Goal: Task Accomplishment & Management: Manage account settings

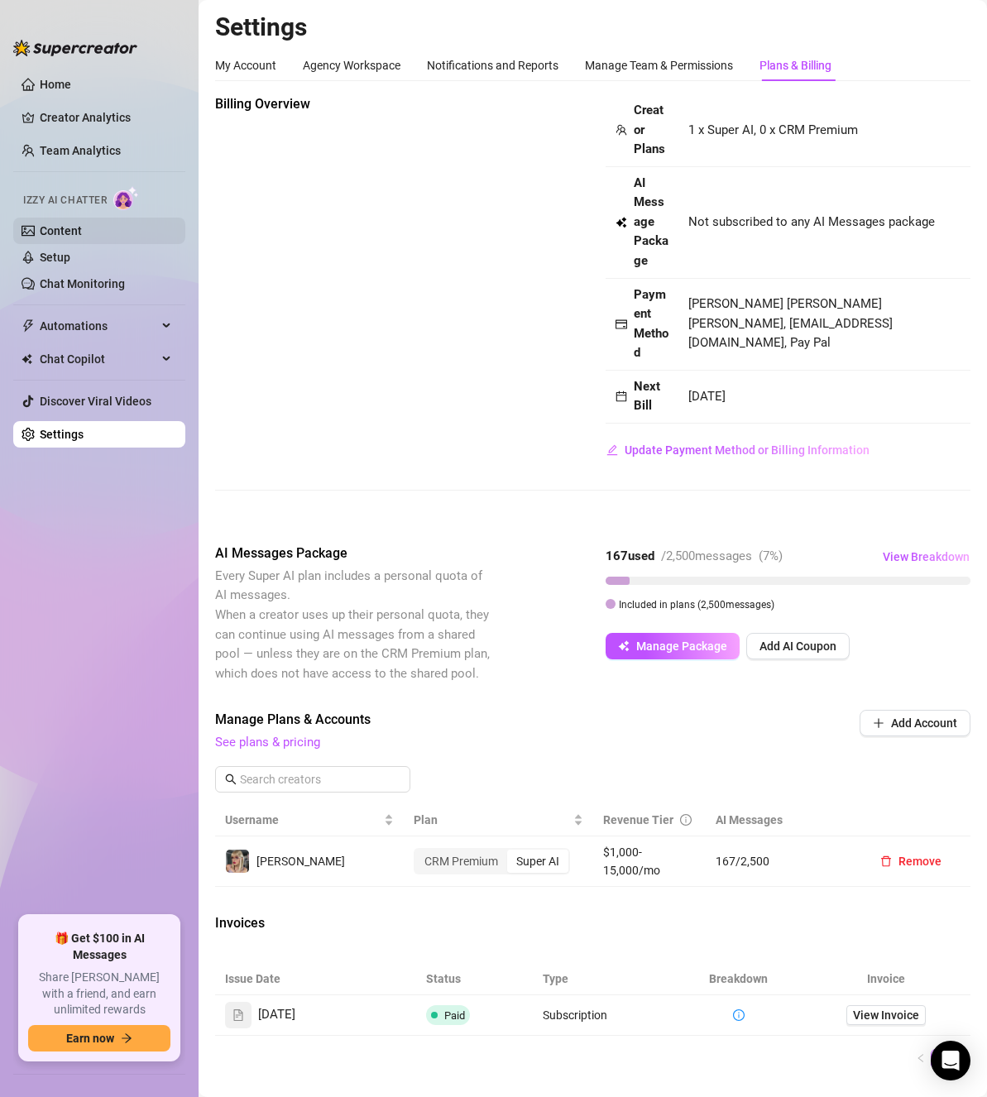
click at [82, 224] on link "Content" at bounding box center [61, 230] width 42 height 13
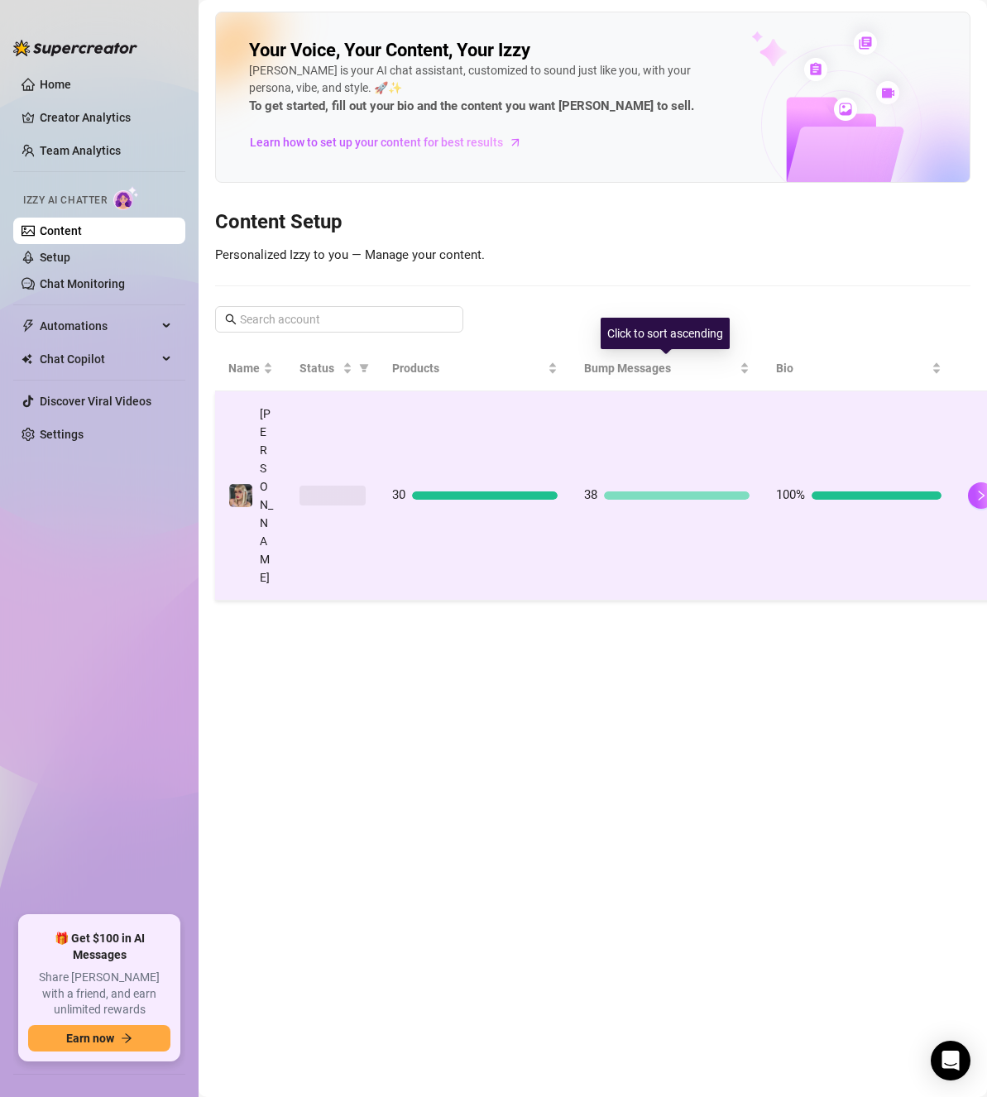
click at [505, 486] on div "30" at bounding box center [475, 496] width 166 height 20
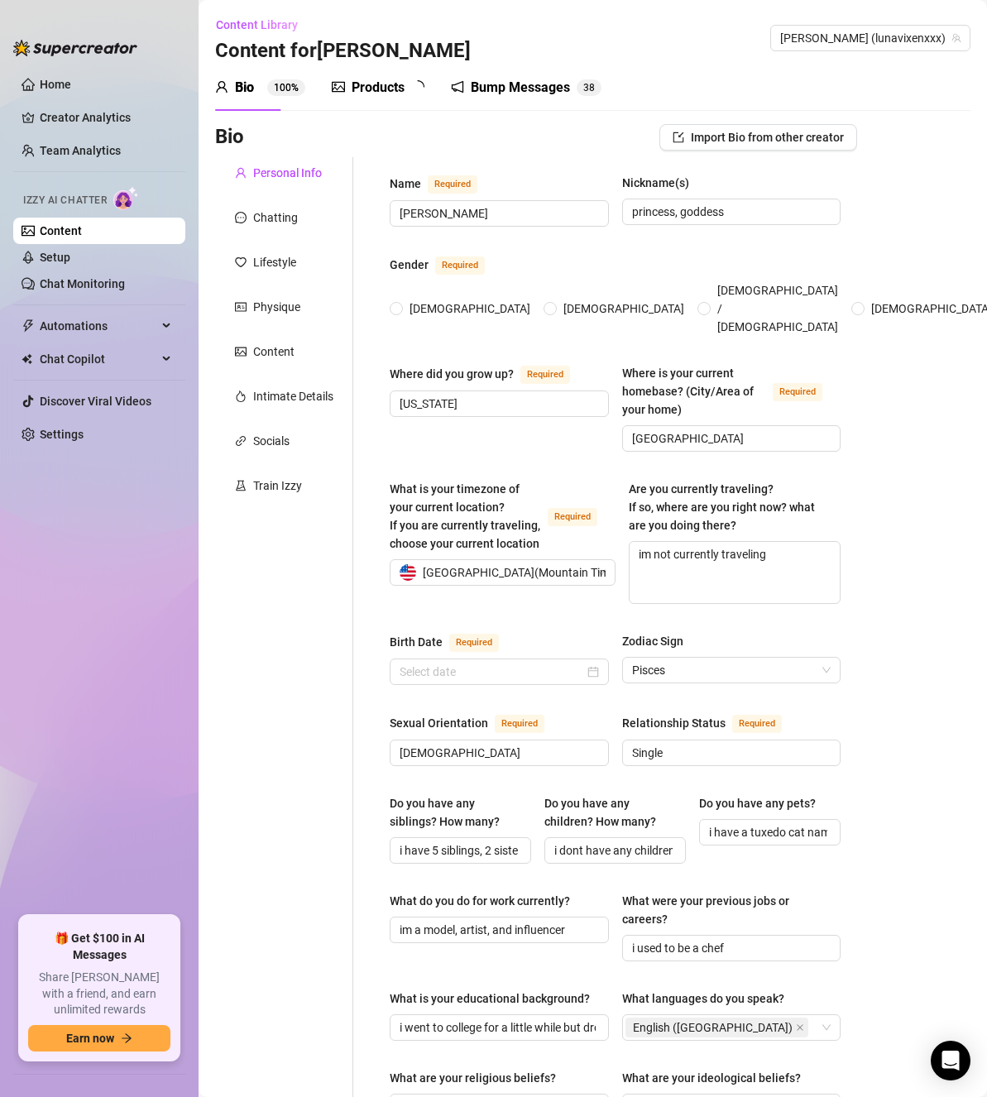
radio input "true"
type input "[DATE]"
click at [393, 89] on div "Products" at bounding box center [378, 88] width 53 height 20
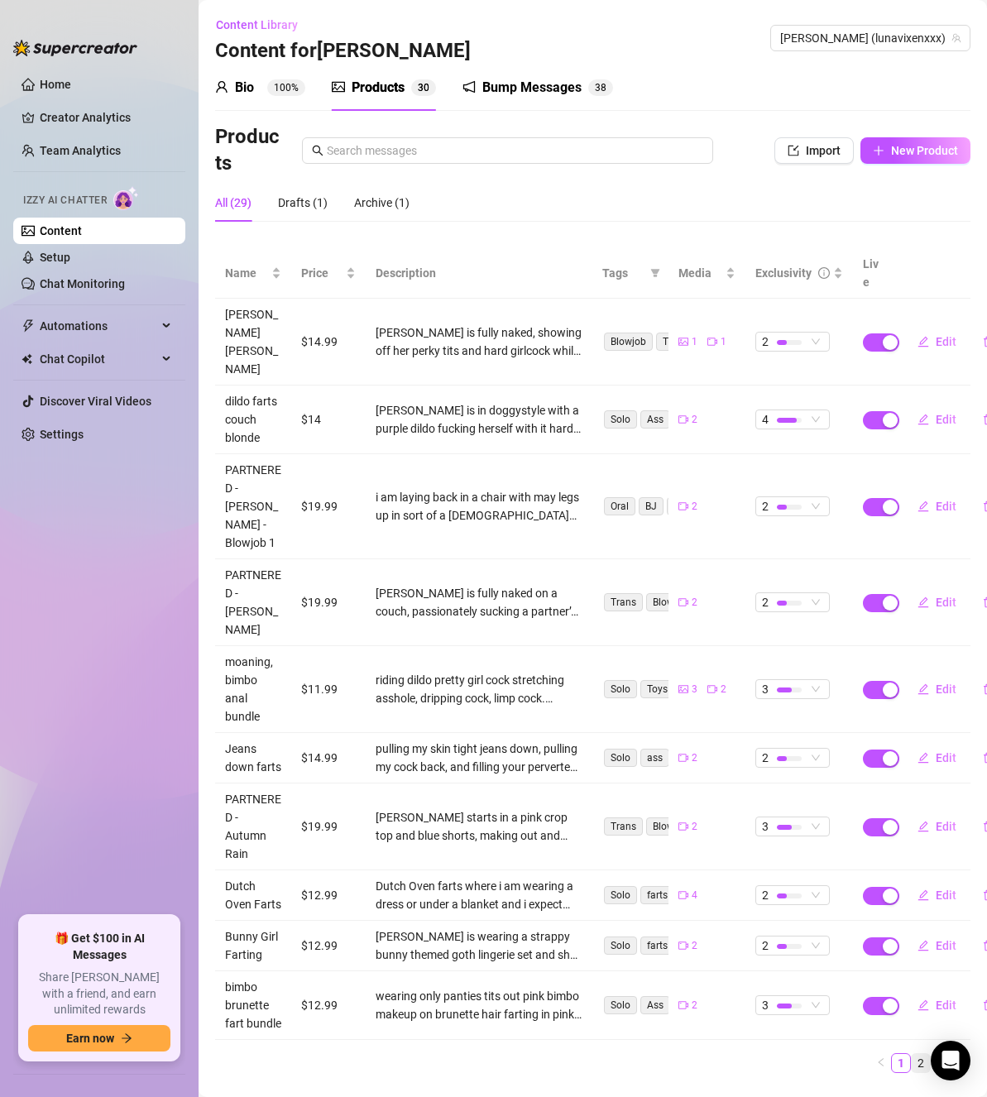
click at [924, 1054] on link "2" at bounding box center [921, 1063] width 18 height 18
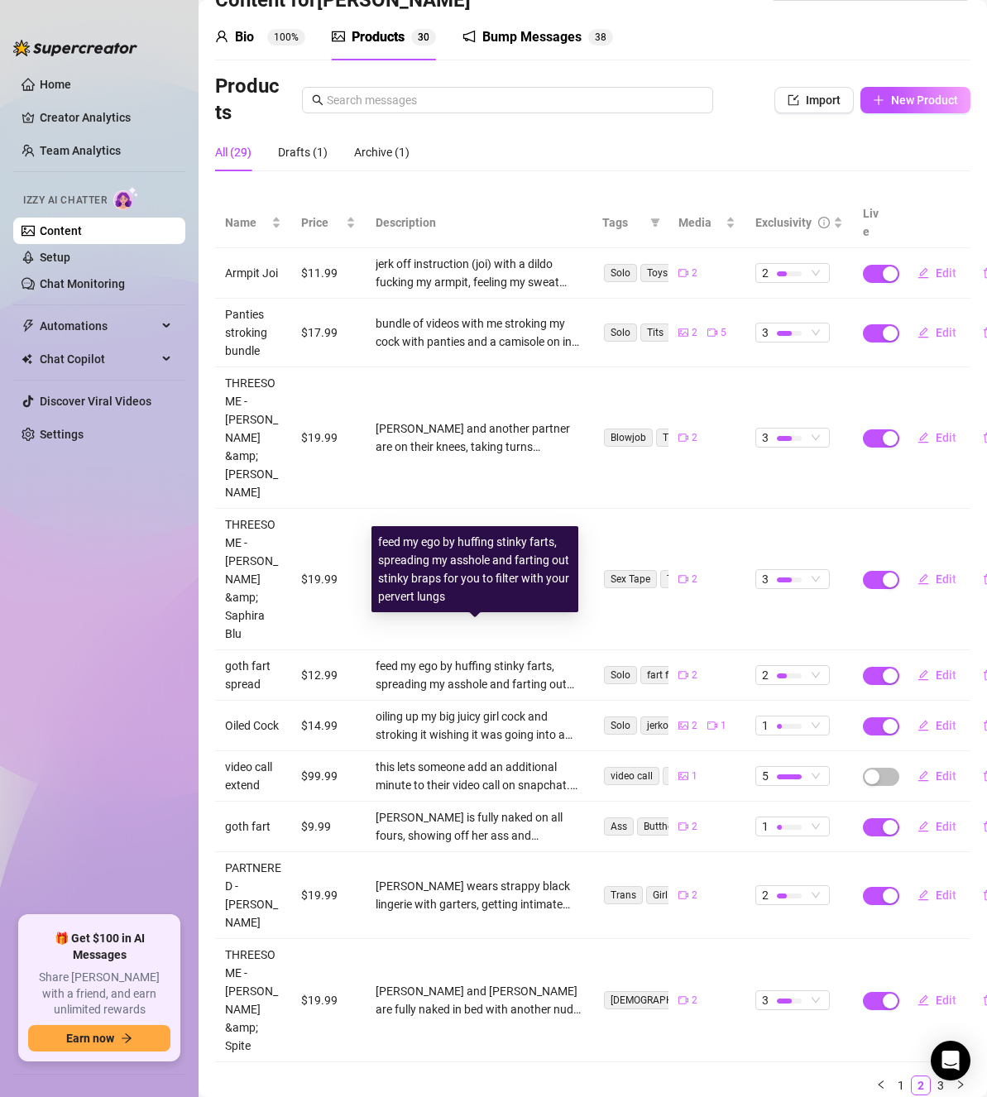
scroll to position [53, 0]
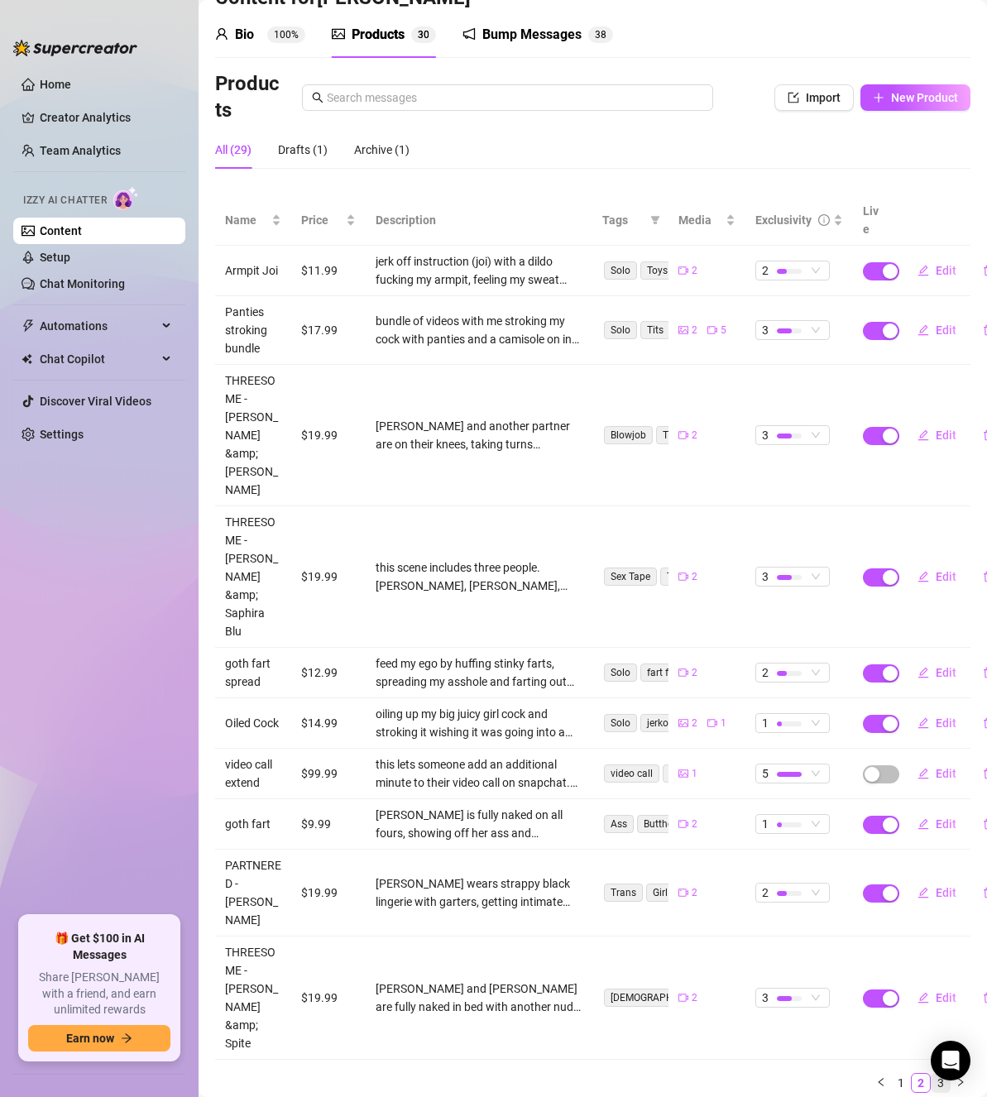
click at [932, 1074] on link "3" at bounding box center [941, 1083] width 18 height 18
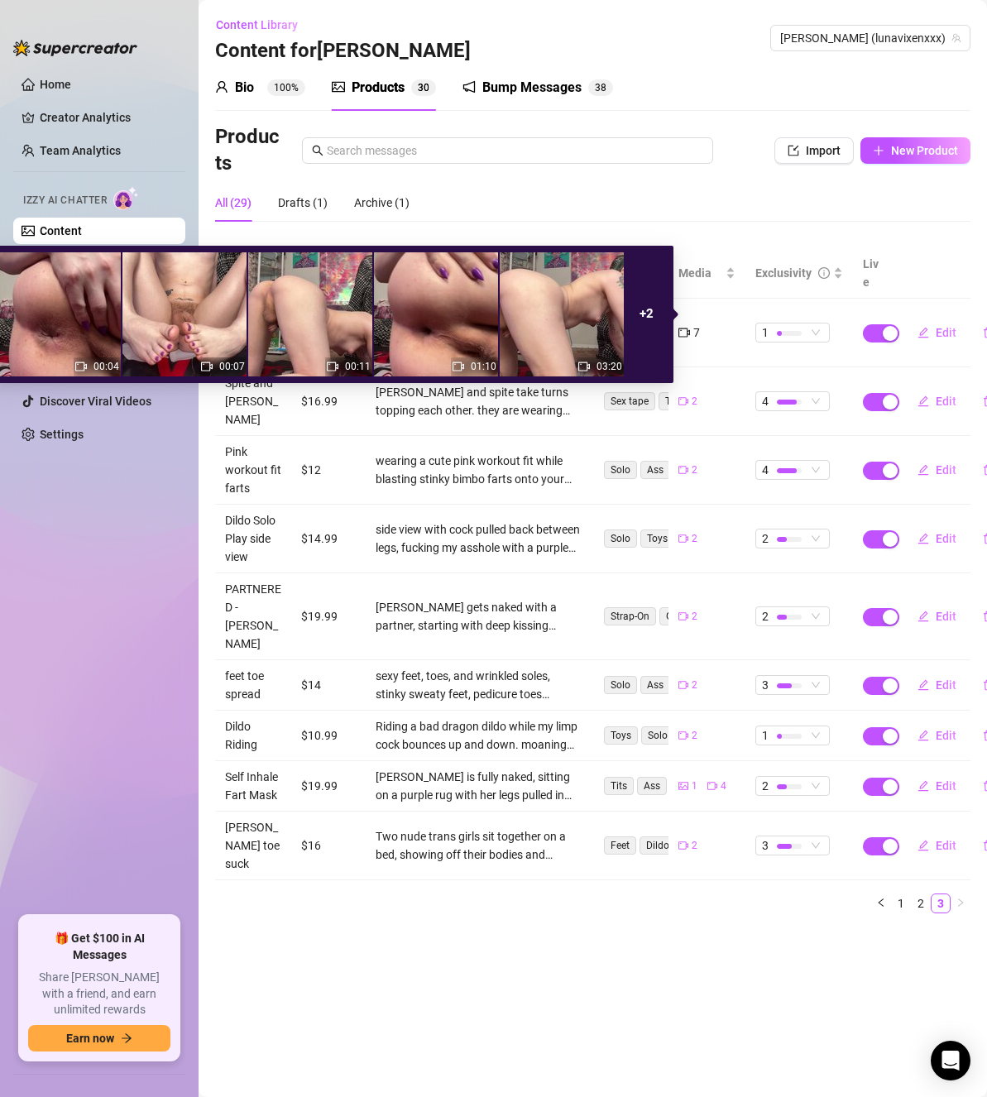
click at [689, 327] on icon "video-camera" at bounding box center [685, 333] width 12 height 12
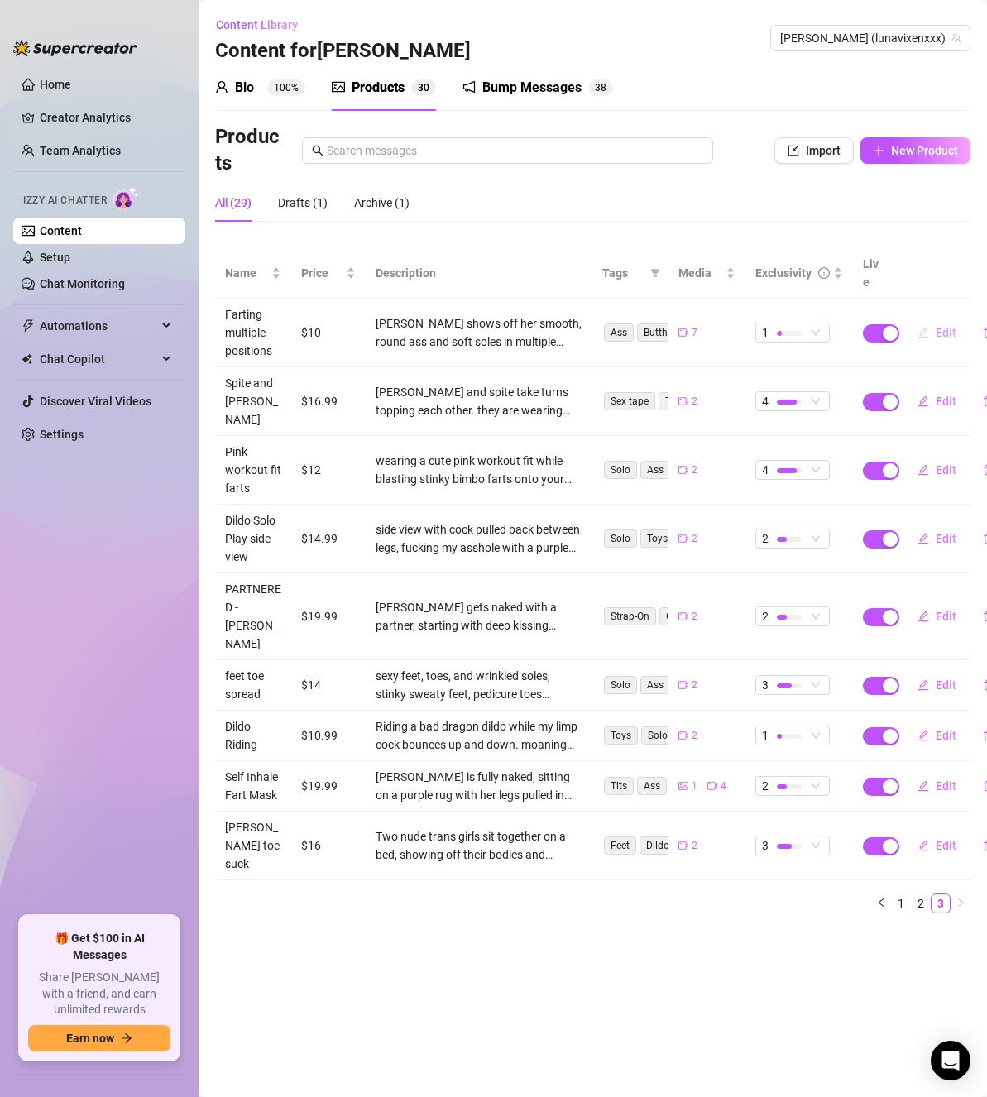
click at [938, 326] on span "Edit" at bounding box center [946, 332] width 21 height 13
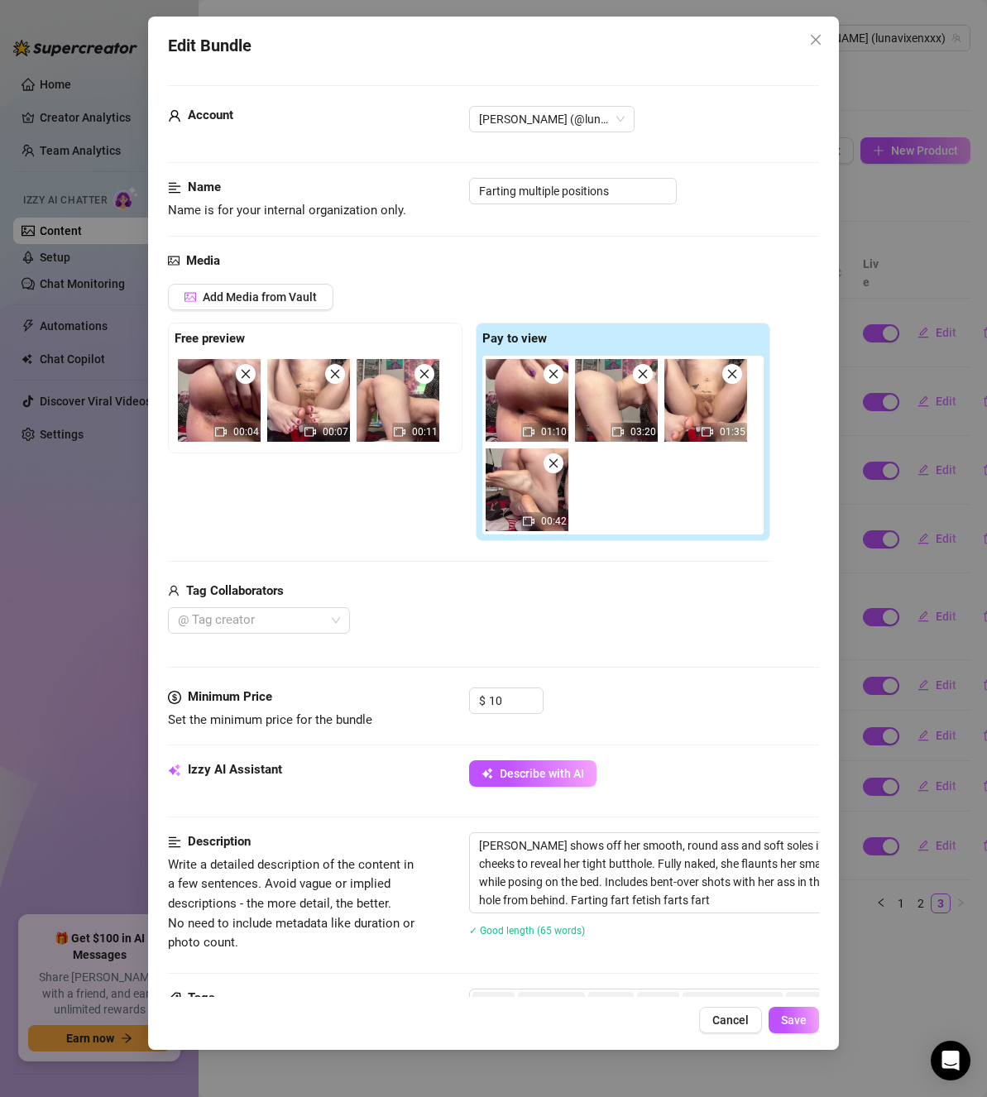
click at [814, 22] on div "Edit Bundle Account [PERSON_NAME] (@lunavixenxxx) Name Name is for your interna…" at bounding box center [493, 534] width 691 height 1034
click at [815, 39] on icon "close" at bounding box center [816, 40] width 10 height 10
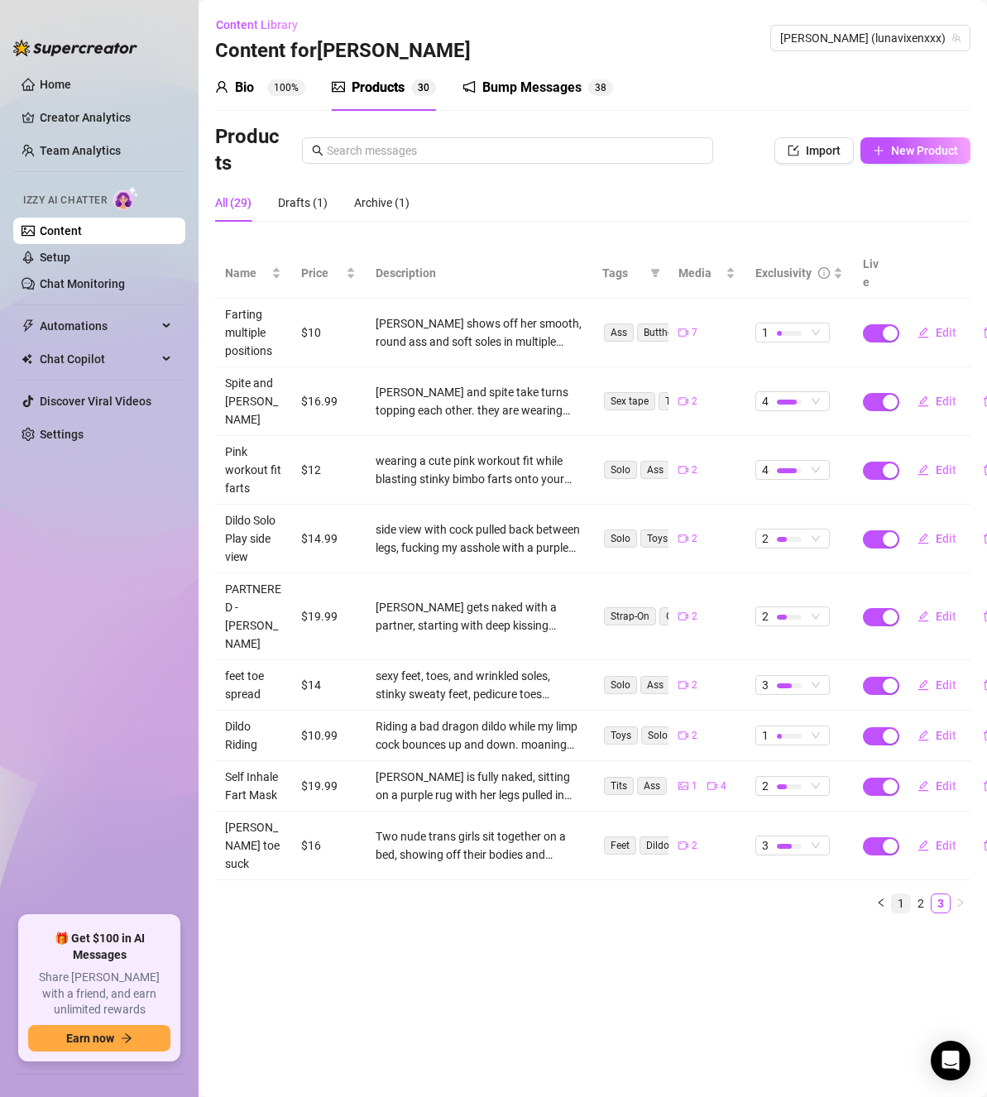
click at [906, 895] on link "1" at bounding box center [901, 904] width 18 height 18
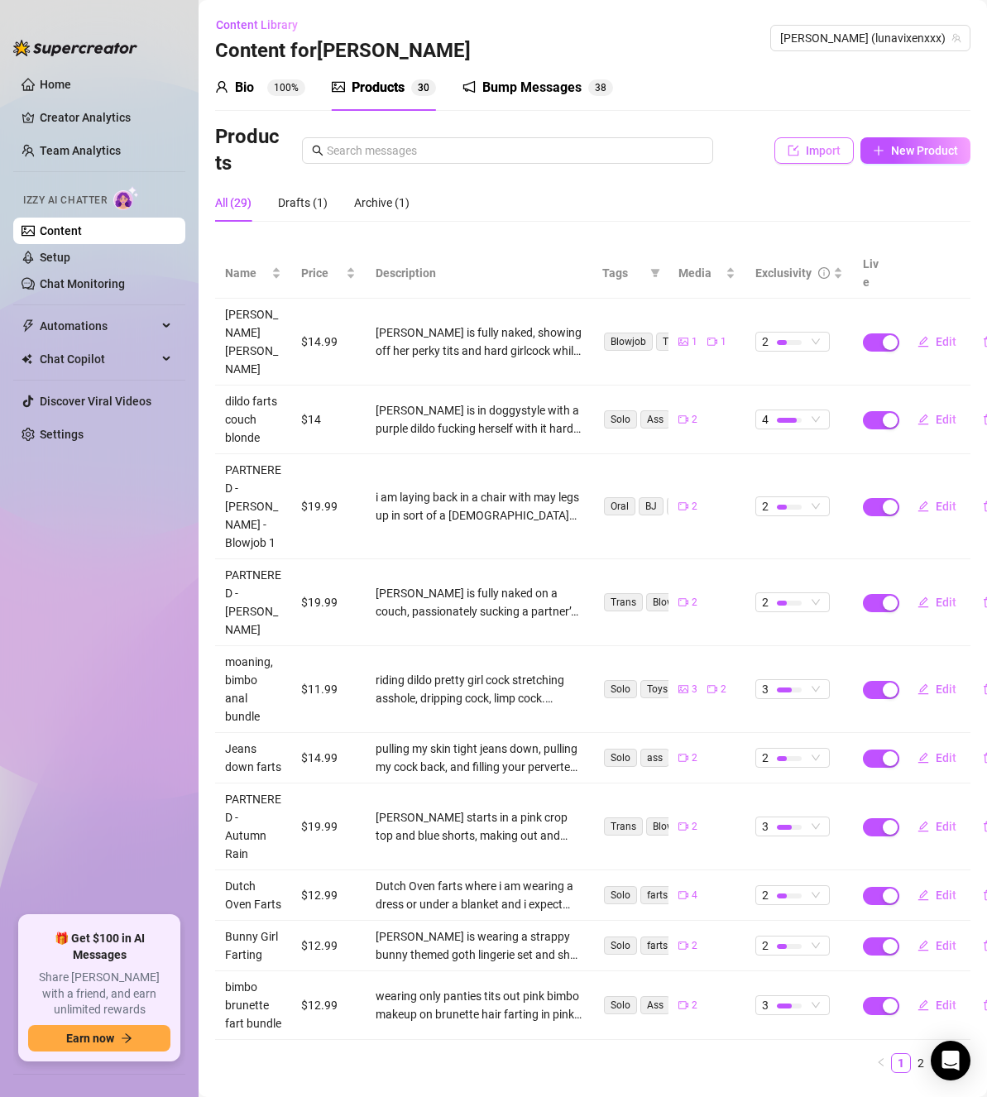
click at [825, 159] on button "Import" at bounding box center [814, 150] width 79 height 26
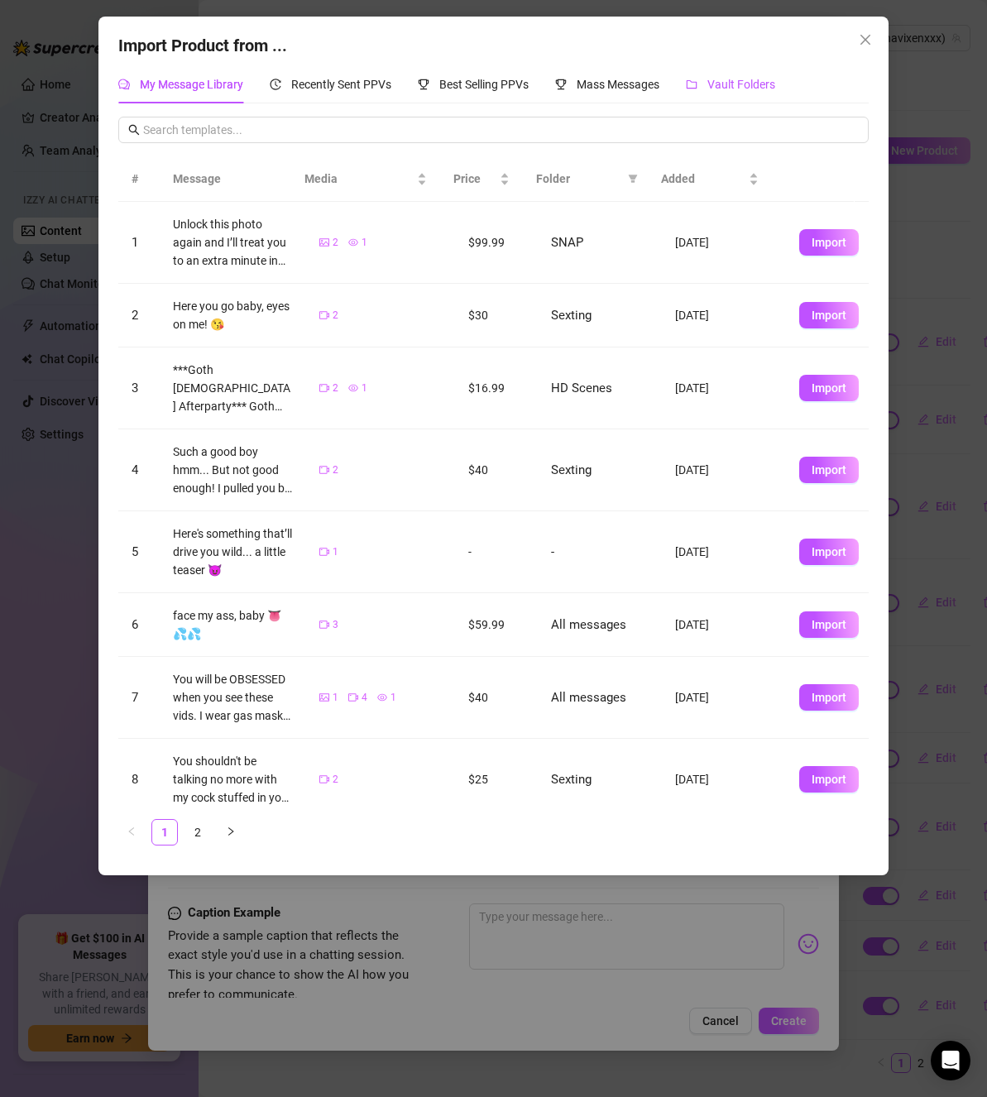
click at [713, 85] on span "Vault Folders" at bounding box center [742, 84] width 68 height 13
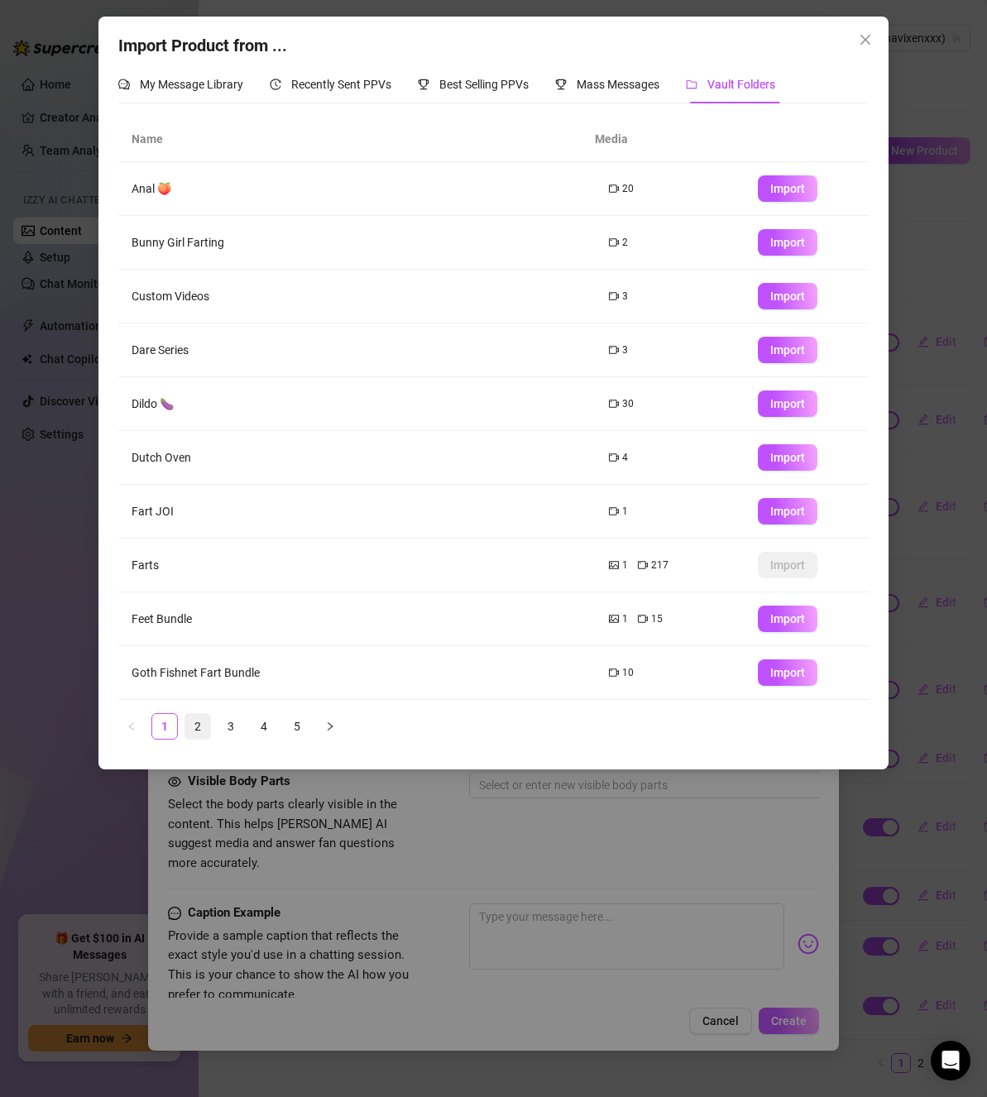
click at [196, 727] on link "2" at bounding box center [197, 726] width 25 height 25
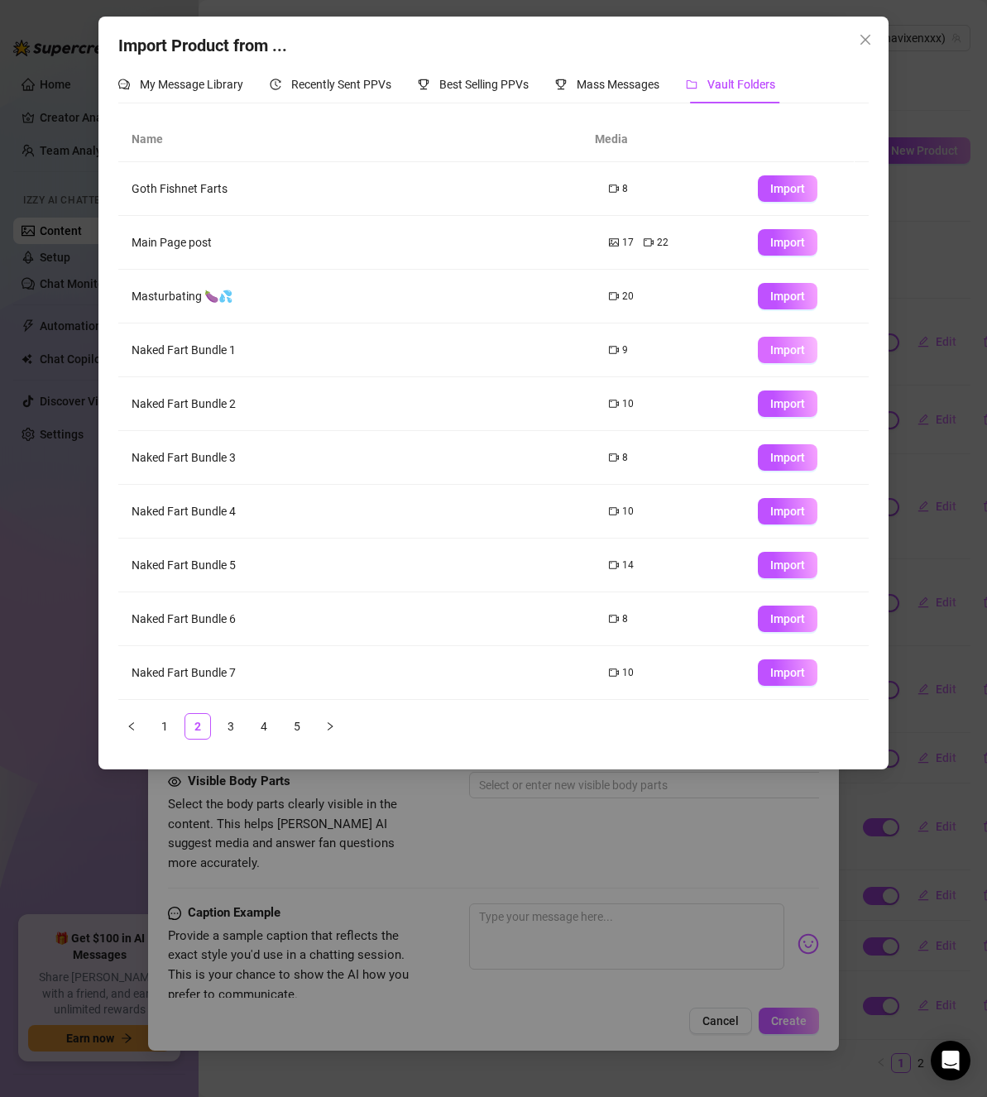
click at [770, 349] on span "Import" at bounding box center [787, 349] width 35 height 13
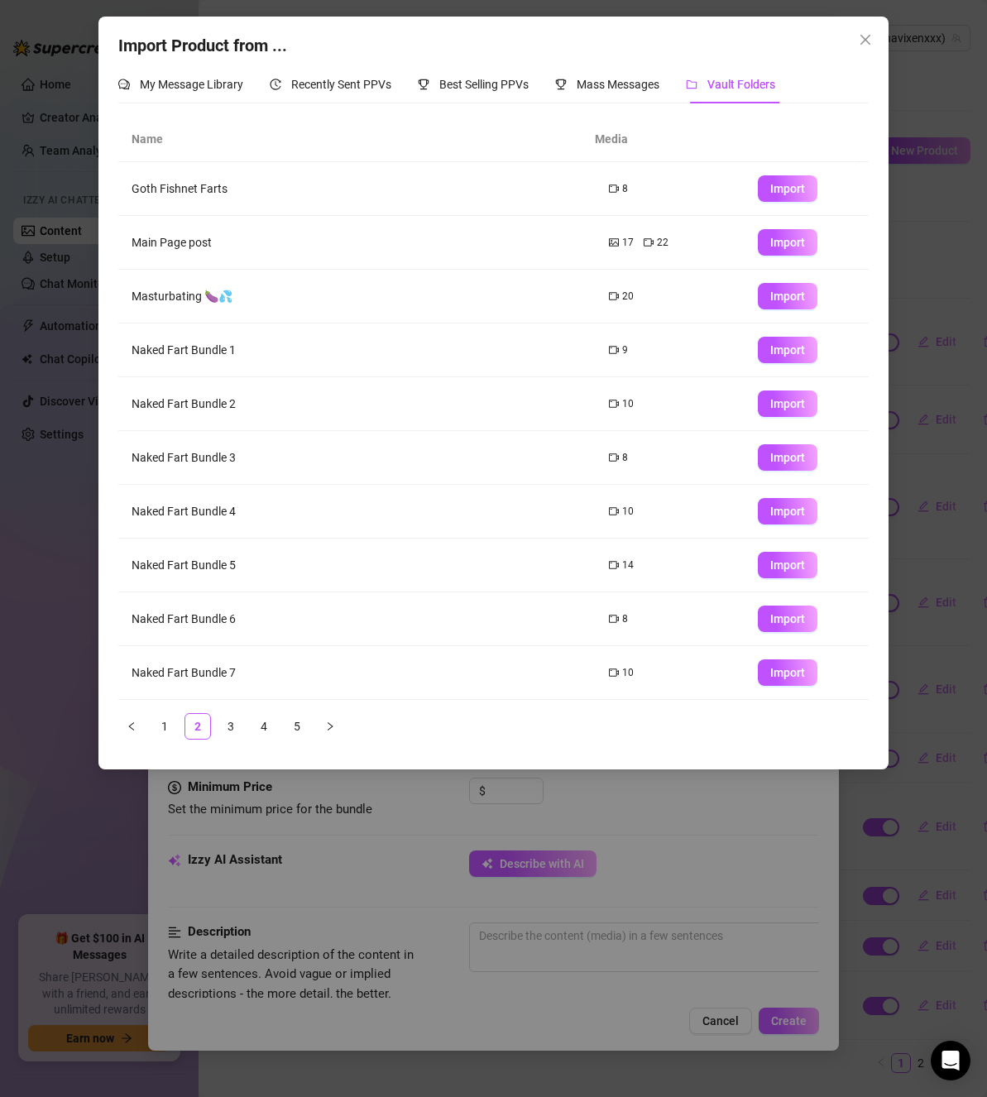
type textarea "Type your message here..."
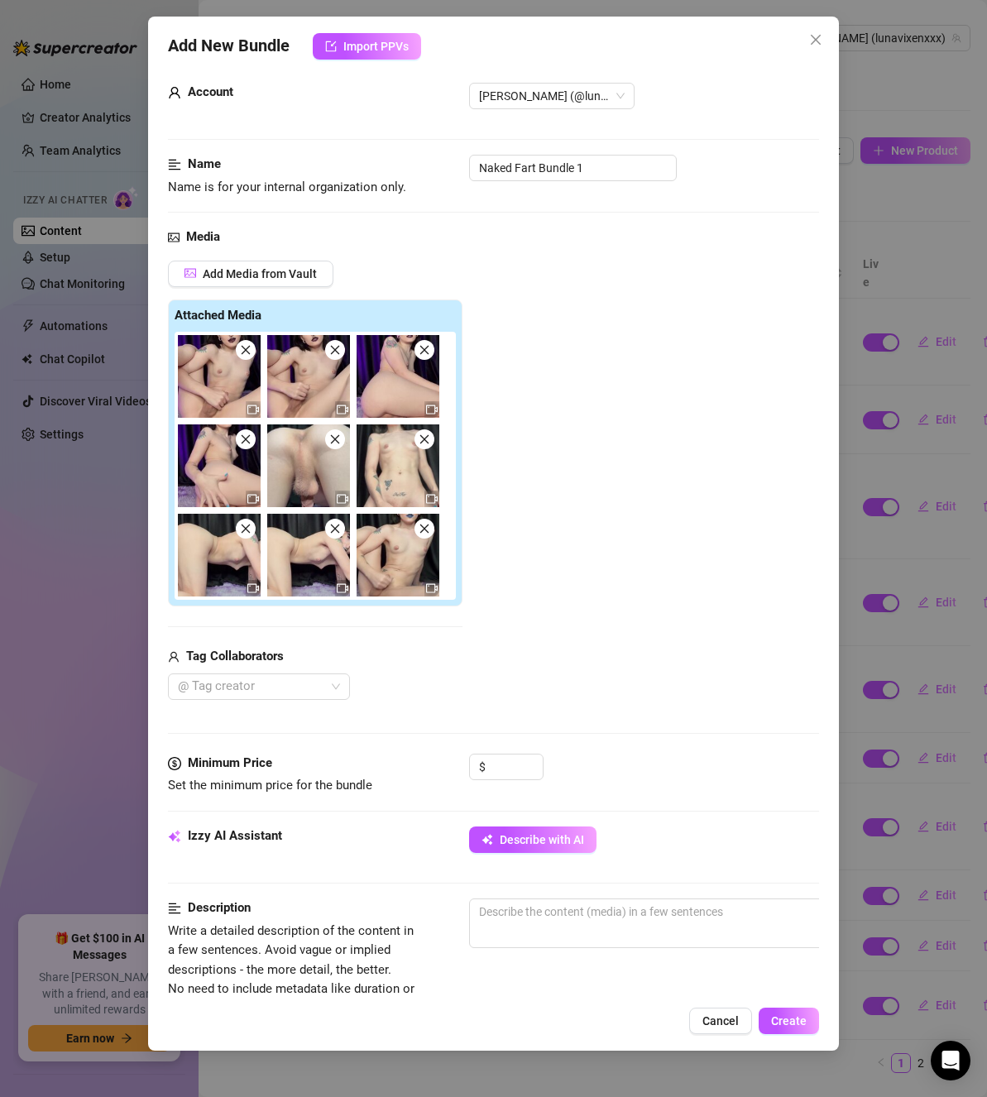
scroll to position [166, 0]
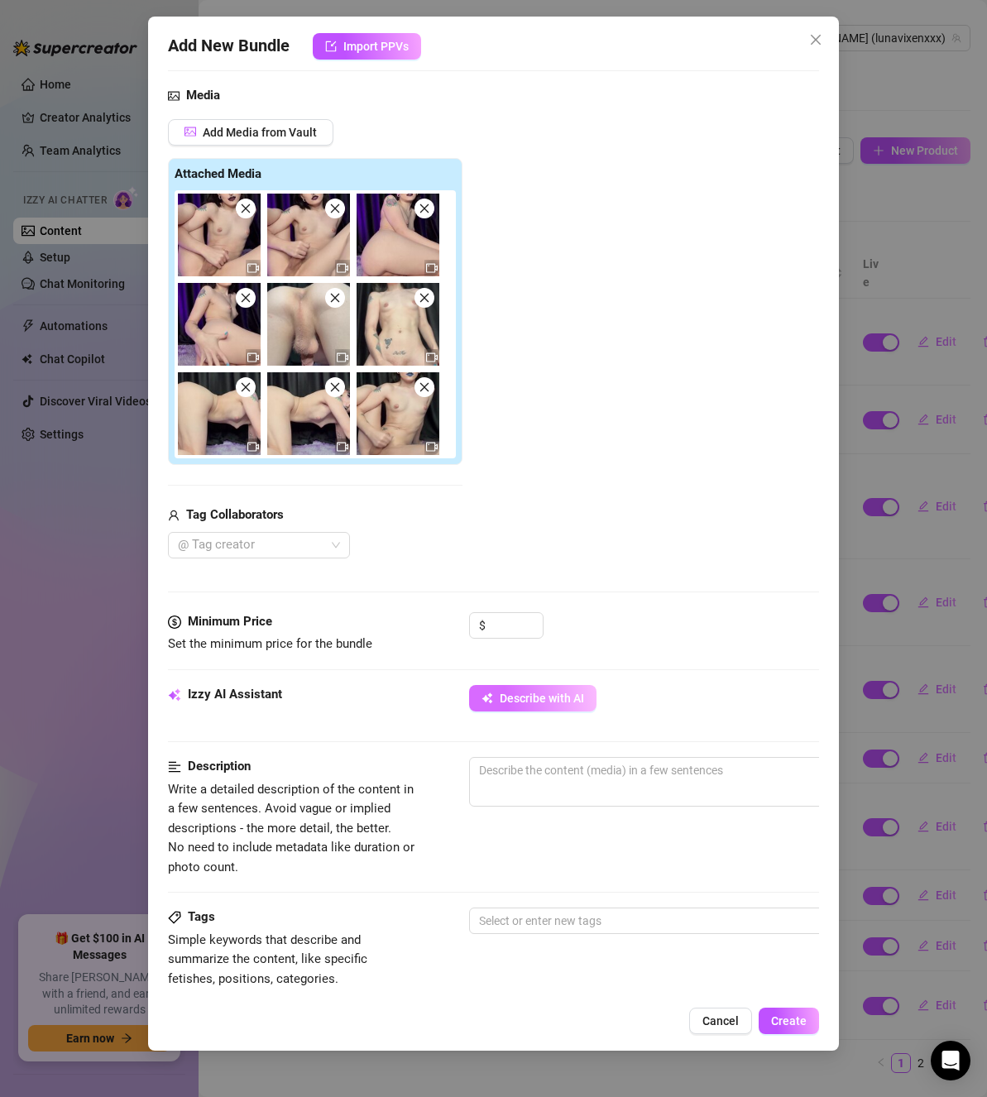
click at [513, 692] on span "Describe with AI" at bounding box center [542, 698] width 84 height 13
click at [519, 632] on input at bounding box center [516, 625] width 54 height 25
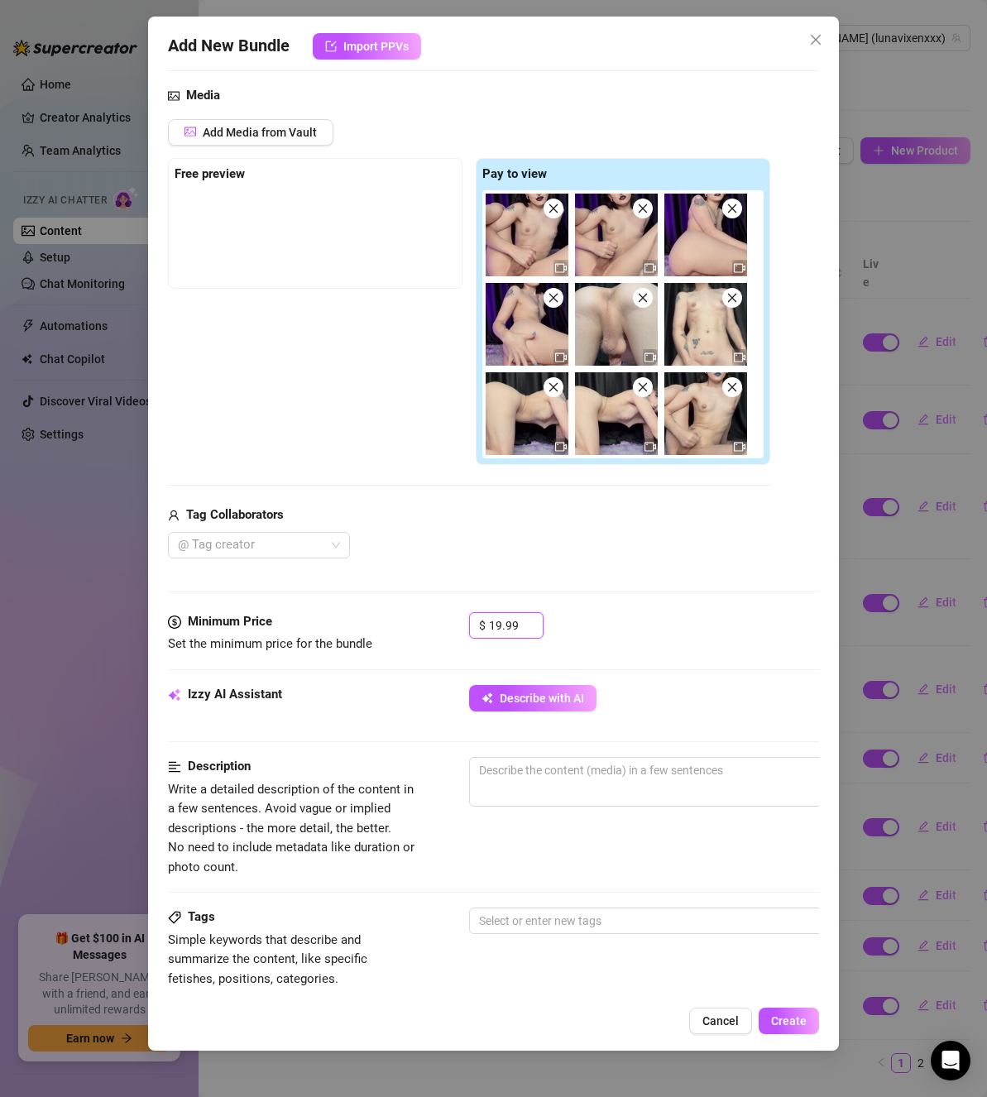
type input "19.99"
click at [594, 601] on div "Media Add Media from Vault Free preview Pay to view Tag Collaborators @ Tag cre…" at bounding box center [493, 349] width 651 height 526
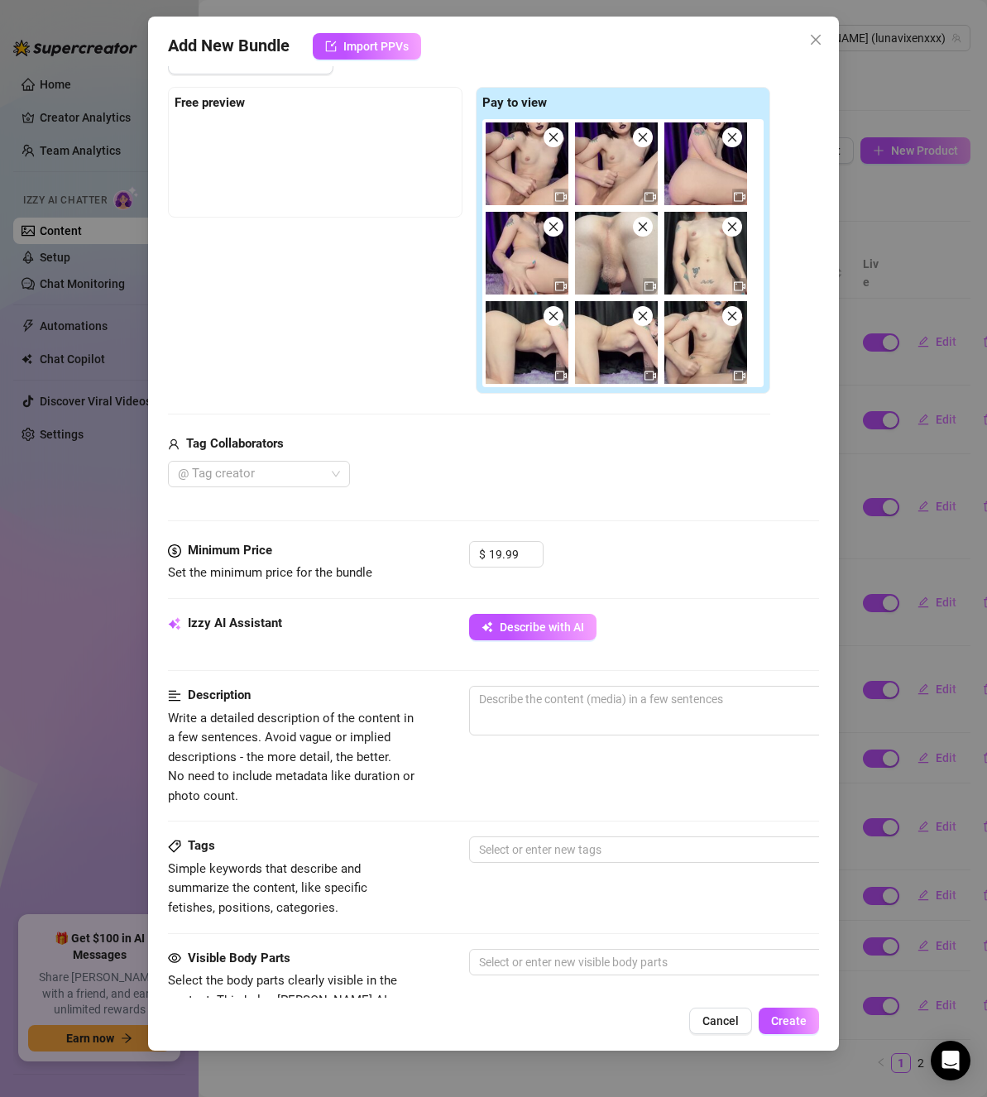
scroll to position [497, 0]
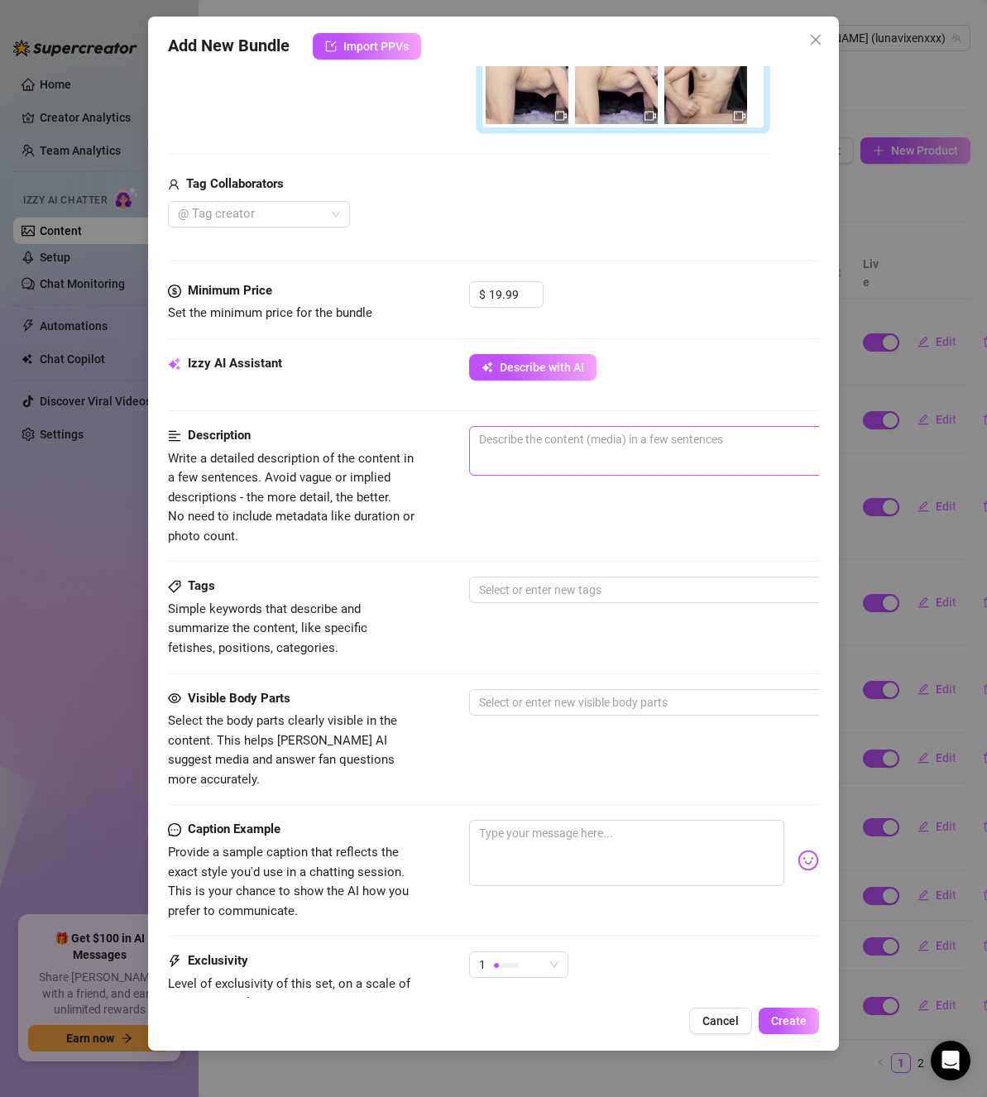
click at [561, 469] on span "0 / 1000" at bounding box center [758, 451] width 579 height 50
click at [562, 457] on span "0 / 1000" at bounding box center [758, 451] width 579 height 50
click at [578, 439] on textarea at bounding box center [759, 439] width 578 height 25
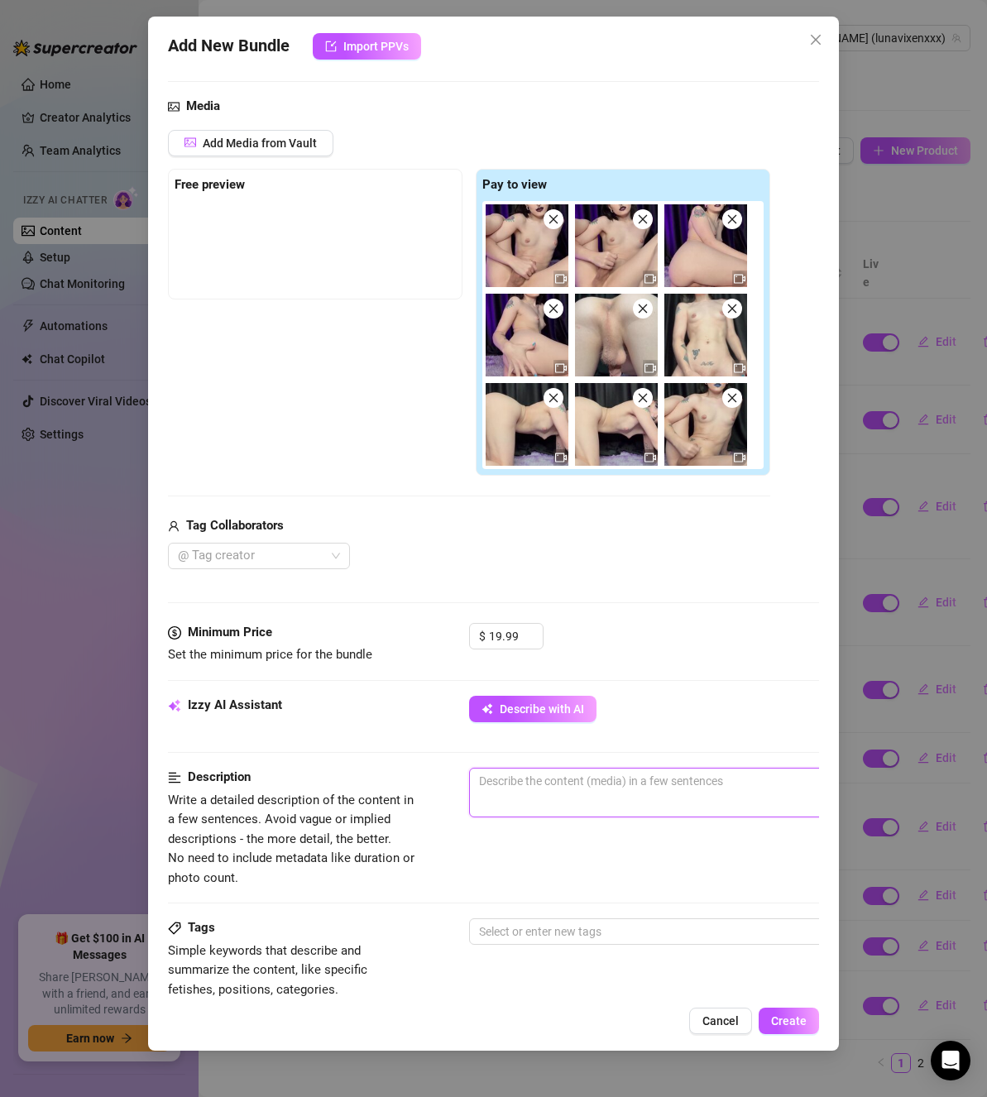
scroll to position [166, 0]
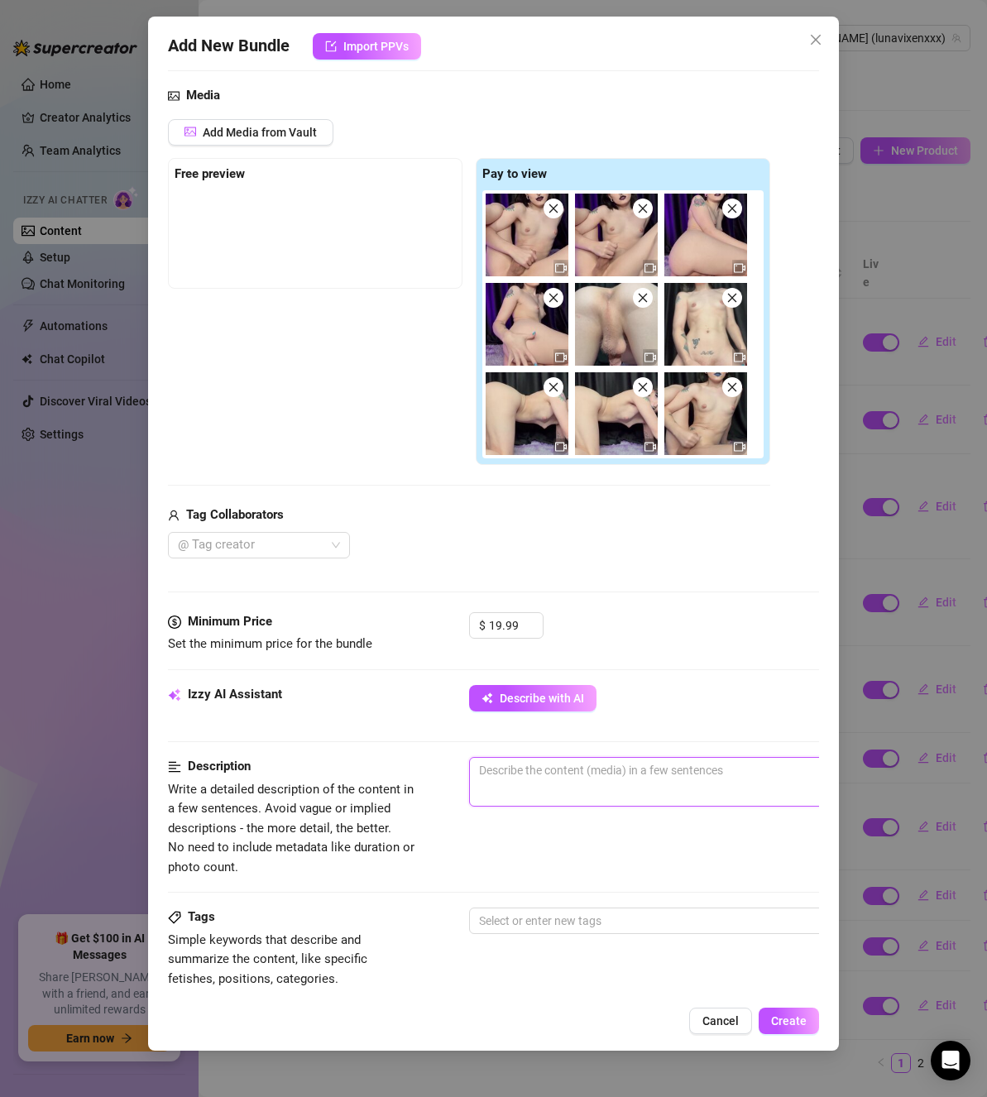
type textarea "l"
type textarea "lu"
type textarea "lun"
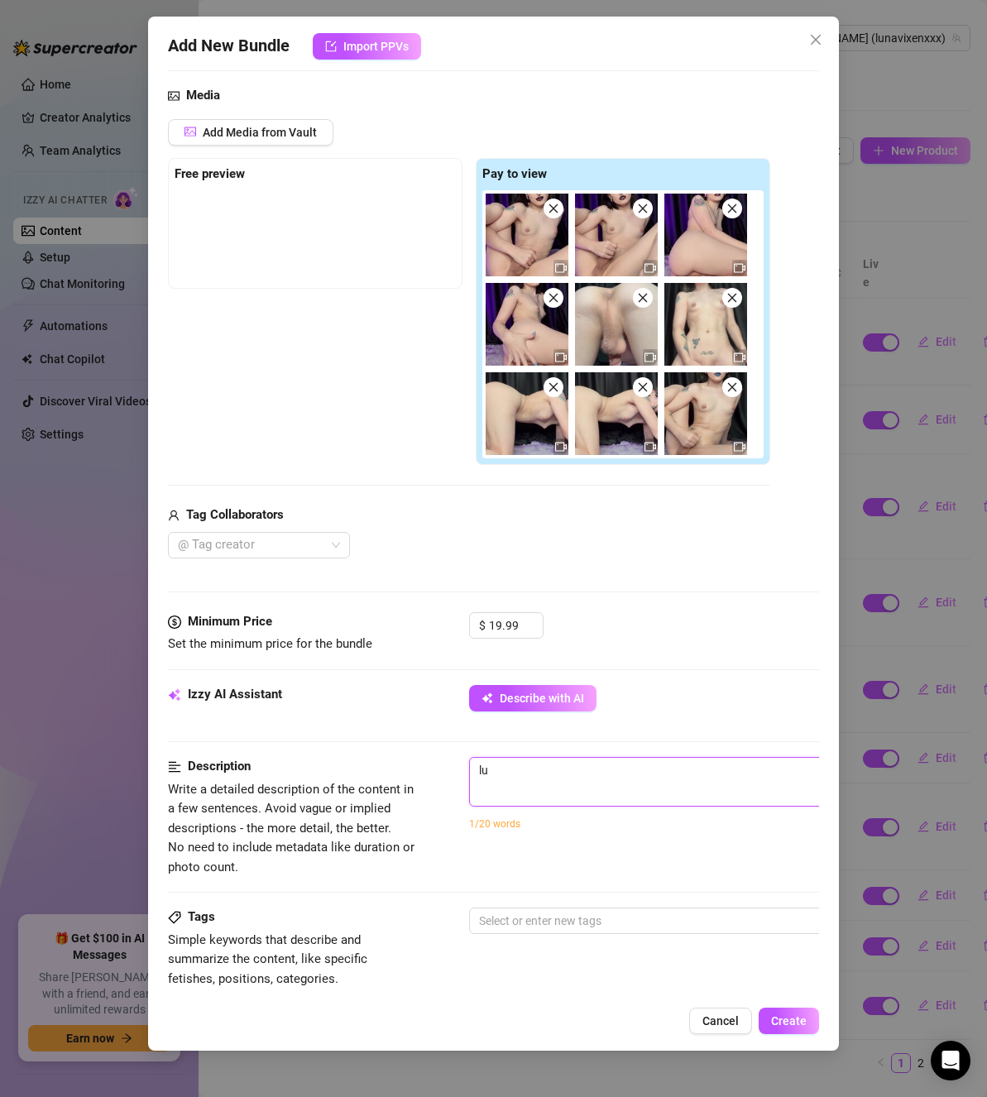
type textarea "lun"
type textarea "[PERSON_NAME]"
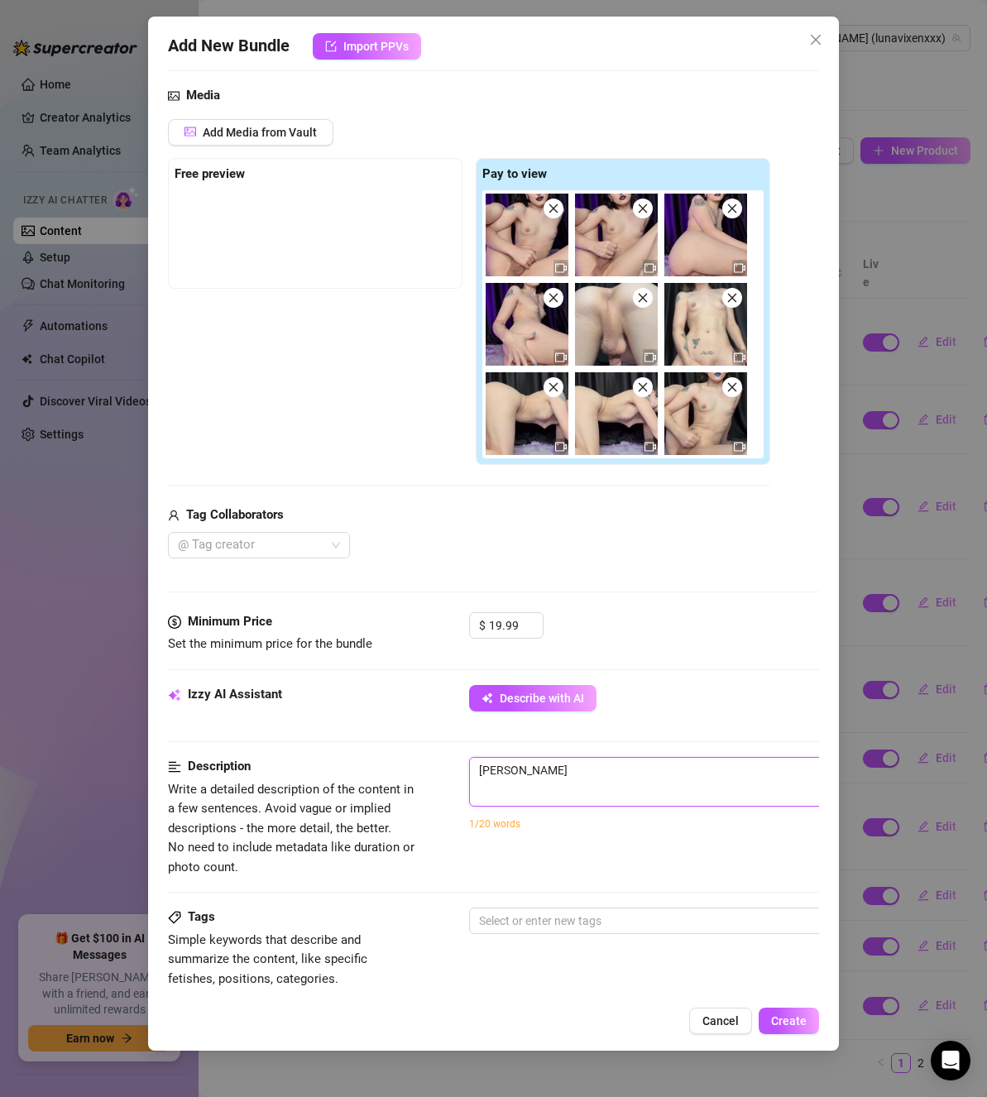
type textarea "[PERSON_NAME] i"
type textarea "[PERSON_NAME] is"
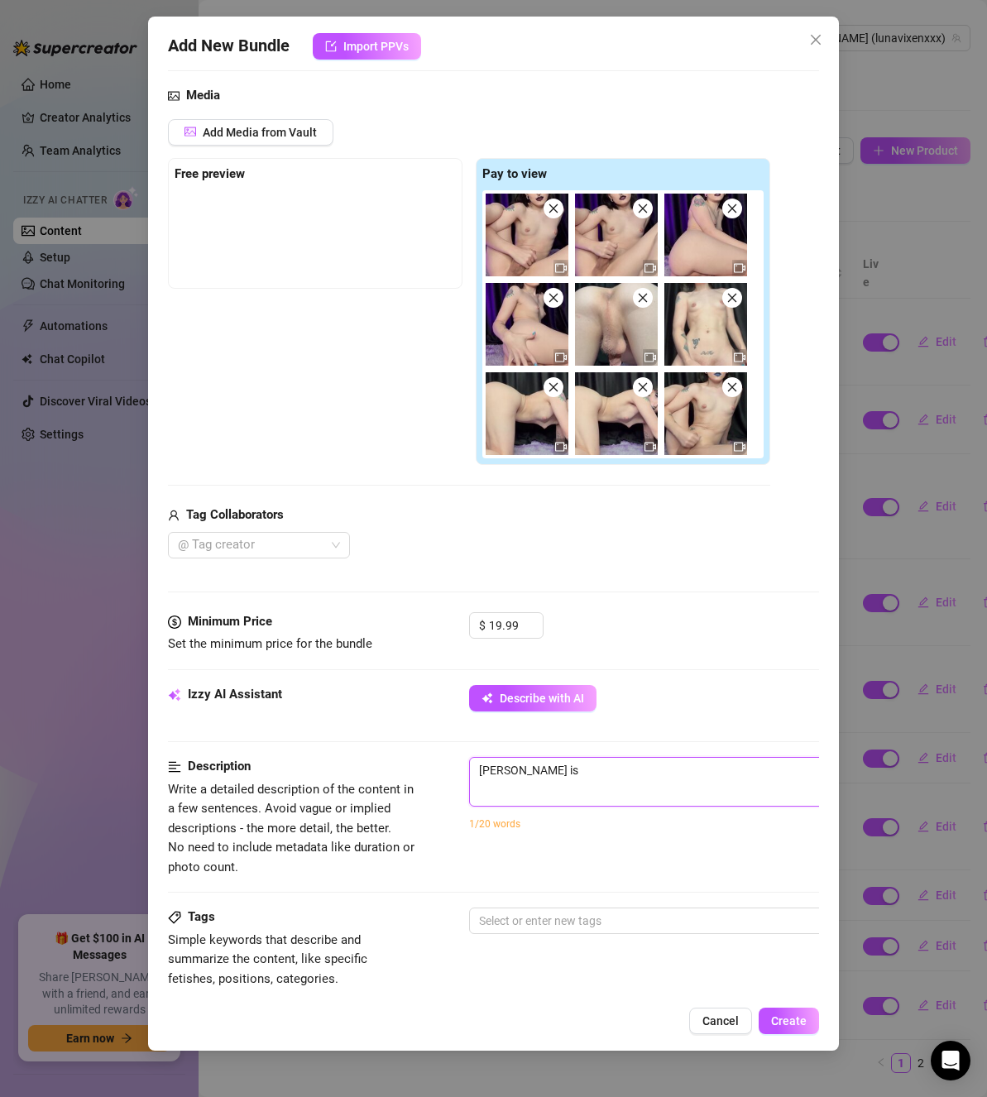
type textarea "[PERSON_NAME] is"
type textarea "[PERSON_NAME] is n"
type textarea "[PERSON_NAME] is na"
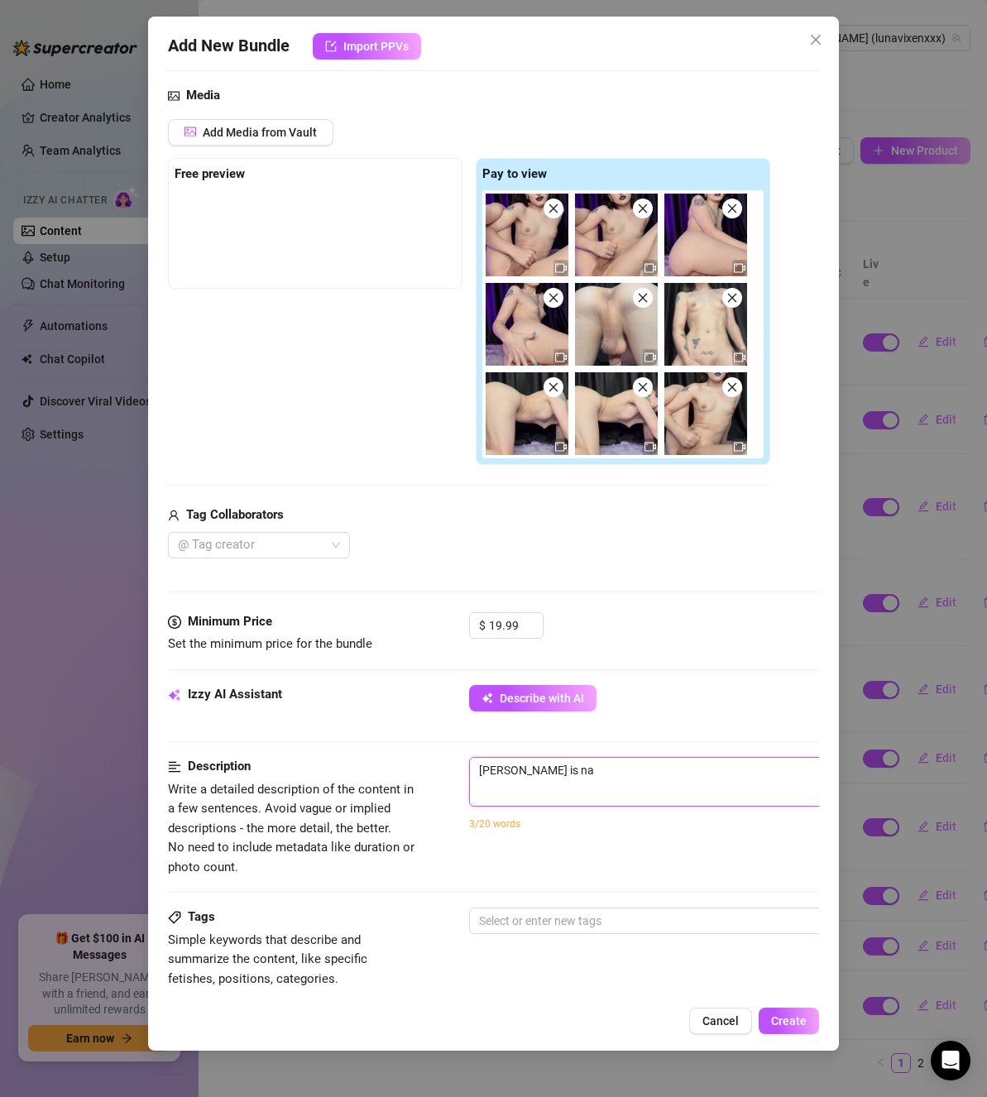
type textarea "[PERSON_NAME] is nak"
type textarea "[PERSON_NAME] is nake"
type textarea "[PERSON_NAME] is naked"
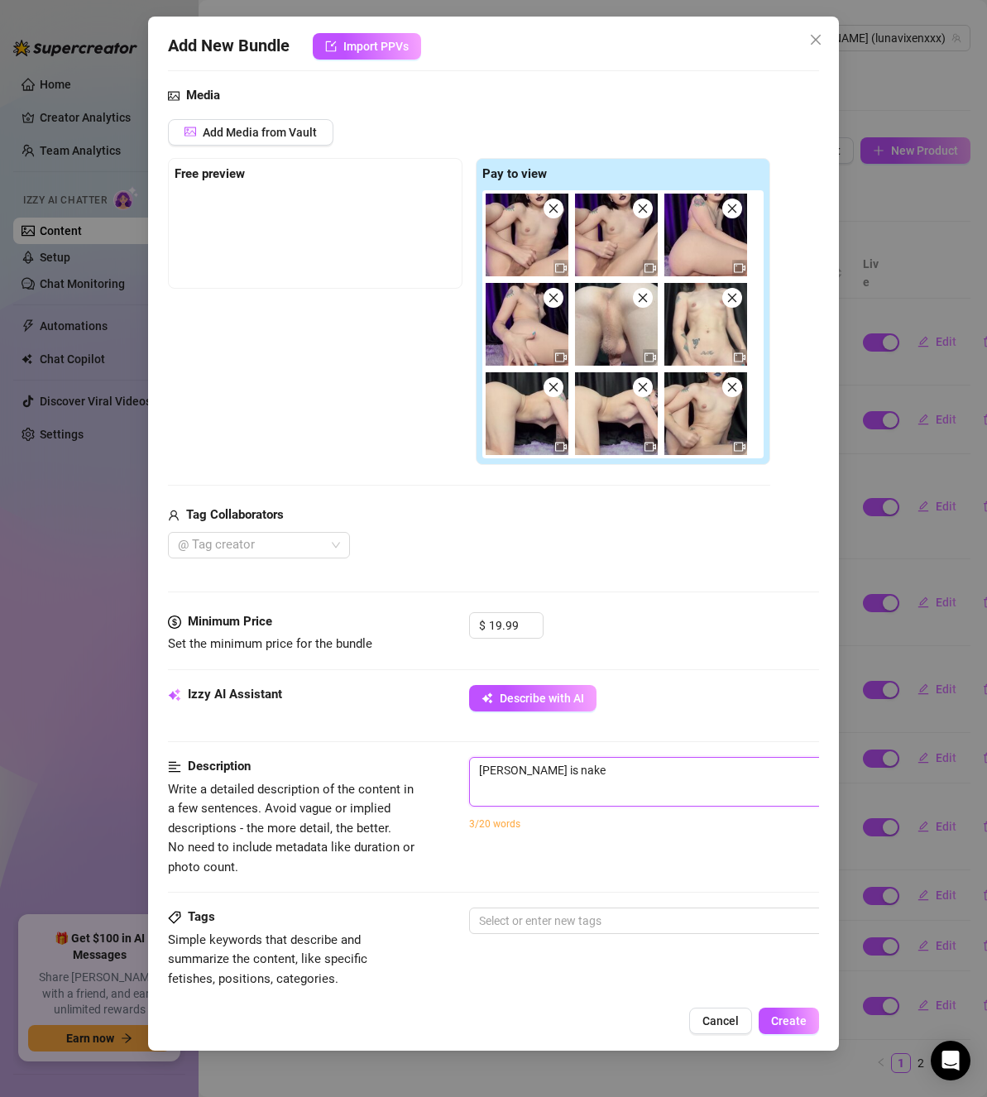
type textarea "[PERSON_NAME] is naked"
type textarea "[PERSON_NAME] is naked i"
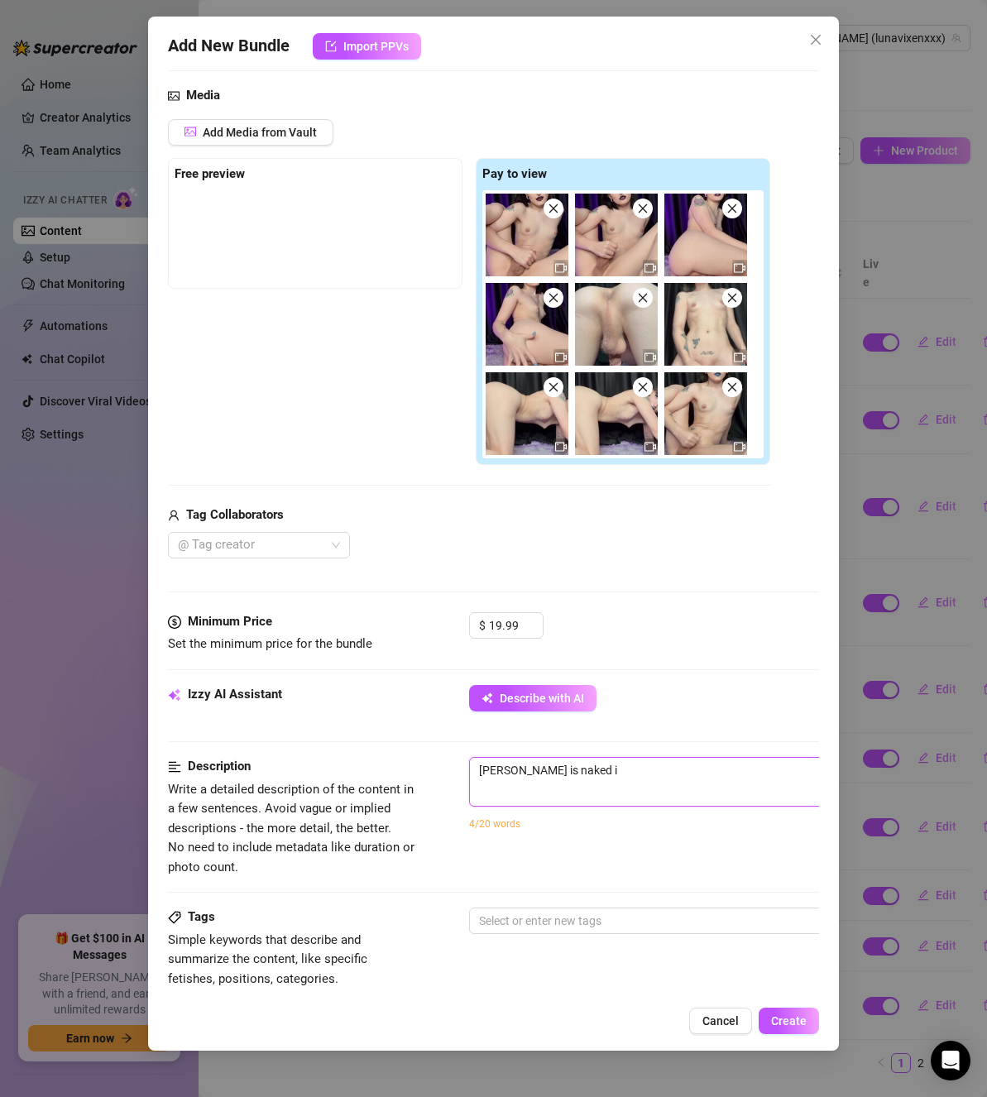
type textarea "[PERSON_NAME] is naked in"
type textarea "[PERSON_NAME] is naked in m"
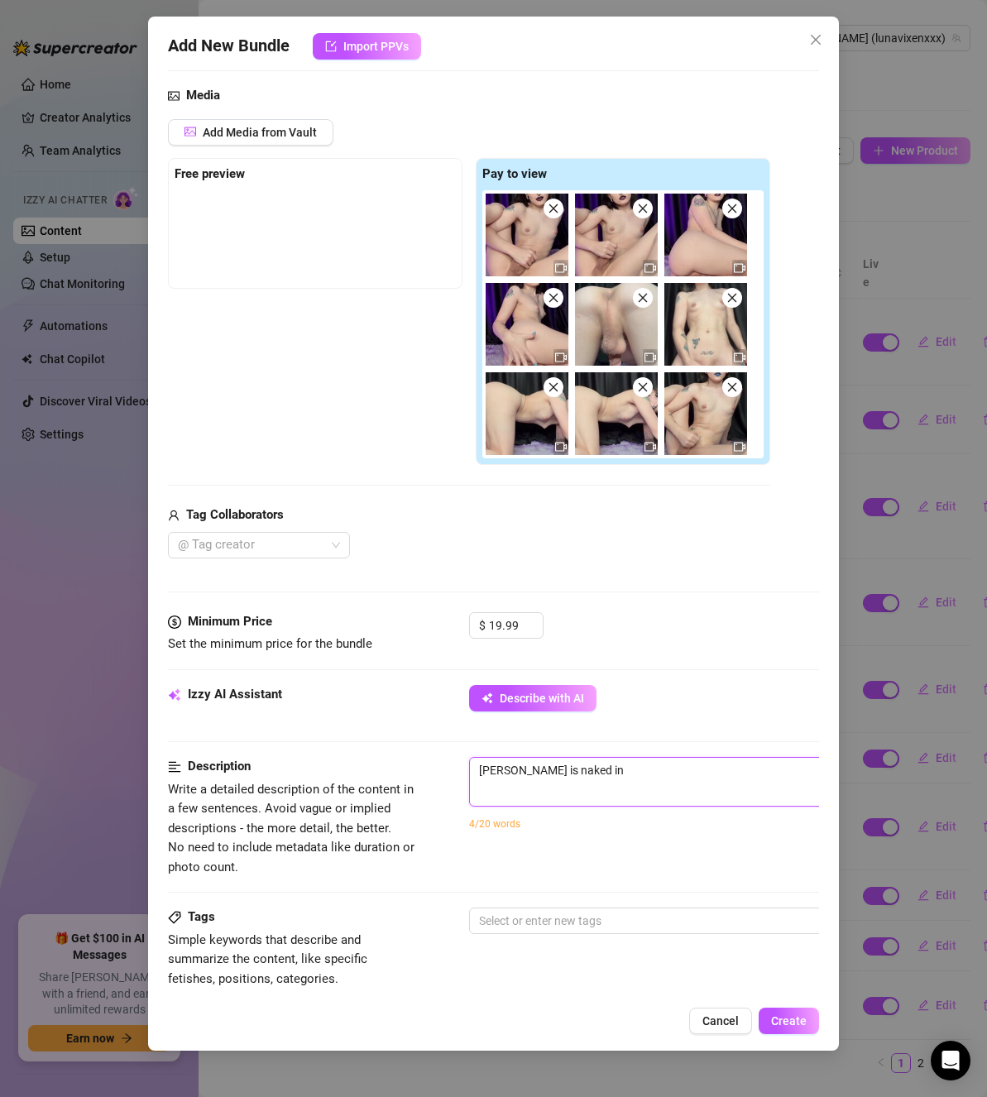
type textarea "[PERSON_NAME] is naked in m"
type textarea "[PERSON_NAME] is naked in mu"
type textarea "[PERSON_NAME] is naked in mul"
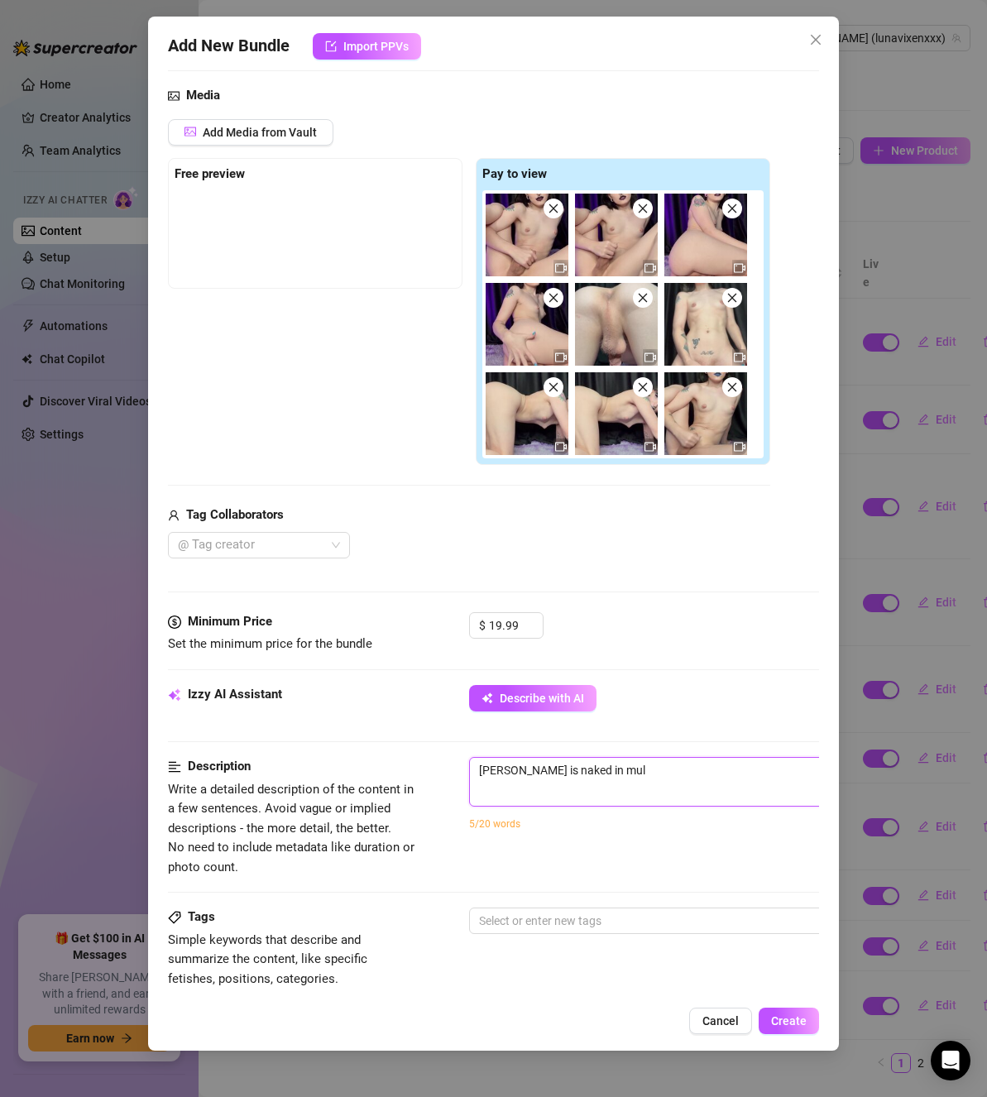
type textarea "[PERSON_NAME] is naked in mult"
type textarea "[PERSON_NAME] is naked in multi"
type textarea "[PERSON_NAME] is naked in multip"
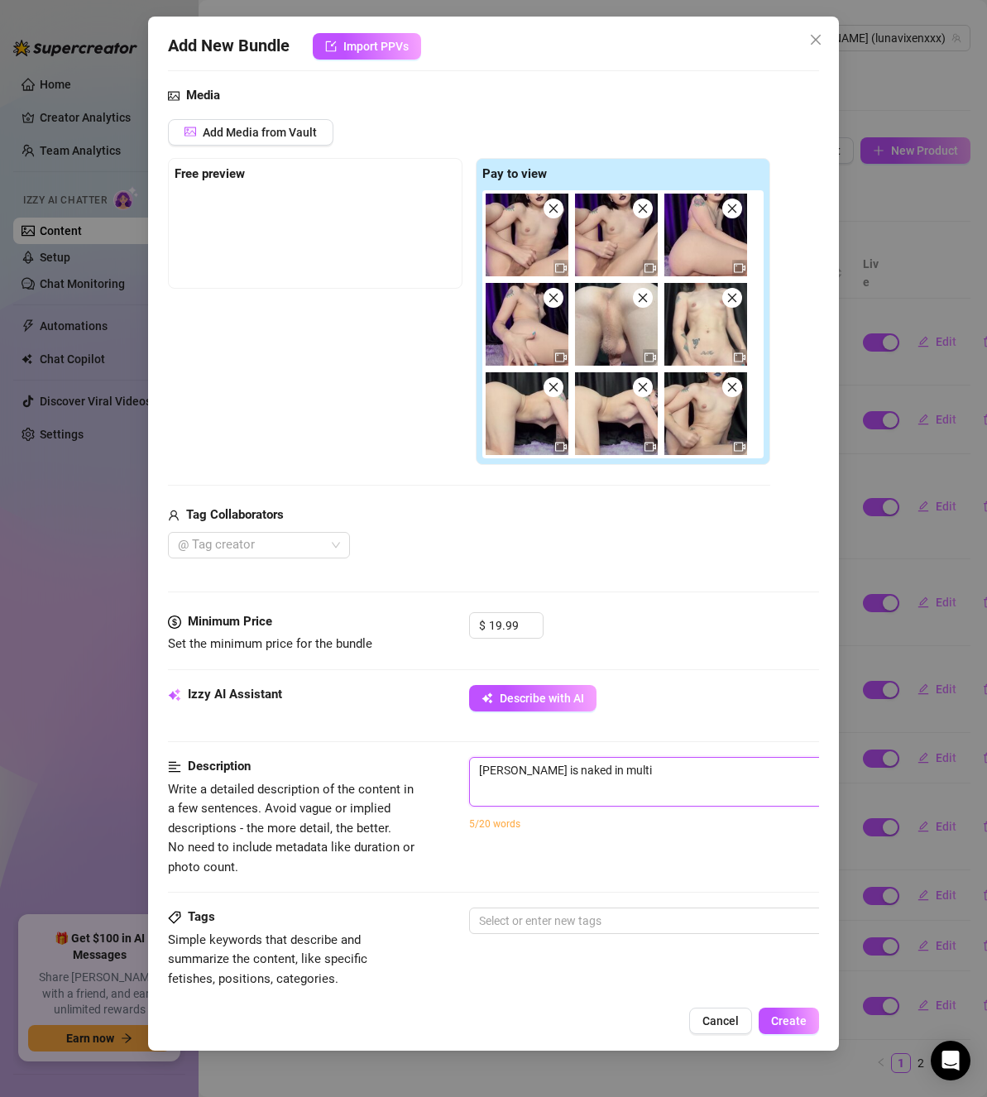
type textarea "[PERSON_NAME] is naked in multip"
type textarea "[PERSON_NAME] is naked in multipl"
type textarea "[PERSON_NAME] is naked in multiple"
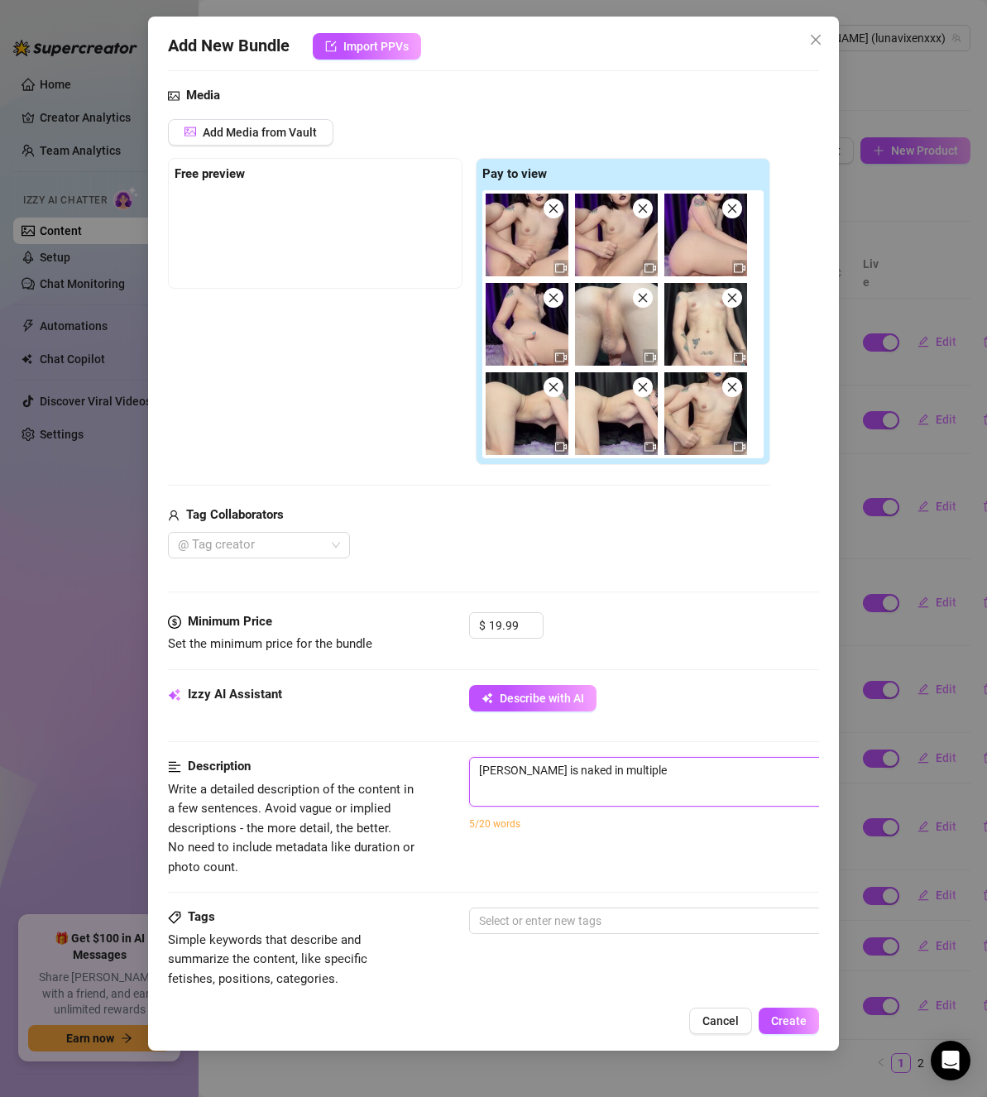
type textarea "[PERSON_NAME] is naked in multiple"
type textarea "[PERSON_NAME] is naked in multiple p"
type textarea "[PERSON_NAME] is naked in multiple po"
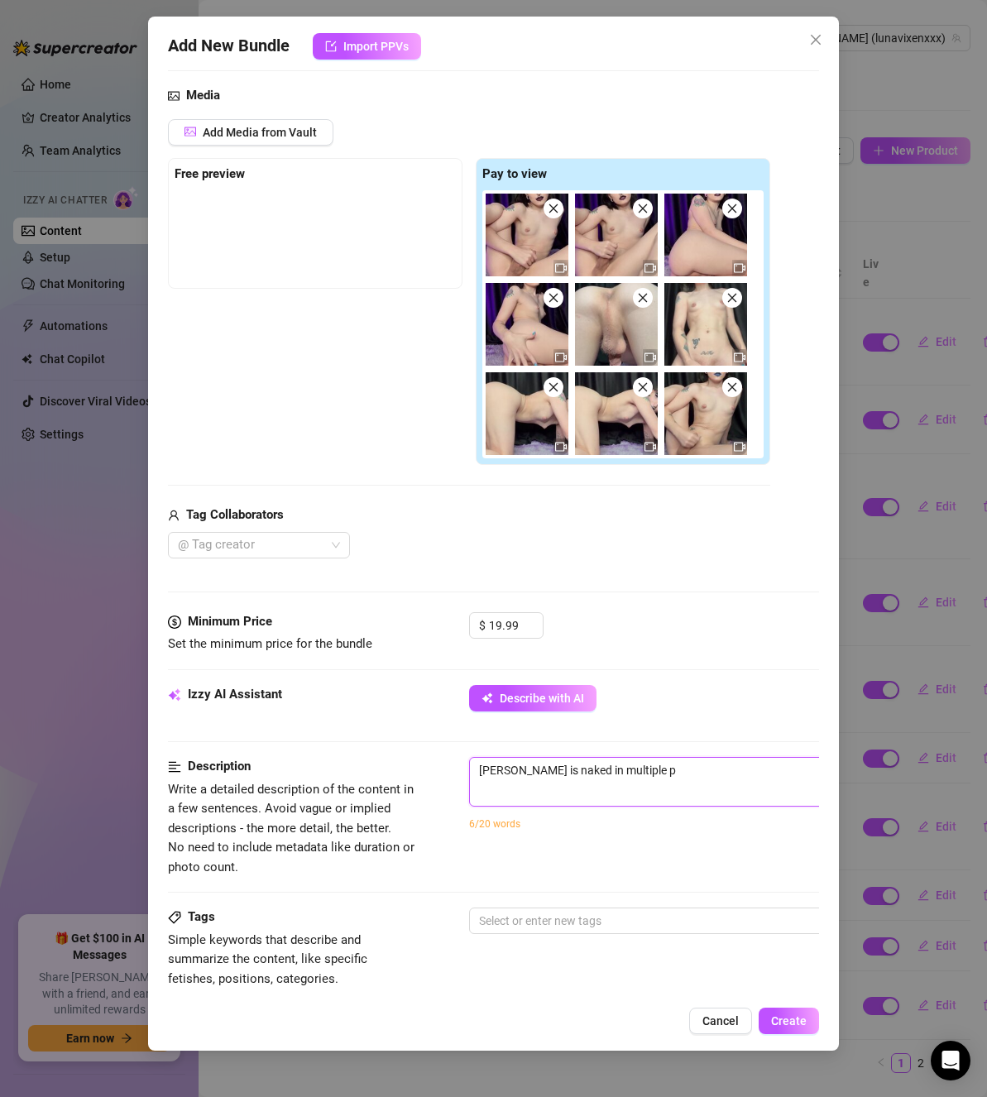
type textarea "[PERSON_NAME] is naked in multiple po"
type textarea "[PERSON_NAME] is naked in multiple pos"
type textarea "[PERSON_NAME] is naked in multiple post"
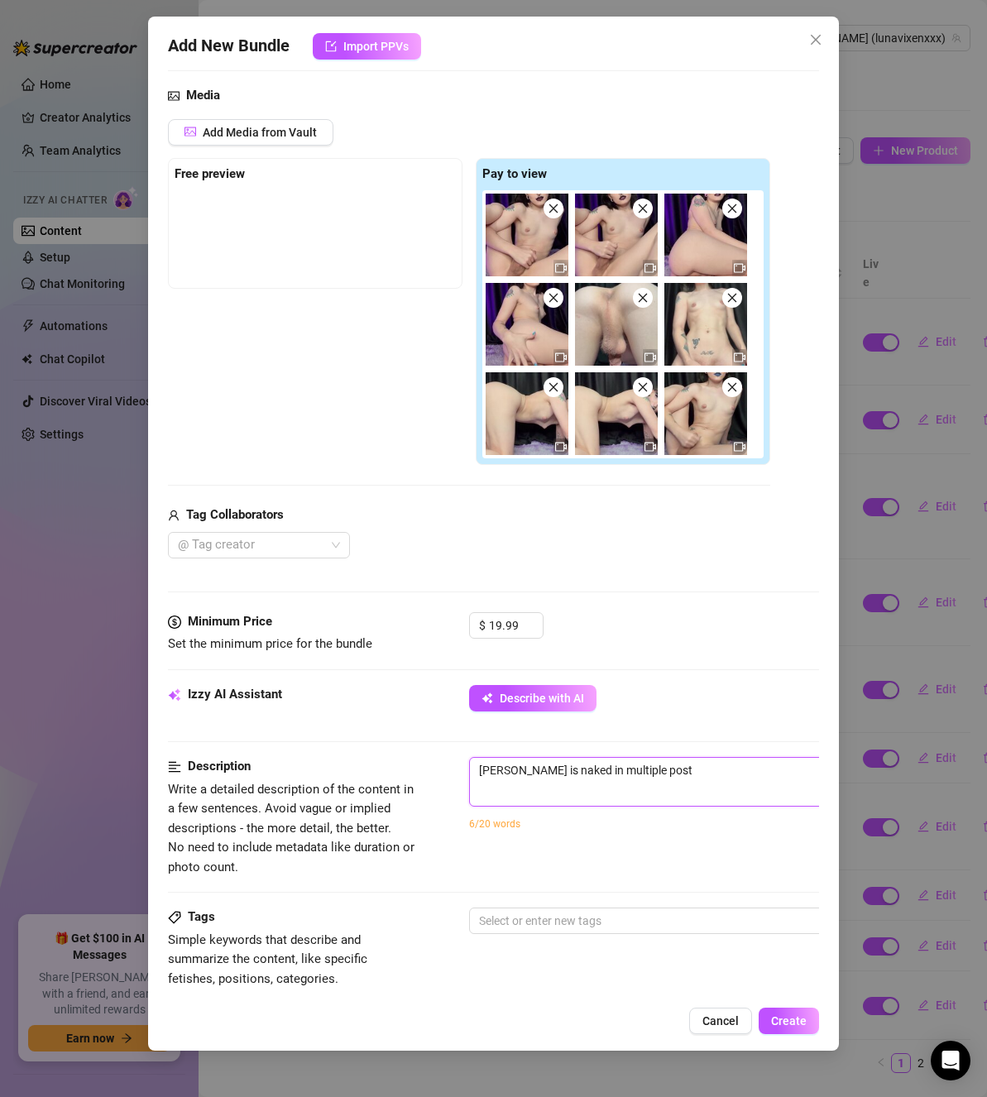
type textarea "[PERSON_NAME] is naked in multiple posti"
type textarea "[PERSON_NAME] is naked in multiple postio"
type textarea "[PERSON_NAME] is naked in multiple postion"
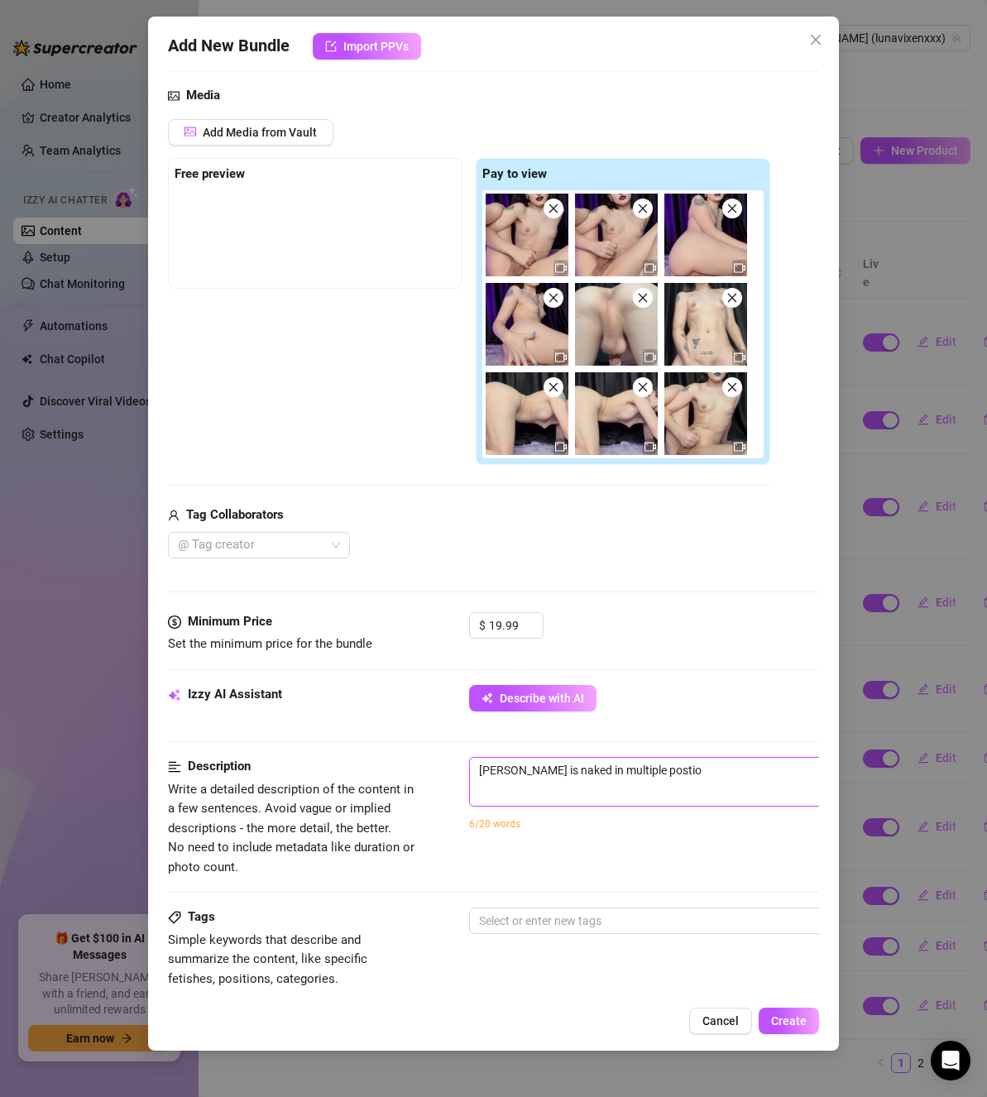
type textarea "[PERSON_NAME] is naked in multiple postion"
type textarea "[PERSON_NAME] is naked in multiple postions"
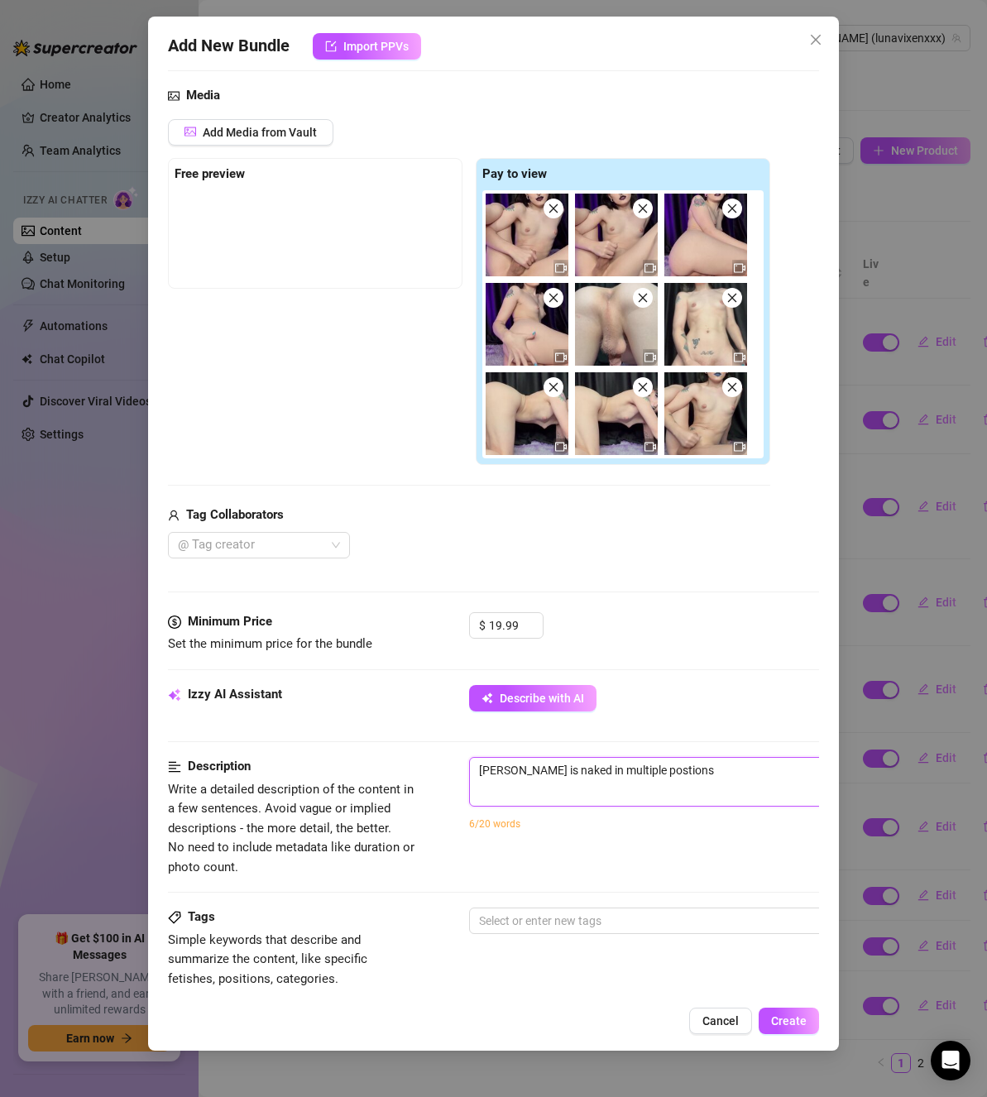
type textarea "[PERSON_NAME] is naked in multiple postions"
type textarea "[PERSON_NAME] is naked in multiple postions,"
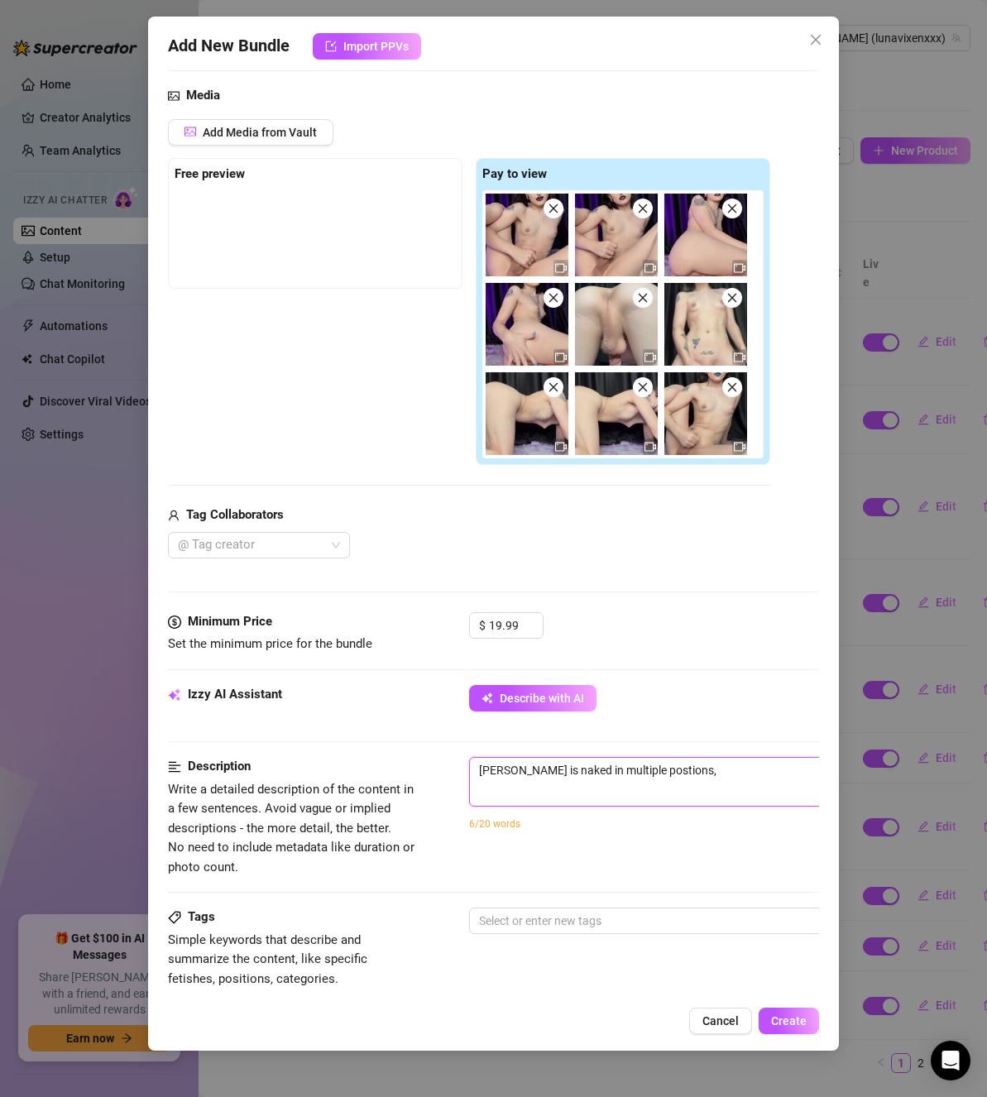
type textarea "[PERSON_NAME] is naked in multiple postions,"
type textarea "[PERSON_NAME] is naked in multiple postions, s"
type textarea "[PERSON_NAME] is naked in multiple postions, st"
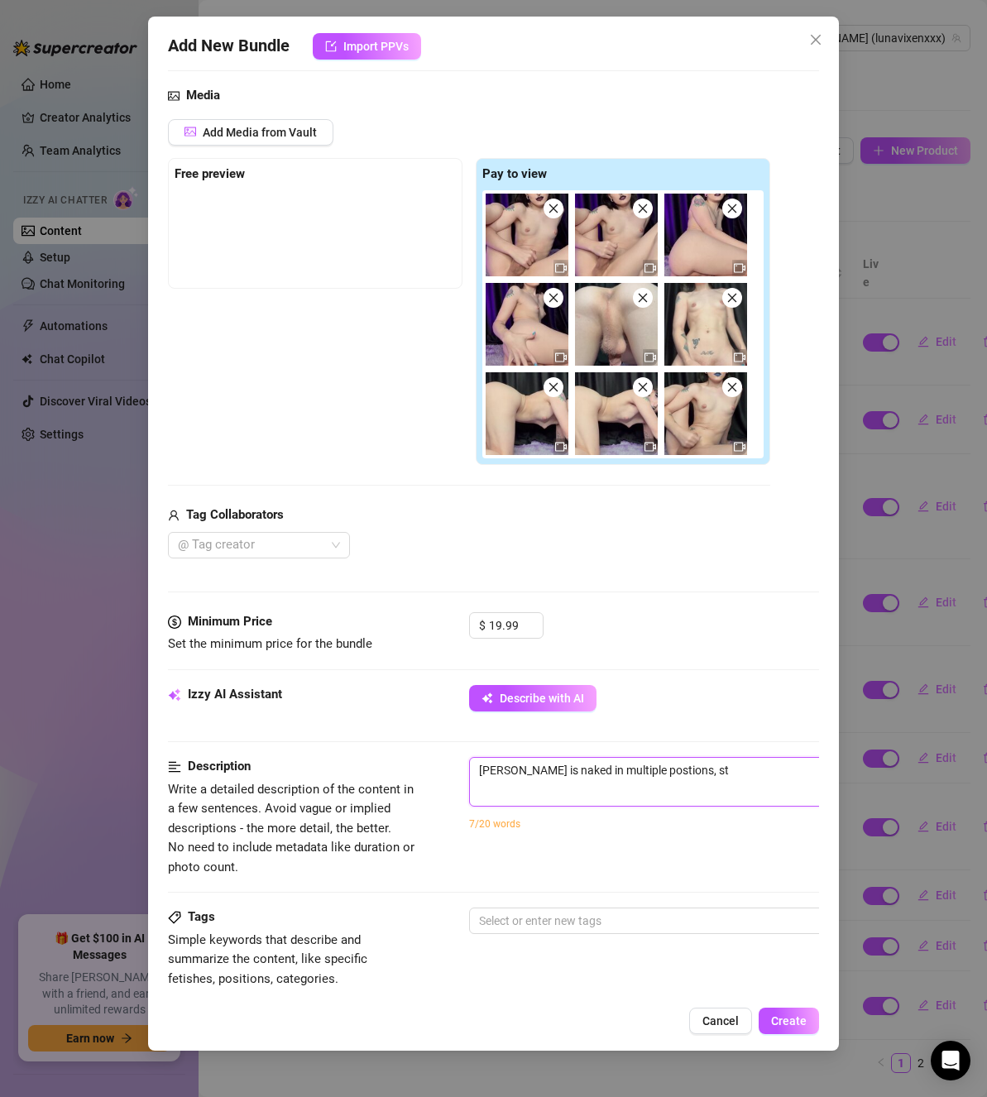
type textarea "[PERSON_NAME] is naked in multiple postions, str"
type textarea "[PERSON_NAME] is naked in multiple postions, stro"
type textarea "[PERSON_NAME] is naked in multiple postions, strok"
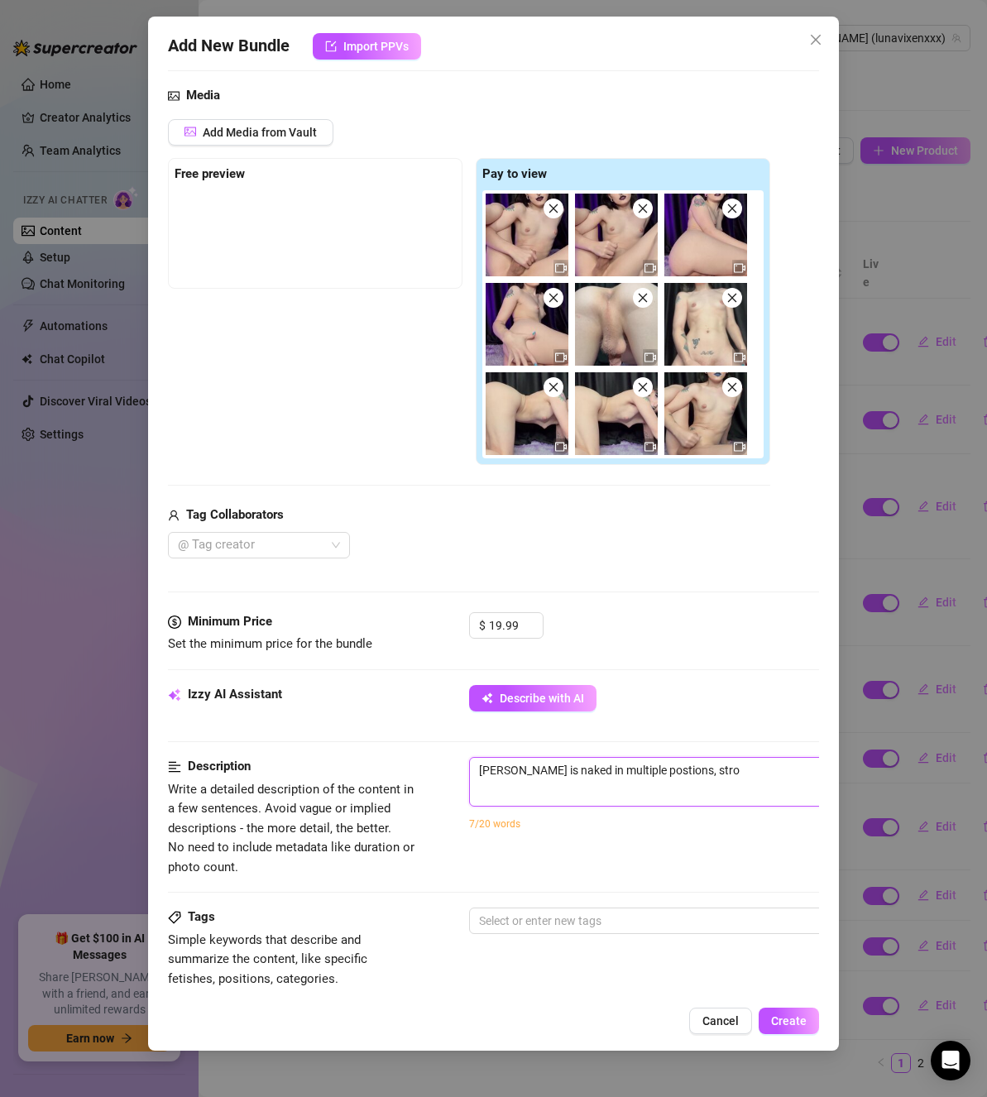
type textarea "[PERSON_NAME] is naked in multiple postions, strok"
type textarea "[PERSON_NAME] is naked in multiple postions, stroki"
type textarea "[PERSON_NAME] is naked in multiple postions, strokin"
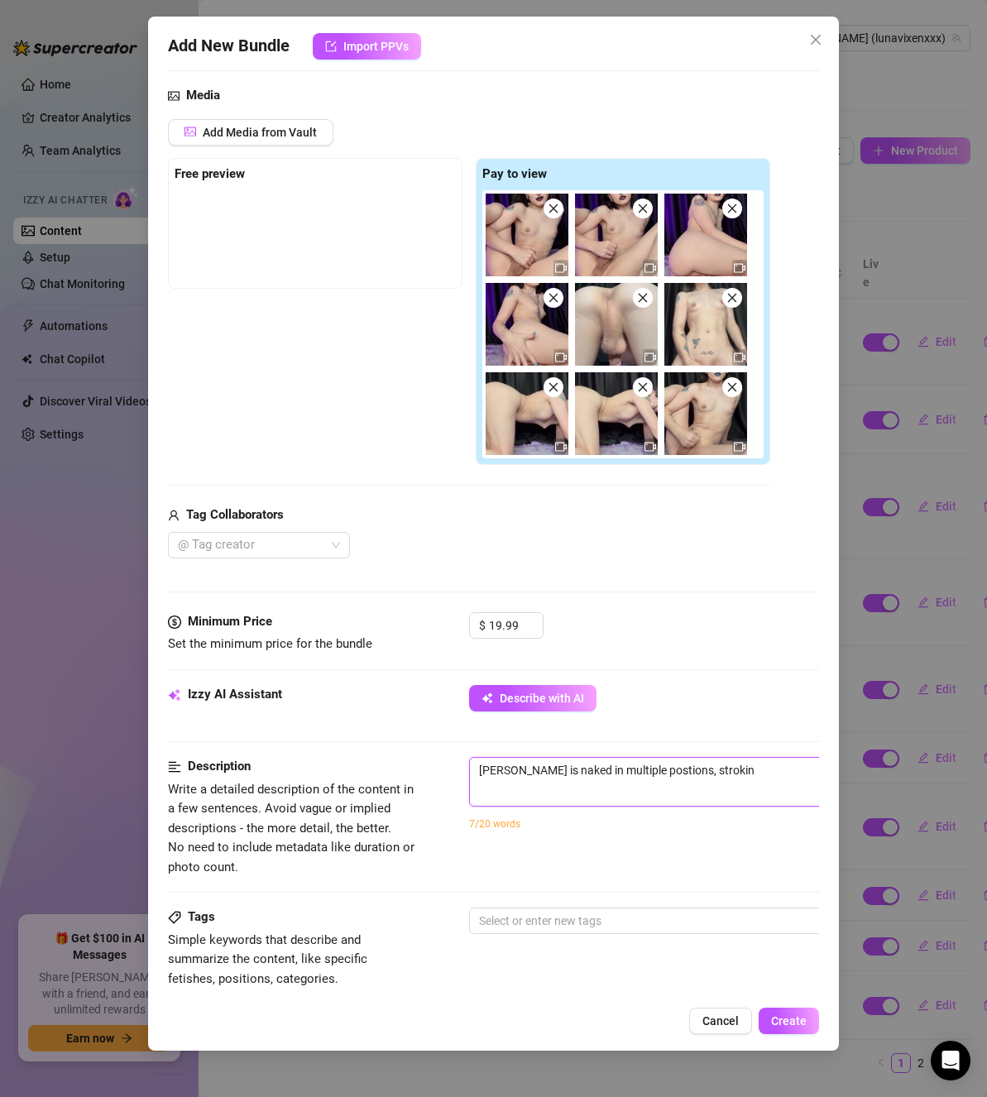
type textarea "[PERSON_NAME] is naked in multiple postions, stroking"
type textarea "[PERSON_NAME] is naked in multiple postions, stroking h"
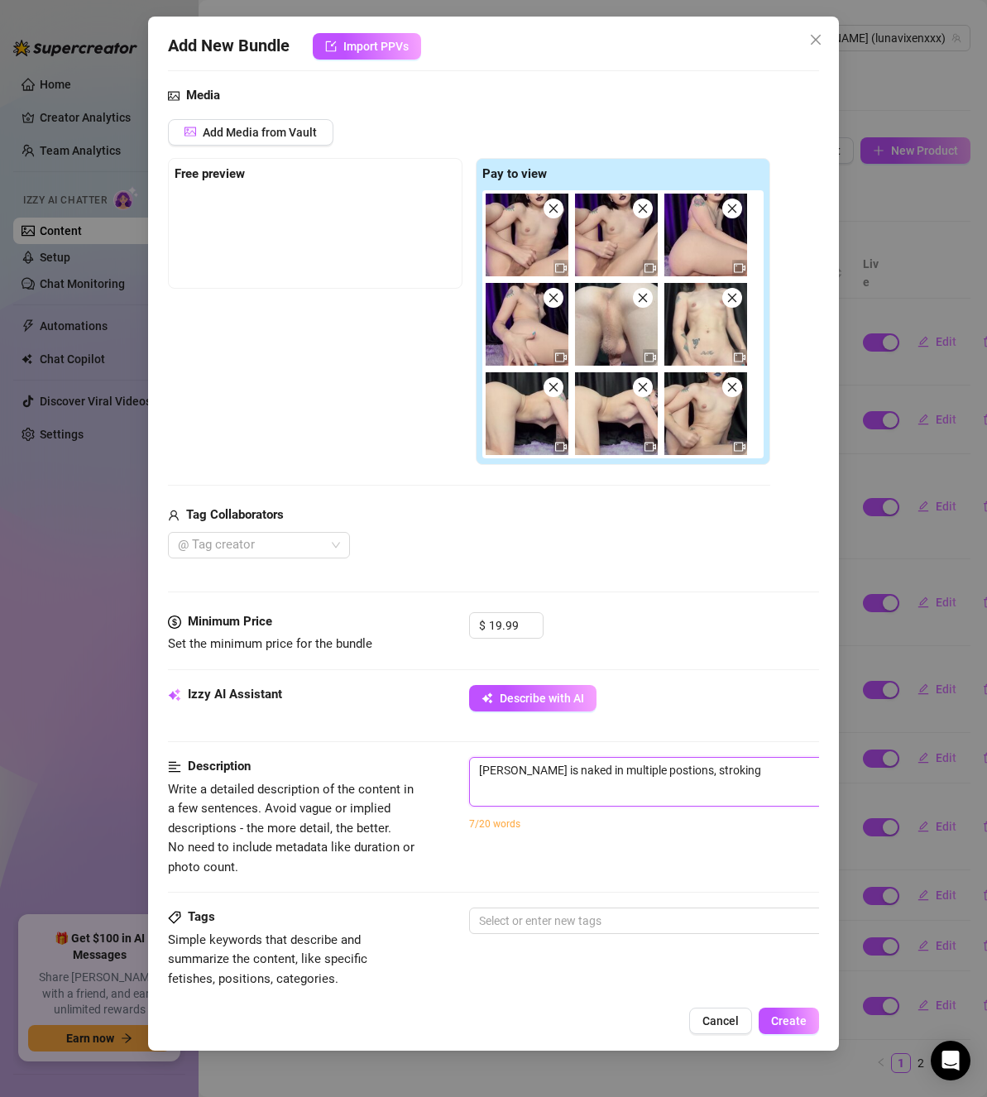
type textarea "[PERSON_NAME] is naked in multiple postions, stroking h"
type textarea "[PERSON_NAME] is naked in multiple postions, stroking he"
type textarea "[PERSON_NAME] is naked in multiple postions, stroking her"
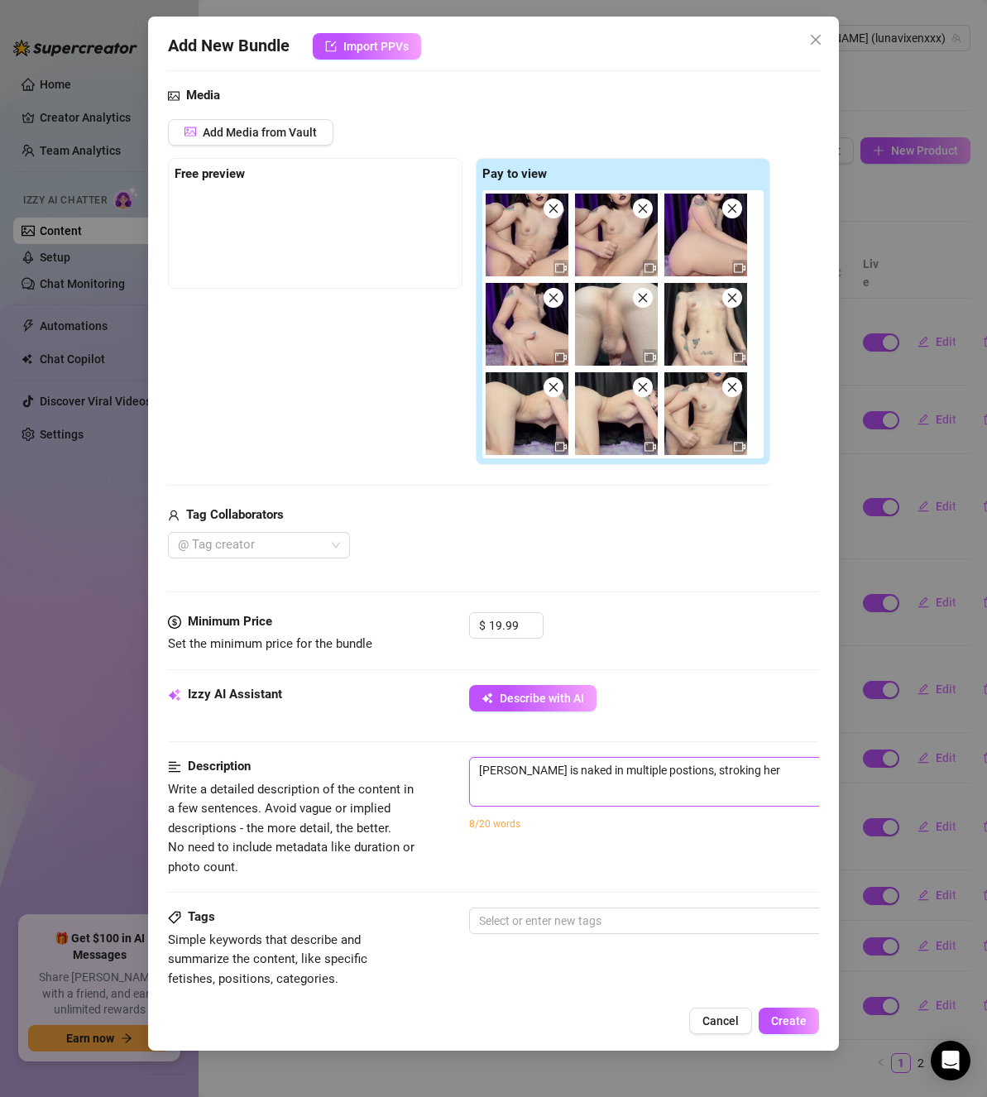
type textarea "[PERSON_NAME] is naked in multiple postions, stroking her"
type textarea "[PERSON_NAME] is naked in multiple postions, stroking her c"
type textarea "[PERSON_NAME] is naked in multiple postions, stroking her co"
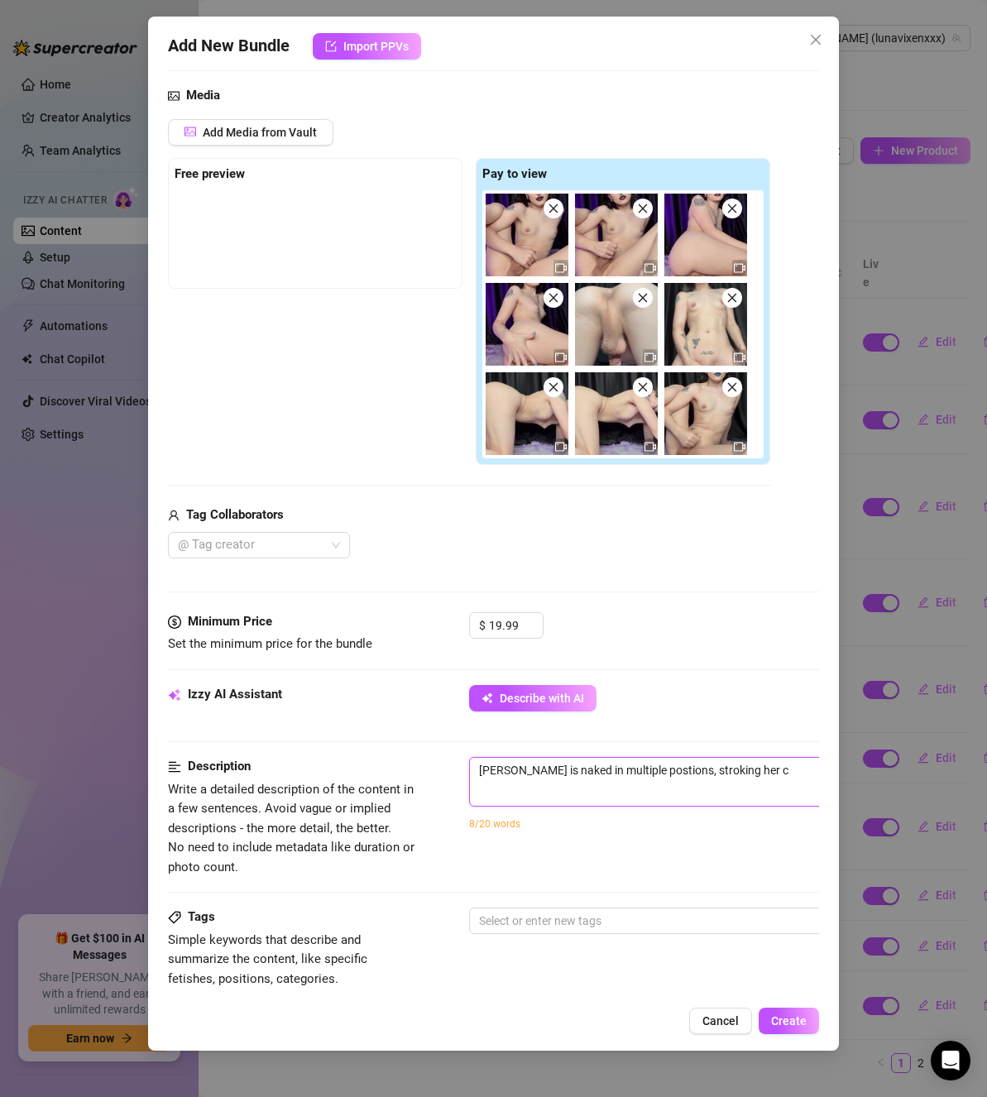
type textarea "[PERSON_NAME] is naked in multiple postions, stroking her co"
type textarea "[PERSON_NAME] is naked in multiple postions, stroking her coc"
type textarea "[PERSON_NAME] is naked in multiple postions, stroking her cock"
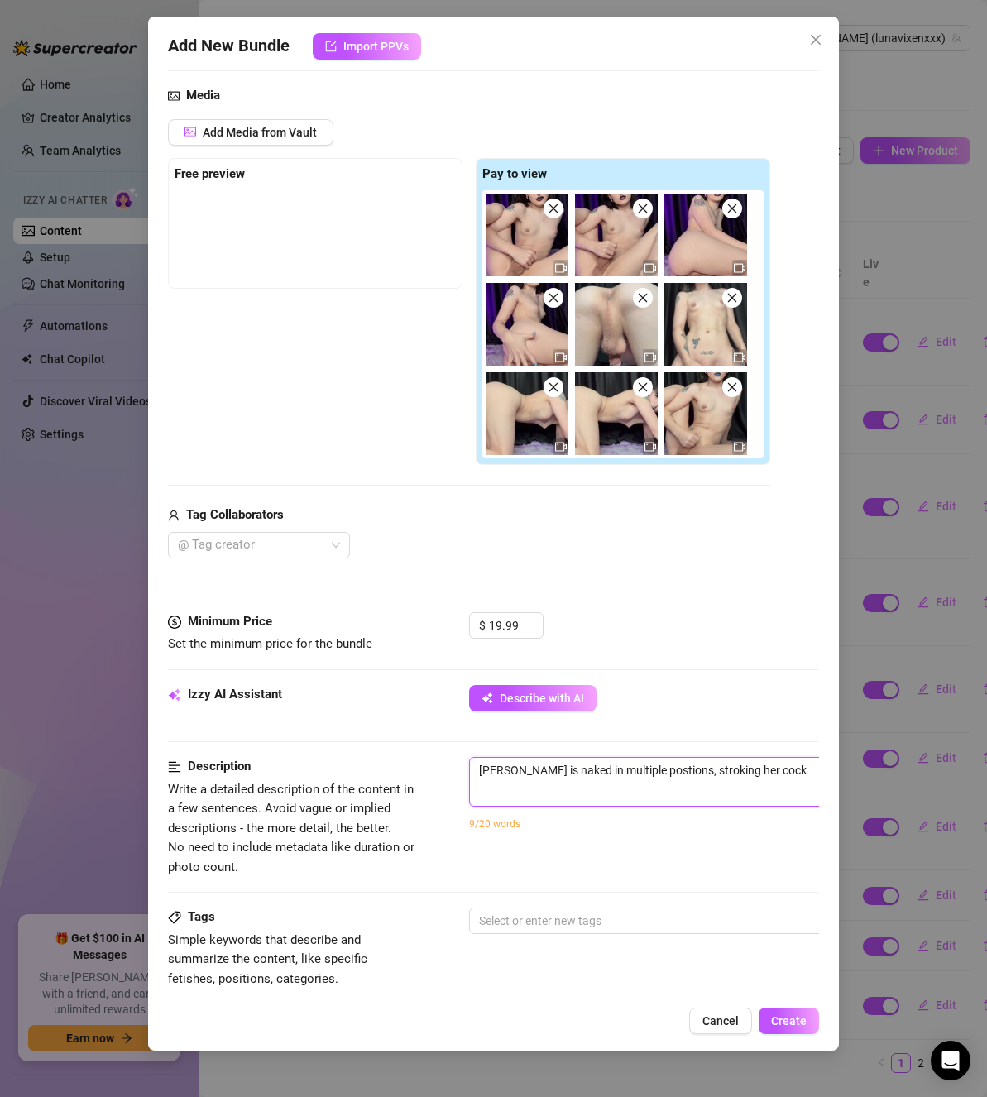
type textarea "[PERSON_NAME] is naked in multiple postions, stroking her cock,"
type textarea "[PERSON_NAME] is naked in multiple postions, stroking her cock, a"
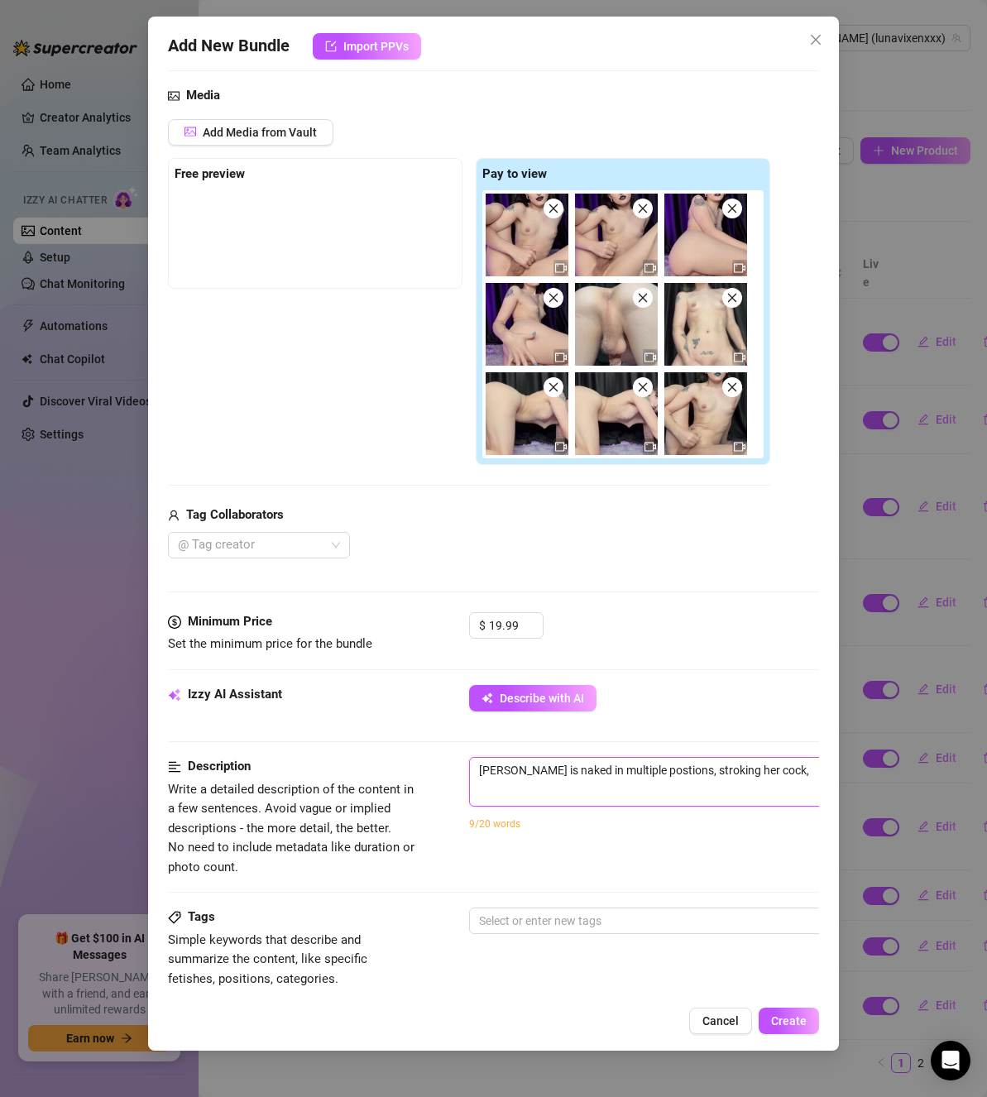
type textarea "[PERSON_NAME] is naked in multiple postions, stroking her cock, a"
type textarea "[PERSON_NAME] is naked in multiple postions, stroking her cock, an"
type textarea "[PERSON_NAME] is naked in multiple postions, stroking her cock, and"
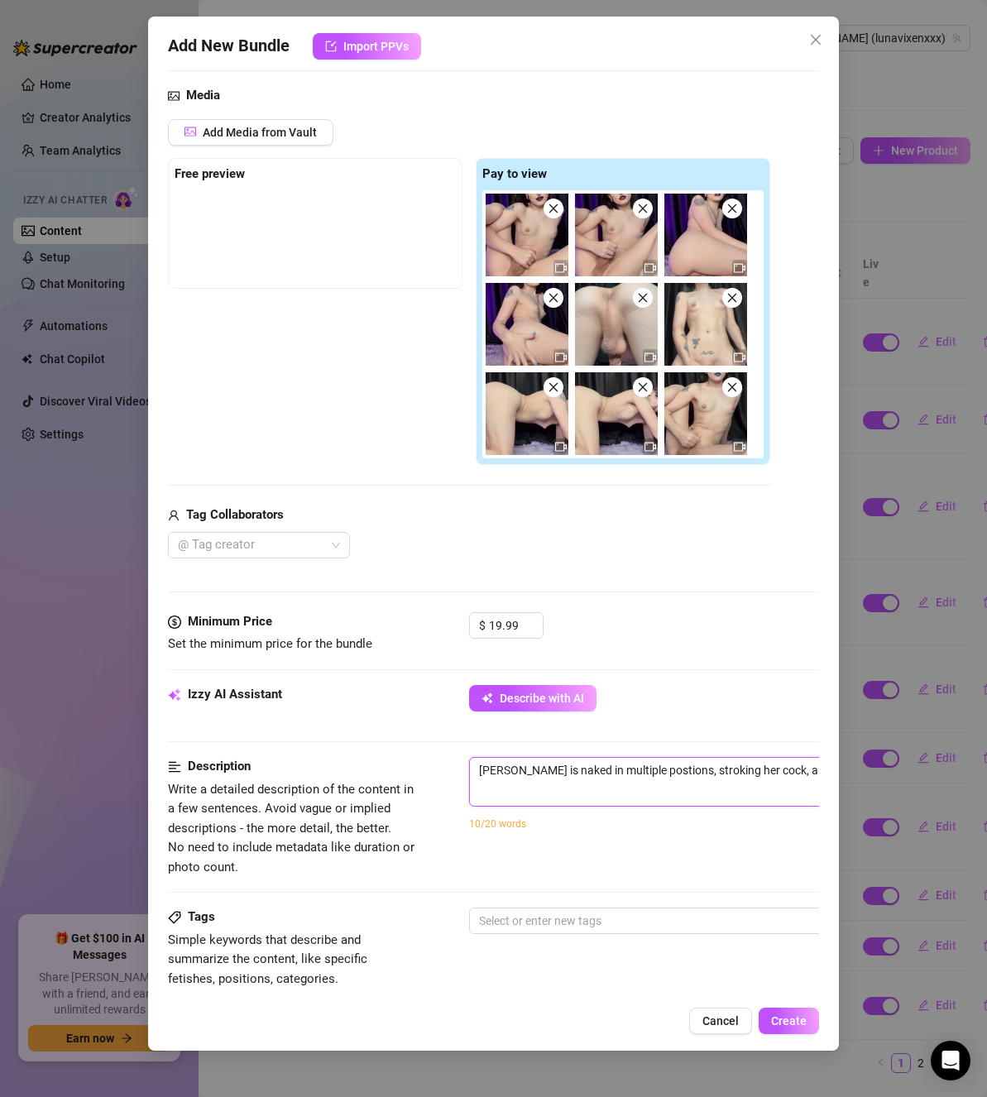
type textarea "[PERSON_NAME] is naked in multiple postions, stroking her cock, and"
type textarea "[PERSON_NAME] is naked in multiple postions, stroking her cock, and f"
type textarea "[PERSON_NAME] is naked in multiple postions, stroking her cock, and fa"
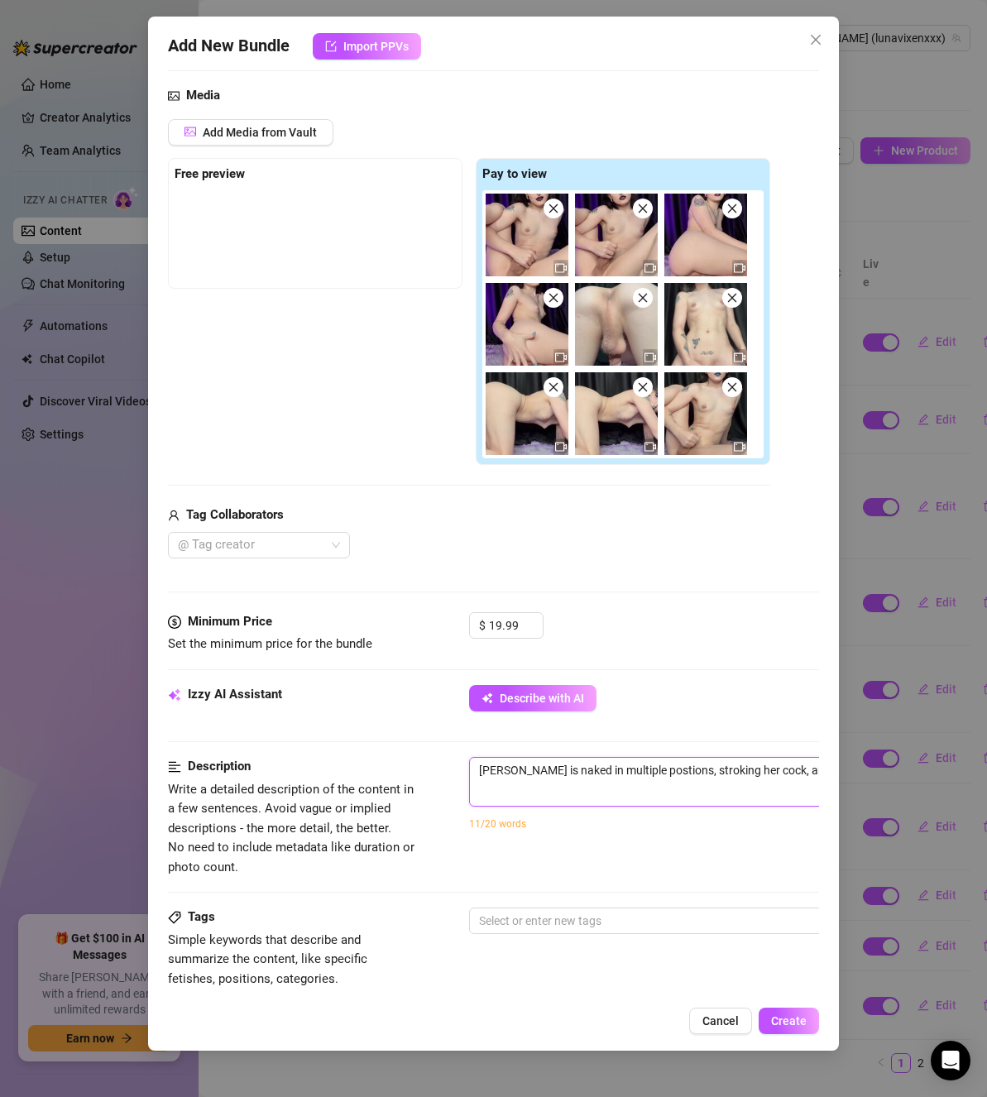
type textarea "[PERSON_NAME] is naked in multiple postions, stroking her cock, and fa"
type textarea "[PERSON_NAME] is naked in multiple postions, stroking her cock, and far"
type textarea "[PERSON_NAME] is naked in multiple postions, stroking her cock, and fart"
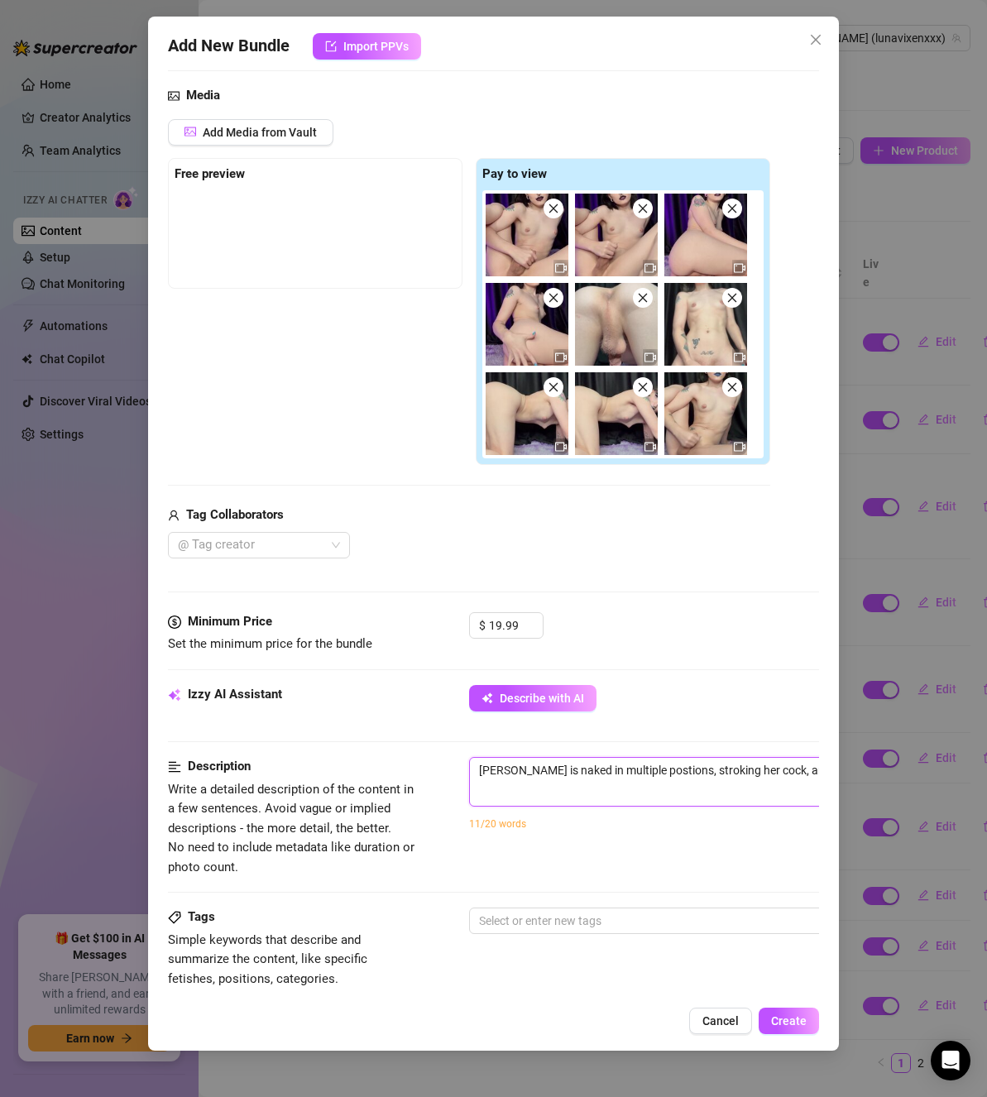
type textarea "[PERSON_NAME] is naked in multiple postions, stroking her cock, and farti"
type textarea "[PERSON_NAME] is naked in multiple postions, stroking her cock, and fartin"
type textarea "[PERSON_NAME] is naked in multiple postions, stroking her cock, and farting"
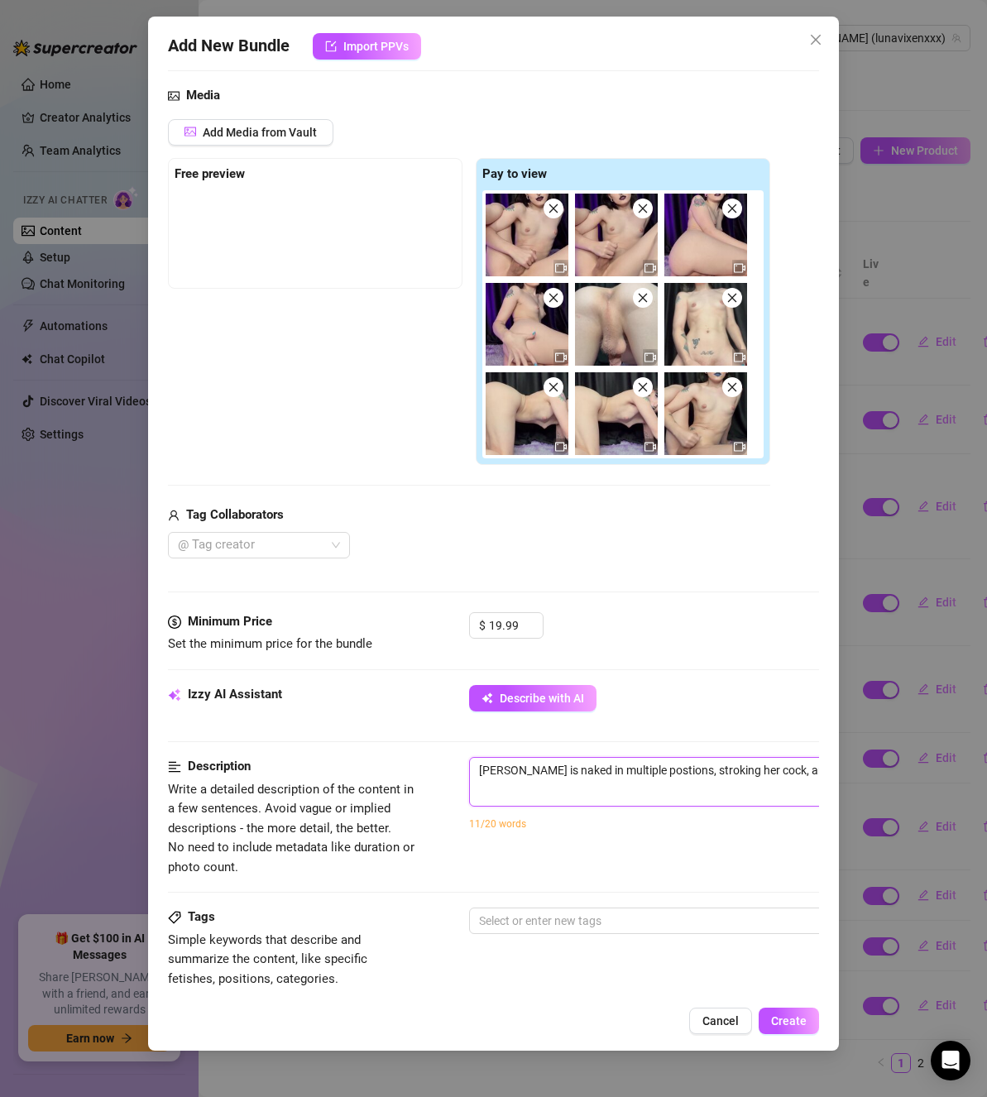
type textarea "[PERSON_NAME] is naked in multiple postions, stroking her cock, and farting"
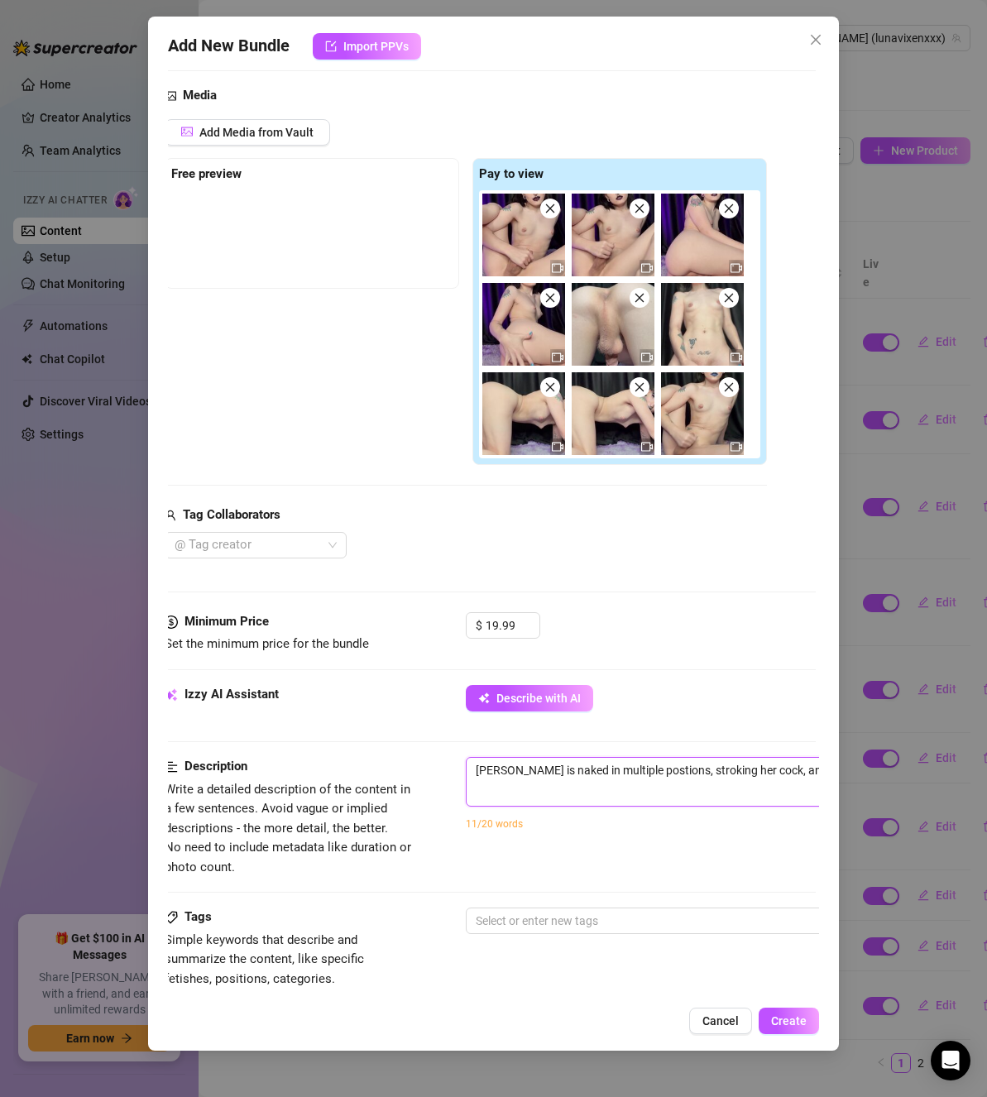
type textarea "[PERSON_NAME] is naked in multiple postions, stroking her cock, and farting a"
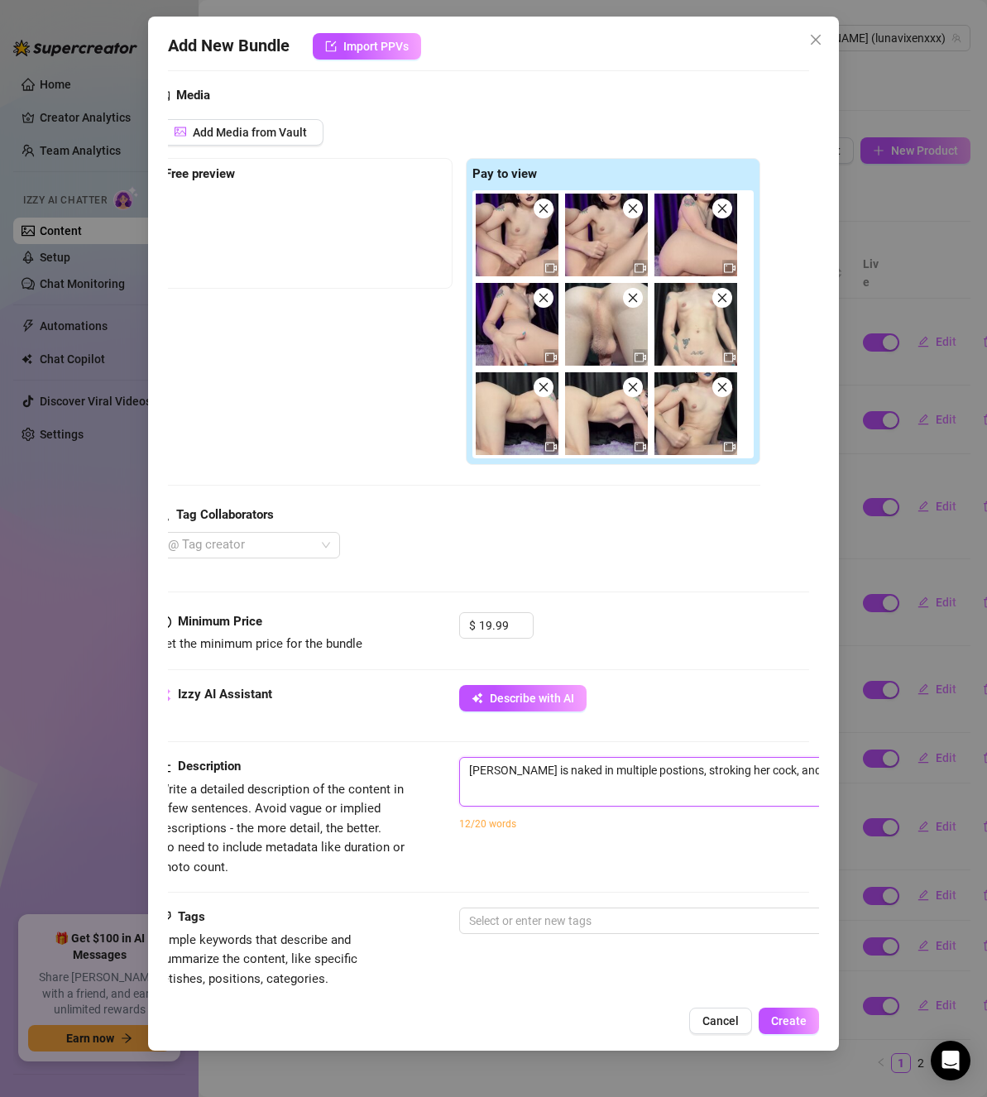
type textarea "[PERSON_NAME] is naked in multiple postions, stroking her cock, and farting al"
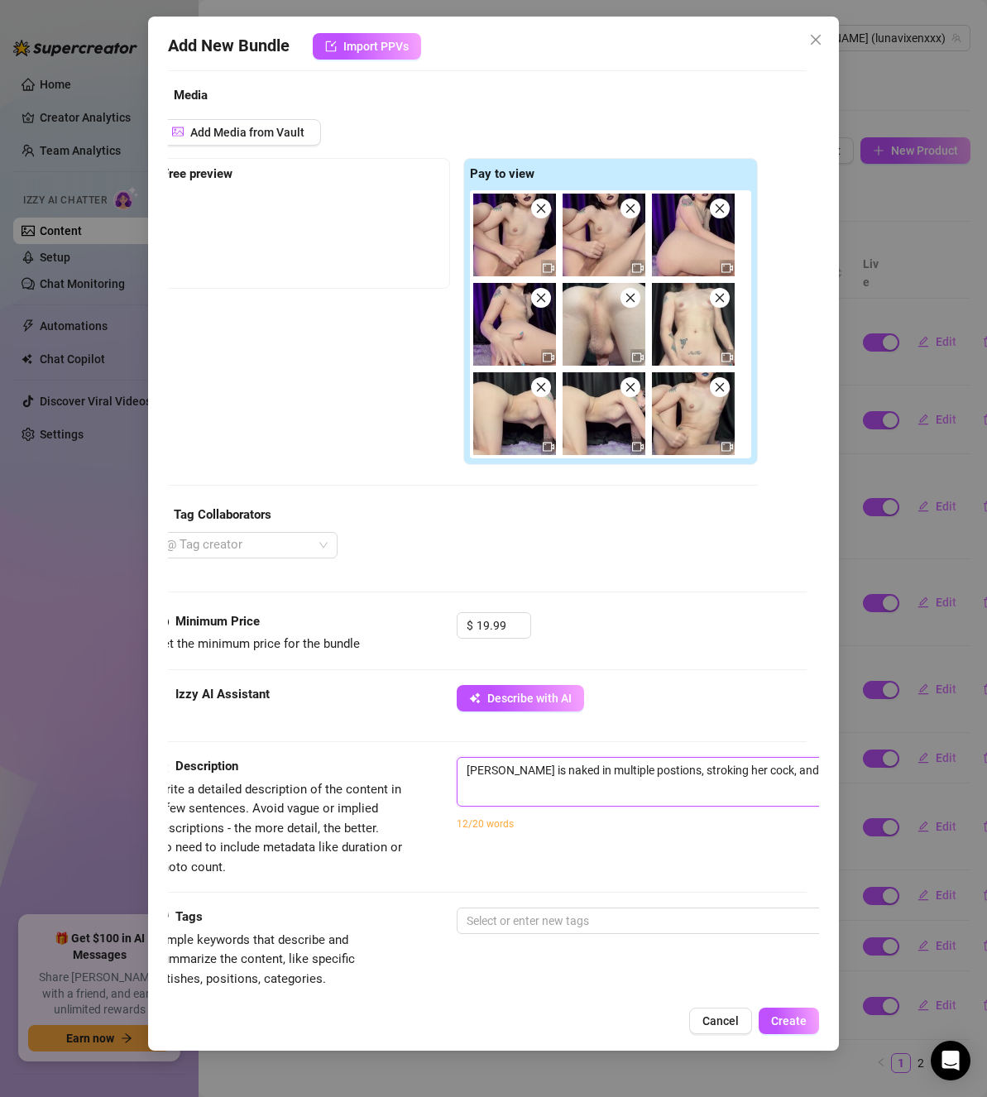
type textarea "[PERSON_NAME] is naked in multiple postions, stroking her cock, and farting all"
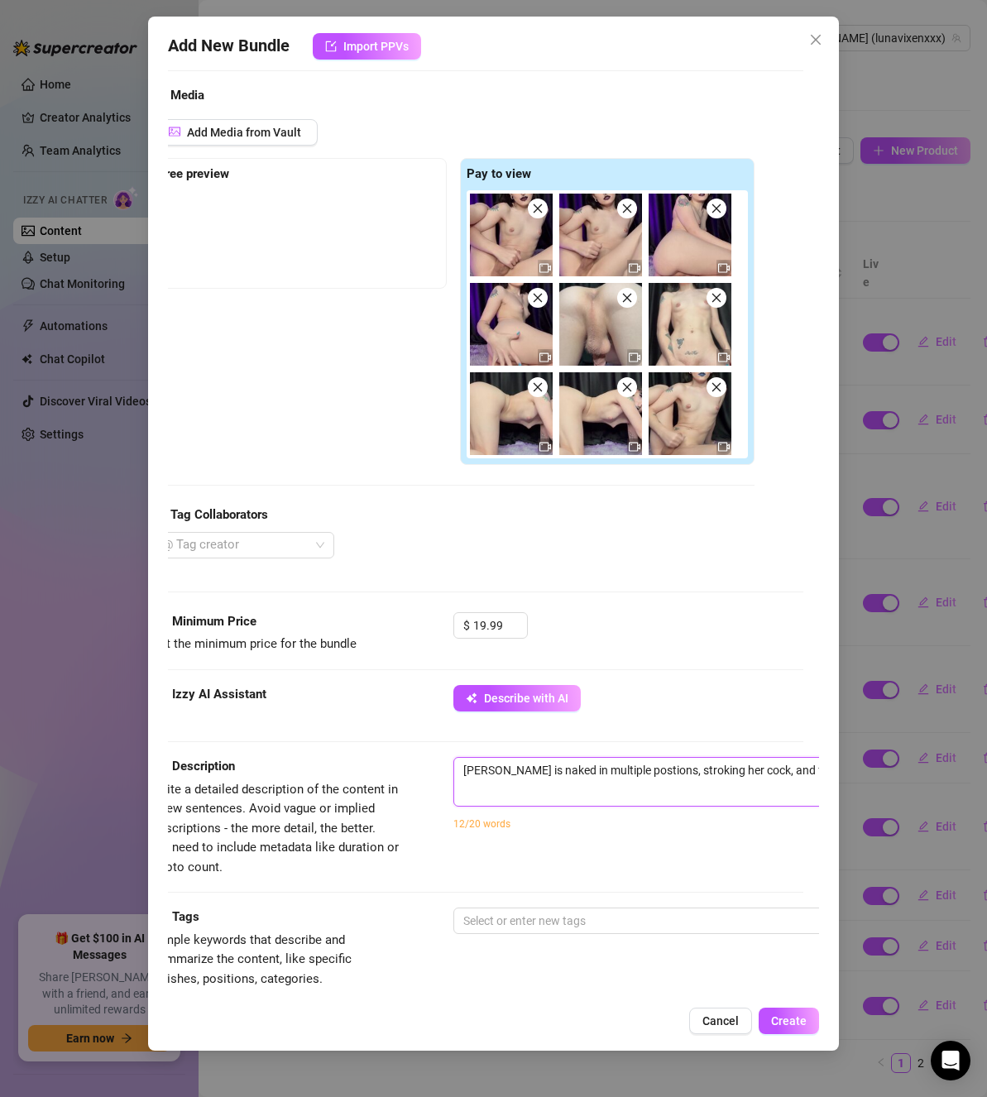
type textarea "[PERSON_NAME] is naked in multiple postions, stroking her cock, and farting al"
type textarea "[PERSON_NAME] is naked in multiple postions, stroking her cock, and farting a"
type textarea "[PERSON_NAME] is naked in multiple postions, stroking her cock, and farting al"
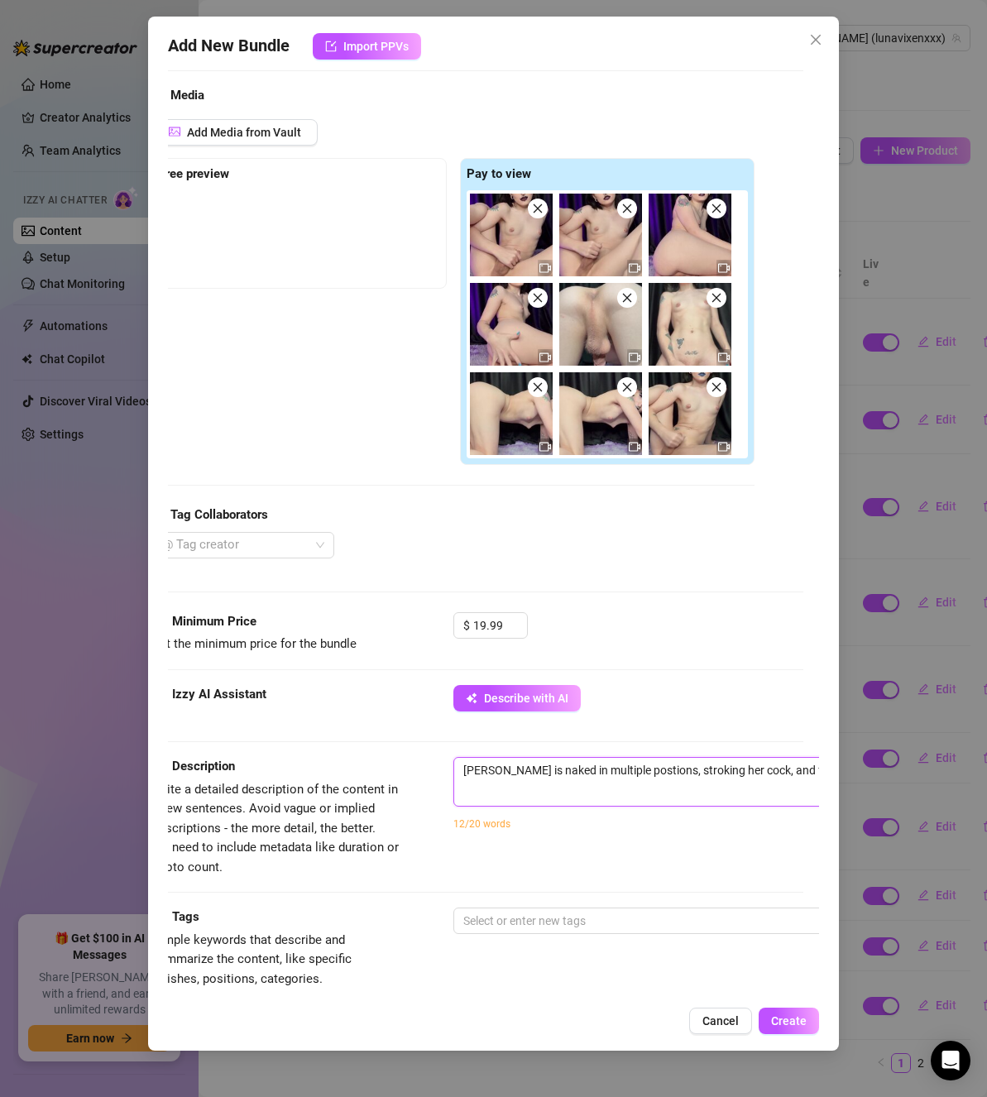
type textarea "[PERSON_NAME] is naked in multiple postions, stroking her cock, and farting al"
type textarea "[PERSON_NAME] is naked in multiple postions, stroking her cock, and farting all"
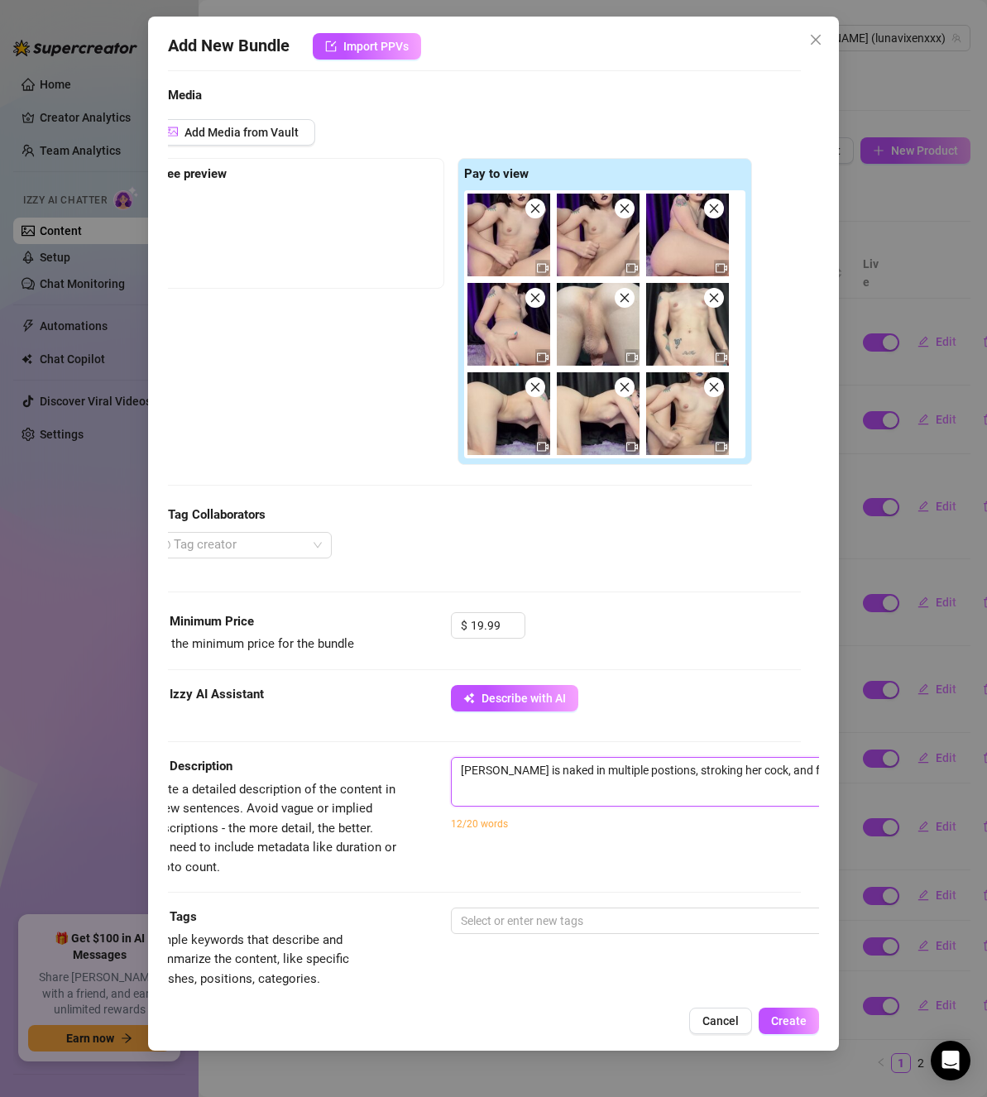
type textarea "[PERSON_NAME] is naked in multiple postions, stroking her cock, and farting all…"
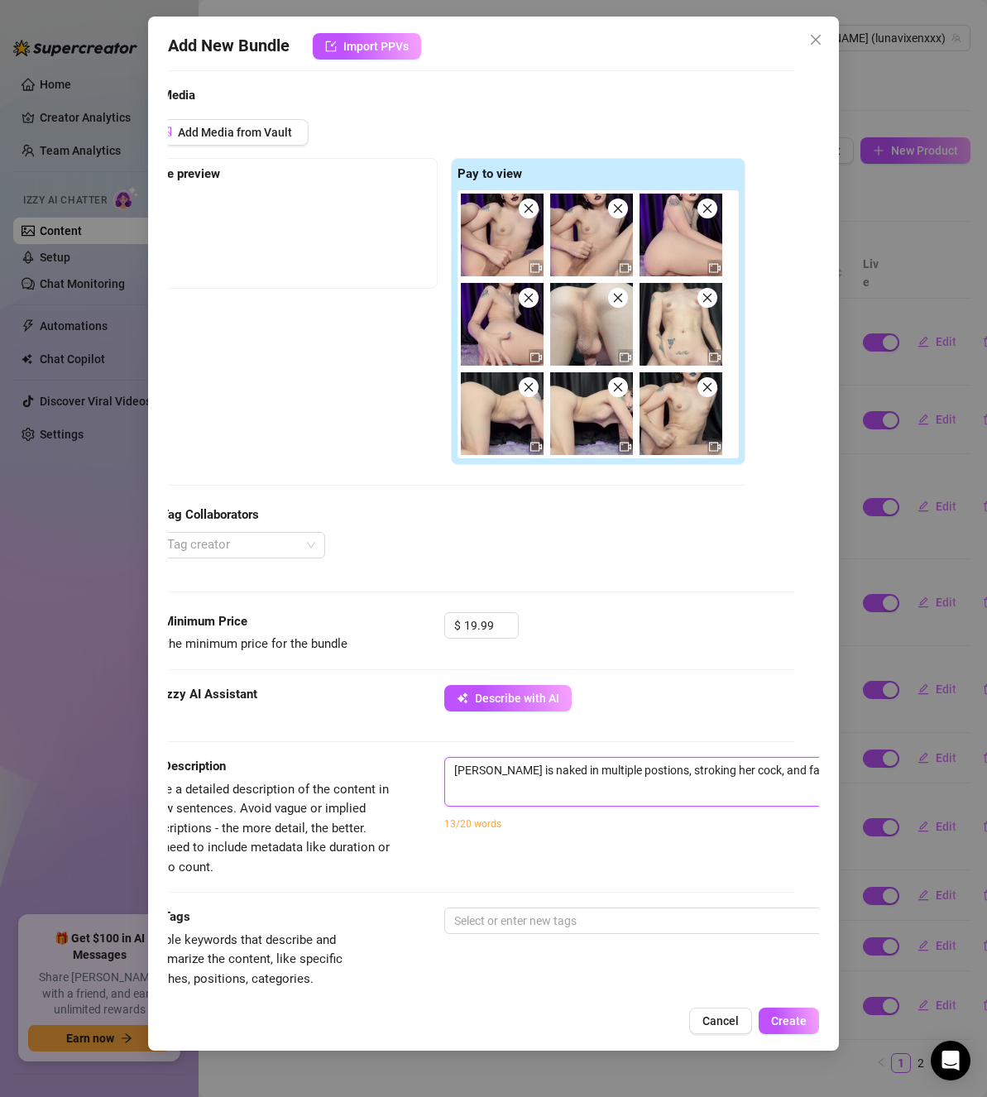
type textarea "[PERSON_NAME] is naked in multiple postions, stroking her cock, and farting all…"
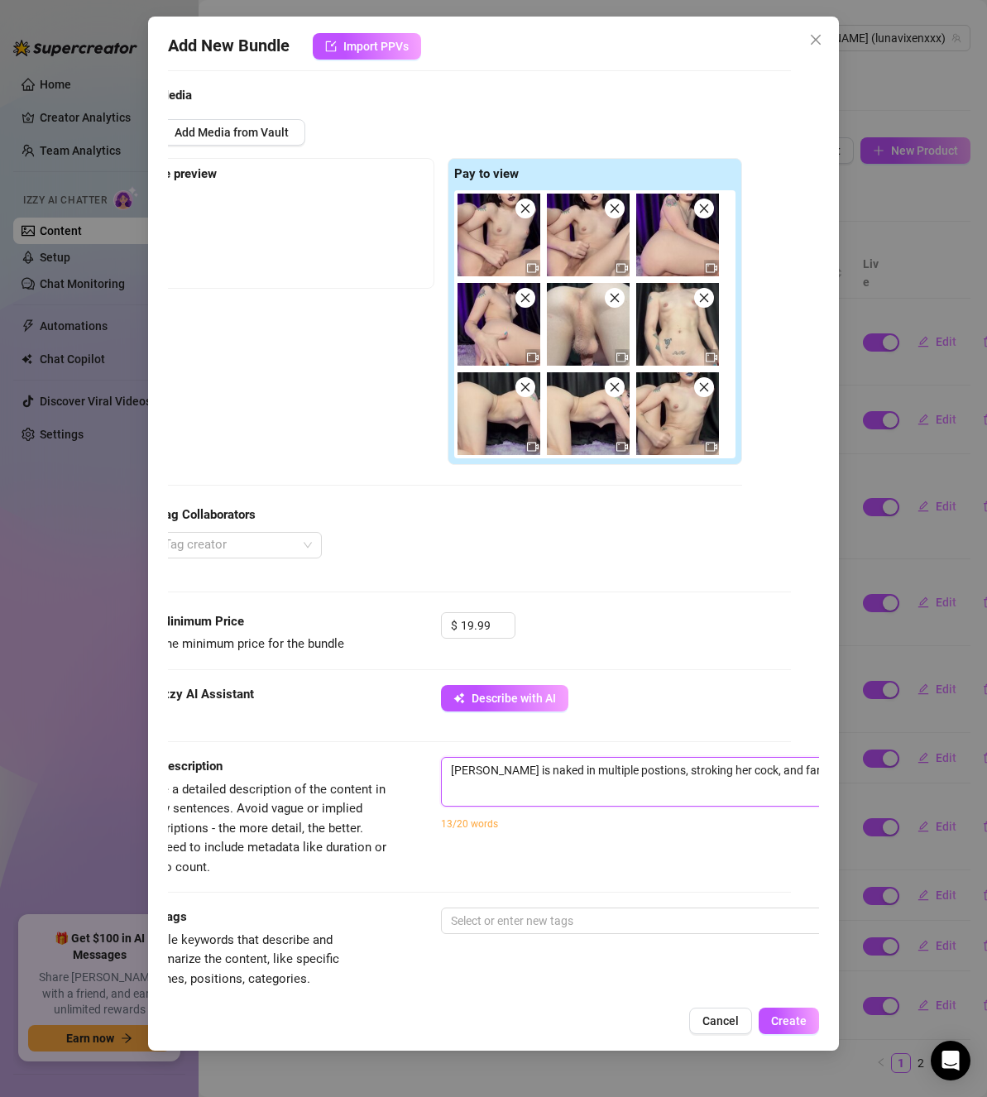
type textarea "[PERSON_NAME] is naked in multiple postions, stroking her cock, and farting all…"
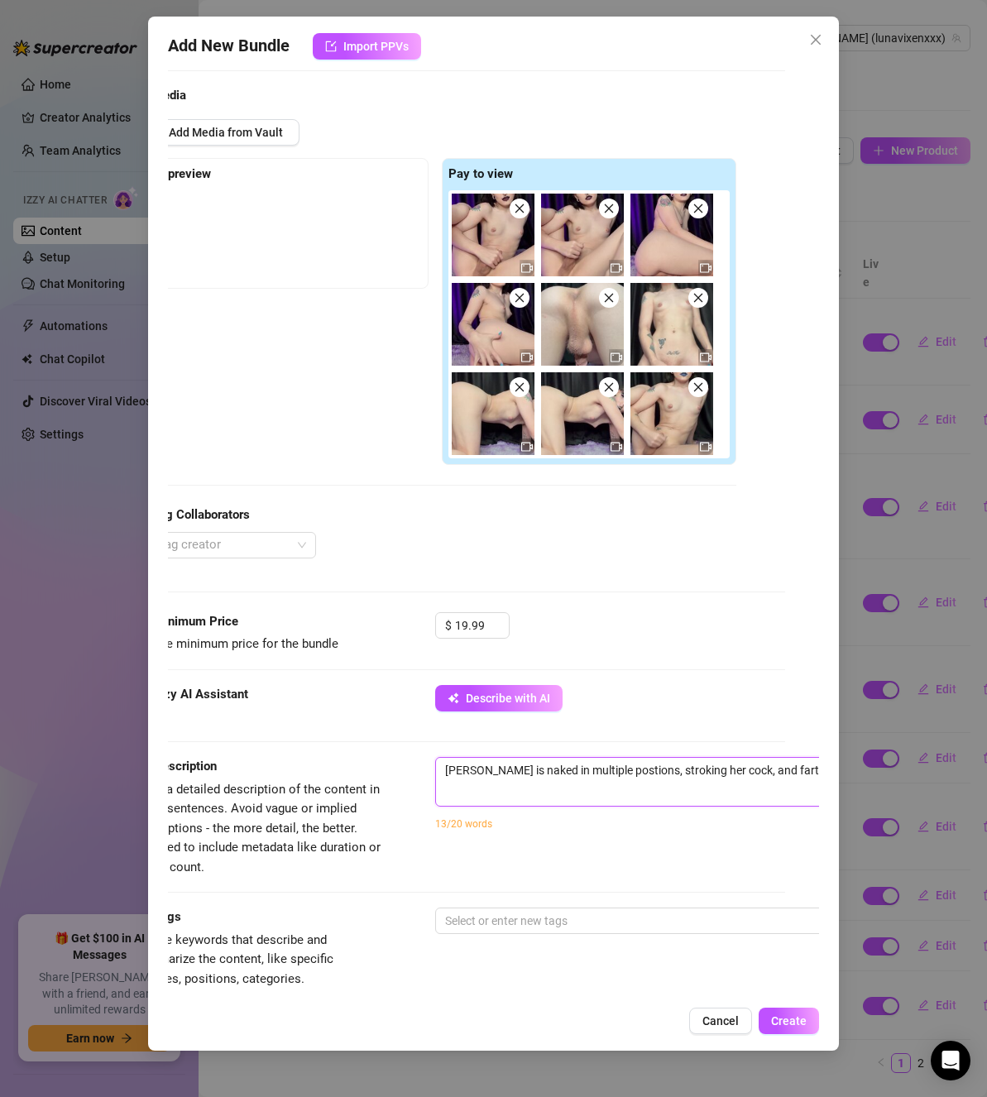
type textarea "[PERSON_NAME] is naked in multiple postions, stroking her cock, and farting all…"
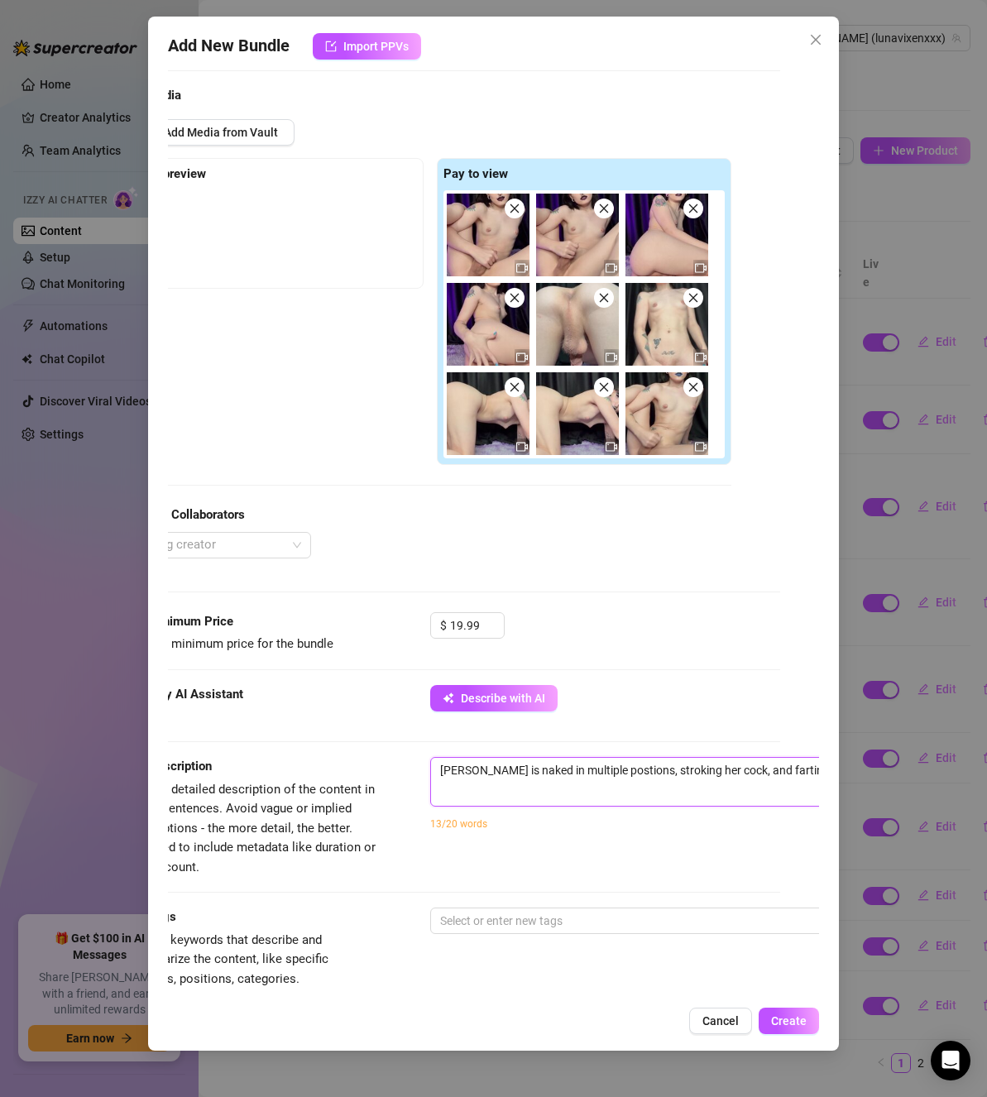
type textarea "[PERSON_NAME] is naked in multiple postions, stroking her cock, and farting all…"
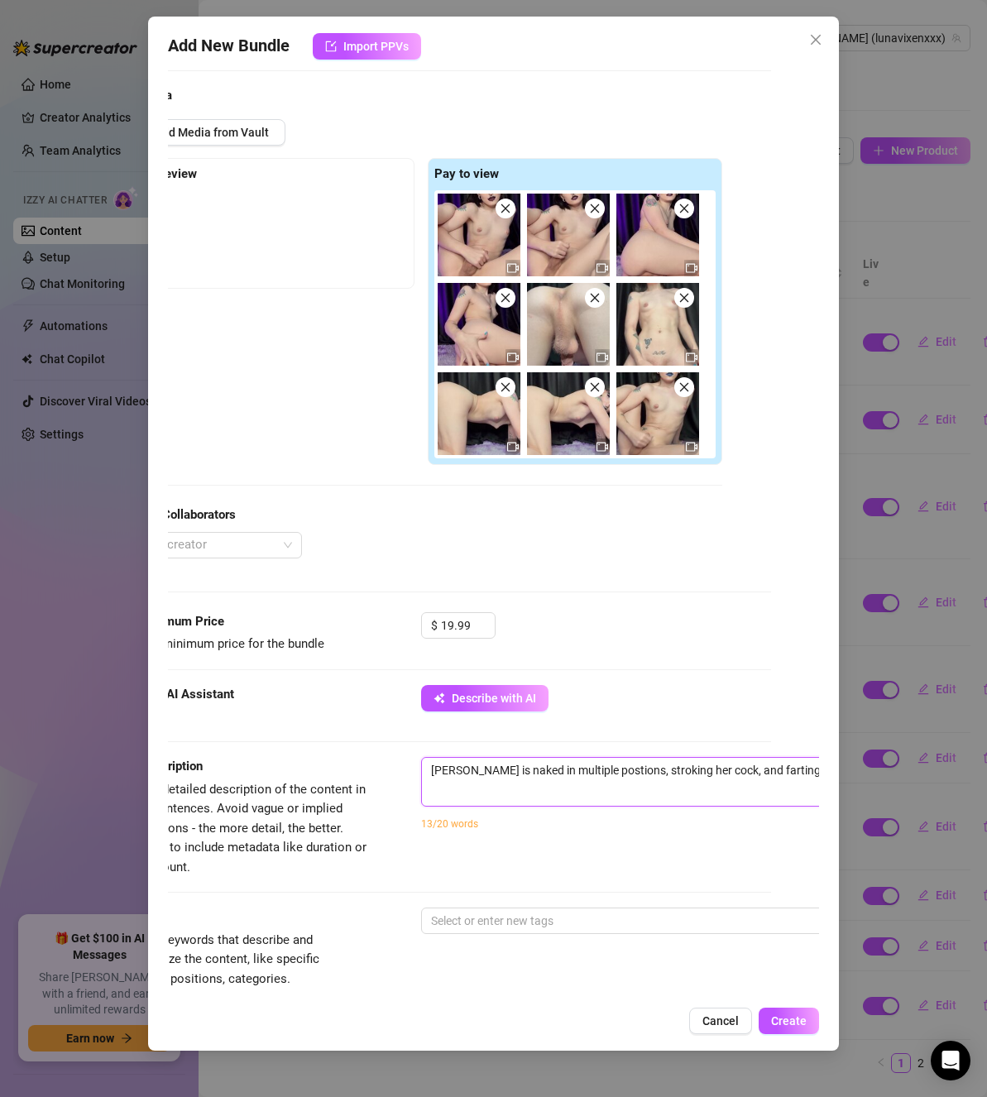
type textarea "[PERSON_NAME] is naked in multiple postions, stroking her cock, and farting all…"
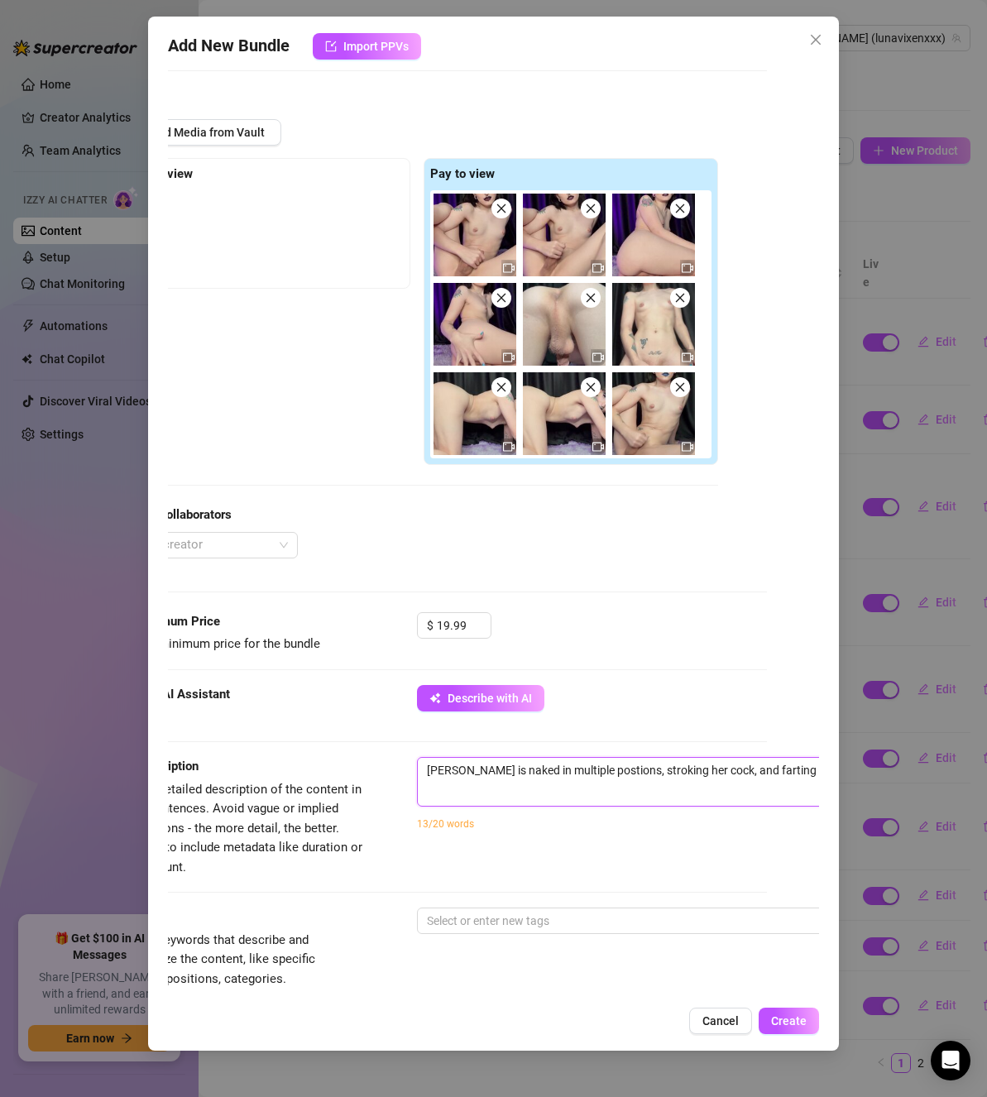
type textarea "[PERSON_NAME] is naked in multiple postions, stroking her cock, and farting all…"
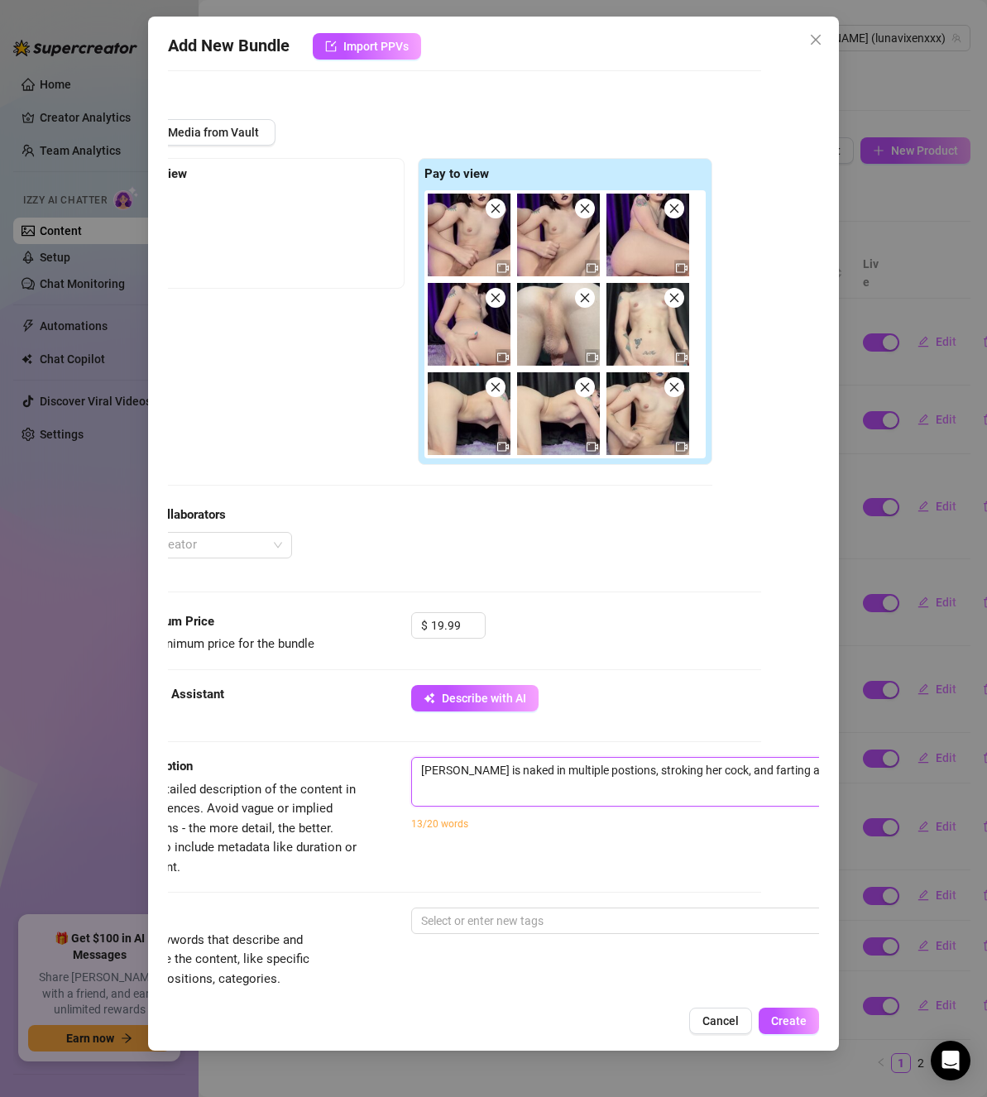
type textarea "[PERSON_NAME] is naked in multiple postions, stroking her cock, and farting all…"
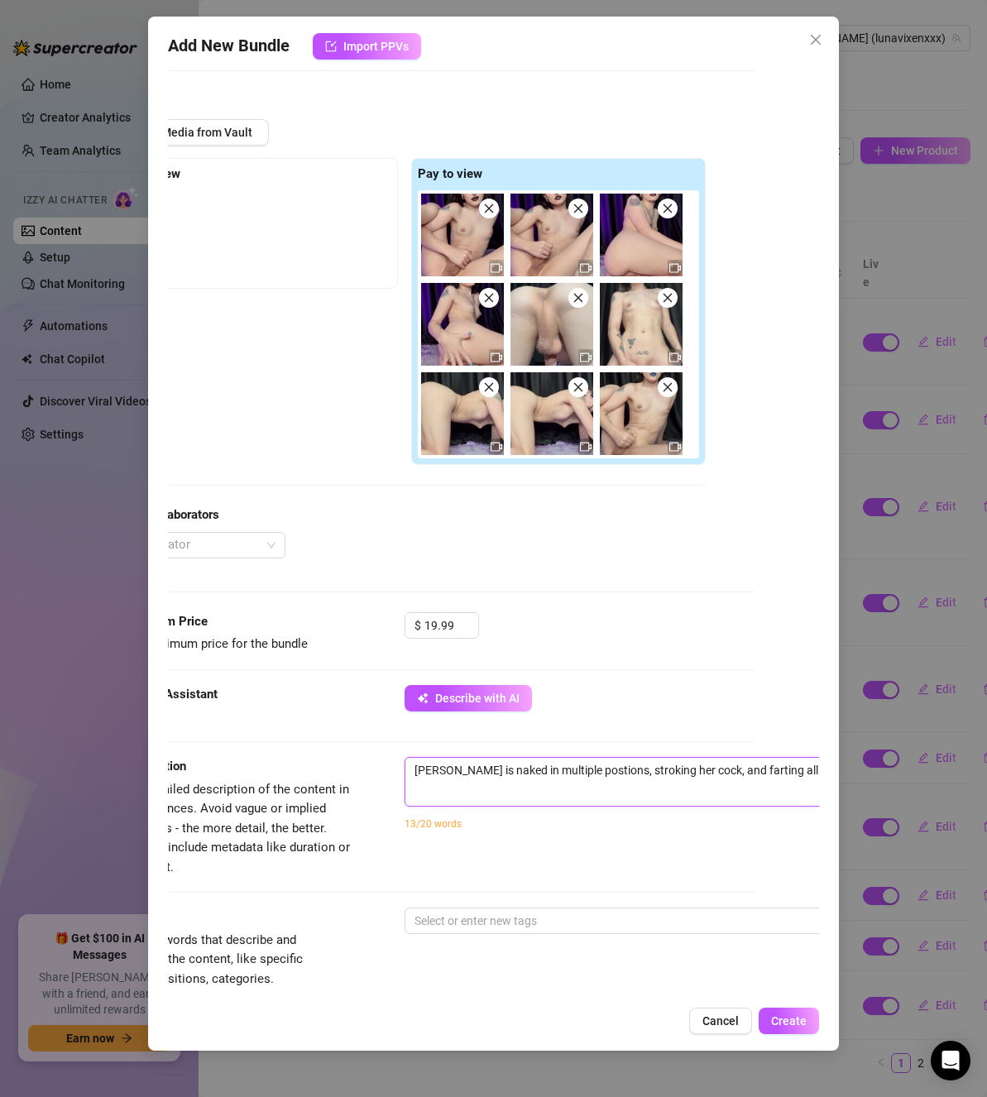
type textarea "[PERSON_NAME] is naked in multiple postions, stroking her cock, and farting all…"
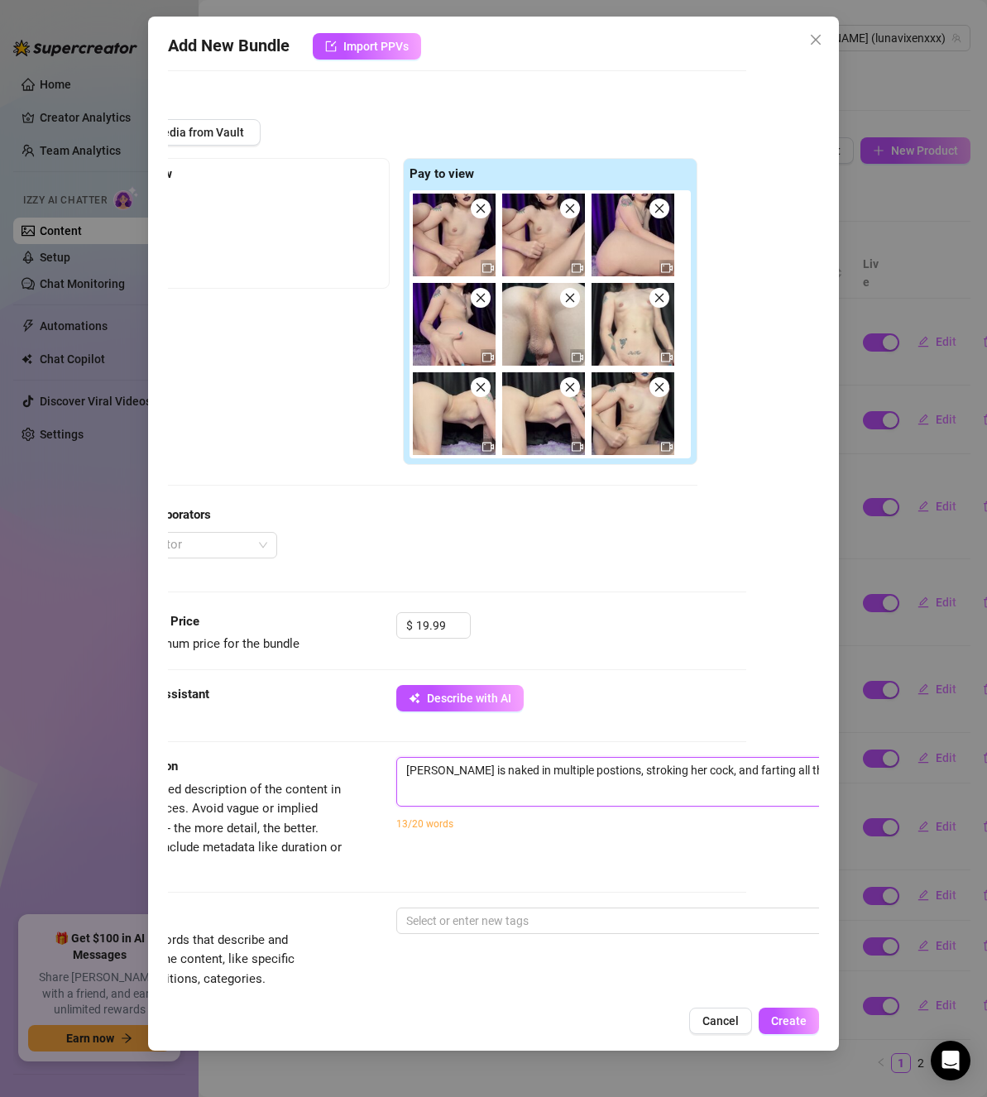
type textarea "[PERSON_NAME] is naked in multiple postions, stroking her cock, and farting all…"
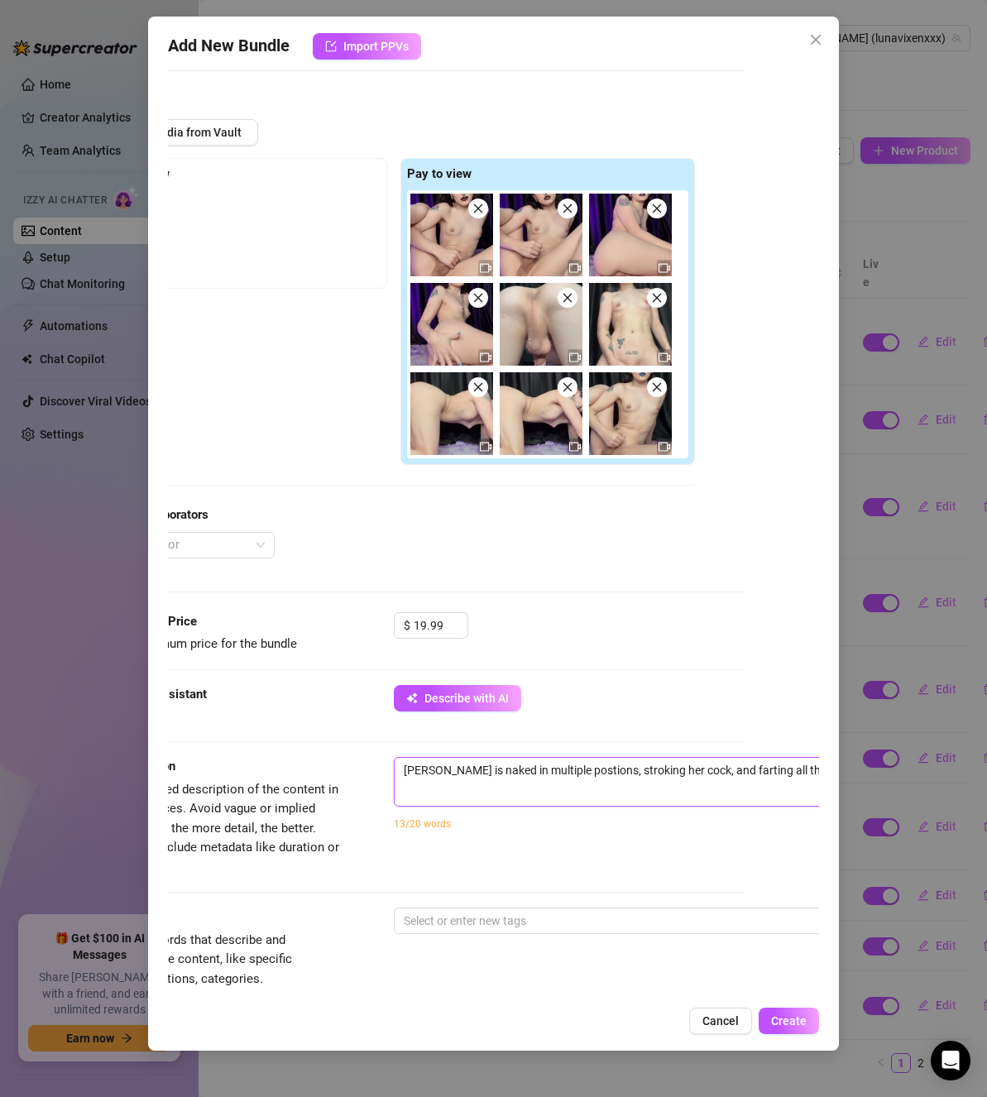
type textarea "[PERSON_NAME] is naked in multiple postions, stroking her cock, and farting all…"
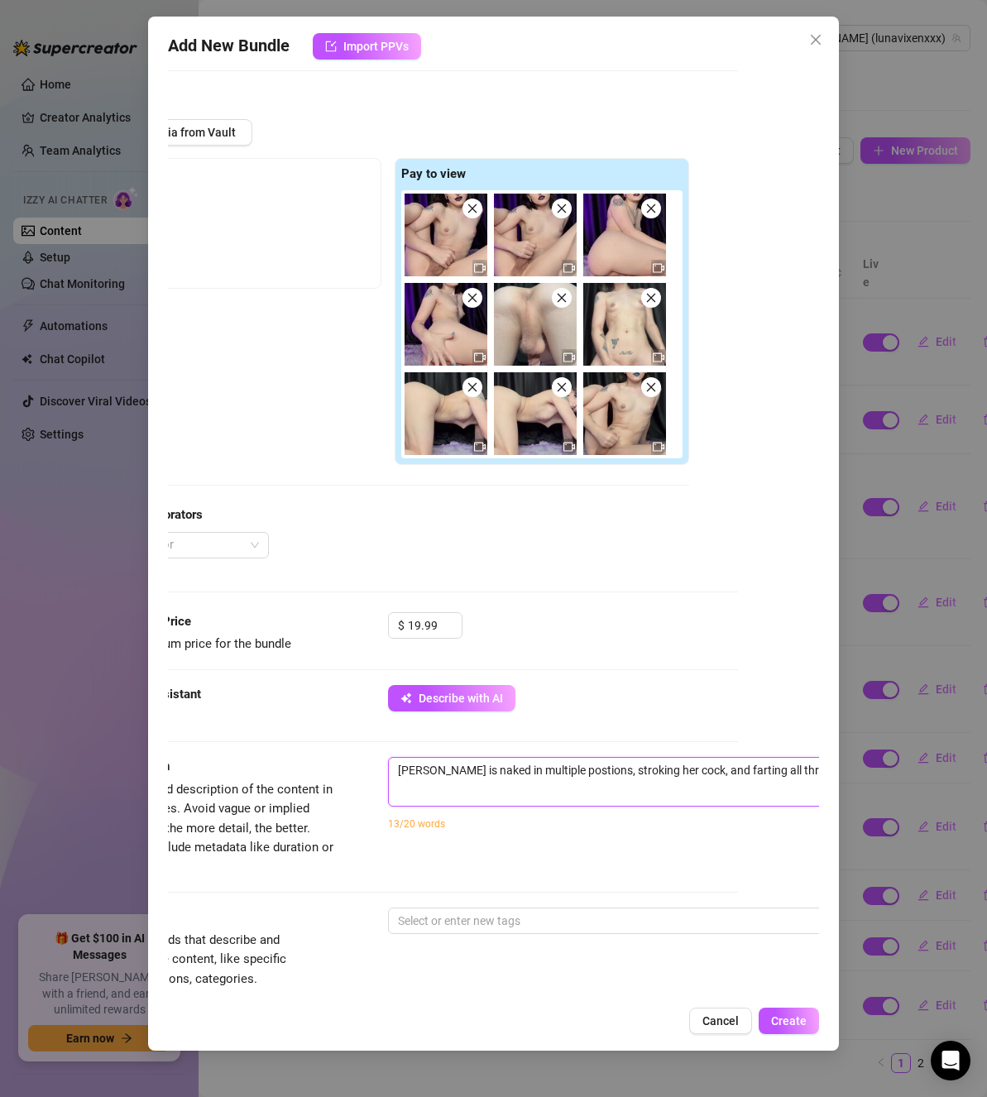
type textarea "[PERSON_NAME] is naked in multiple postions, stroking her cock, and farting all…"
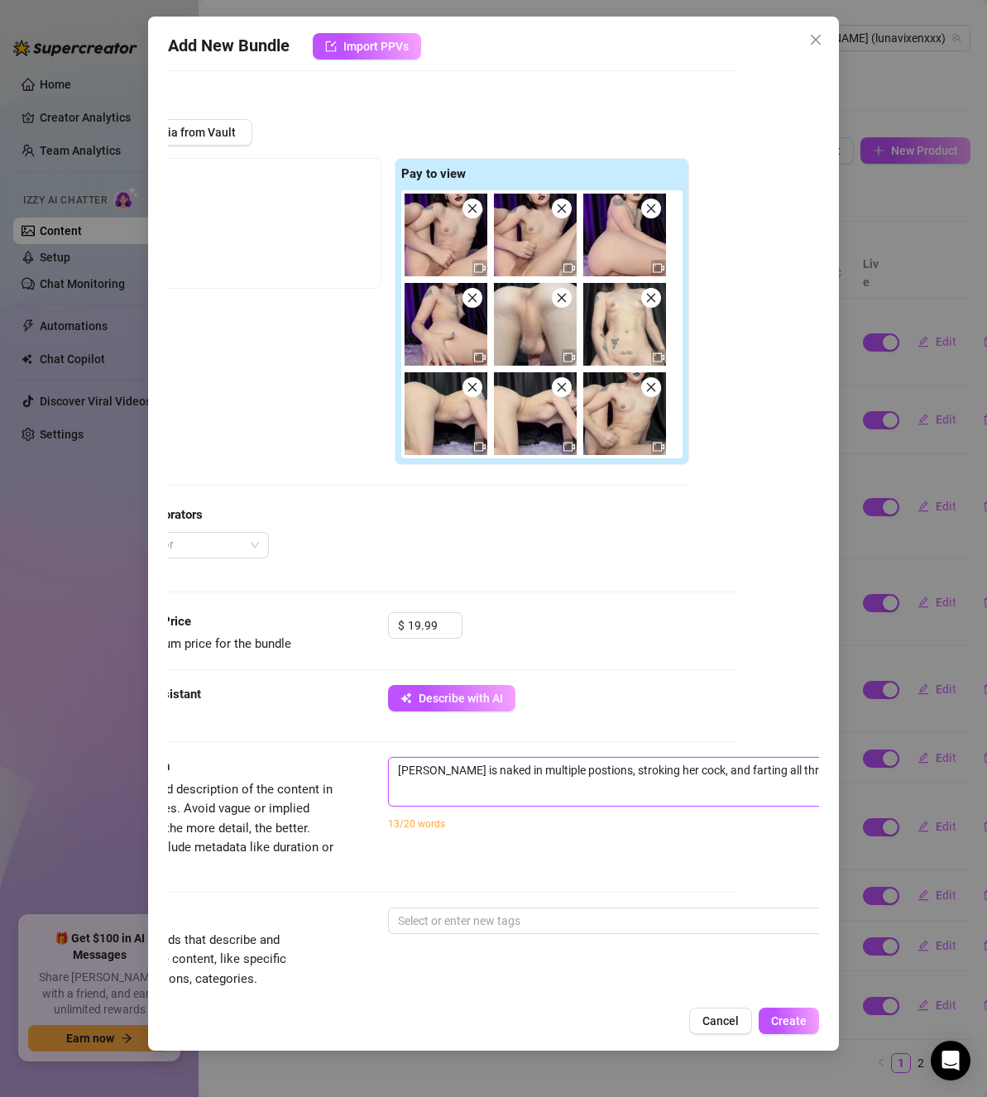
type textarea "[PERSON_NAME] is naked in multiple postions, stroking her cock, and farting all…"
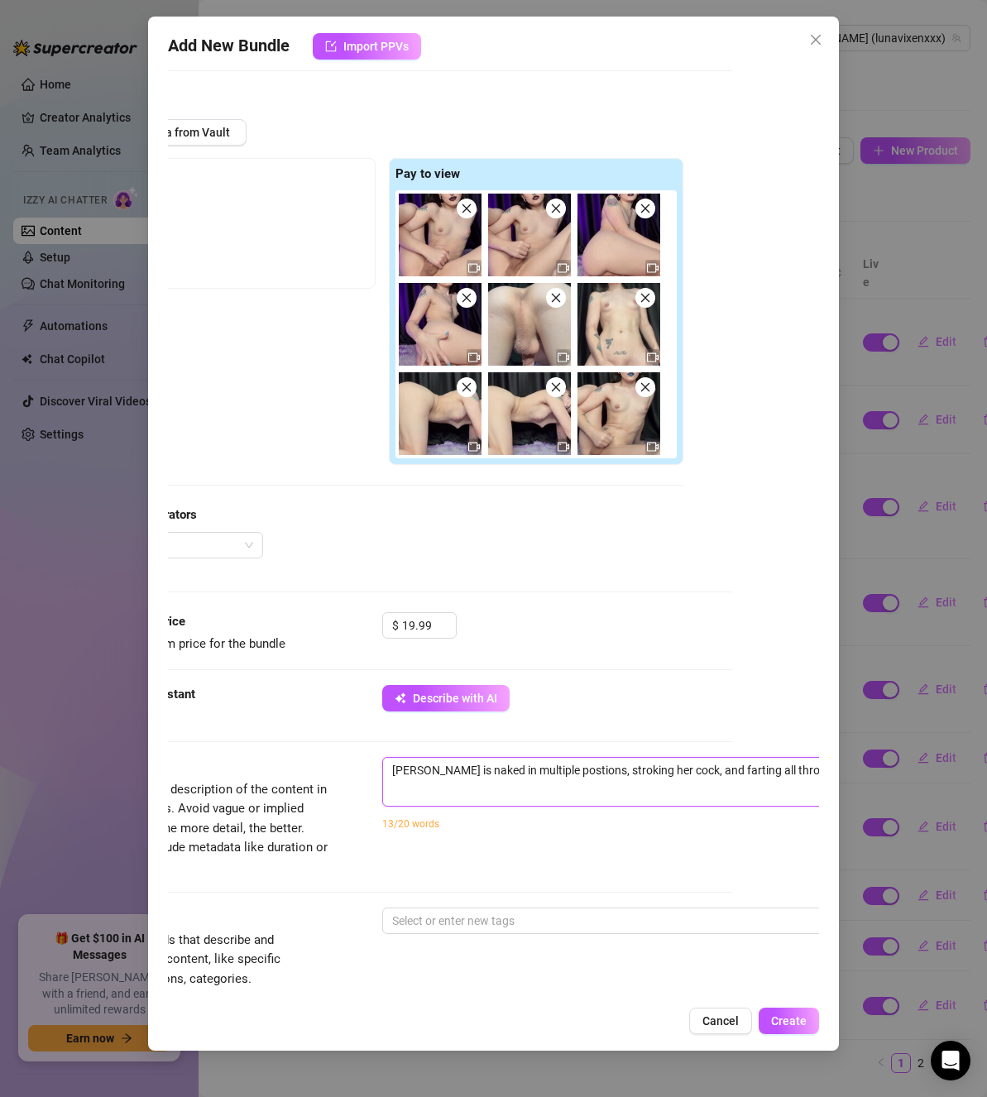
type textarea "[PERSON_NAME] is naked in multiple postions, stroking her cock, and farting all…"
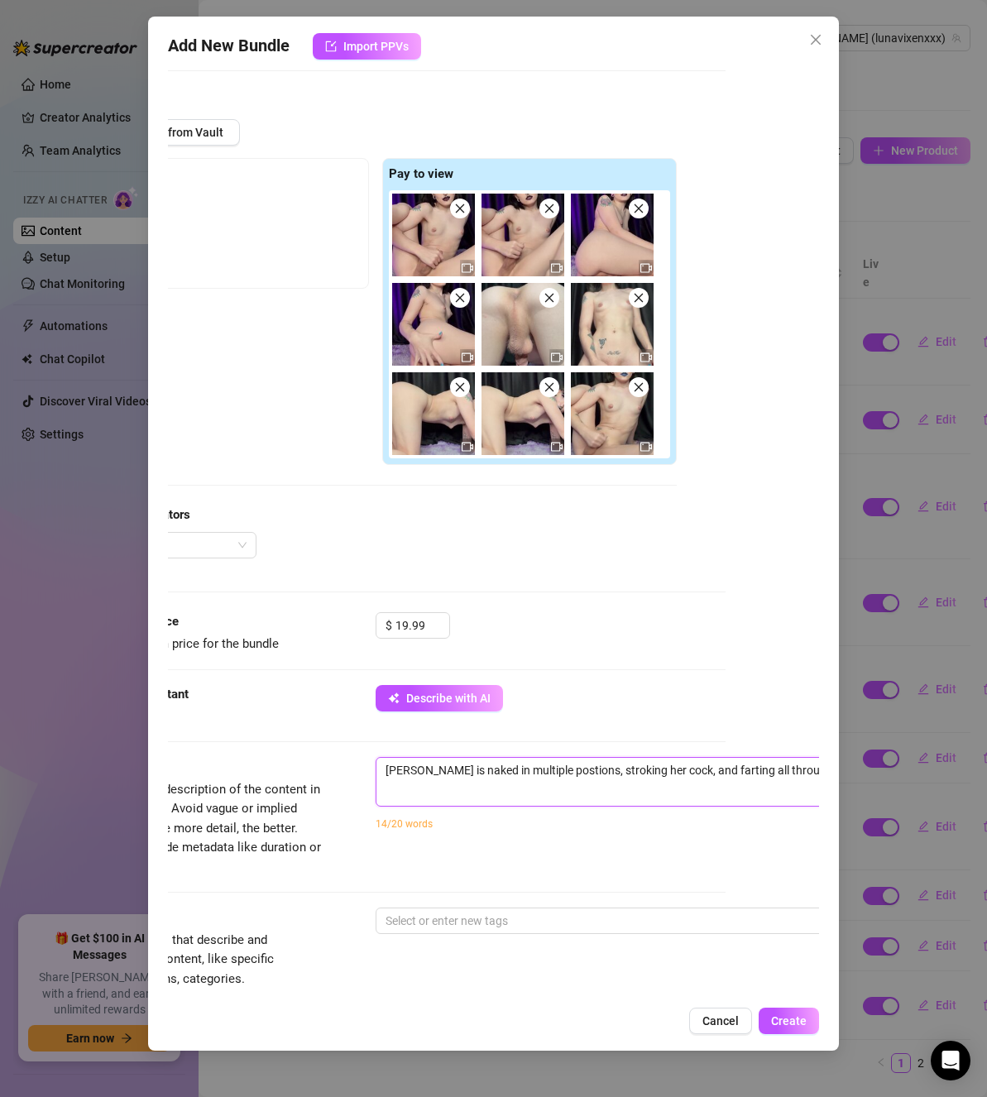
type textarea "[PERSON_NAME] is naked in multiple postions, stroking her cock, and farting all…"
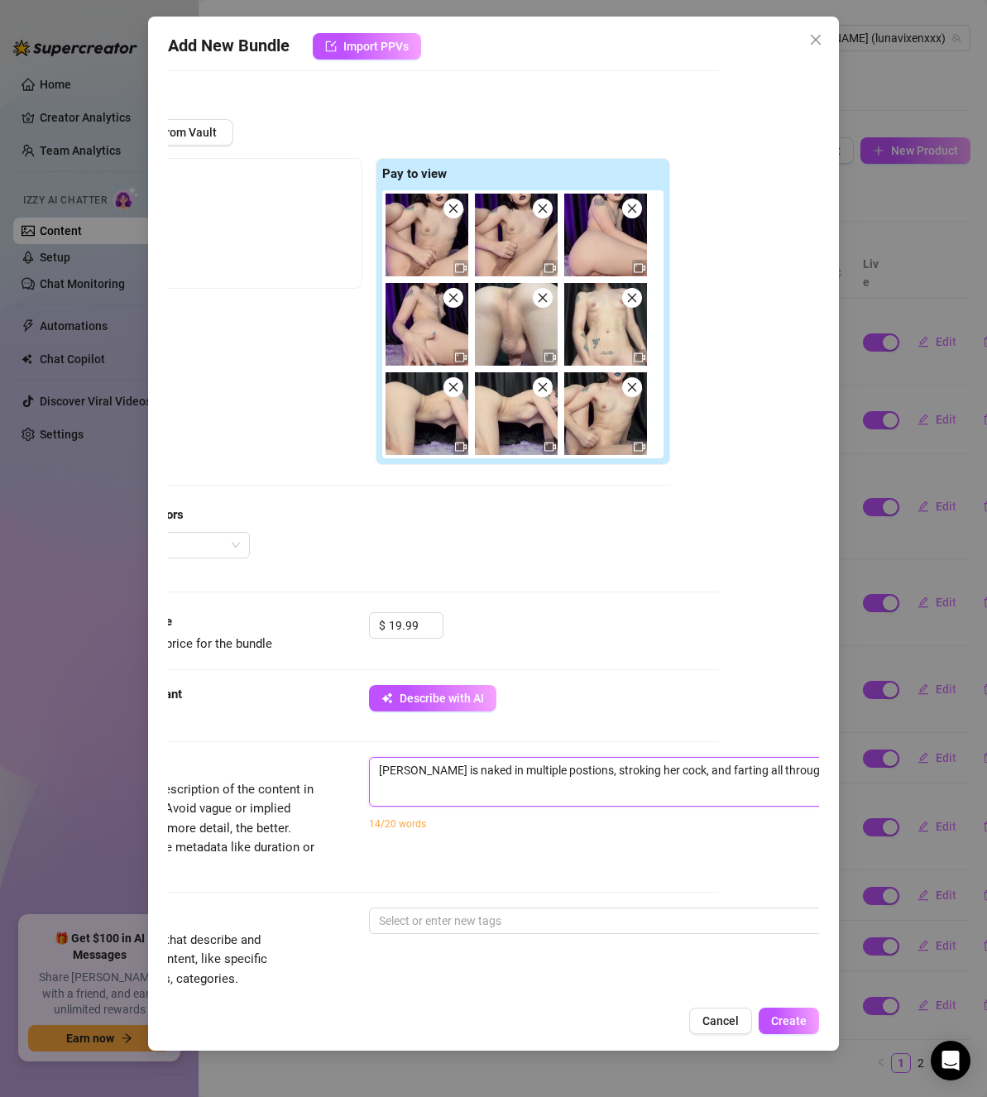
type textarea "[PERSON_NAME] is naked in multiple postions, stroking her cock, and farting all…"
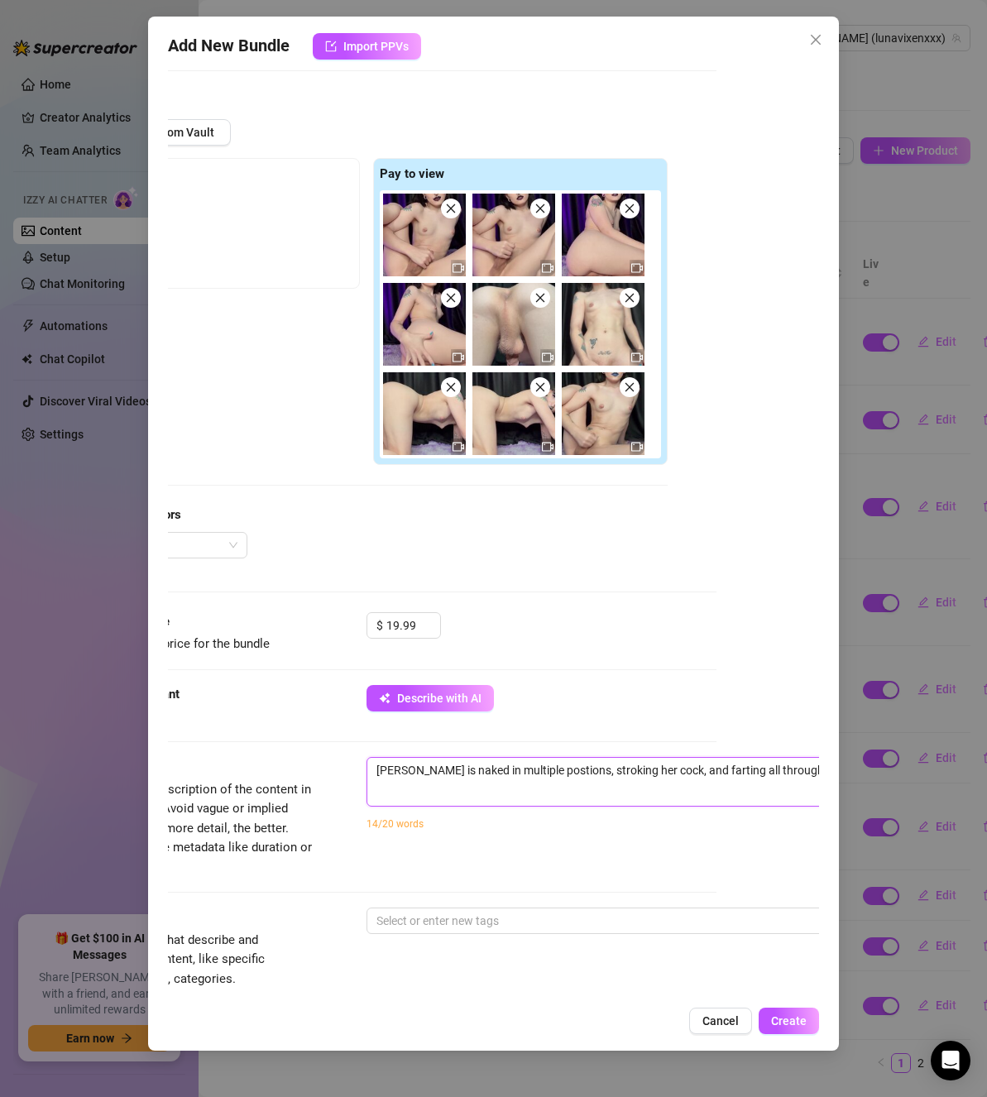
type textarea "[PERSON_NAME] is naked in multiple postions, stroking her cock, and farting all…"
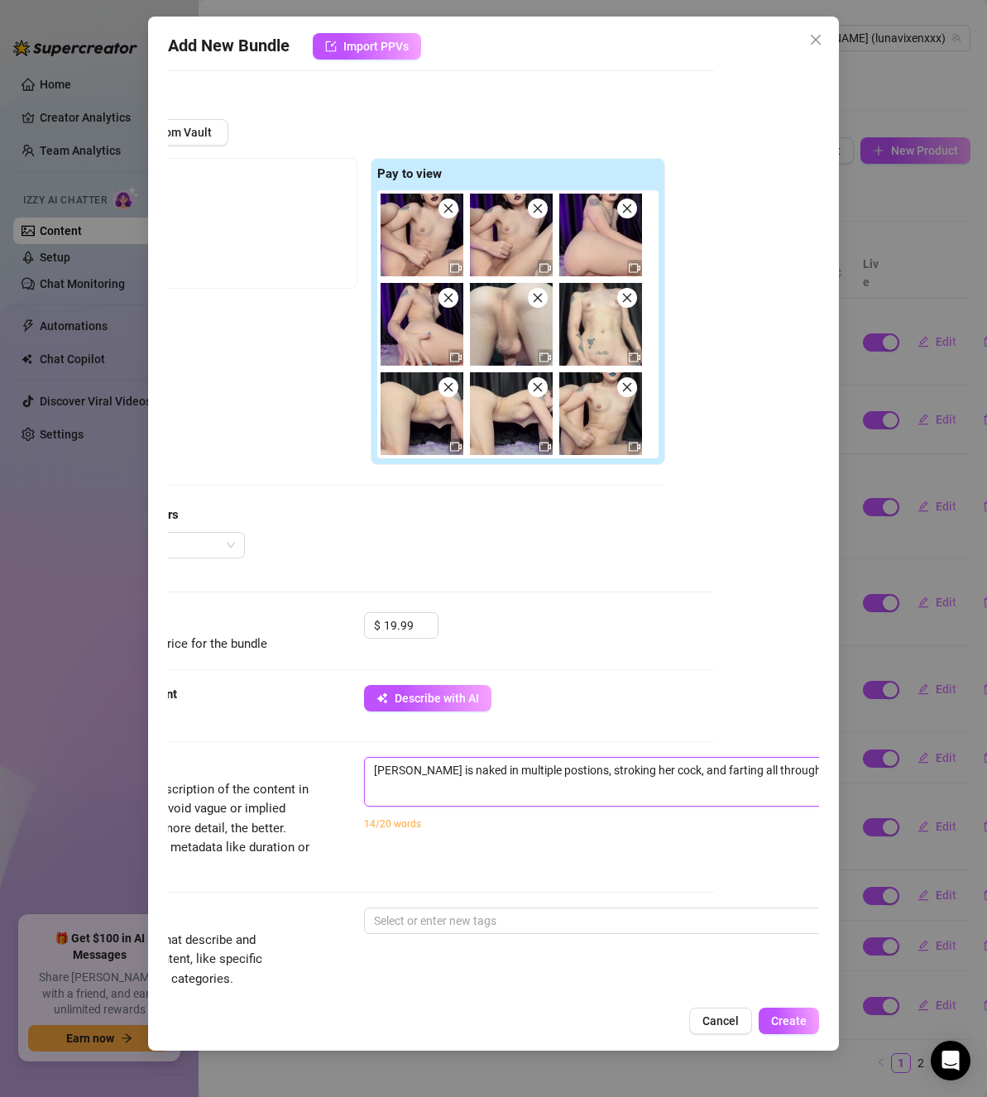
type textarea "[PERSON_NAME] is naked in multiple postions, stroking her cock, and farting all…"
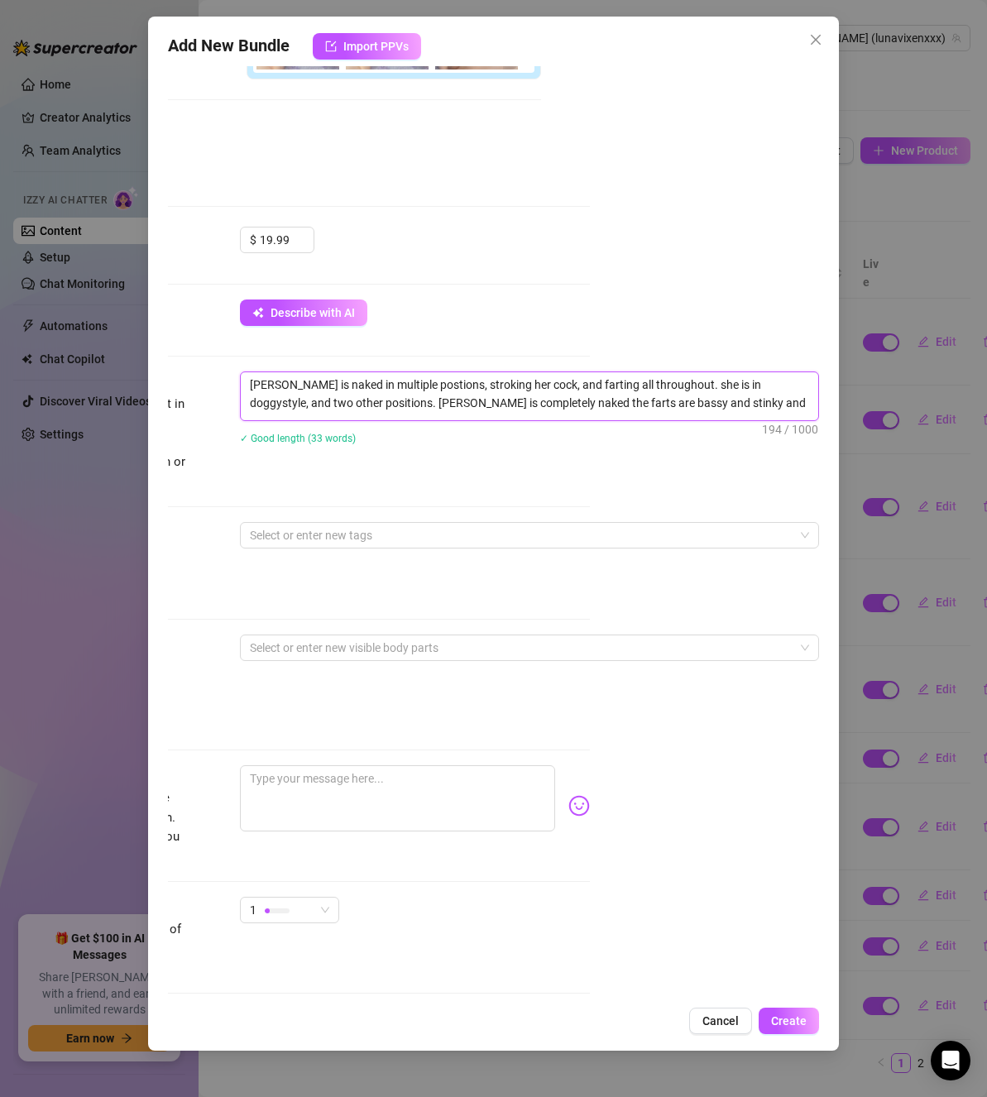
scroll to position [579, 231]
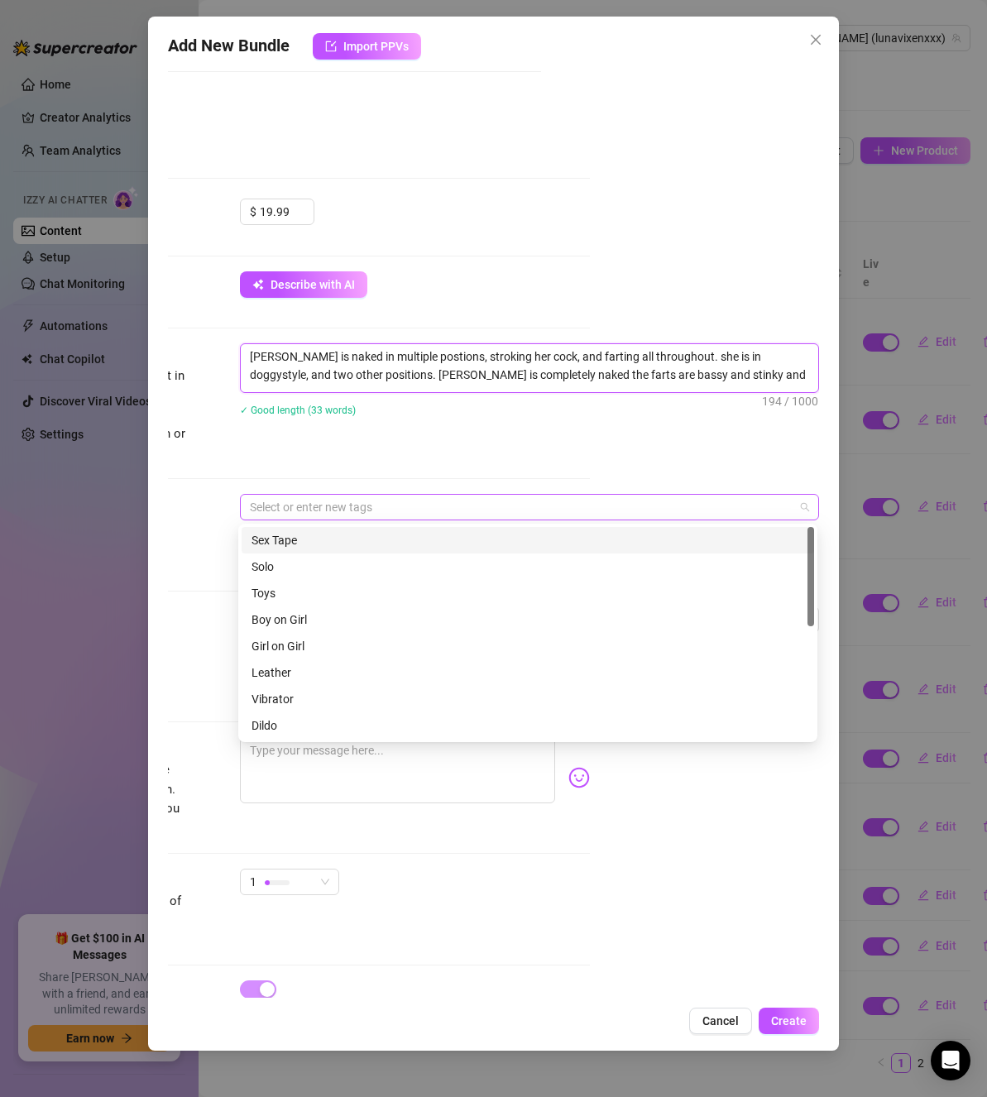
click at [304, 495] on div "Select or enter new tags" at bounding box center [529, 507] width 579 height 26
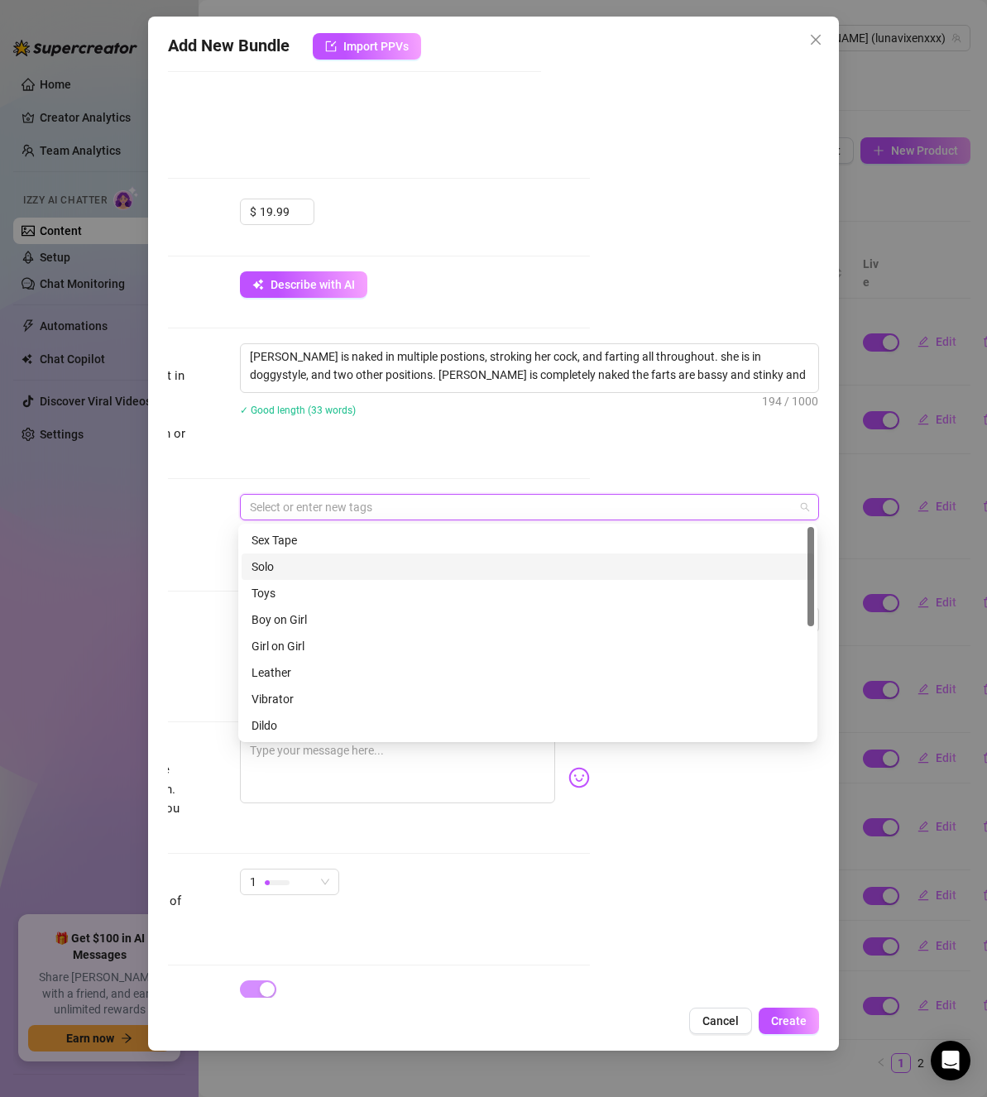
click at [300, 558] on div "Solo" at bounding box center [528, 567] width 553 height 18
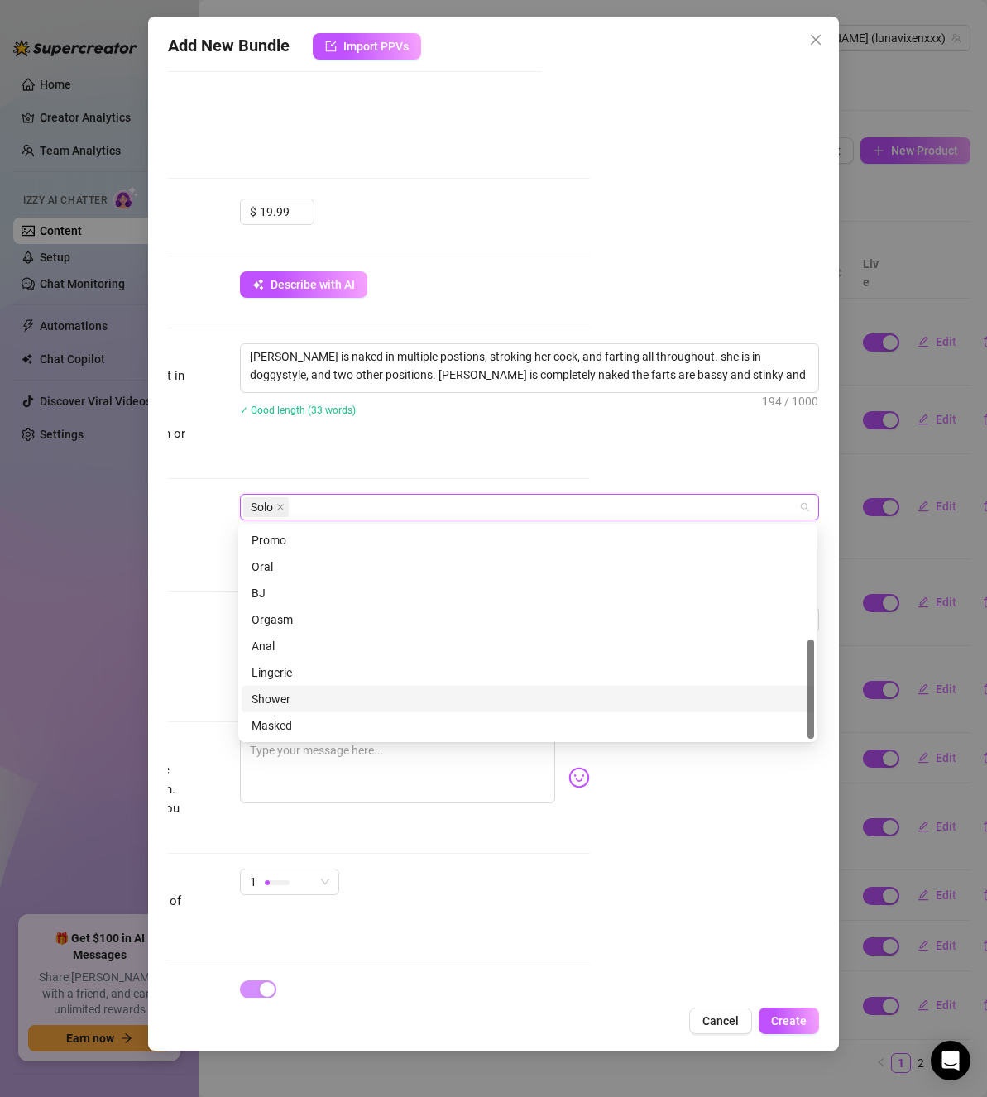
scroll to position [0, 0]
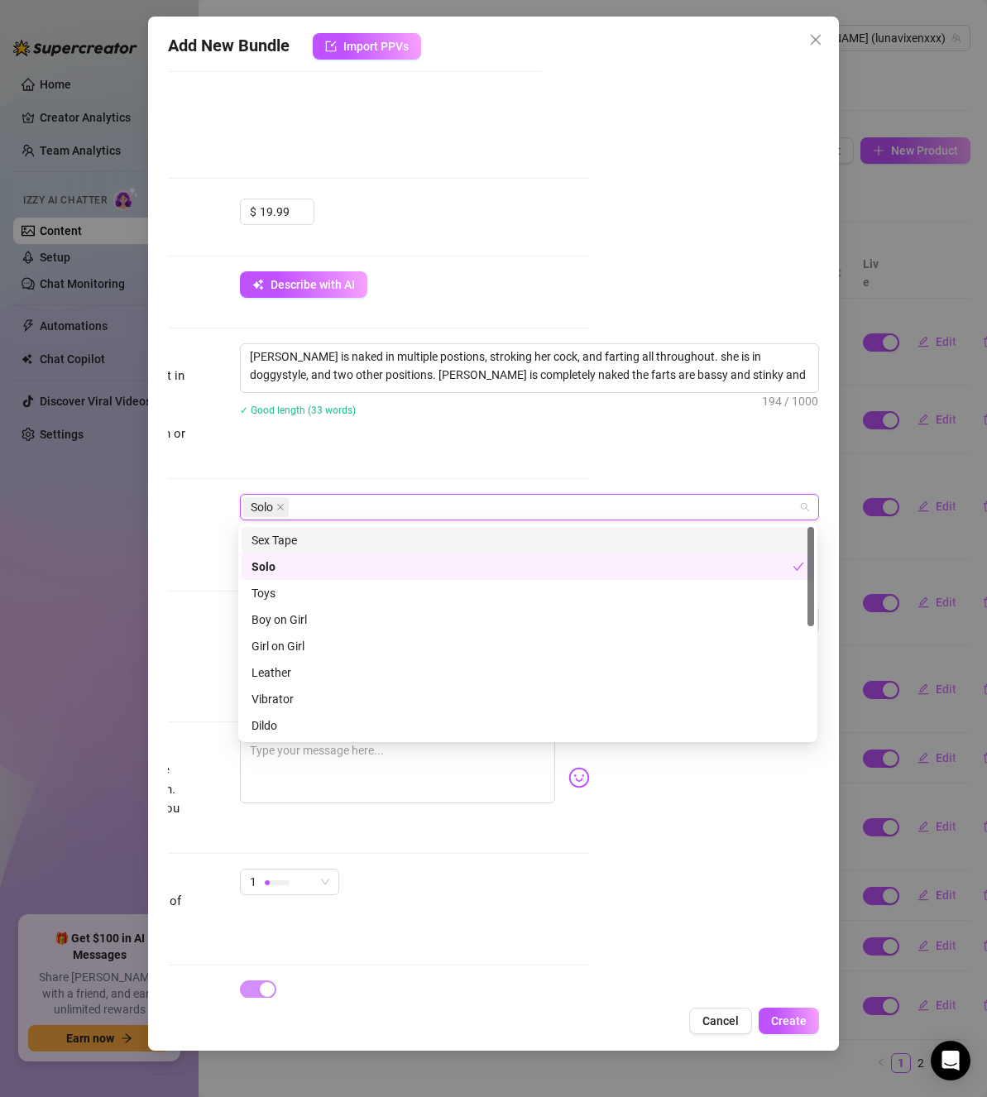
click at [371, 497] on div "Solo" at bounding box center [520, 507] width 555 height 23
click at [466, 470] on div "Description Write a detailed description of the content in a few sentences. Avo…" at bounding box center [264, 418] width 651 height 151
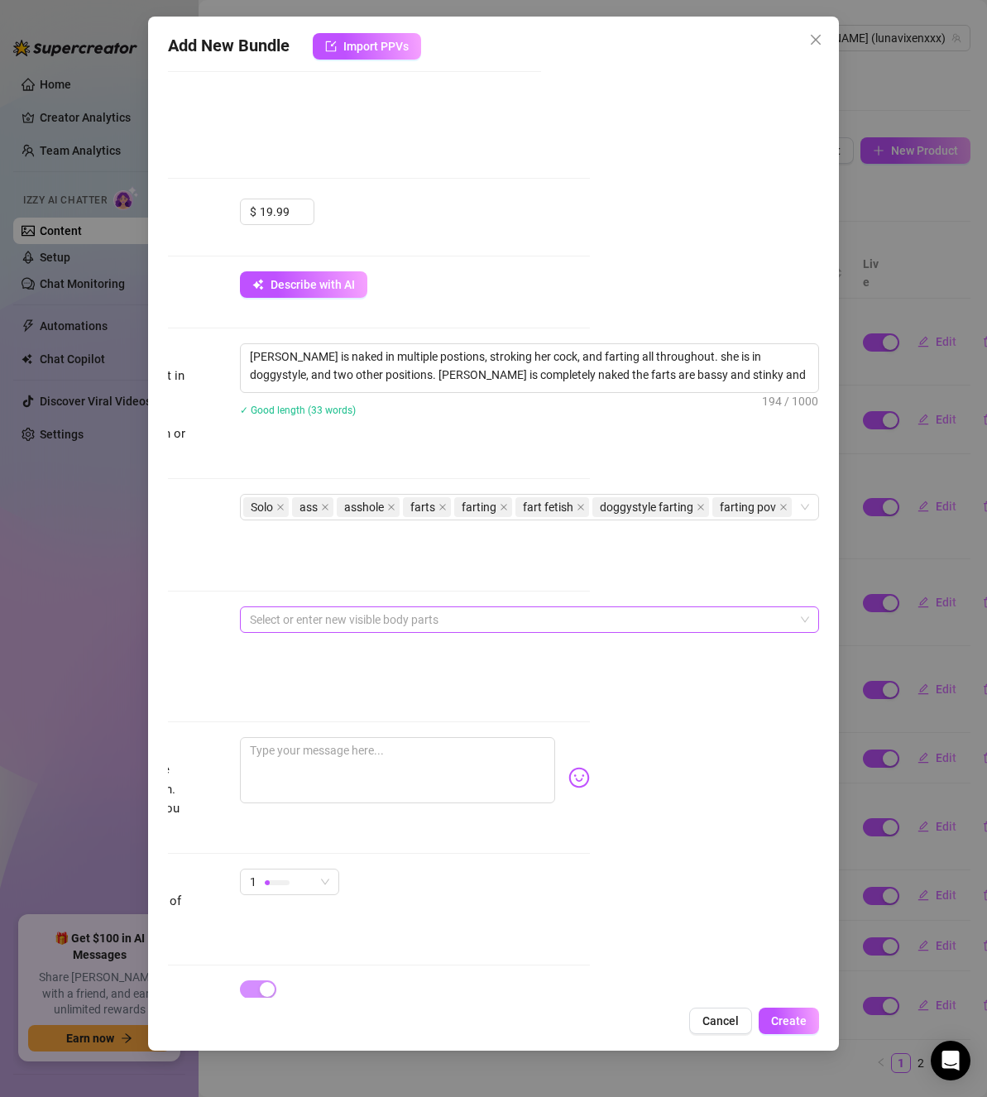
click at [403, 619] on div at bounding box center [520, 619] width 555 height 23
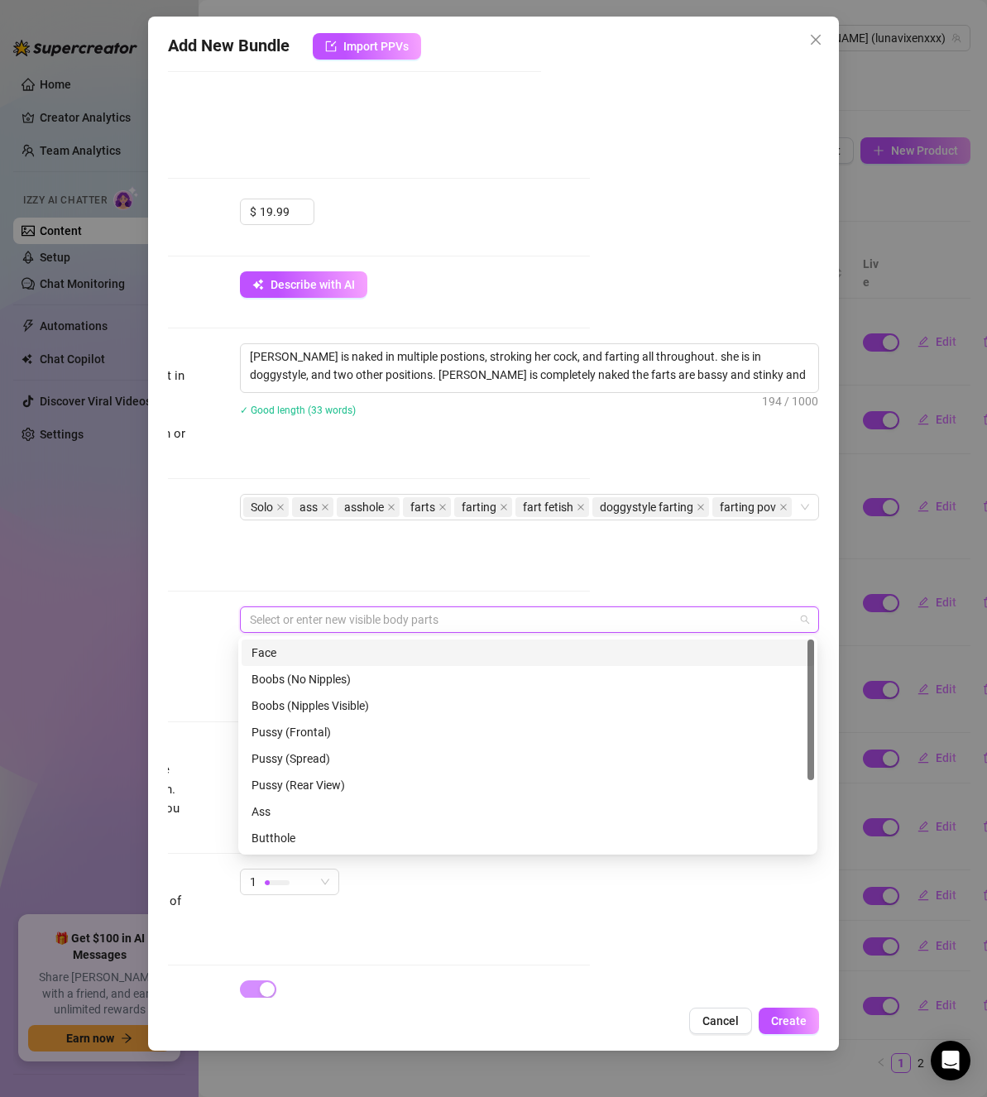
click at [397, 661] on div "Face" at bounding box center [528, 653] width 553 height 18
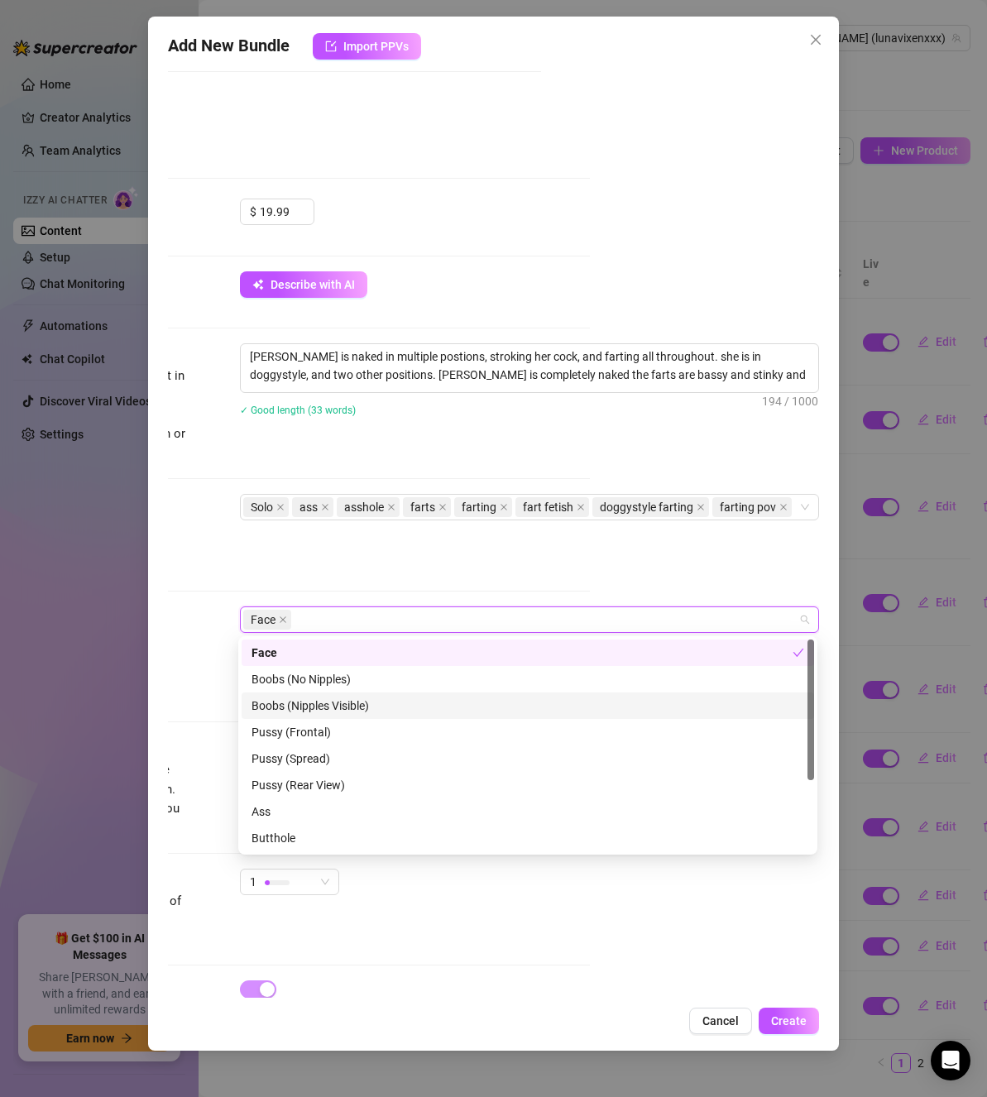
click at [403, 705] on div "Boobs (Nipples Visible)" at bounding box center [528, 706] width 553 height 18
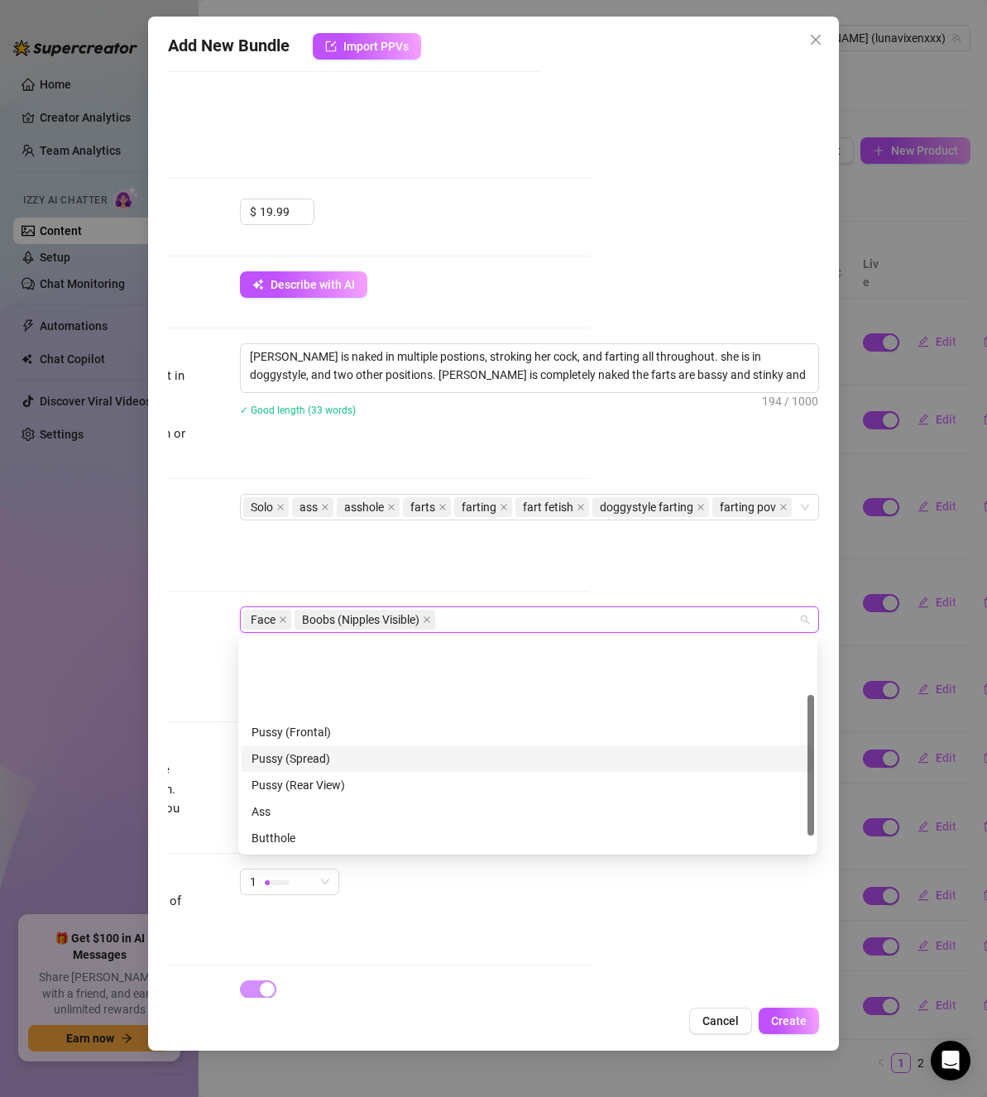
scroll to position [83, 0]
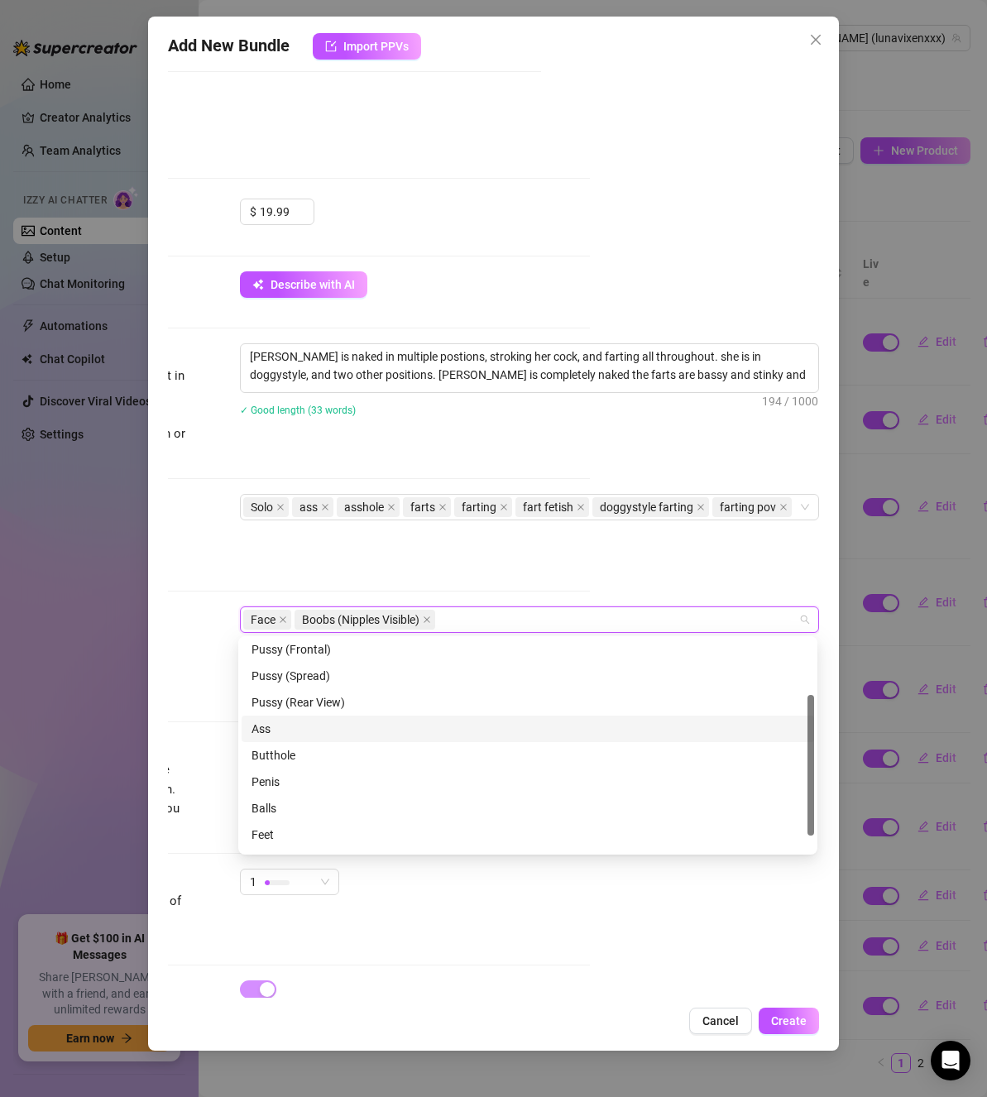
click at [397, 740] on div "Ass" at bounding box center [528, 729] width 573 height 26
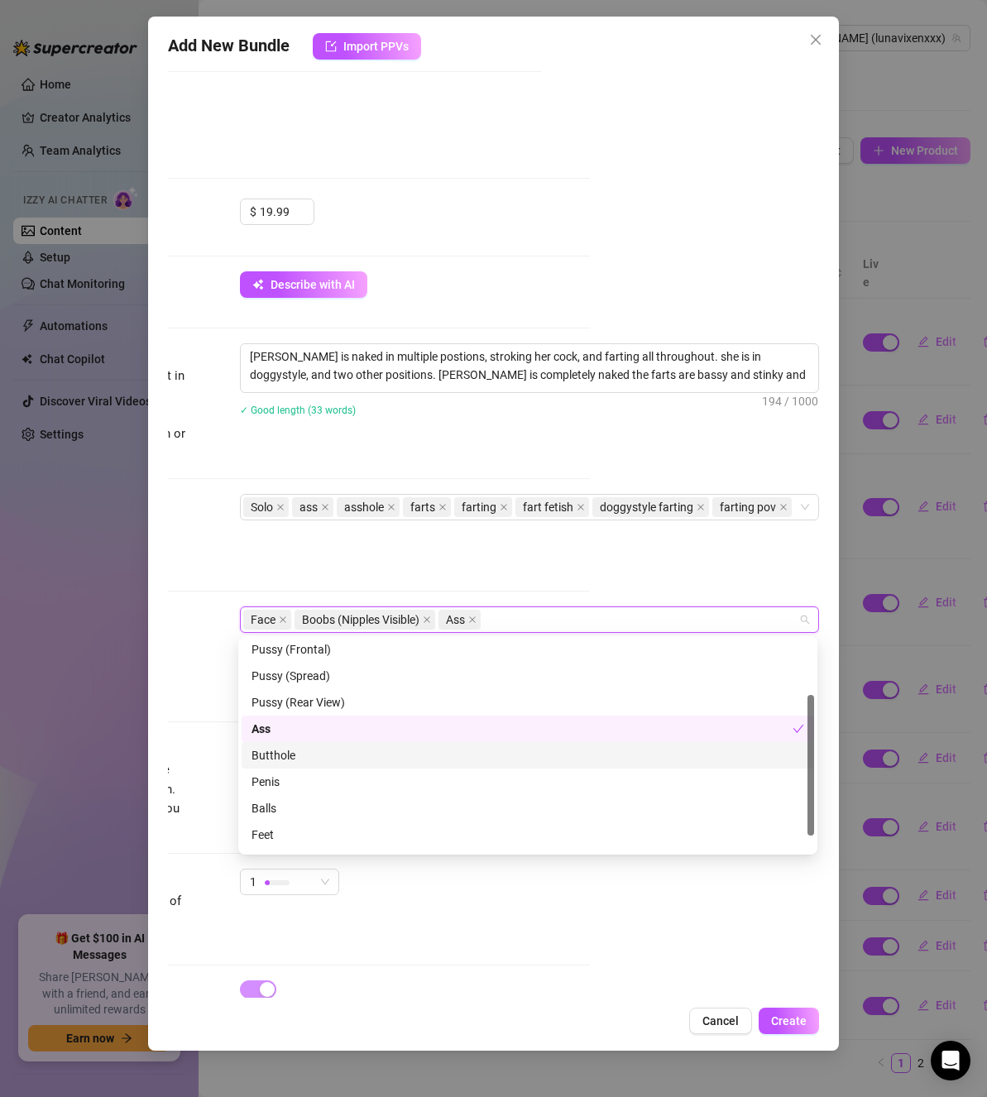
click at [400, 754] on div "Butthole" at bounding box center [528, 755] width 553 height 18
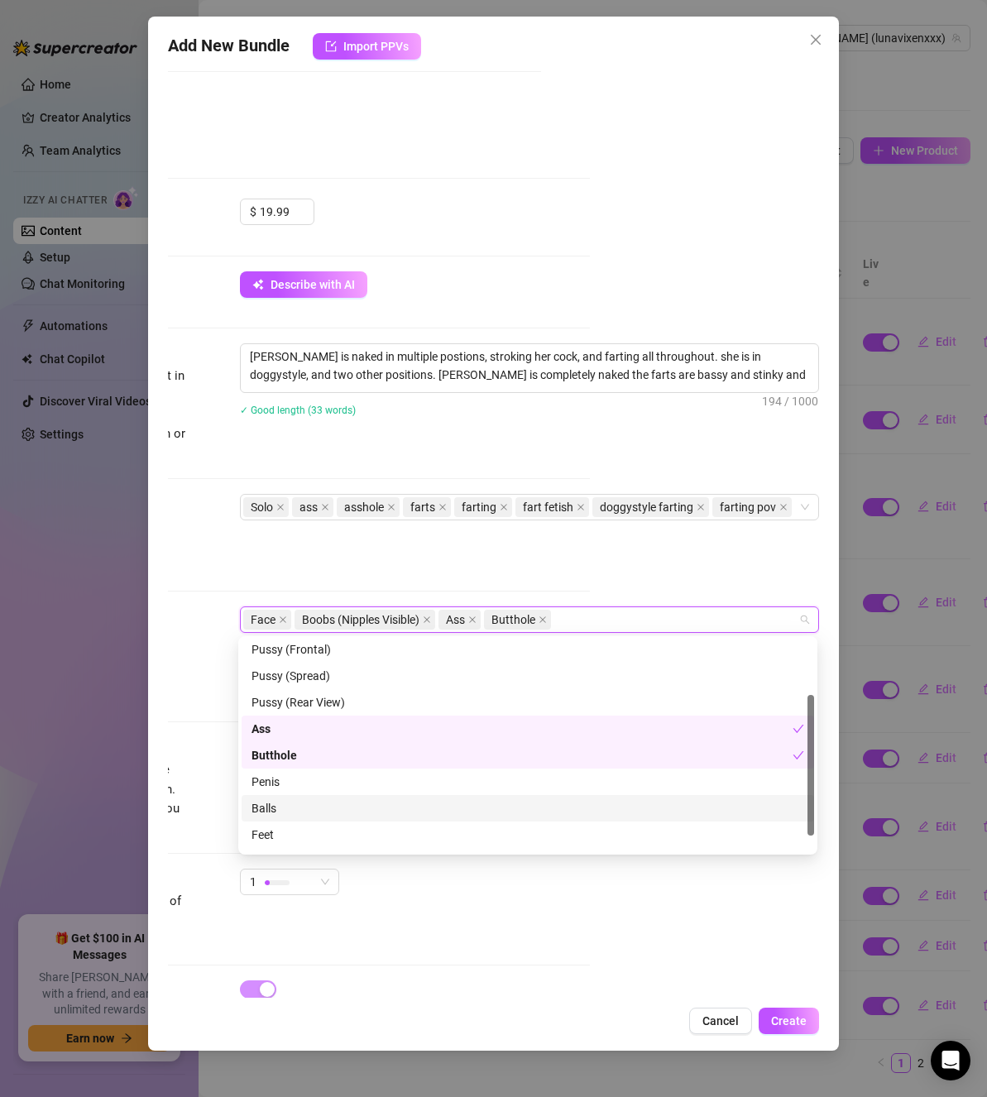
click at [394, 795] on div "Balls" at bounding box center [528, 808] width 573 height 26
click at [384, 780] on div "Penis" at bounding box center [528, 782] width 553 height 18
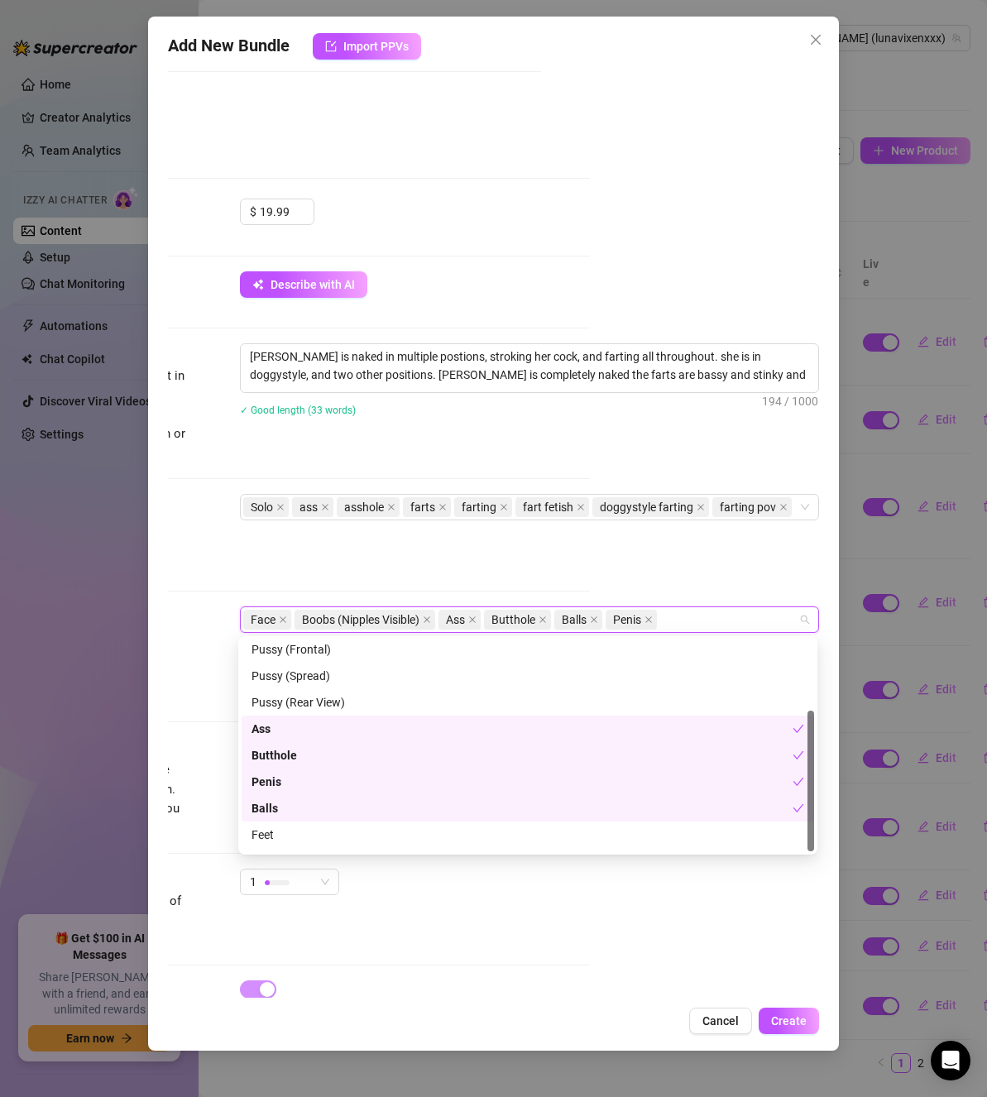
scroll to position [106, 0]
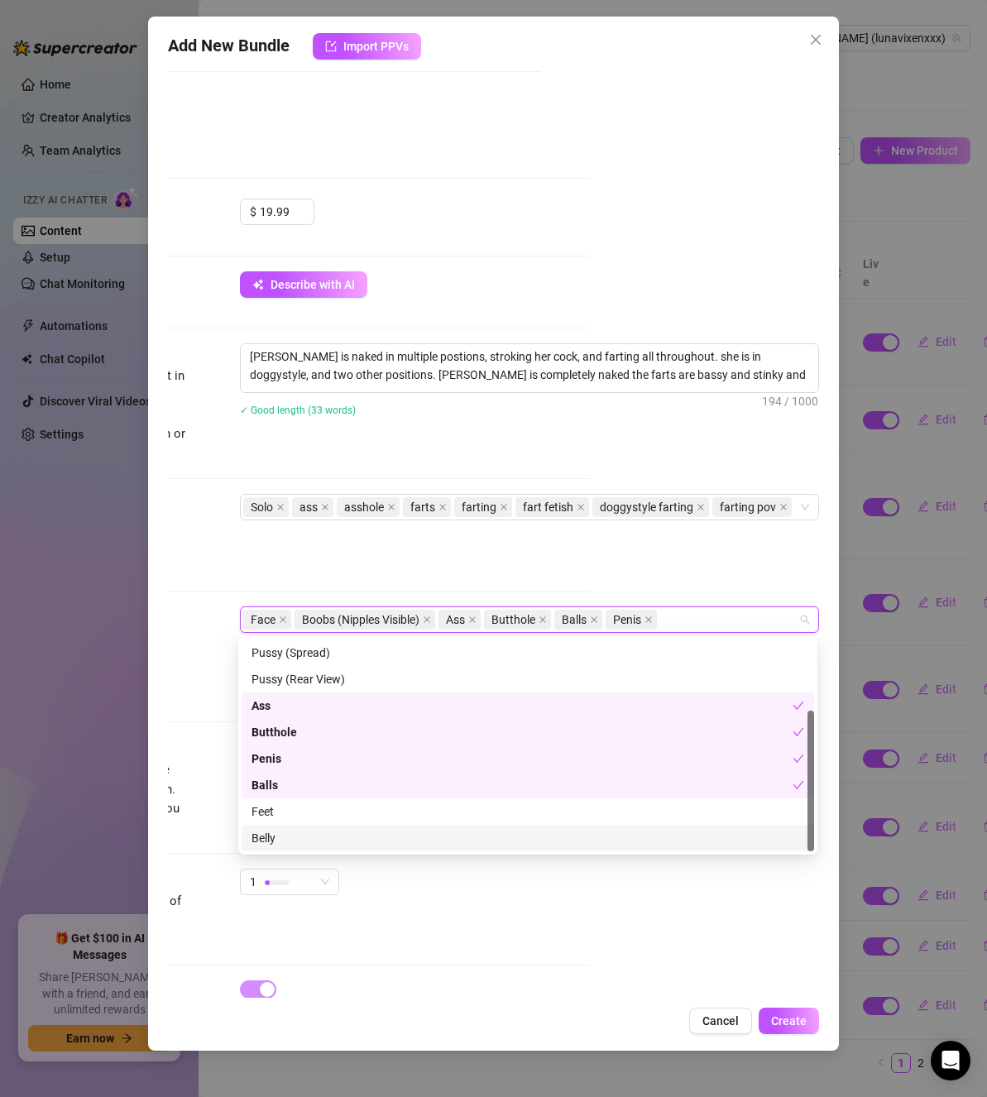
click at [404, 850] on div "Belly" at bounding box center [528, 838] width 573 height 26
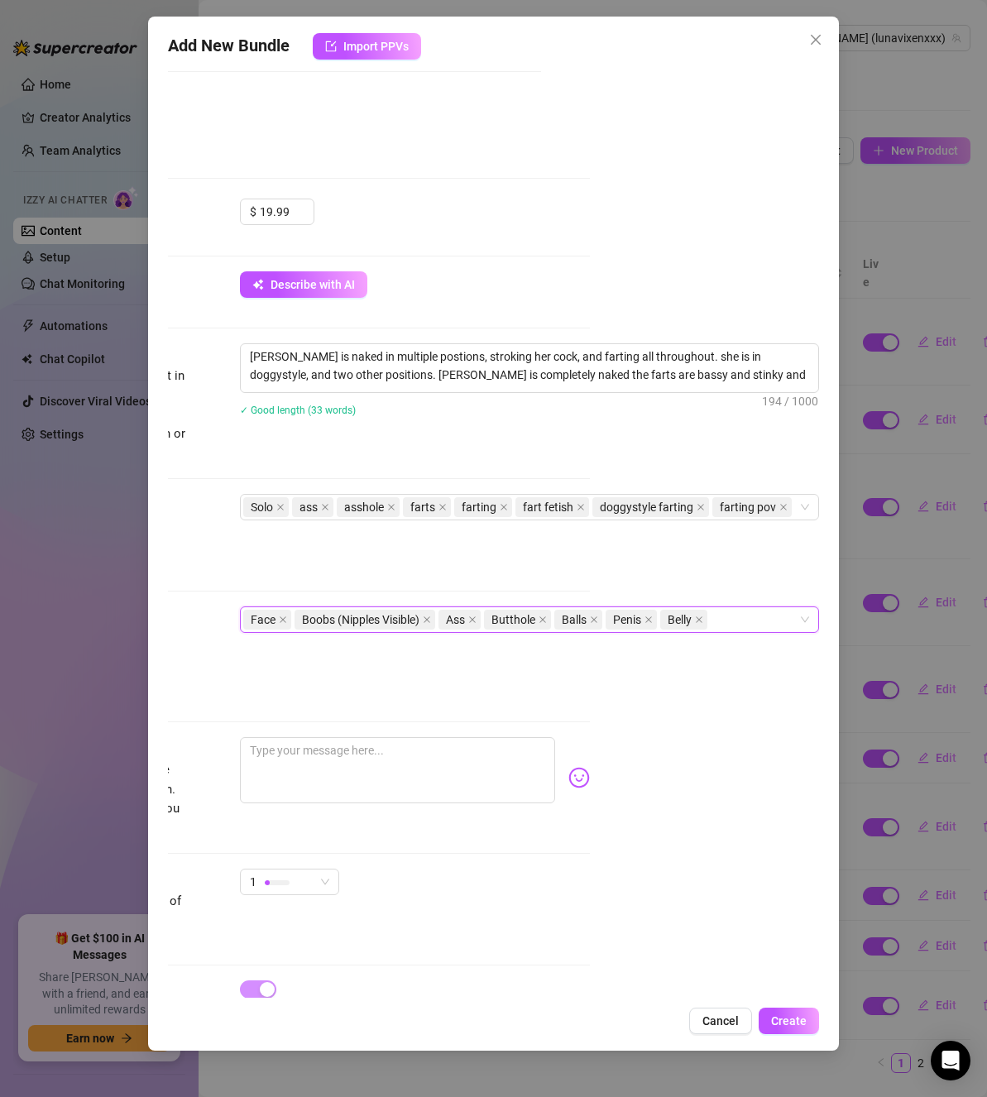
click at [573, 569] on div "Tags Simple keywords that describe and summarize the content, like specific fet…" at bounding box center [264, 534] width 651 height 81
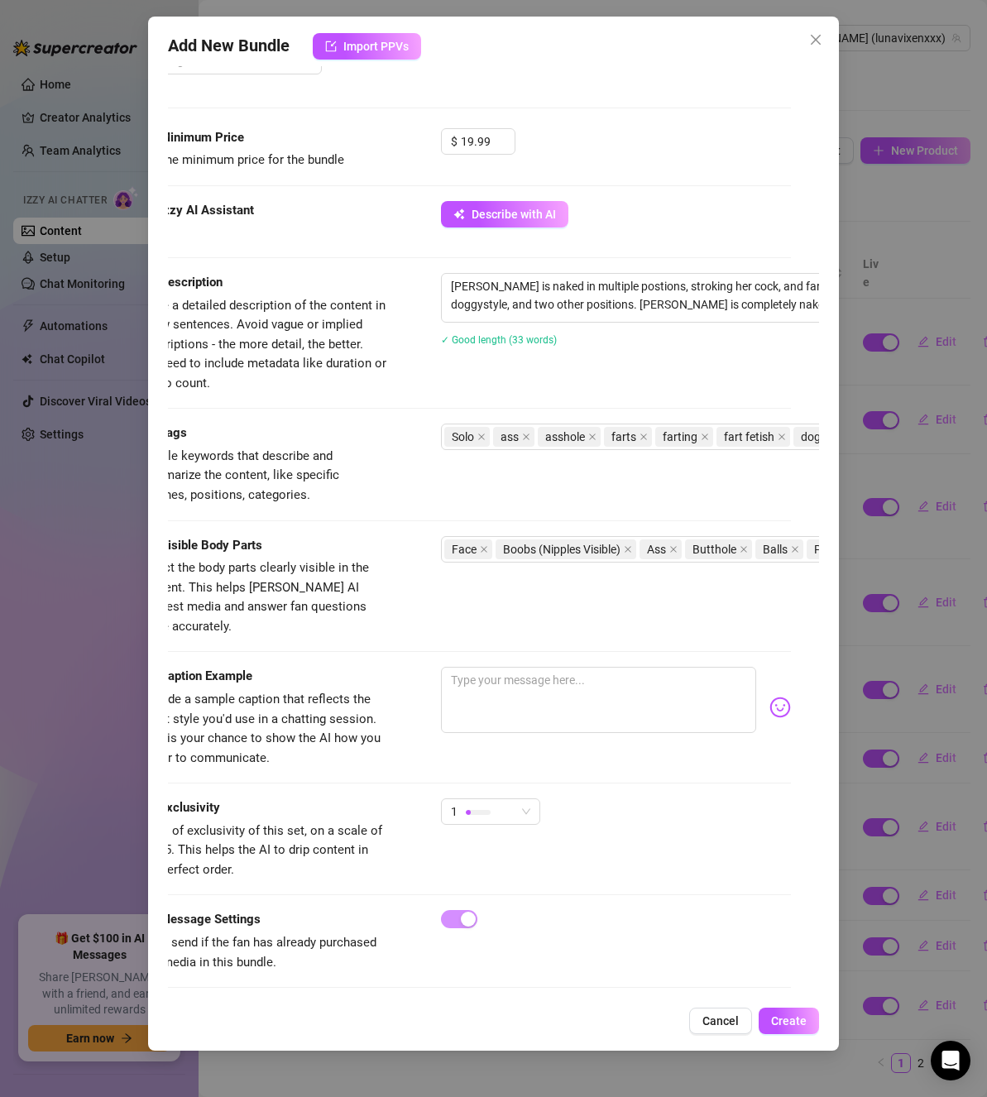
scroll to position [650, 0]
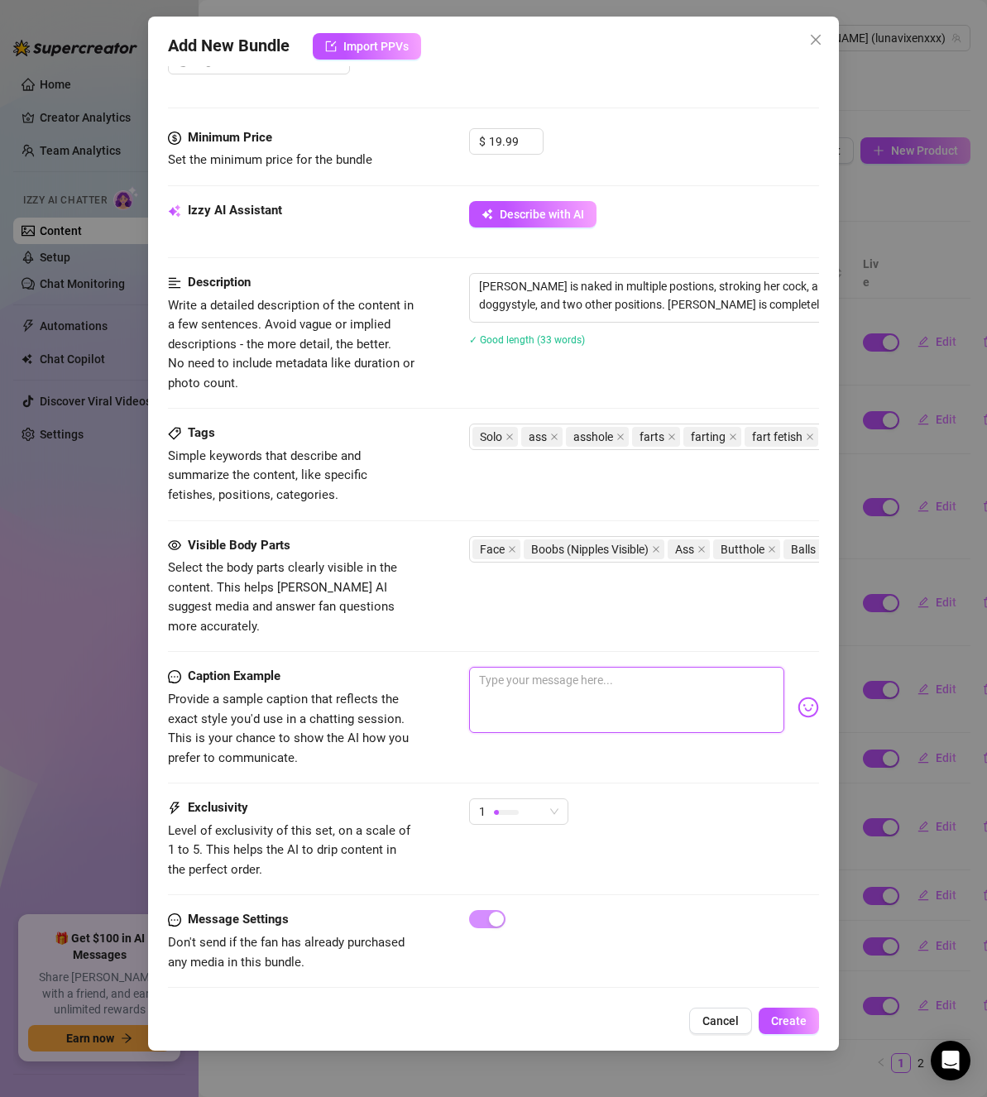
click at [535, 674] on textarea at bounding box center [626, 700] width 315 height 66
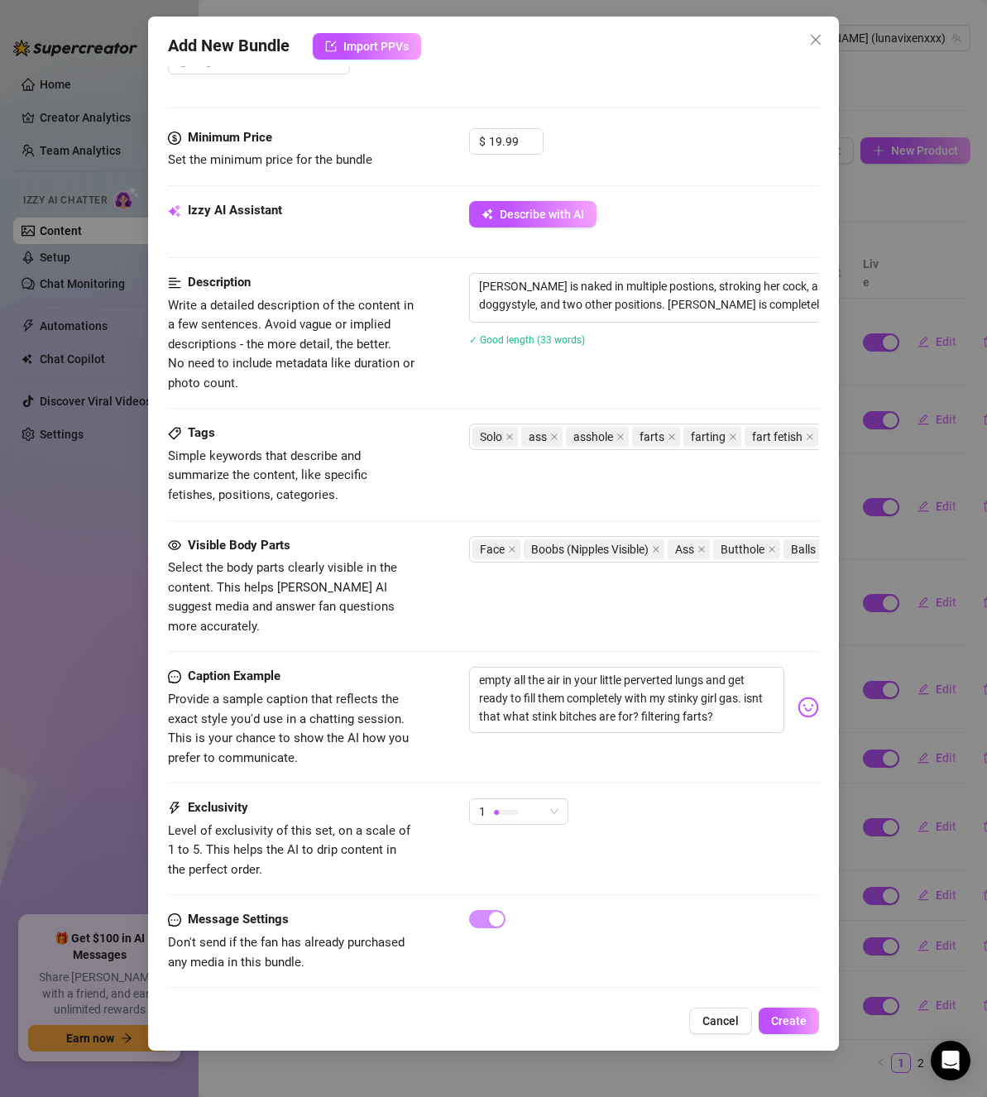
click at [798, 697] on img at bounding box center [809, 708] width 22 height 22
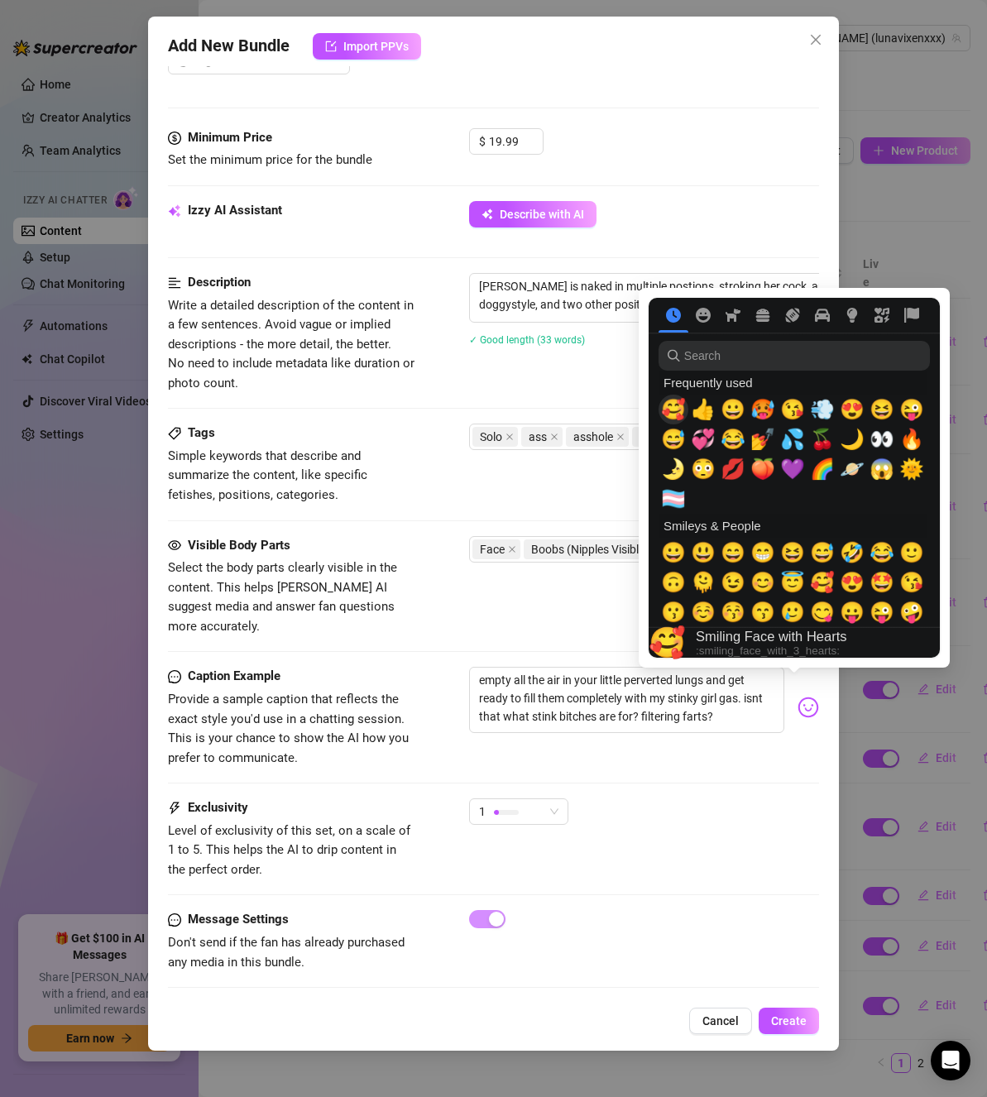
click at [676, 401] on span "🥰" at bounding box center [673, 409] width 25 height 23
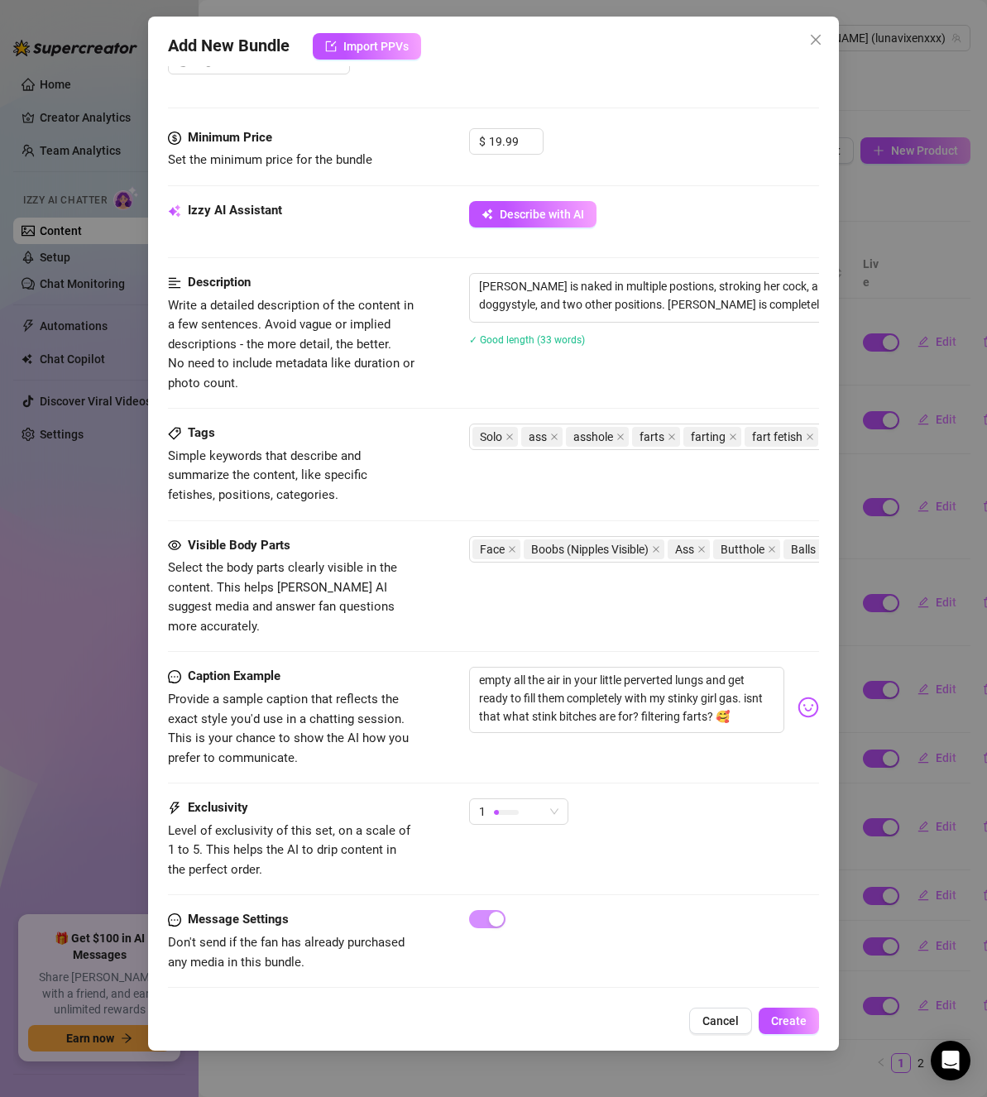
click at [614, 751] on div "Caption Example Provide a sample caption that reflects the exact style you'd us…" at bounding box center [493, 733] width 651 height 132
click at [563, 799] on div "1" at bounding box center [518, 812] width 99 height 26
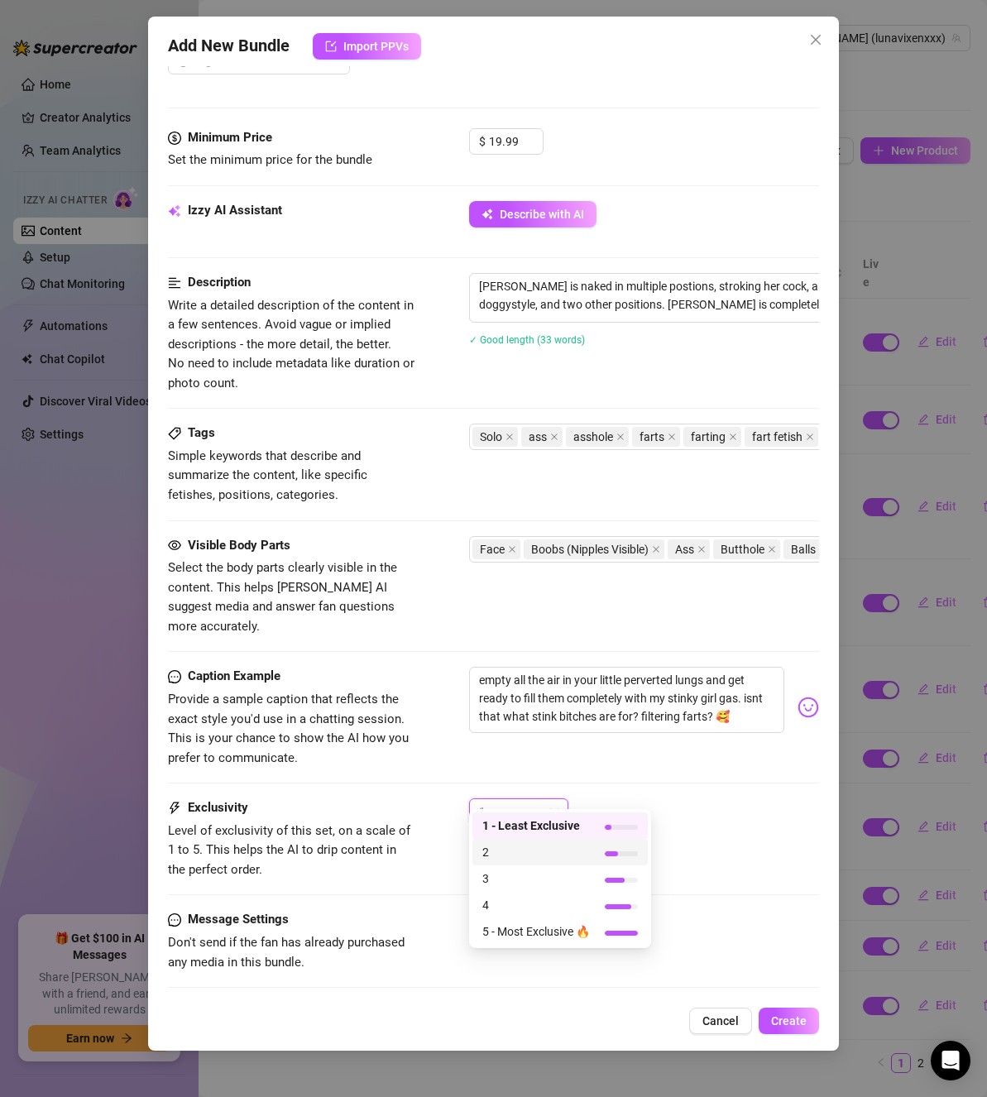
click at [569, 842] on div "2" at bounding box center [560, 852] width 175 height 26
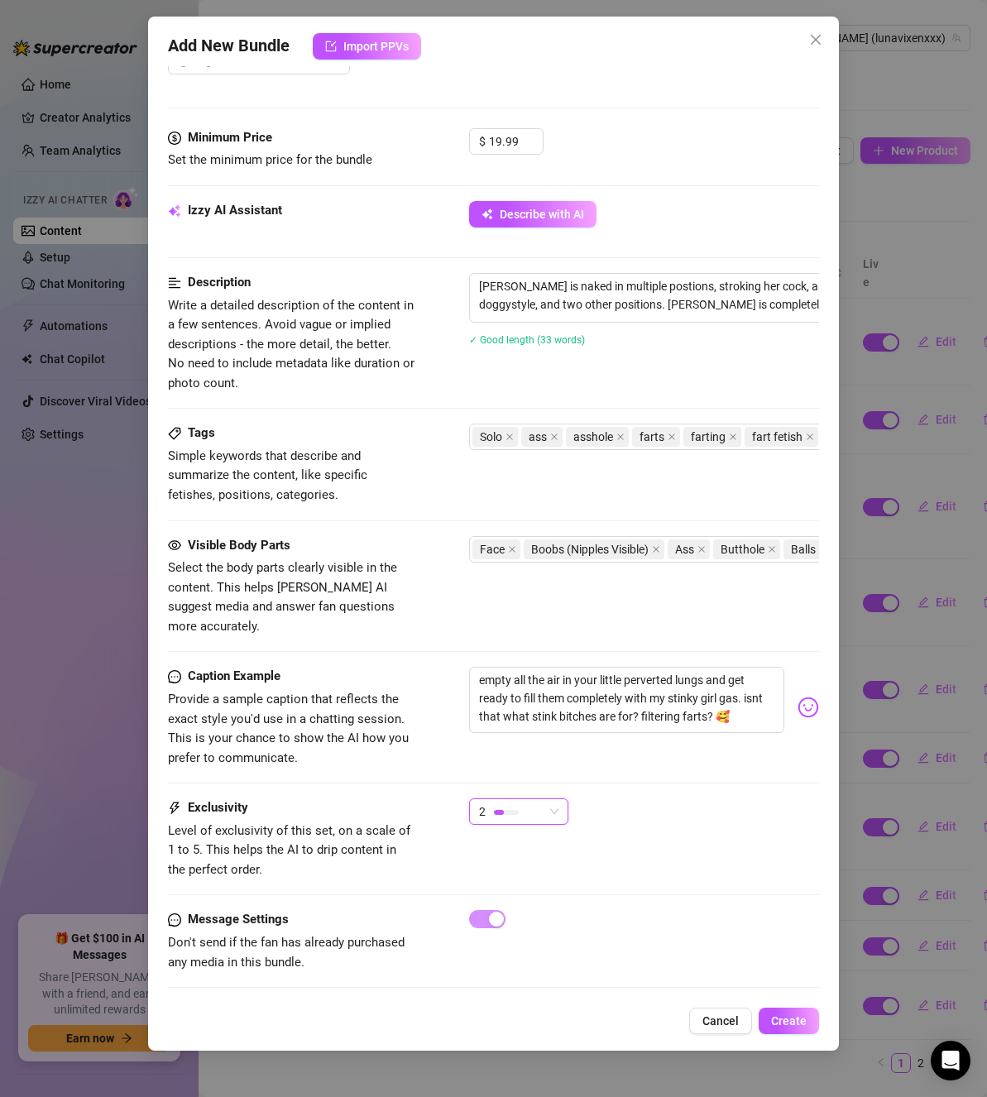
click at [608, 758] on div "Caption Example Provide a sample caption that reflects the exact style you'd us…" at bounding box center [493, 733] width 651 height 132
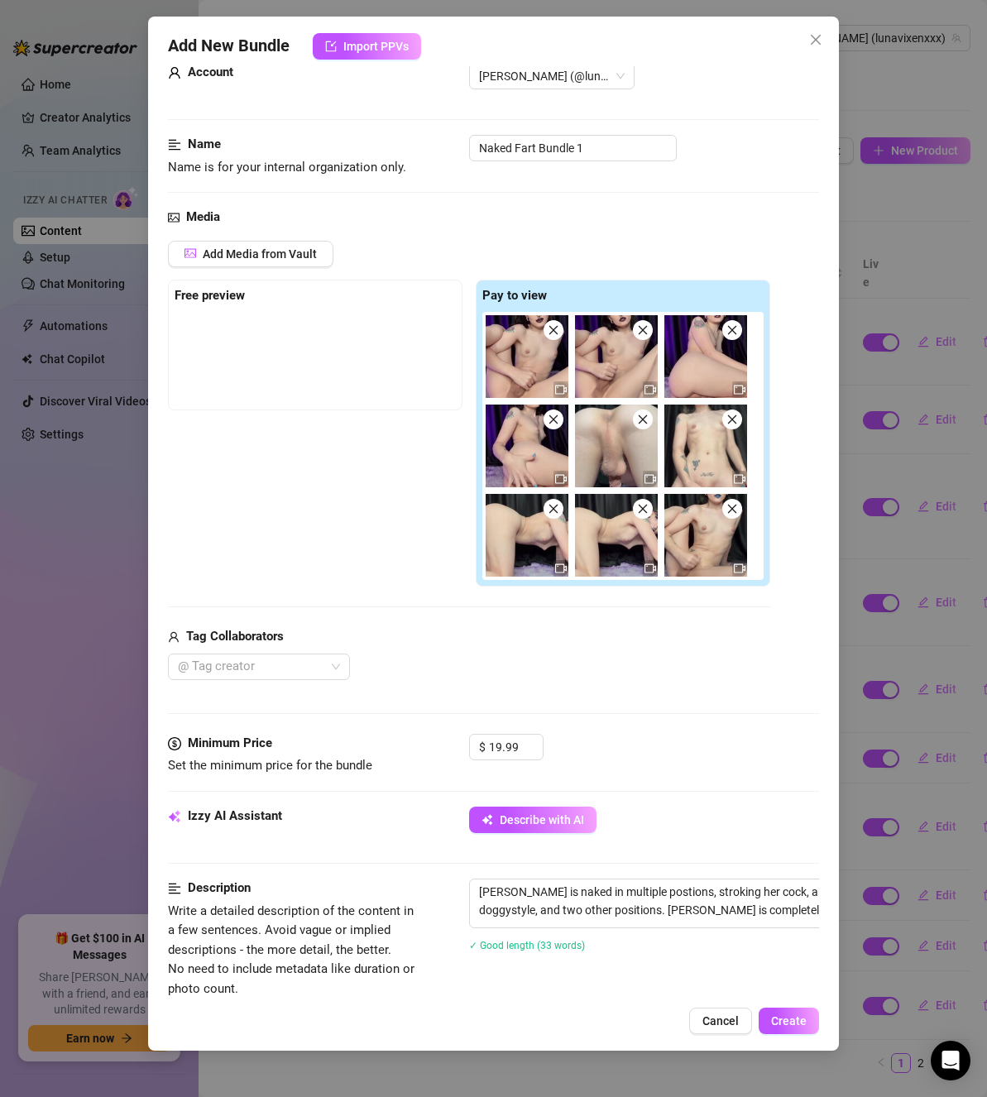
scroll to position [0, 0]
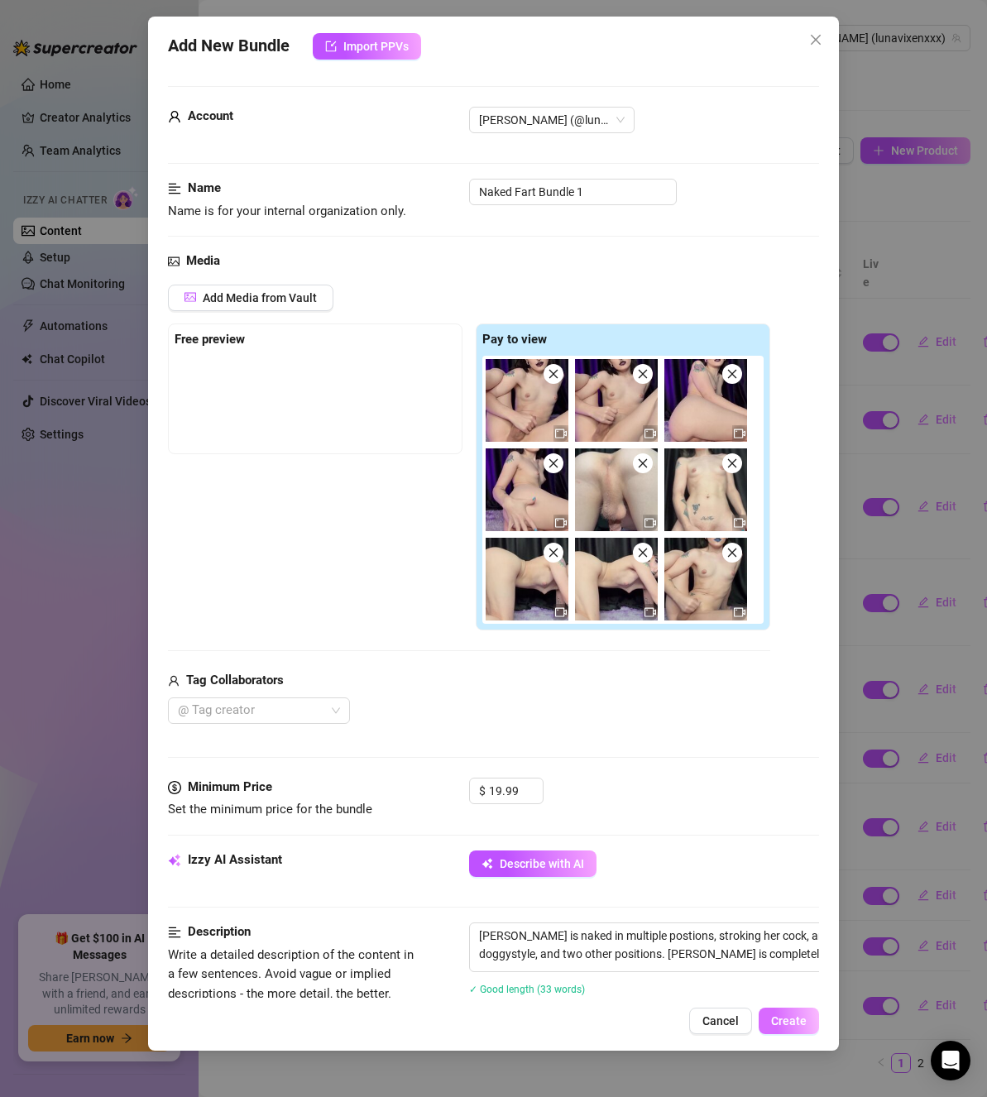
click at [785, 1025] on span "Create" at bounding box center [789, 1021] width 36 height 13
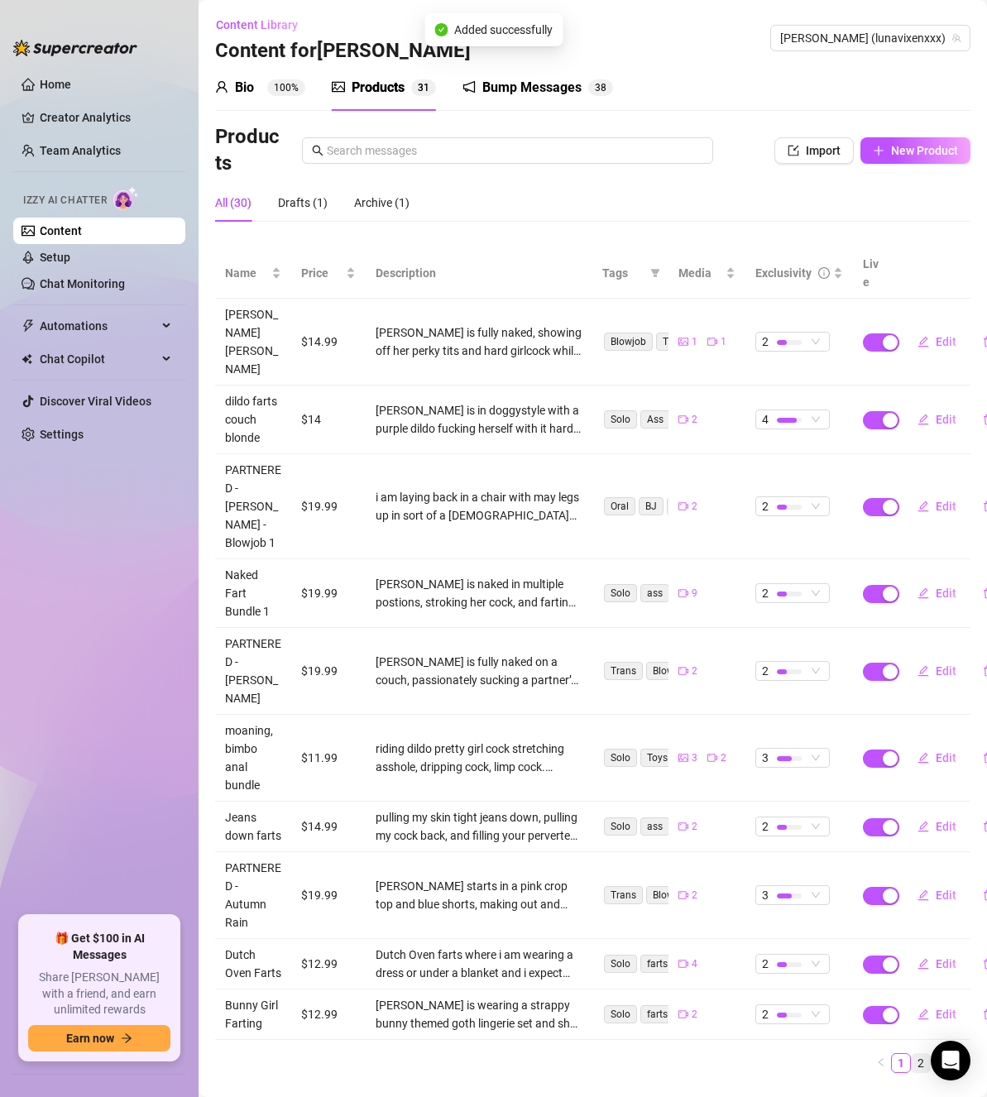
click at [924, 1054] on link "2" at bounding box center [921, 1063] width 18 height 18
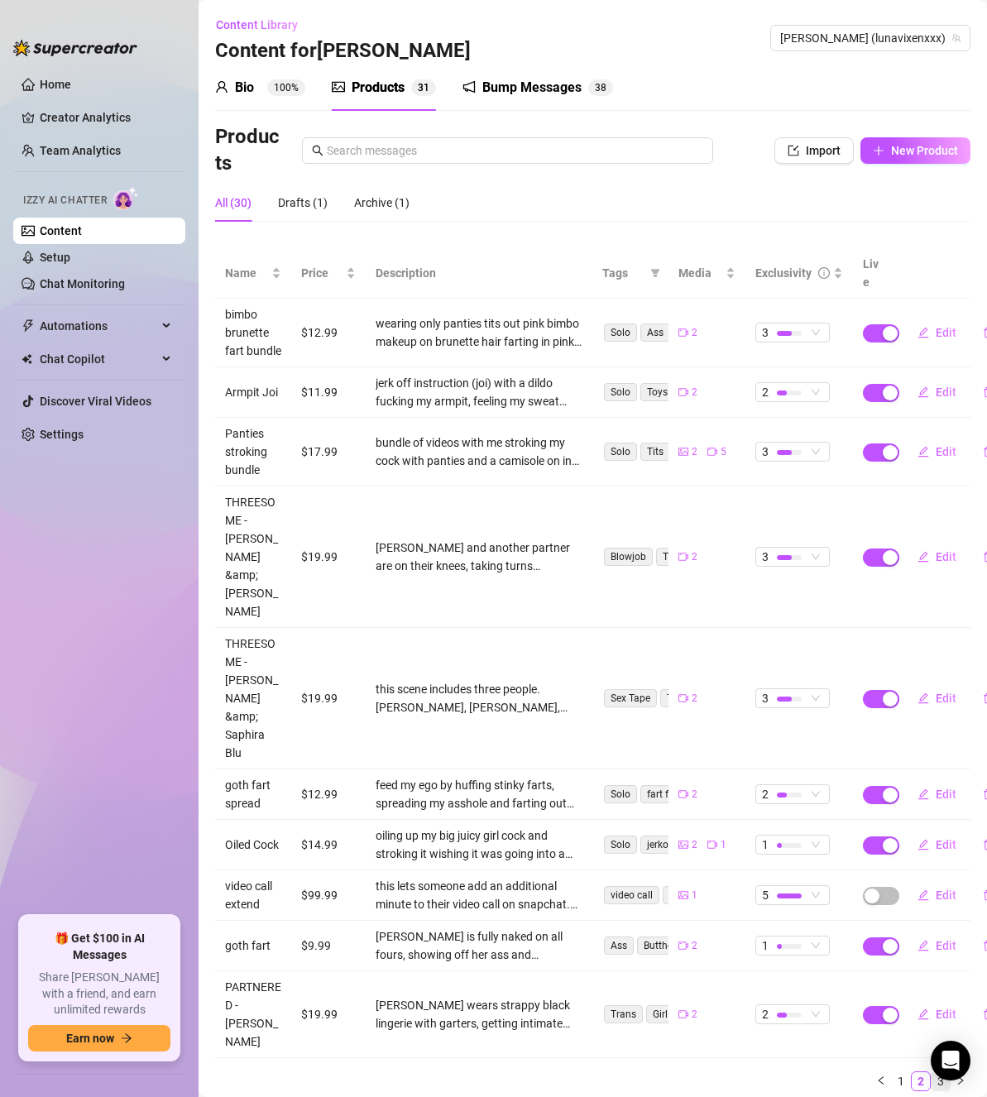
click at [942, 1072] on link "3" at bounding box center [941, 1081] width 18 height 18
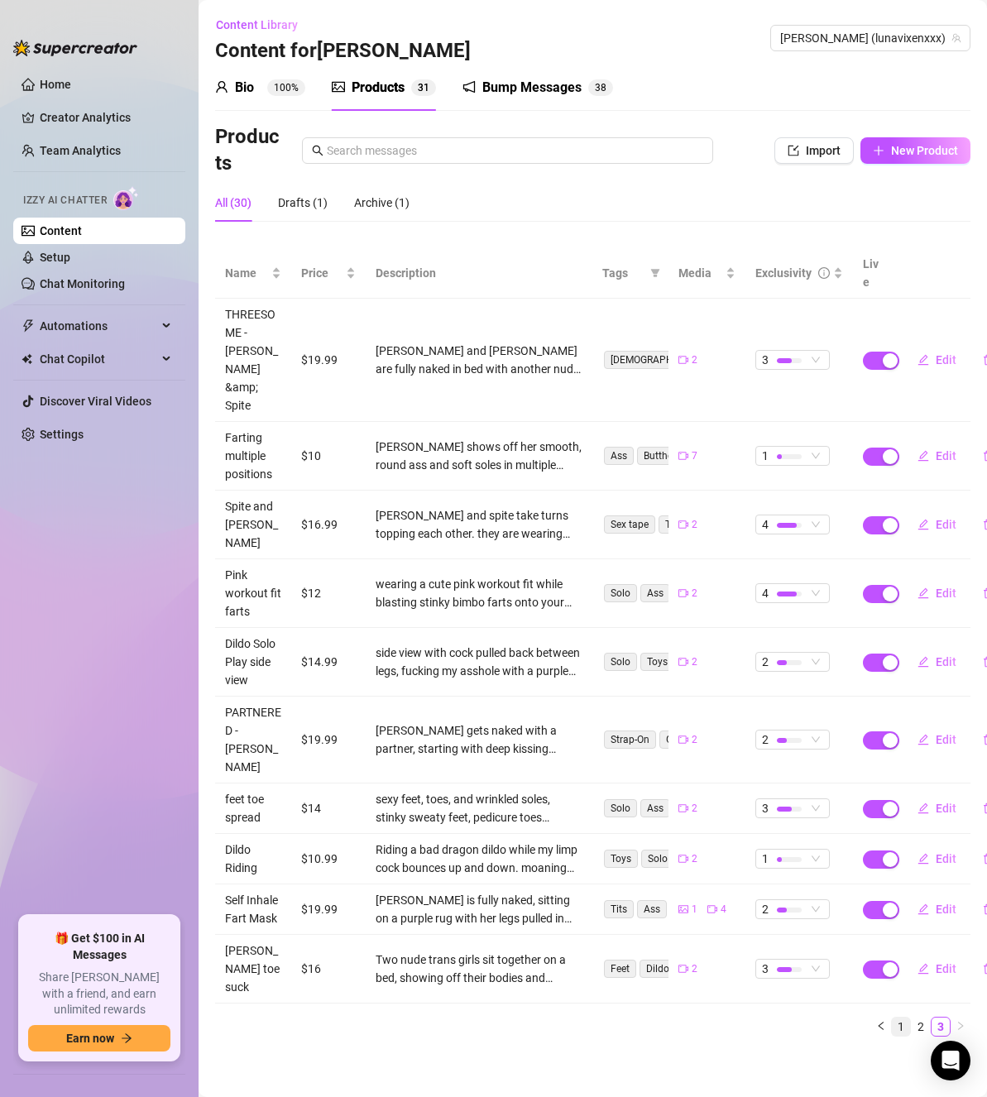
click at [900, 1018] on link "1" at bounding box center [901, 1027] width 18 height 18
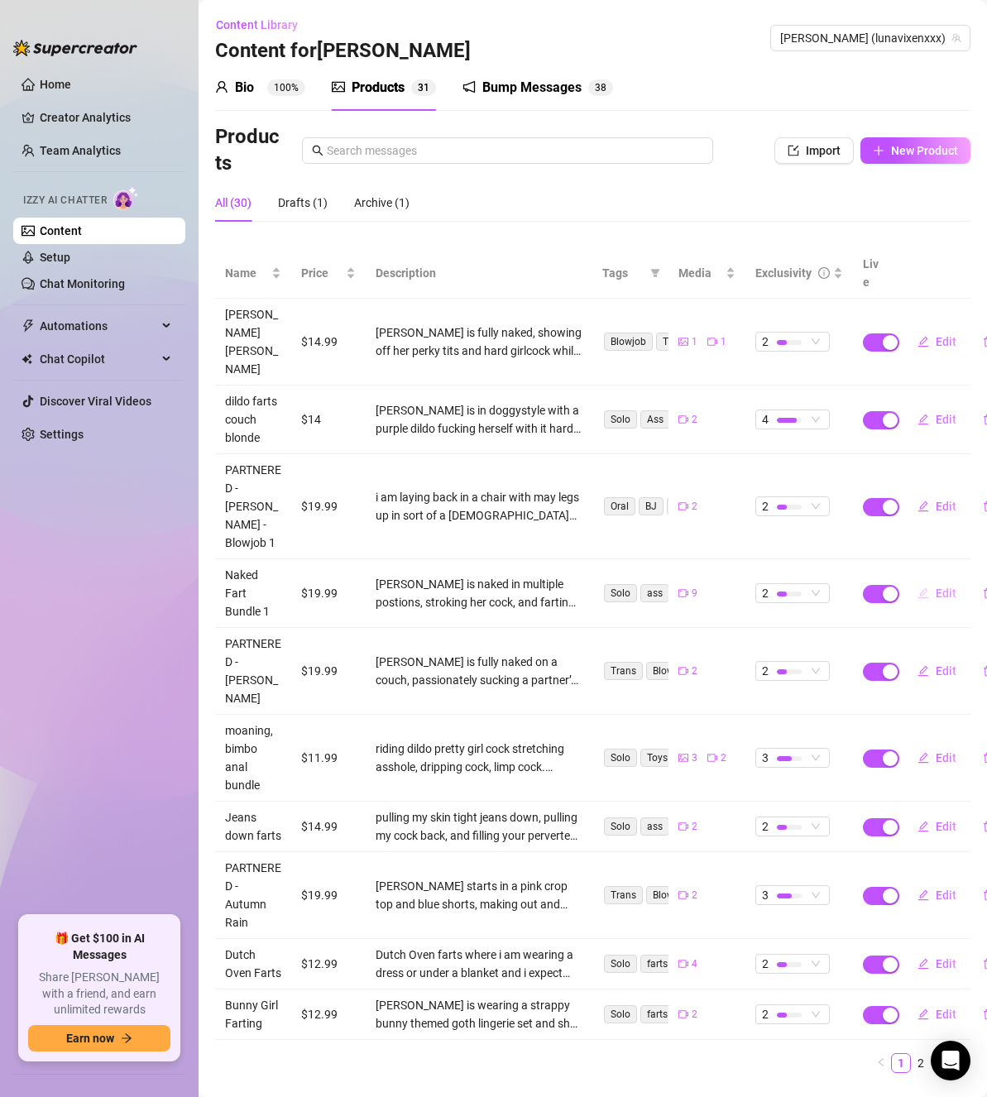
click at [936, 587] on span "Edit" at bounding box center [946, 593] width 21 height 13
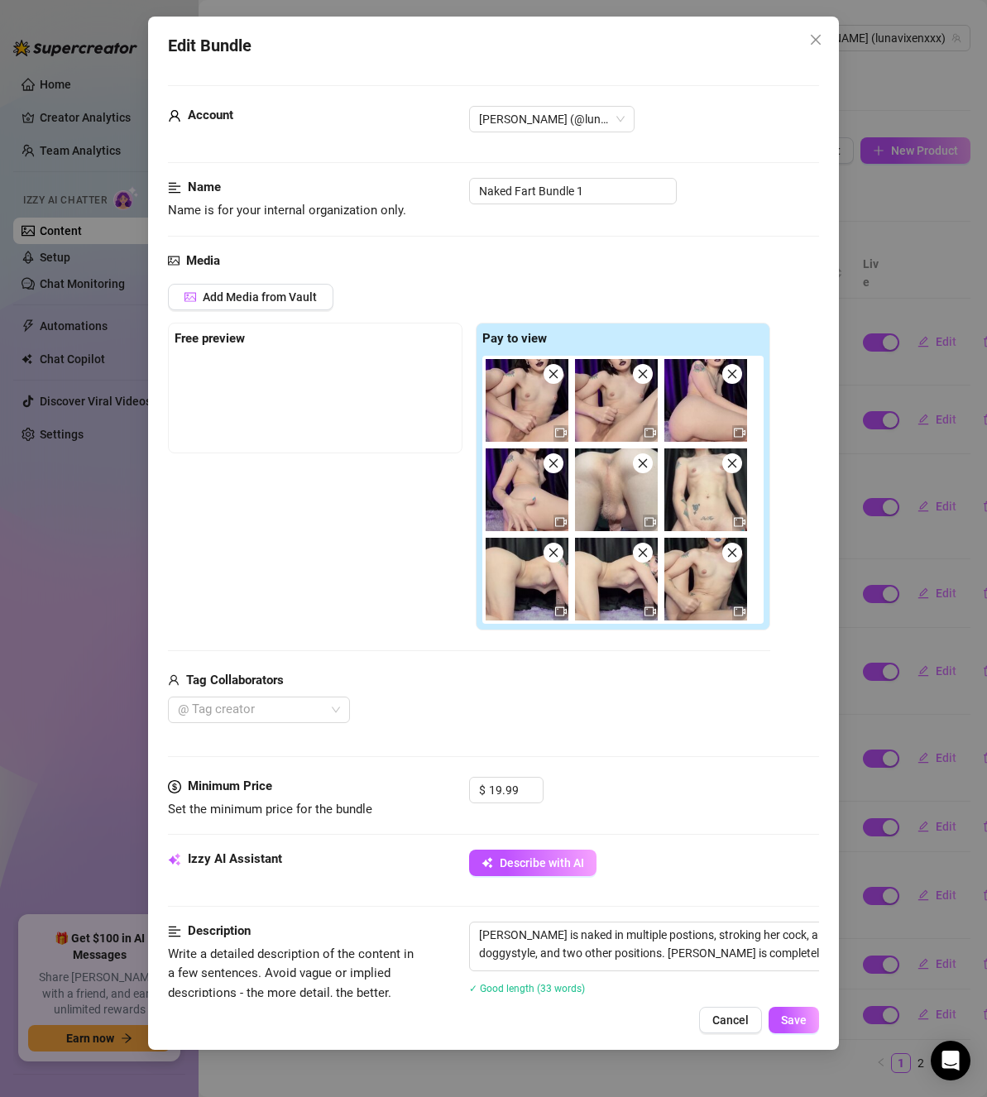
click at [553, 374] on icon "close" at bounding box center [553, 373] width 9 height 9
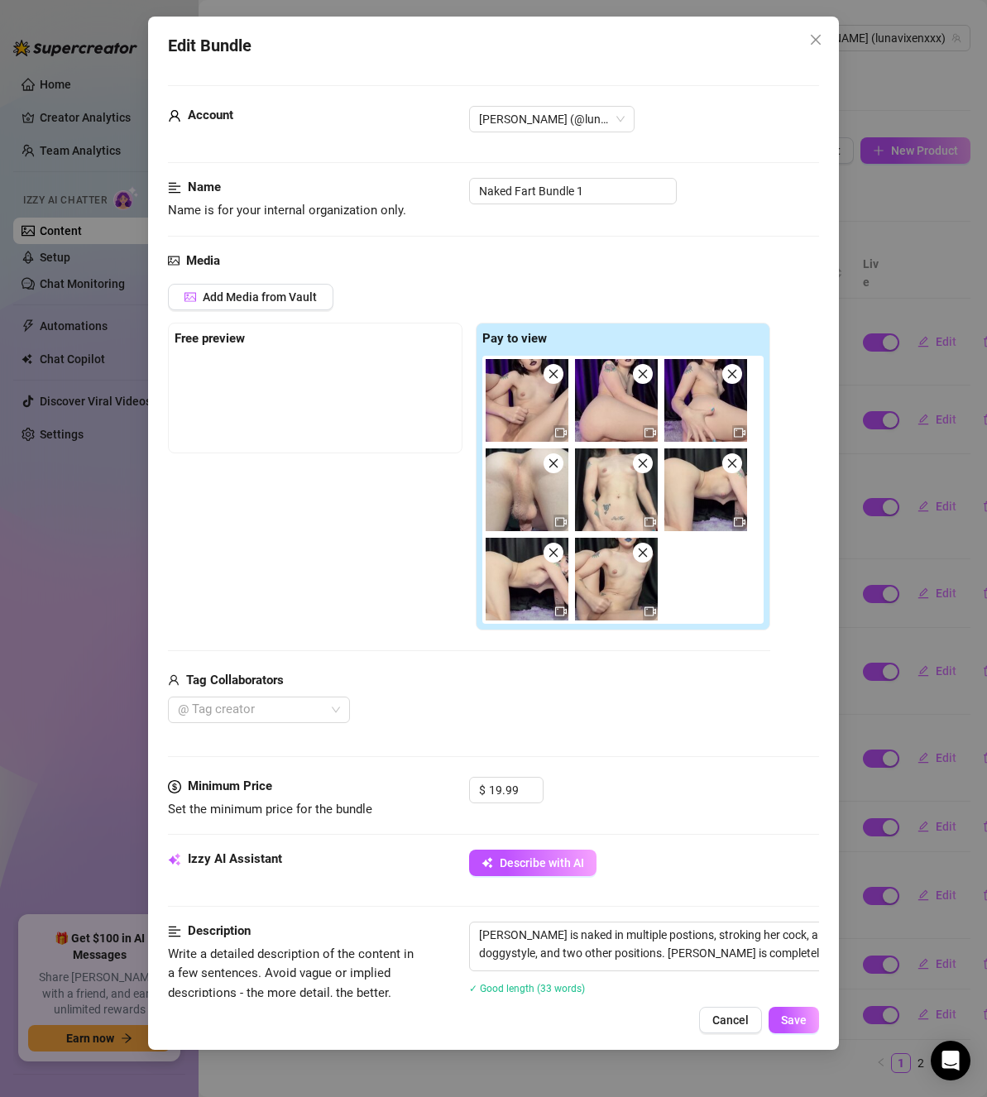
click at [553, 374] on icon "close" at bounding box center [553, 373] width 9 height 9
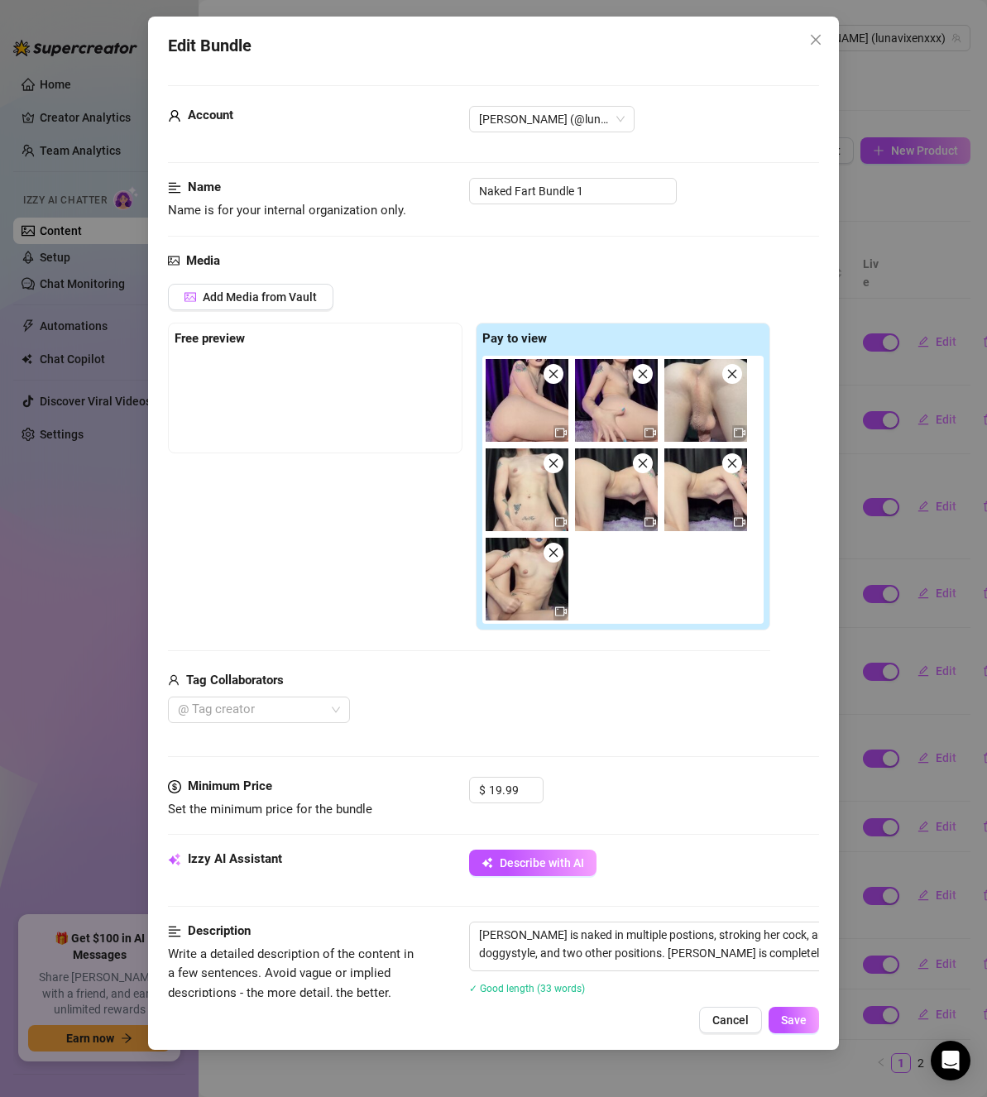
click at [553, 374] on icon "close" at bounding box center [553, 373] width 9 height 9
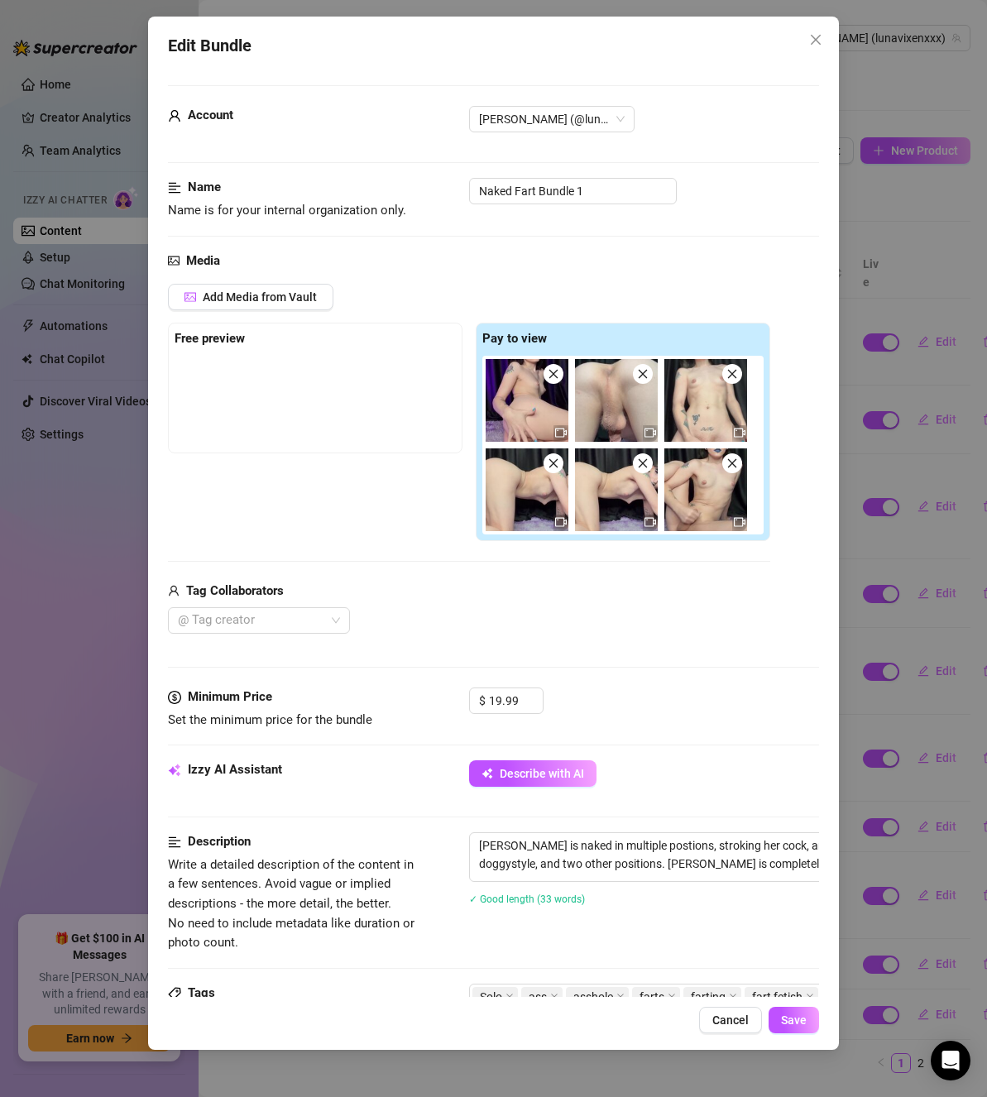
click at [553, 374] on icon "close" at bounding box center [553, 373] width 9 height 9
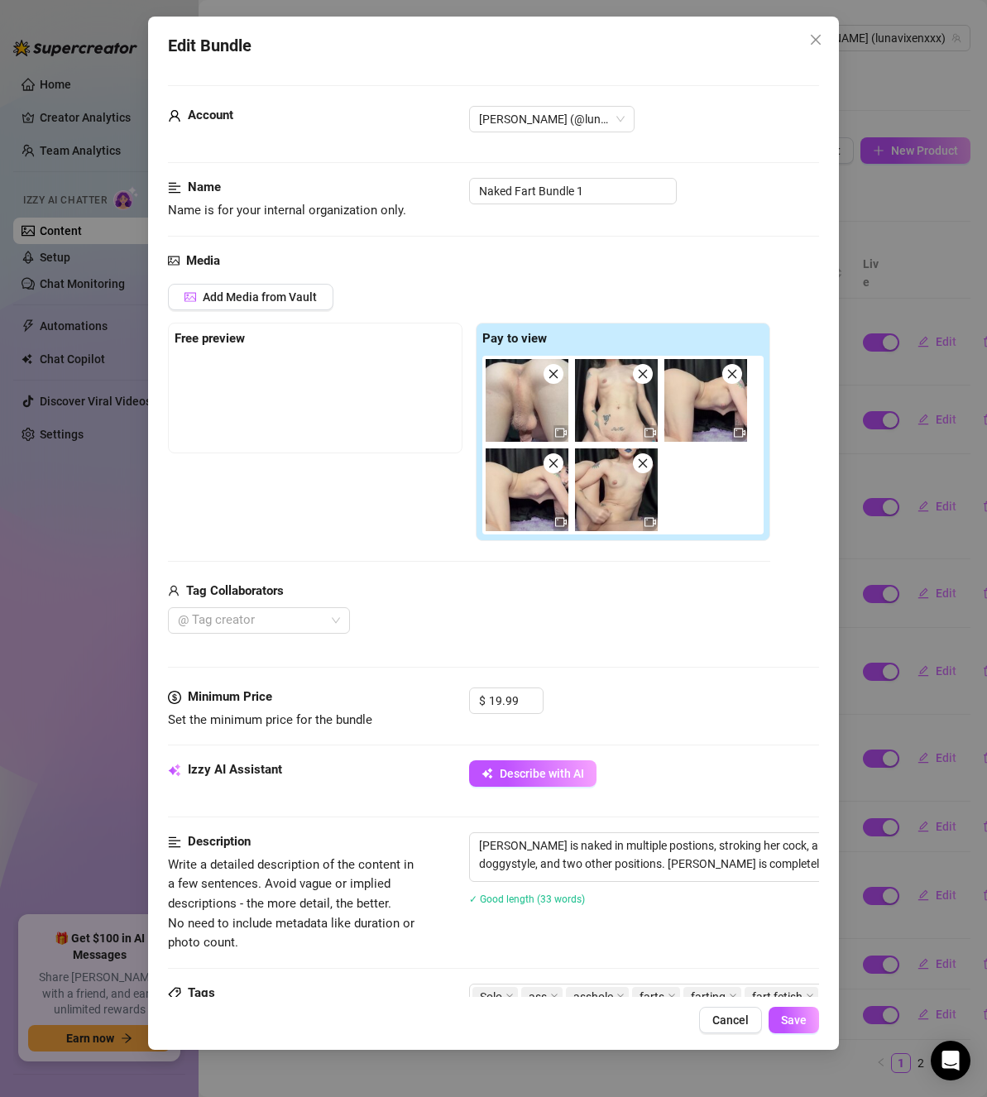
click at [553, 374] on icon "close" at bounding box center [553, 373] width 9 height 9
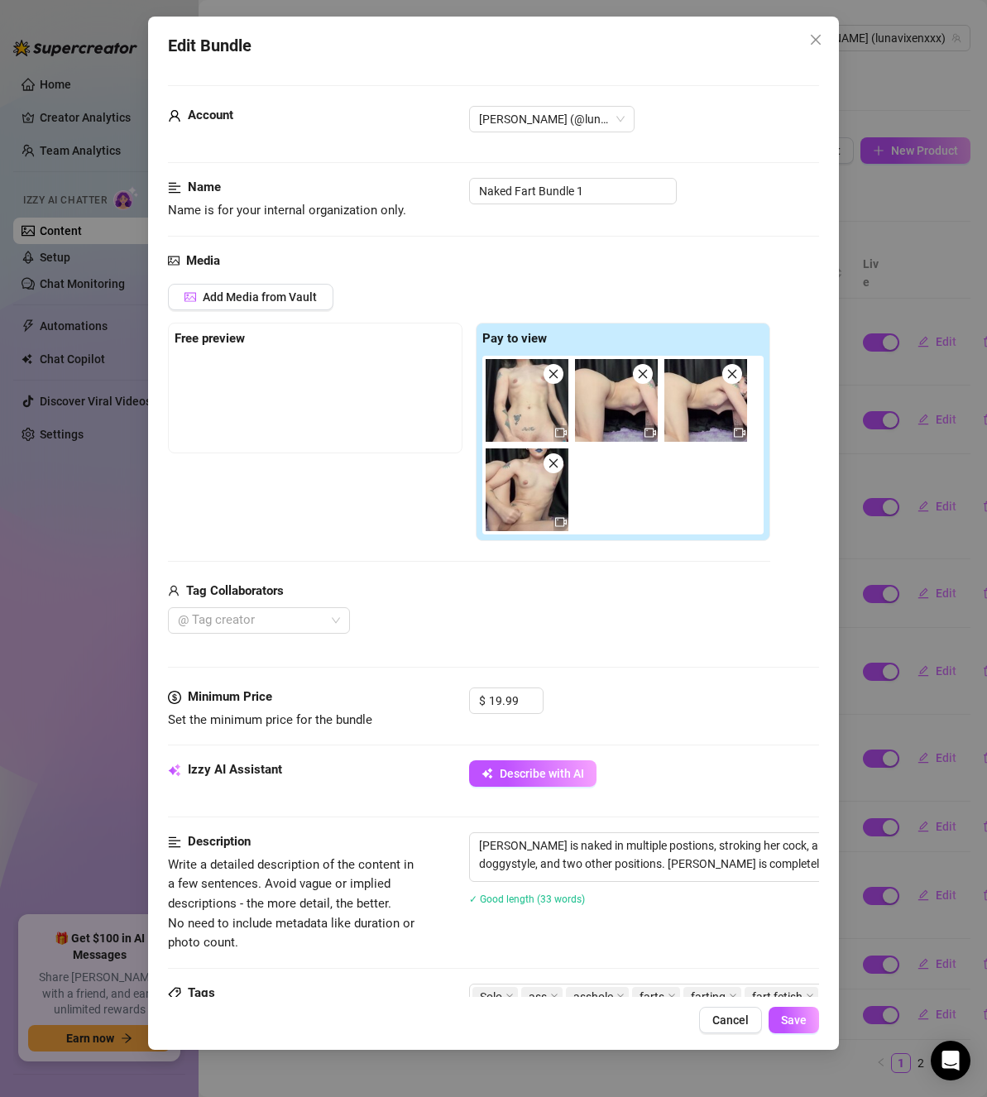
click at [553, 374] on icon "close" at bounding box center [553, 373] width 9 height 9
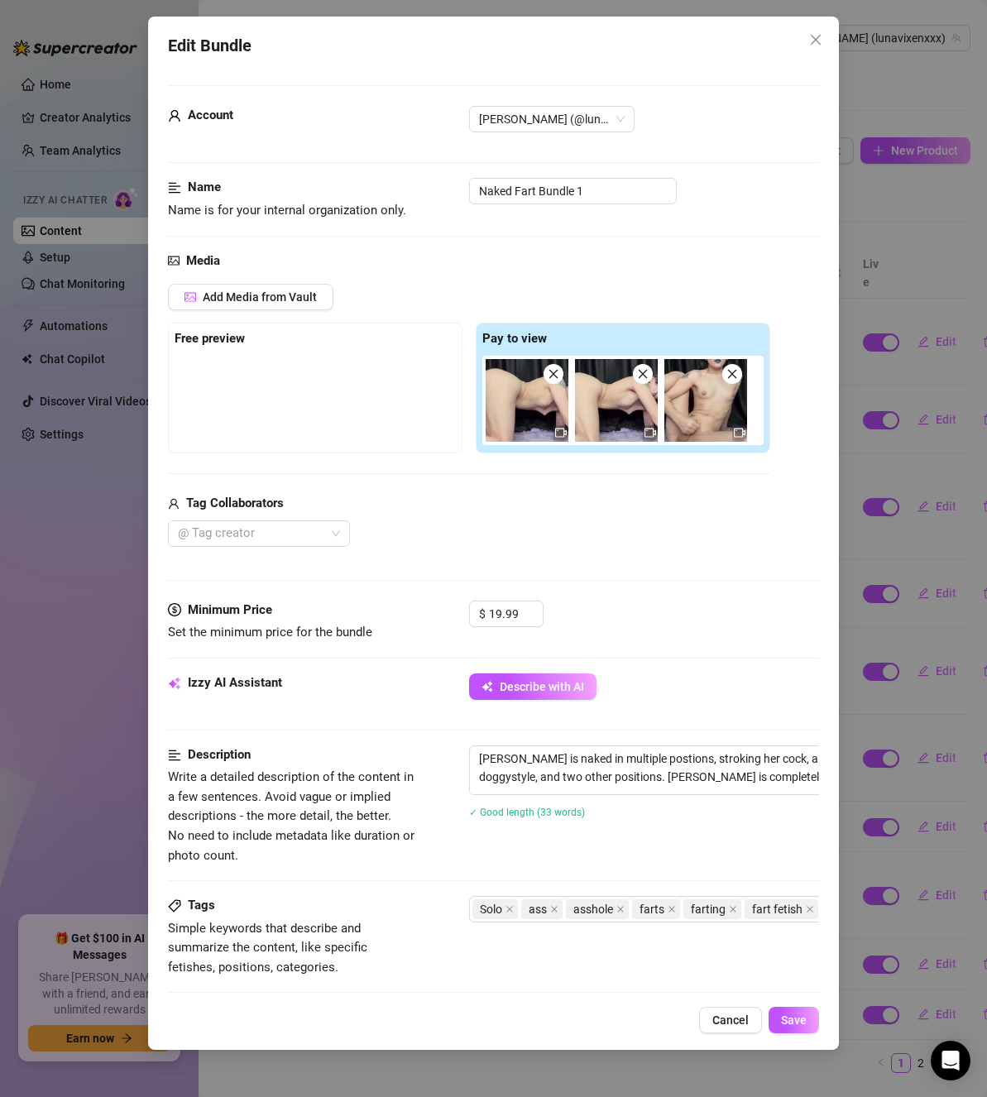
click at [553, 374] on icon "close" at bounding box center [553, 373] width 9 height 9
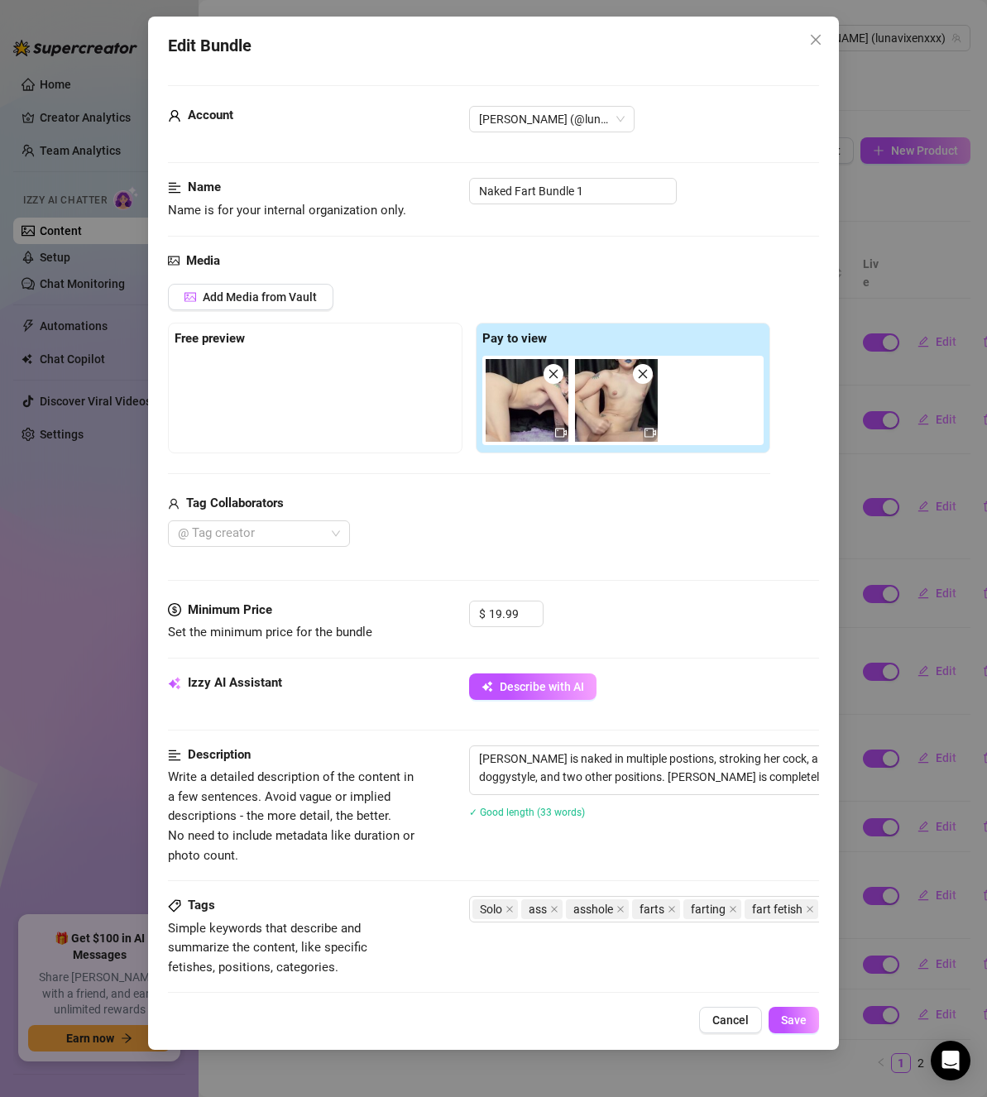
click at [553, 374] on icon "close" at bounding box center [553, 373] width 9 height 9
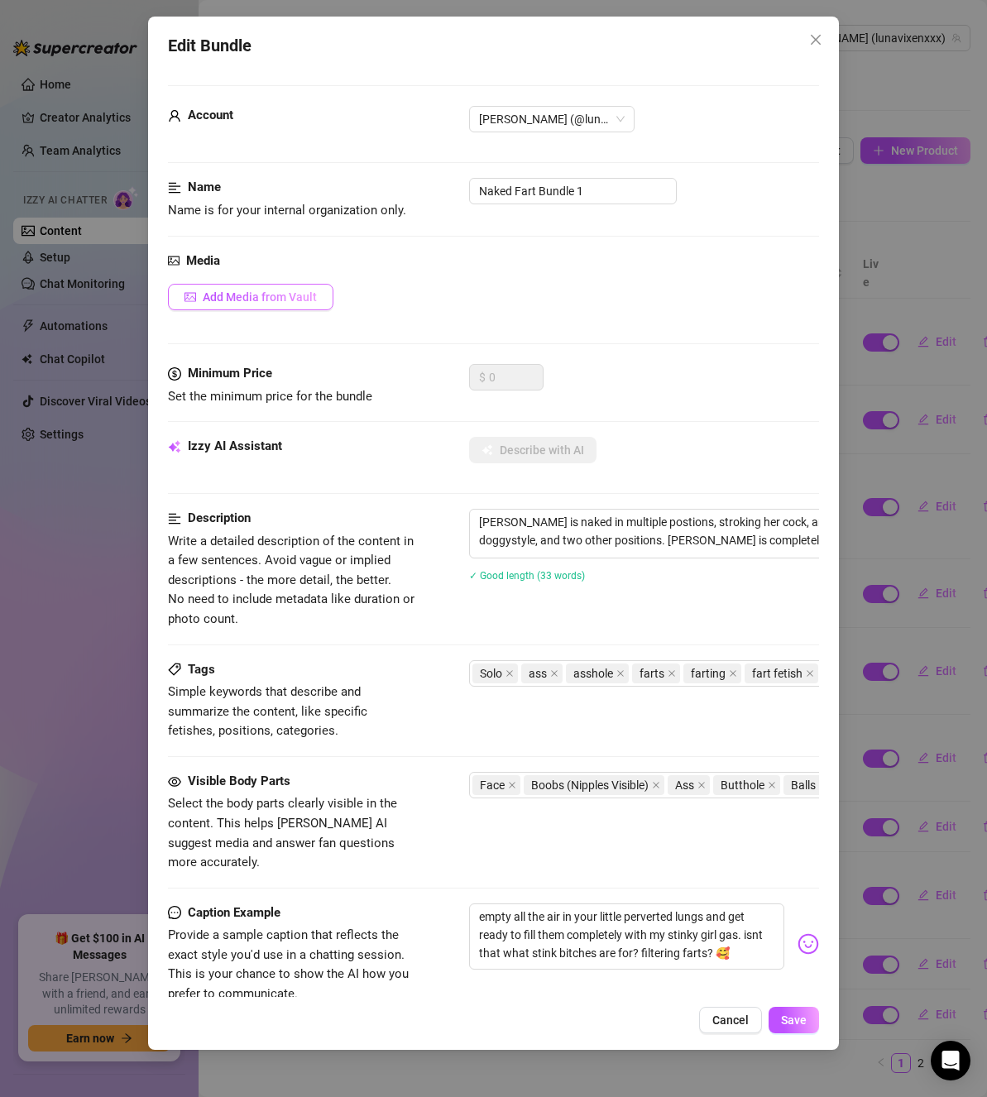
click at [260, 304] on span "Add Media from Vault" at bounding box center [260, 296] width 114 height 13
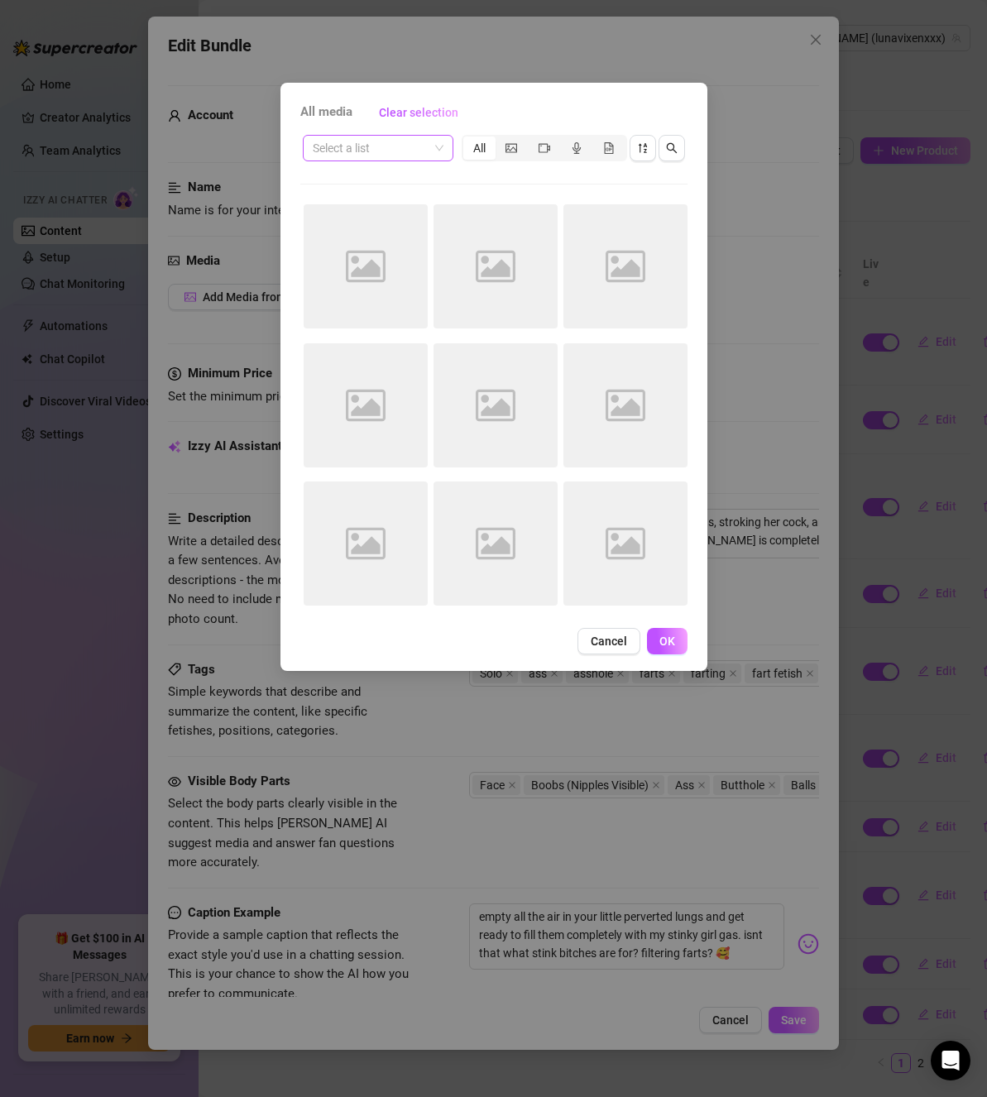
click at [425, 146] on input "search" at bounding box center [371, 148] width 116 height 25
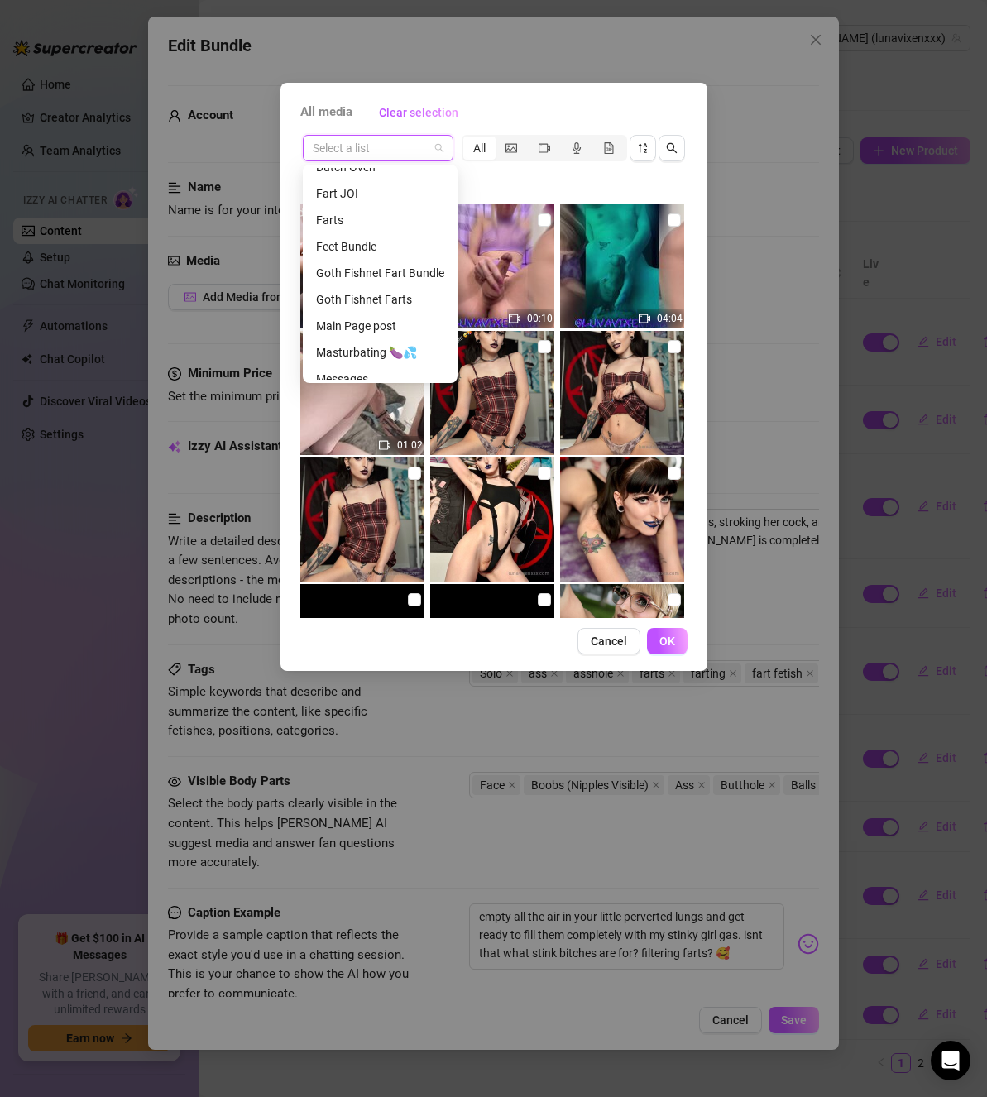
scroll to position [218, 0]
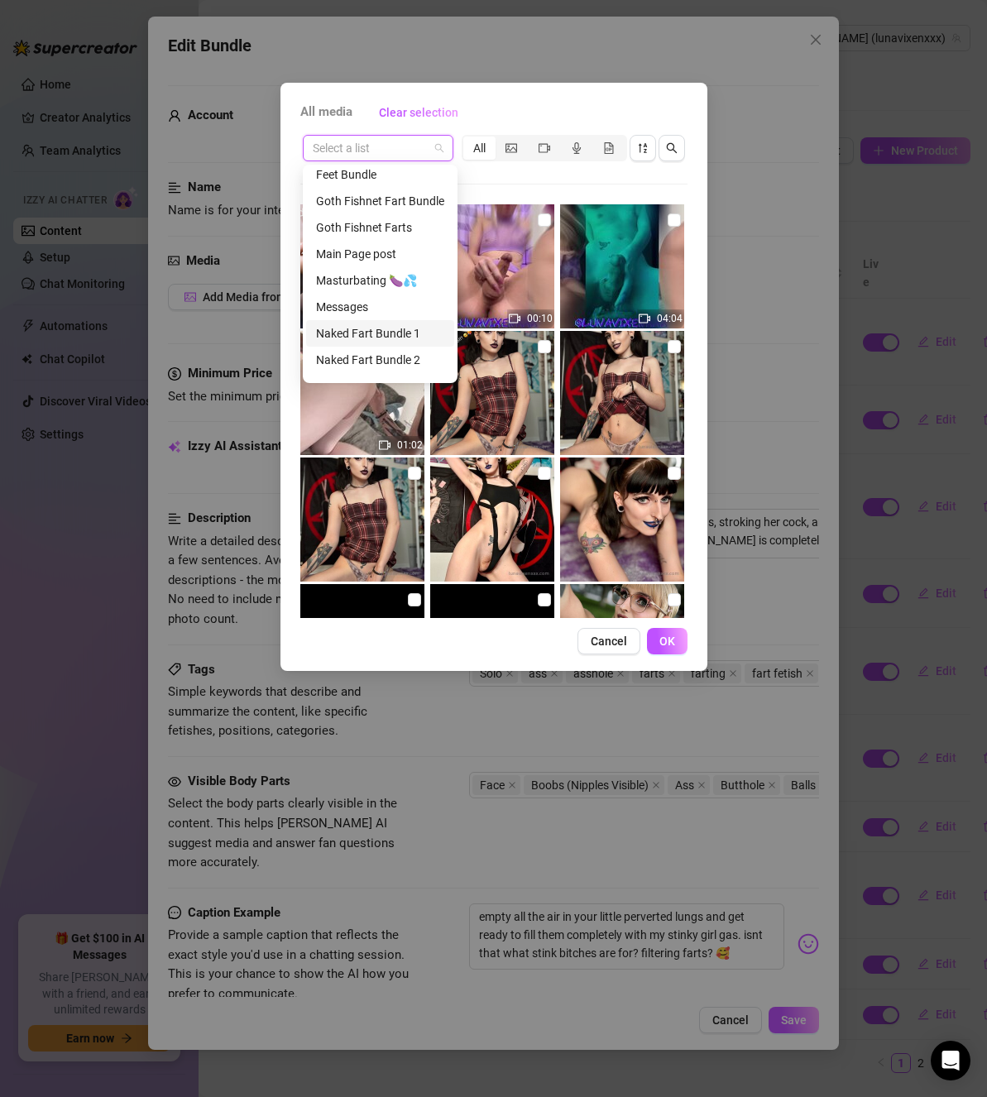
click at [383, 330] on div "Naked Fart Bundle 1" at bounding box center [380, 333] width 128 height 18
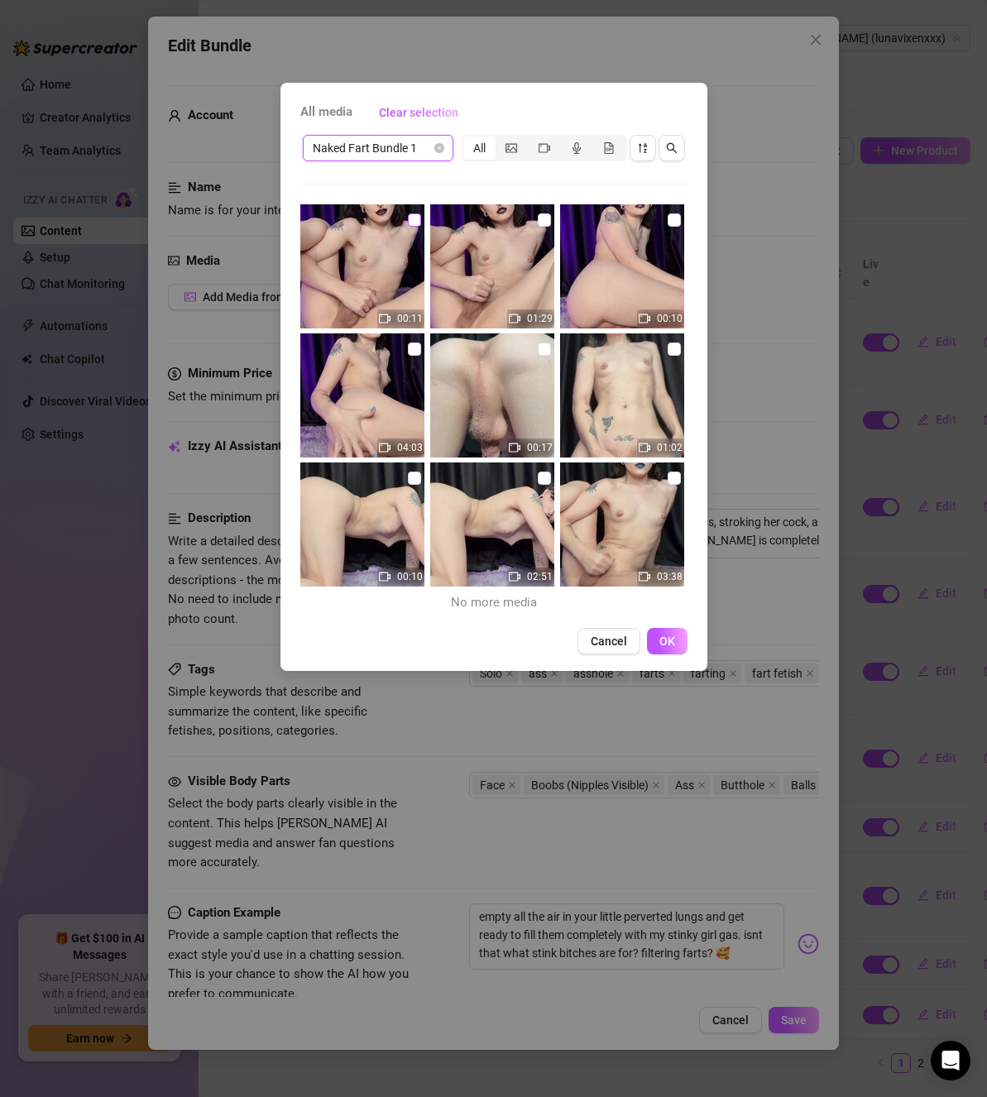
click at [409, 217] on input "checkbox" at bounding box center [414, 220] width 13 height 13
click at [668, 222] on input "checkbox" at bounding box center [674, 220] width 13 height 13
click at [538, 351] on input "checkbox" at bounding box center [544, 349] width 13 height 13
click at [410, 480] on input "checkbox" at bounding box center [414, 478] width 13 height 13
click at [674, 645] on span "OK" at bounding box center [668, 641] width 16 height 13
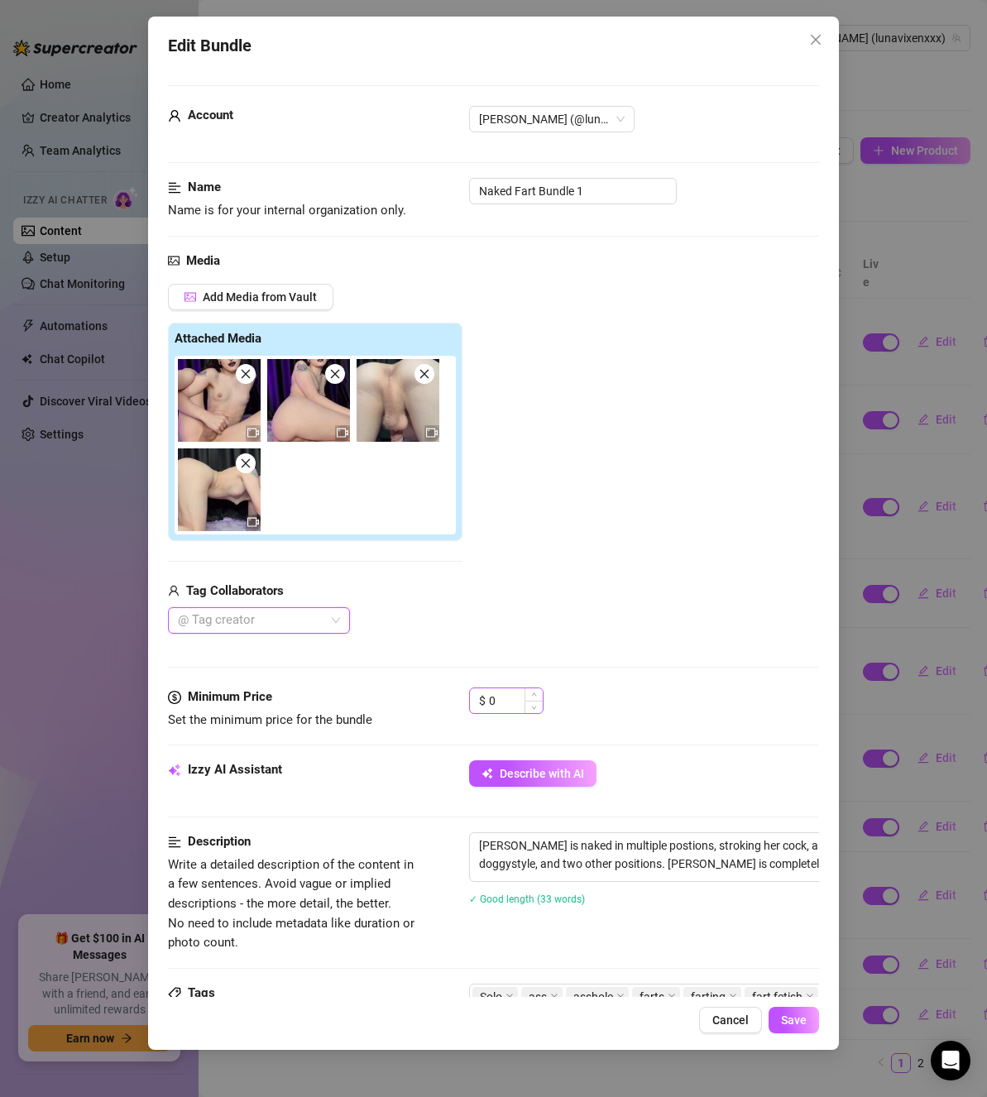
click at [526, 688] on div "$ 0" at bounding box center [506, 701] width 74 height 26
drag, startPoint x: 504, startPoint y: 698, endPoint x: 434, endPoint y: 690, distance: 69.9
click at [434, 690] on div "Minimum Price Set the minimum price for the bundle $ 0" at bounding box center [493, 709] width 651 height 42
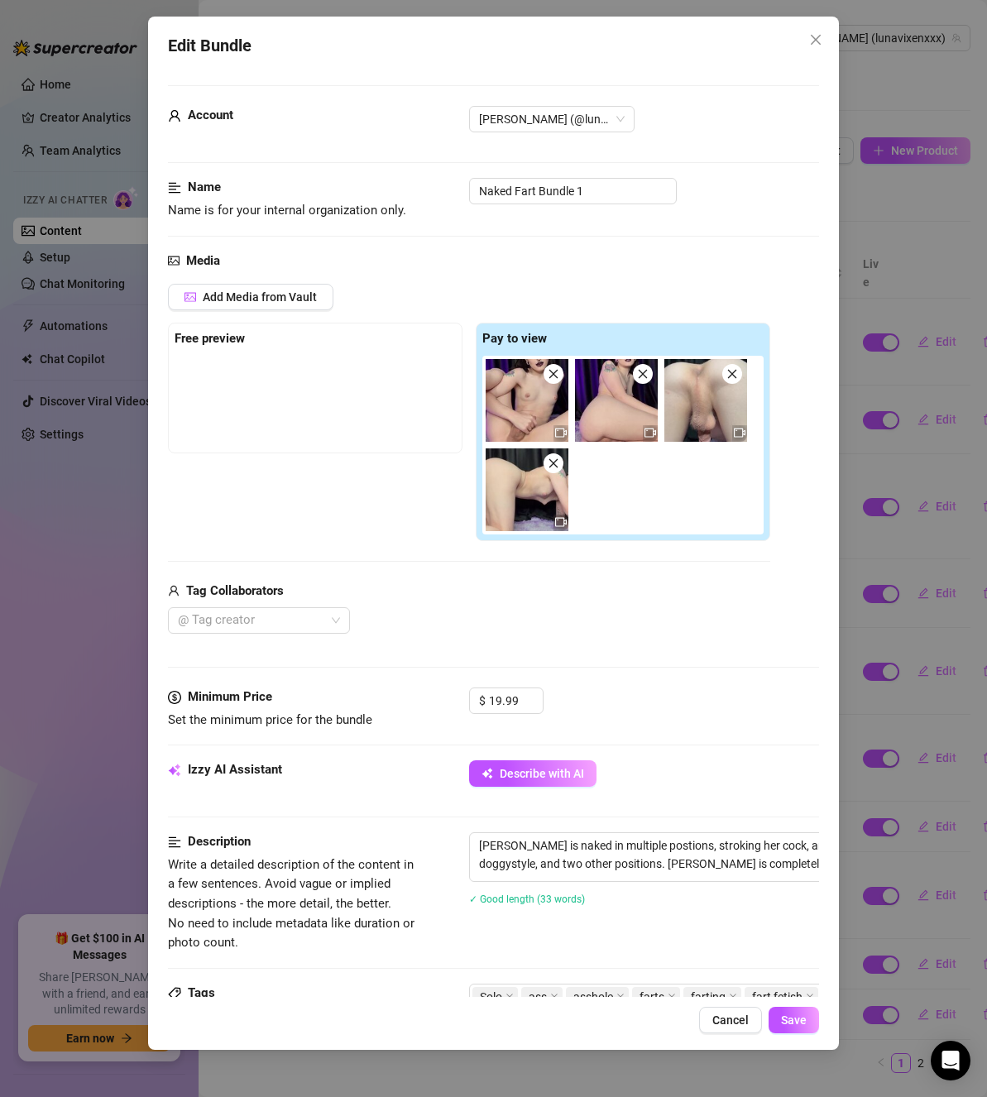
click at [530, 665] on div "Media Add Media from Vault Free preview Pay to view Tag Collaborators @ Tag cre…" at bounding box center [493, 470] width 651 height 437
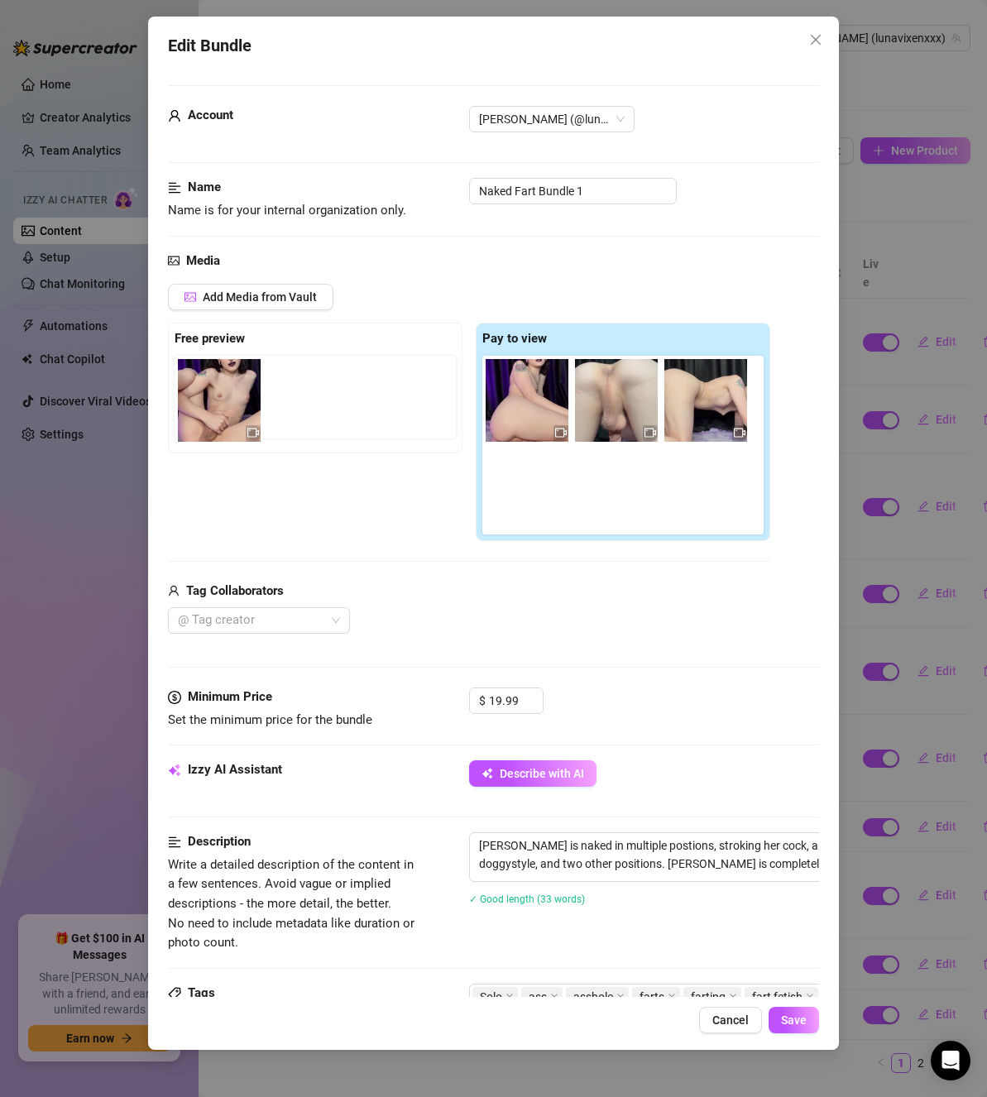
drag, startPoint x: 527, startPoint y: 414, endPoint x: 214, endPoint y: 413, distance: 312.8
click at [214, 413] on div "Free preview Pay to view" at bounding box center [469, 432] width 602 height 218
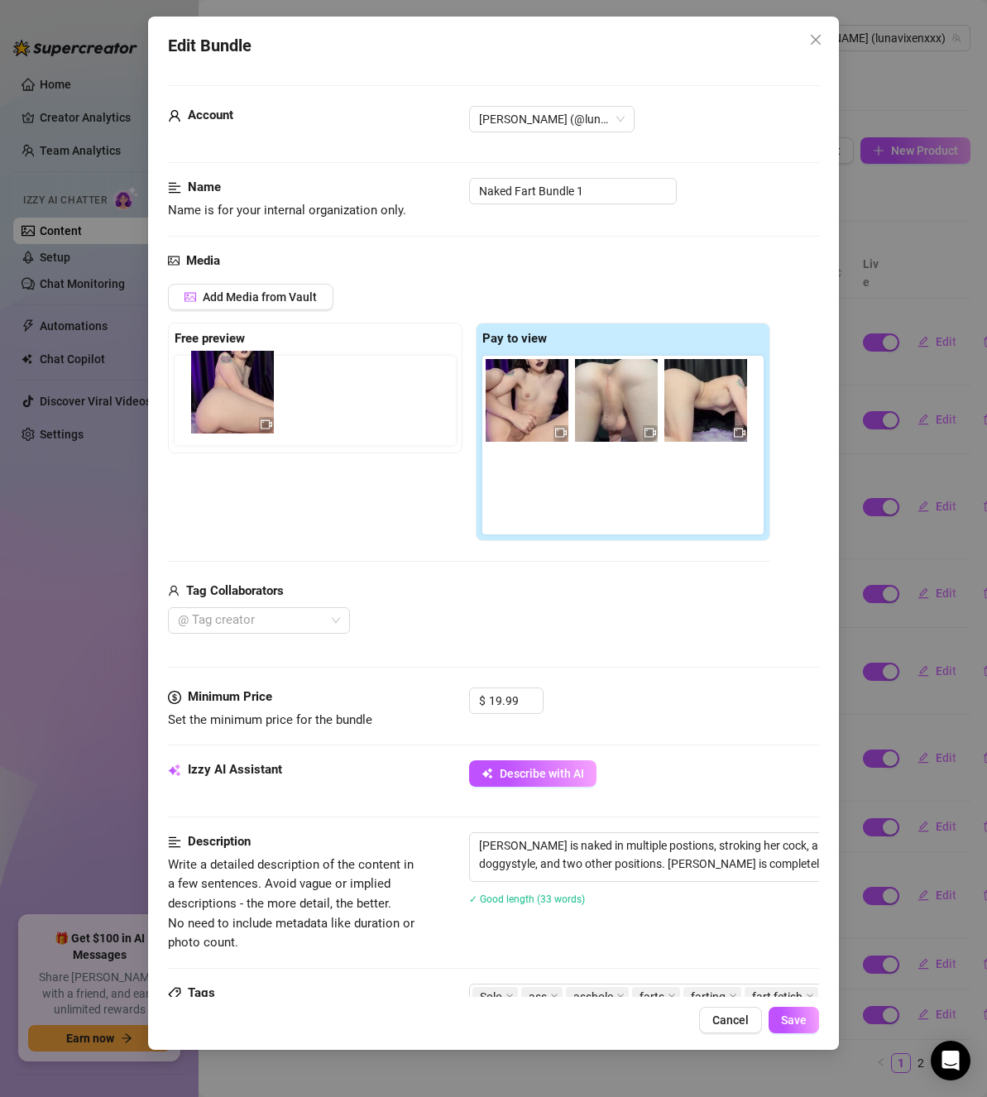
drag, startPoint x: 571, startPoint y: 406, endPoint x: 191, endPoint y: 396, distance: 380.0
click at [191, 396] on div "Free preview Pay to view" at bounding box center [469, 432] width 602 height 218
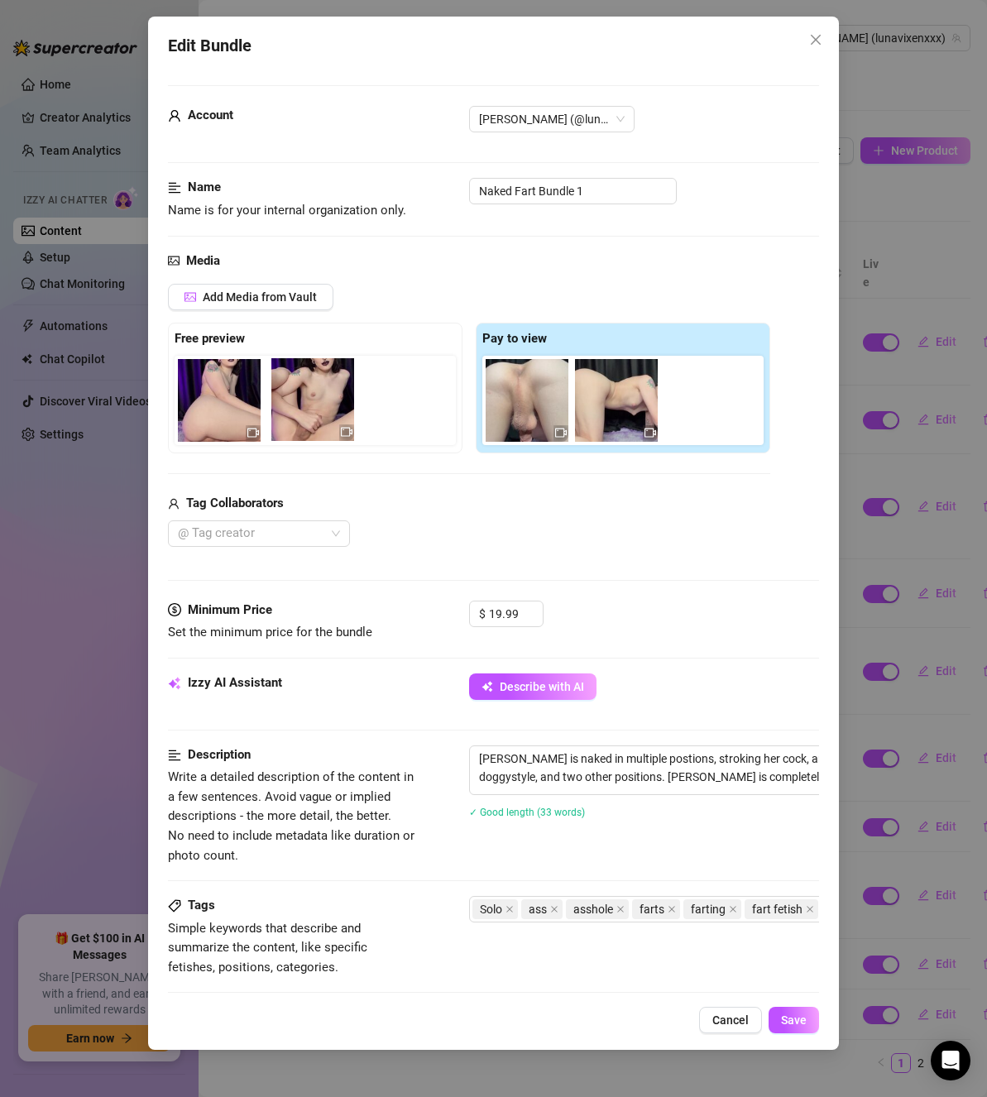
drag, startPoint x: 540, startPoint y: 426, endPoint x: 310, endPoint y: 426, distance: 230.1
click at [310, 425] on div "Free preview Pay to view" at bounding box center [469, 388] width 602 height 131
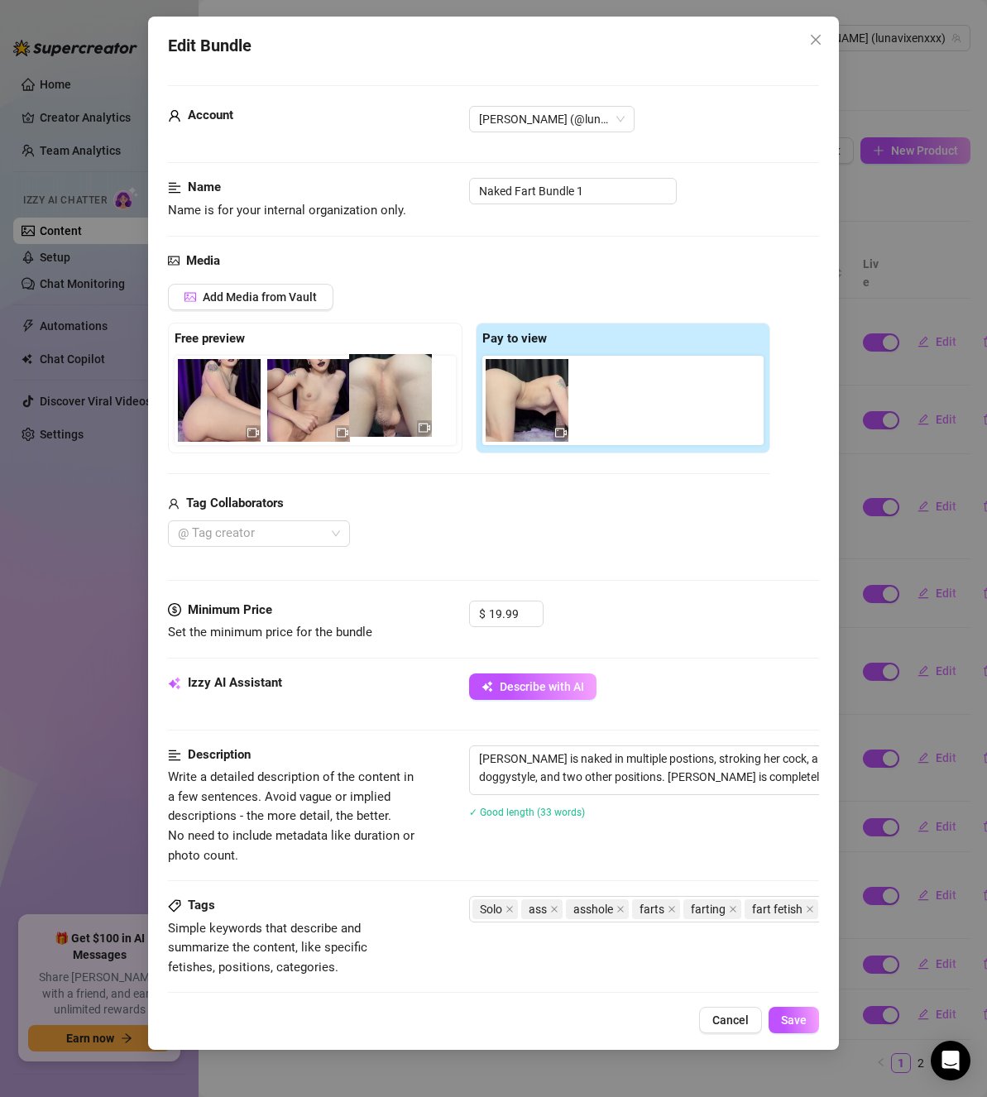
drag, startPoint x: 508, startPoint y: 420, endPoint x: 373, endPoint y: 421, distance: 134.9
click at [369, 415] on div "Free preview Pay to view" at bounding box center [469, 388] width 602 height 131
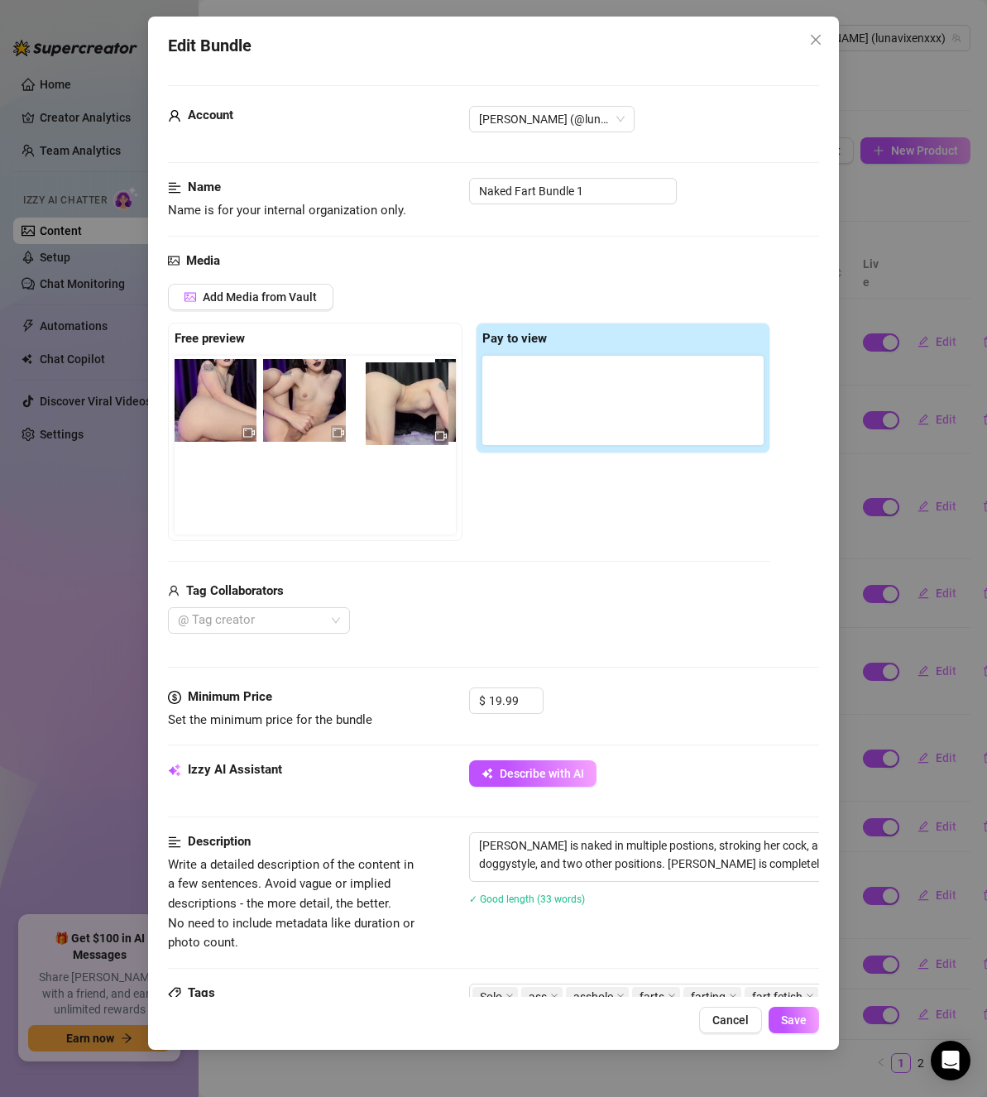
scroll to position [0, 39]
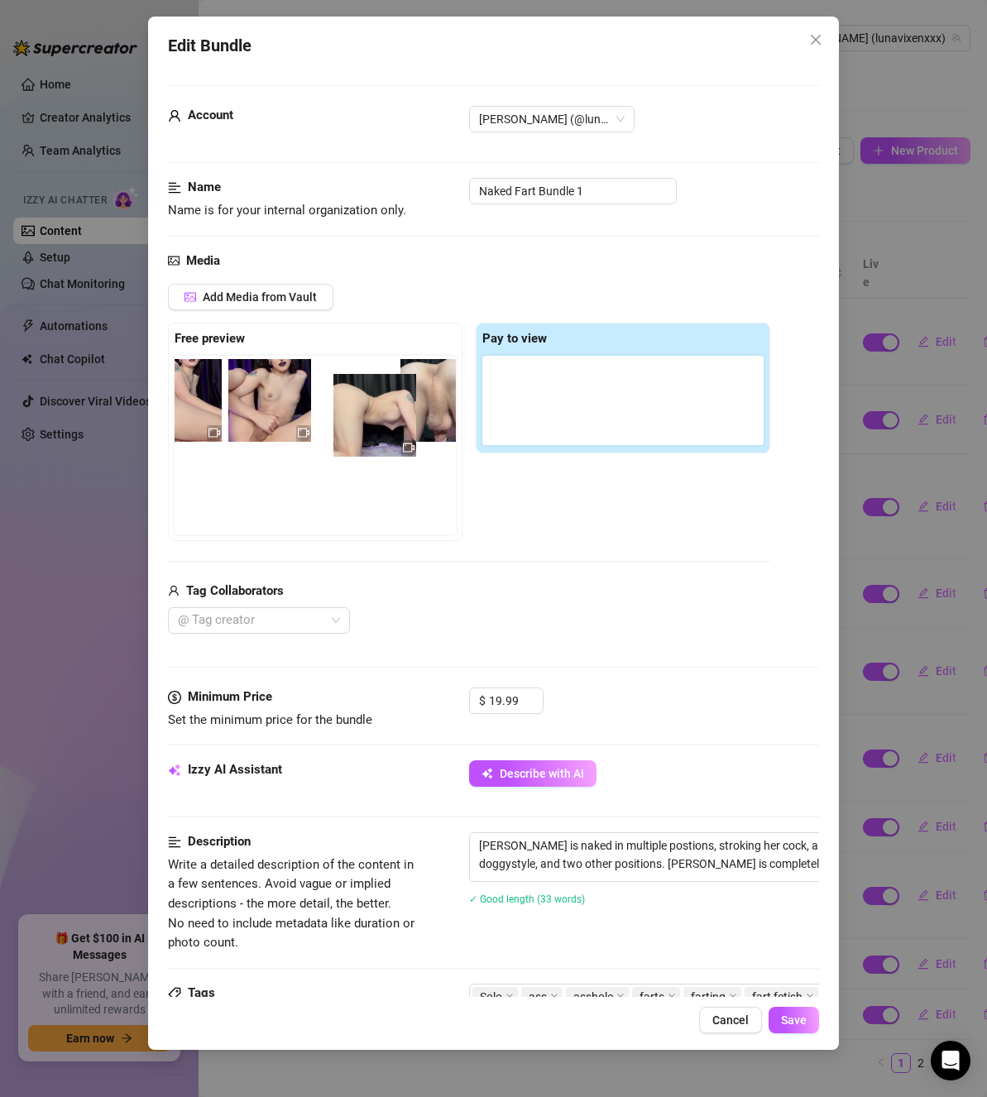
drag, startPoint x: 532, startPoint y: 416, endPoint x: 374, endPoint y: 431, distance: 158.8
click at [374, 431] on div "Free preview Pay to view" at bounding box center [469, 432] width 602 height 218
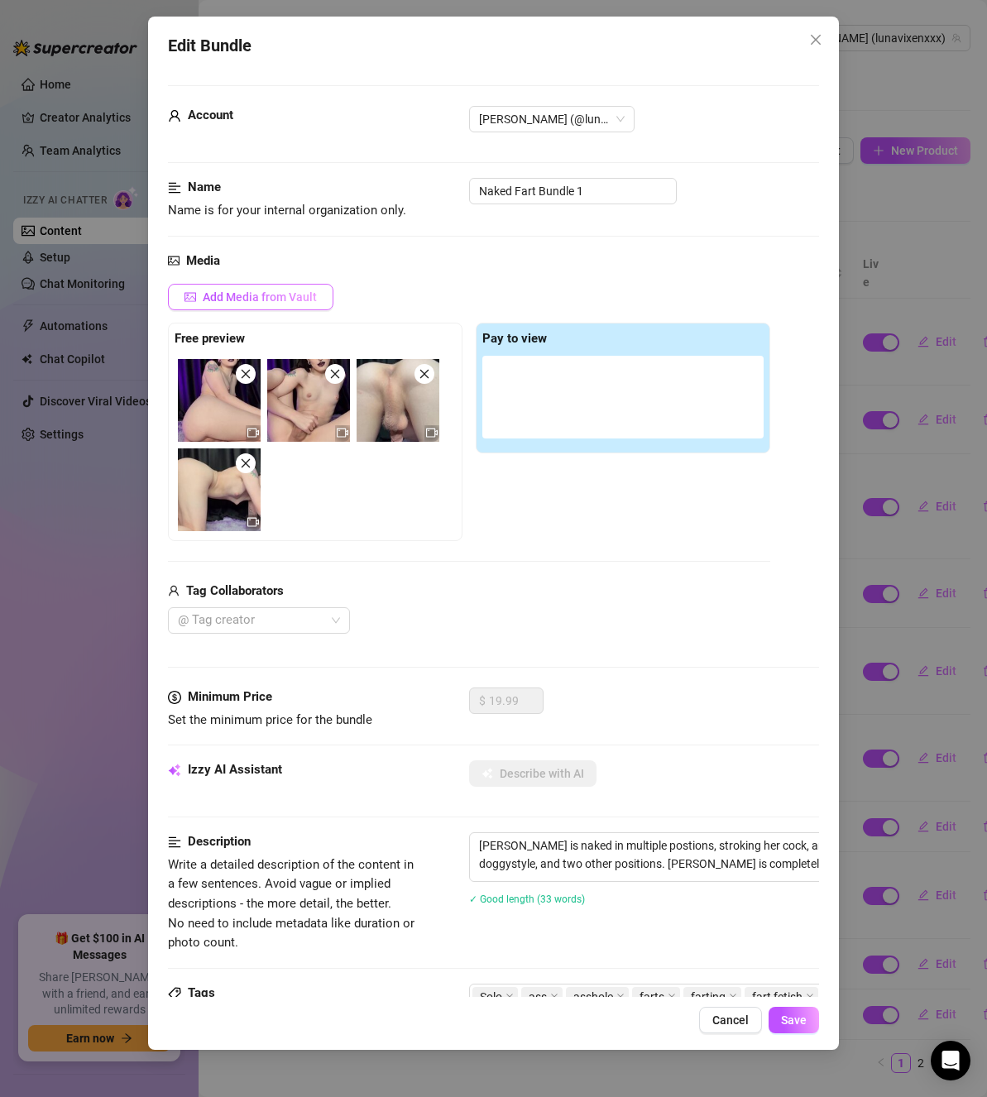
click at [253, 306] on button "Add Media from Vault" at bounding box center [251, 297] width 166 height 26
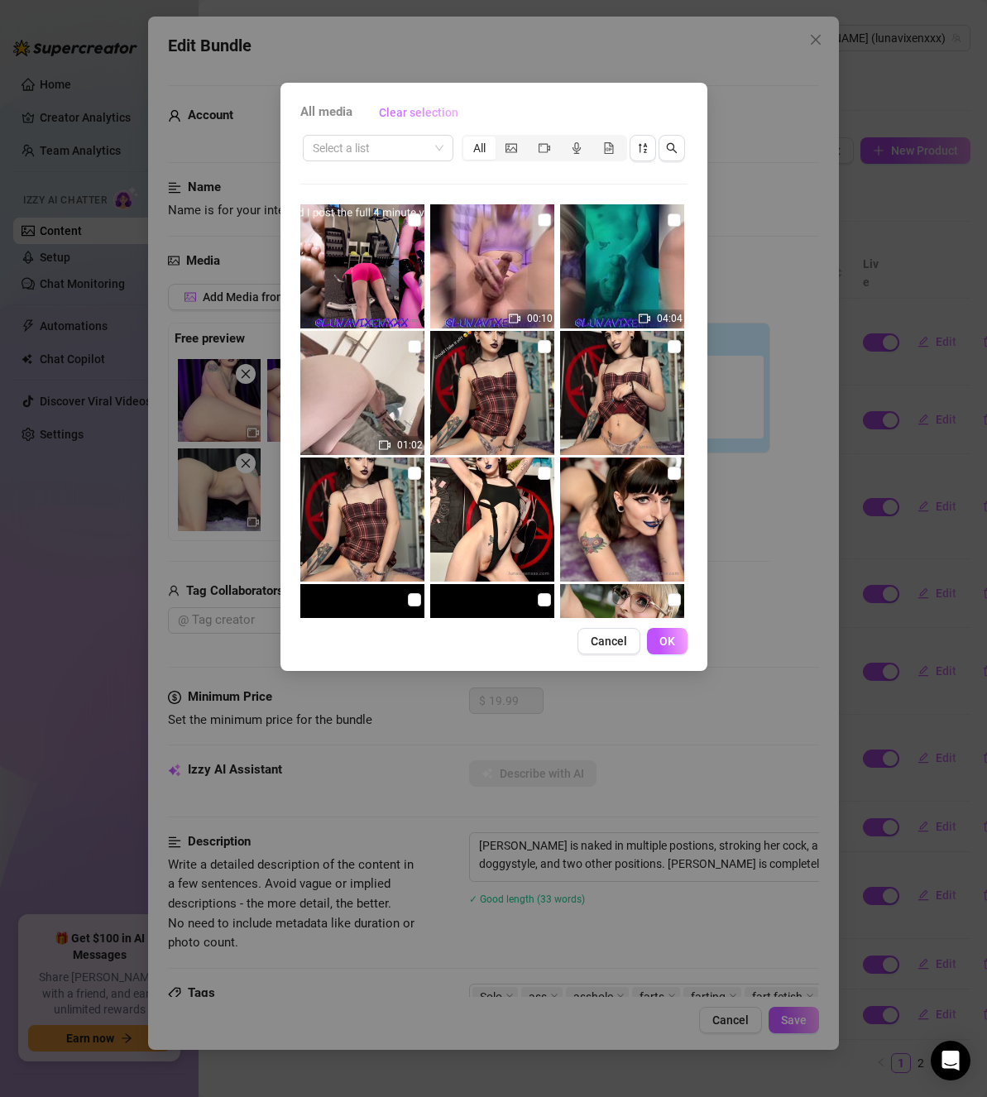
click at [391, 122] on button "Clear selection" at bounding box center [419, 112] width 106 height 26
click at [382, 146] on input "search" at bounding box center [371, 148] width 116 height 25
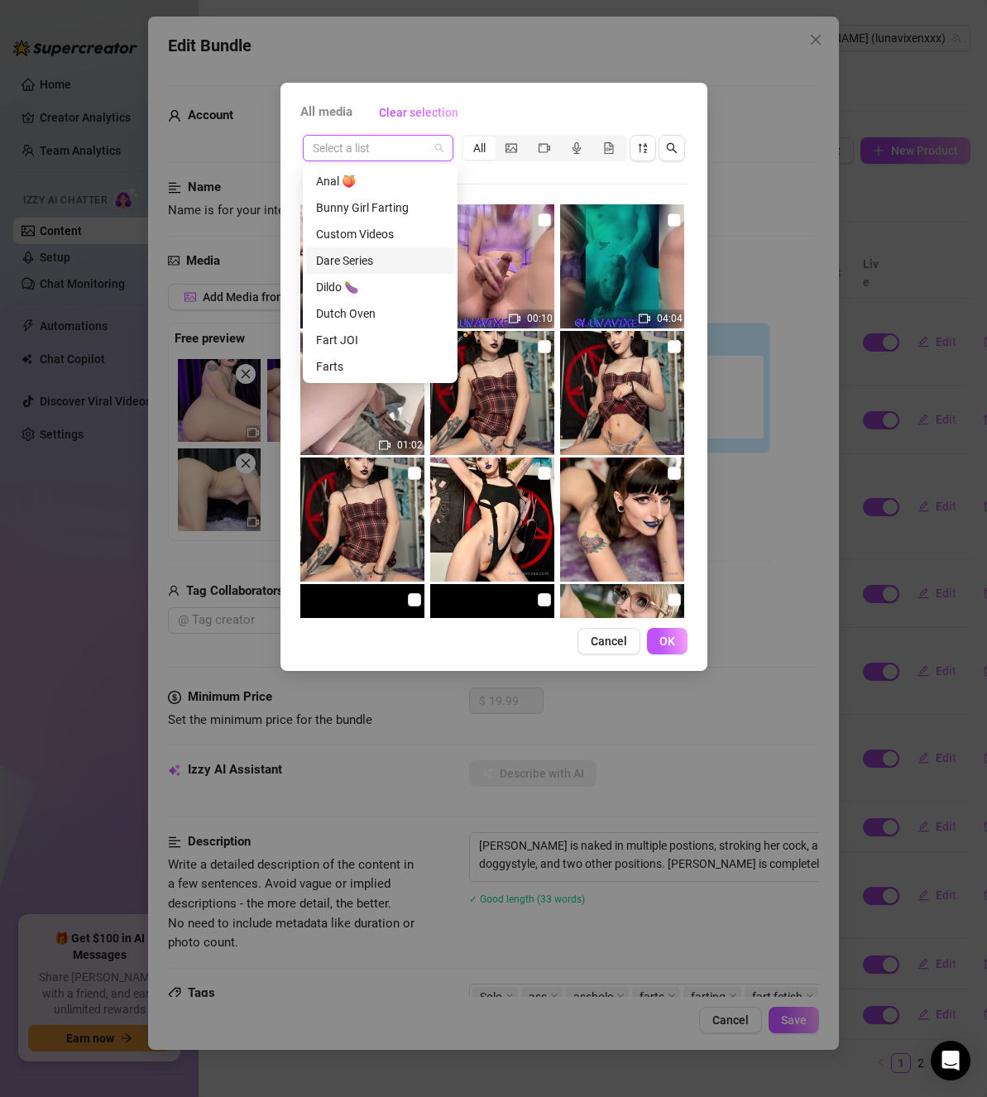
scroll to position [318, 0]
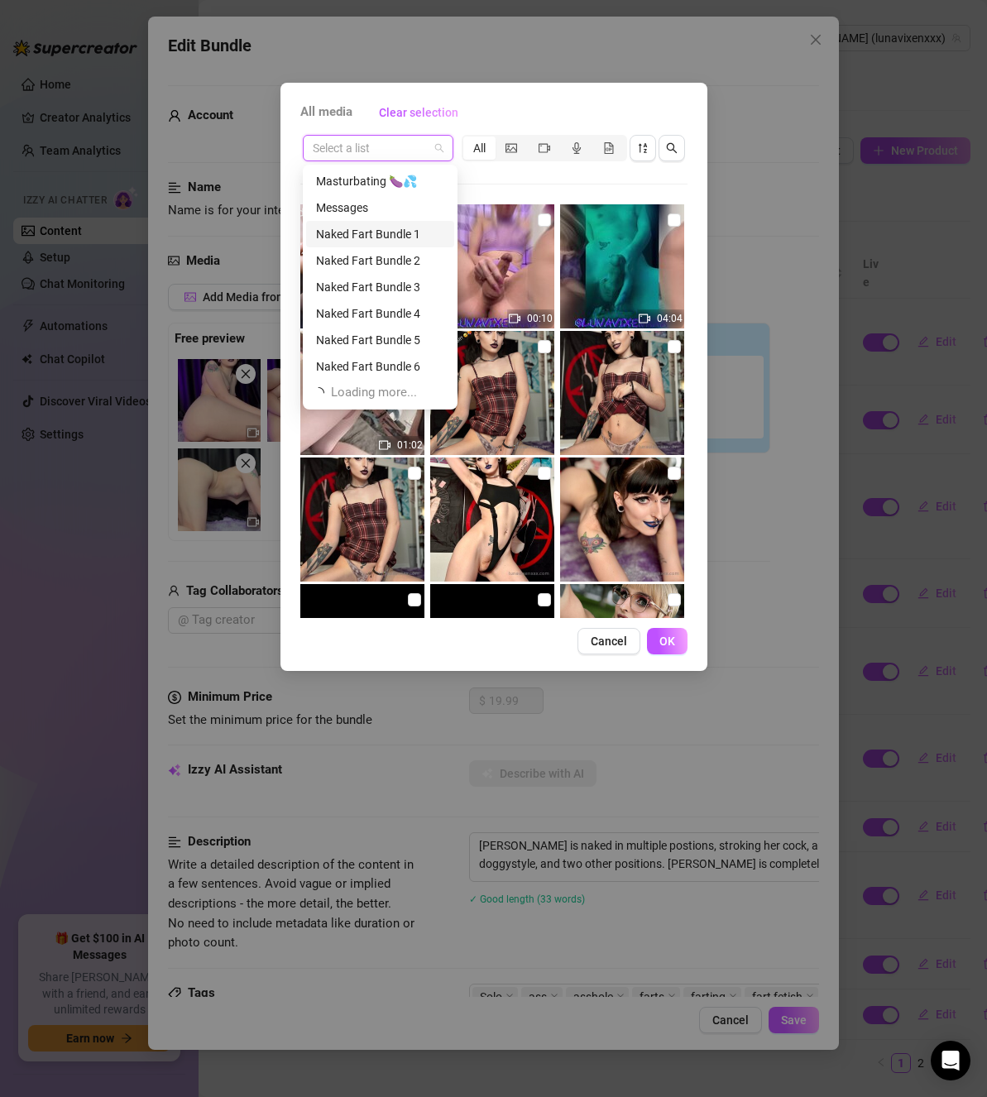
click at [371, 238] on div "Naked Fart Bundle 1" at bounding box center [380, 234] width 128 height 18
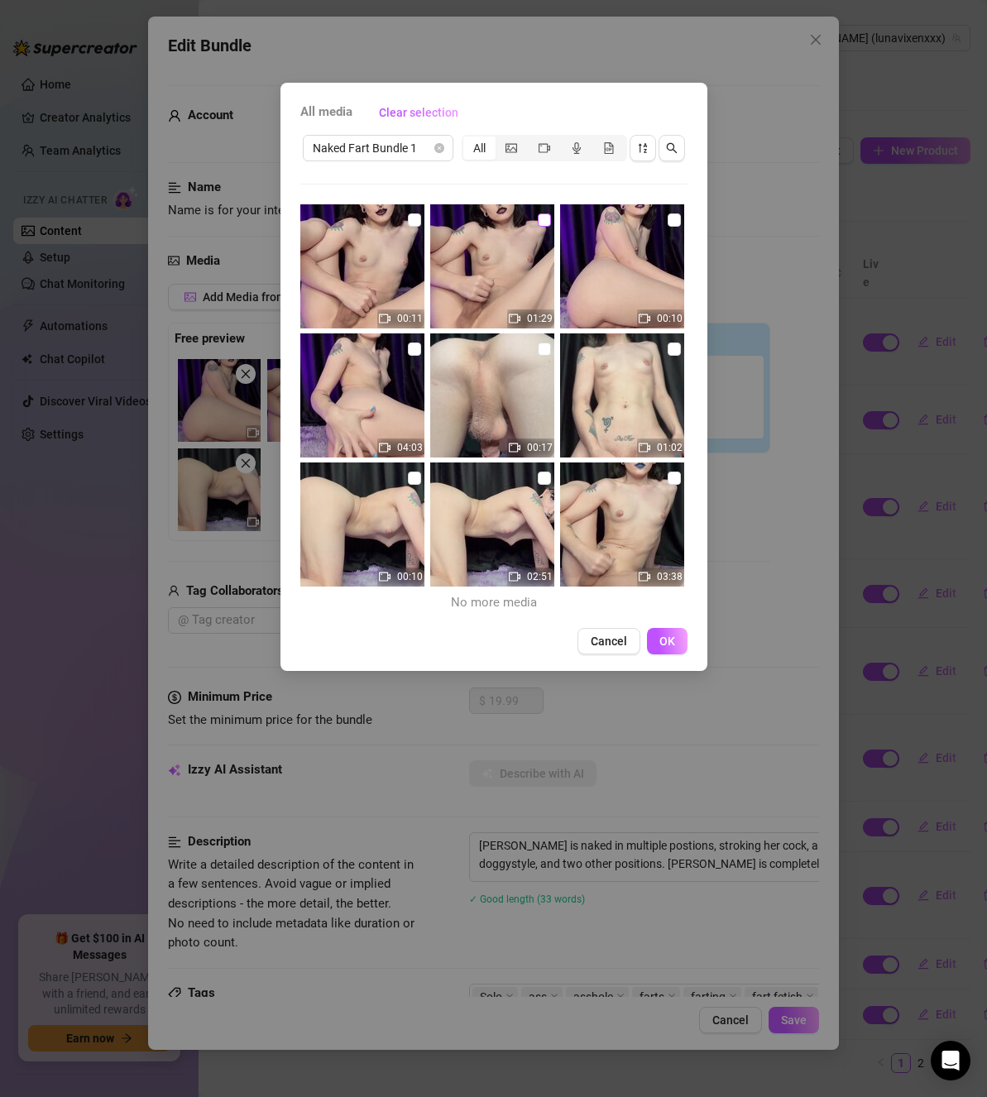
click at [538, 221] on input "checkbox" at bounding box center [544, 220] width 13 height 13
click at [408, 351] on input "checkbox" at bounding box center [414, 349] width 13 height 13
click at [668, 350] on input "checkbox" at bounding box center [674, 349] width 13 height 13
click at [538, 476] on input "checkbox" at bounding box center [544, 478] width 13 height 13
click at [668, 477] on input "checkbox" at bounding box center [674, 478] width 13 height 13
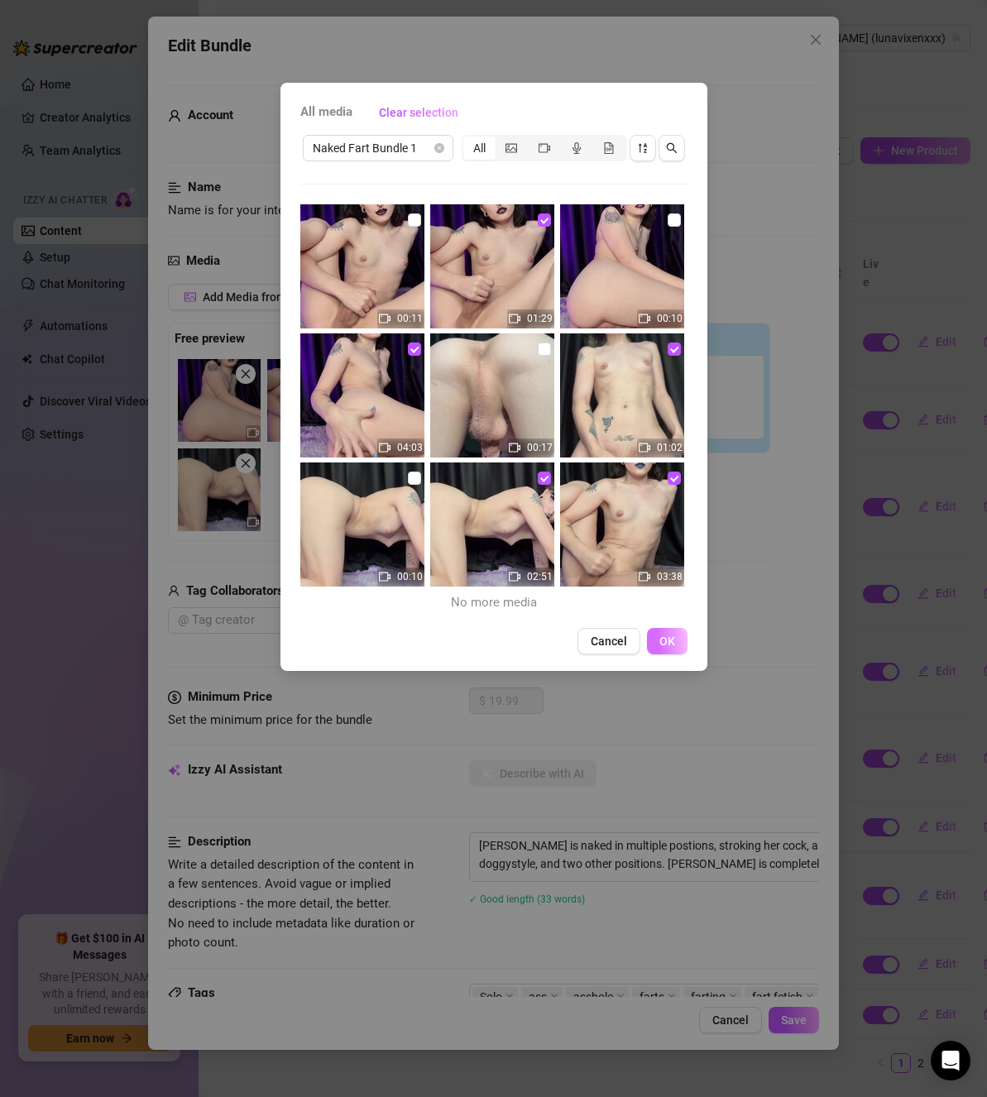
click at [669, 635] on span "OK" at bounding box center [668, 641] width 16 height 13
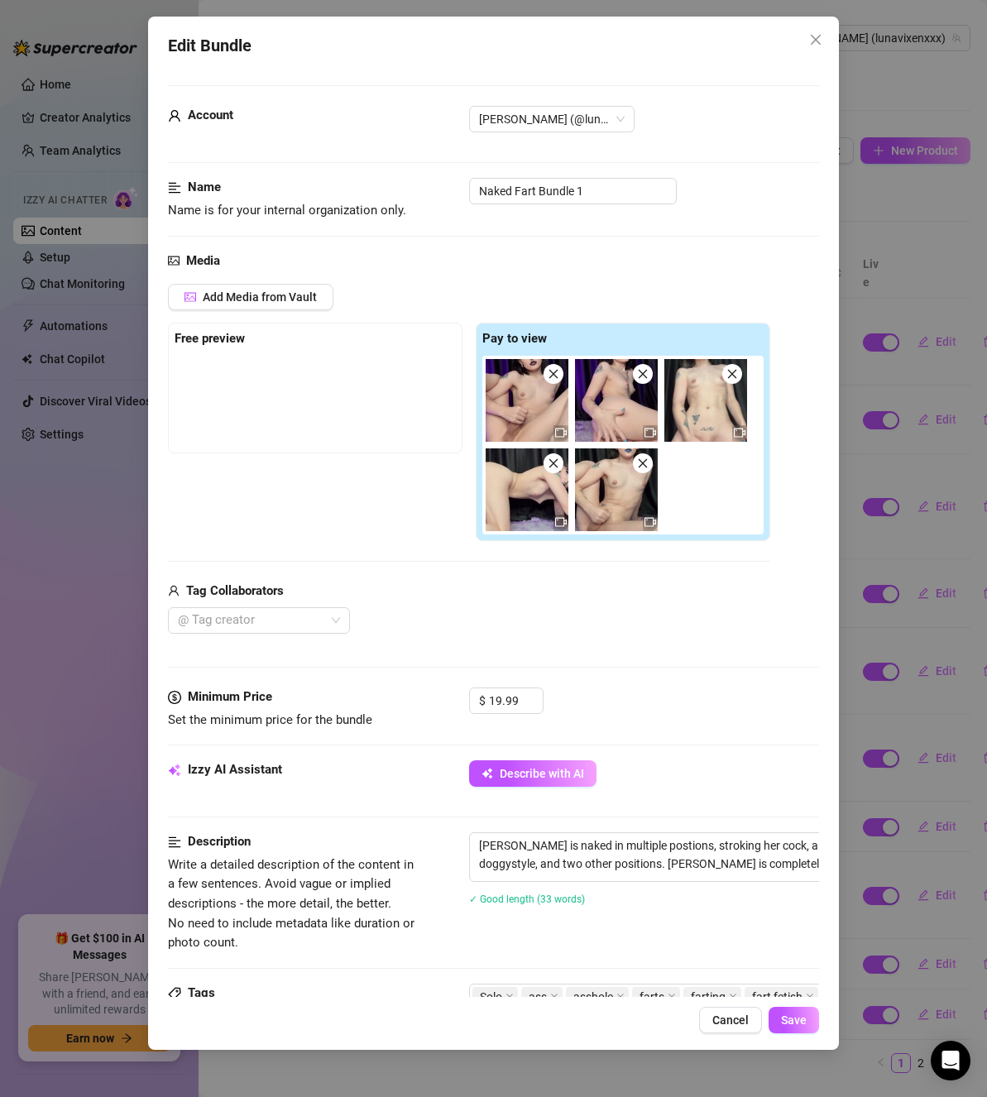
click at [550, 373] on icon "close" at bounding box center [554, 374] width 12 height 12
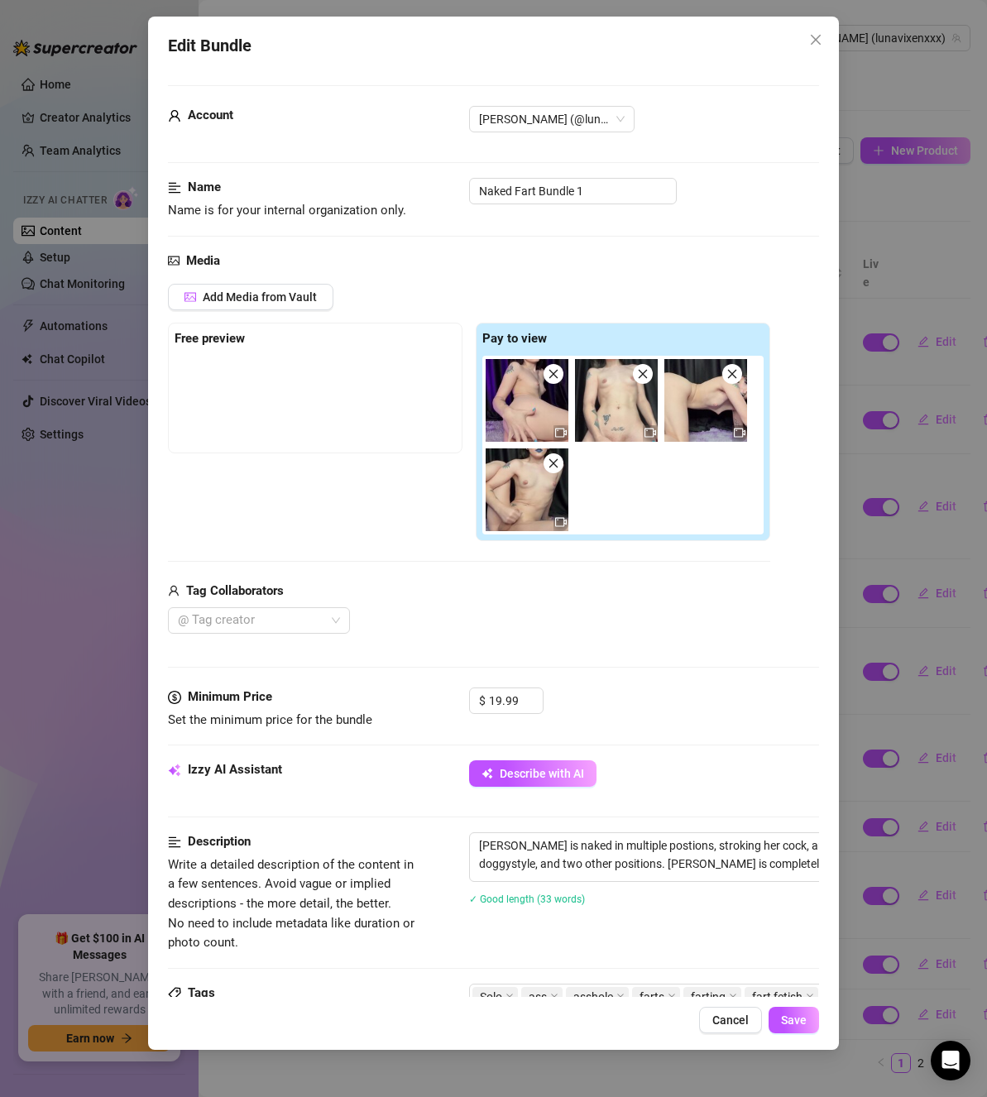
click at [550, 373] on icon "close" at bounding box center [554, 374] width 12 height 12
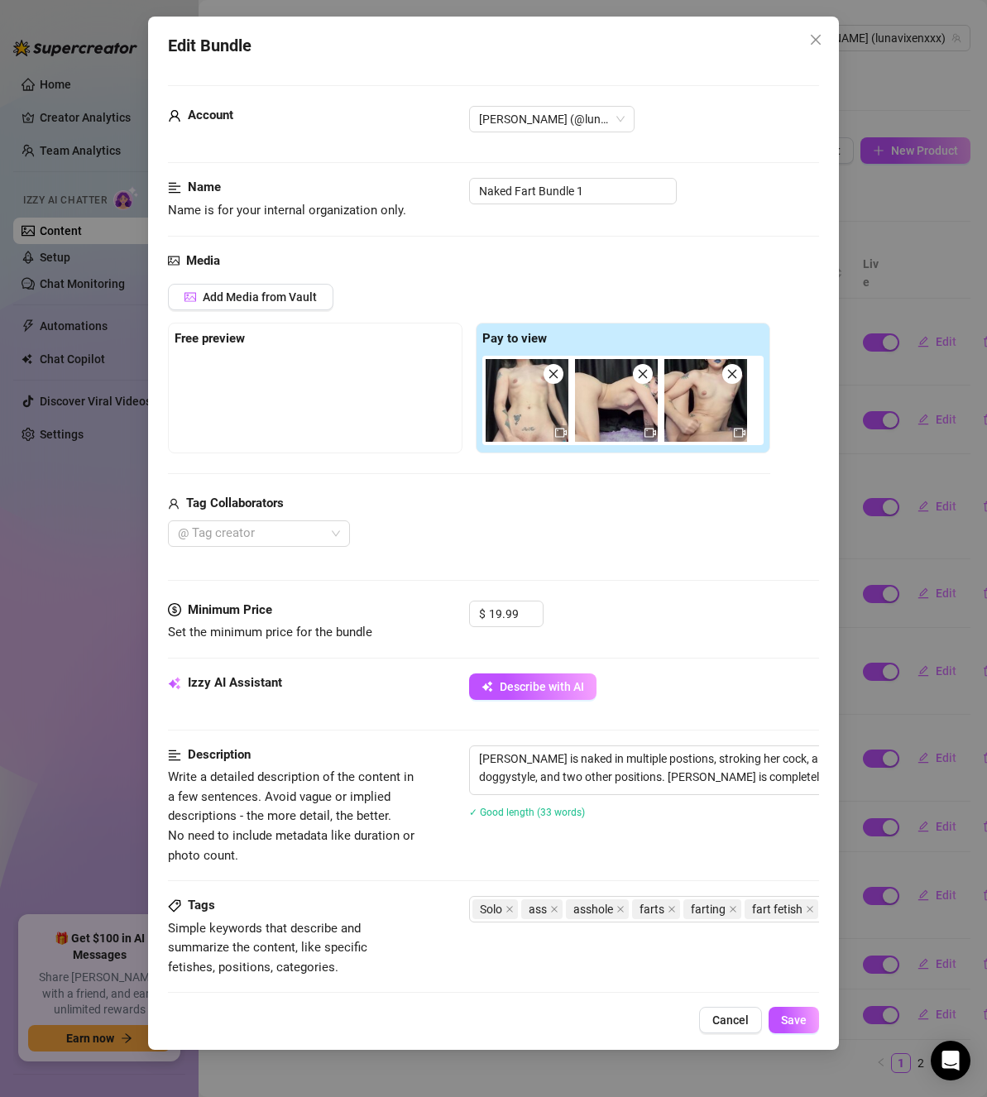
click at [550, 373] on icon "close" at bounding box center [554, 374] width 12 height 12
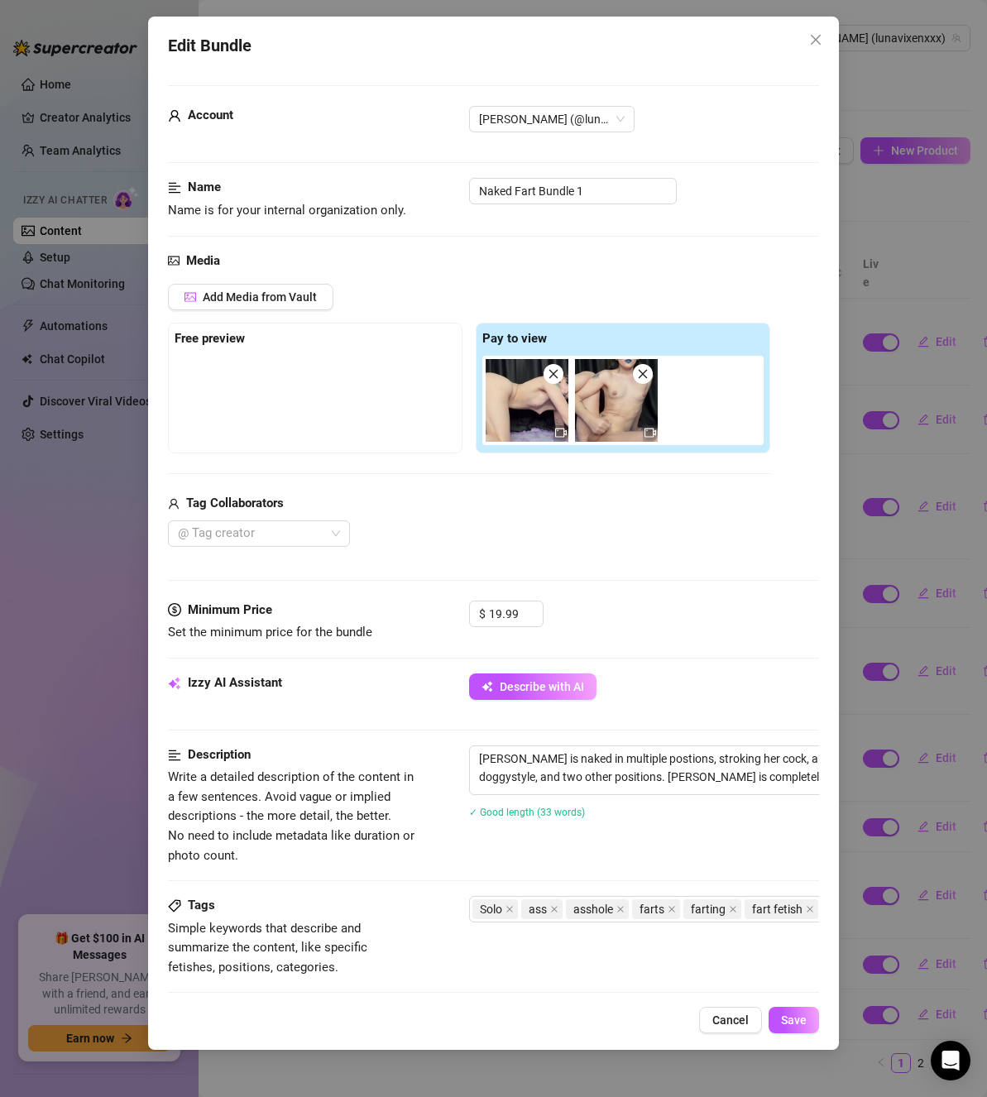
click at [550, 373] on icon "close" at bounding box center [554, 374] width 12 height 12
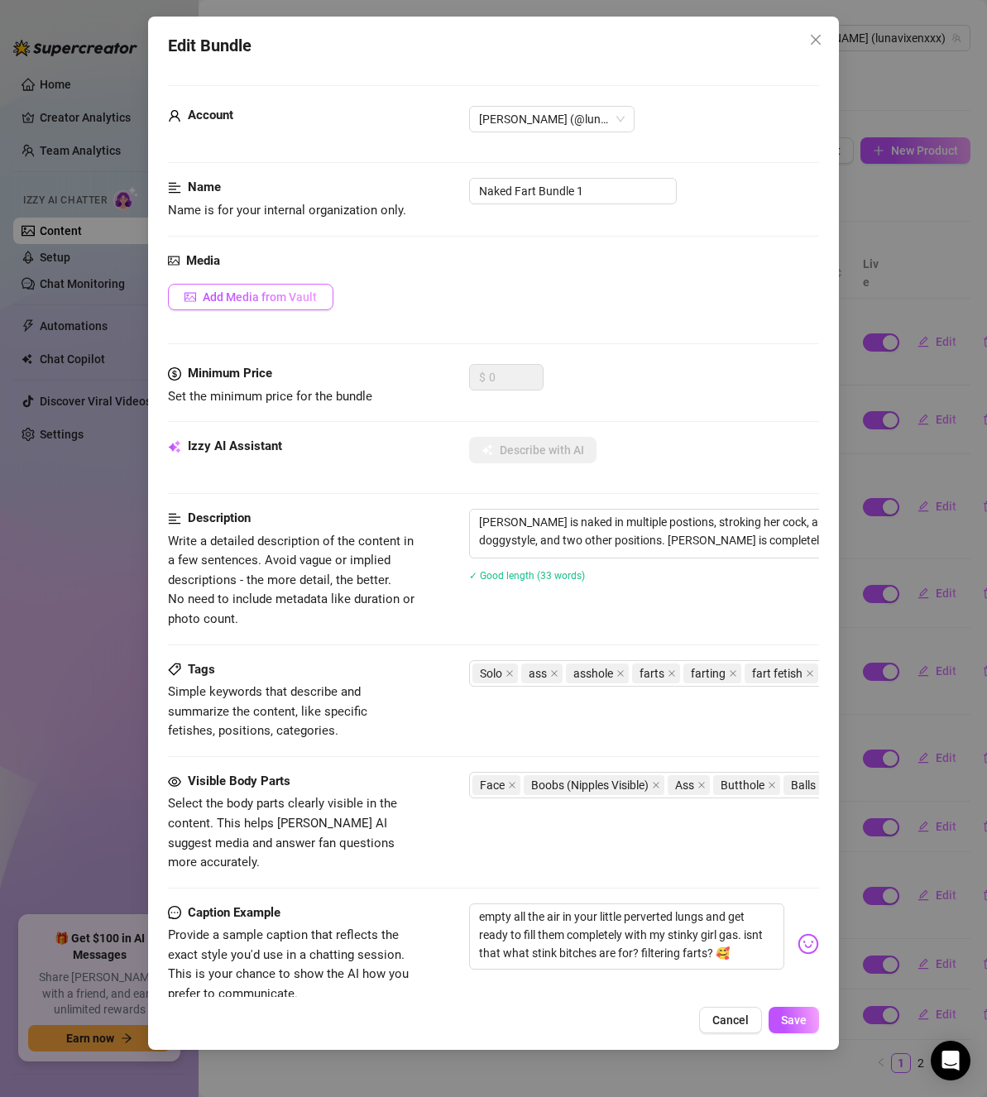
click at [307, 299] on span "Add Media from Vault" at bounding box center [260, 296] width 114 height 13
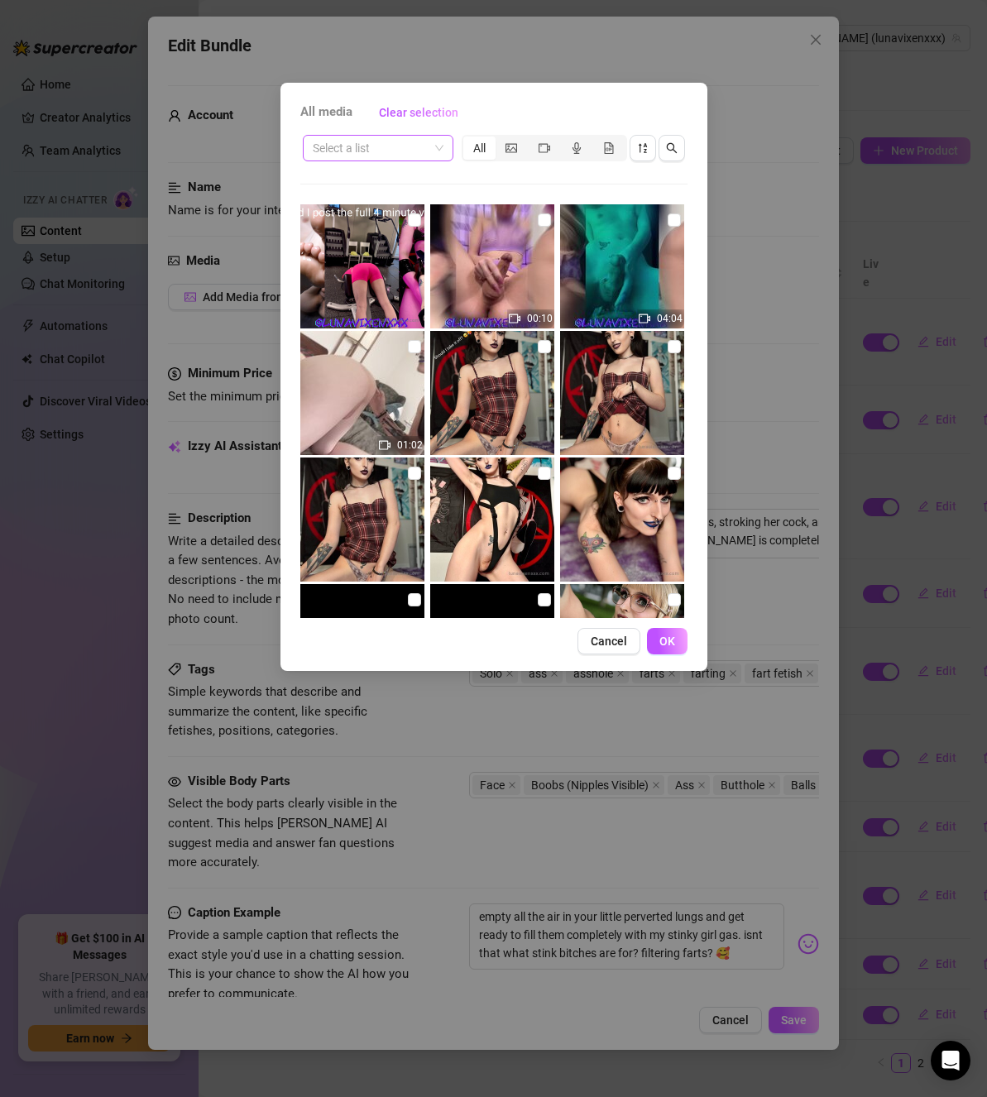
click at [428, 137] on input "search" at bounding box center [371, 148] width 116 height 25
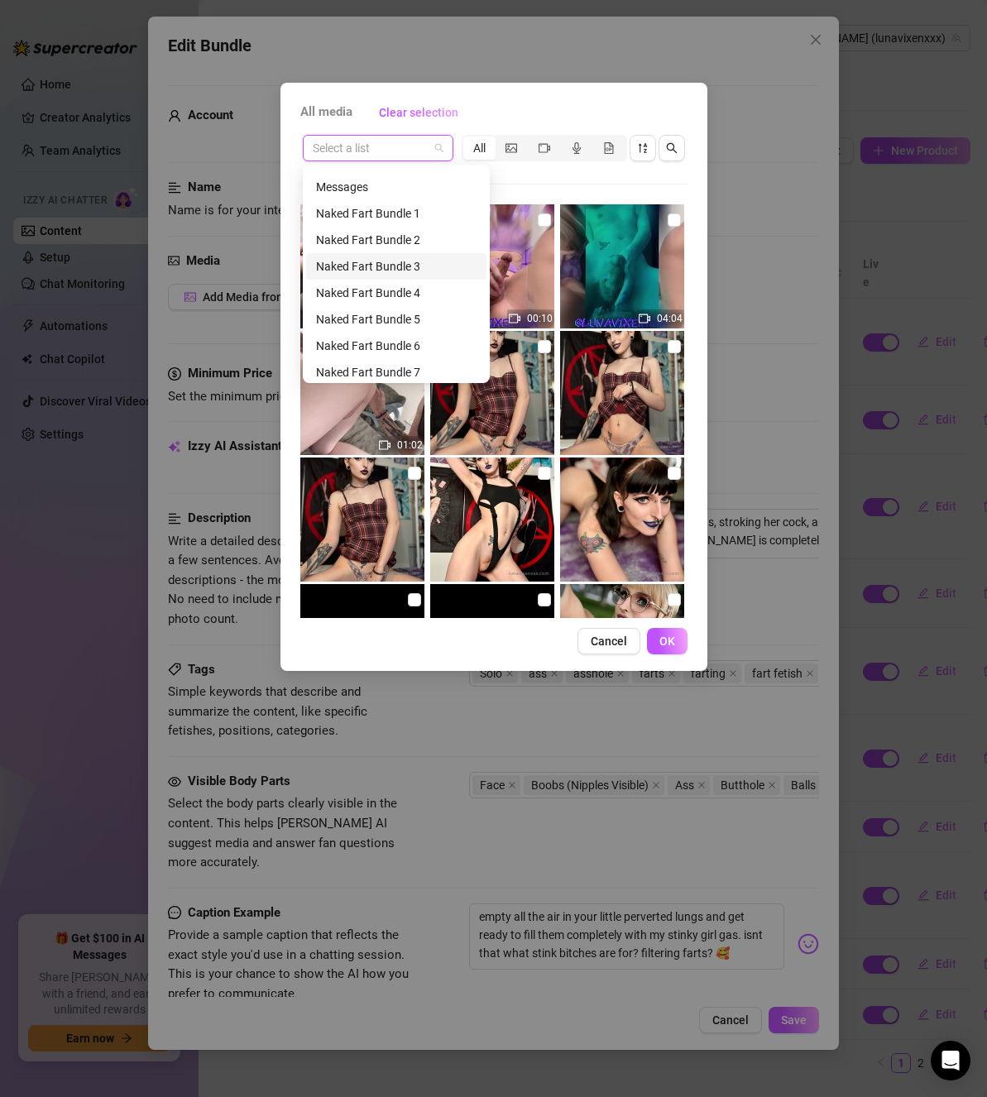
scroll to position [331, 0]
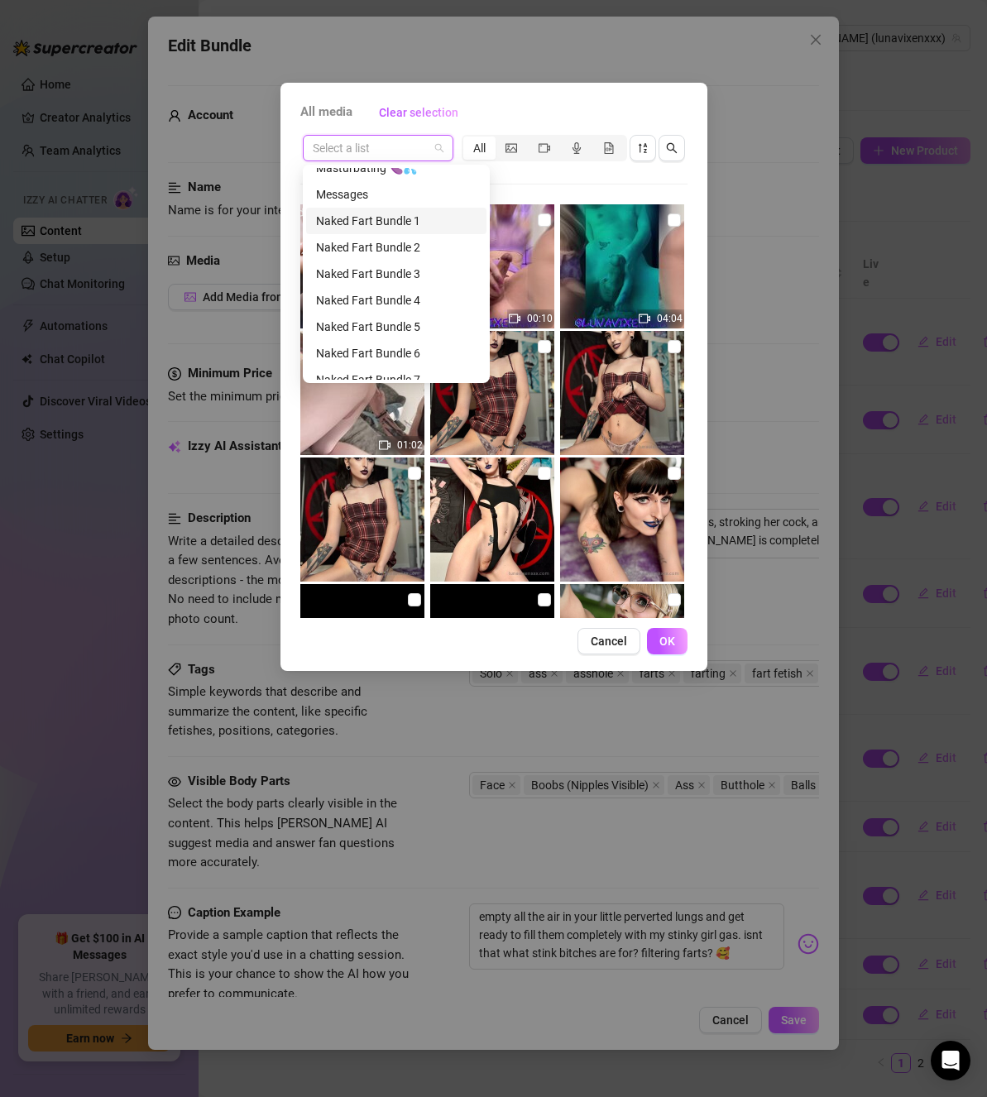
click at [376, 209] on div "Naked Fart Bundle 1" at bounding box center [396, 221] width 180 height 26
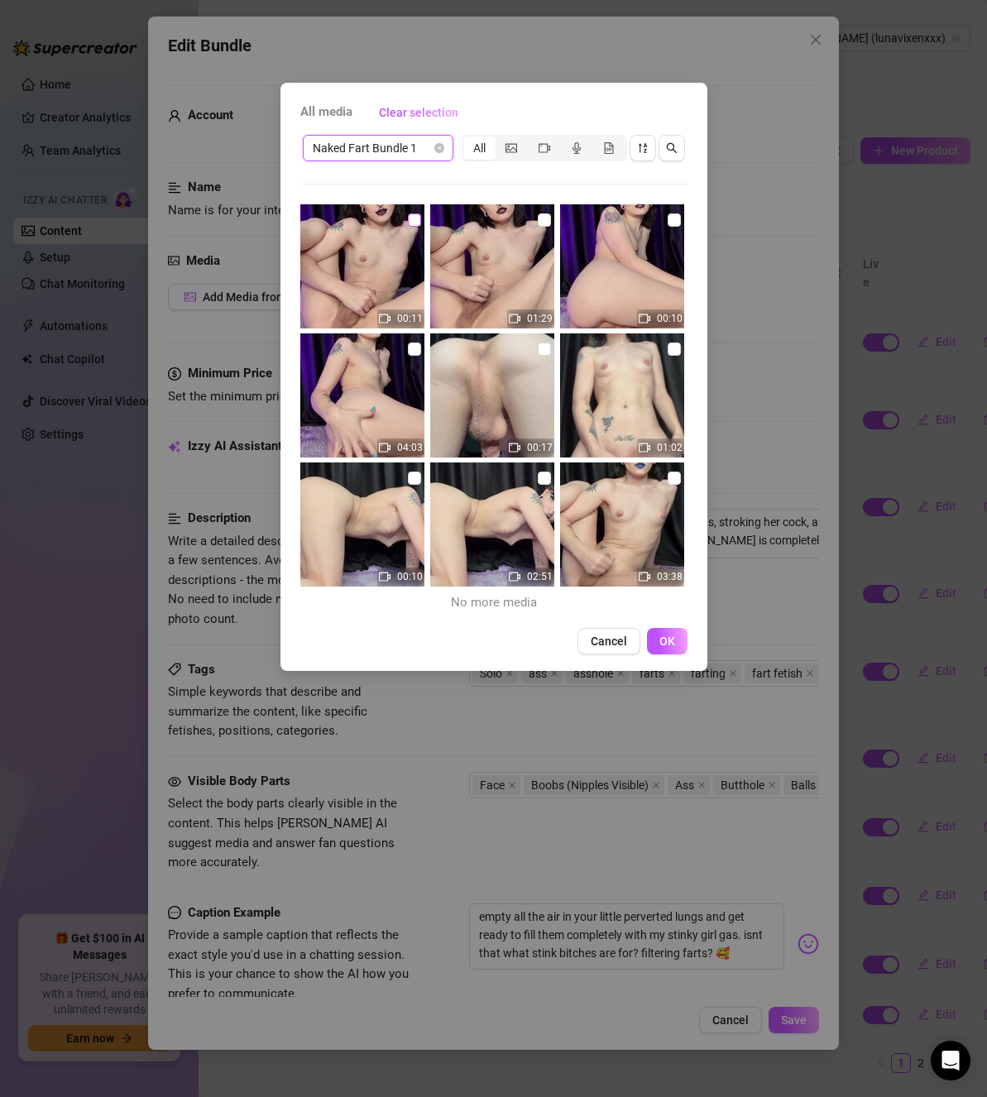
click at [415, 215] on input "checkbox" at bounding box center [414, 220] width 13 height 13
click at [668, 217] on input "checkbox" at bounding box center [674, 220] width 13 height 13
click at [538, 348] on input "checkbox" at bounding box center [544, 349] width 13 height 13
click at [408, 470] on label at bounding box center [414, 478] width 13 height 18
click at [408, 472] on input "checkbox" at bounding box center [414, 478] width 13 height 13
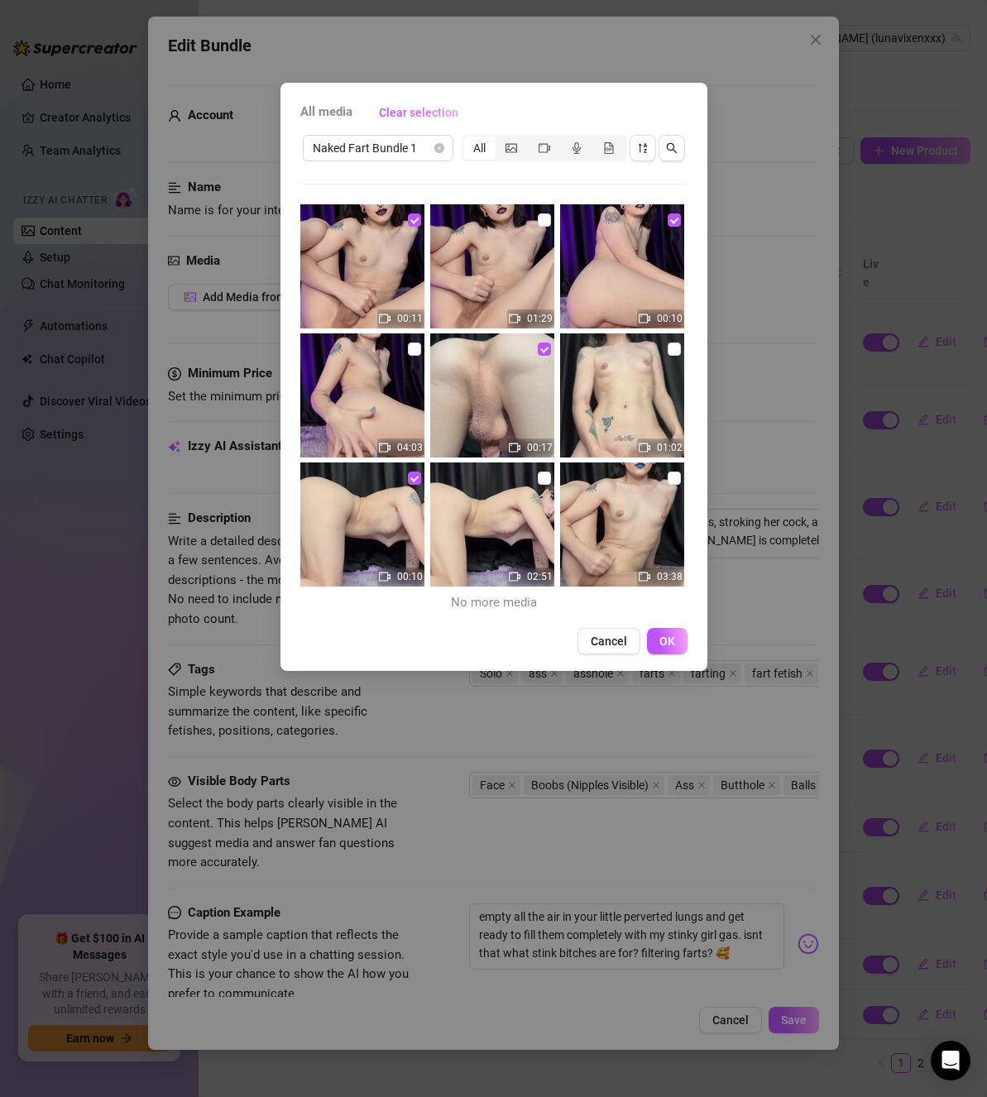
click at [660, 635] on span "OK" at bounding box center [668, 641] width 16 height 13
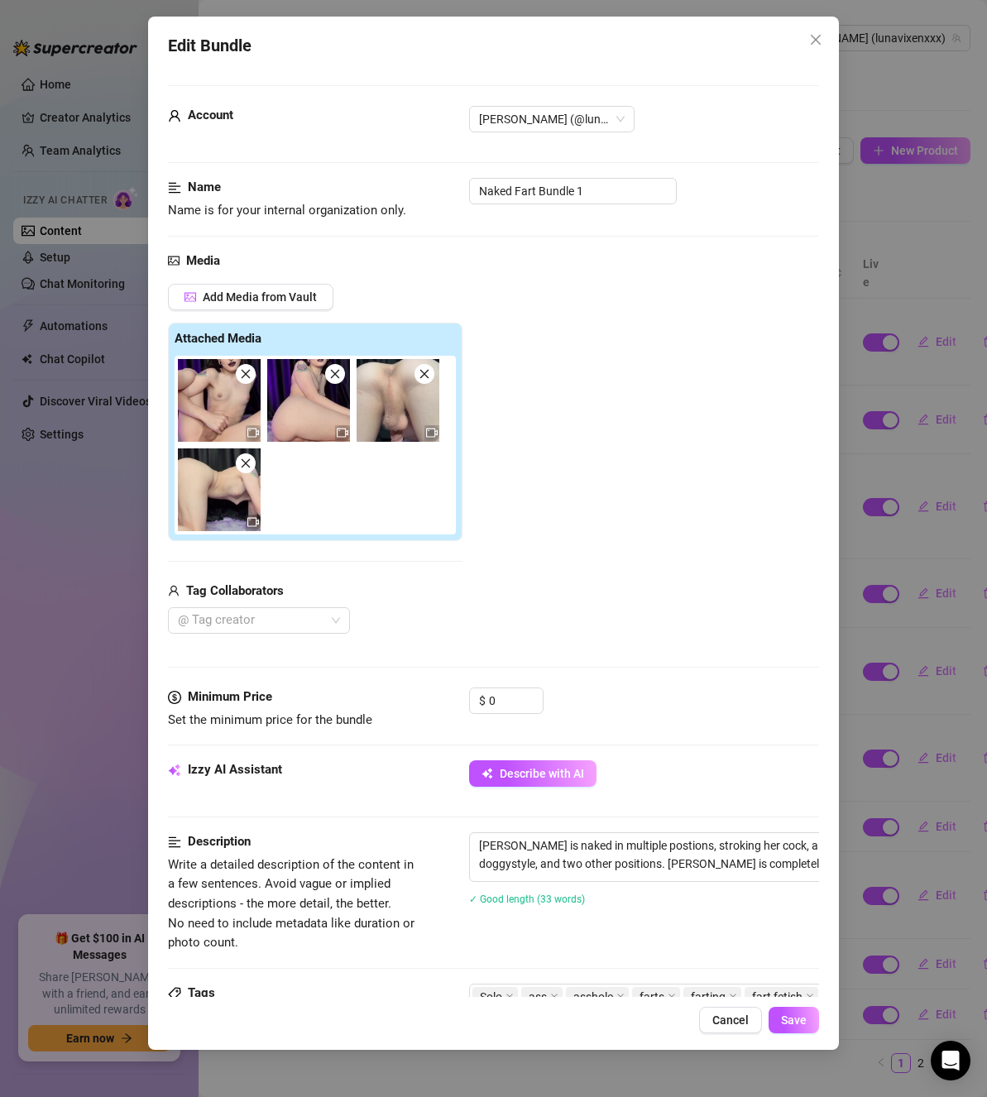
click at [502, 715] on div "$ 0" at bounding box center [506, 708] width 74 height 41
drag, startPoint x: 503, startPoint y: 686, endPoint x: 485, endPoint y: 685, distance: 18.2
click at [485, 685] on div "Media Add Media from Vault Attached Media Tag Collaborators @ Tag creator" at bounding box center [493, 470] width 651 height 437
drag, startPoint x: 505, startPoint y: 696, endPoint x: 431, endPoint y: 682, distance: 75.0
click at [433, 682] on form "Account [PERSON_NAME] (@lunavixenxxx) Name Name is for your internal organizati…" at bounding box center [493, 823] width 651 height 1477
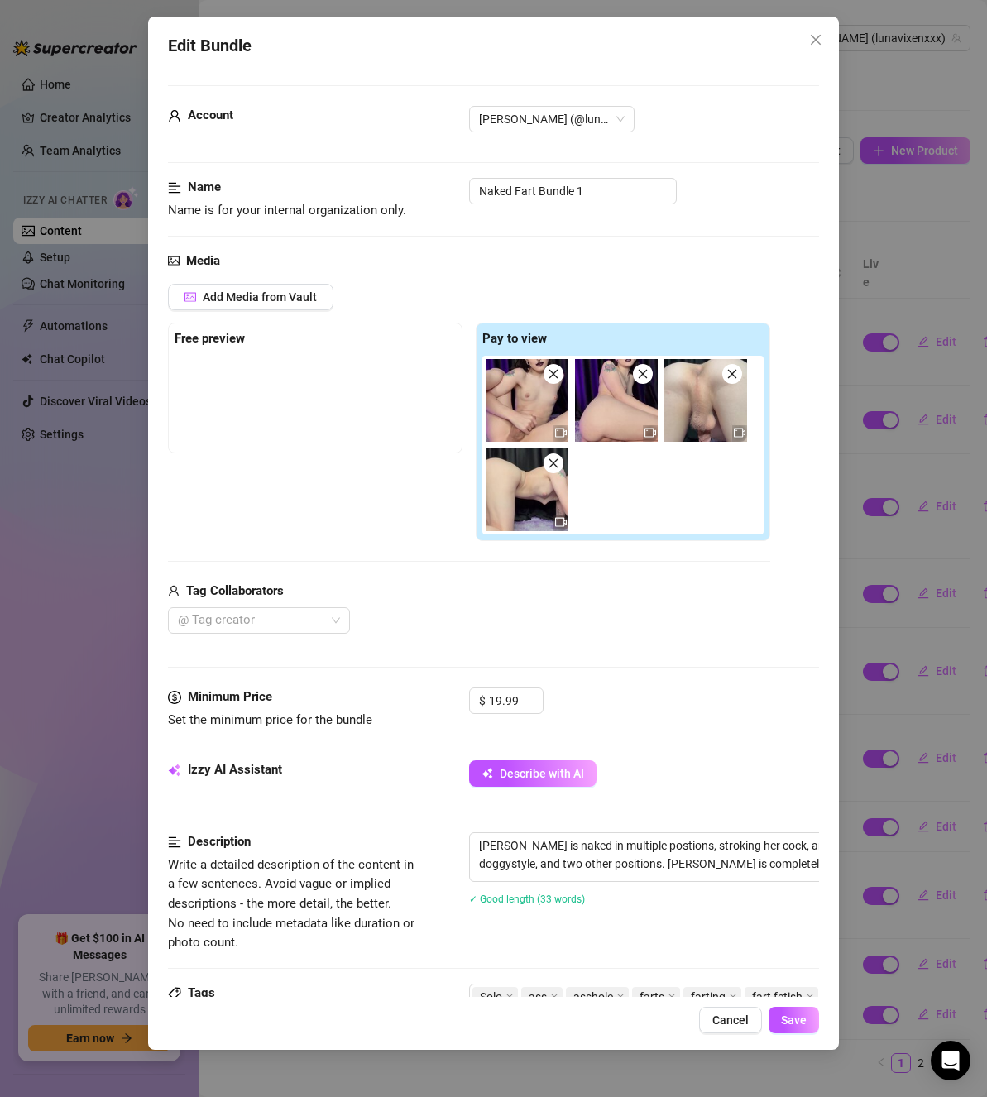
click at [436, 572] on div "Add Media from Vault Free preview Pay to view Tag Collaborators @ Tag creator" at bounding box center [469, 459] width 602 height 350
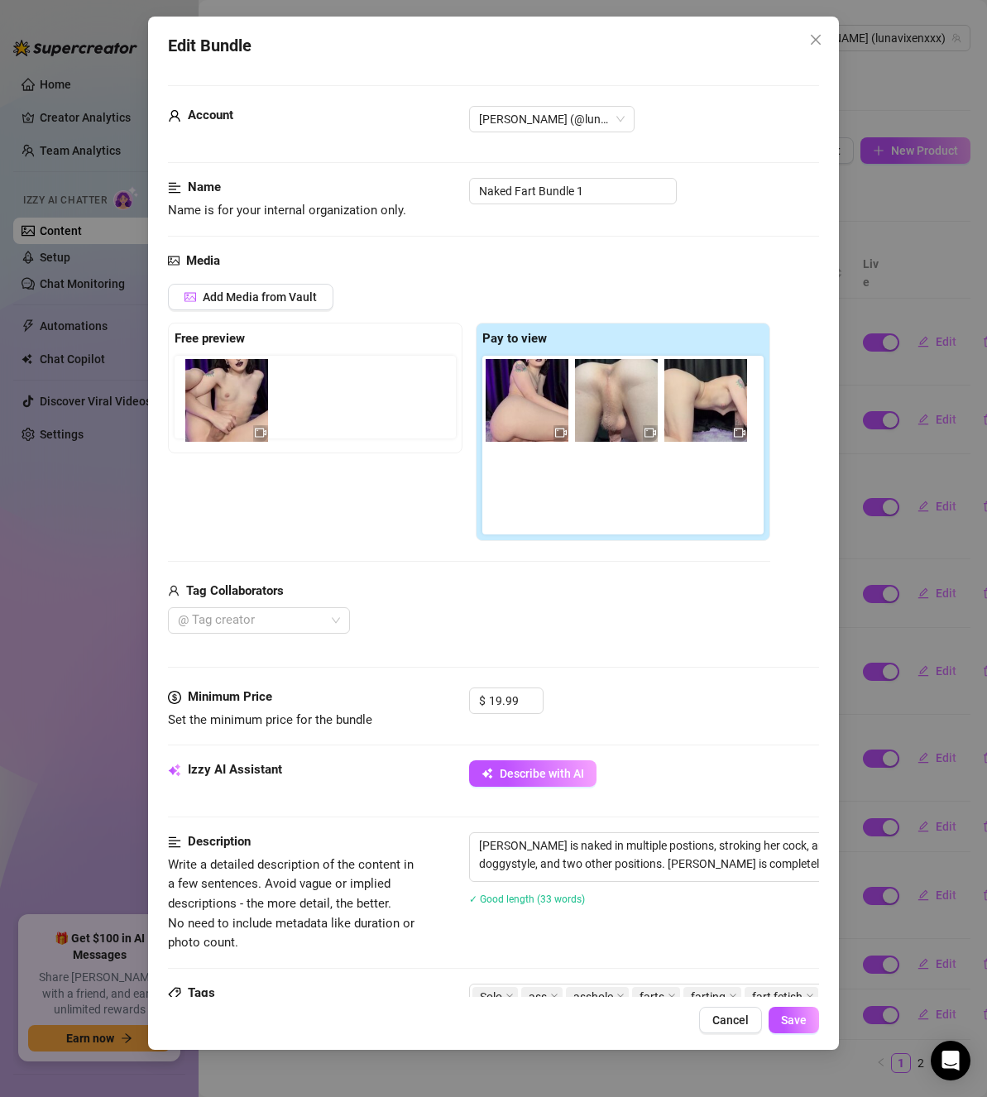
drag, startPoint x: 534, startPoint y: 417, endPoint x: 228, endPoint y: 417, distance: 305.4
click at [228, 417] on div "Free preview Pay to view" at bounding box center [469, 432] width 602 height 218
drag, startPoint x: 516, startPoint y: 416, endPoint x: 204, endPoint y: 416, distance: 312.0
click at [204, 416] on div "Free preview Pay to view" at bounding box center [469, 432] width 602 height 218
drag, startPoint x: 566, startPoint y: 411, endPoint x: 260, endPoint y: 410, distance: 306.2
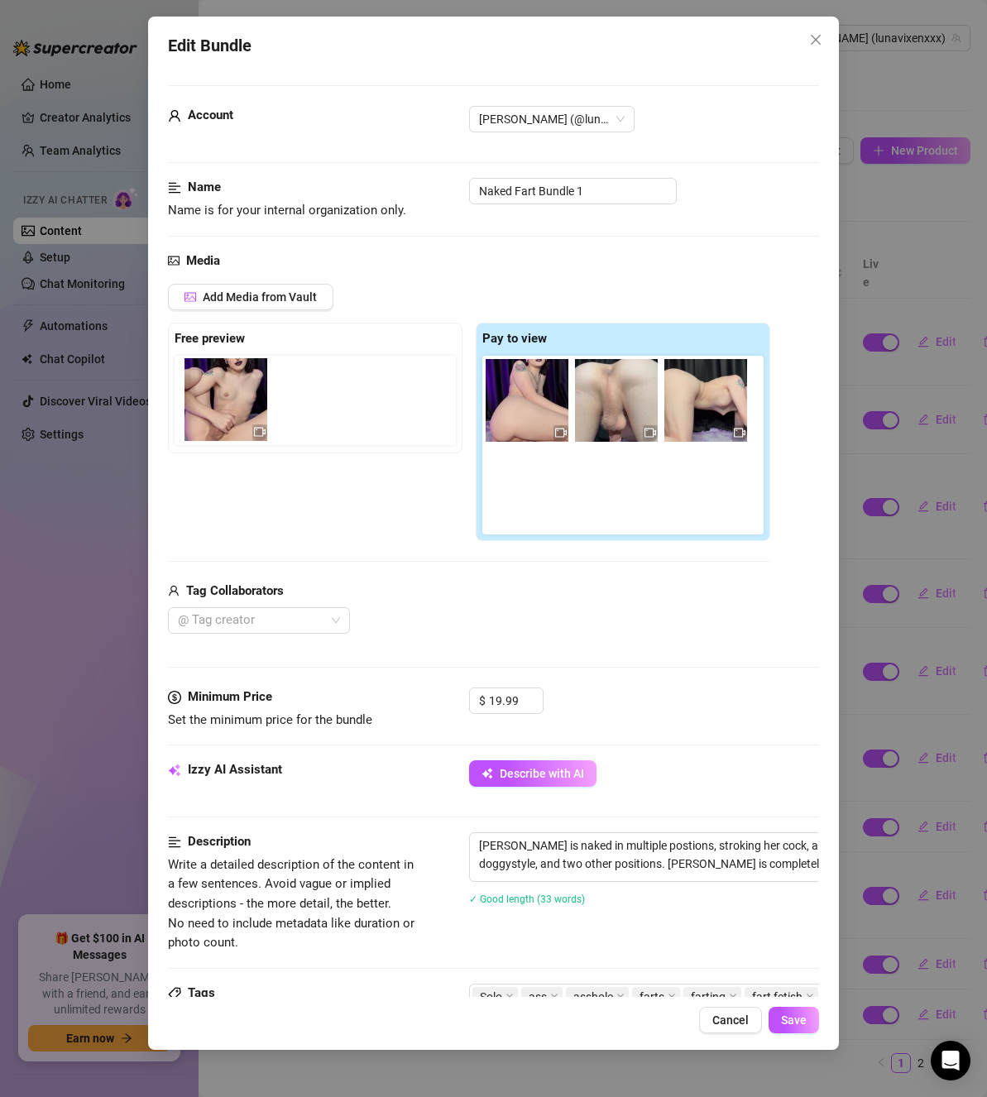
click at [260, 410] on div "Free preview Pay to view" at bounding box center [469, 432] width 602 height 218
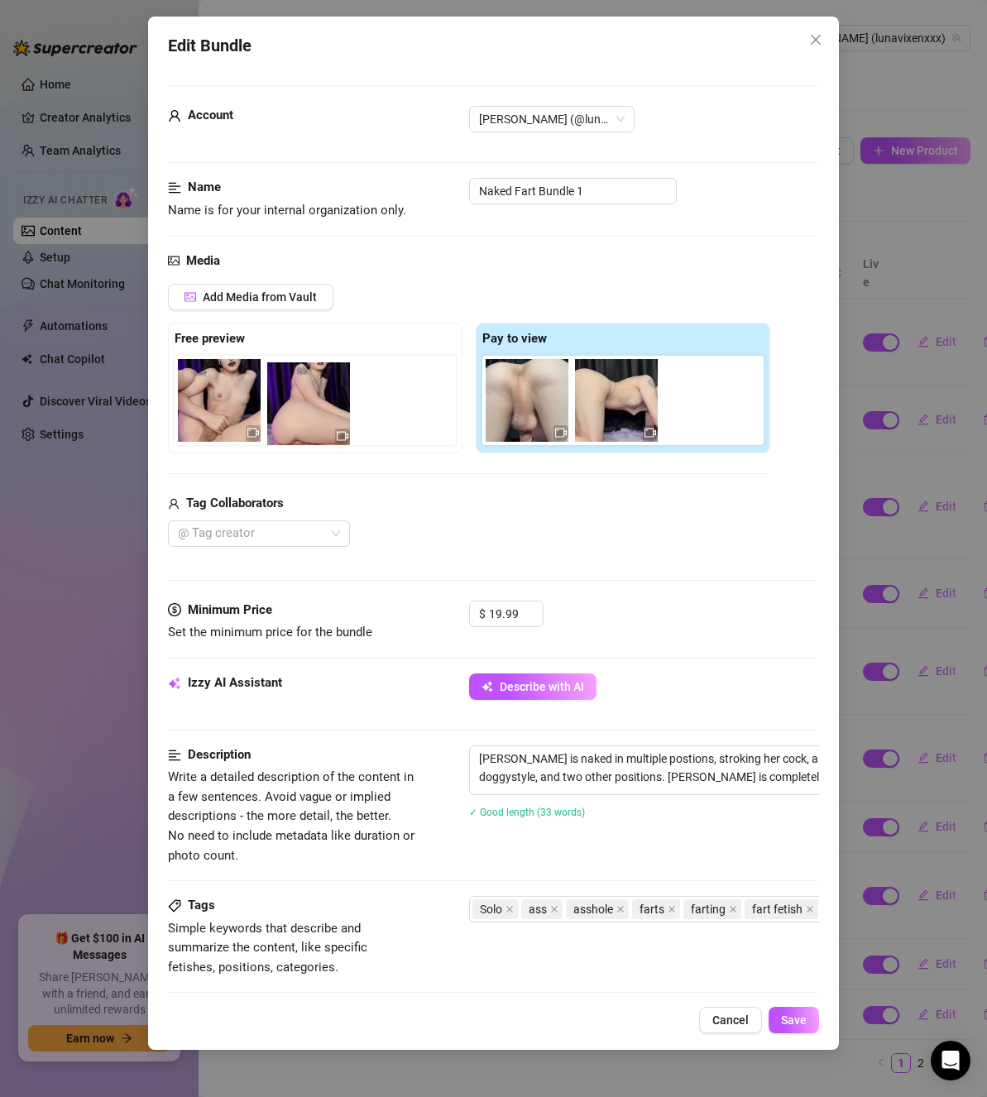
drag, startPoint x: 493, startPoint y: 414, endPoint x: 269, endPoint y: 417, distance: 224.3
click at [269, 417] on div "Free preview Pay to view" at bounding box center [469, 388] width 602 height 131
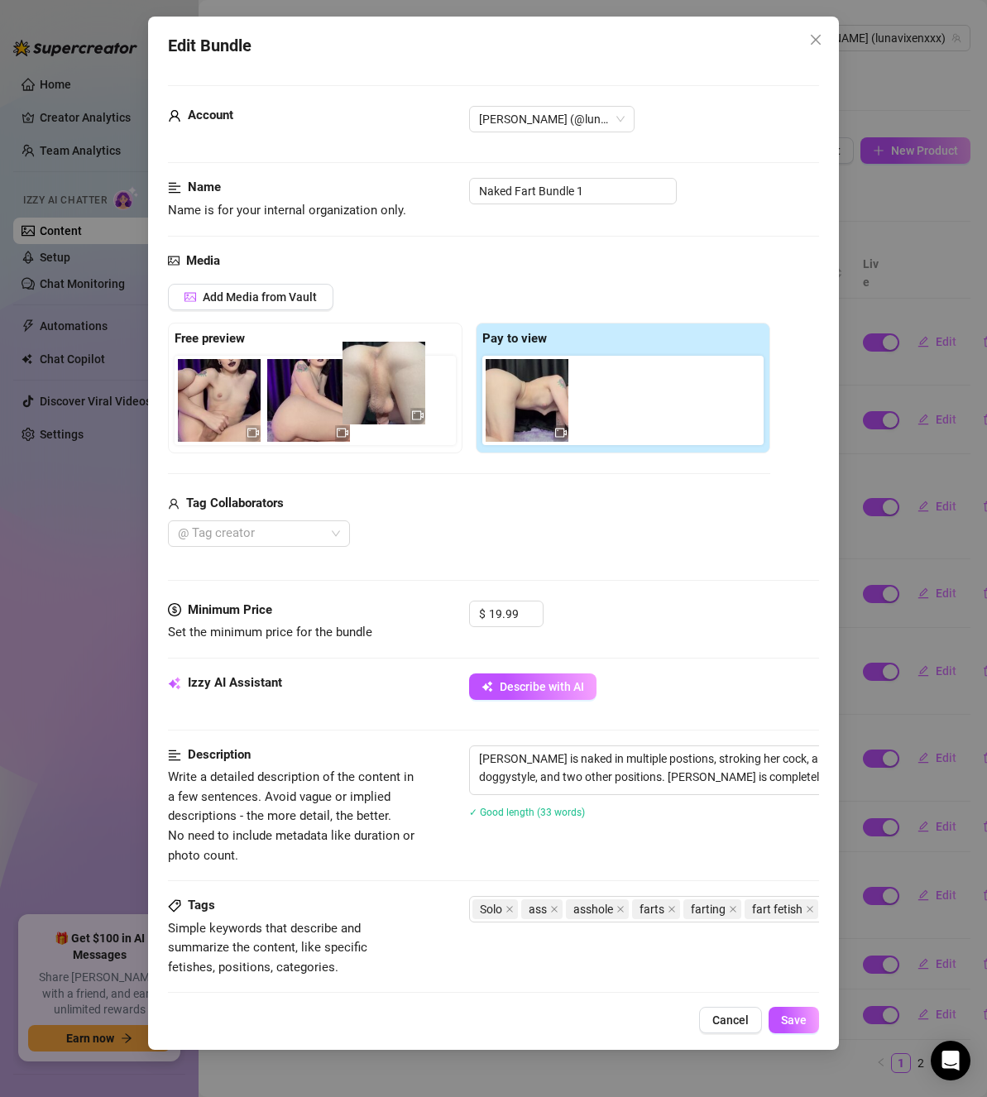
drag, startPoint x: 464, startPoint y: 401, endPoint x: 361, endPoint y: 390, distance: 104.1
click at [361, 390] on div "Free preview Pay to view" at bounding box center [469, 388] width 602 height 131
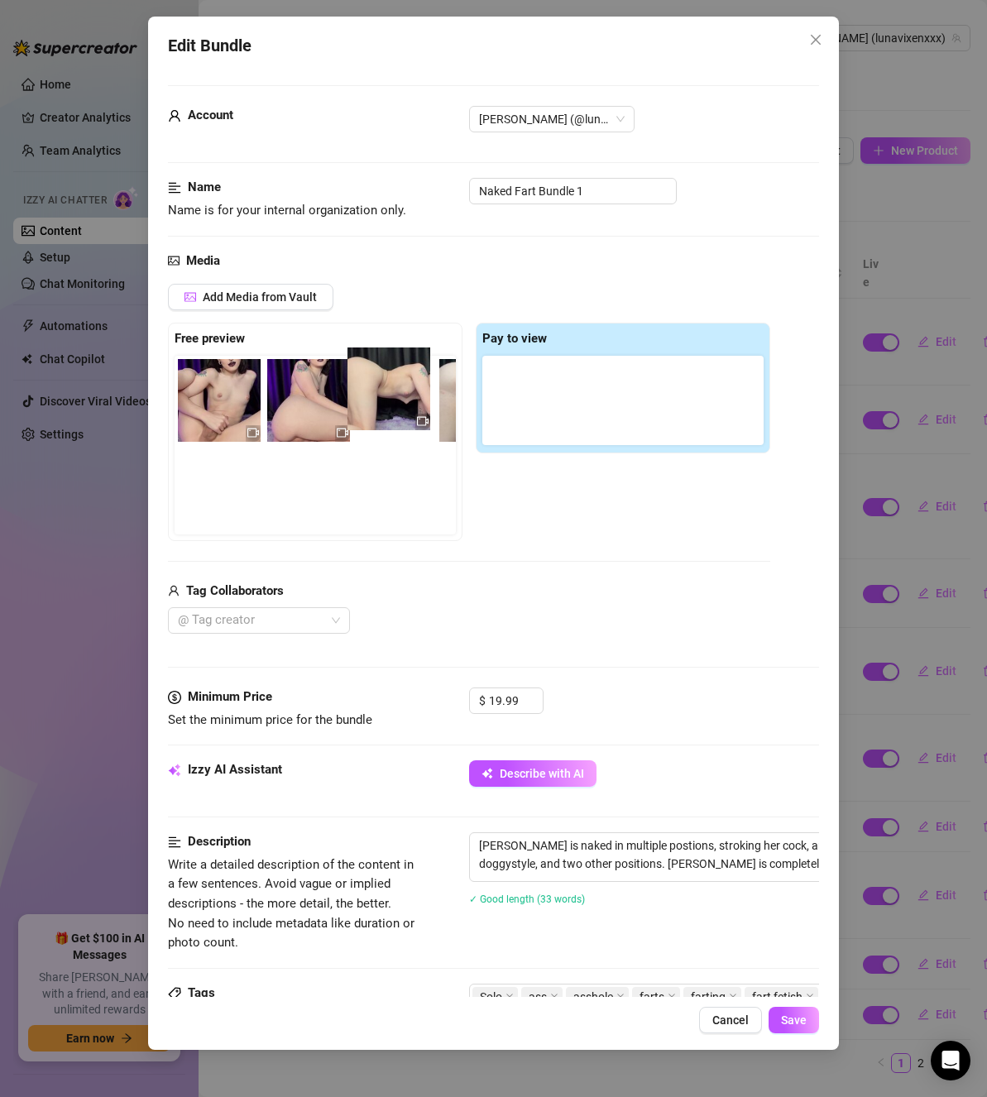
scroll to position [0, 12]
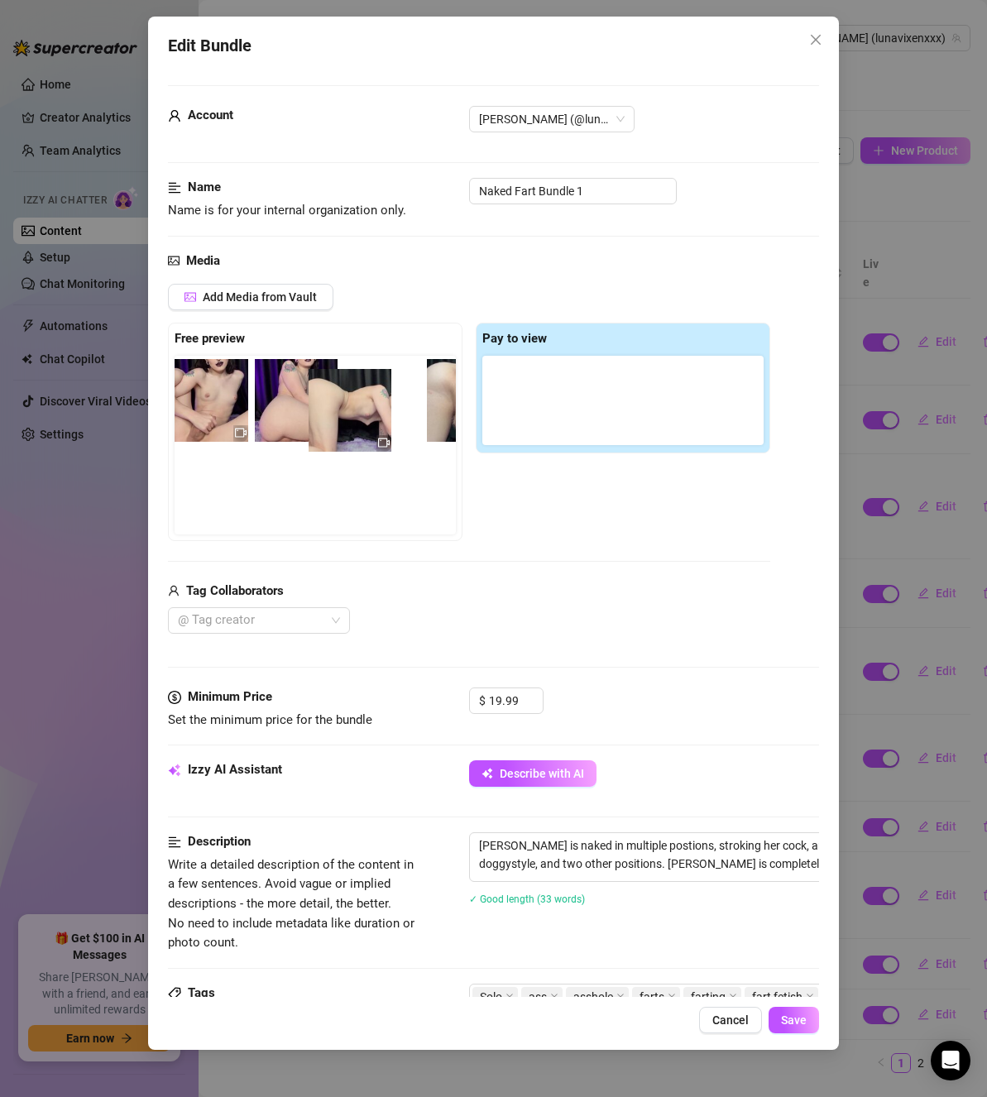
drag, startPoint x: 525, startPoint y: 408, endPoint x: 338, endPoint y: 430, distance: 188.4
click at [339, 420] on div "Free preview Pay to view" at bounding box center [469, 432] width 602 height 218
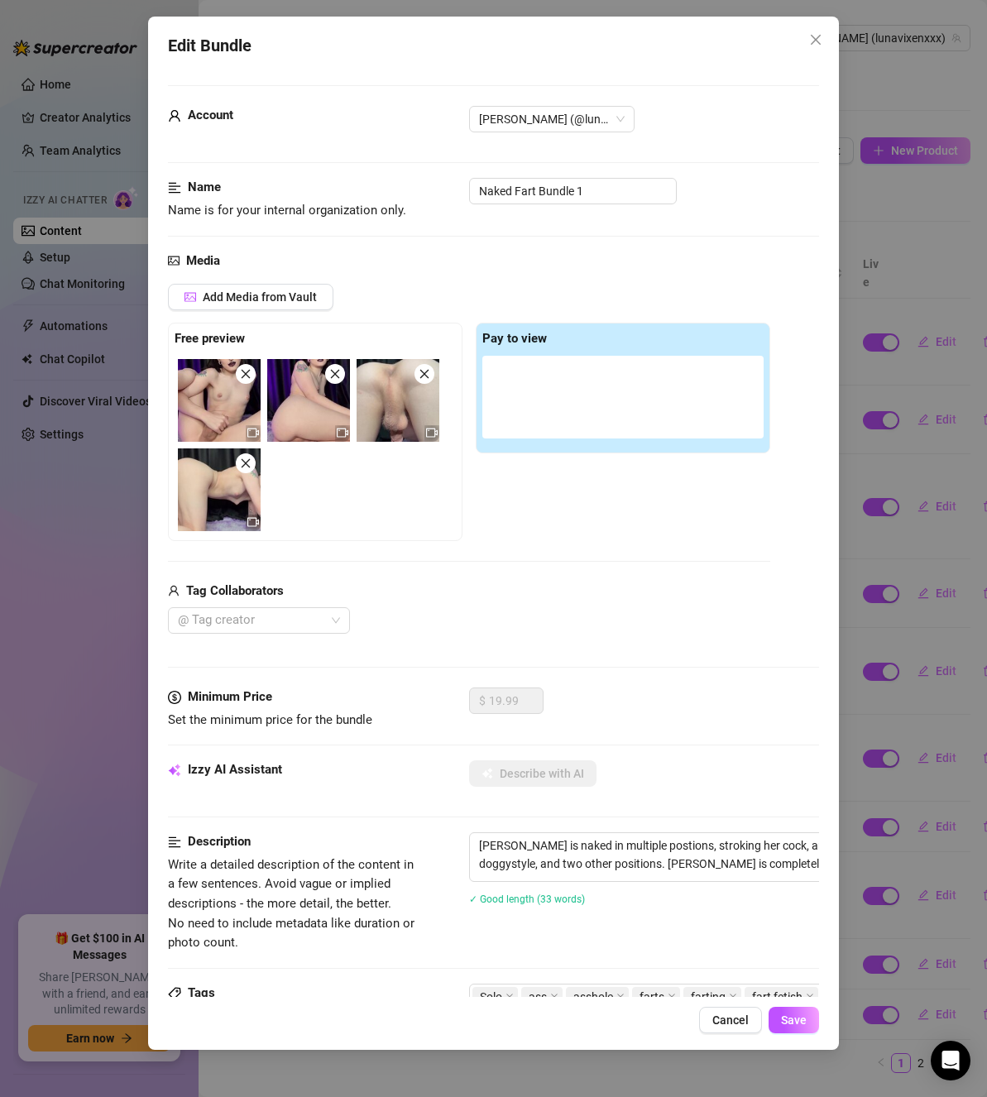
scroll to position [0, 0]
click at [263, 296] on span "Add Media from Vault" at bounding box center [260, 296] width 114 height 13
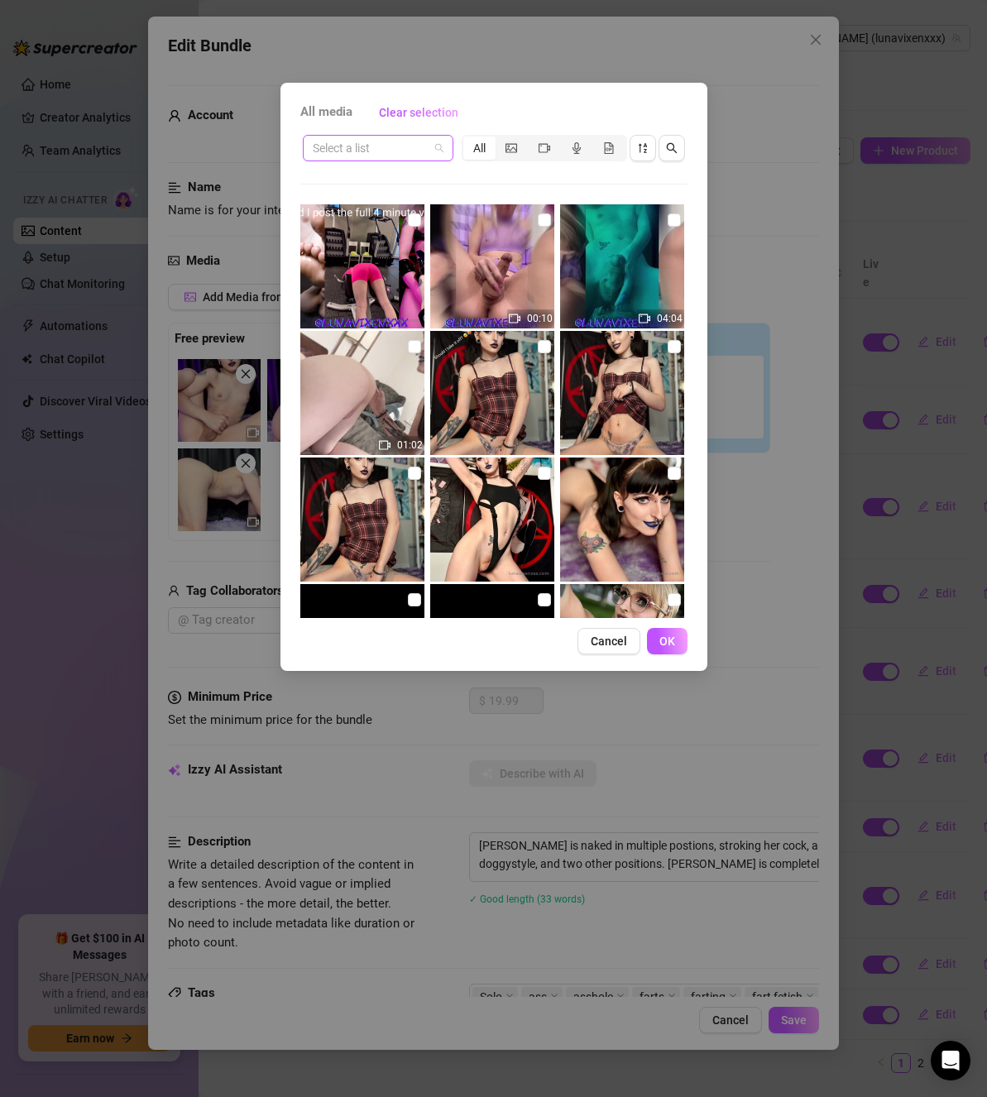
click at [350, 157] on input "search" at bounding box center [371, 148] width 116 height 25
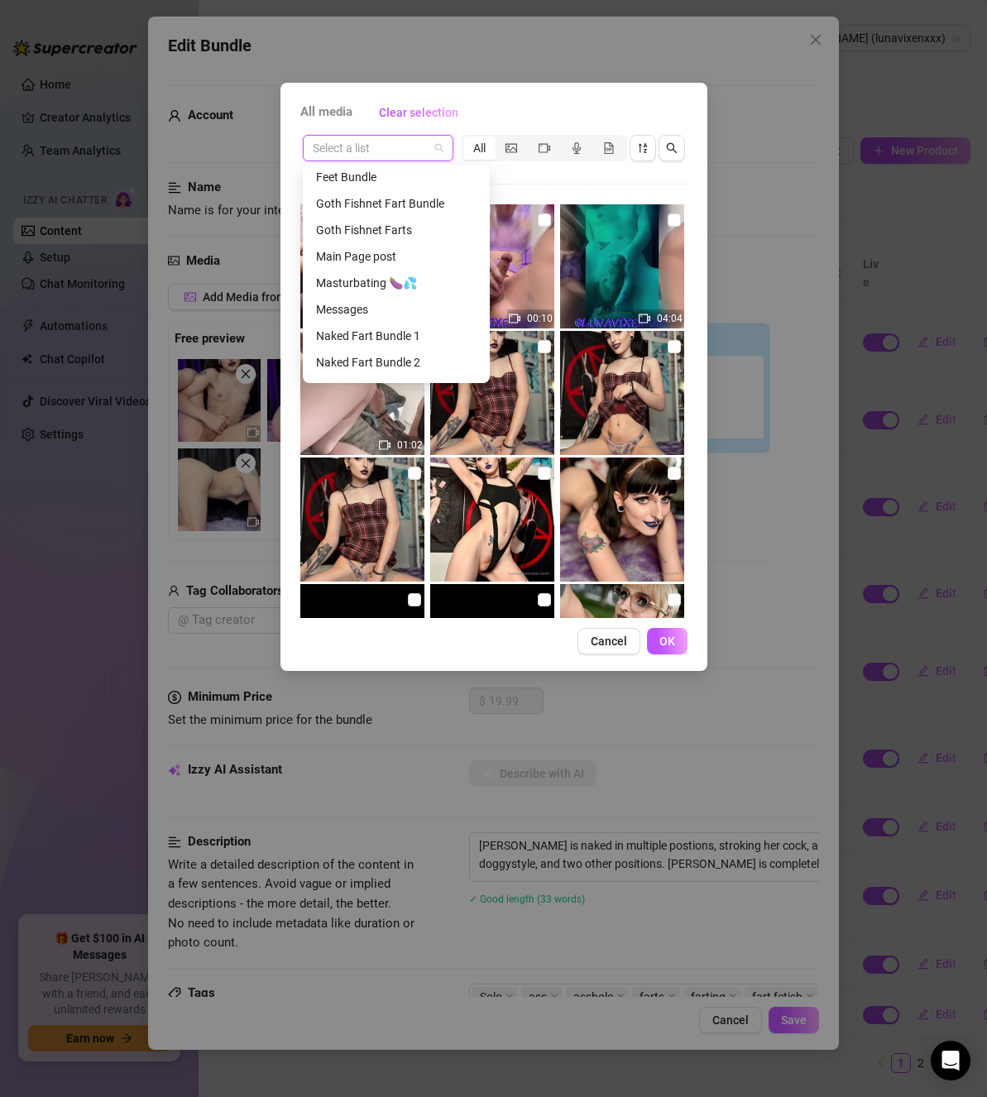
scroll to position [248, 0]
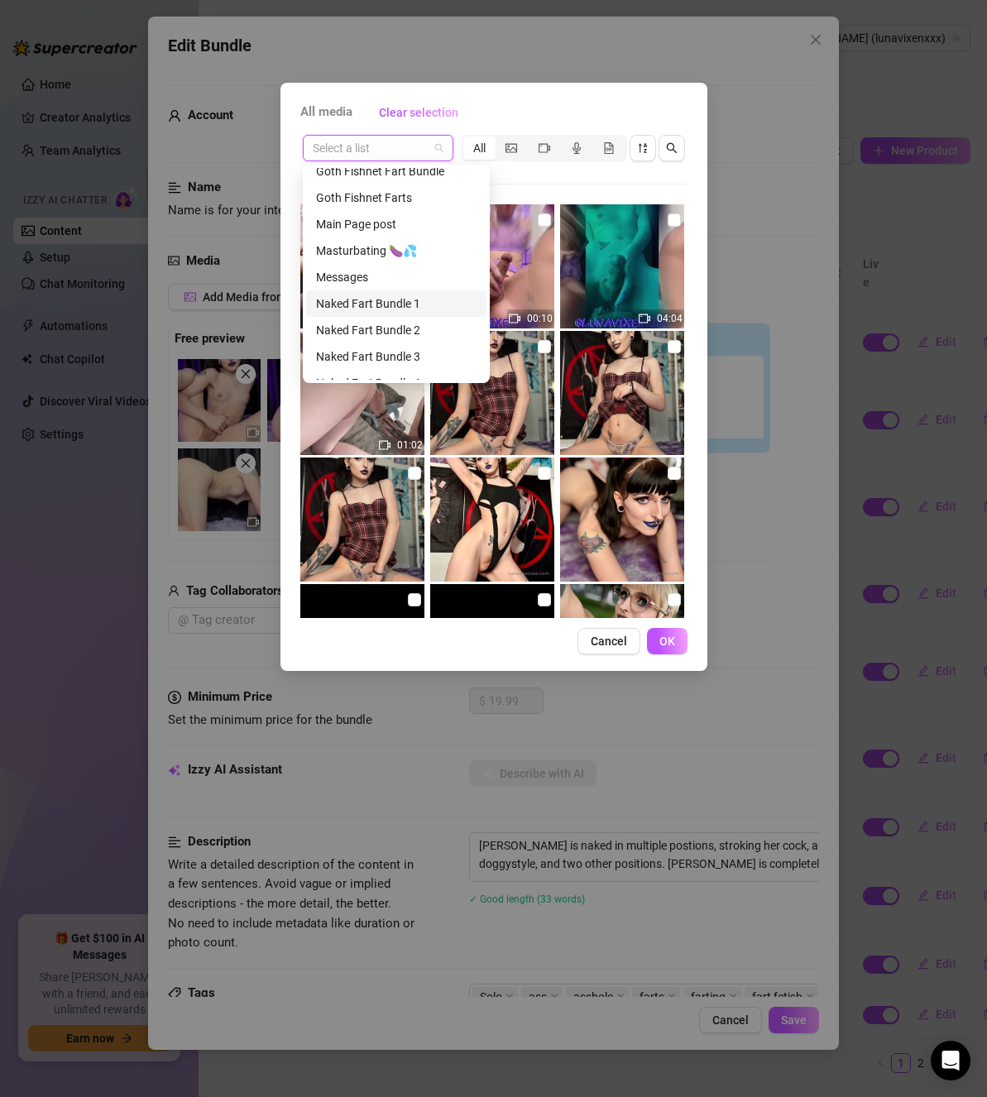
click at [365, 301] on div "Naked Fart Bundle 1" at bounding box center [396, 304] width 161 height 18
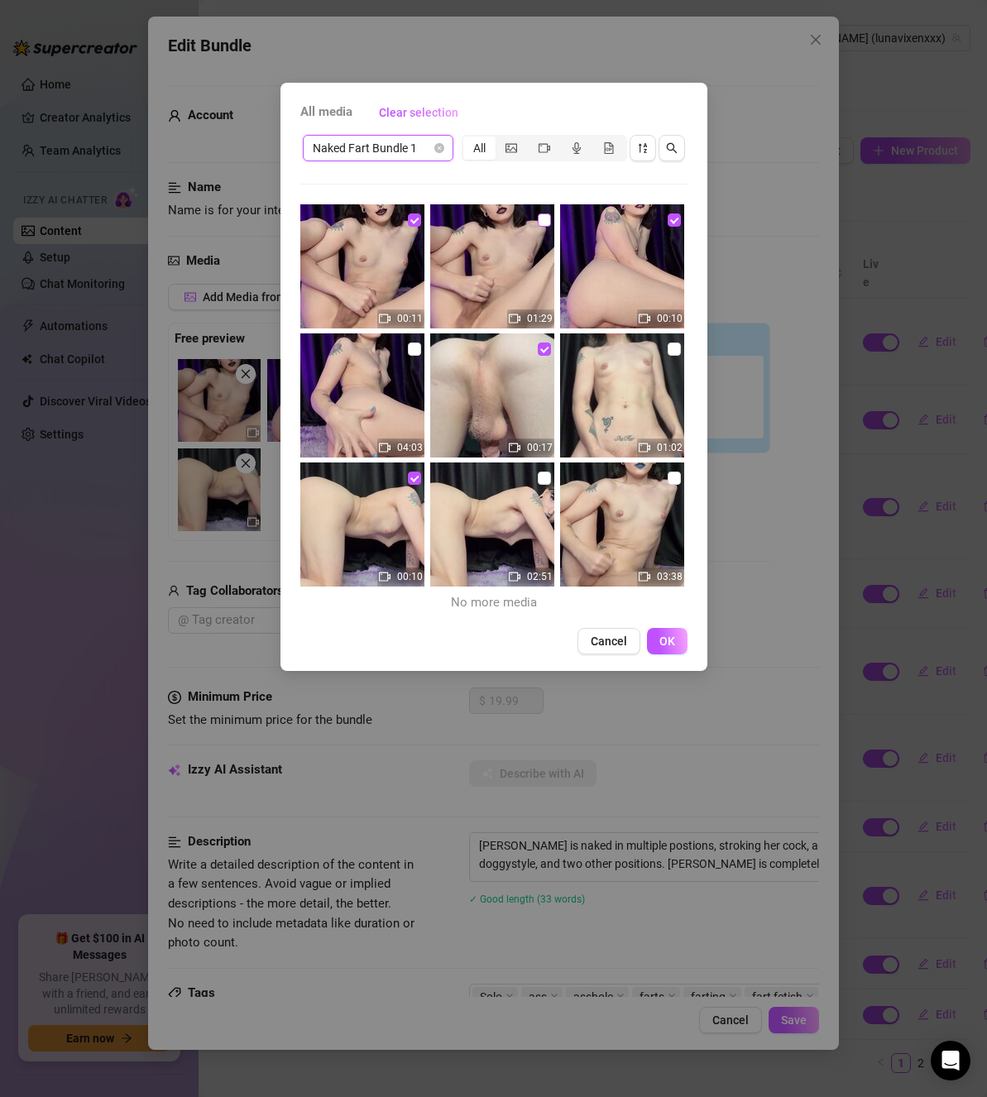
click at [539, 214] on input "checkbox" at bounding box center [544, 220] width 13 height 13
click at [668, 349] on input "checkbox" at bounding box center [674, 349] width 13 height 13
click at [408, 343] on input "checkbox" at bounding box center [414, 349] width 13 height 13
click at [542, 477] on input "checkbox" at bounding box center [544, 478] width 13 height 13
click at [668, 480] on input "checkbox" at bounding box center [674, 478] width 13 height 13
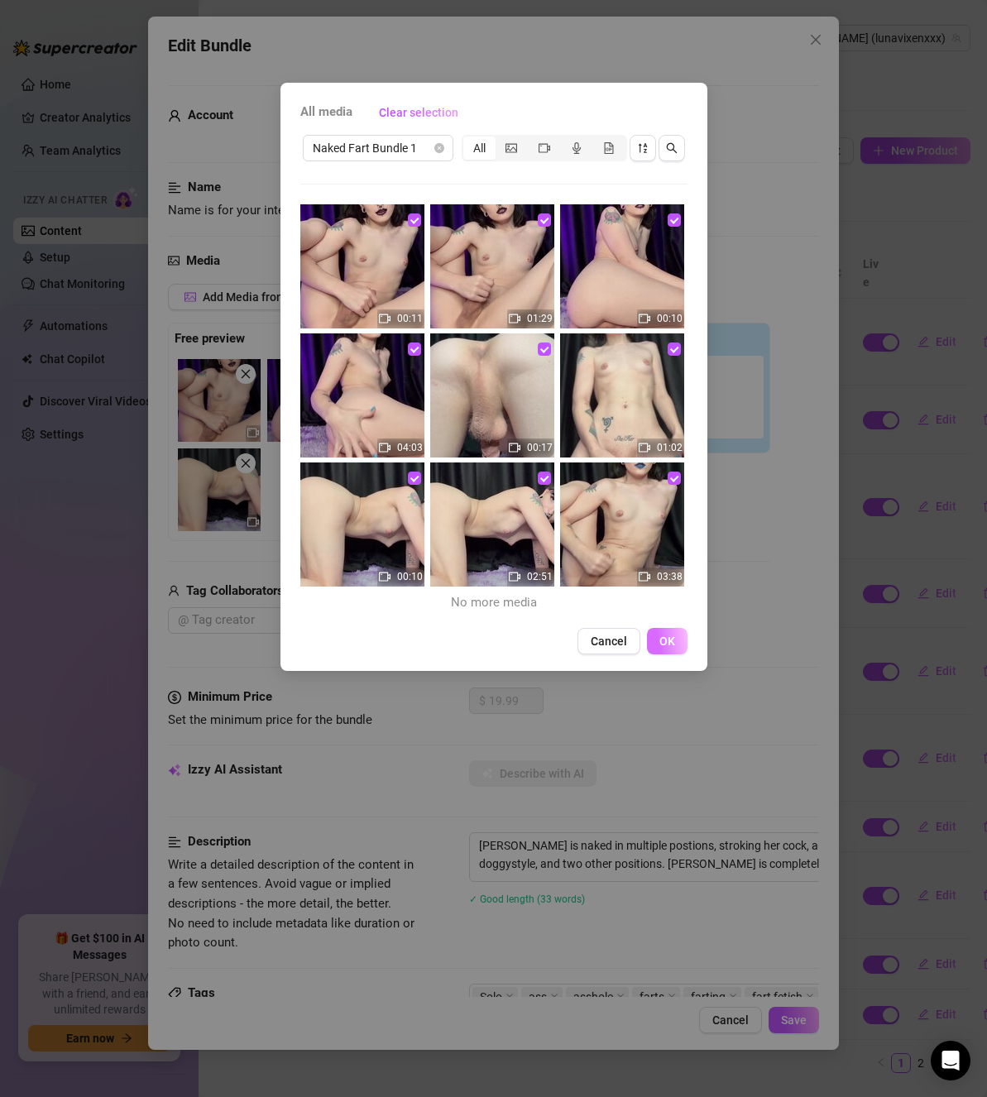
click at [680, 636] on button "OK" at bounding box center [667, 641] width 41 height 26
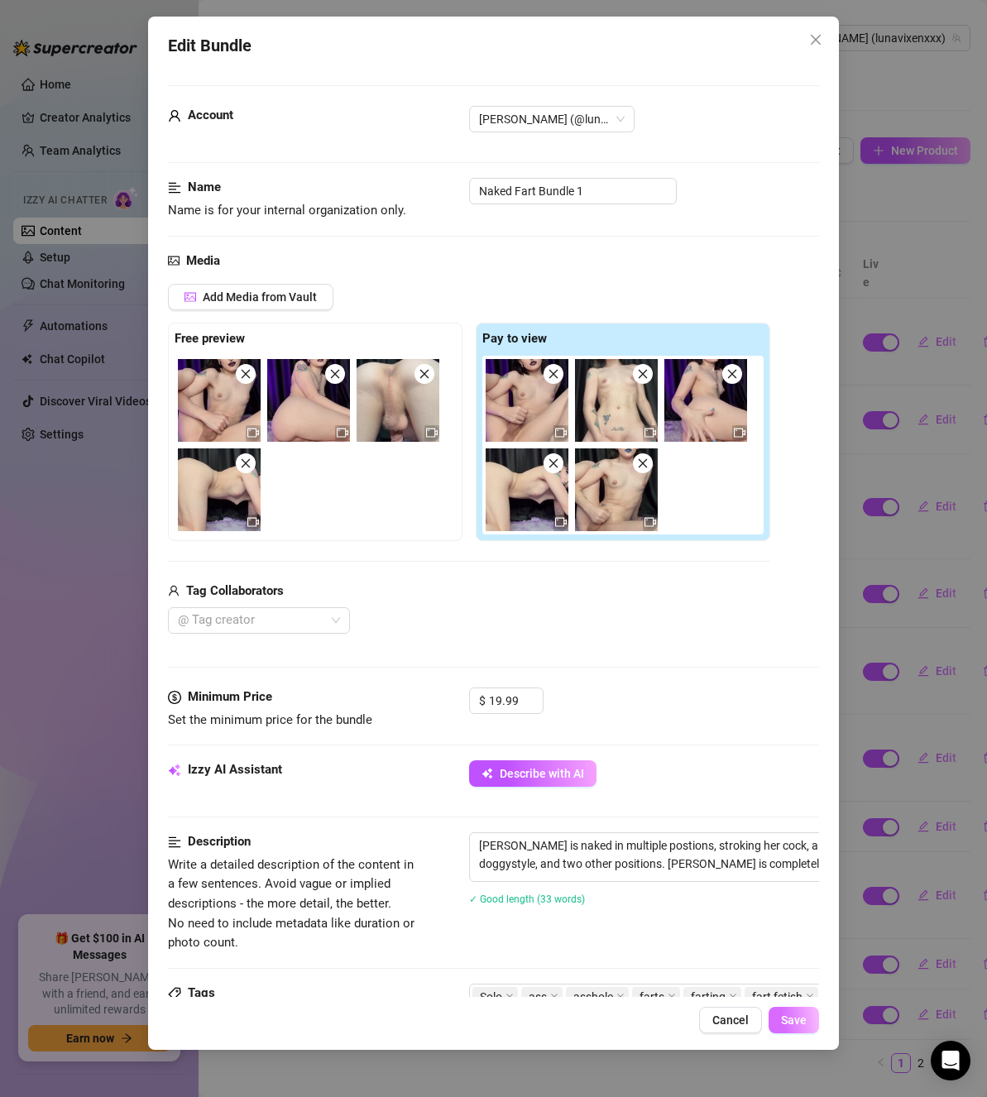
click at [794, 1020] on span "Save" at bounding box center [794, 1020] width 26 height 13
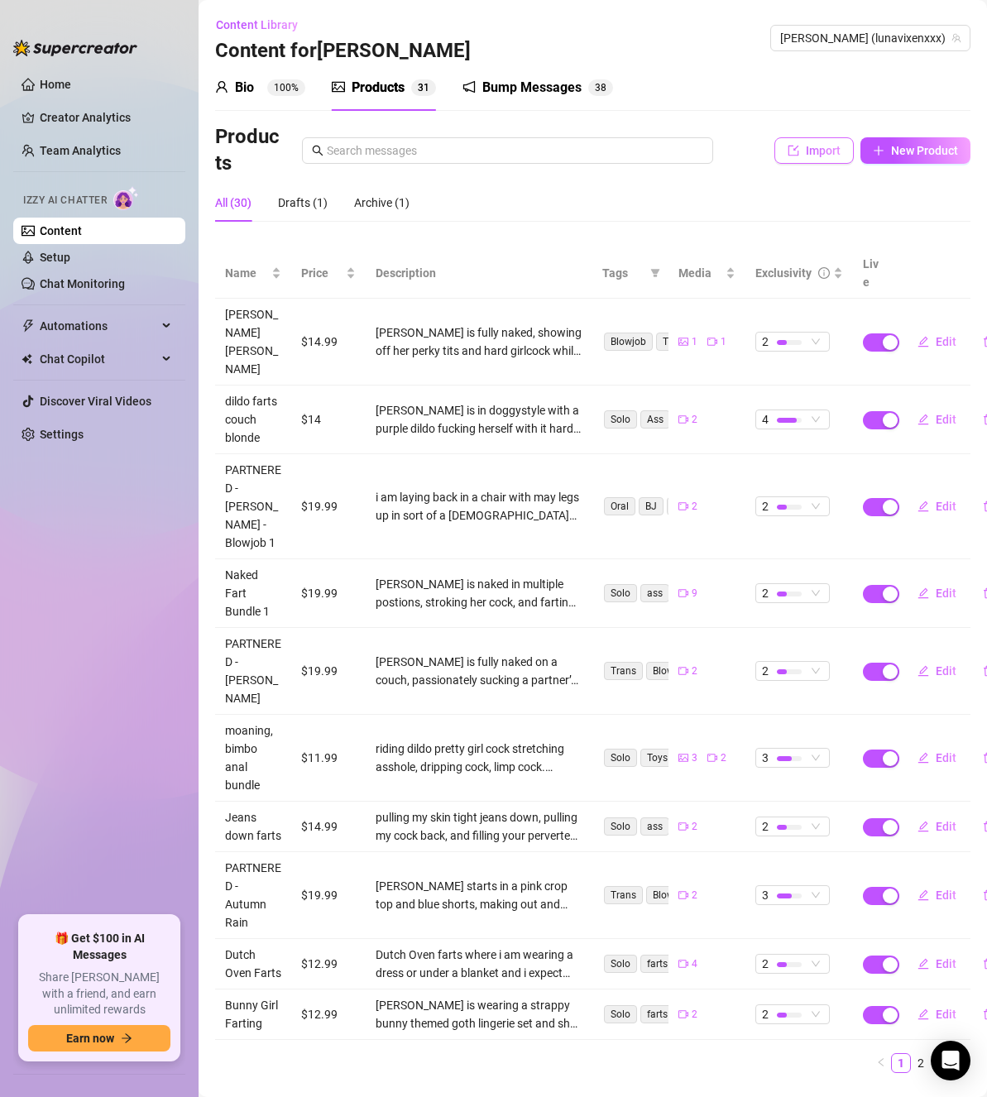
click at [836, 146] on span "Import" at bounding box center [823, 150] width 35 height 13
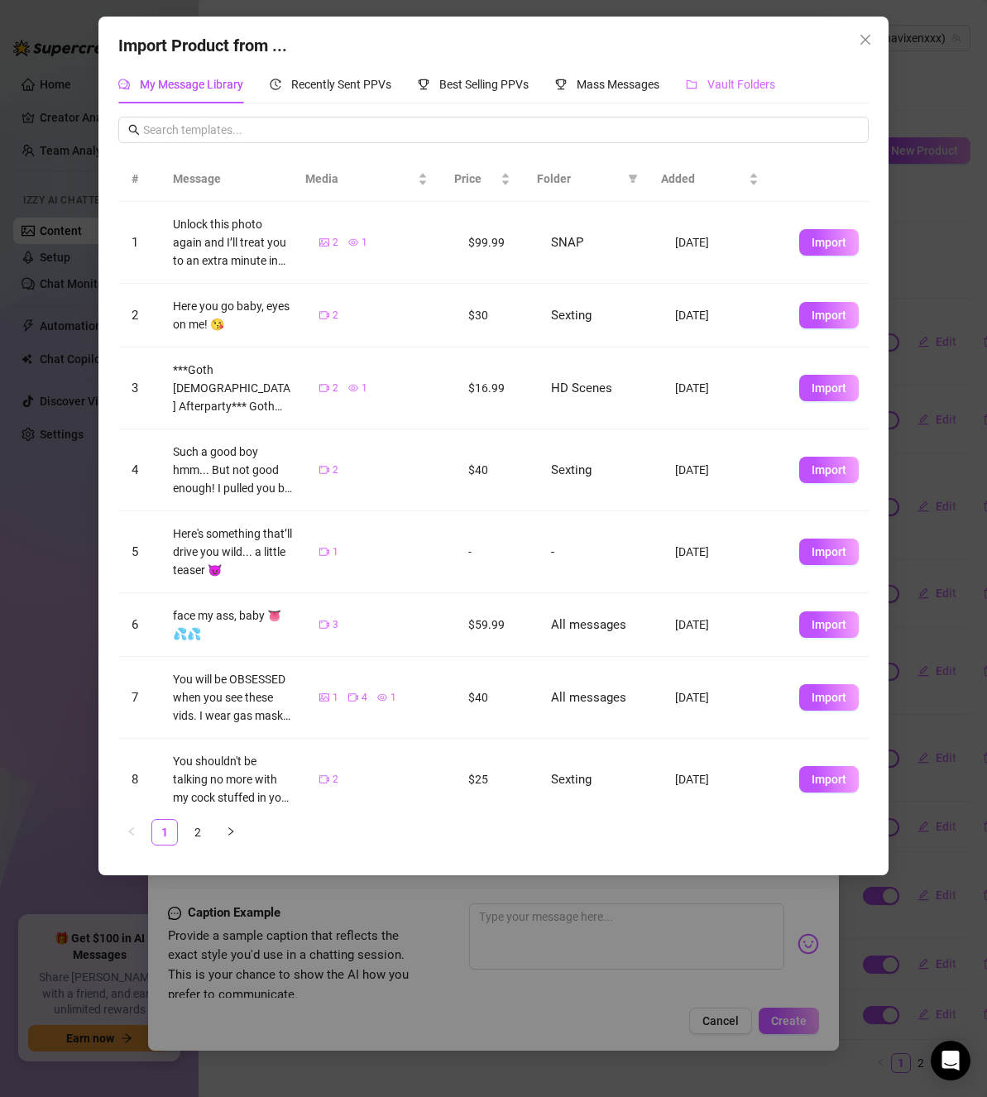
click at [756, 95] on div "Vault Folders" at bounding box center [730, 84] width 89 height 38
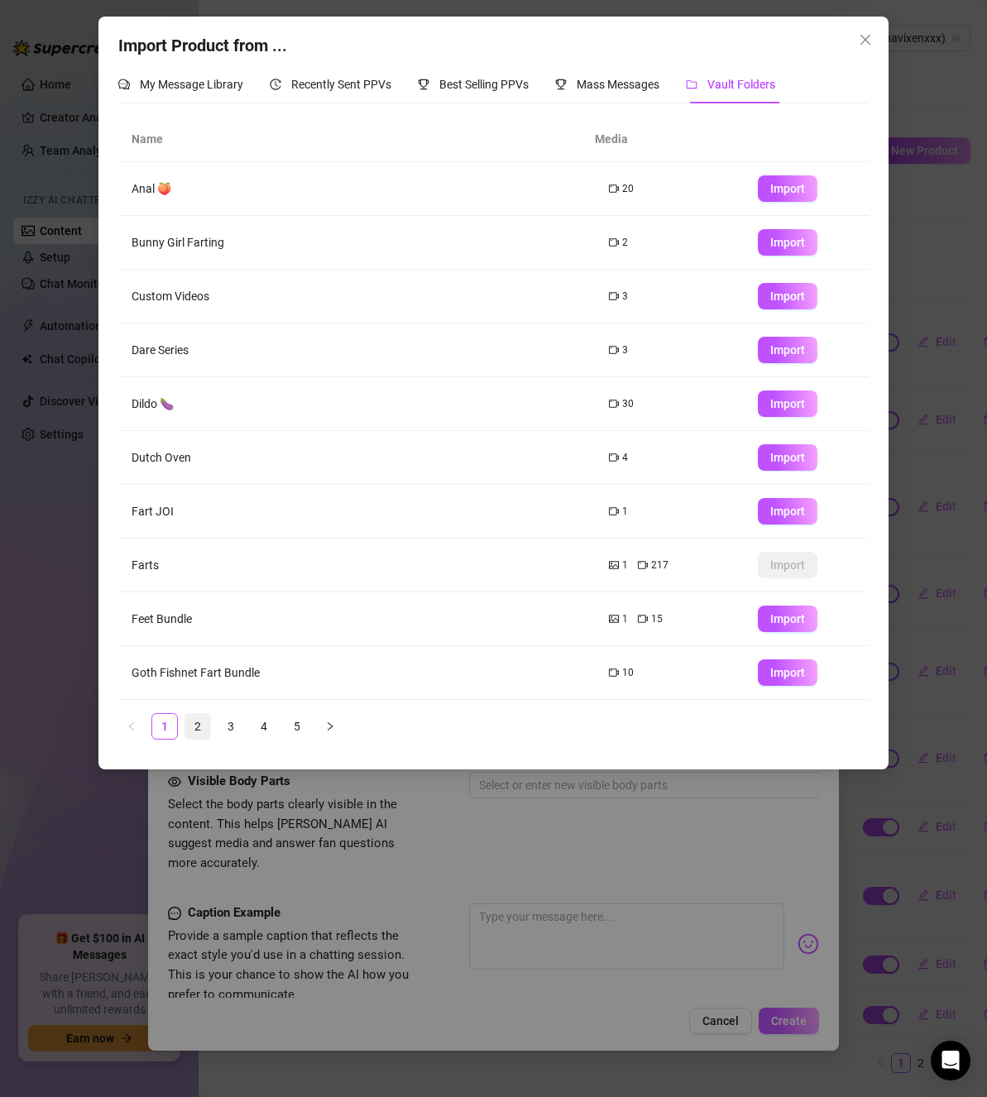
click at [187, 727] on link "2" at bounding box center [197, 726] width 25 height 25
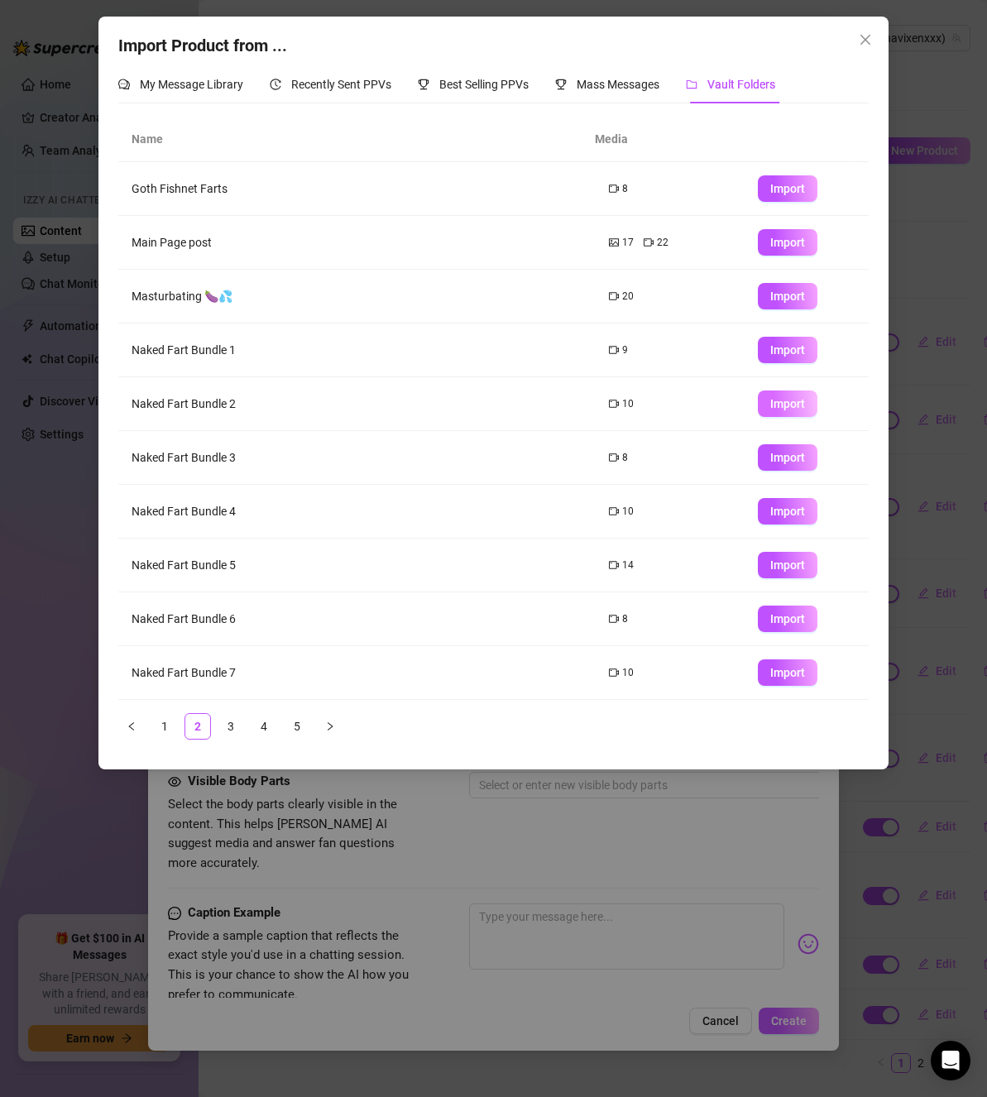
click at [780, 402] on span "Import" at bounding box center [787, 403] width 35 height 13
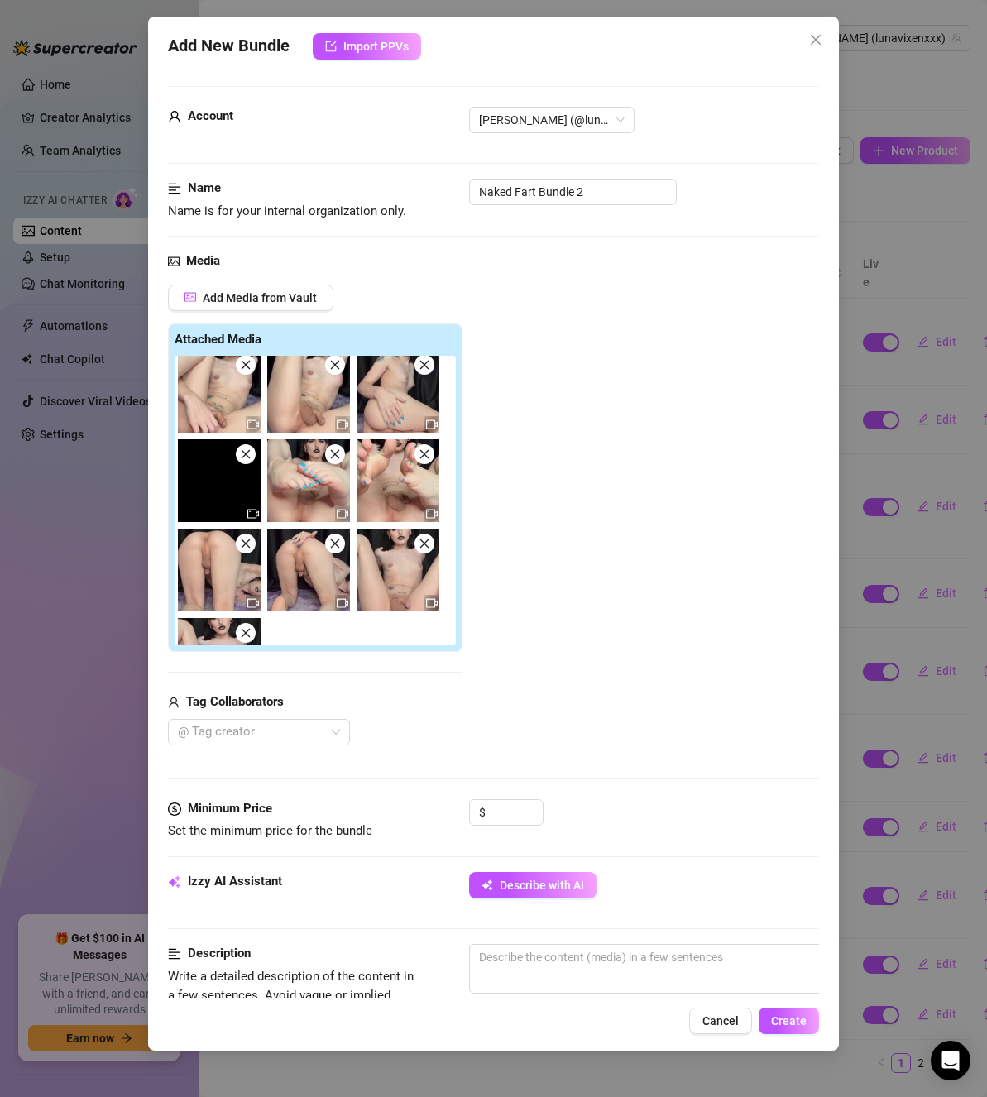
scroll to position [0, 0]
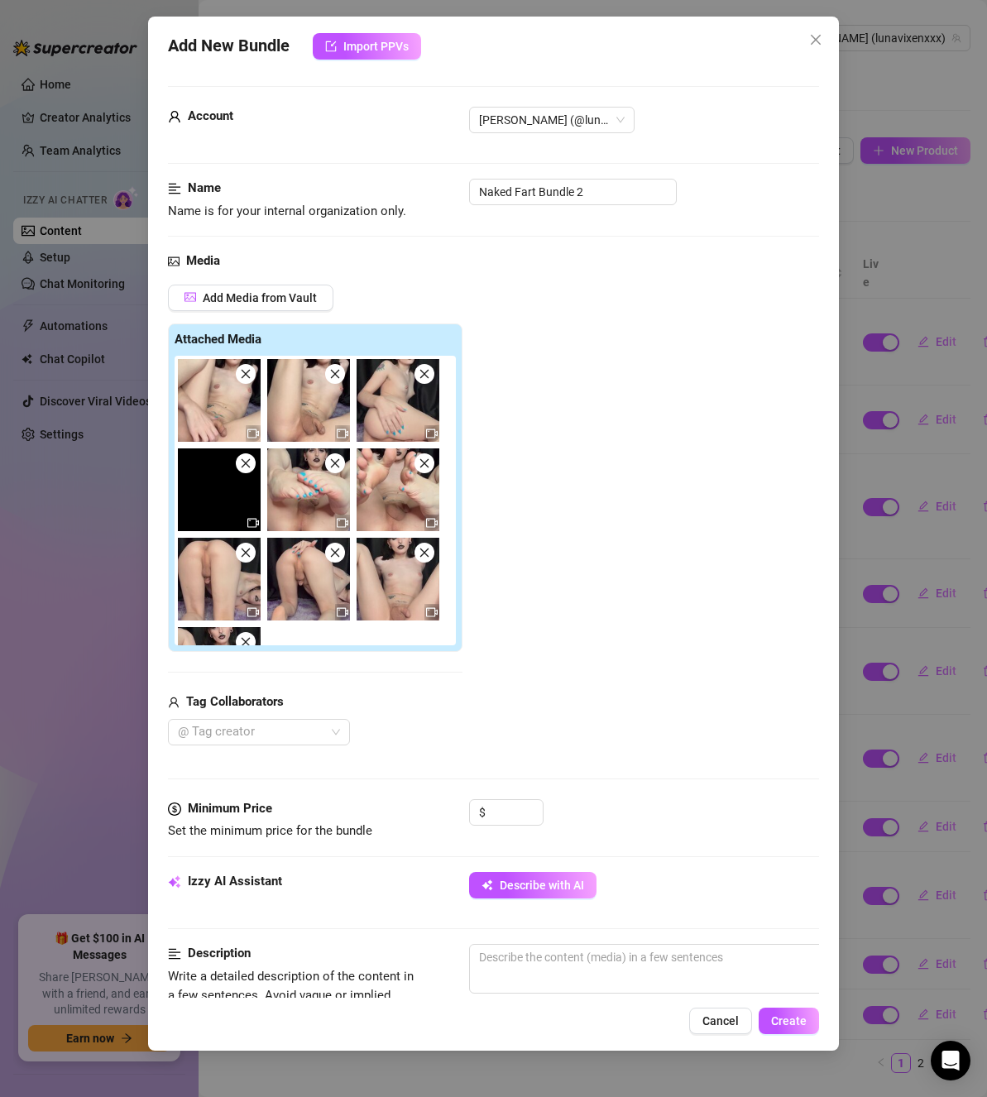
click at [252, 373] on span at bounding box center [246, 374] width 20 height 20
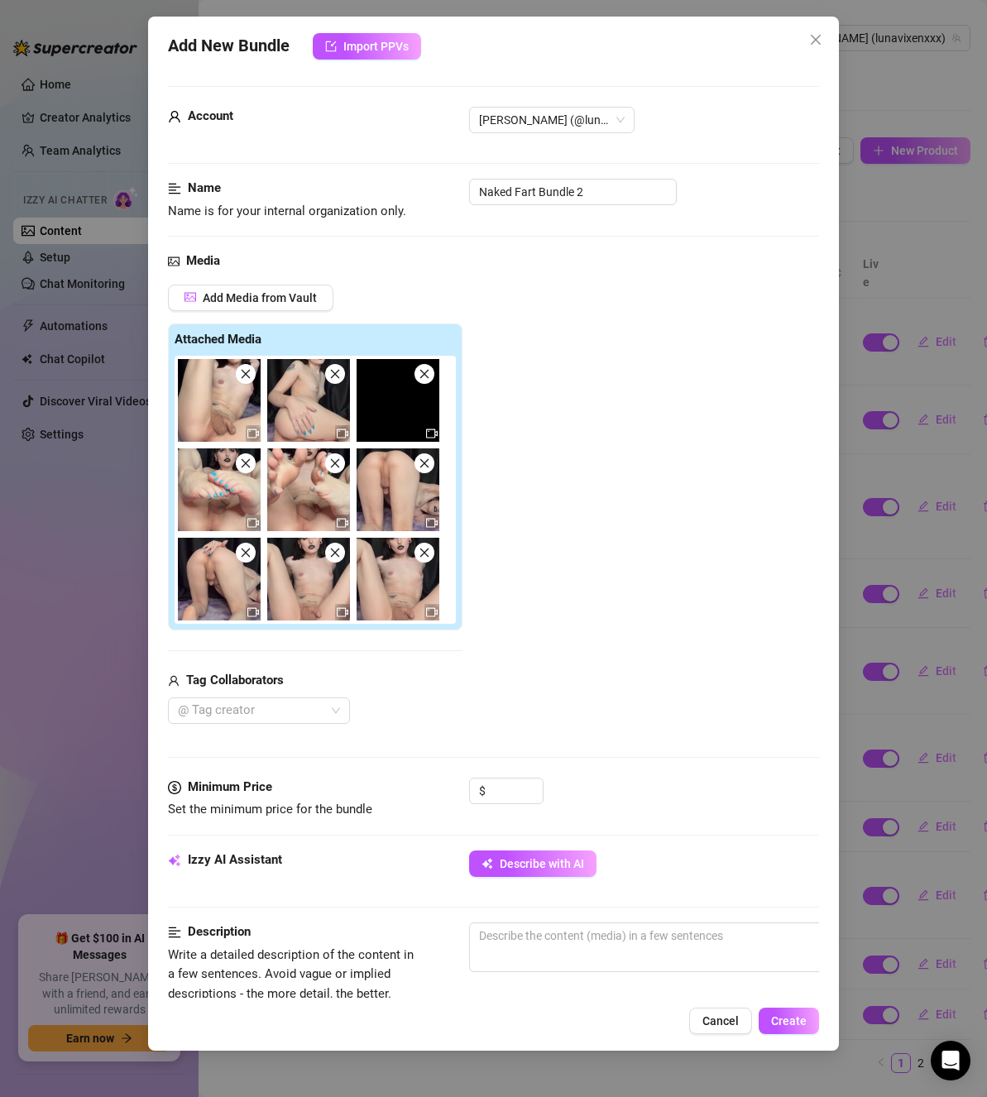
click at [252, 373] on span at bounding box center [246, 374] width 20 height 20
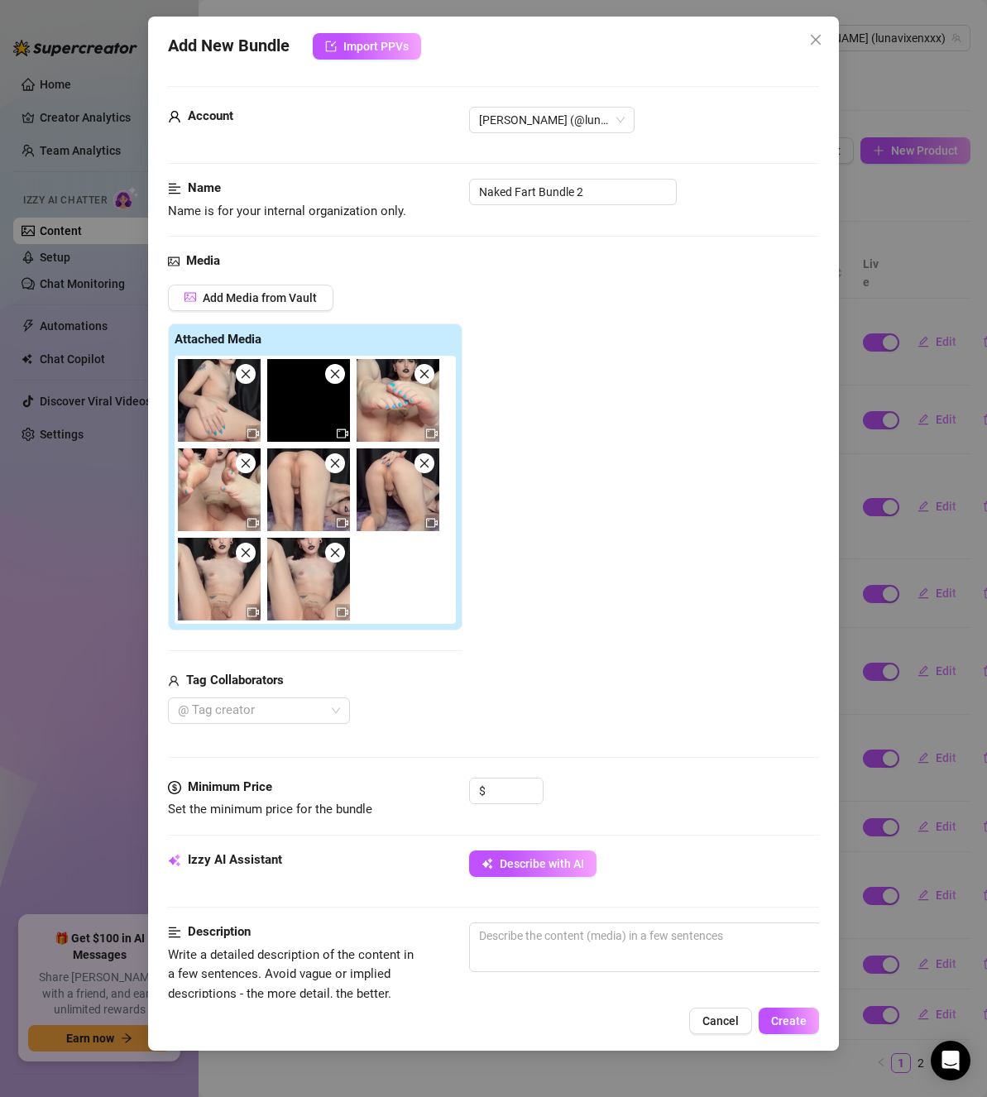
click at [252, 373] on span at bounding box center [246, 374] width 20 height 20
click at [325, 373] on span at bounding box center [335, 374] width 20 height 20
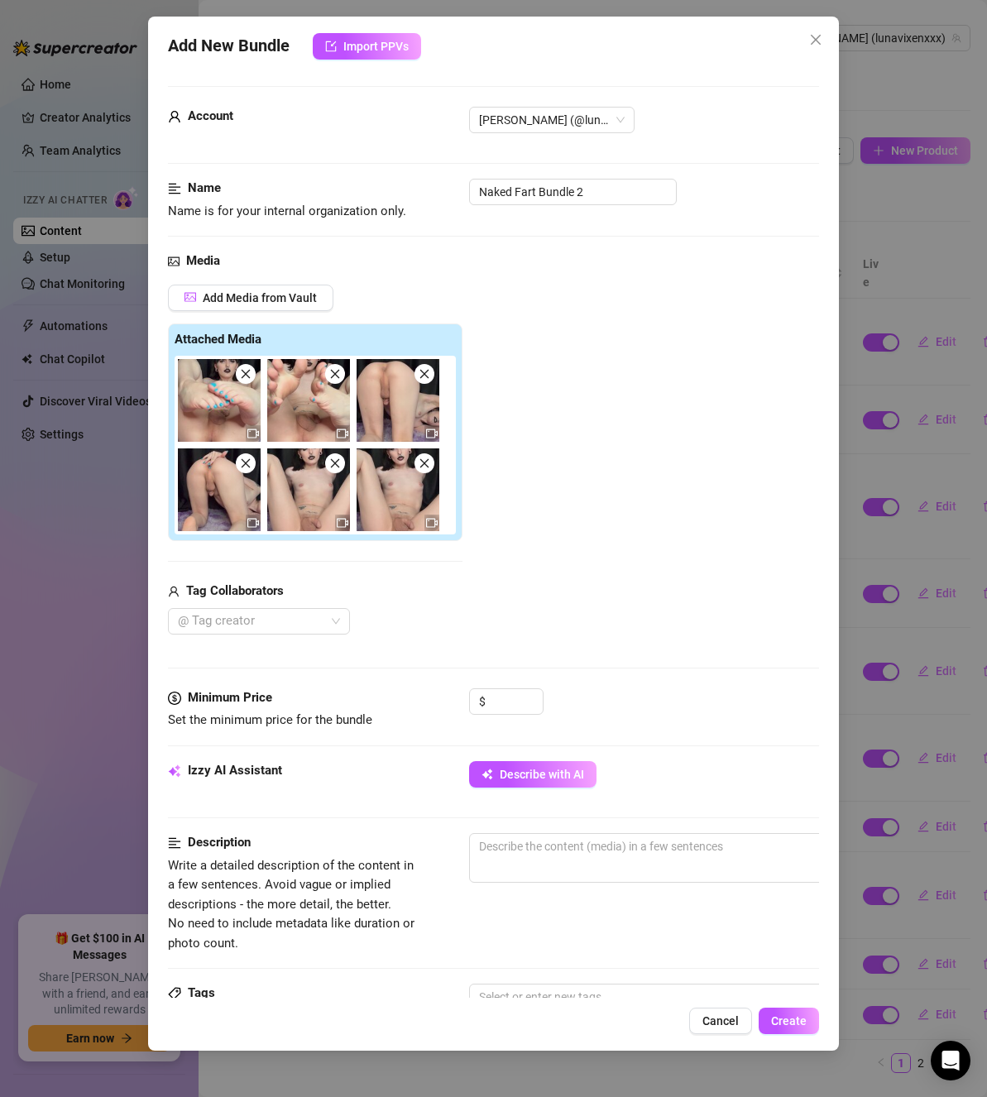
click at [252, 373] on span at bounding box center [246, 374] width 20 height 20
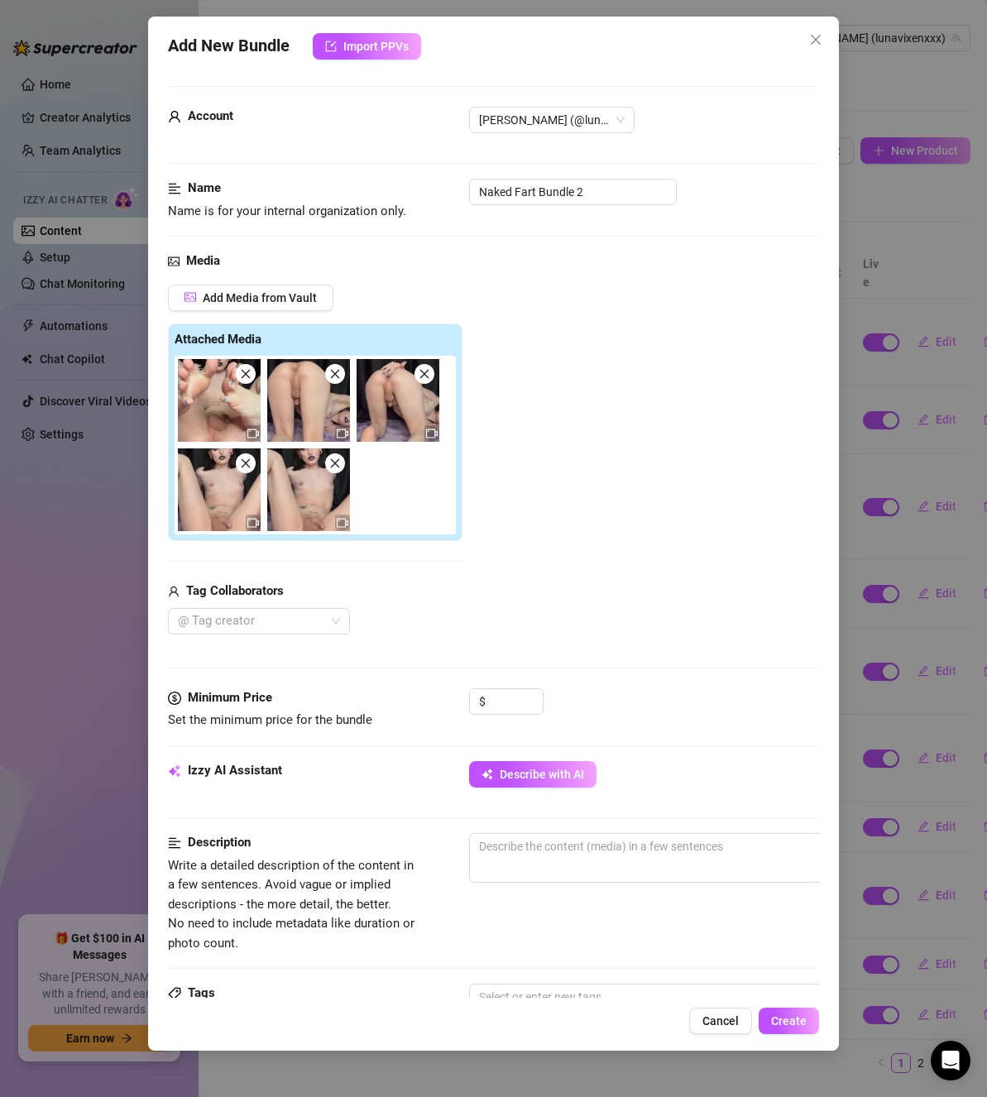
click at [252, 373] on span at bounding box center [246, 374] width 20 height 20
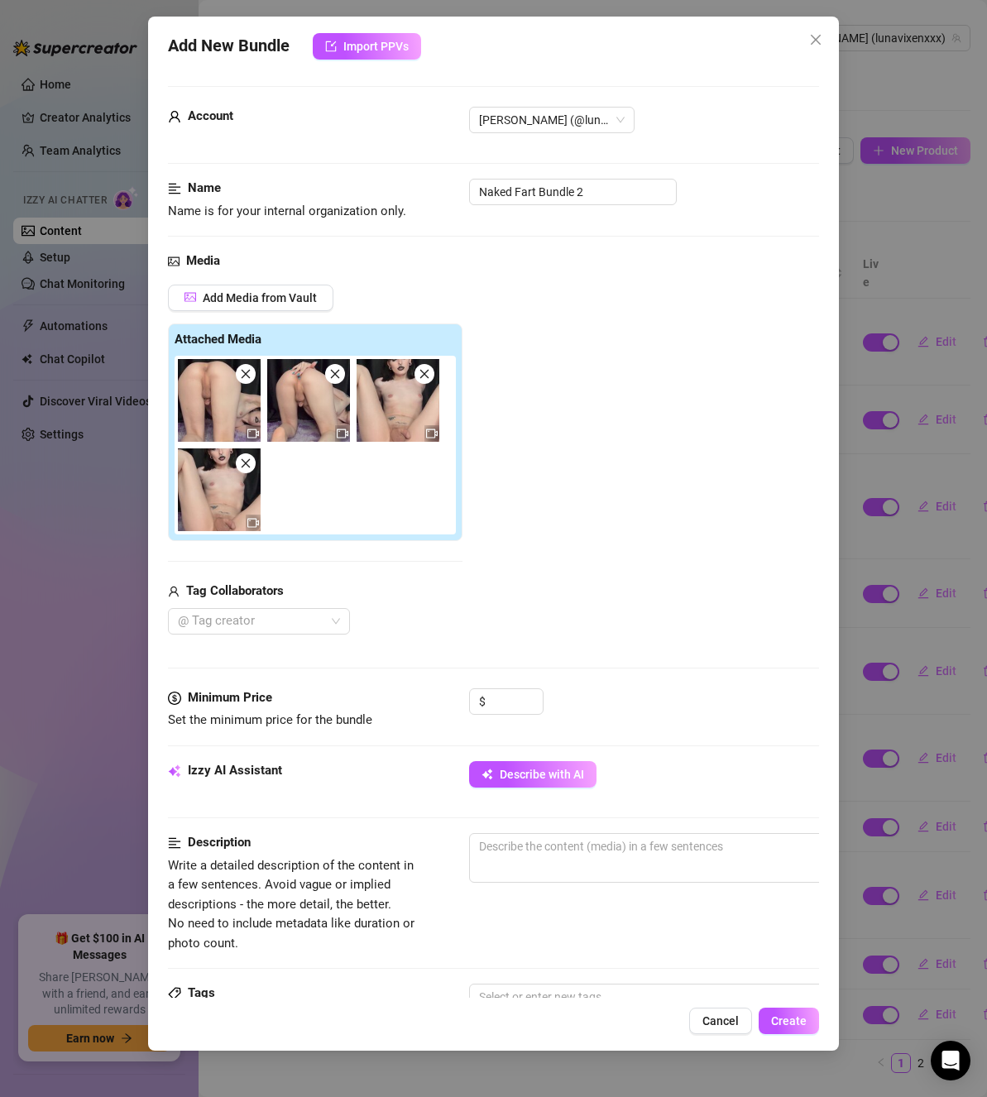
click at [252, 373] on span at bounding box center [246, 374] width 20 height 20
click at [325, 373] on span at bounding box center [335, 374] width 20 height 20
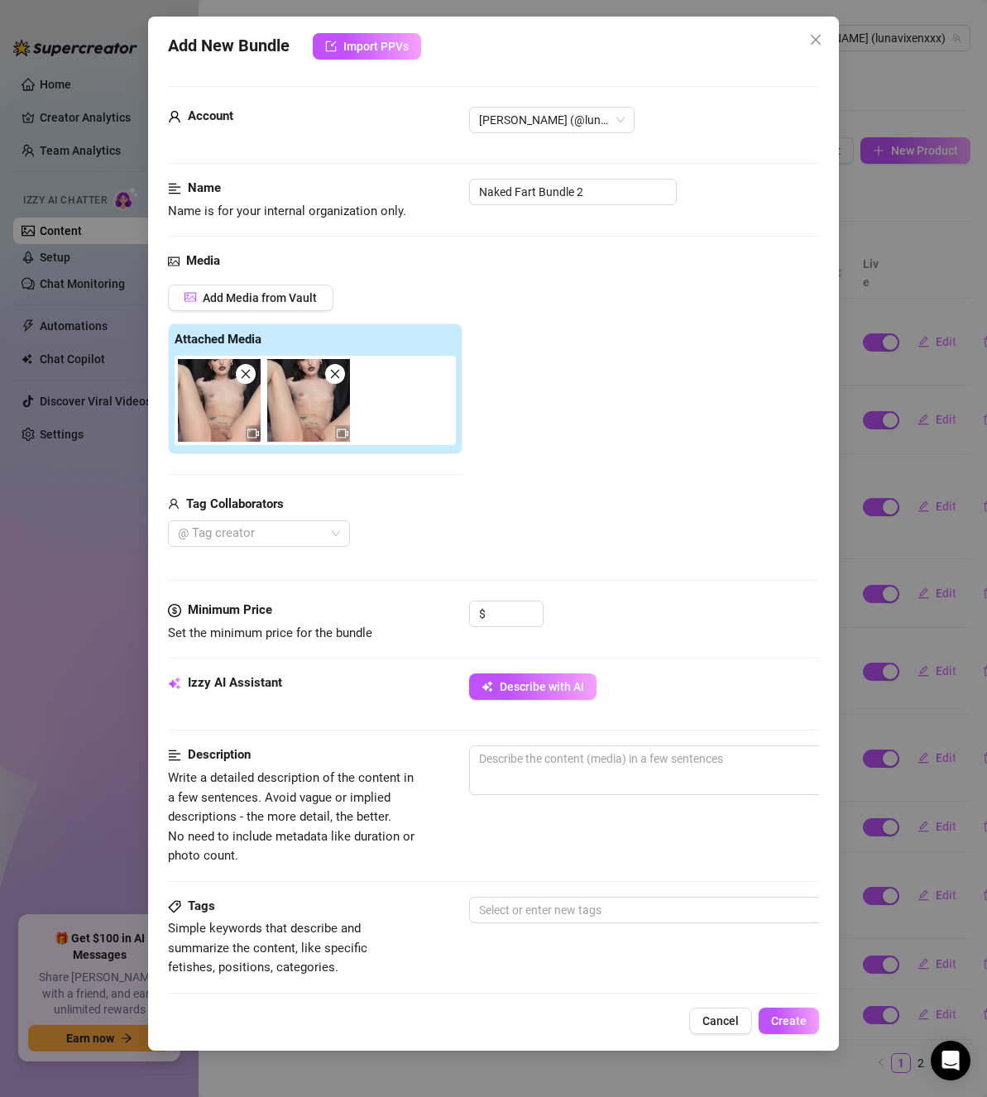
click at [252, 373] on span at bounding box center [246, 374] width 20 height 20
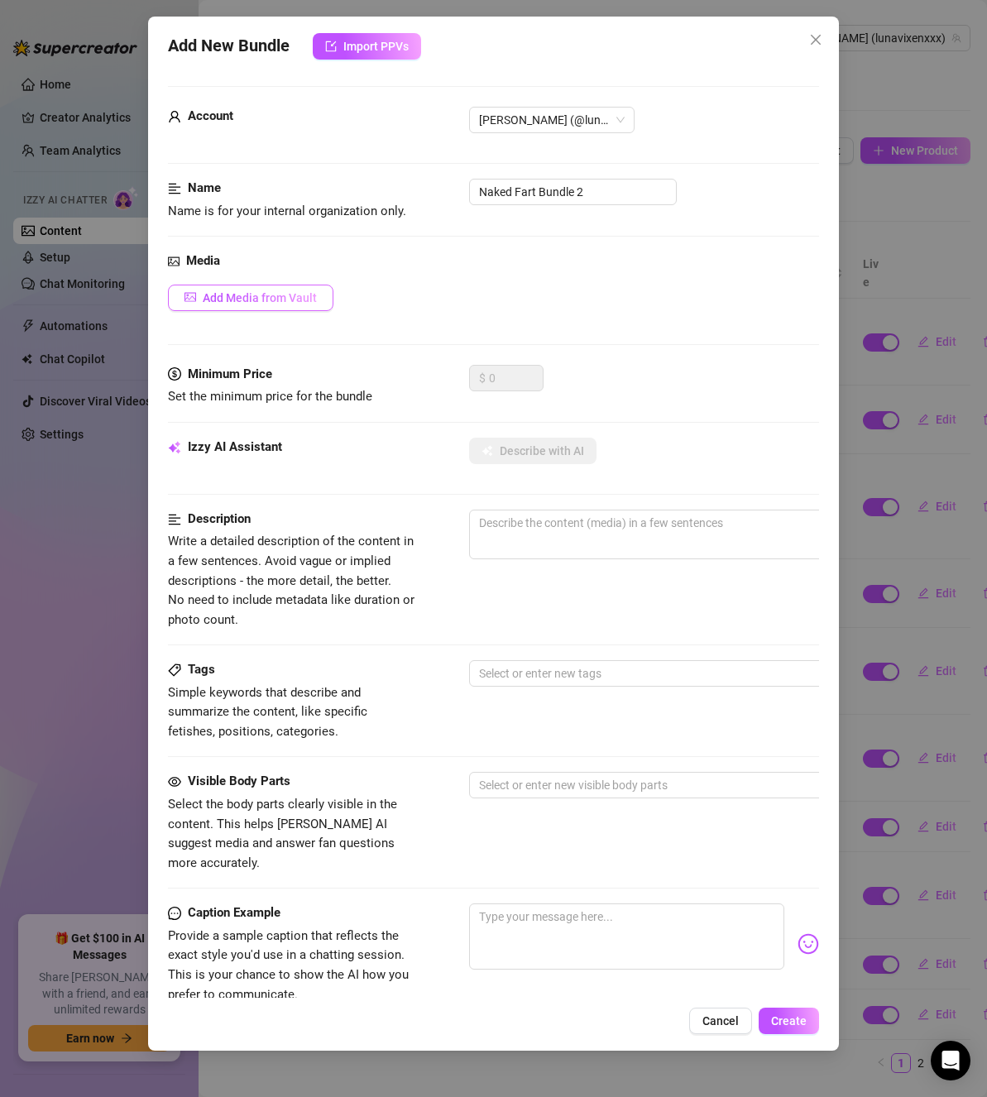
click at [254, 304] on span "Add Media from Vault" at bounding box center [260, 297] width 114 height 13
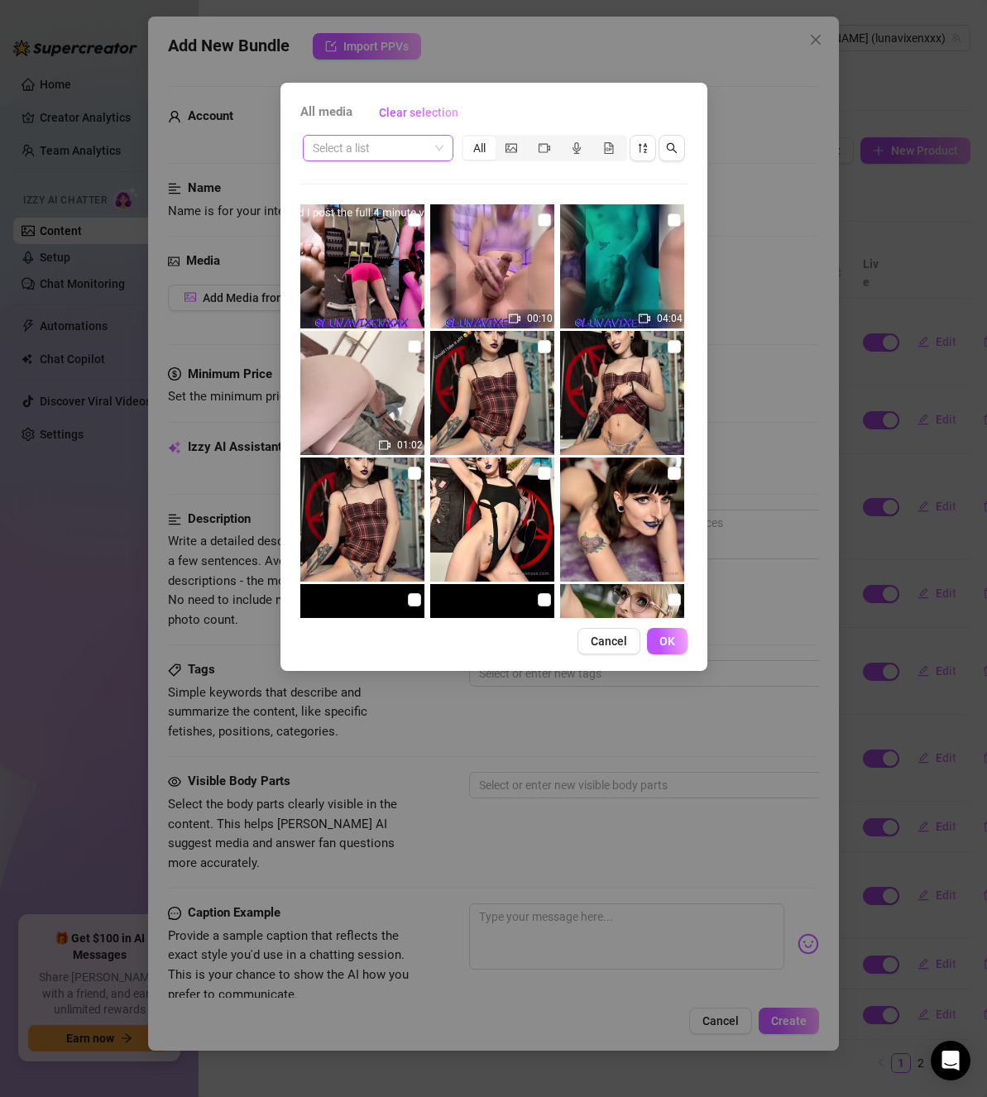
click at [437, 148] on span at bounding box center [378, 148] width 131 height 25
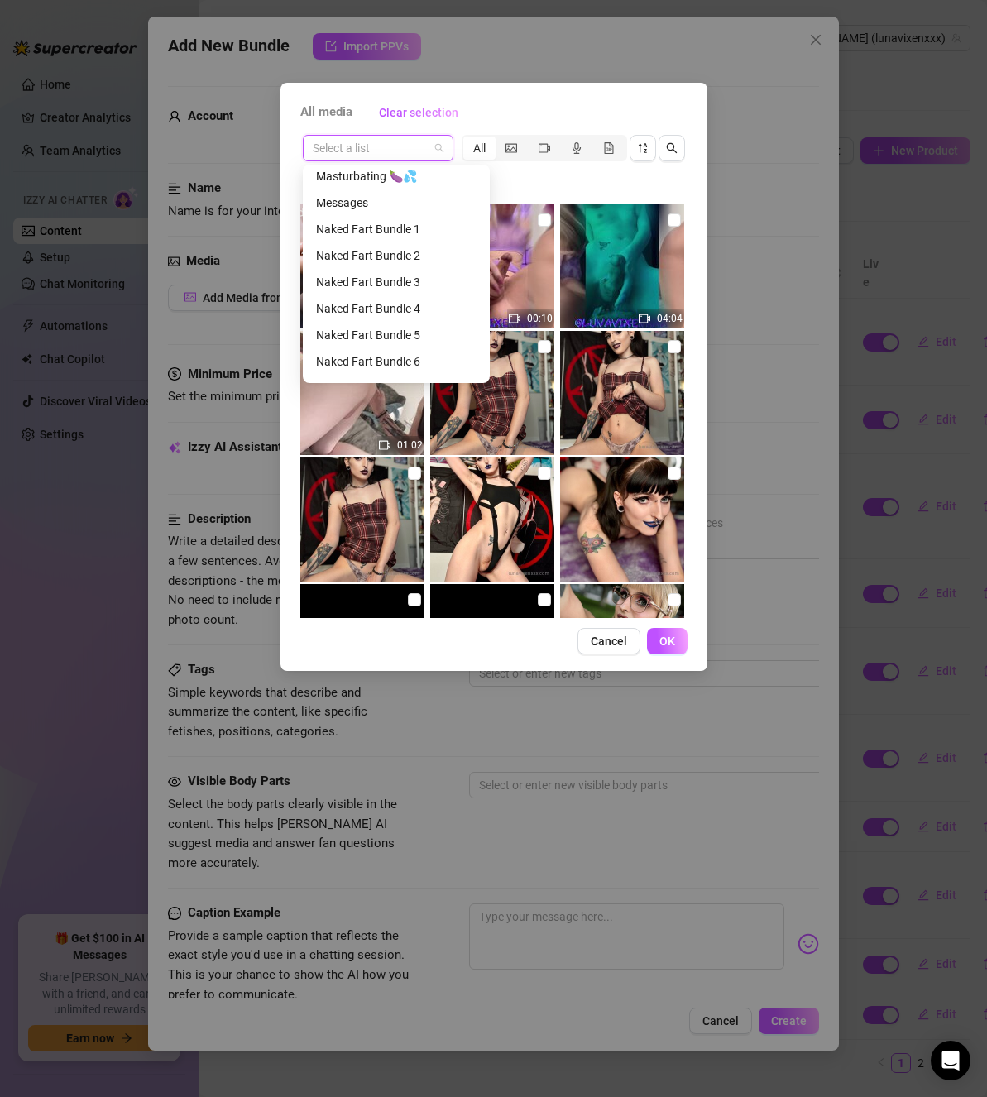
scroll to position [331, 0]
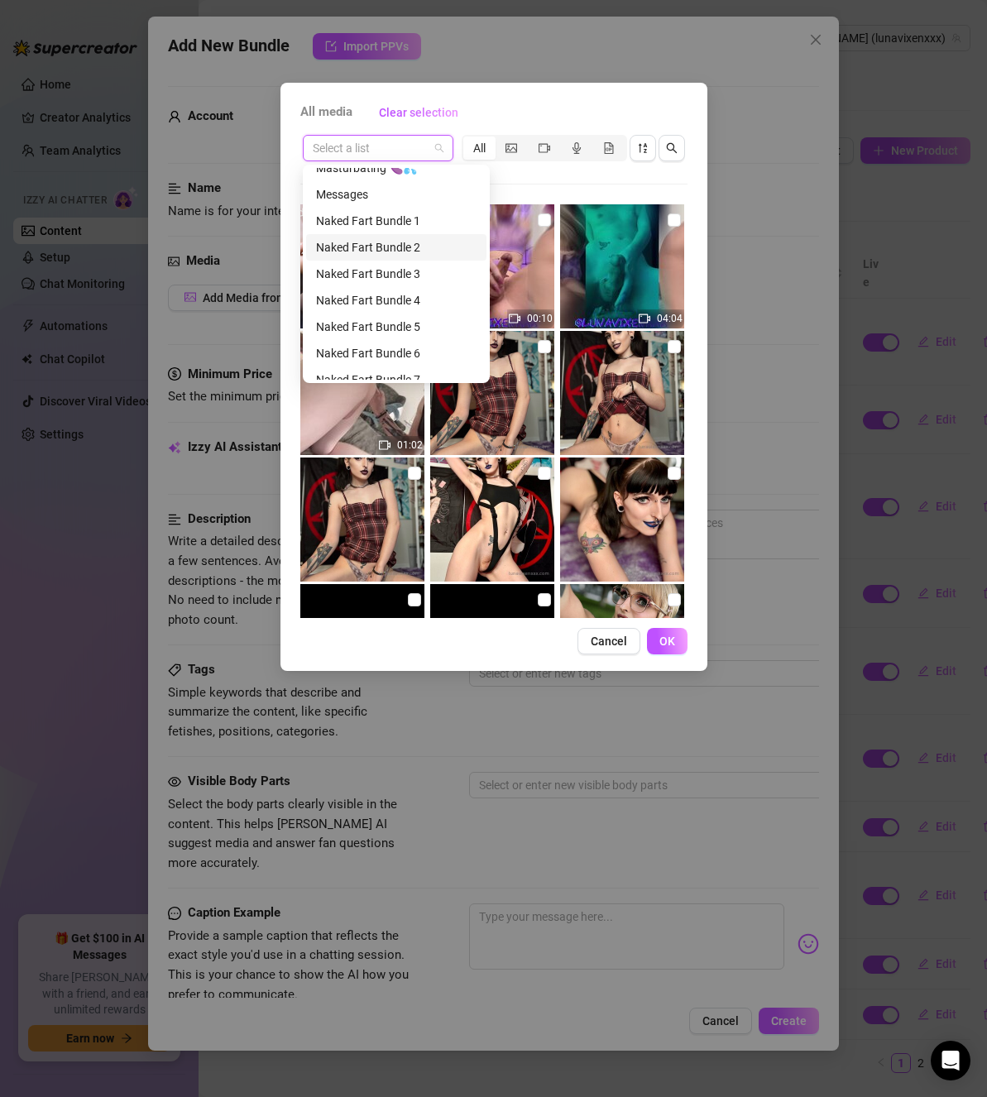
click at [402, 247] on div "Naked Fart Bundle 2" at bounding box center [396, 247] width 161 height 18
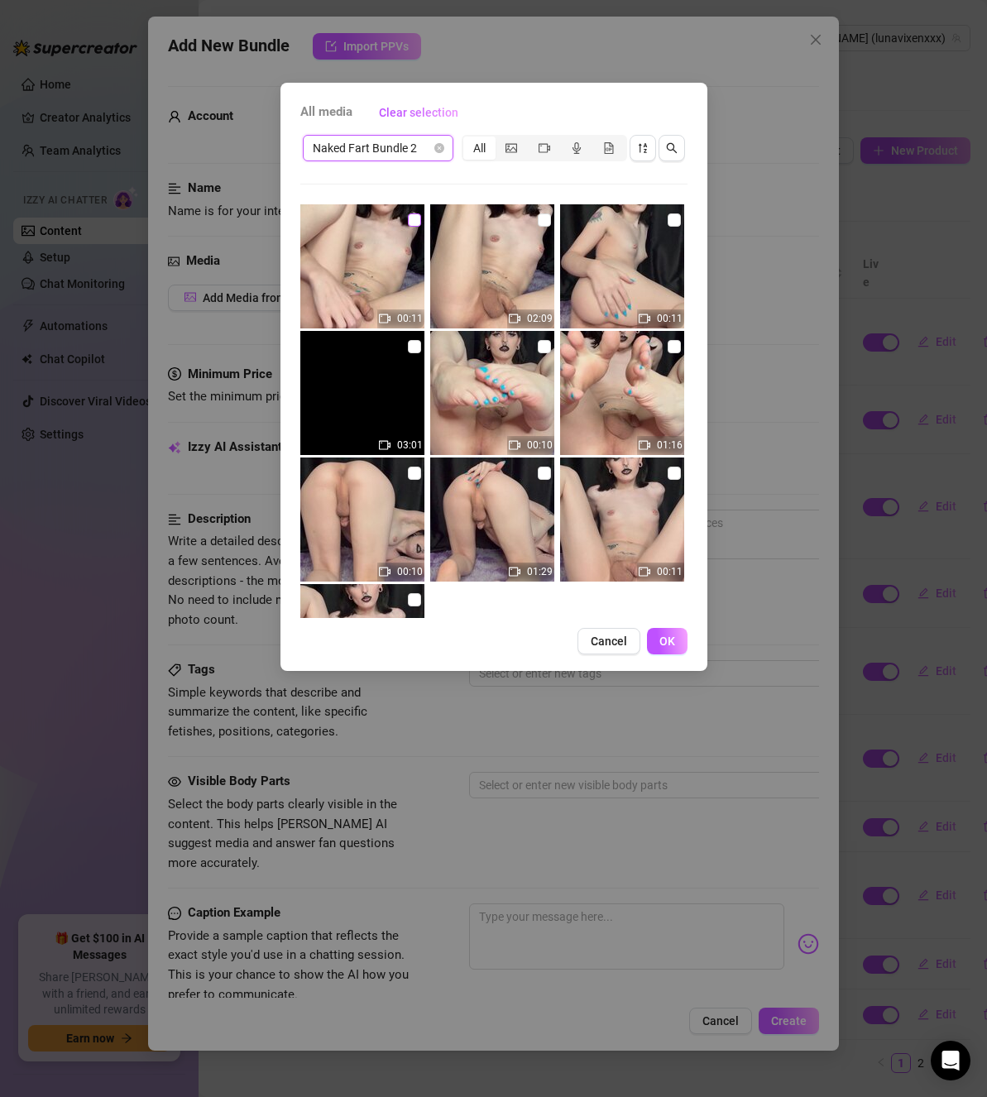
click at [408, 216] on input "checkbox" at bounding box center [414, 220] width 13 height 13
click at [668, 218] on input "checkbox" at bounding box center [674, 220] width 13 height 13
click at [538, 348] on input "checkbox" at bounding box center [544, 346] width 13 height 13
click at [414, 467] on input "checkbox" at bounding box center [414, 473] width 13 height 13
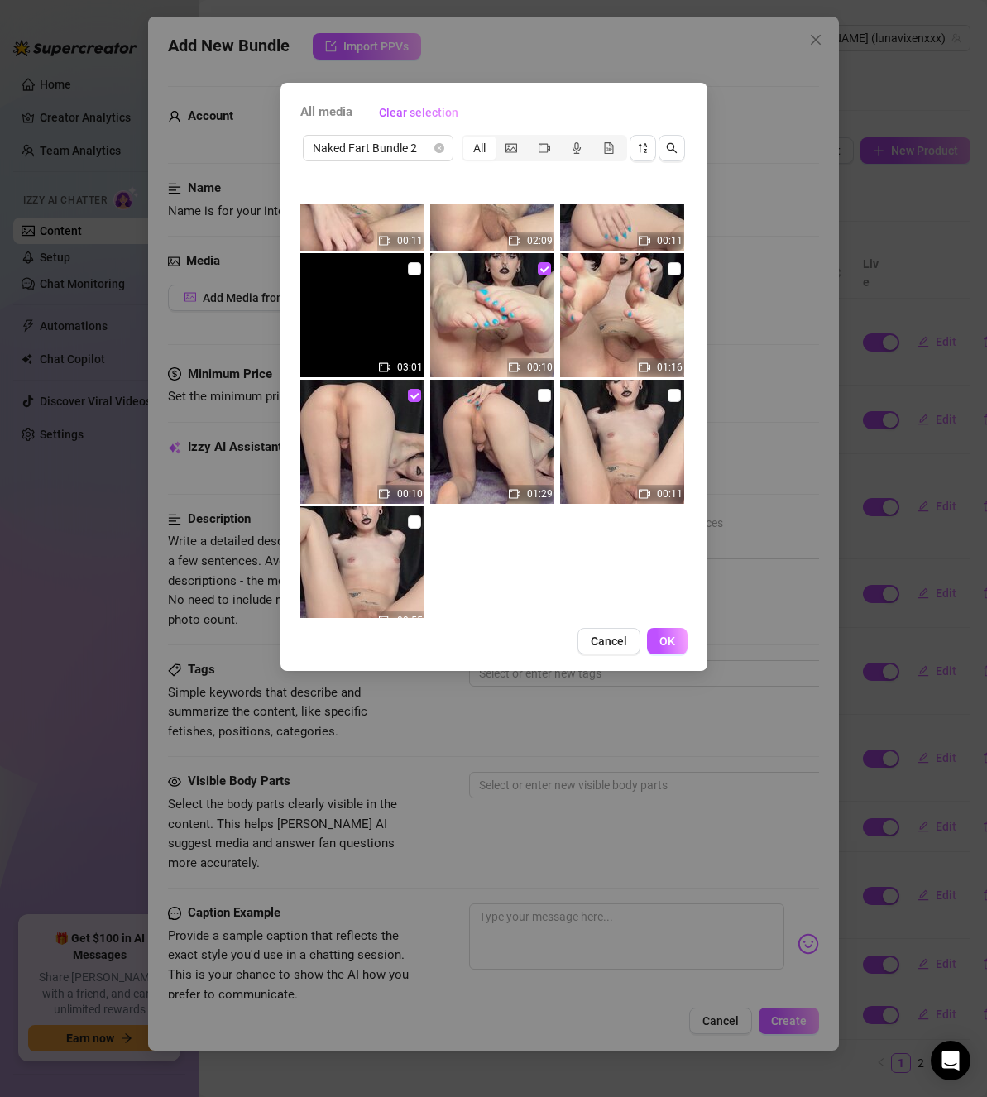
scroll to position [118, 0]
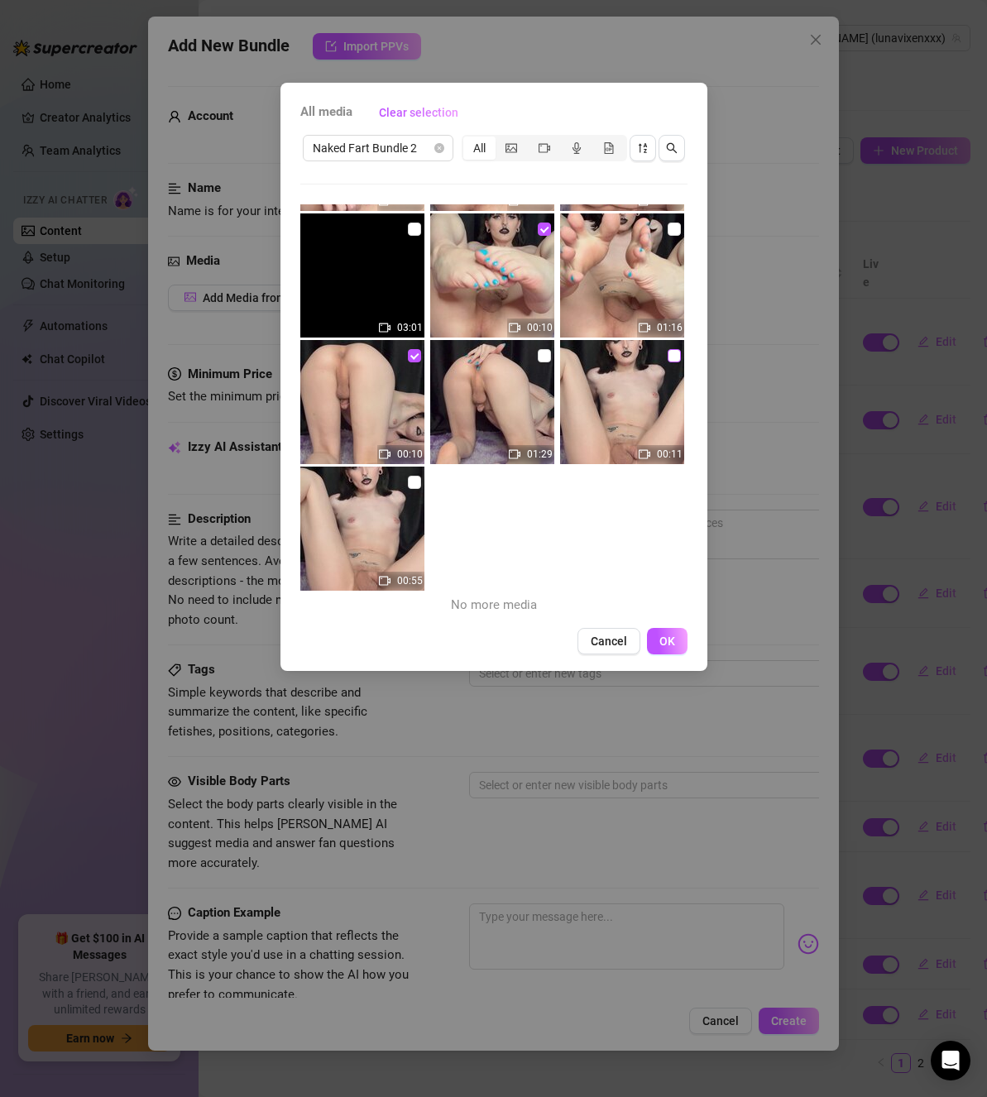
click at [668, 350] on input "checkbox" at bounding box center [674, 355] width 13 height 13
click at [671, 639] on span "OK" at bounding box center [668, 641] width 16 height 13
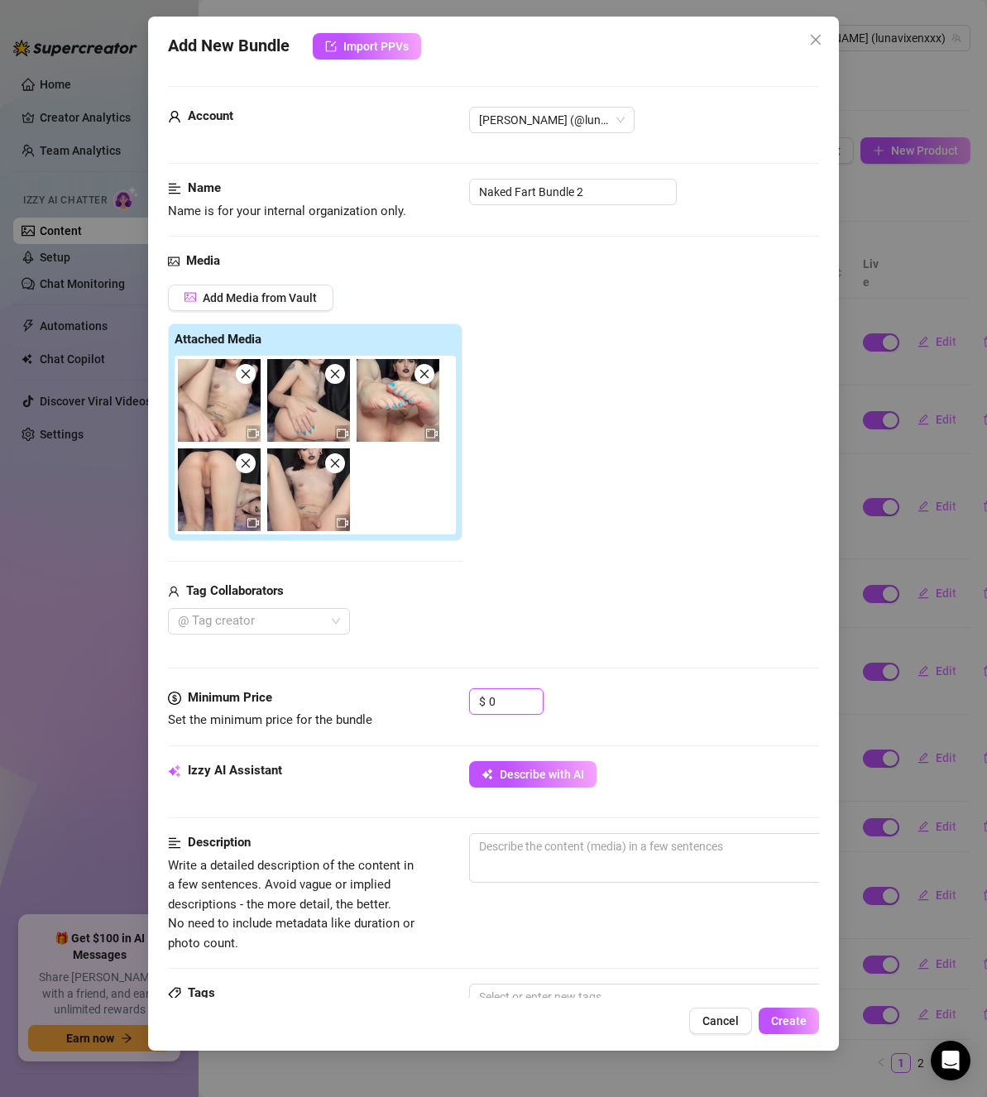
drag, startPoint x: 504, startPoint y: 694, endPoint x: 447, endPoint y: 689, distance: 57.3
click at [447, 689] on div "Minimum Price Set the minimum price for the bundle $ 0" at bounding box center [493, 710] width 651 height 42
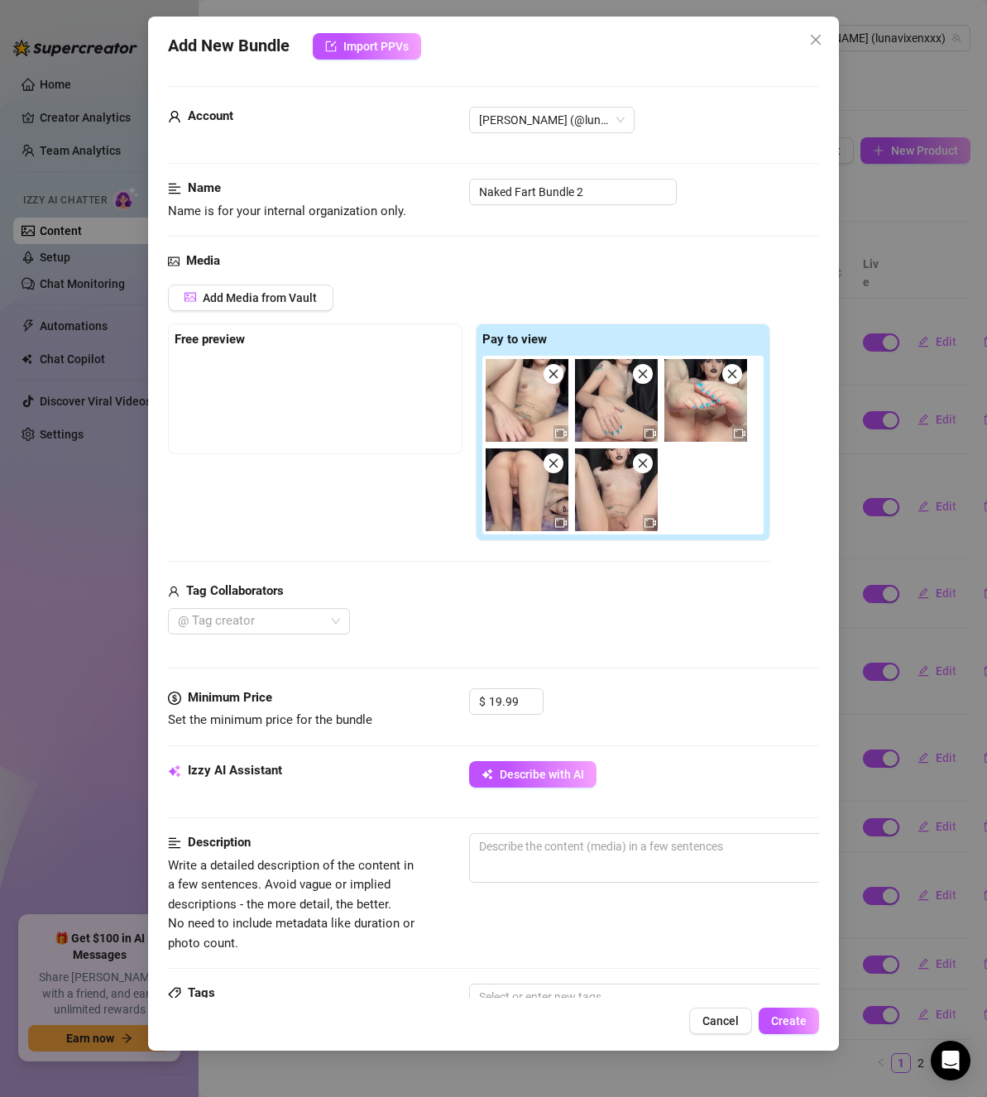
click at [482, 616] on div "@ Tag creator" at bounding box center [469, 621] width 602 height 26
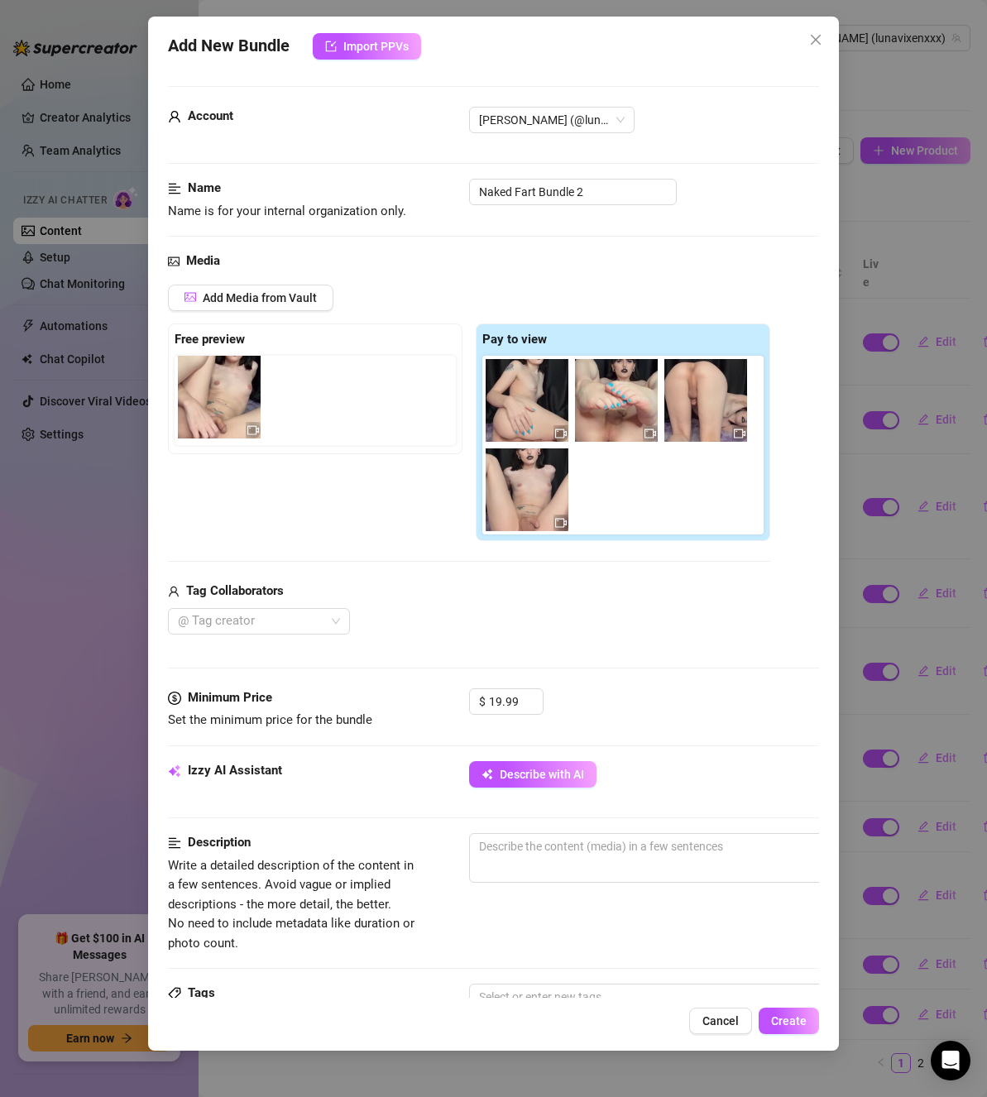
drag, startPoint x: 511, startPoint y: 398, endPoint x: 199, endPoint y: 395, distance: 312.0
click at [199, 395] on div "Free preview Pay to view" at bounding box center [469, 433] width 602 height 218
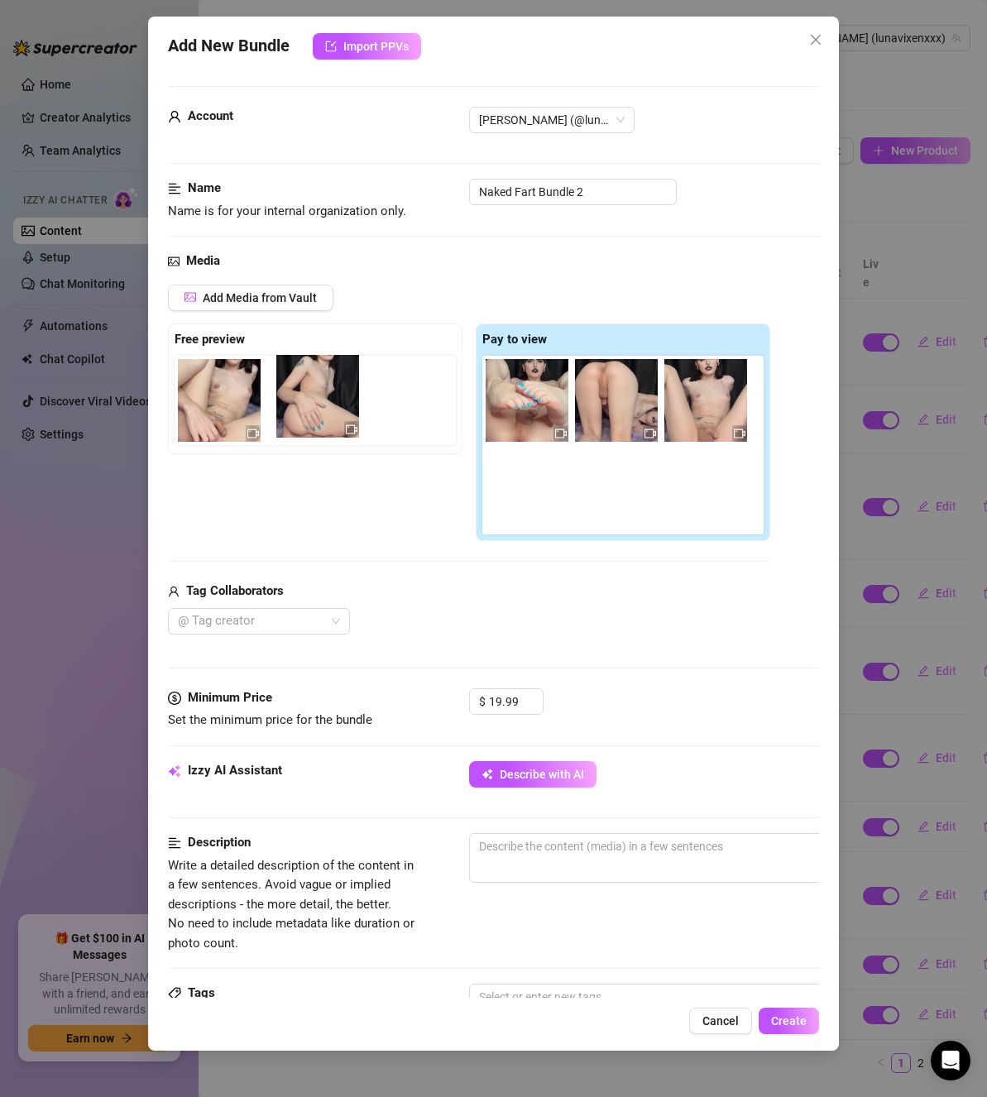
drag, startPoint x: 512, startPoint y: 384, endPoint x: 296, endPoint y: 381, distance: 216.0
click at [296, 381] on div "Free preview Pay to view" at bounding box center [469, 433] width 602 height 218
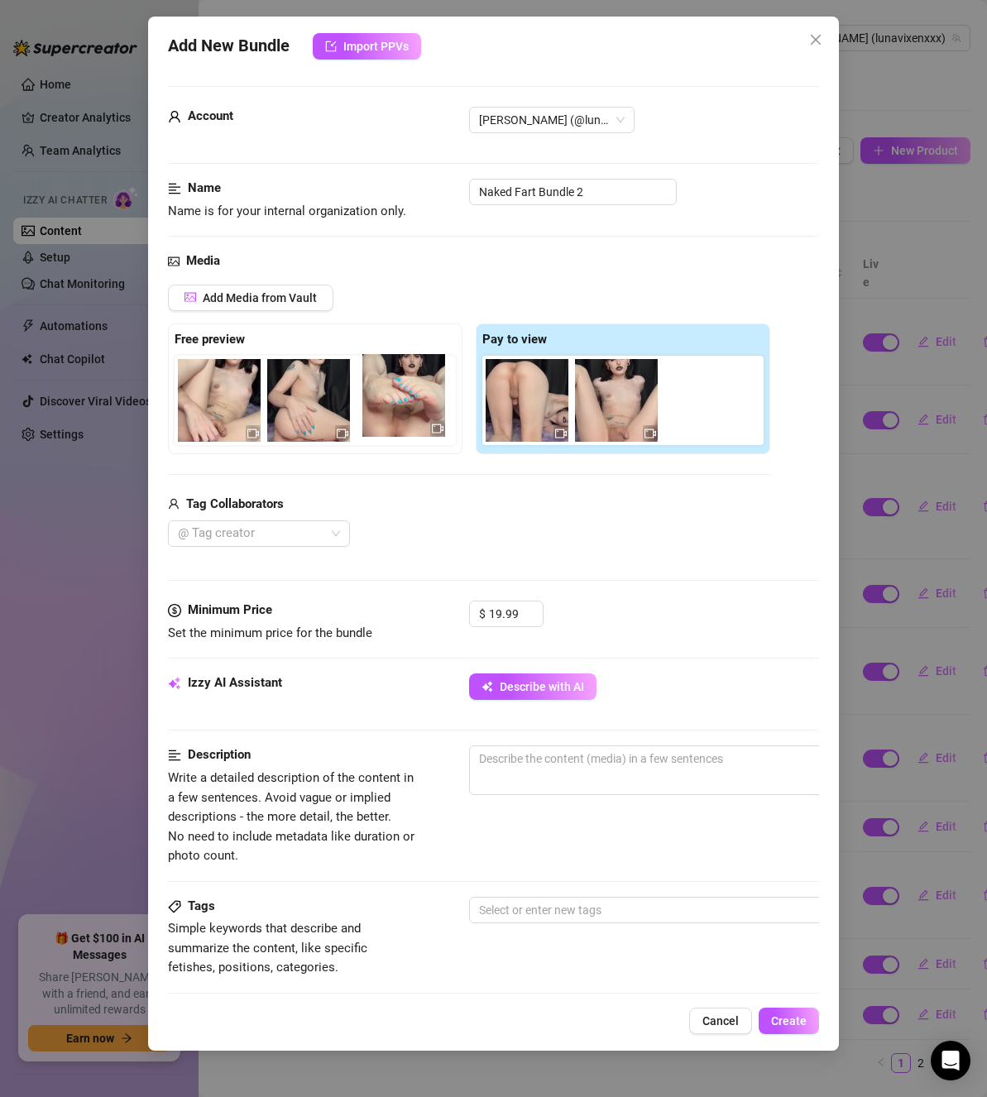
drag, startPoint x: 518, startPoint y: 395, endPoint x: 391, endPoint y: 390, distance: 127.5
click at [391, 390] on div "Free preview Pay to view" at bounding box center [469, 389] width 602 height 131
drag, startPoint x: 516, startPoint y: 400, endPoint x: 535, endPoint y: 443, distance: 46.7
click at [535, 443] on div at bounding box center [626, 400] width 288 height 89
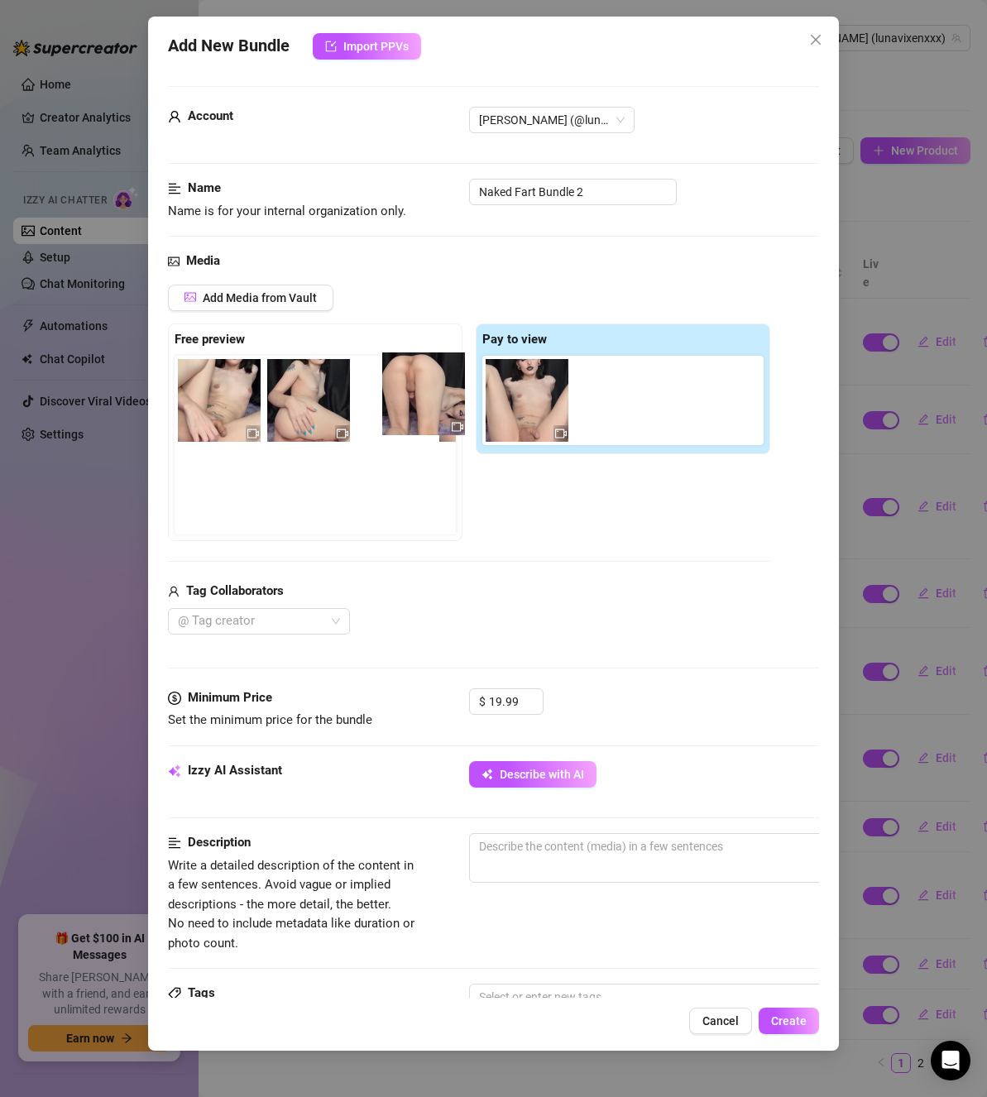
scroll to position [0, 29]
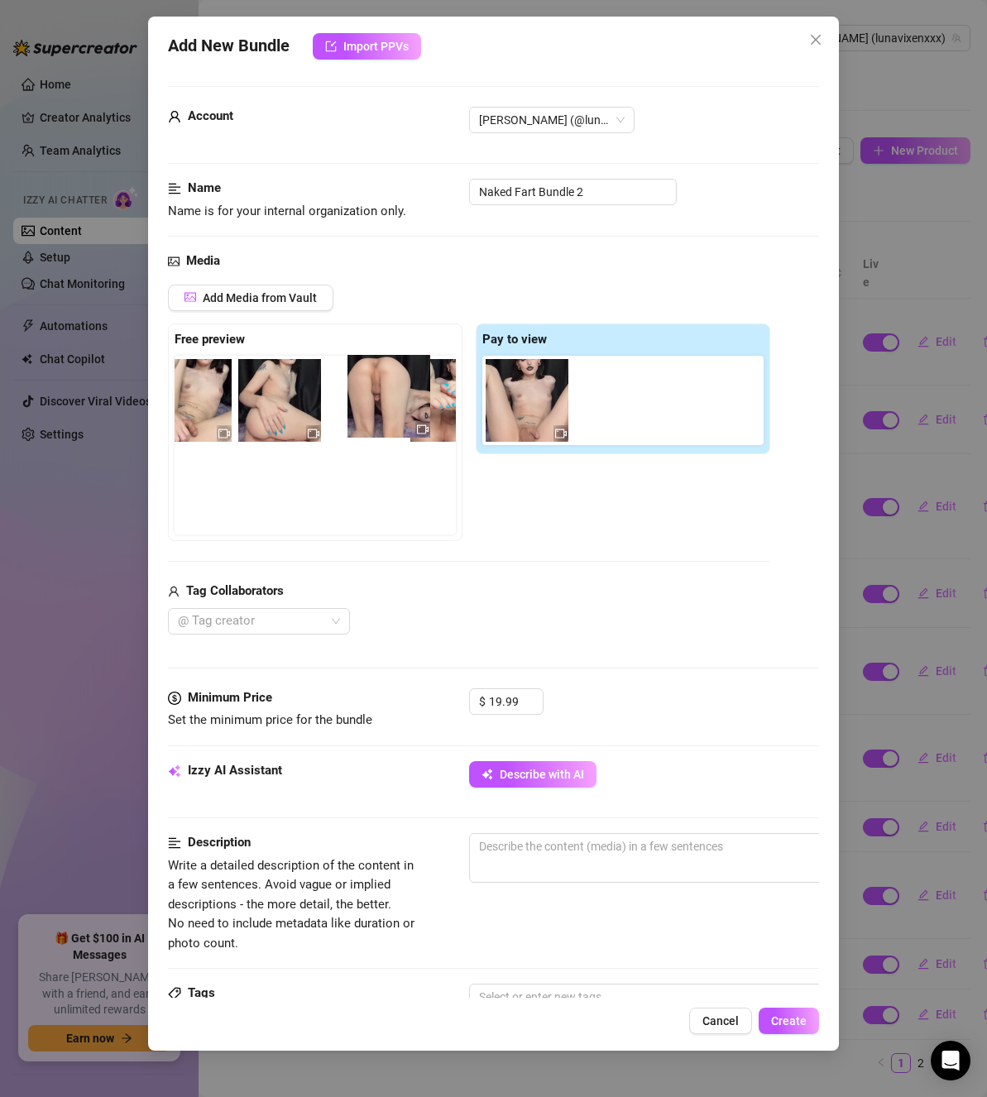
drag, startPoint x: 513, startPoint y: 425, endPoint x: 383, endPoint y: 420, distance: 130.0
click at [383, 420] on div "Free preview Pay to view" at bounding box center [469, 433] width 602 height 218
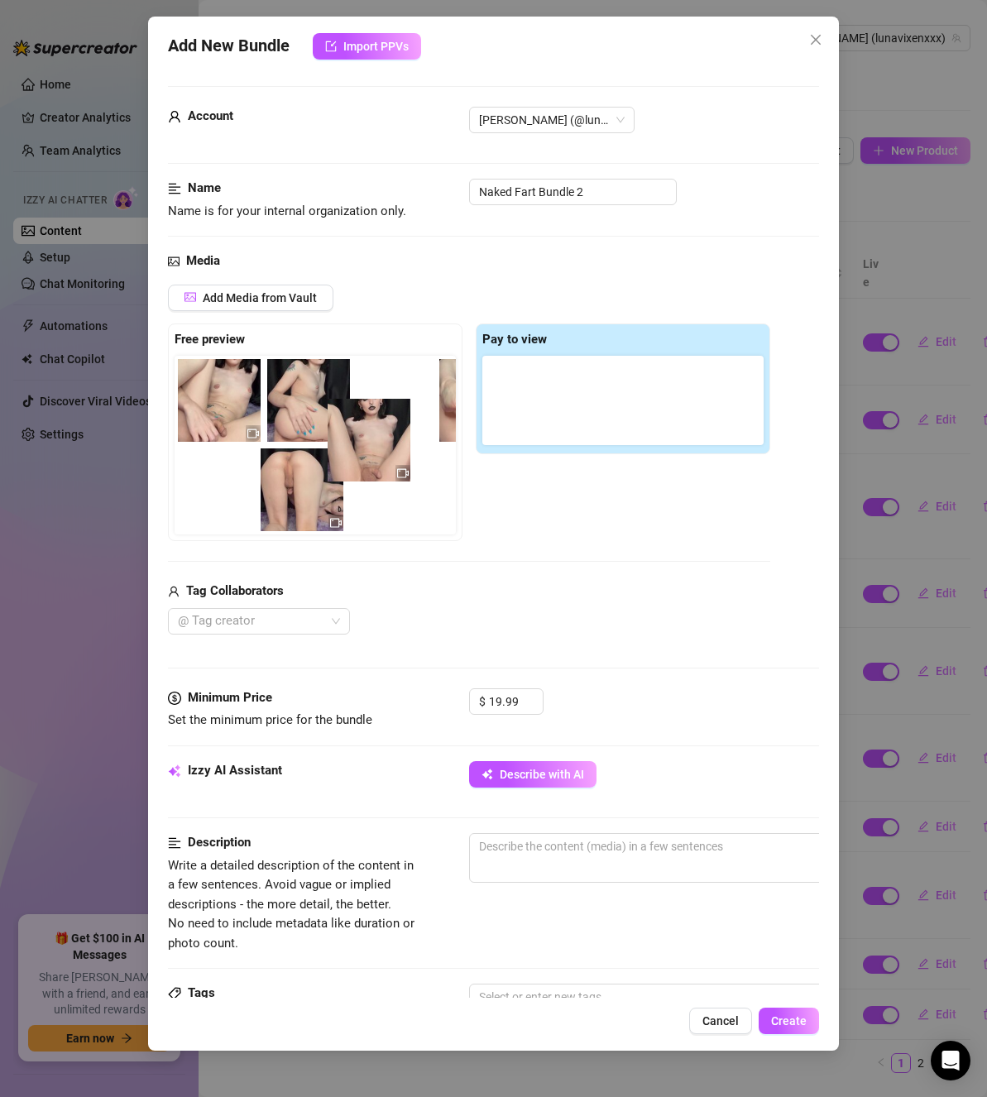
scroll to position [0, 8]
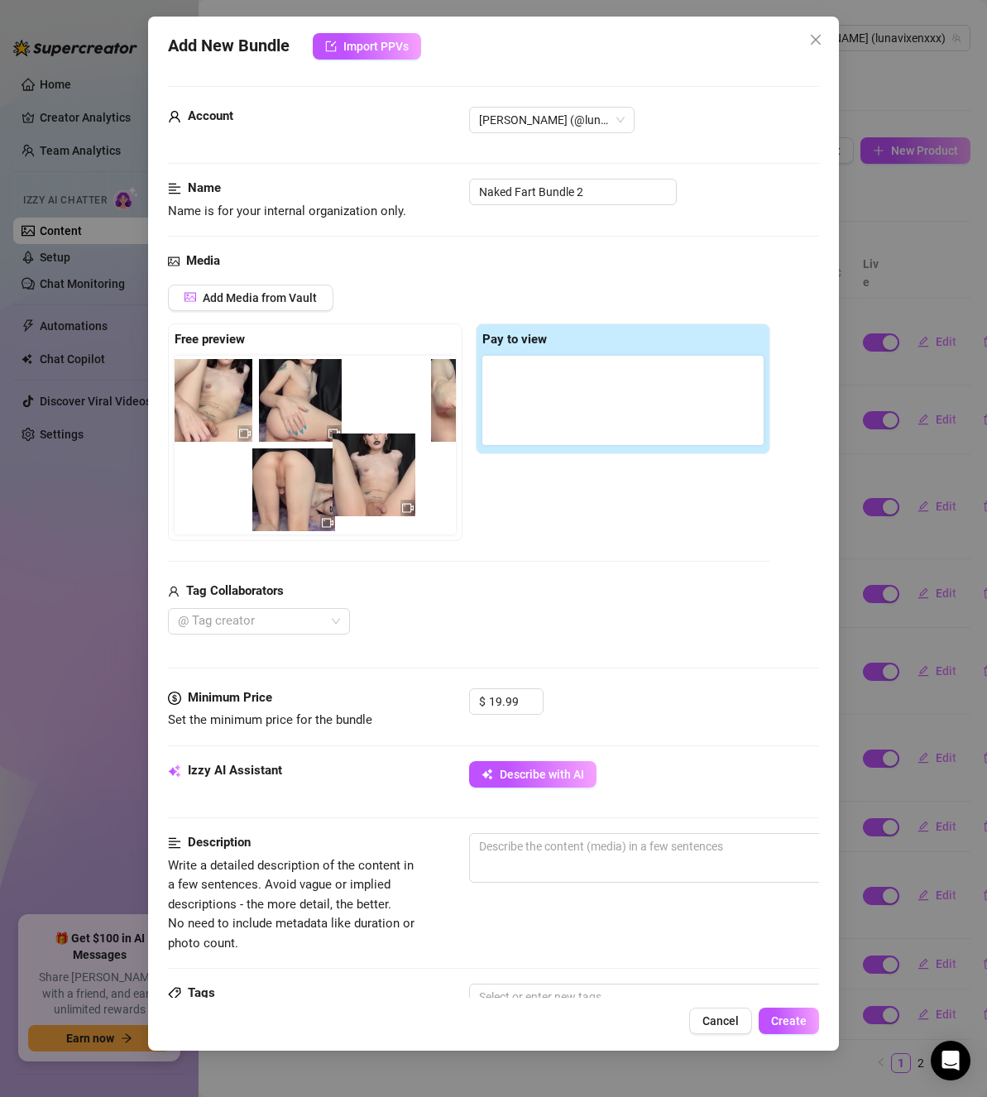
drag, startPoint x: 554, startPoint y: 419, endPoint x: 396, endPoint y: 493, distance: 174.0
click at [396, 493] on div "Free preview Pay to view" at bounding box center [469, 433] width 602 height 218
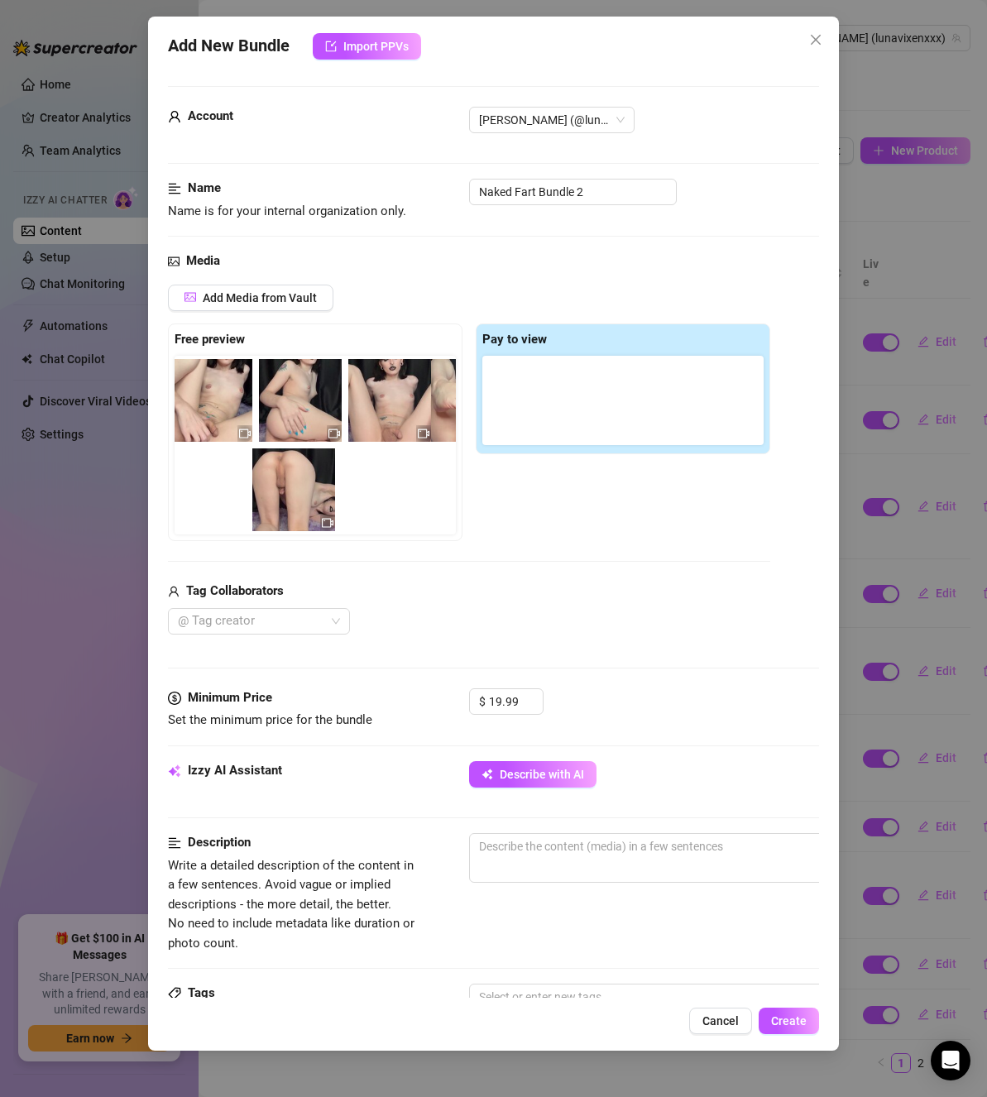
scroll to position [0, 0]
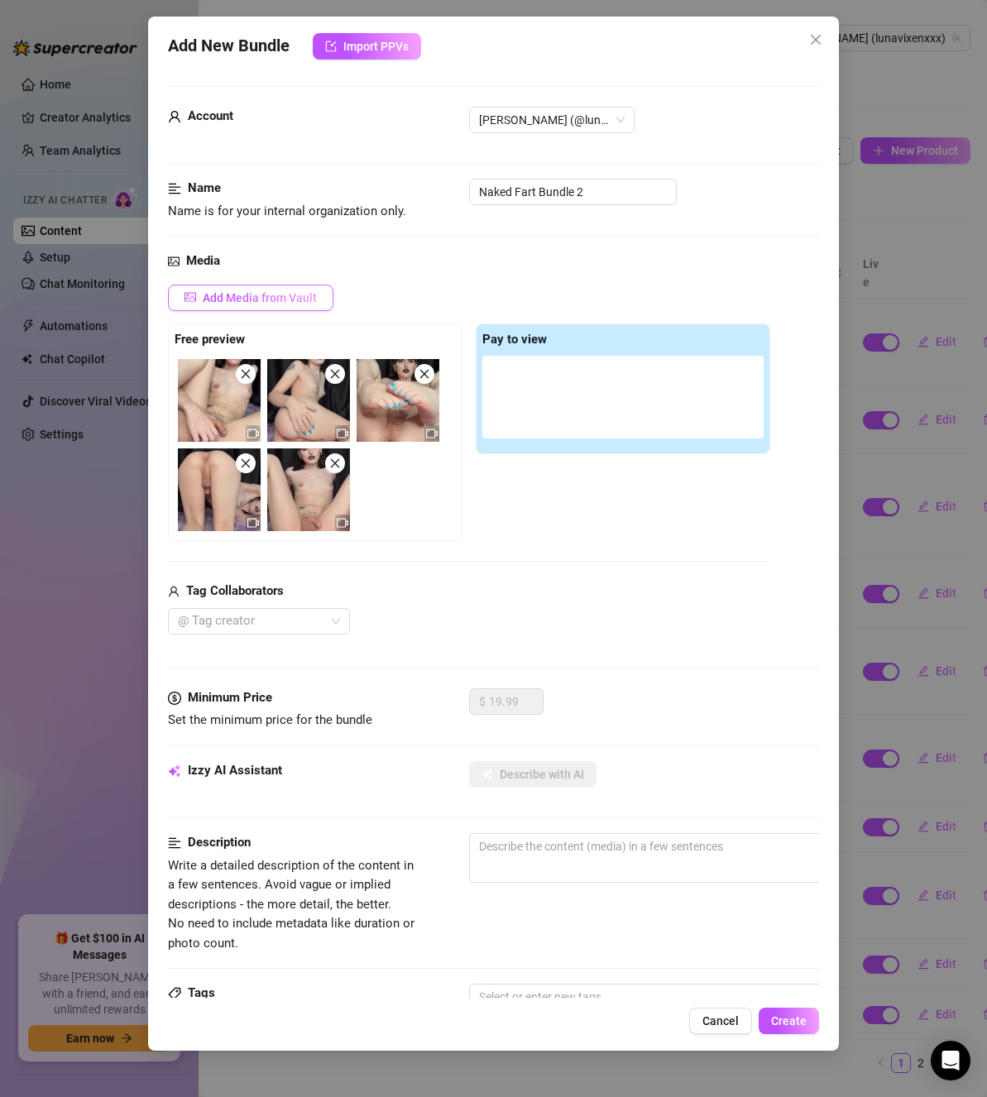
click at [289, 302] on span "Add Media from Vault" at bounding box center [260, 297] width 114 height 13
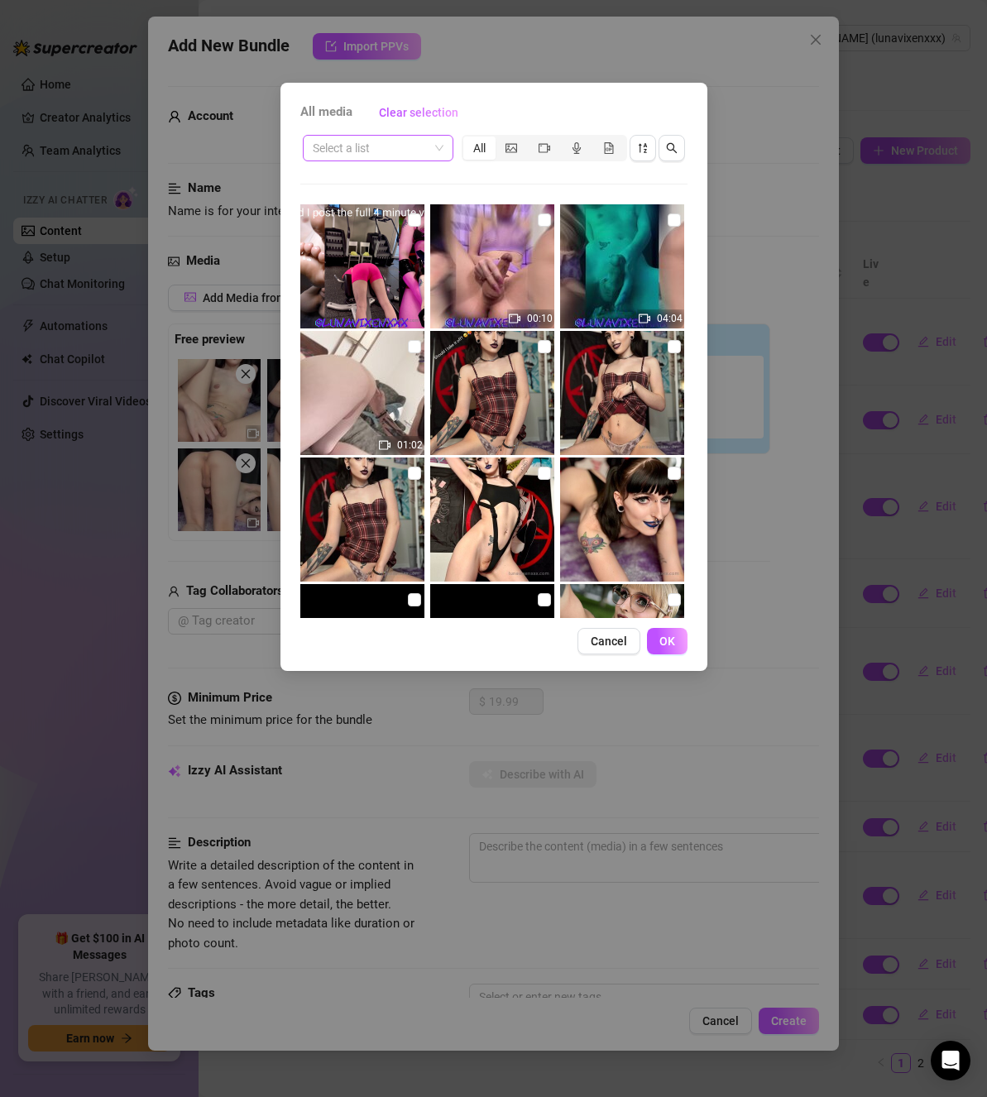
click at [407, 150] on input "search" at bounding box center [371, 148] width 116 height 25
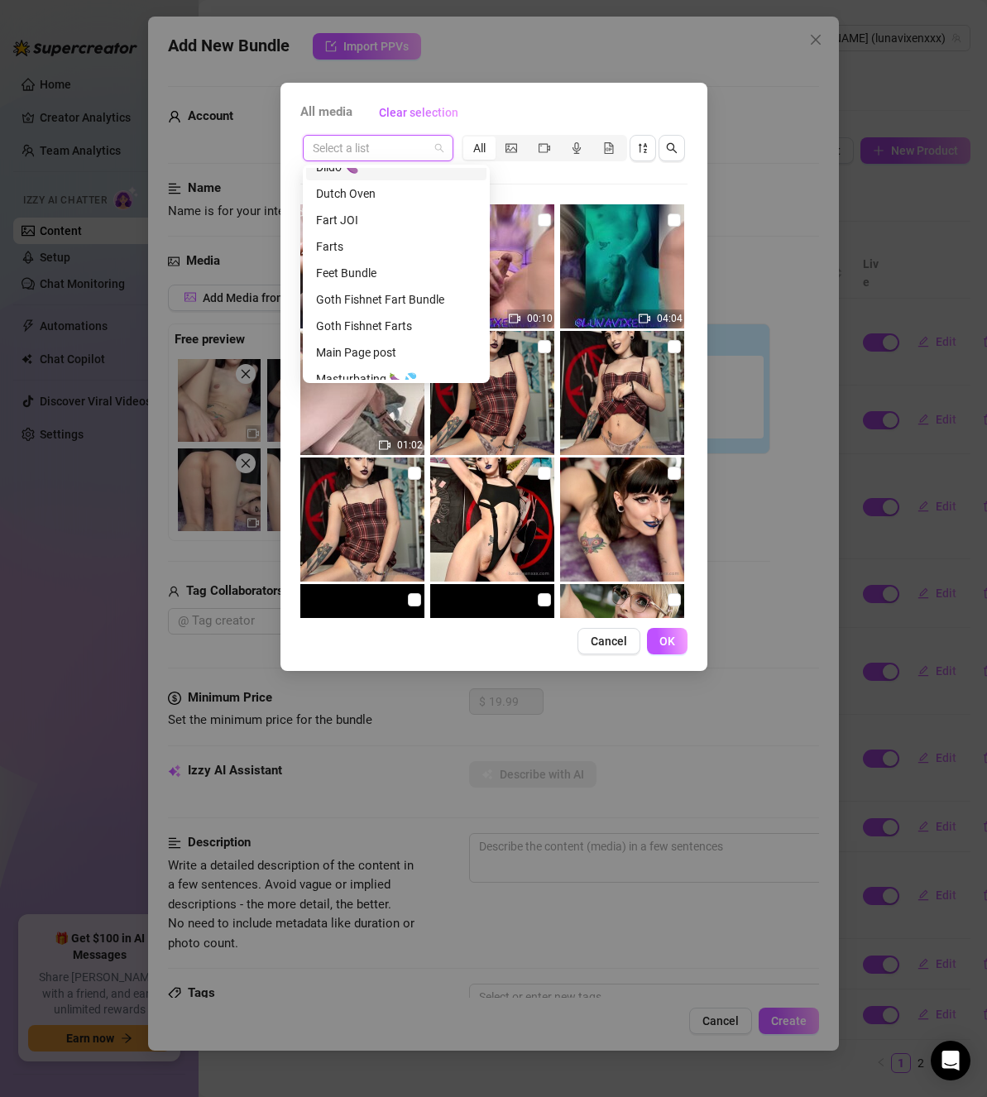
scroll to position [248, 0]
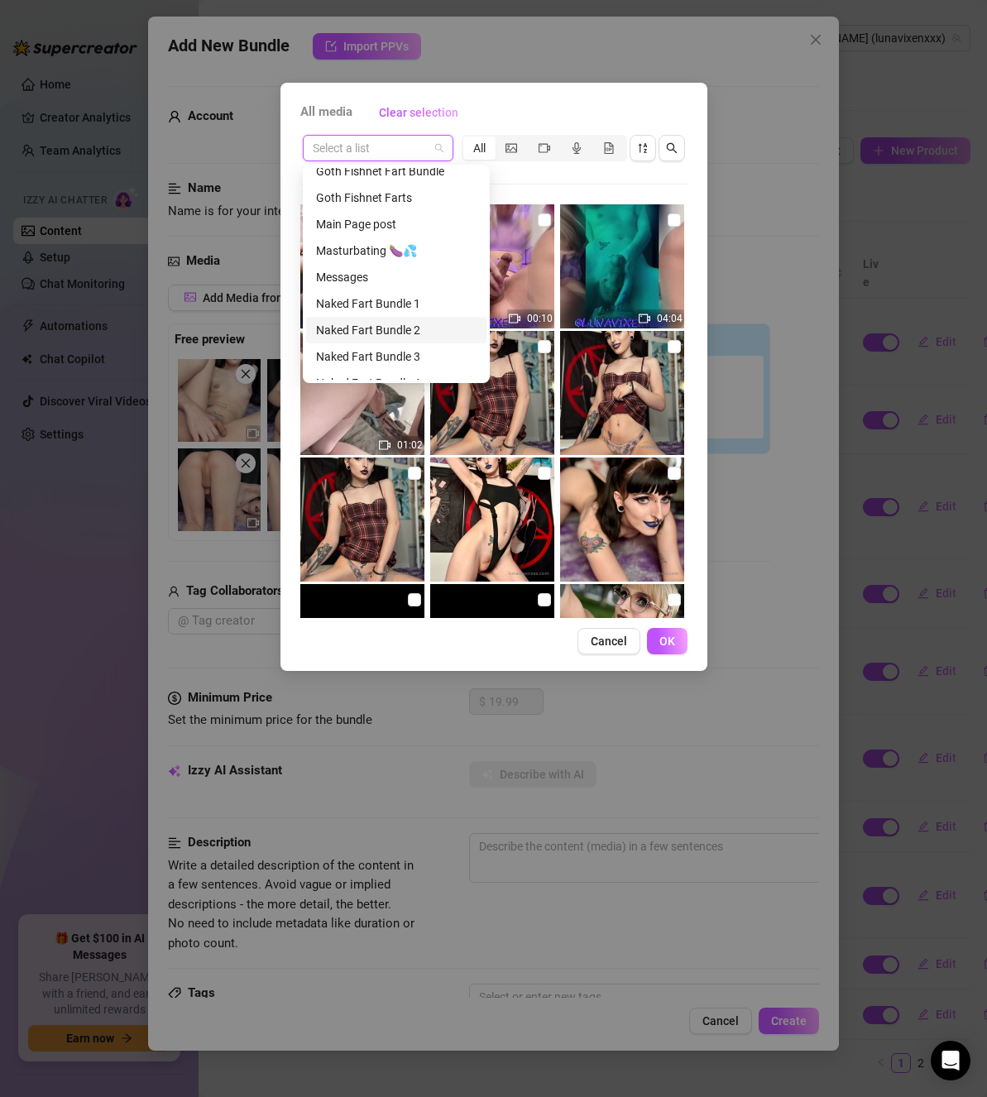
click at [386, 335] on div "Naked Fart Bundle 2" at bounding box center [396, 330] width 161 height 18
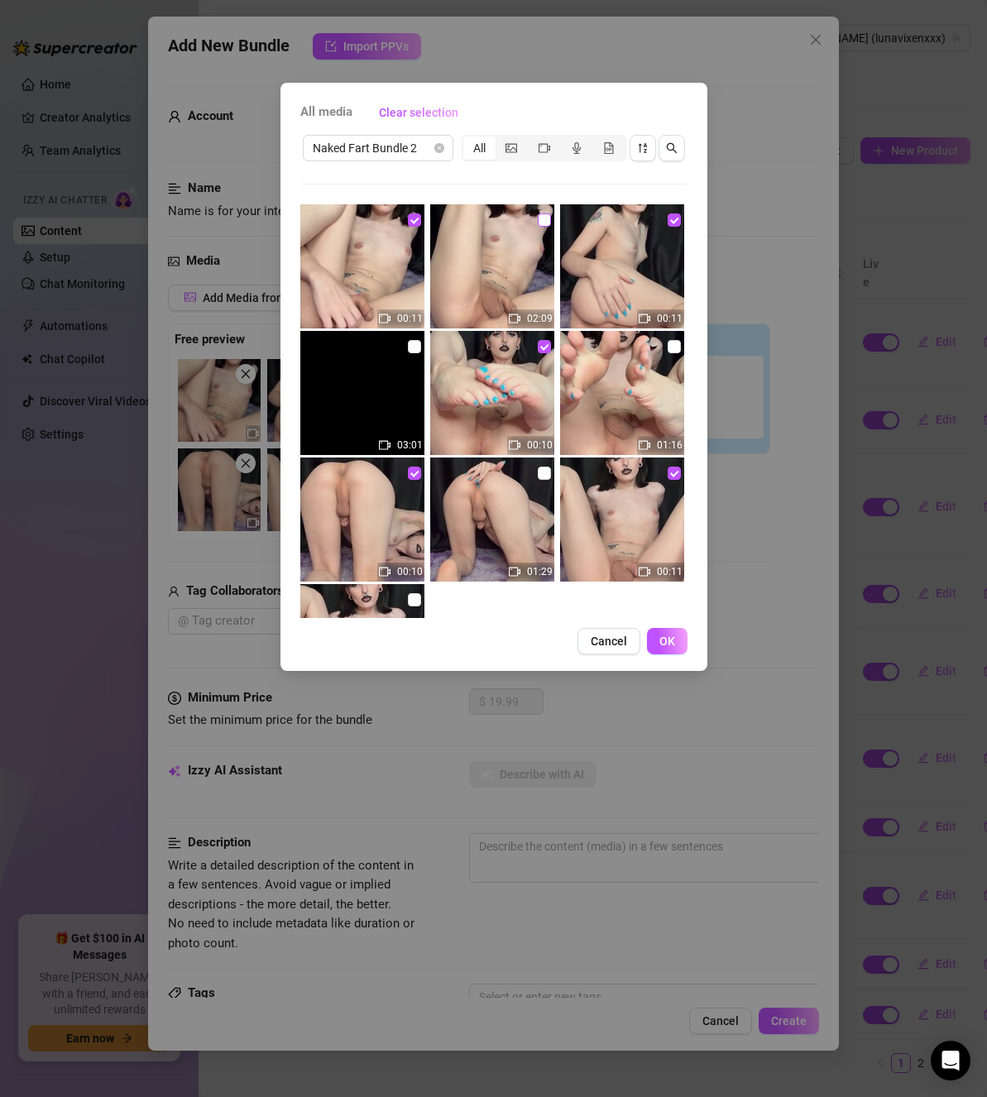
click at [538, 225] on input "checkbox" at bounding box center [544, 220] width 13 height 13
click at [408, 345] on input "checkbox" at bounding box center [414, 346] width 13 height 13
click at [668, 351] on input "checkbox" at bounding box center [674, 346] width 13 height 13
click at [541, 479] on input "checkbox" at bounding box center [544, 473] width 13 height 13
click at [411, 606] on input "checkbox" at bounding box center [414, 599] width 13 height 13
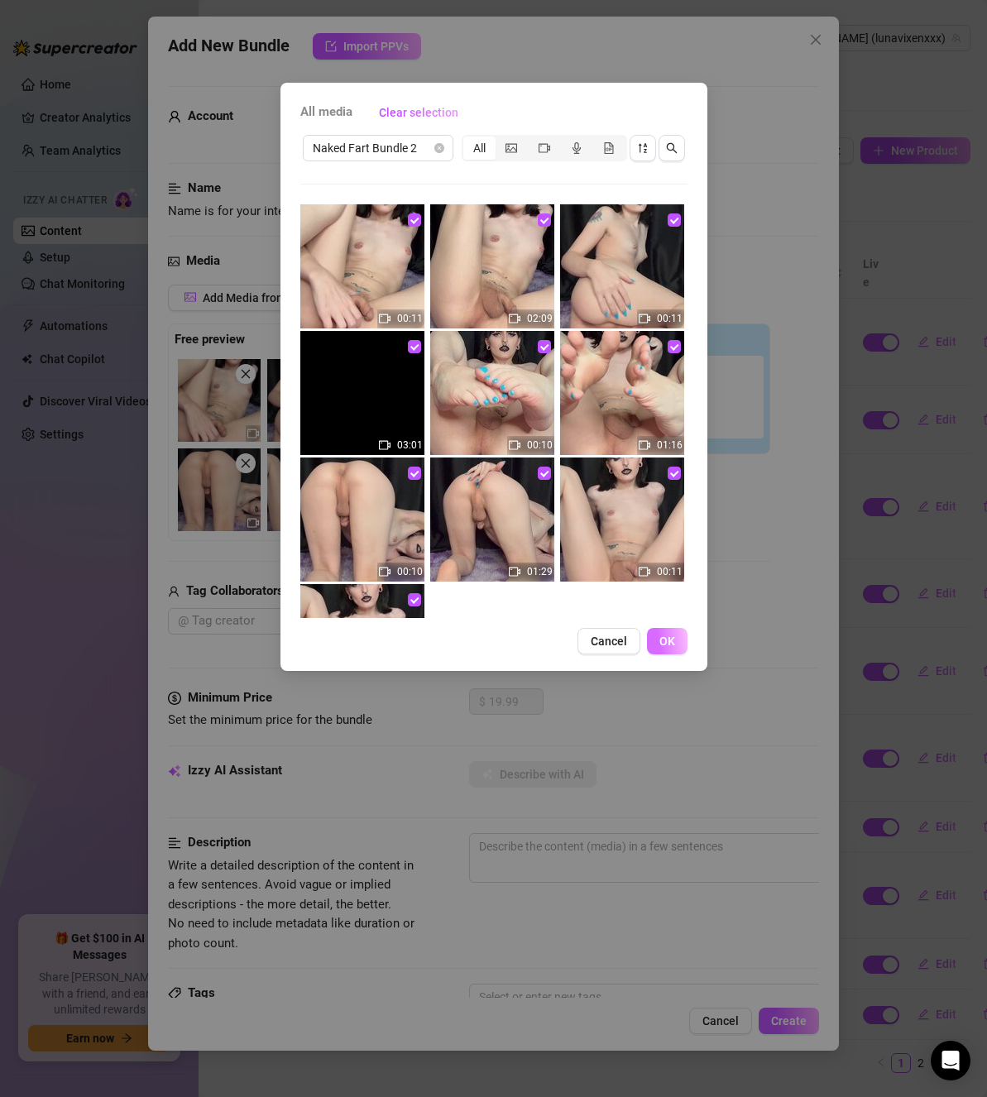
click at [684, 640] on button "OK" at bounding box center [667, 641] width 41 height 26
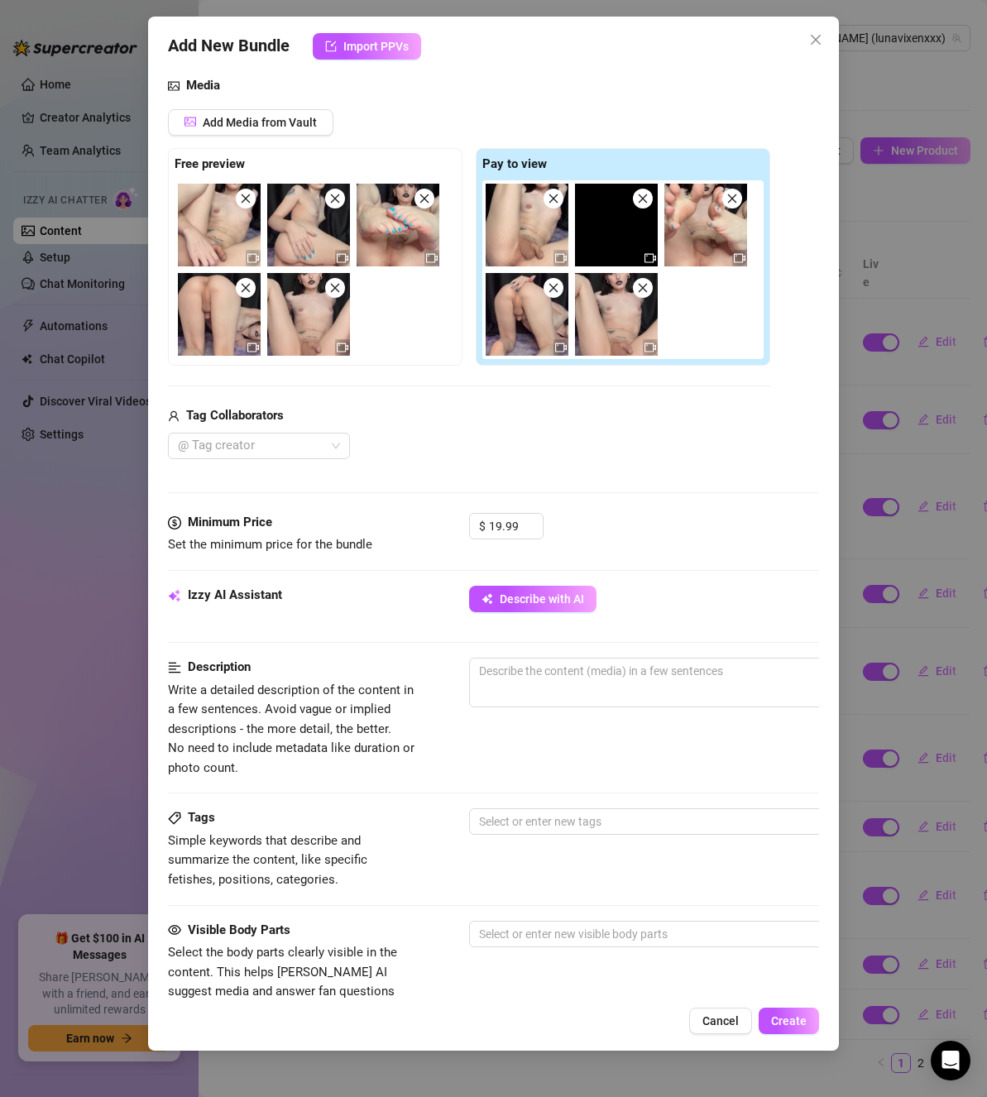
scroll to position [166, 0]
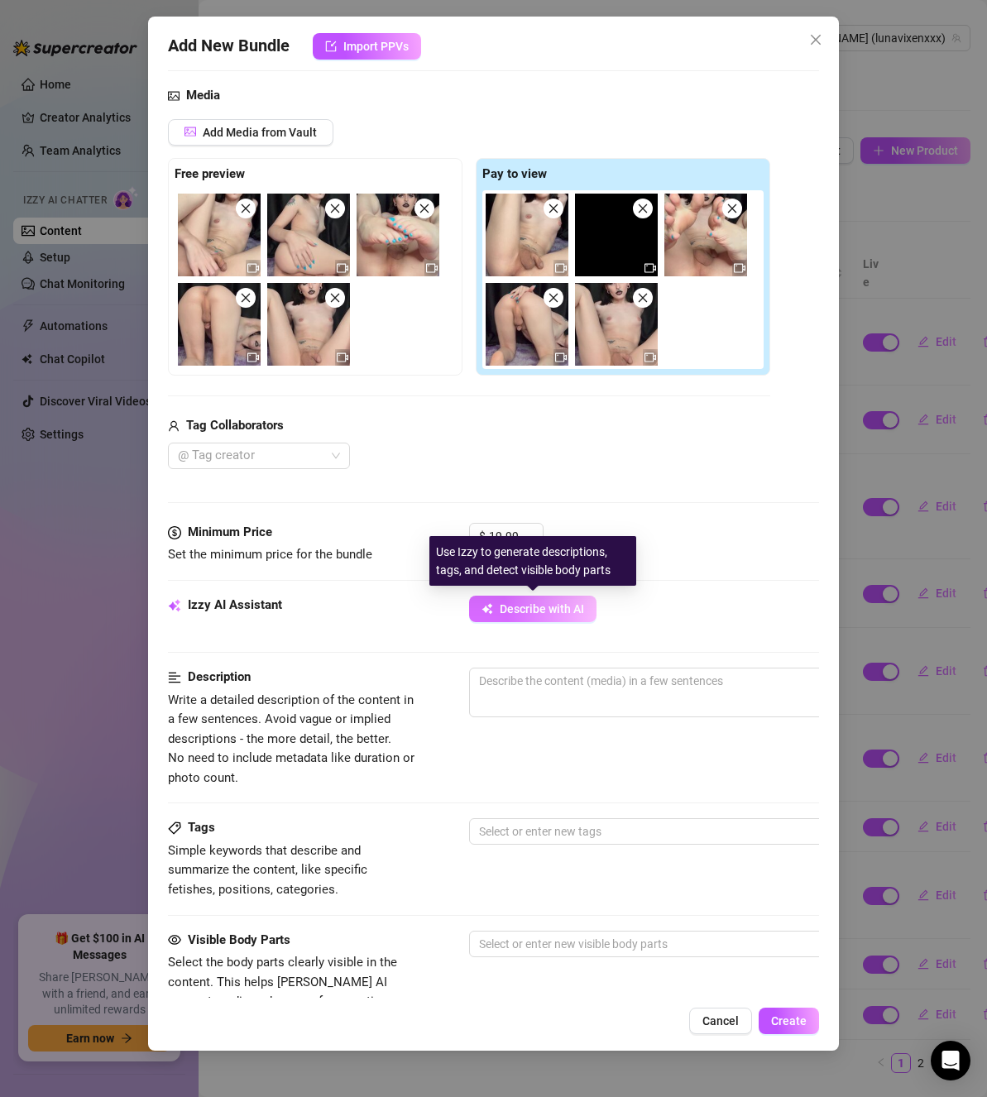
click at [552, 614] on span "Describe with AI" at bounding box center [542, 608] width 84 height 13
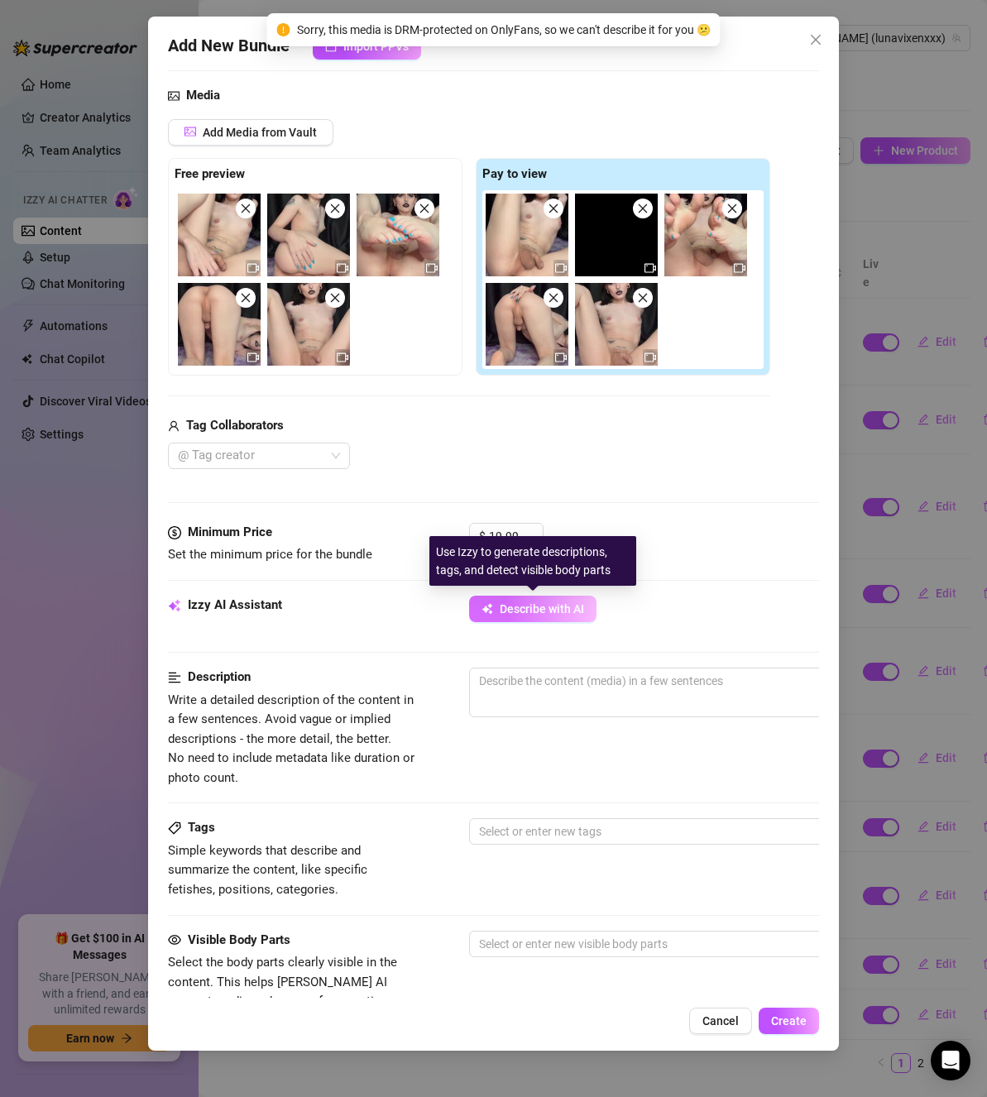
click at [580, 596] on button "Describe with AI" at bounding box center [532, 609] width 127 height 26
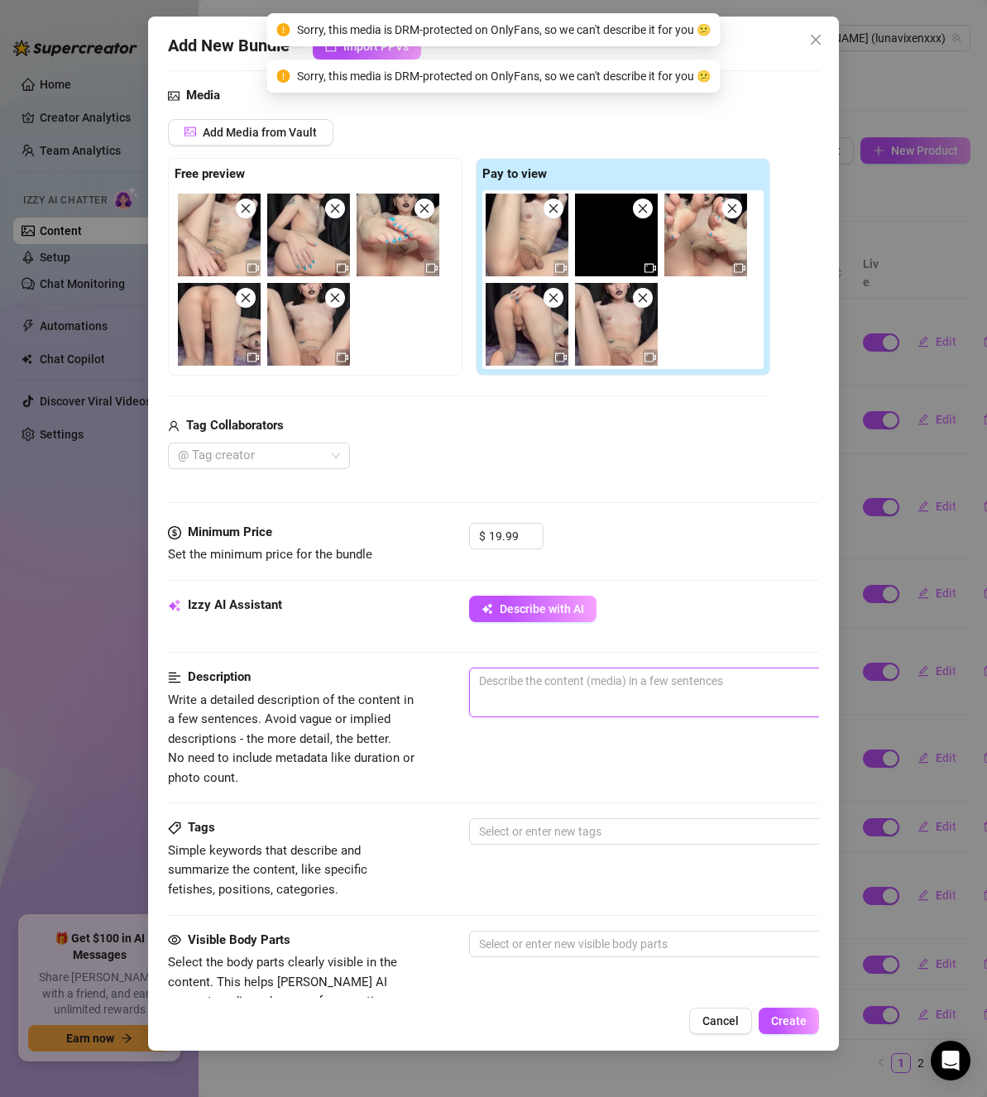
click at [591, 679] on textarea at bounding box center [759, 681] width 578 height 25
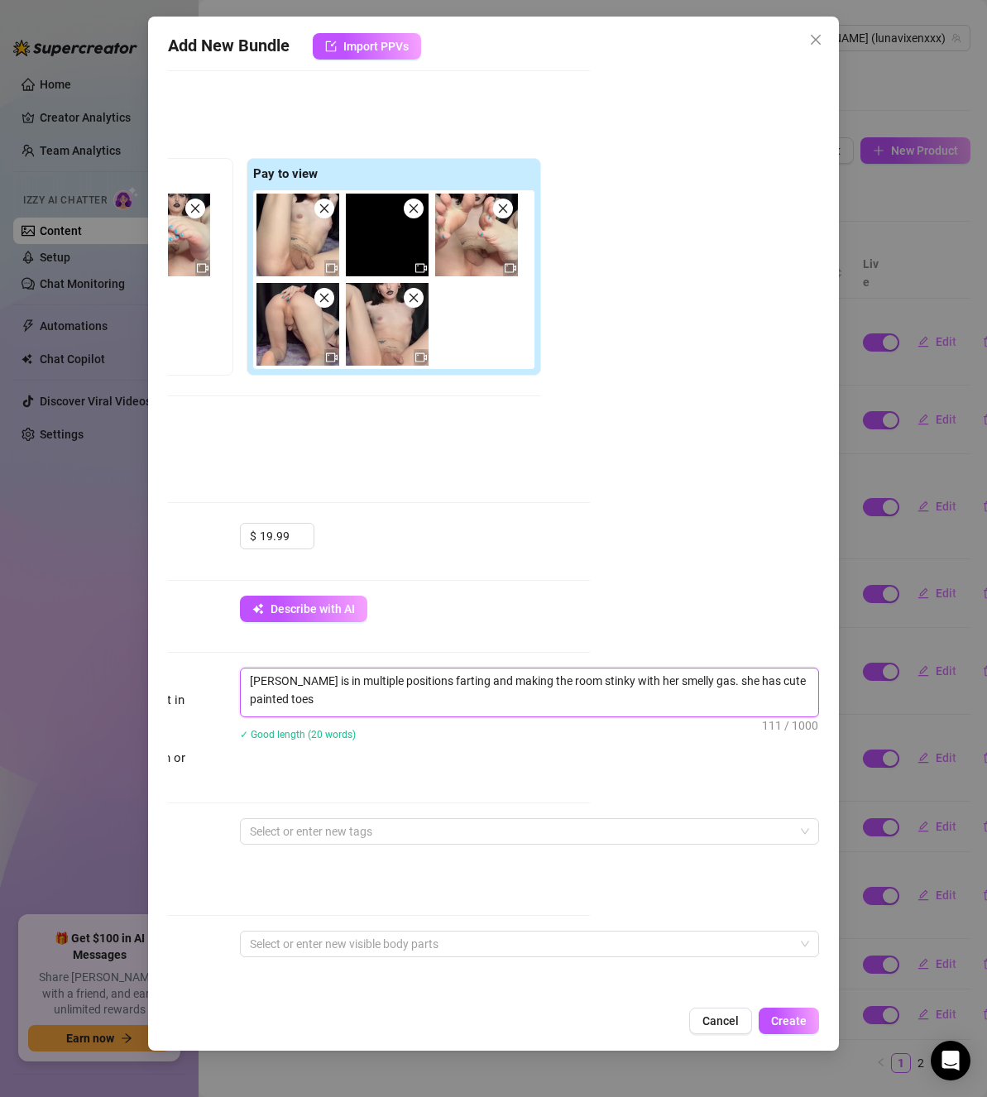
scroll to position [0, 0]
click at [502, 833] on div at bounding box center [520, 831] width 555 height 23
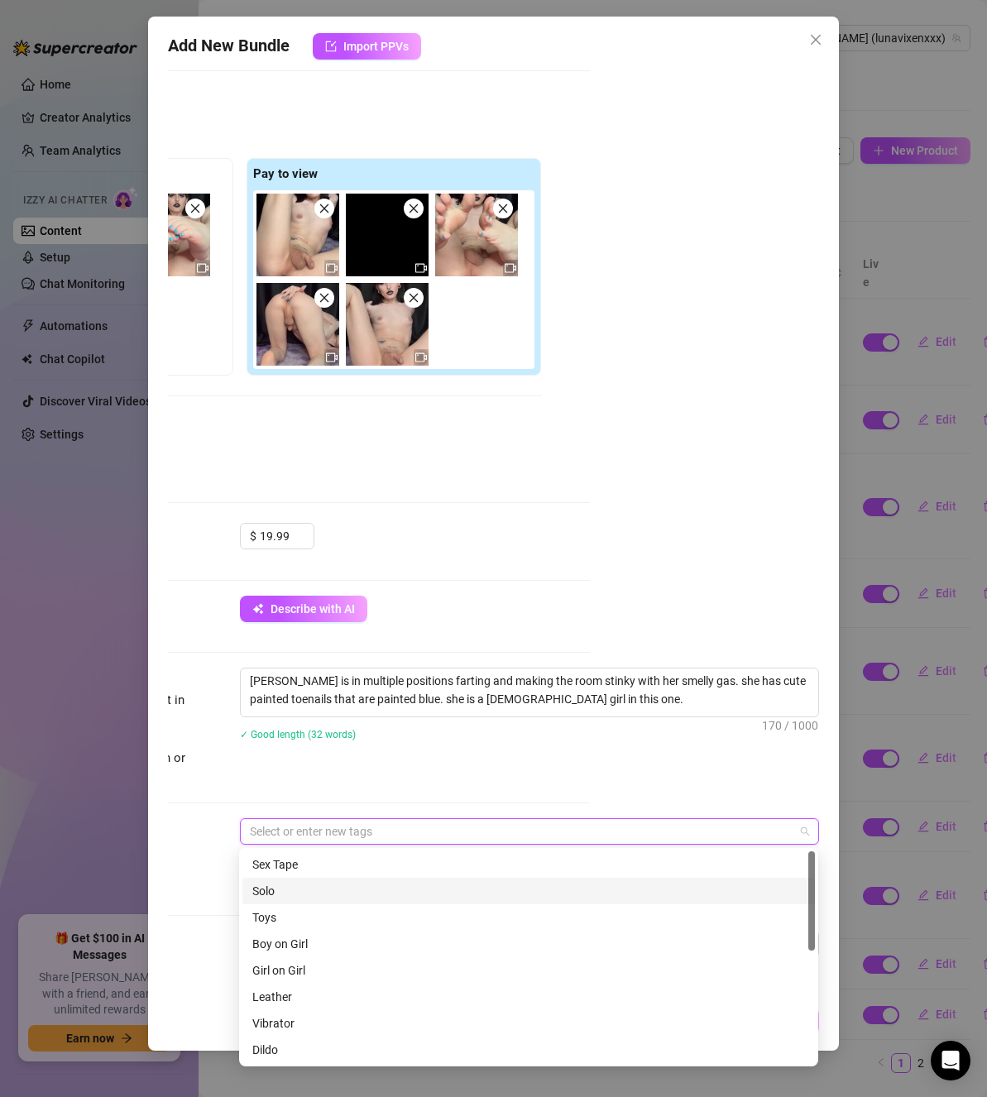
click at [296, 888] on div "Solo" at bounding box center [528, 891] width 553 height 18
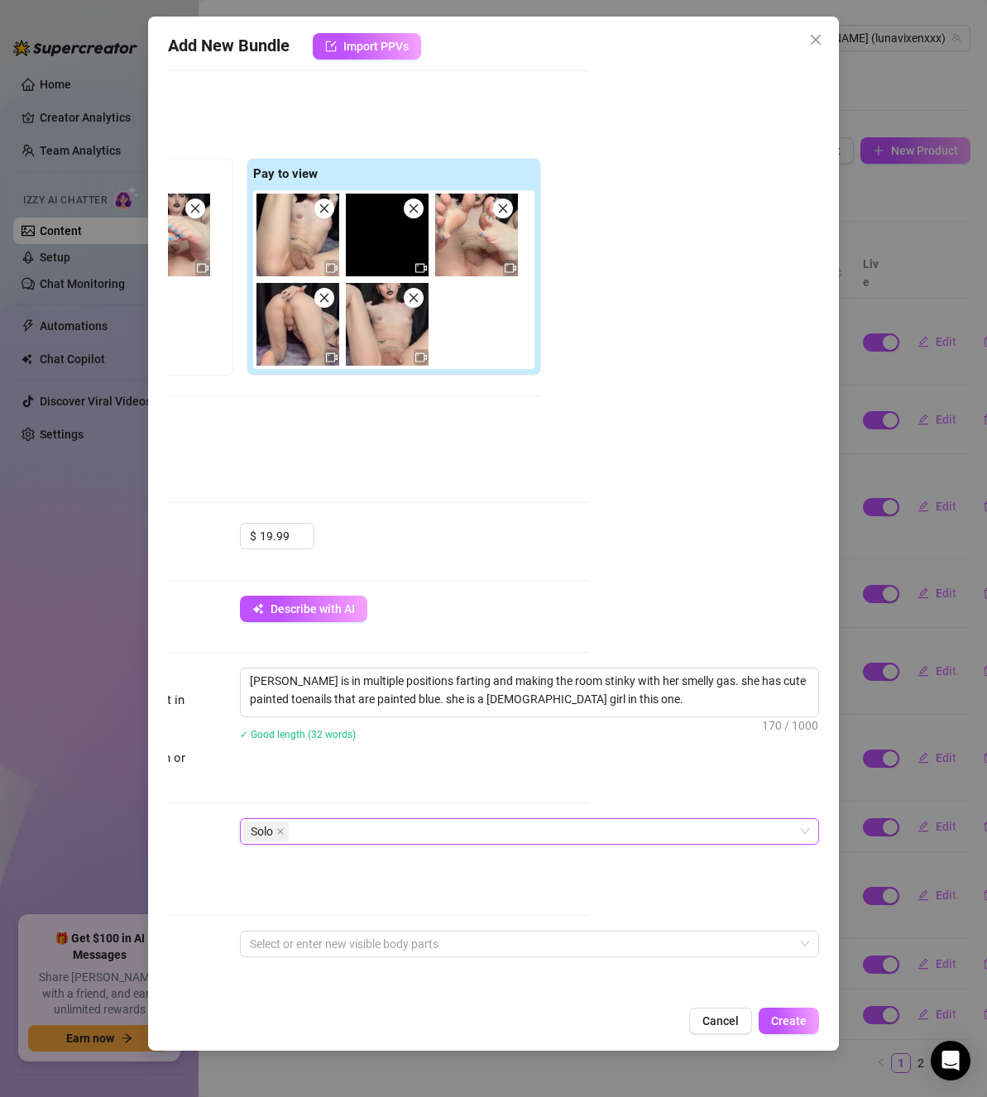
click at [319, 832] on div "Solo" at bounding box center [520, 831] width 555 height 23
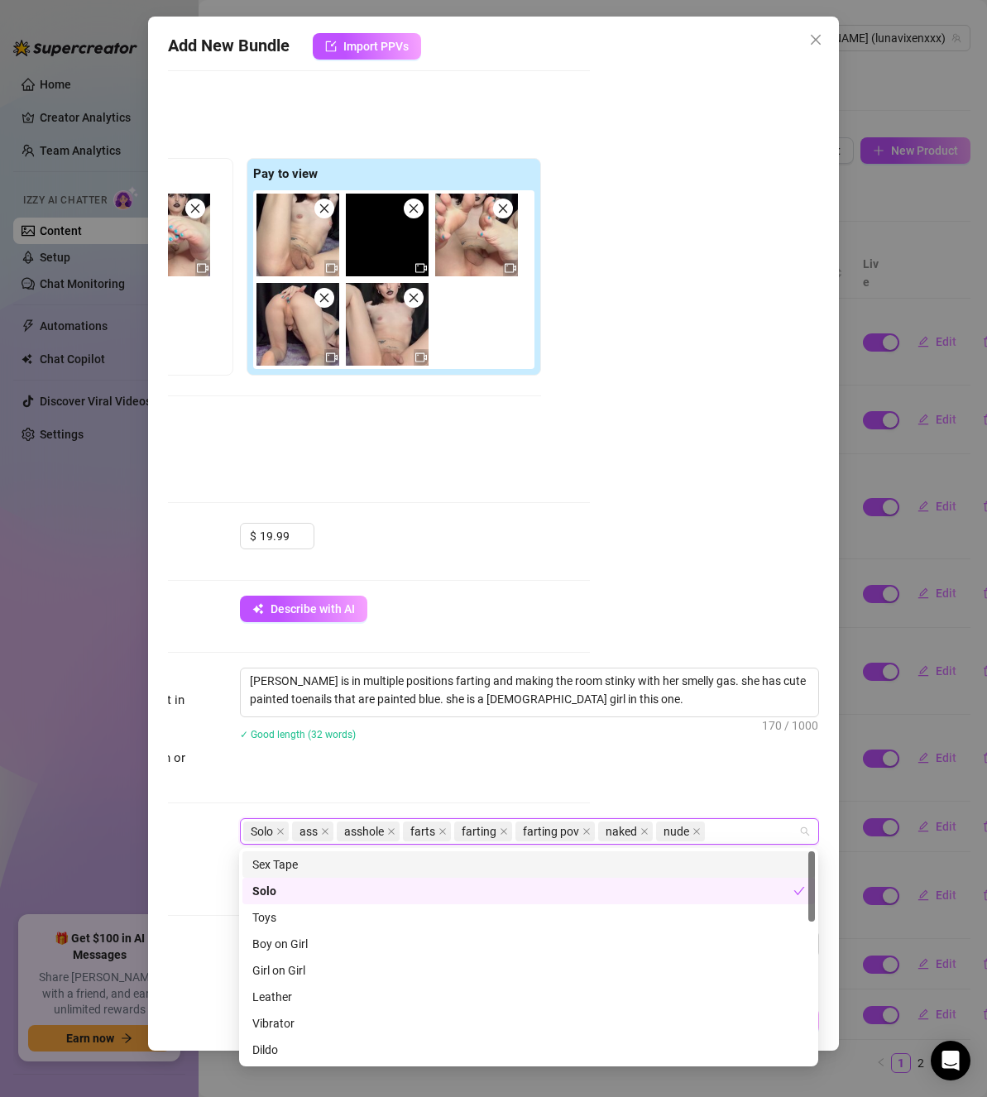
click at [684, 649] on div "Account [PERSON_NAME] (@lunavixenxxx) Name Name is for your internal organizati…" at bounding box center [493, 532] width 651 height 932
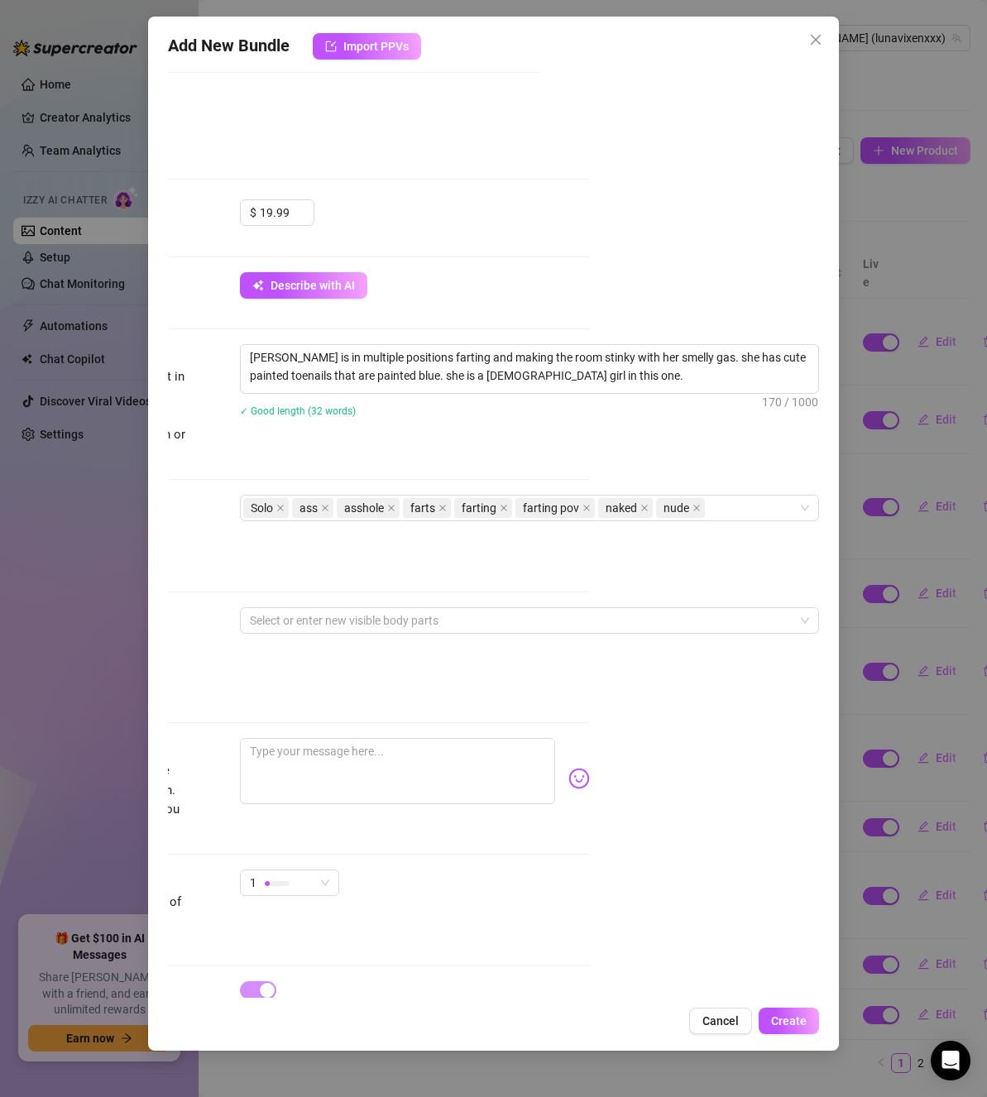
scroll to position [497, 230]
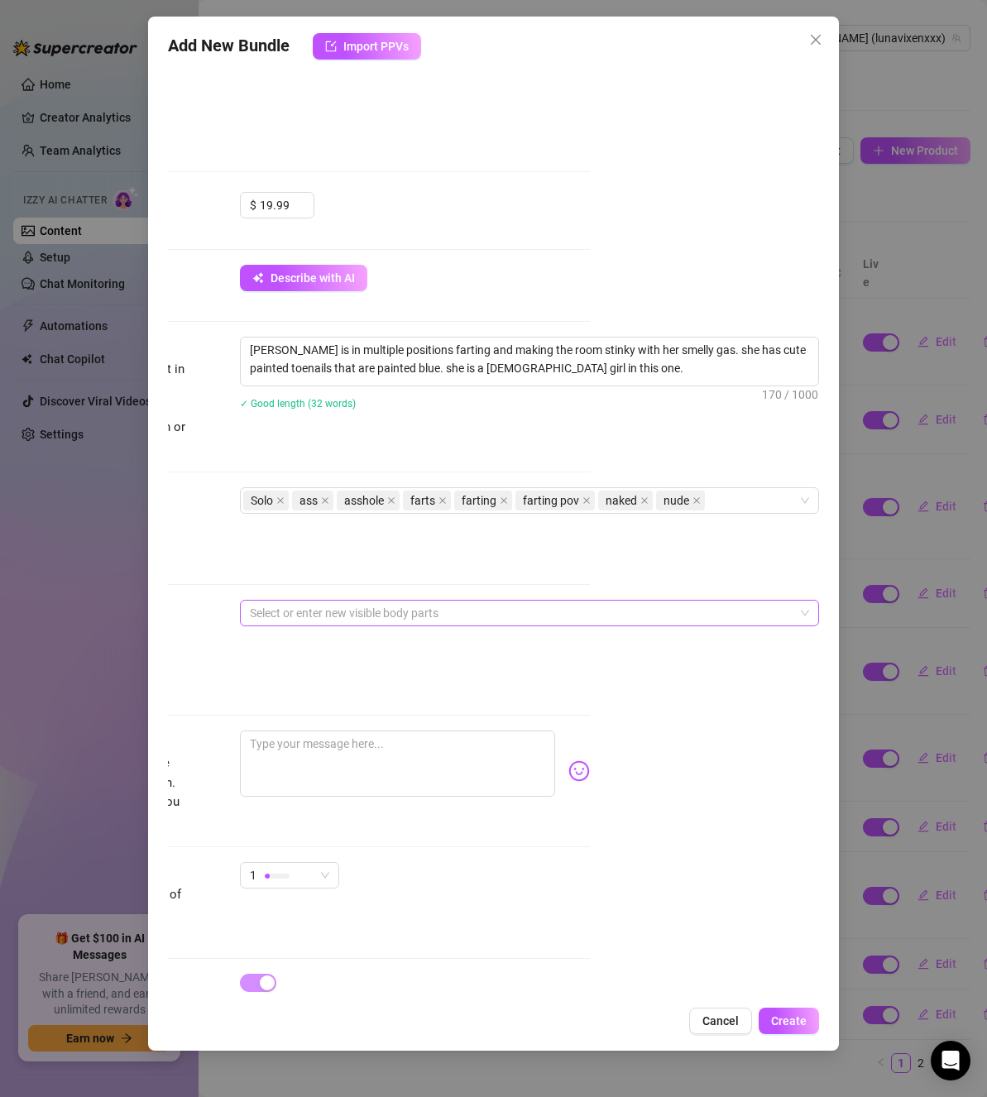
click at [516, 621] on div at bounding box center [520, 613] width 555 height 23
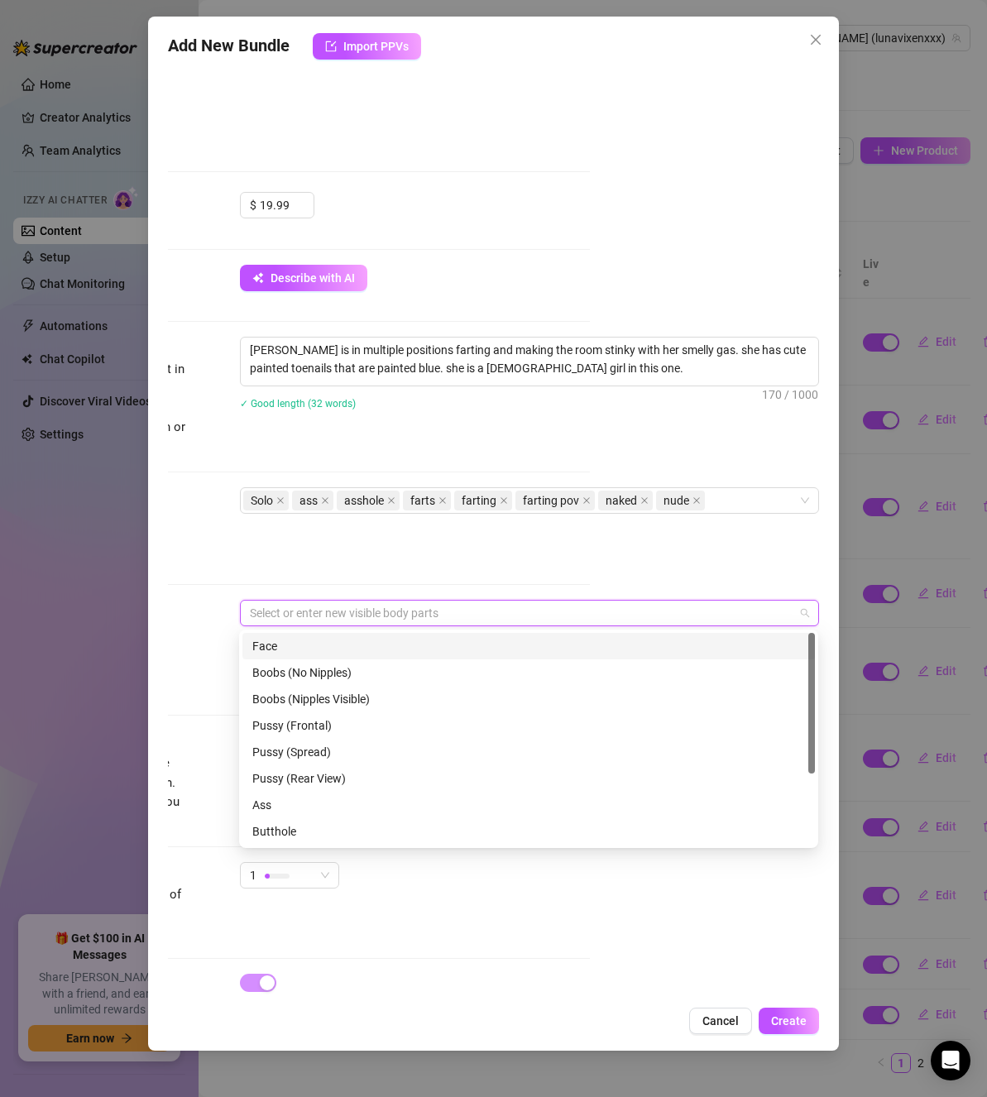
click at [415, 649] on div "Face" at bounding box center [528, 646] width 553 height 18
click at [439, 692] on div "Boobs (Nipples Visible)" at bounding box center [528, 699] width 553 height 18
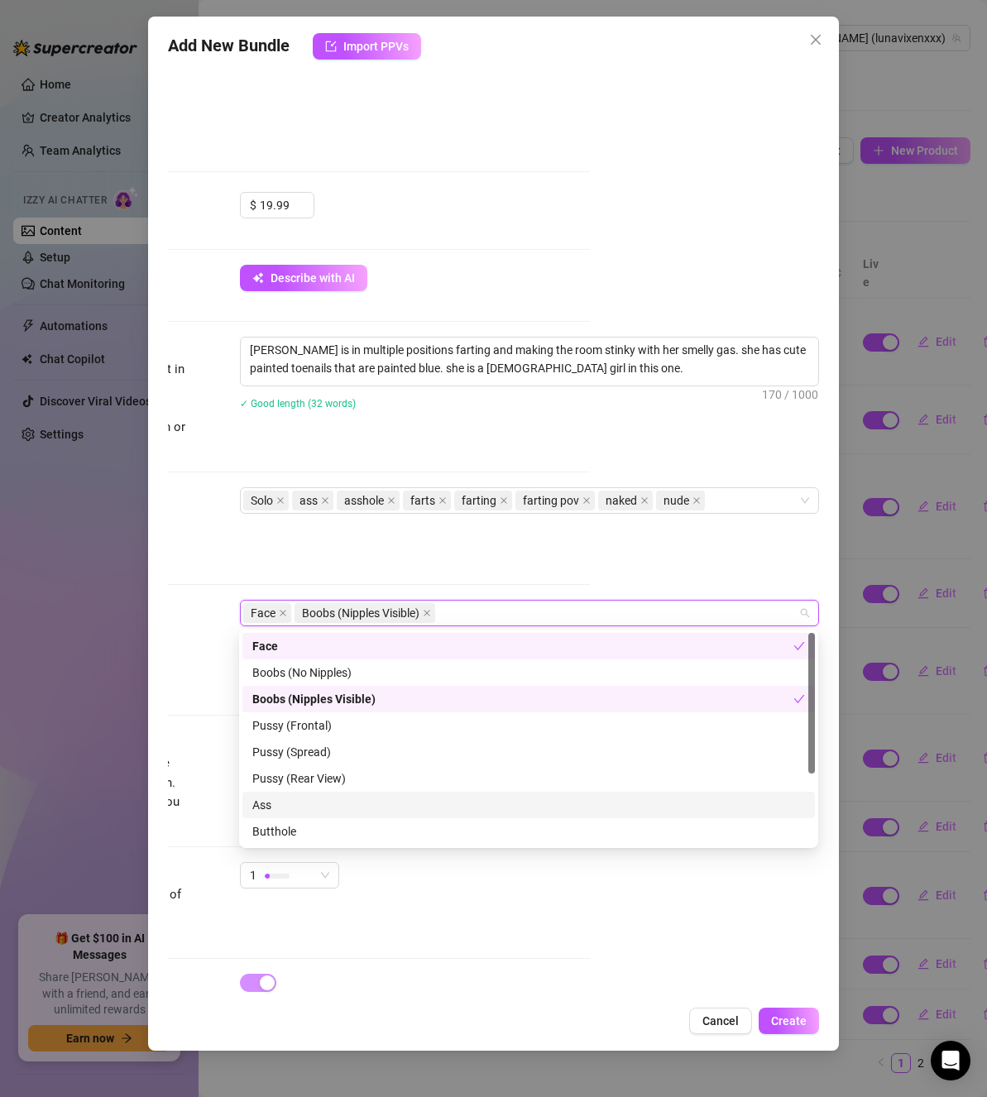
click at [427, 813] on div "Ass" at bounding box center [528, 805] width 553 height 18
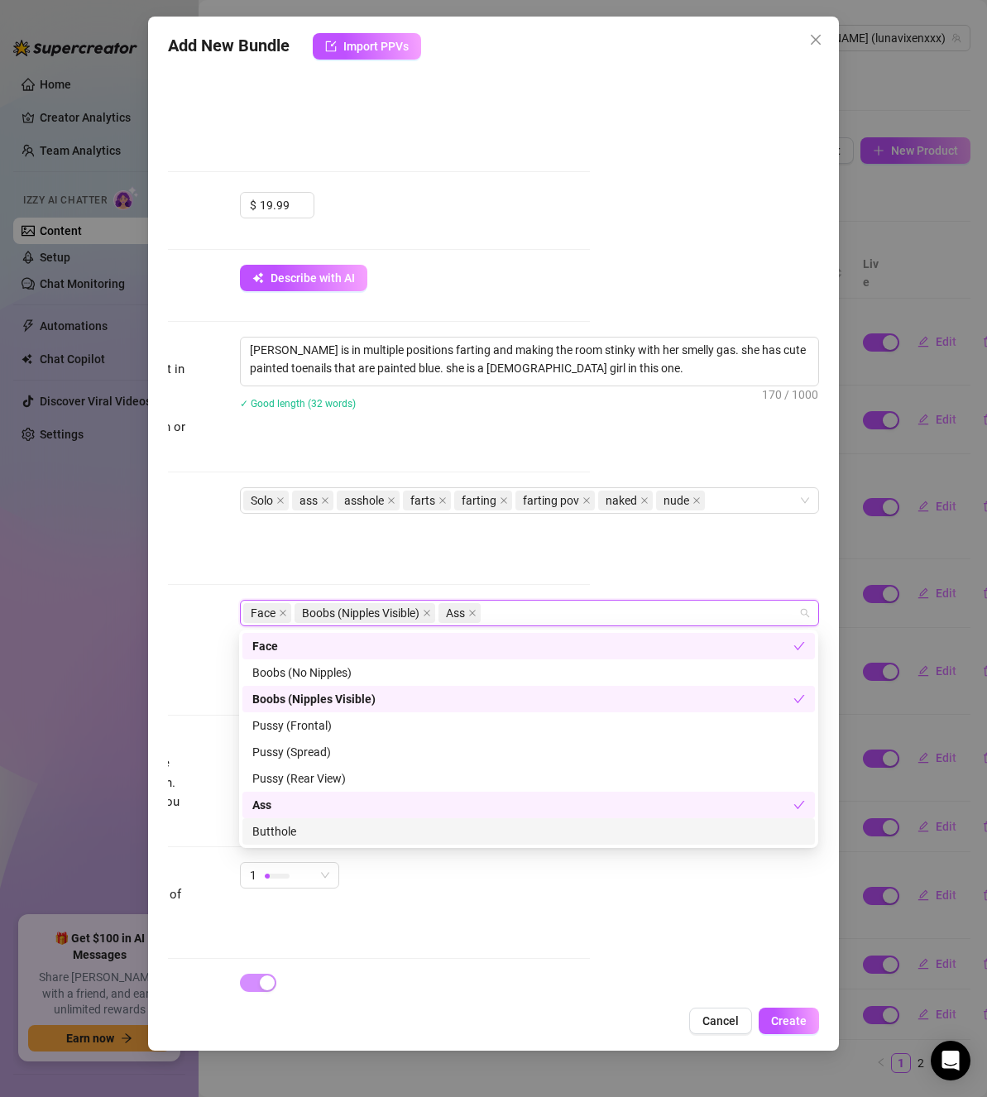
click at [432, 826] on div "Butthole" at bounding box center [528, 832] width 553 height 18
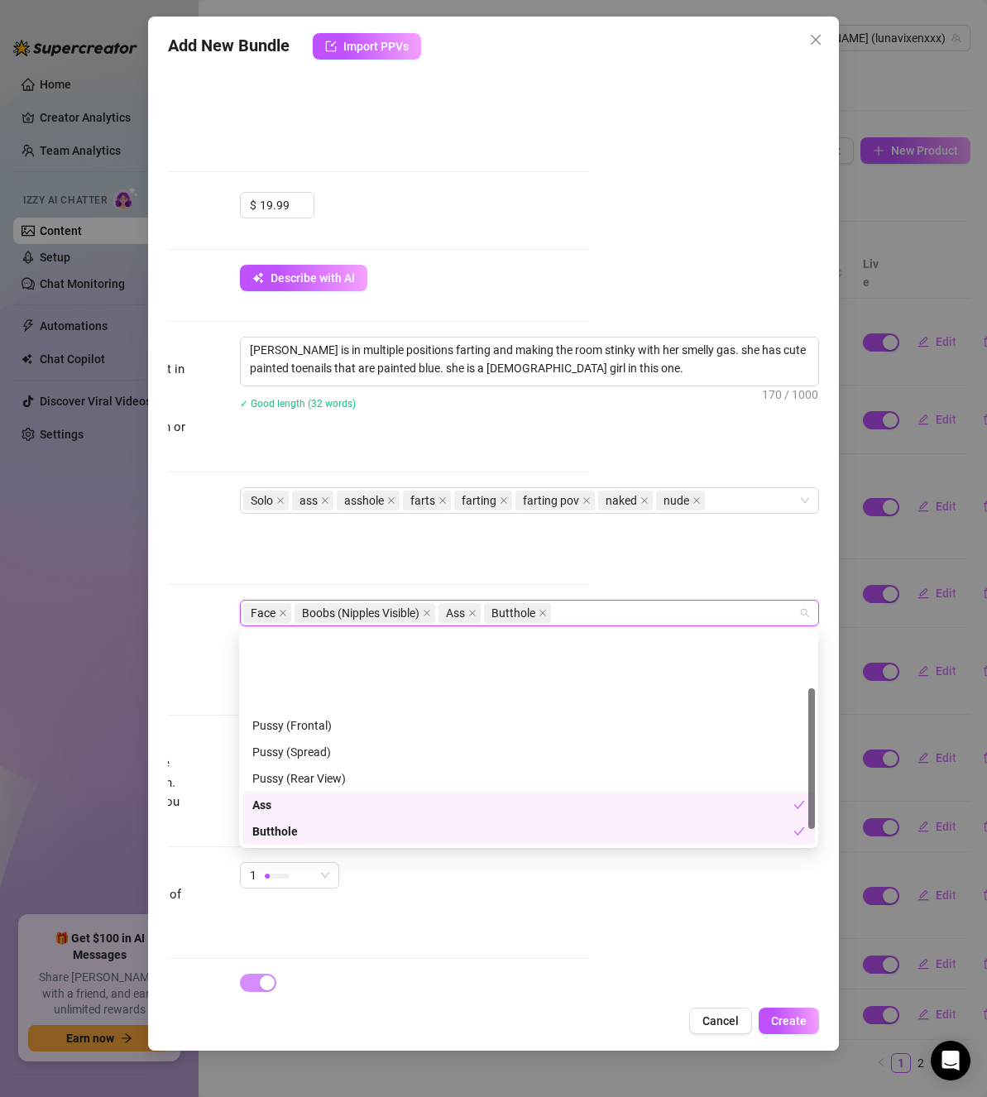
scroll to position [106, 0]
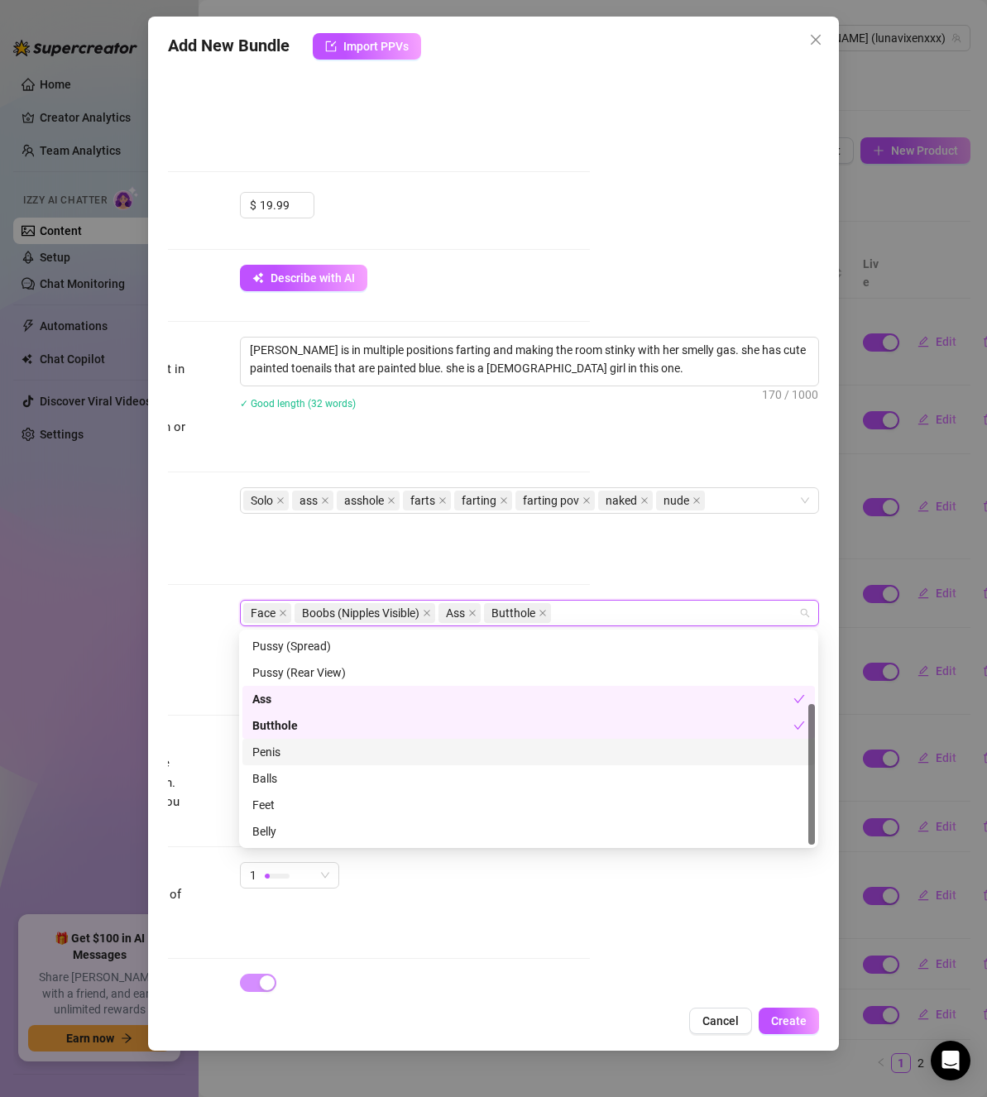
click at [390, 749] on div "Penis" at bounding box center [528, 752] width 553 height 18
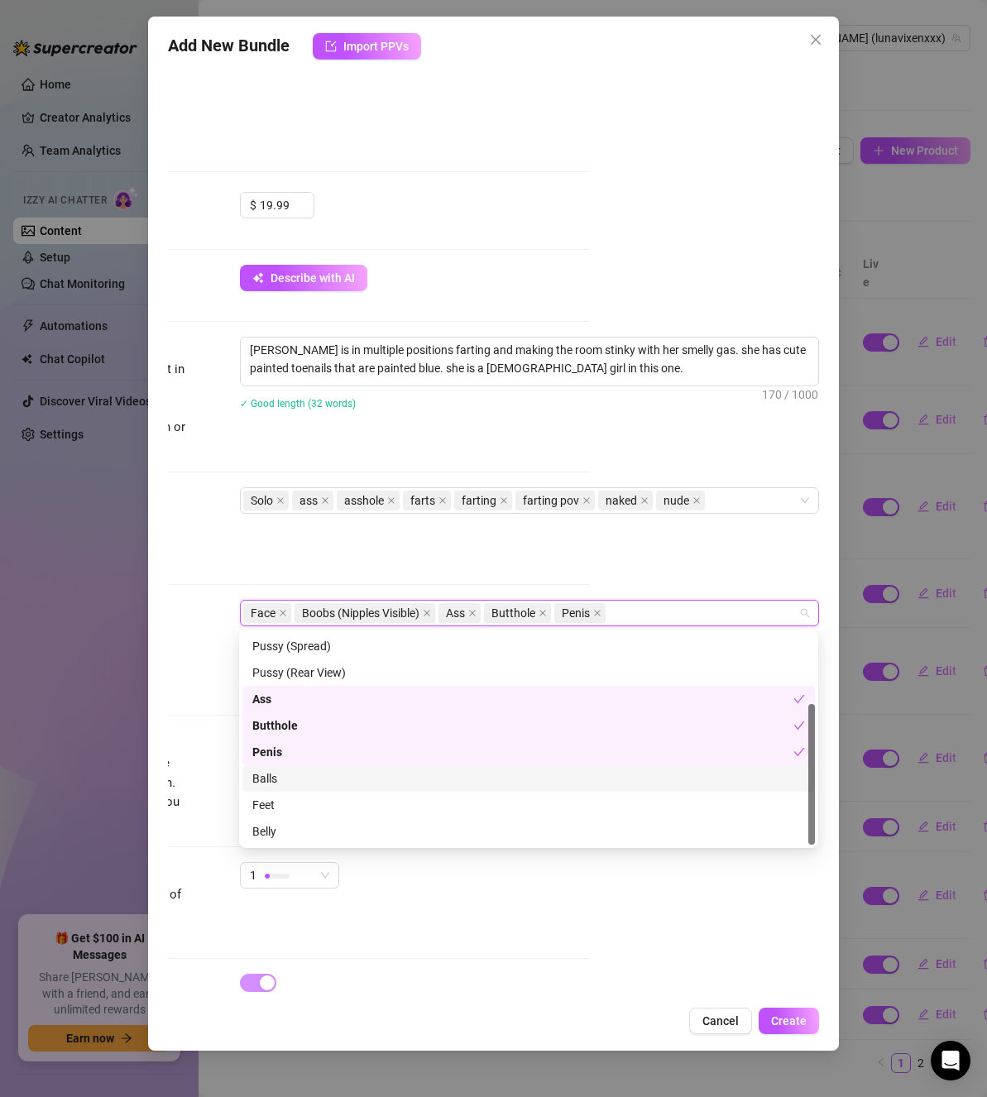
click at [391, 780] on div "Balls" at bounding box center [528, 779] width 553 height 18
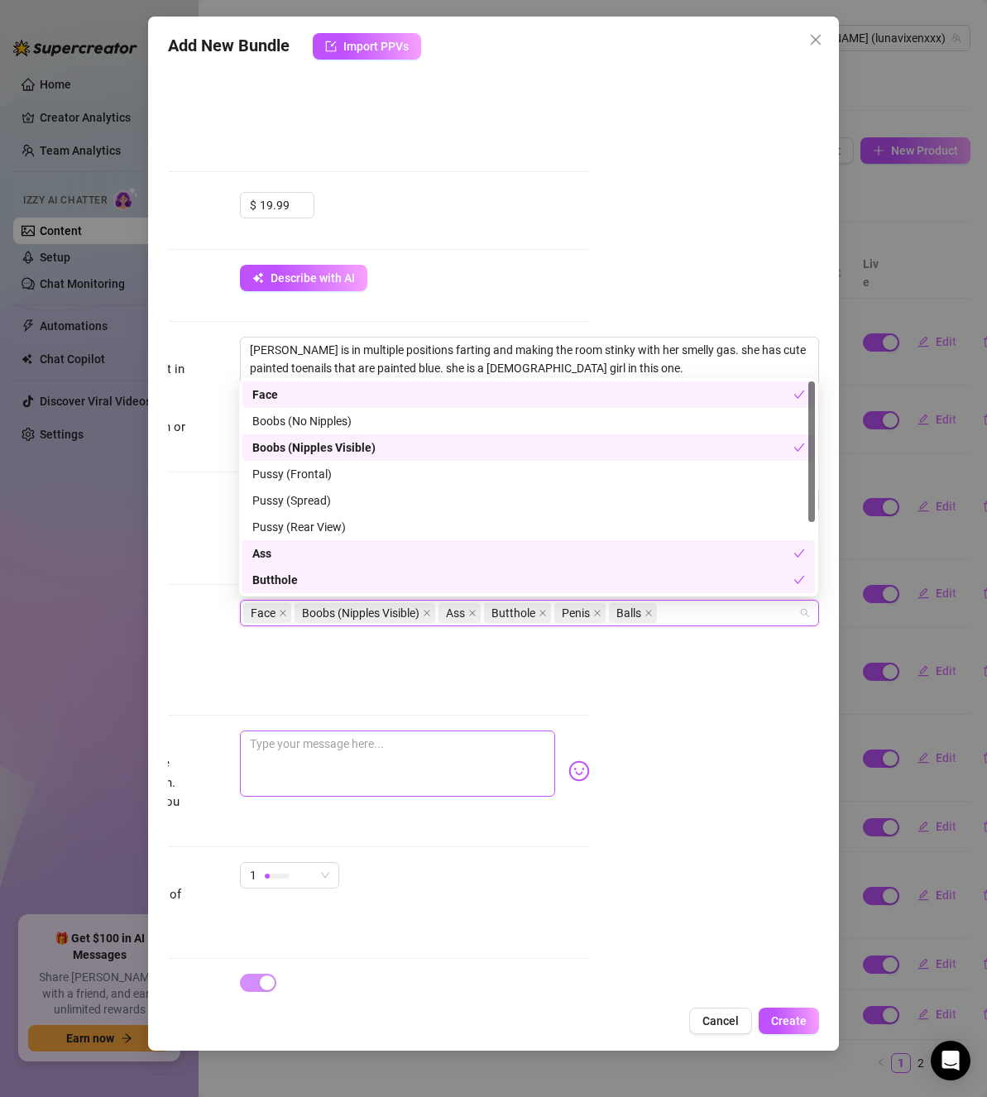
scroll to position [560, 230]
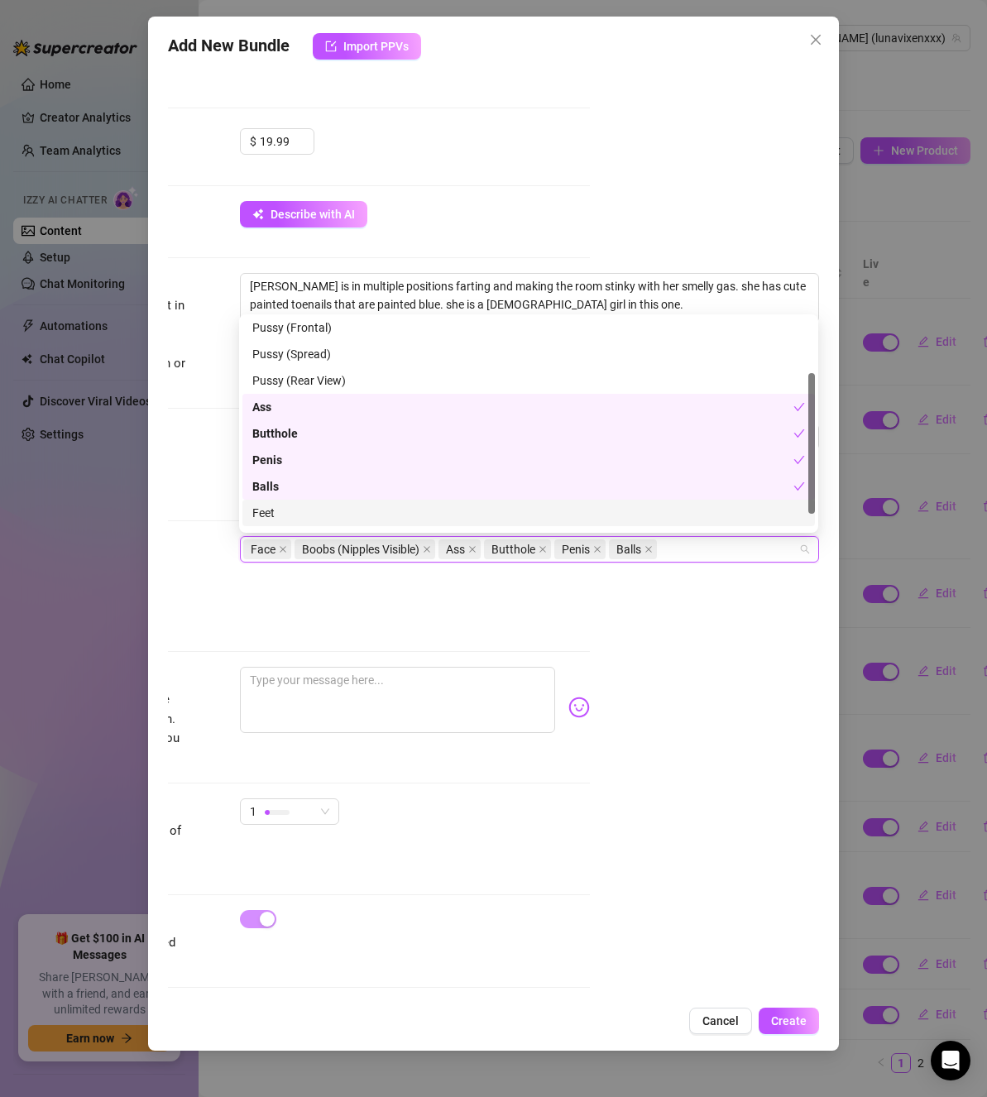
click at [307, 510] on div "Feet" at bounding box center [528, 513] width 553 height 18
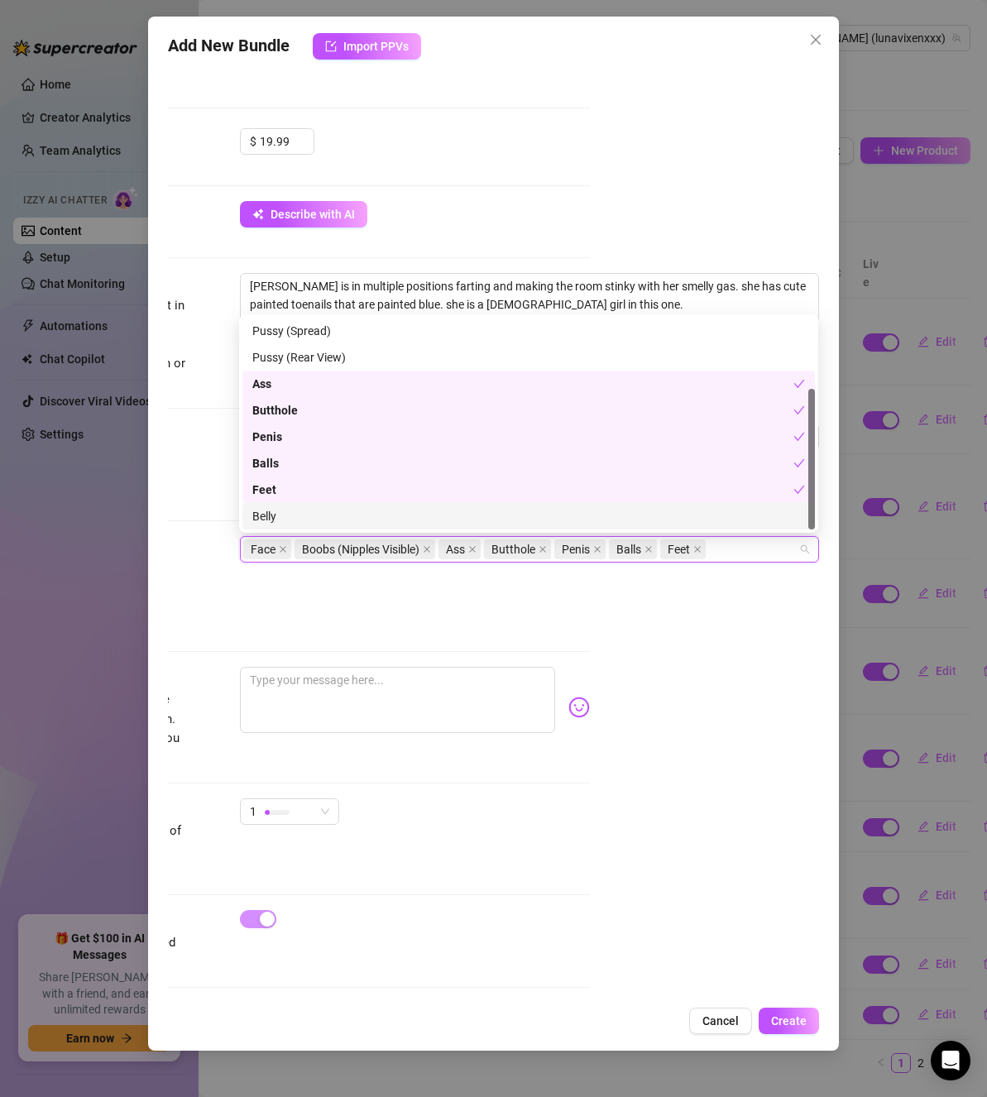
click at [323, 519] on div "Belly" at bounding box center [528, 516] width 553 height 18
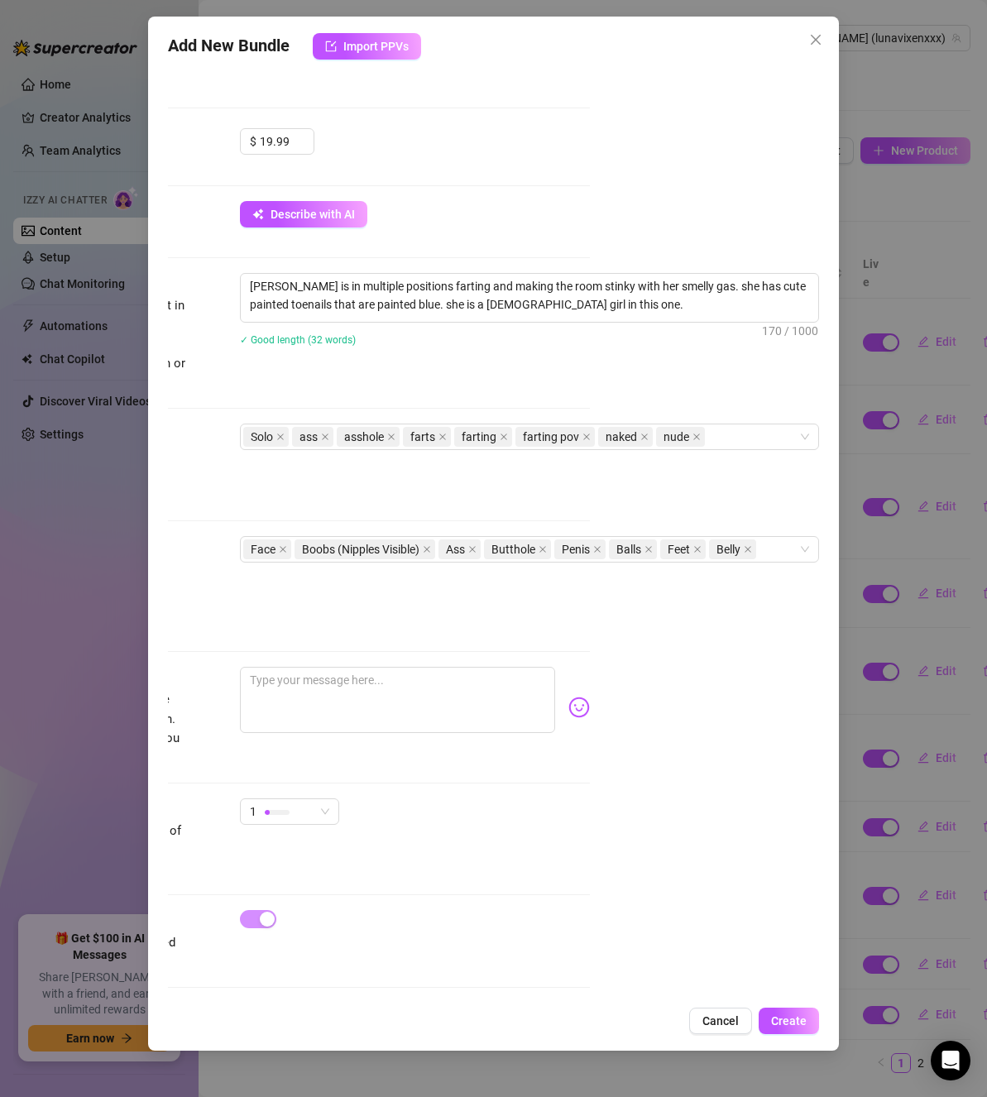
click at [728, 682] on div "Account [PERSON_NAME] (@lunavixenxxx) Name Name is for your internal organizati…" at bounding box center [493, 532] width 651 height 932
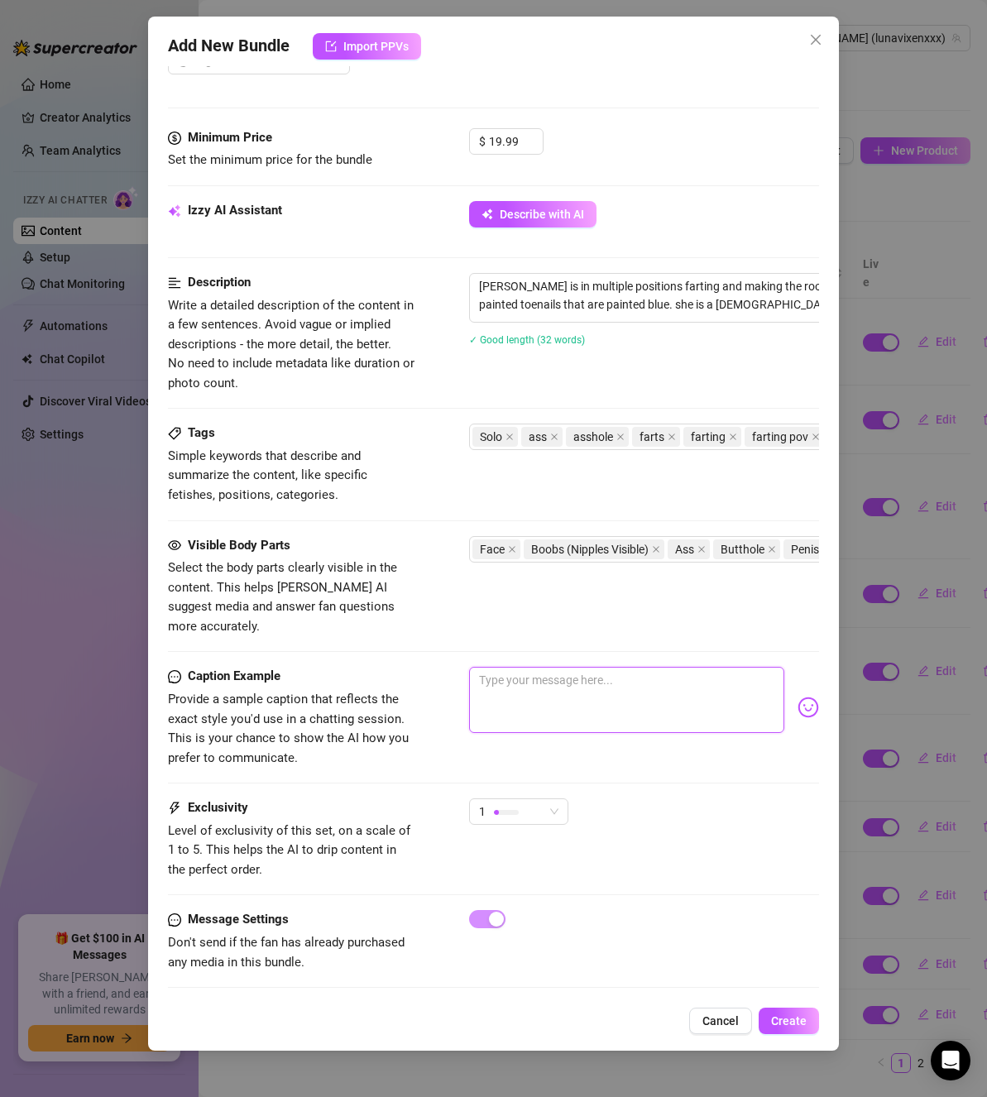
click at [567, 667] on textarea at bounding box center [626, 700] width 315 height 66
click at [798, 697] on img at bounding box center [809, 708] width 22 height 22
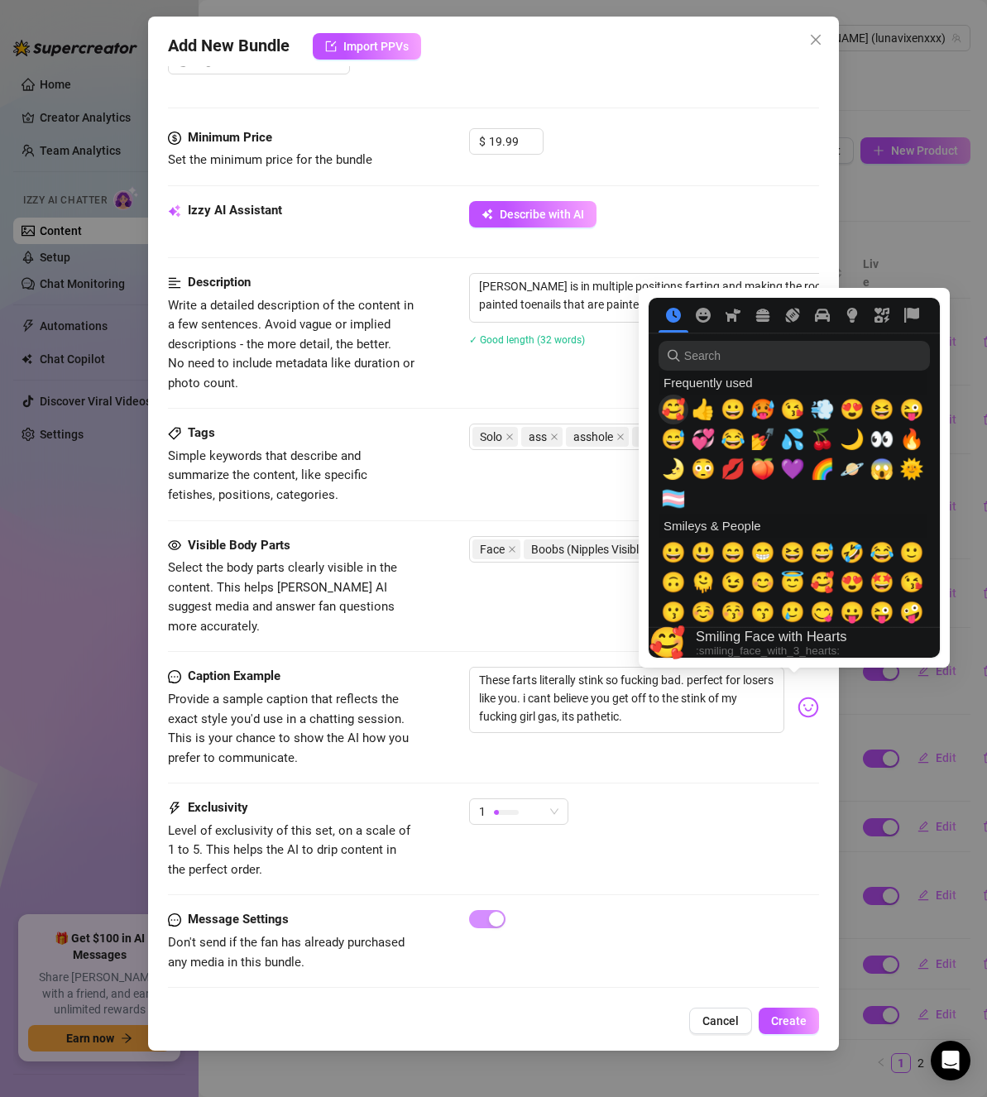
click at [680, 410] on span "🥰" at bounding box center [673, 409] width 25 height 23
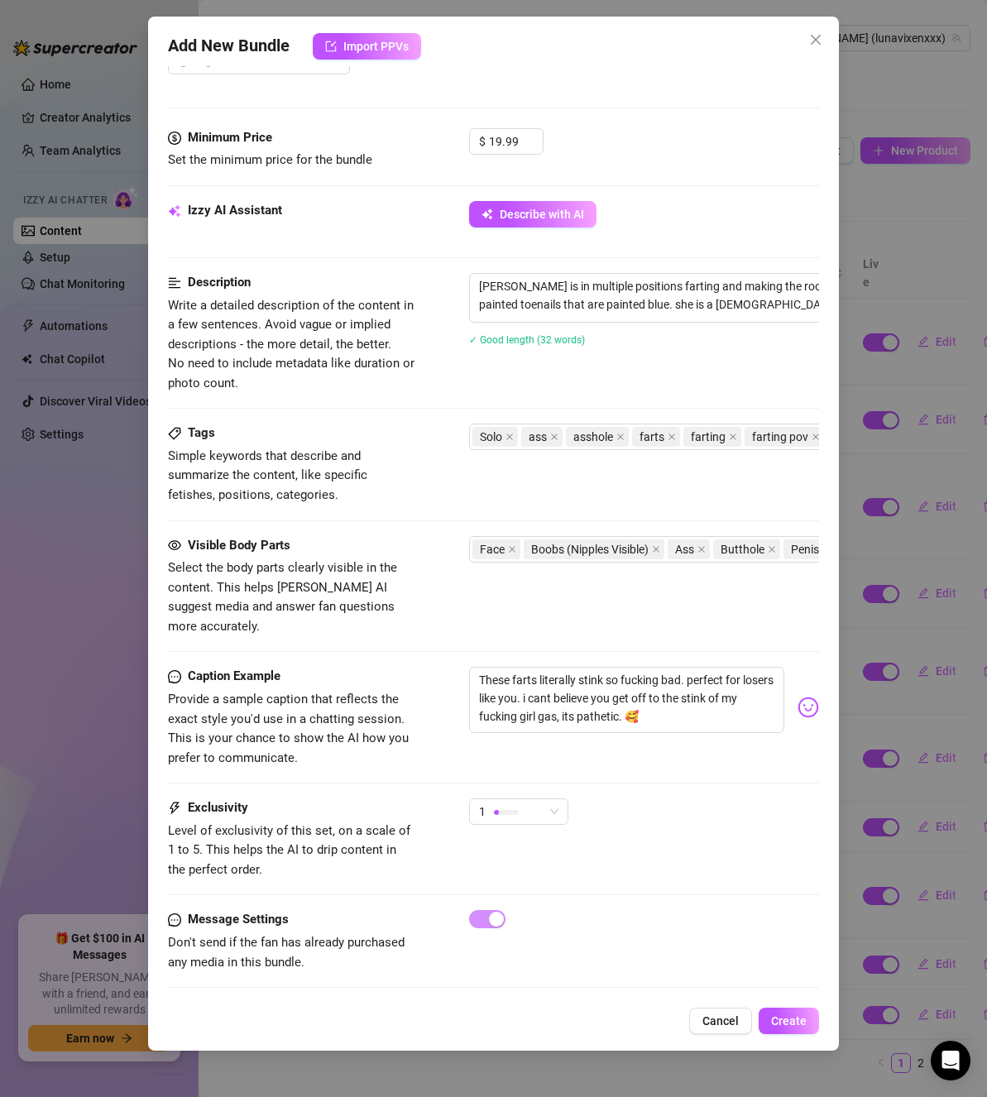
click at [719, 799] on div "1" at bounding box center [644, 819] width 350 height 41
click at [554, 799] on span "1" at bounding box center [518, 811] width 79 height 25
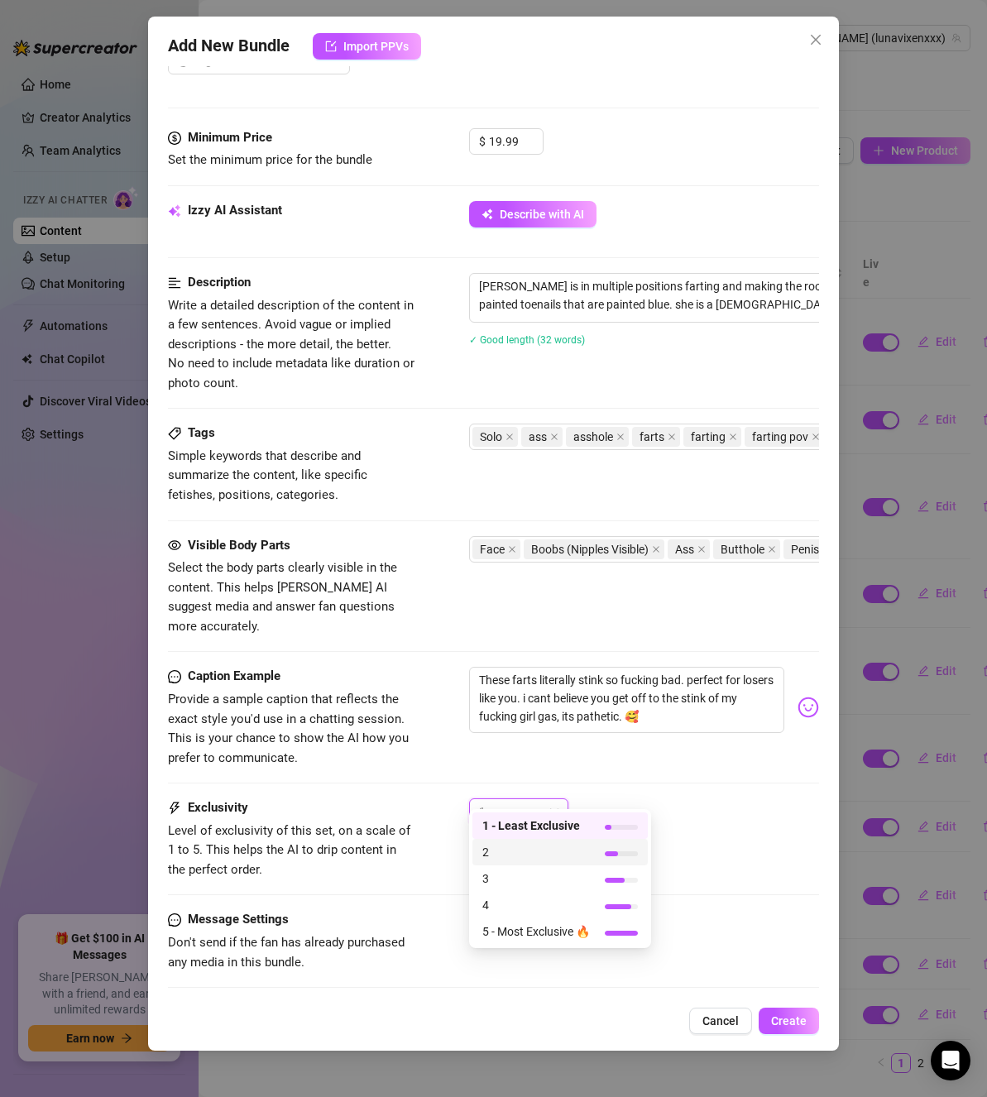
click at [514, 844] on span "2" at bounding box center [536, 852] width 108 height 18
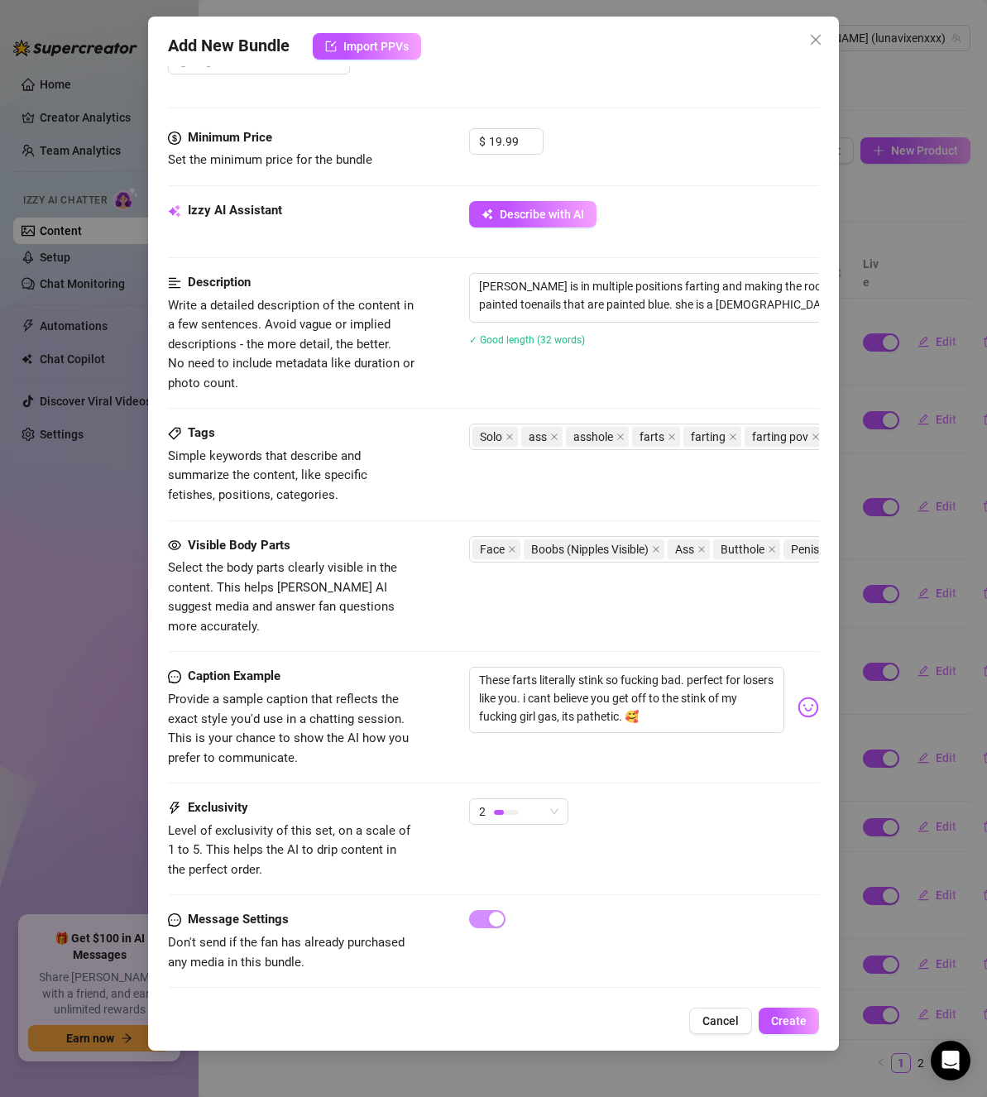
click at [644, 828] on div "Exclusivity Level of exclusivity of this set, on a scale of 1 to 5. This helps …" at bounding box center [493, 839] width 651 height 81
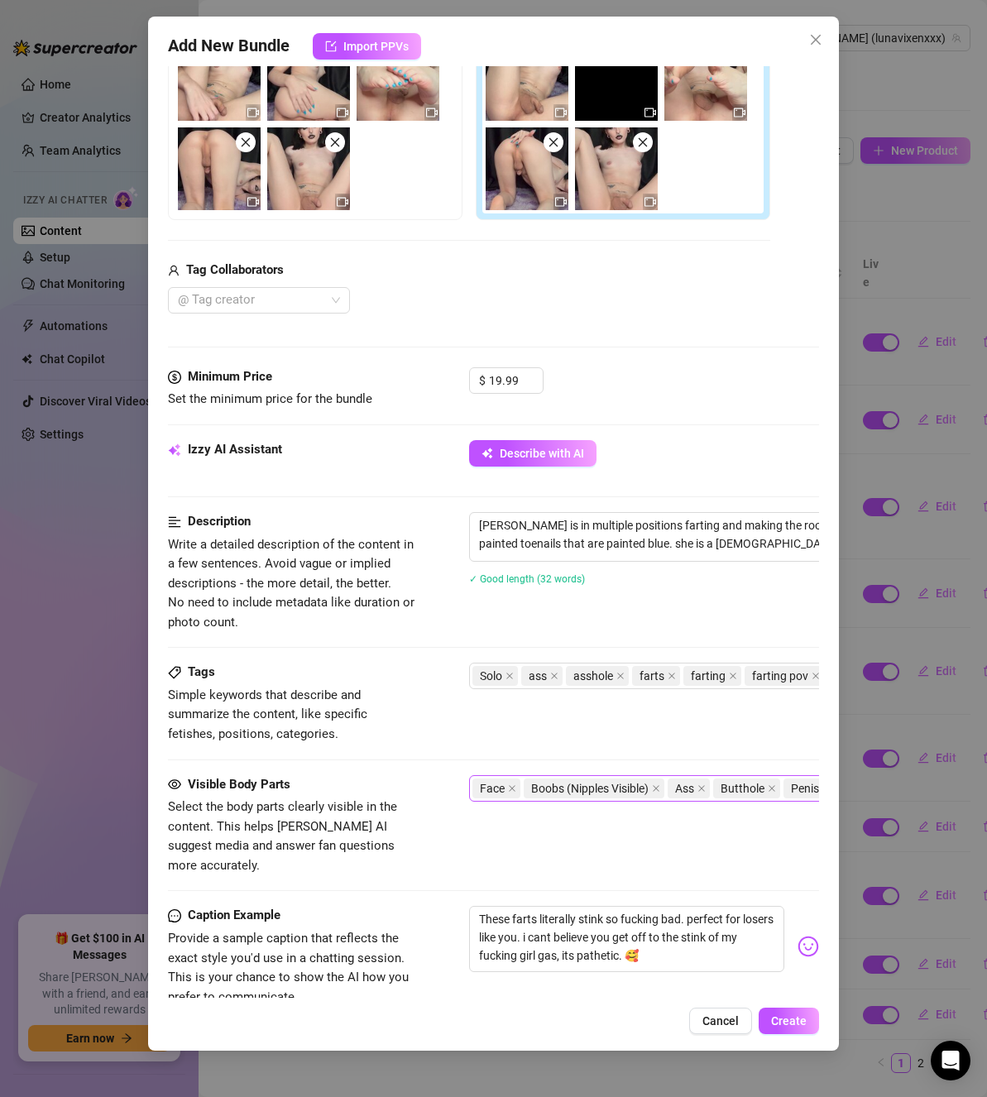
scroll to position [331, 0]
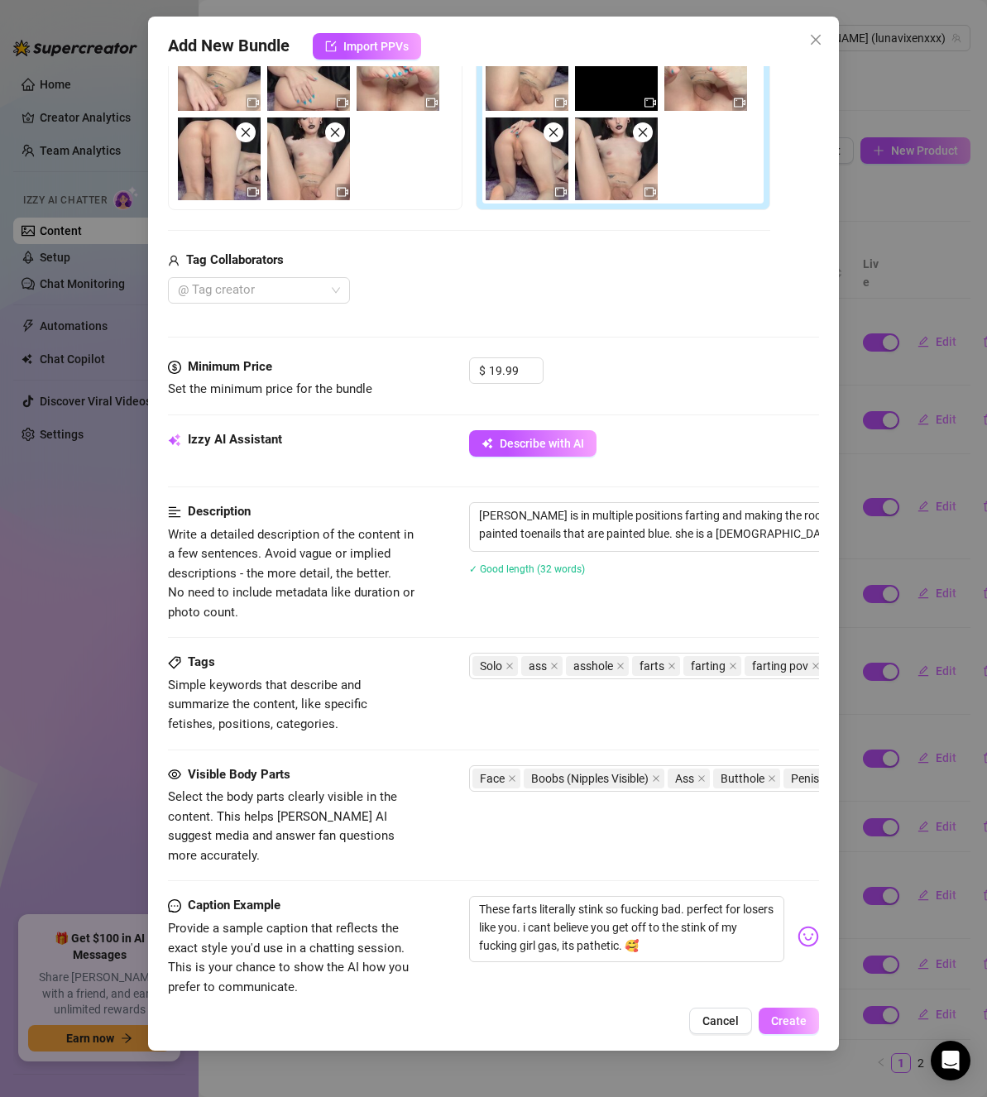
click at [790, 1024] on span "Create" at bounding box center [789, 1021] width 36 height 13
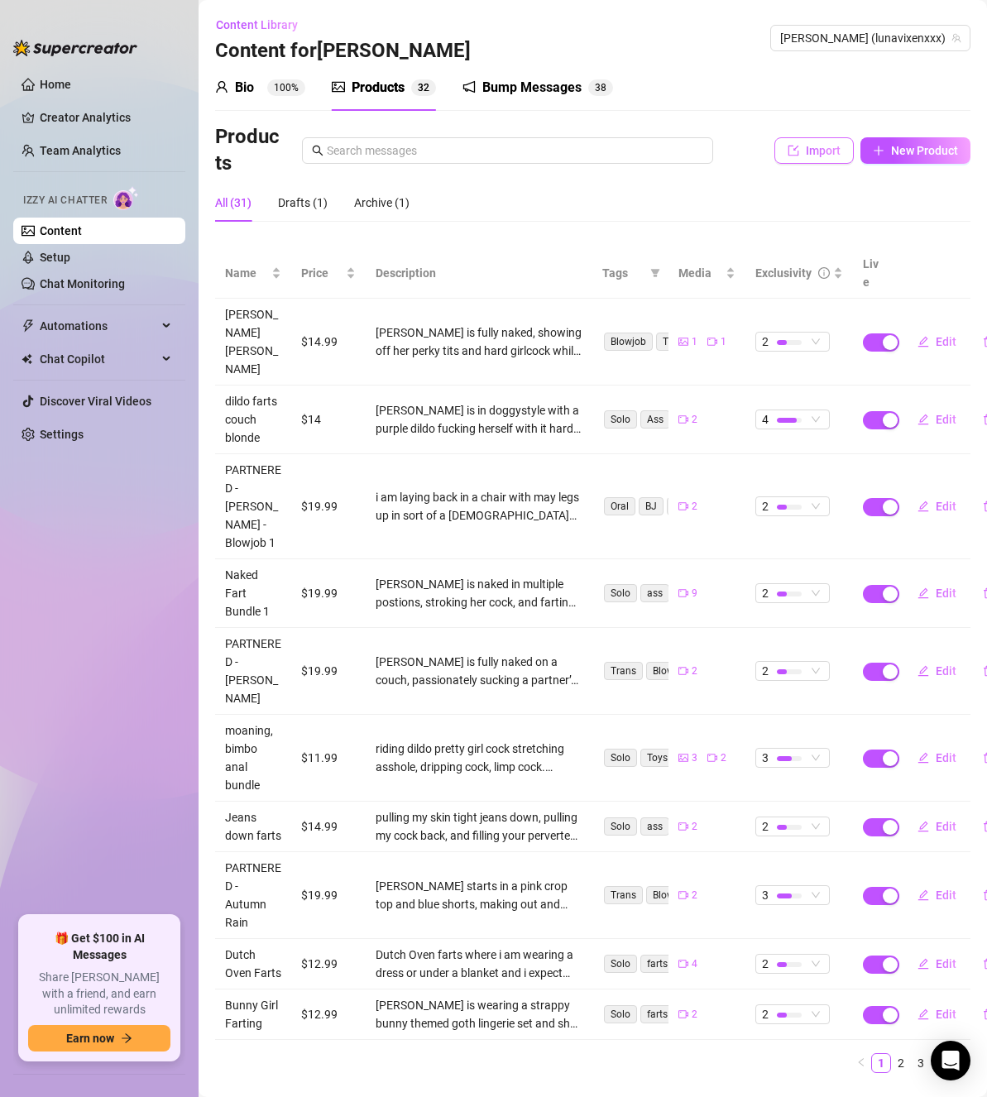
click at [779, 156] on button "Import" at bounding box center [814, 150] width 79 height 26
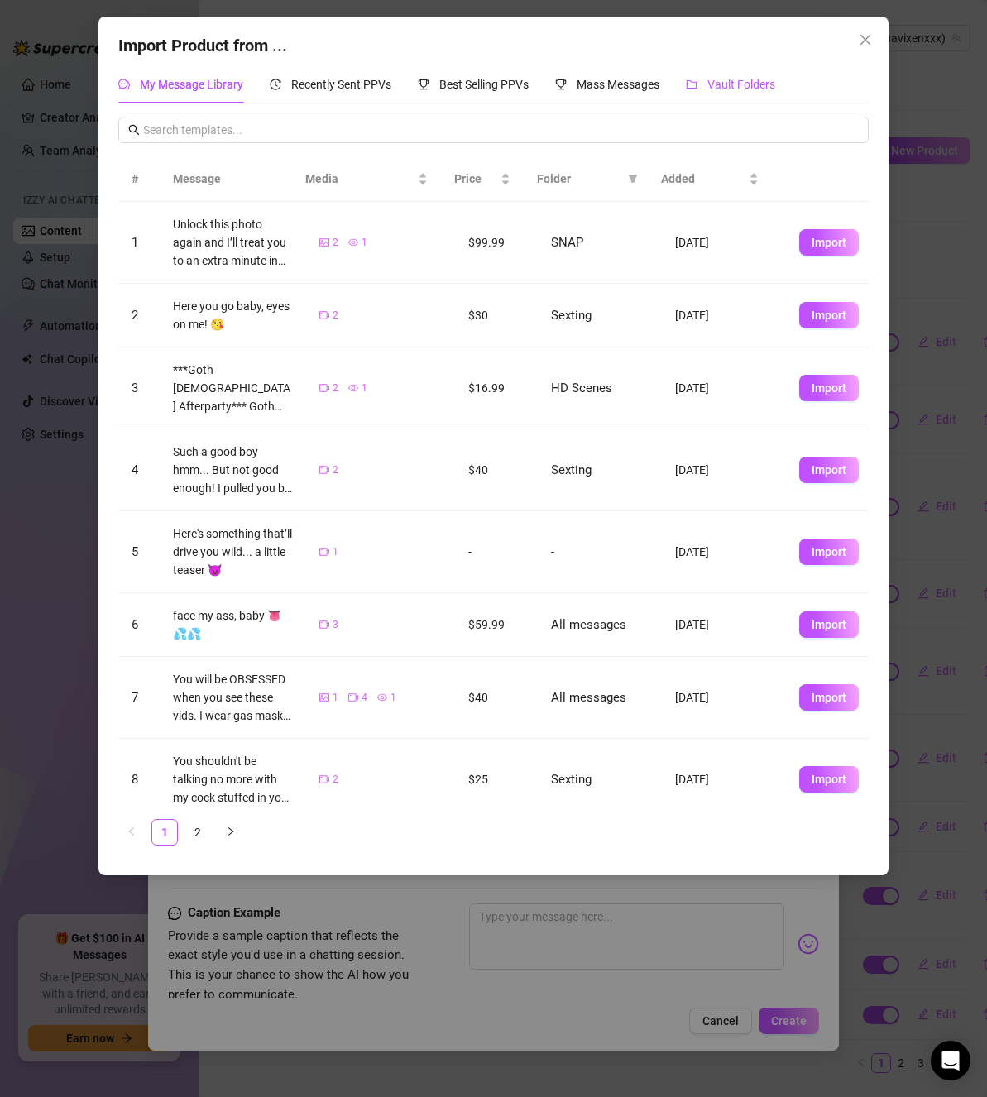
click at [727, 92] on div "Vault Folders" at bounding box center [730, 84] width 89 height 18
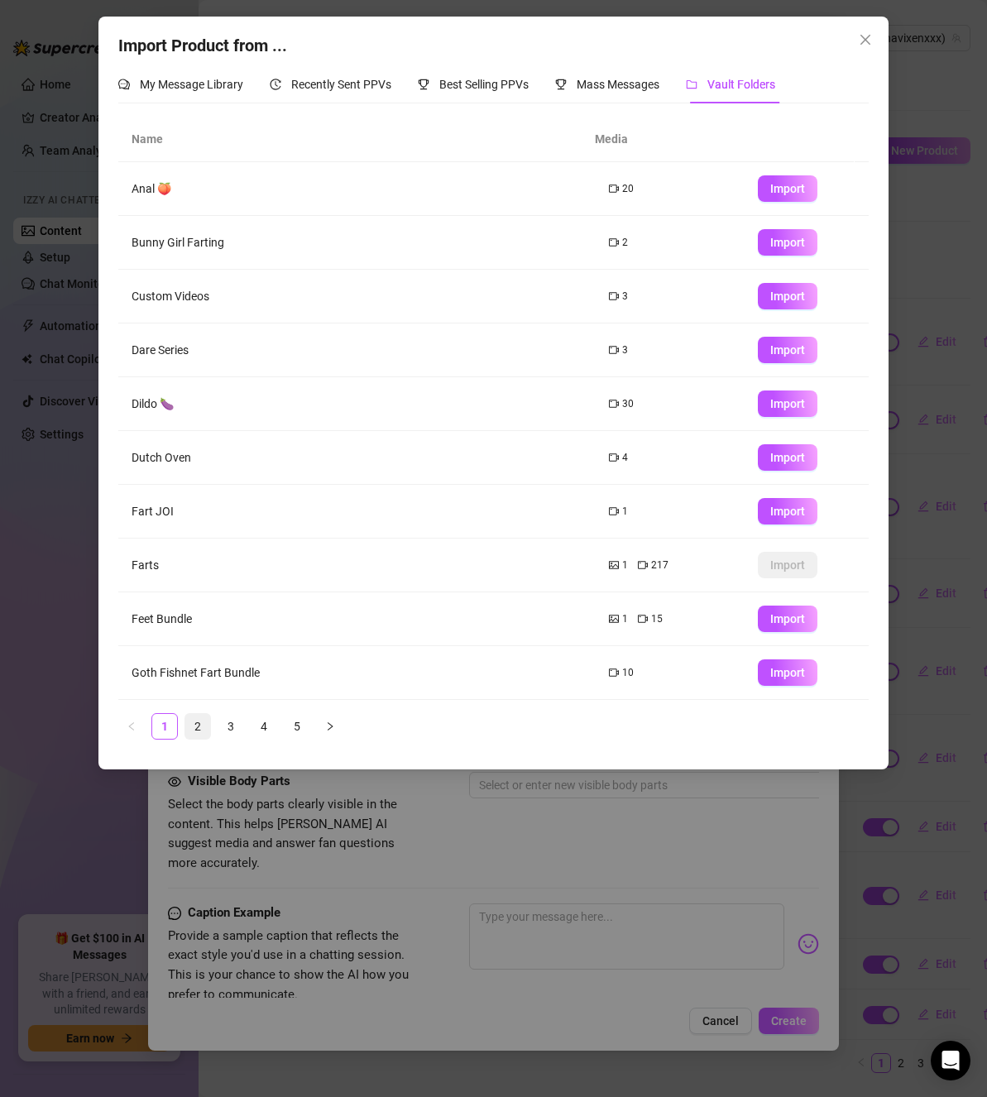
click at [206, 724] on link "2" at bounding box center [197, 726] width 25 height 25
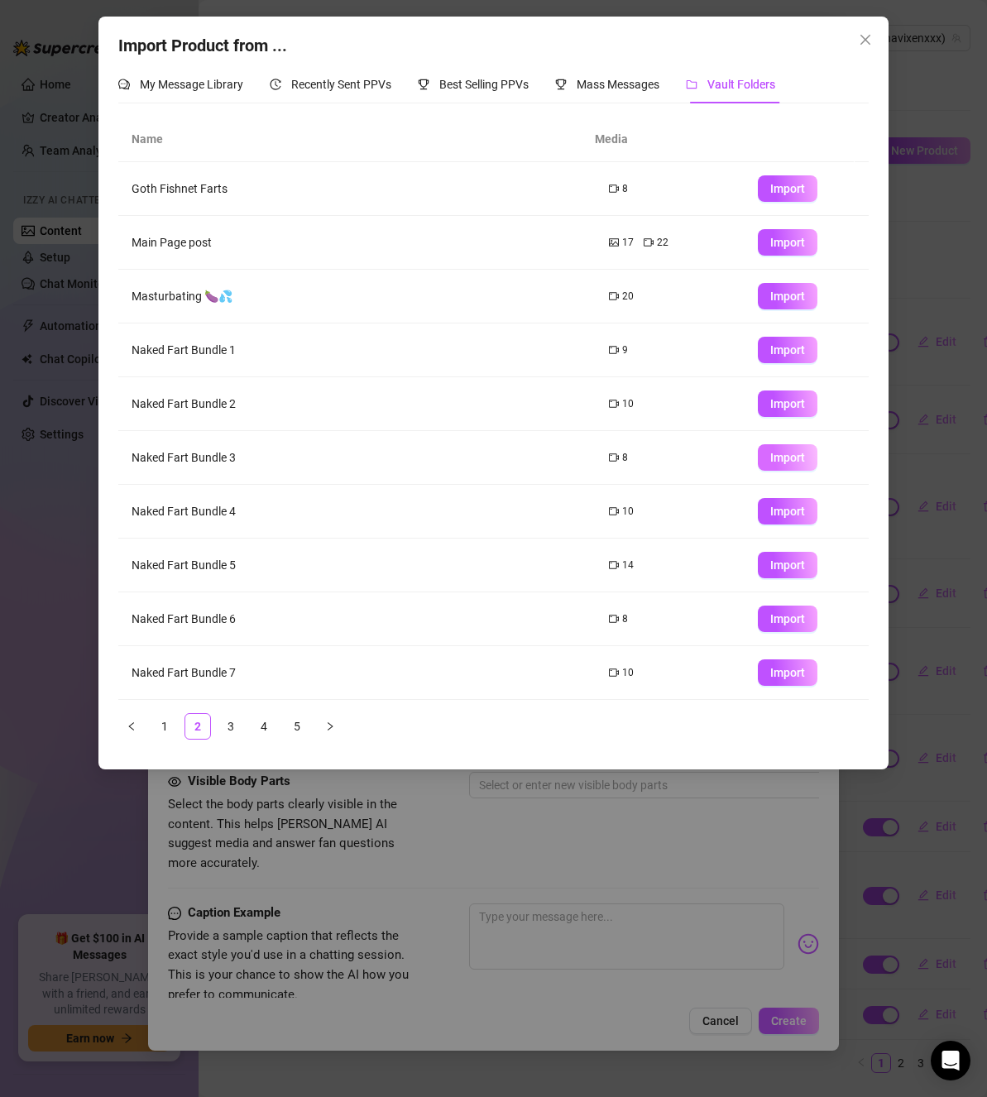
click at [770, 451] on span "Import" at bounding box center [787, 457] width 35 height 13
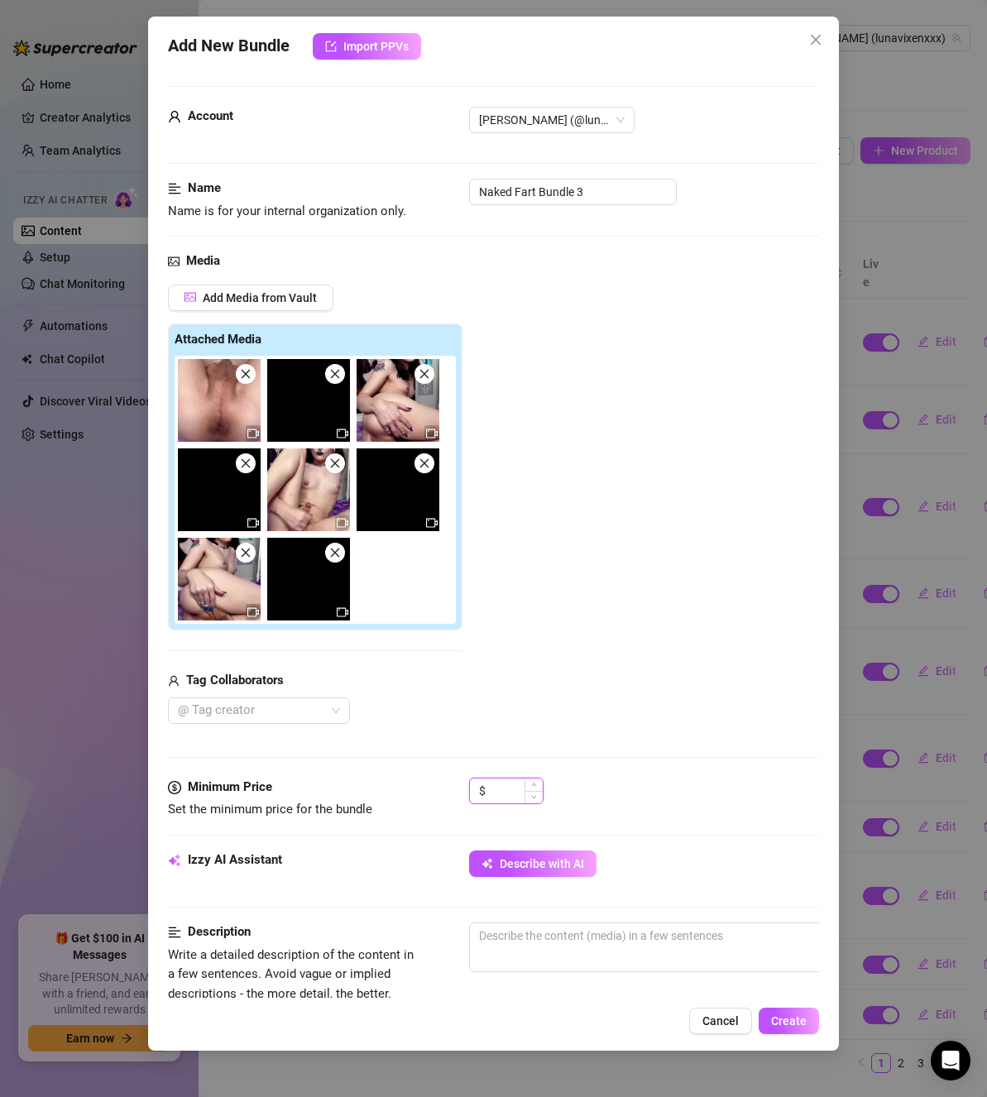
click at [494, 790] on input at bounding box center [516, 791] width 54 height 25
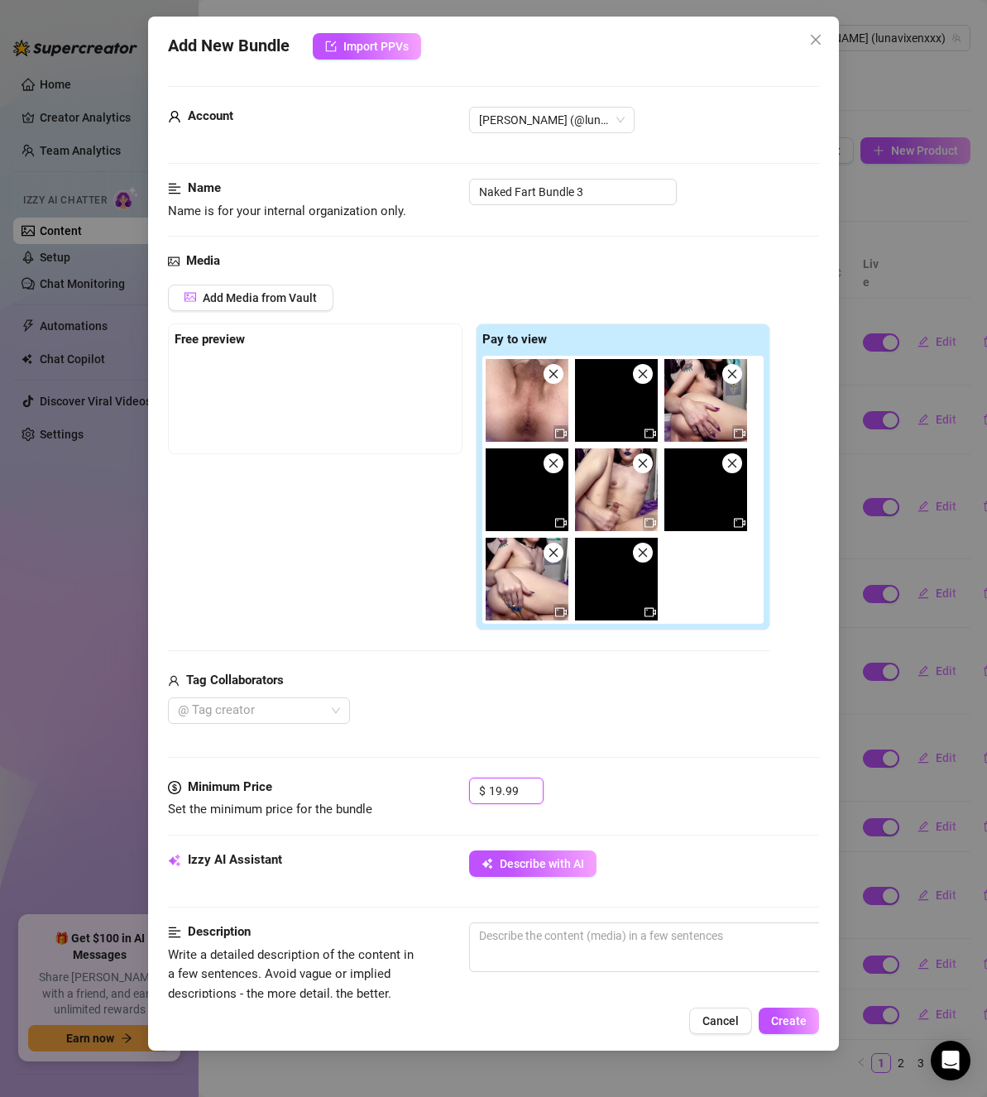
click at [554, 379] on icon "close" at bounding box center [554, 374] width 12 height 12
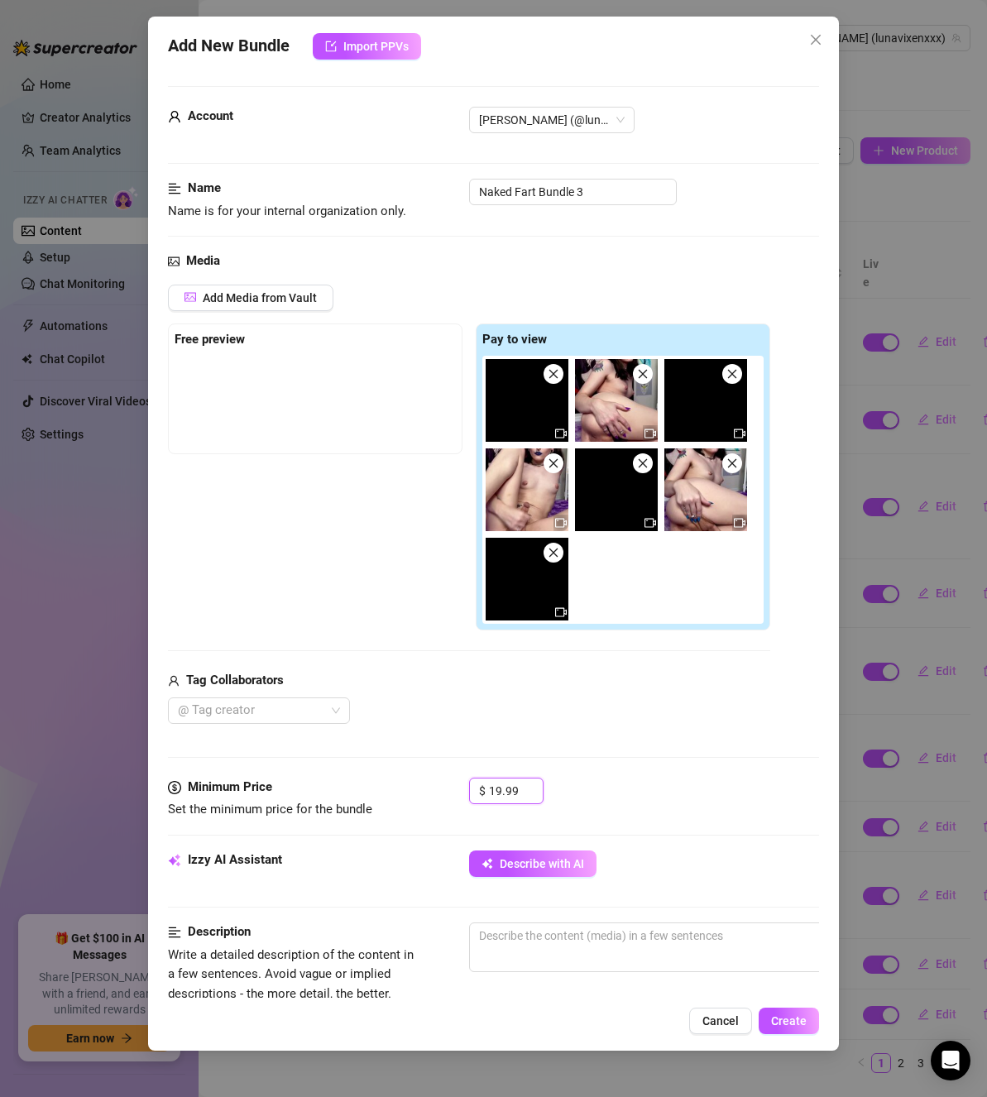
click at [554, 379] on icon "close" at bounding box center [554, 374] width 12 height 12
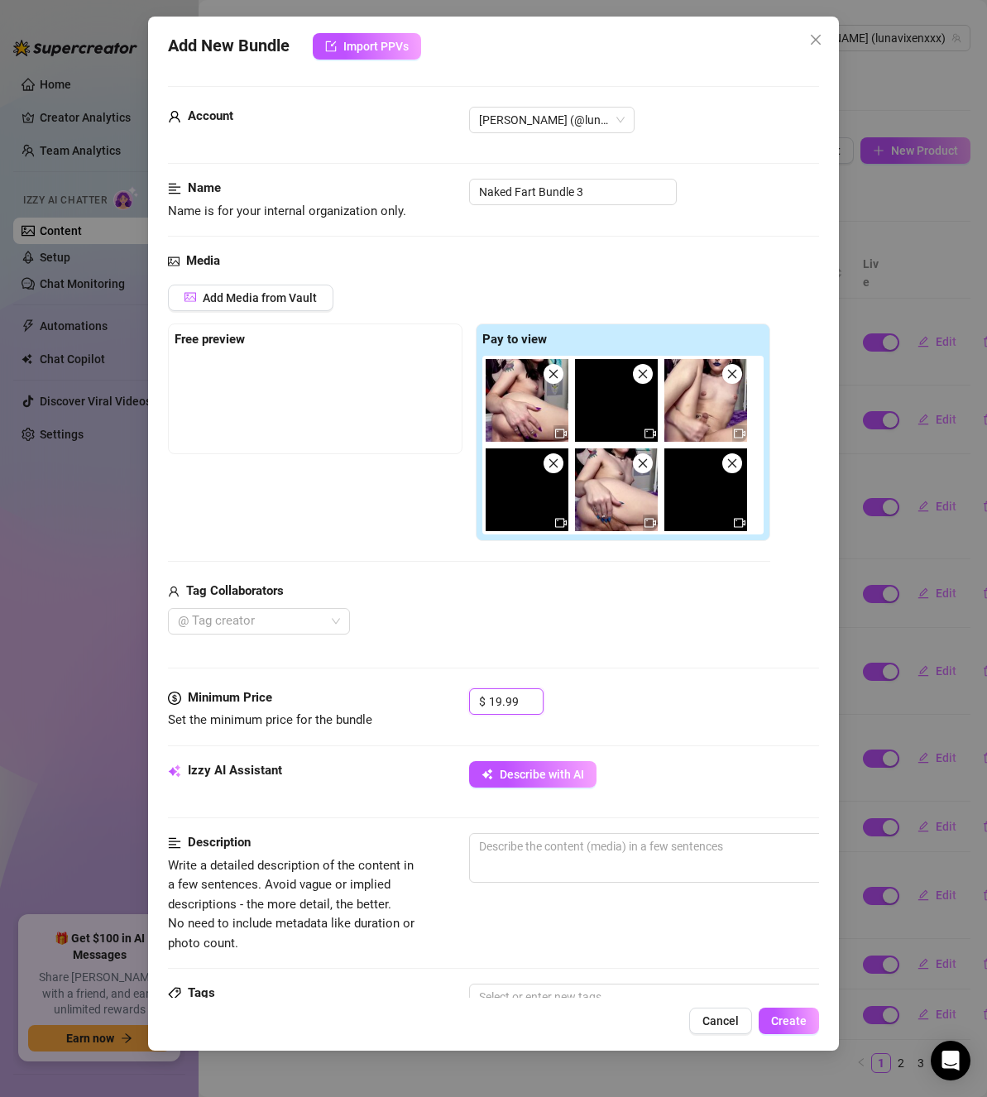
click at [554, 379] on icon "close" at bounding box center [554, 374] width 12 height 12
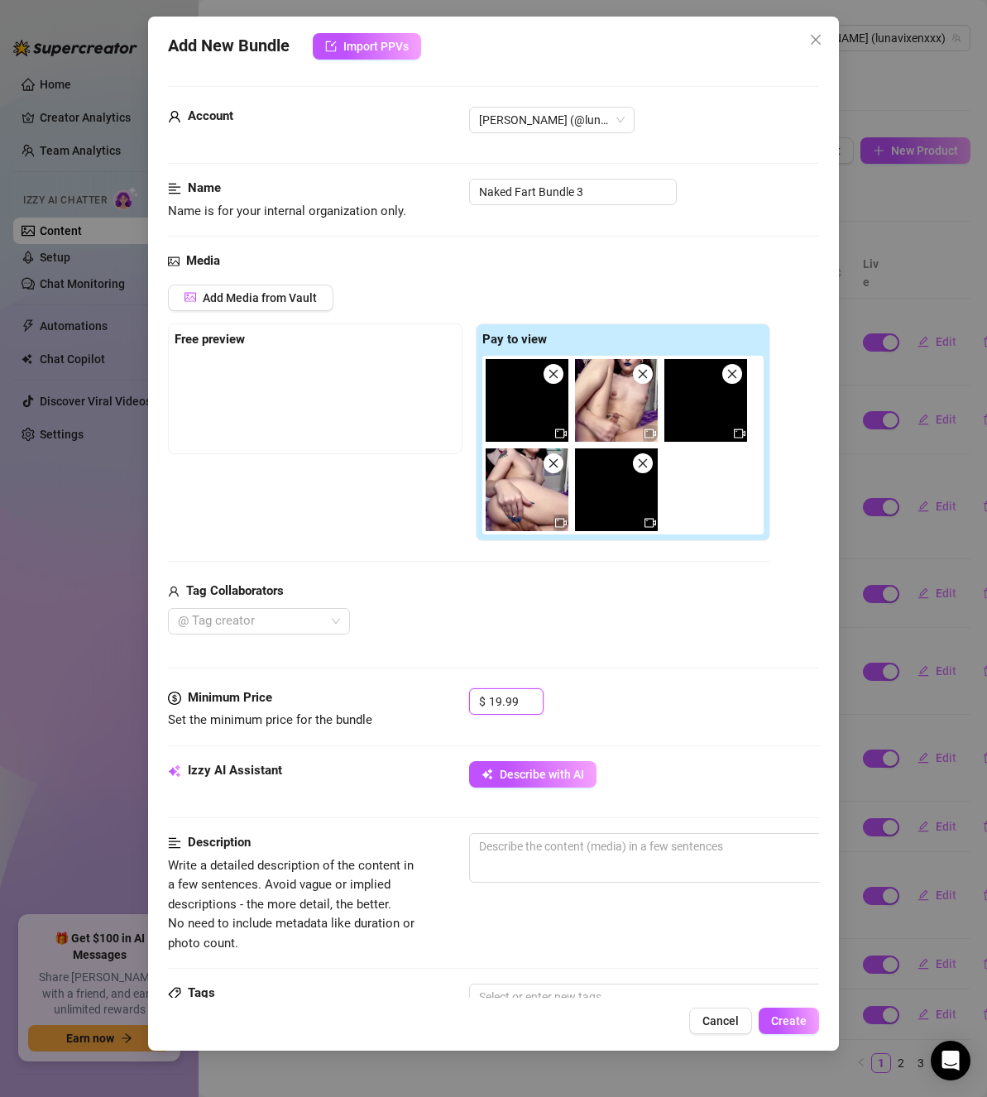
click at [554, 379] on icon "close" at bounding box center [554, 374] width 12 height 12
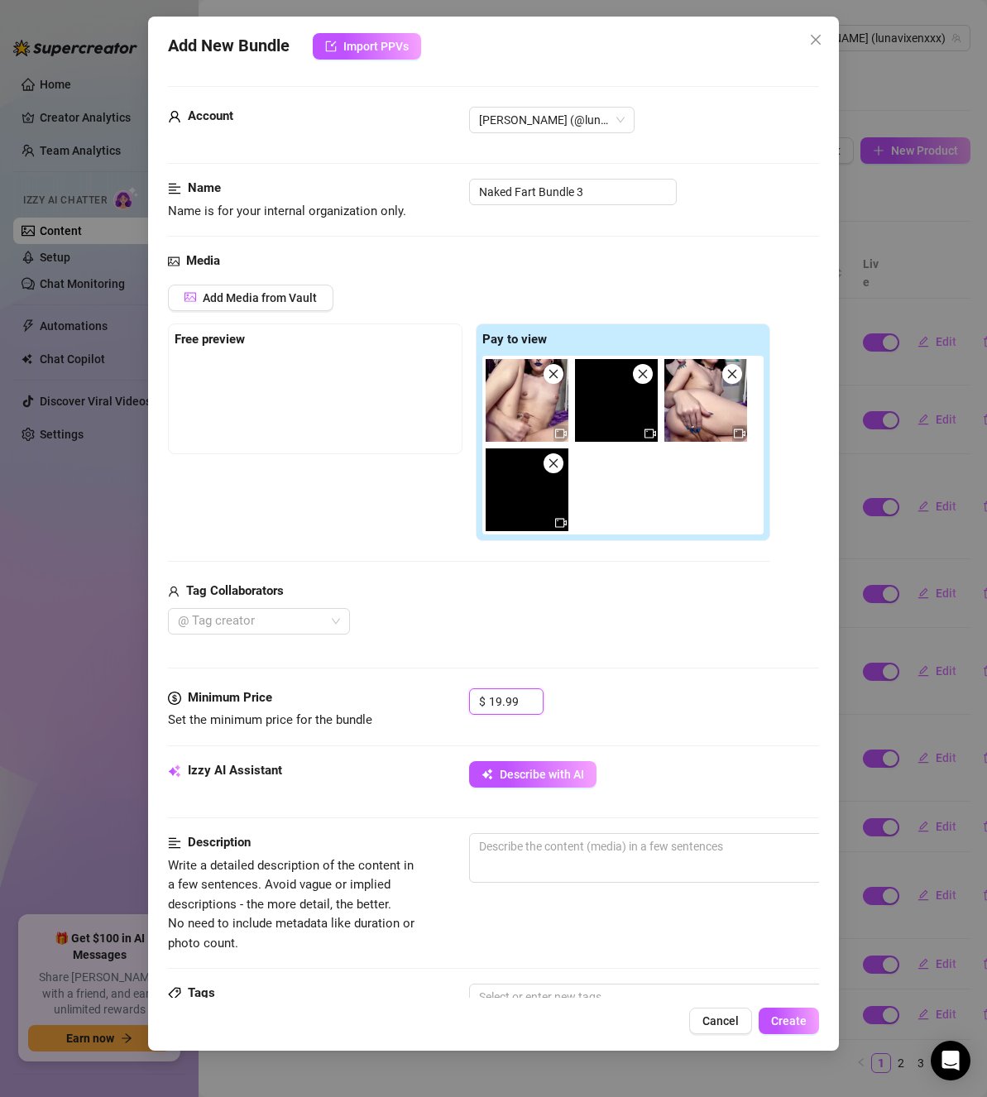
click at [554, 379] on icon "close" at bounding box center [554, 374] width 12 height 12
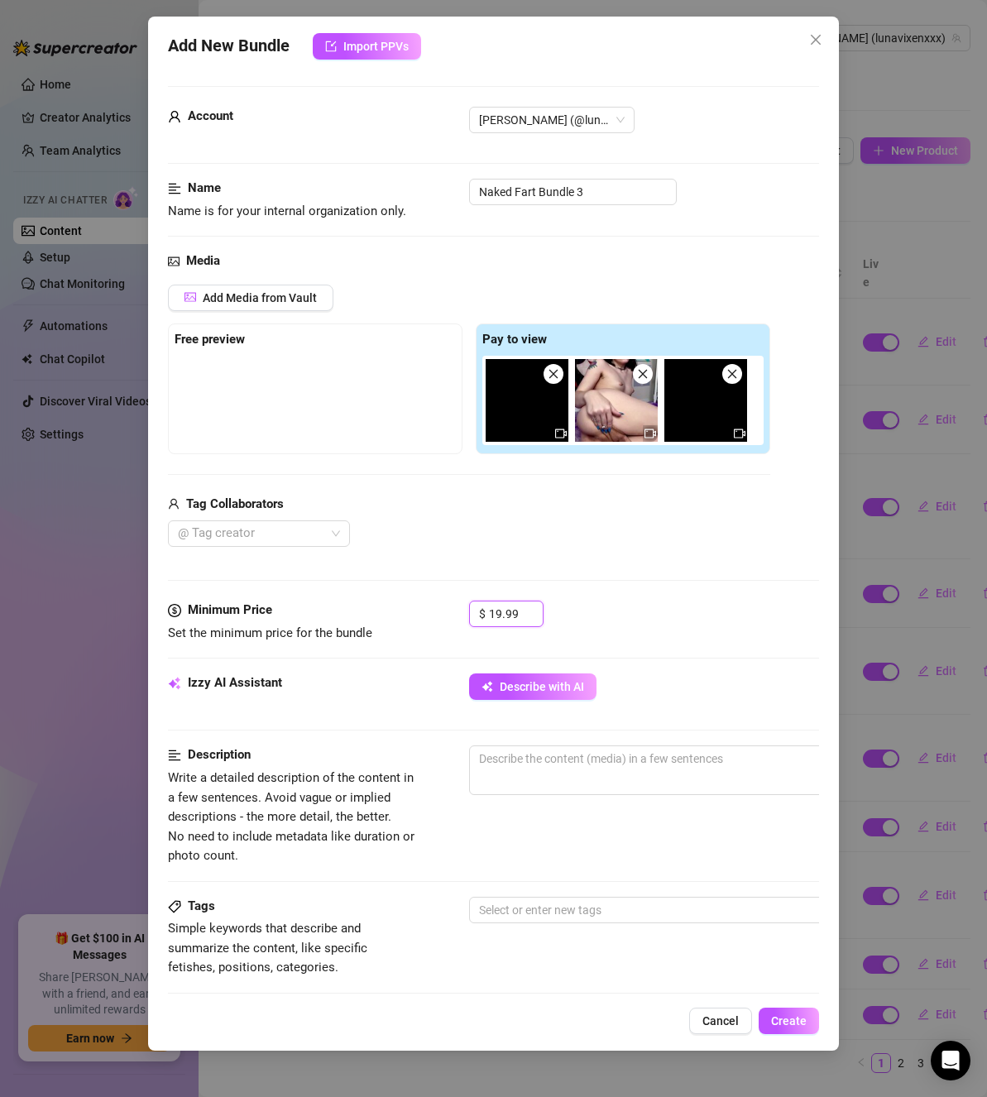
click at [554, 379] on icon "close" at bounding box center [554, 374] width 12 height 12
click at [637, 379] on icon "close" at bounding box center [643, 374] width 12 height 12
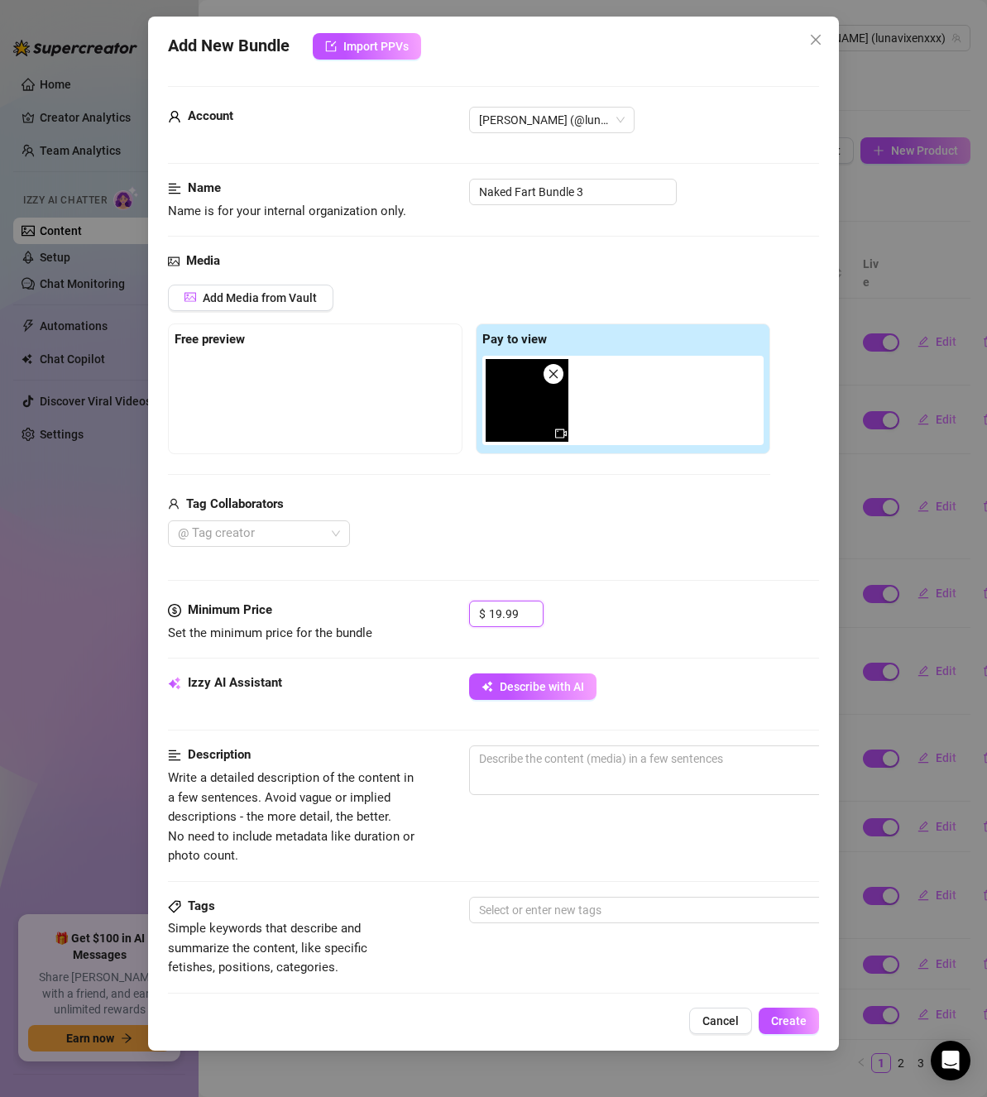
click at [554, 379] on icon "close" at bounding box center [554, 374] width 12 height 12
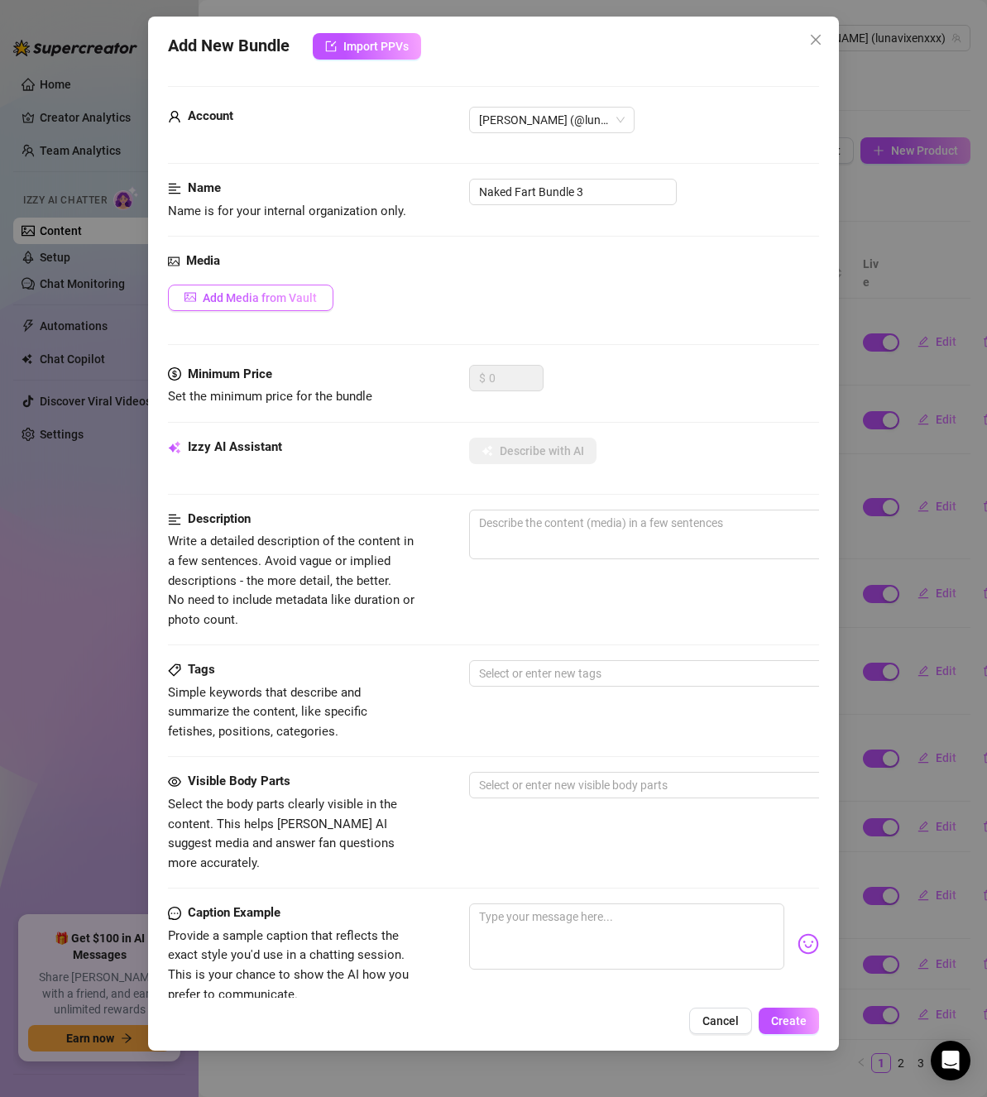
click at [191, 286] on button "Add Media from Vault" at bounding box center [251, 298] width 166 height 26
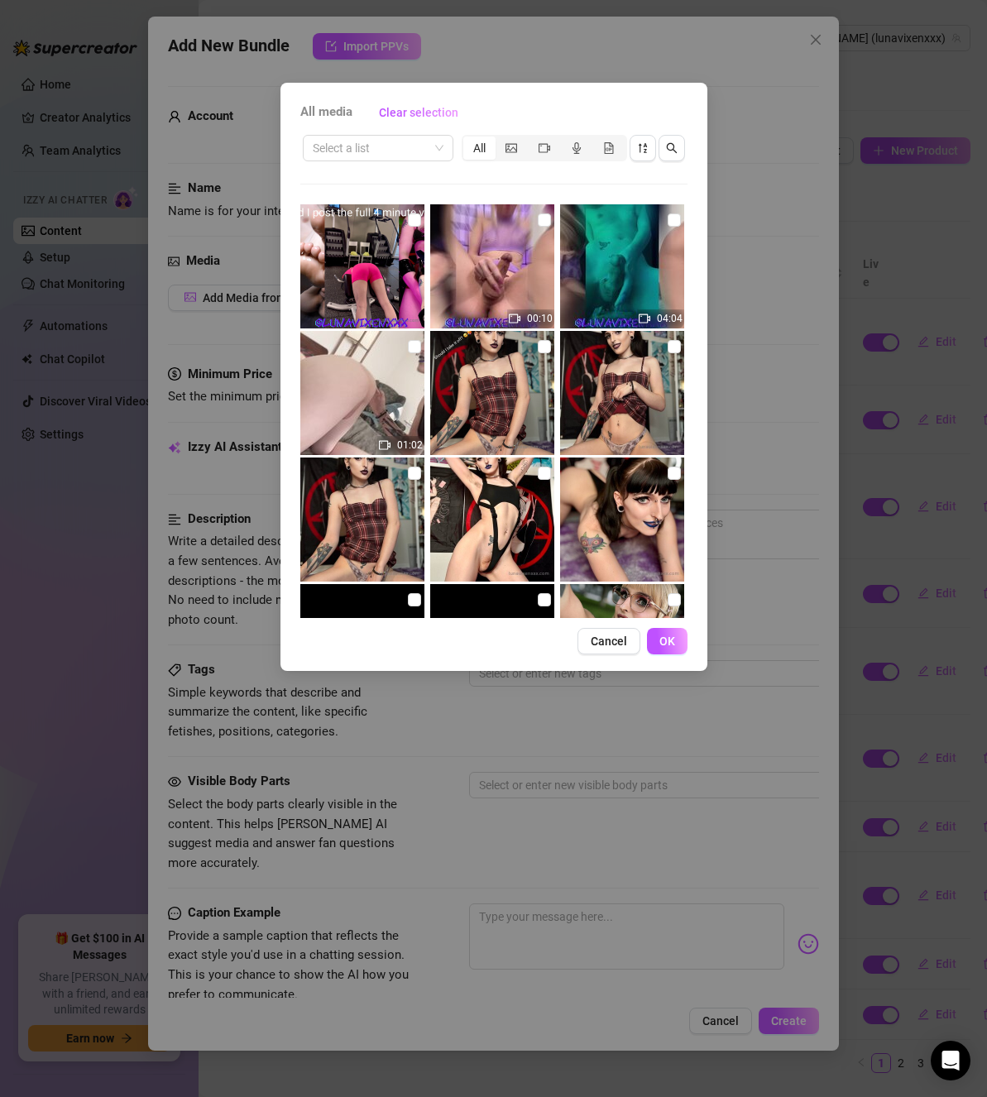
click at [390, 161] on div "Select a list All" at bounding box center [493, 147] width 387 height 31
click at [388, 150] on input "search" at bounding box center [371, 148] width 116 height 25
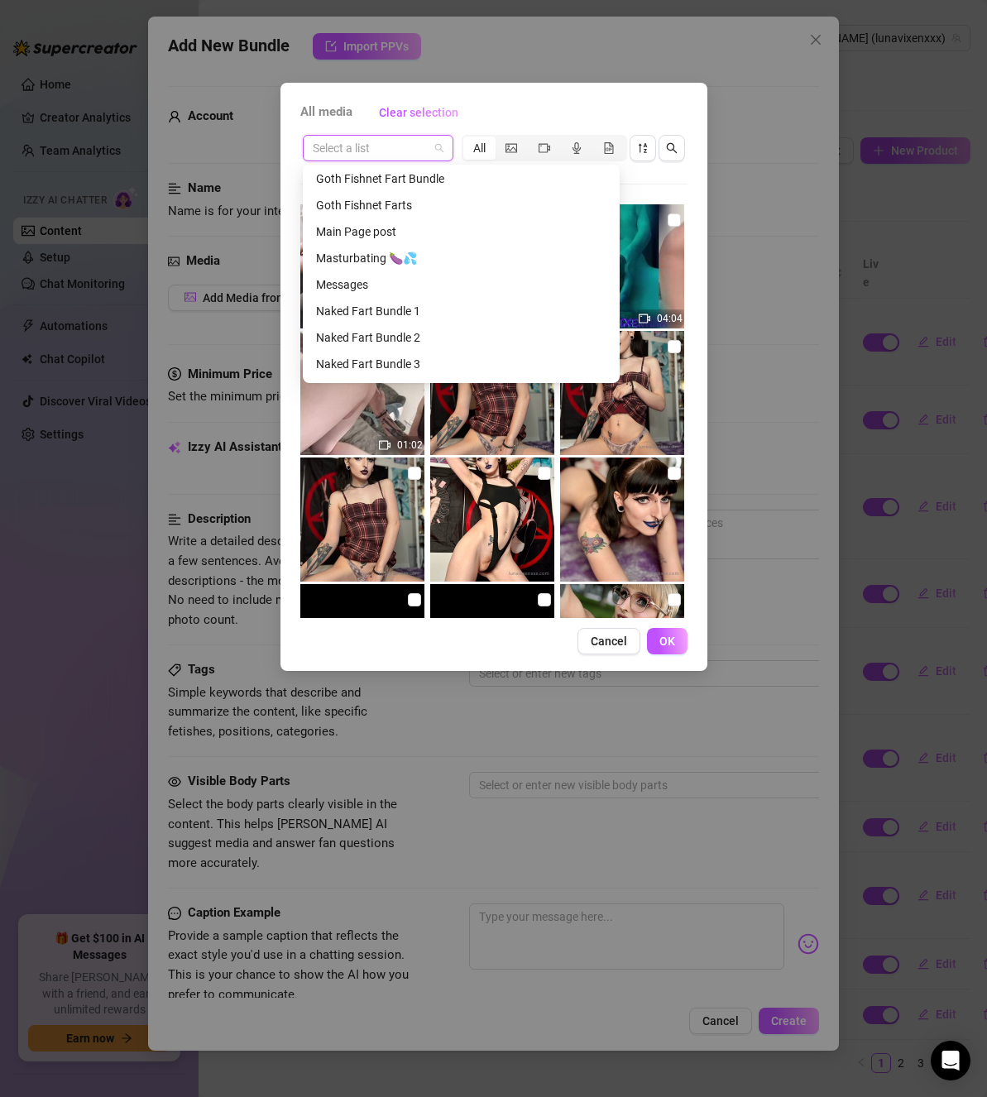
scroll to position [252, 0]
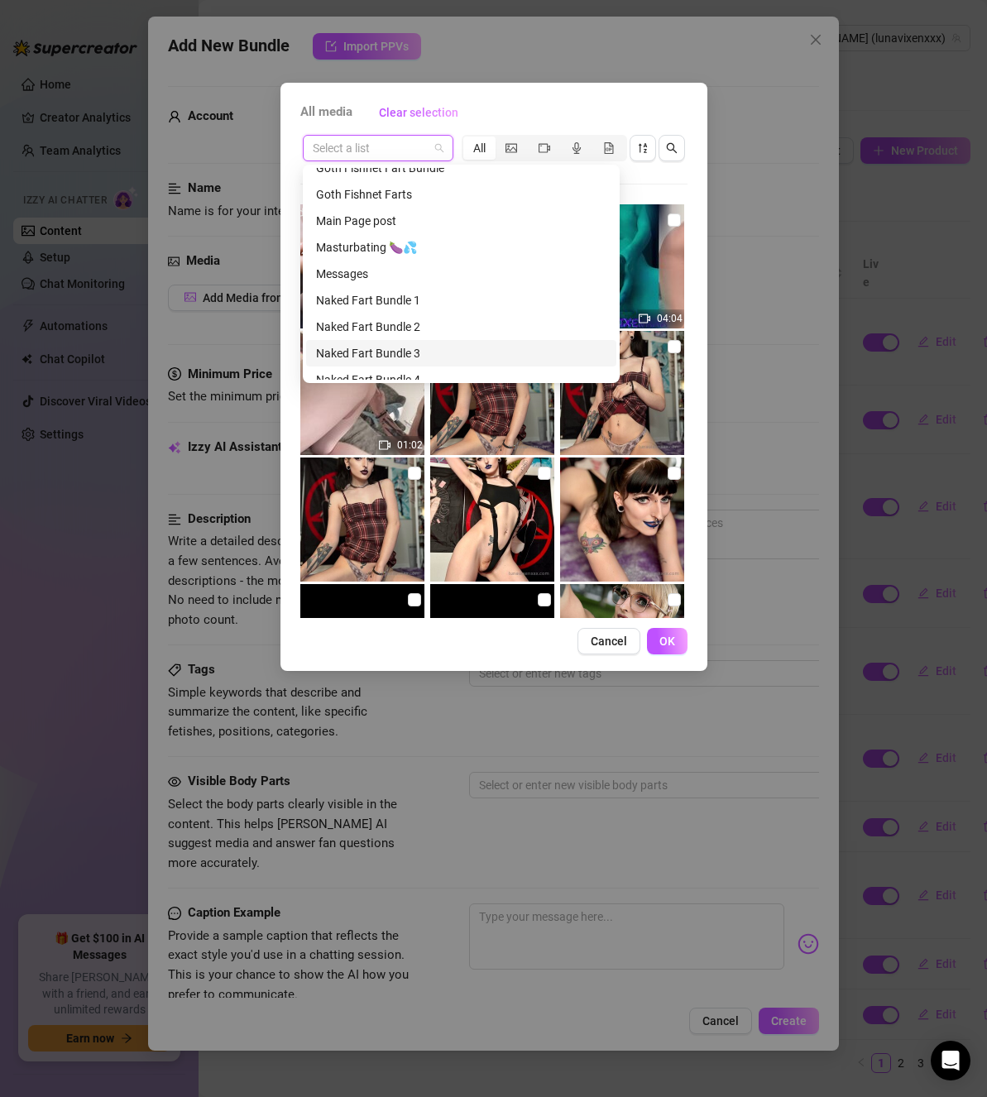
click at [381, 350] on div "Naked Fart Bundle 3" at bounding box center [461, 353] width 290 height 18
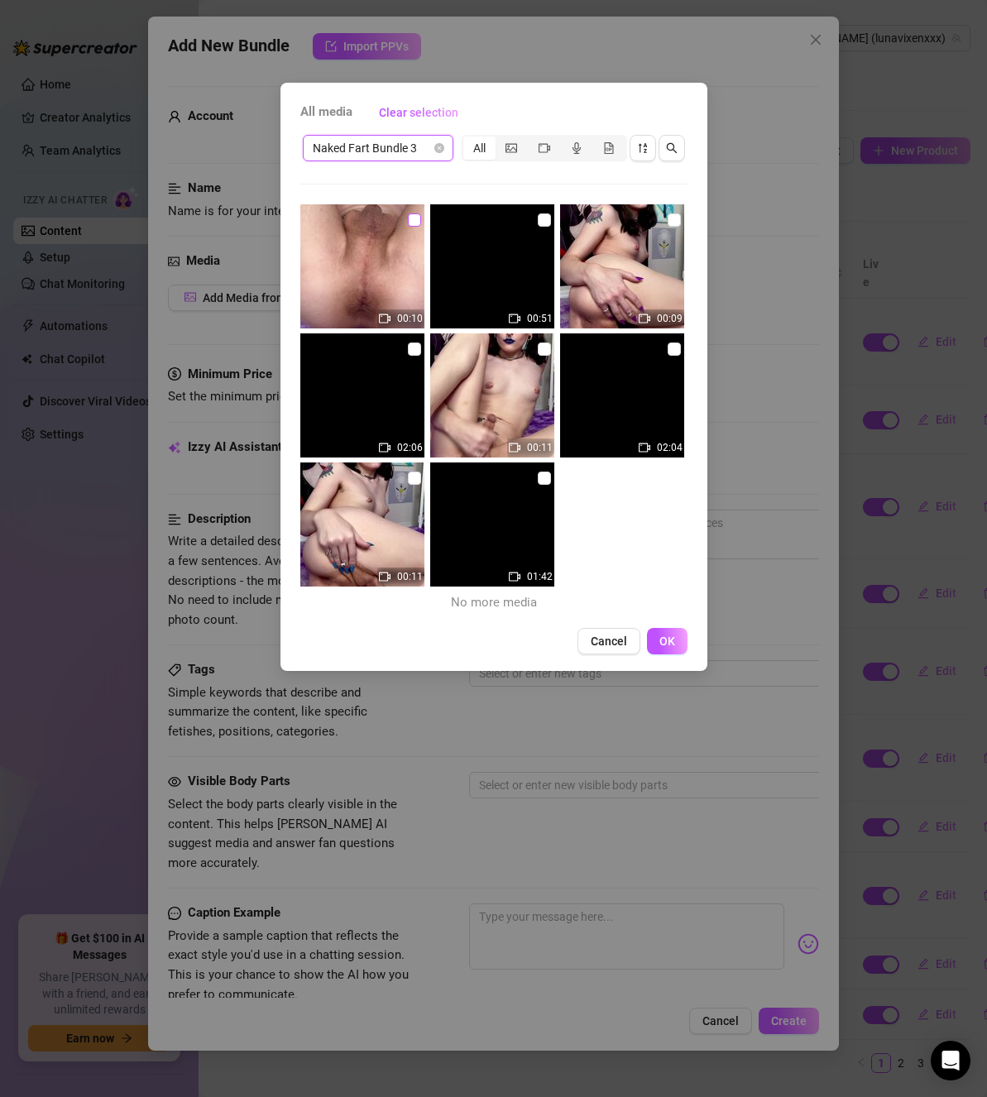
click at [411, 212] on label at bounding box center [414, 220] width 13 height 18
click at [411, 214] on input "checkbox" at bounding box center [414, 220] width 13 height 13
click at [668, 214] on input "checkbox" at bounding box center [674, 220] width 13 height 13
click at [538, 352] on input "checkbox" at bounding box center [544, 349] width 13 height 13
click at [408, 478] on input "checkbox" at bounding box center [414, 478] width 13 height 13
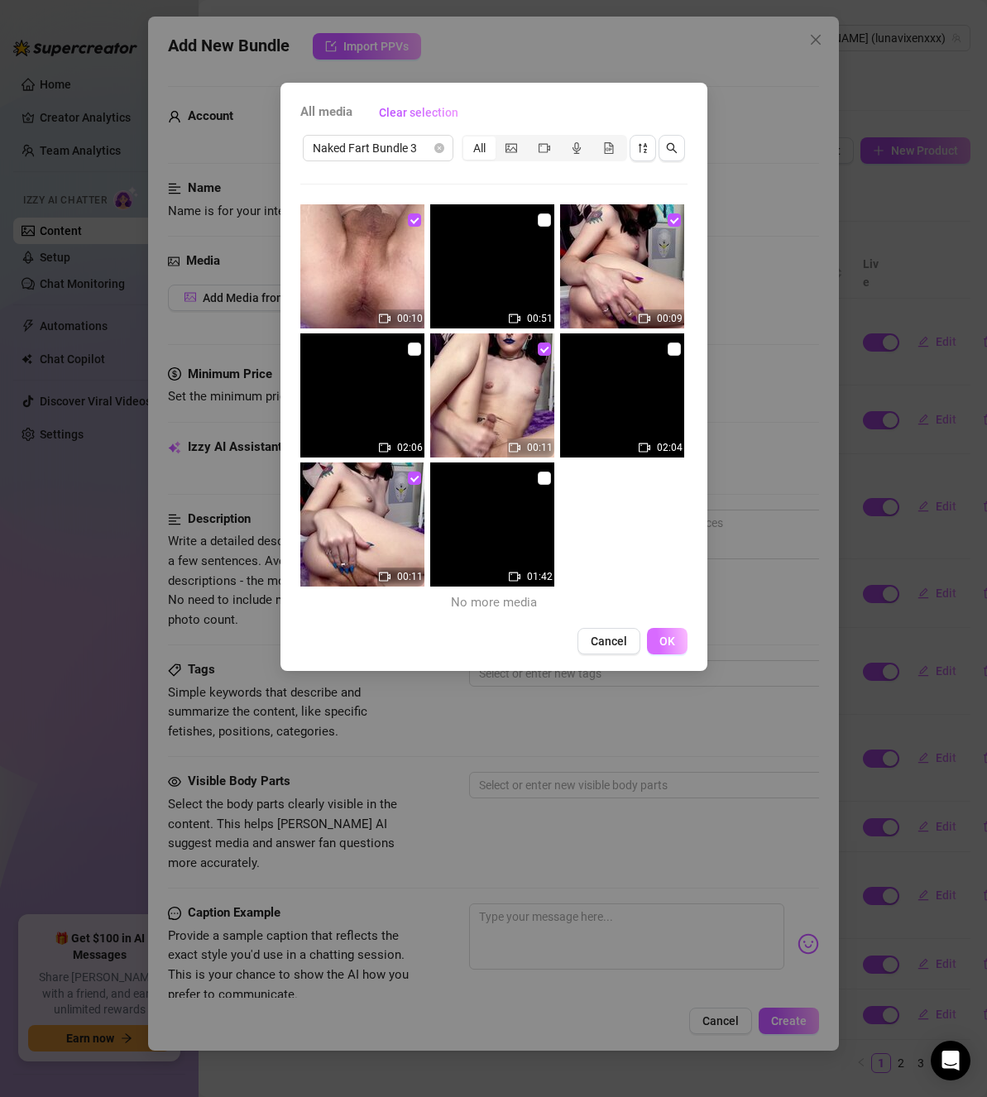
click at [665, 632] on button "OK" at bounding box center [667, 641] width 41 height 26
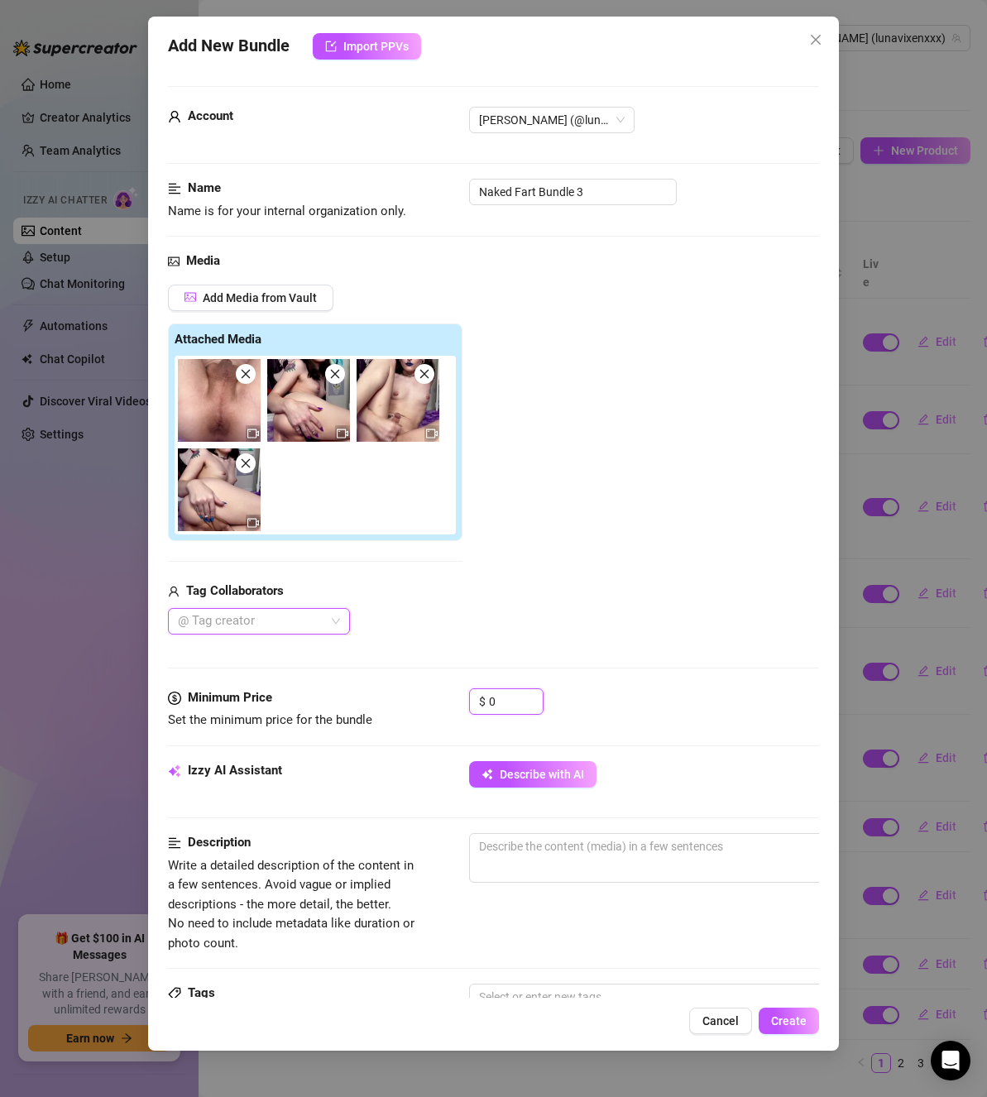
drag, startPoint x: 499, startPoint y: 695, endPoint x: 444, endPoint y: 692, distance: 54.7
click at [445, 692] on div "Minimum Price Set the minimum price for the bundle $ 0" at bounding box center [493, 710] width 651 height 42
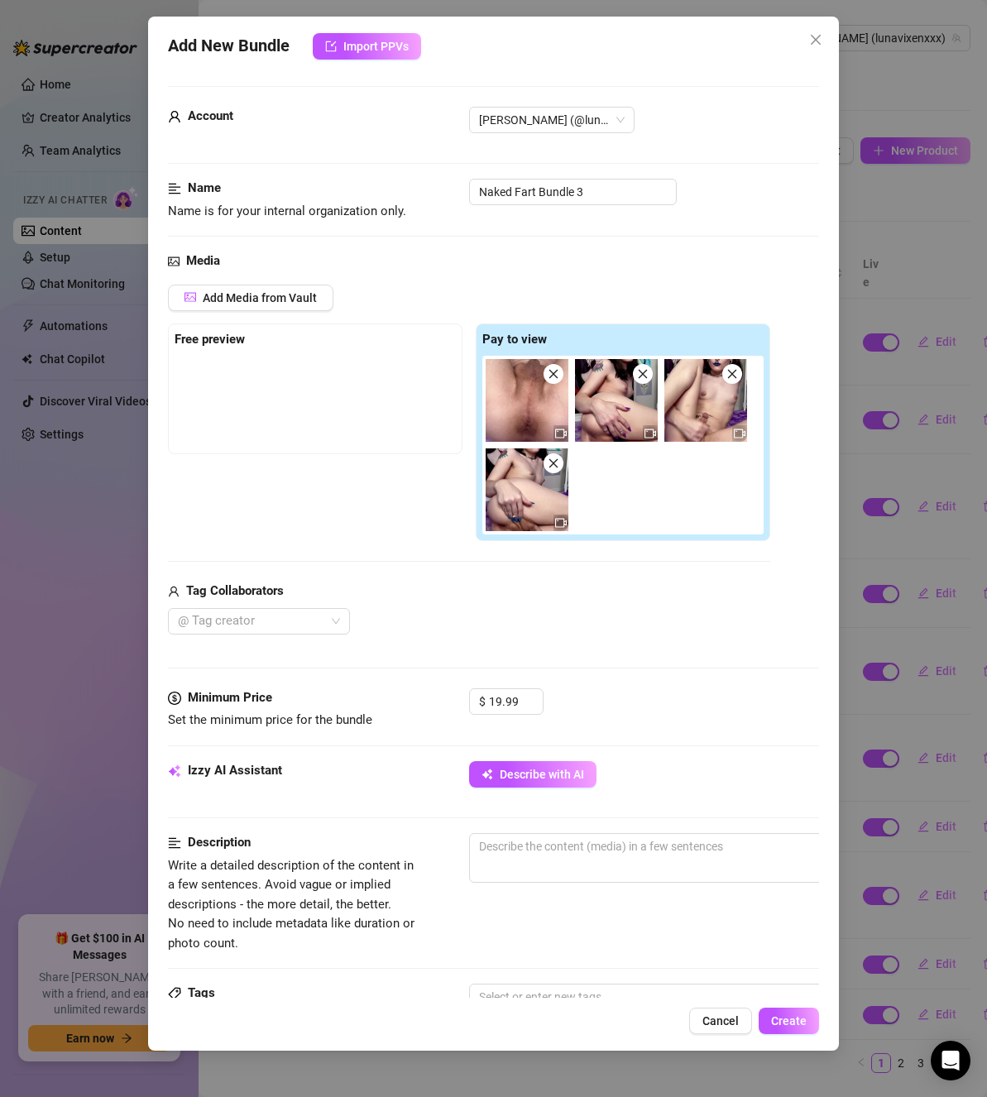
click at [463, 614] on div "@ Tag creator" at bounding box center [469, 621] width 602 height 26
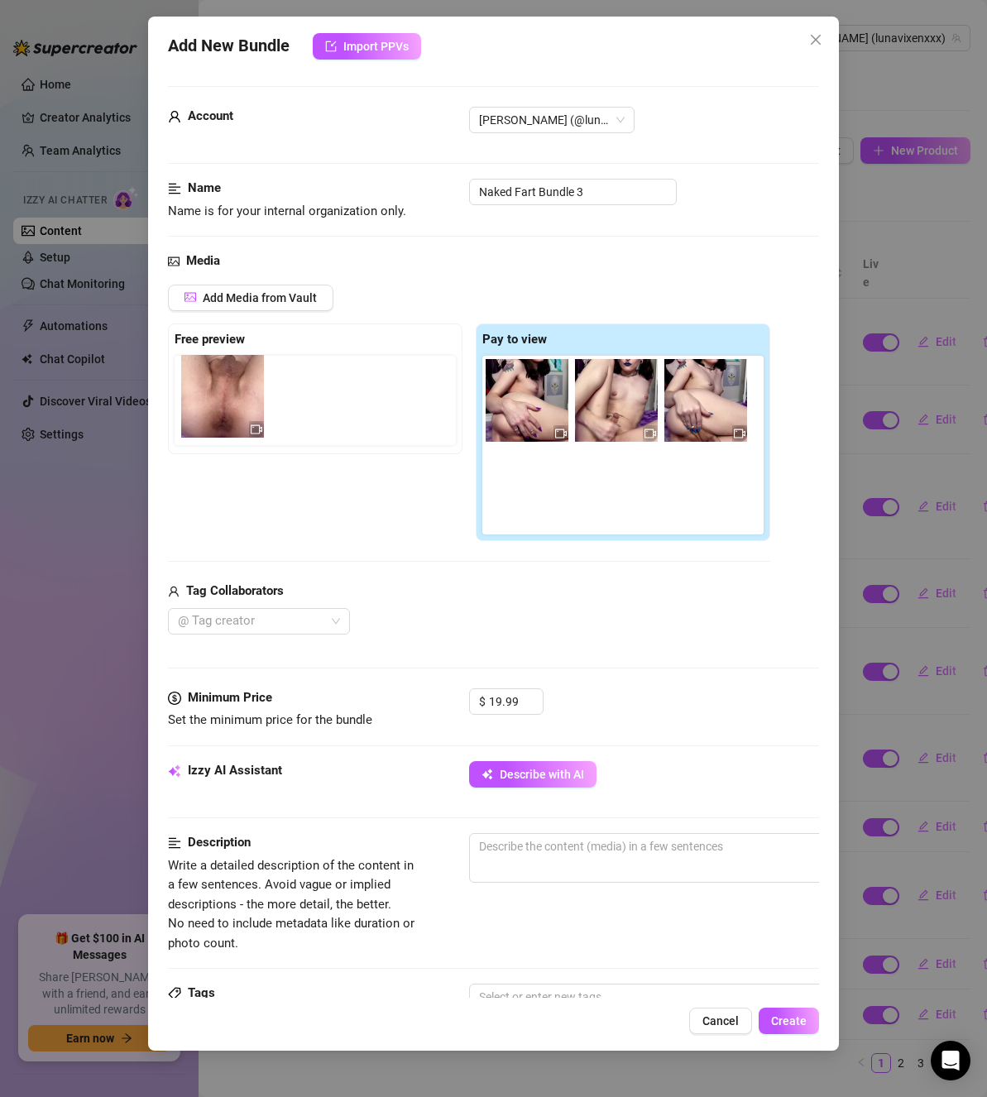
drag, startPoint x: 540, startPoint y: 408, endPoint x: 230, endPoint y: 405, distance: 310.3
click at [230, 405] on div "Free preview Pay to view" at bounding box center [469, 433] width 602 height 218
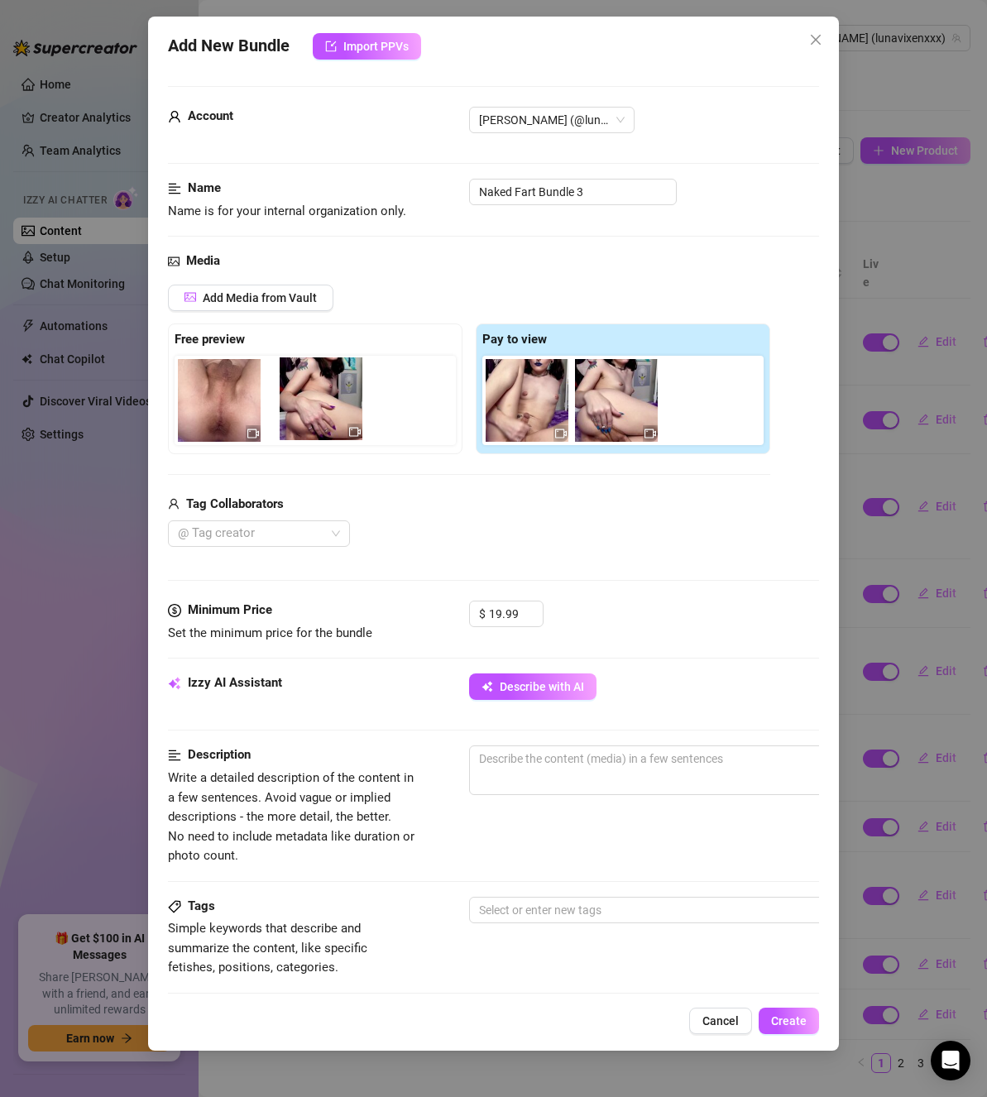
drag, startPoint x: 501, startPoint y: 393, endPoint x: 299, endPoint y: 392, distance: 202.7
click at [281, 392] on div "Free preview Pay to view" at bounding box center [469, 389] width 602 height 131
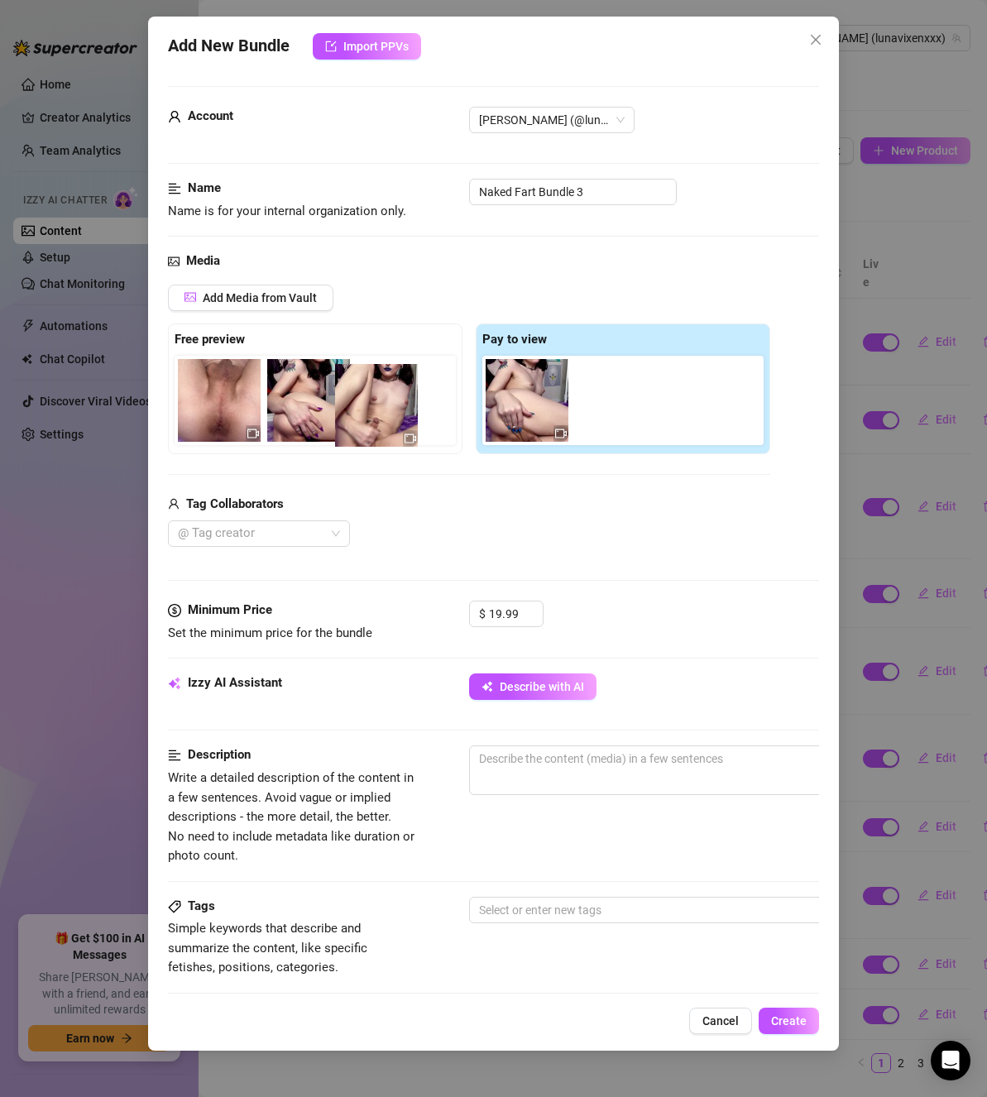
drag, startPoint x: 537, startPoint y: 400, endPoint x: 384, endPoint y: 405, distance: 153.2
click at [384, 405] on div "Free preview Pay to view" at bounding box center [469, 389] width 602 height 131
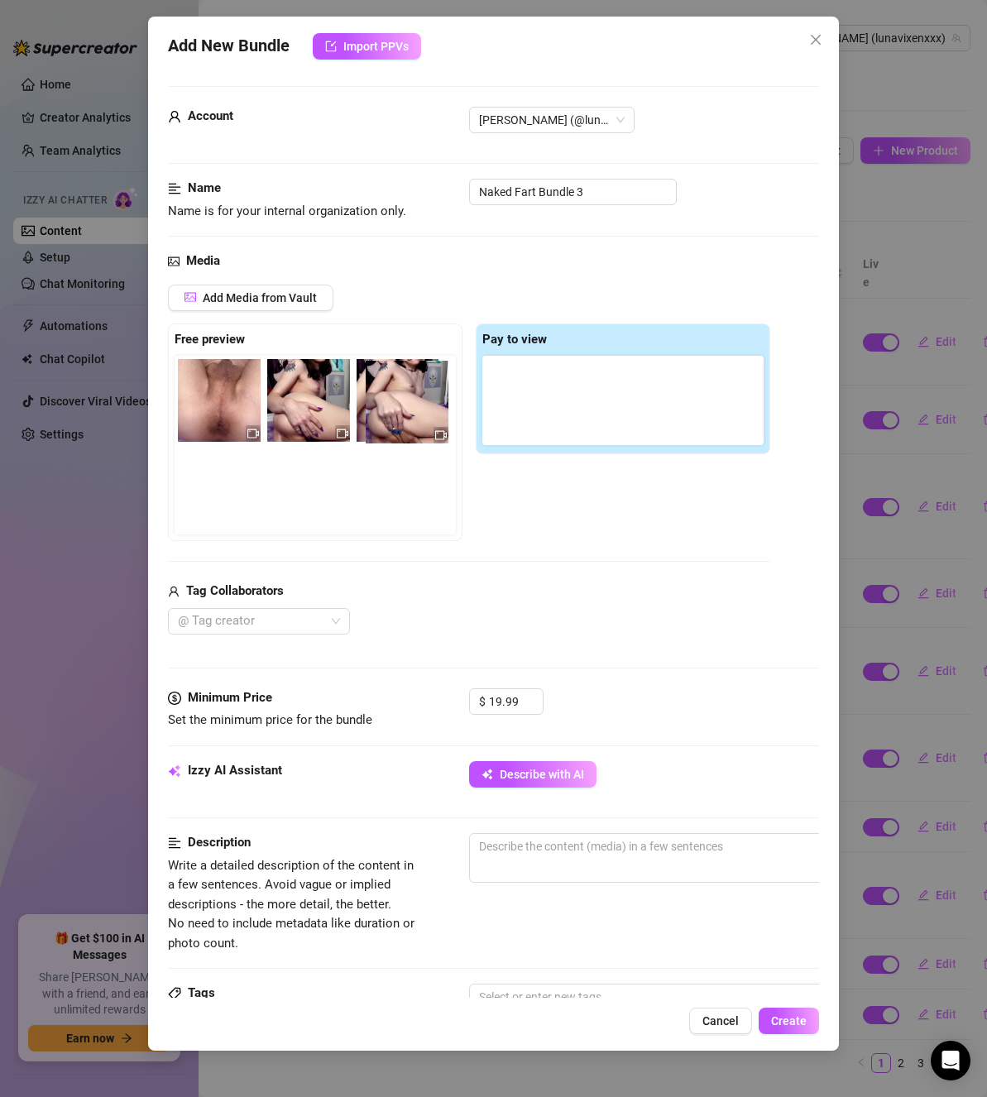
scroll to position [0, 29]
drag, startPoint x: 523, startPoint y: 410, endPoint x: 398, endPoint y: 411, distance: 125.0
click at [398, 411] on div "Free preview Pay to view" at bounding box center [469, 433] width 602 height 218
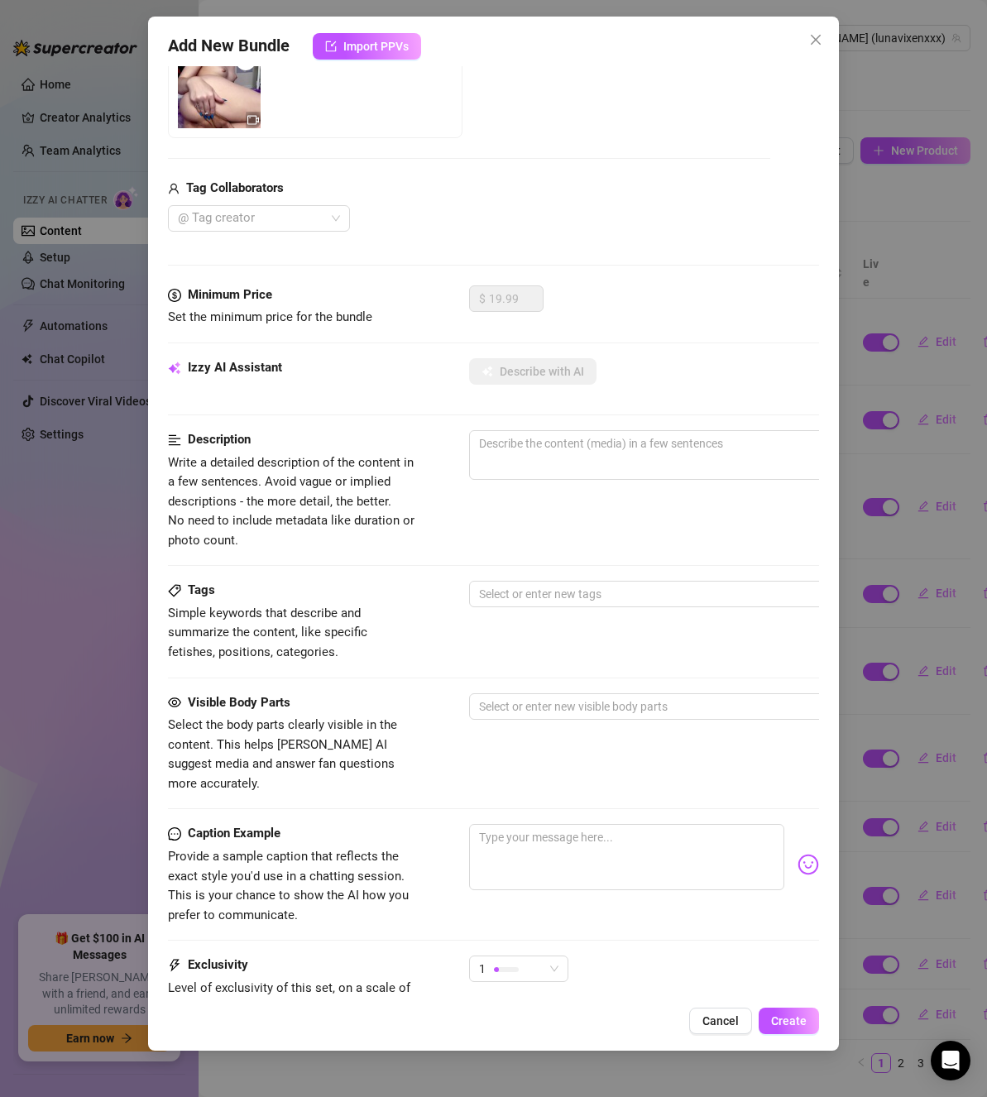
scroll to position [414, 0]
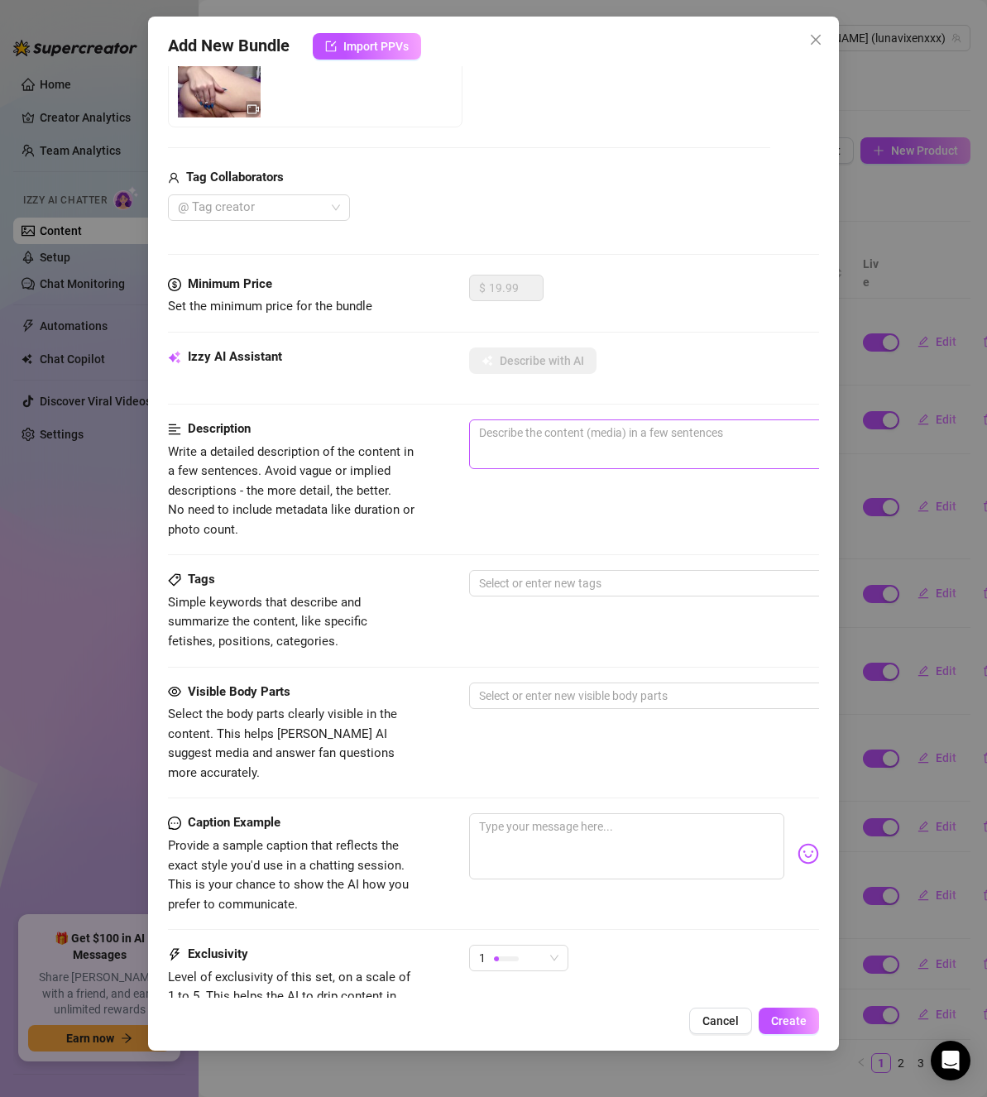
click at [509, 453] on span "0 / 1000" at bounding box center [758, 445] width 579 height 50
click at [509, 438] on textarea at bounding box center [759, 432] width 578 height 25
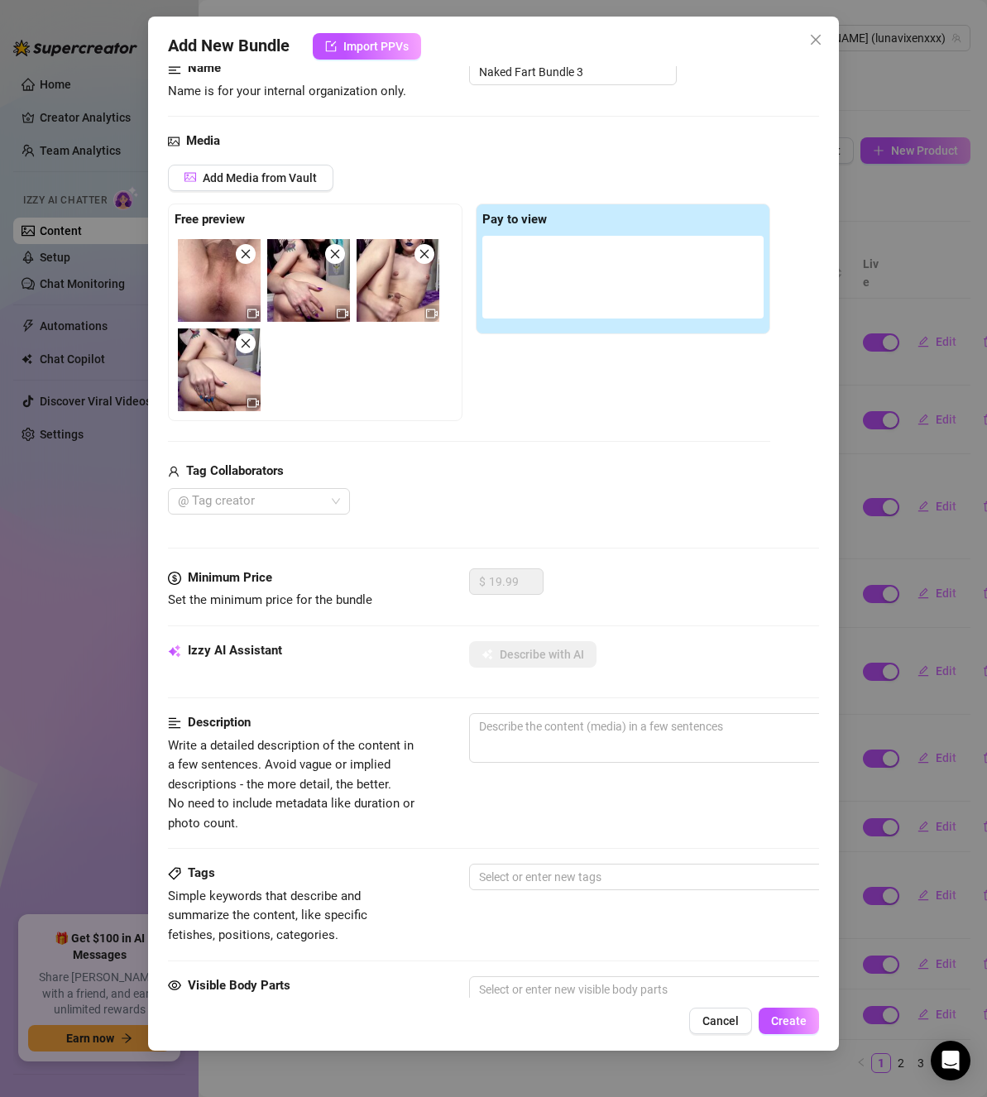
scroll to position [0, 0]
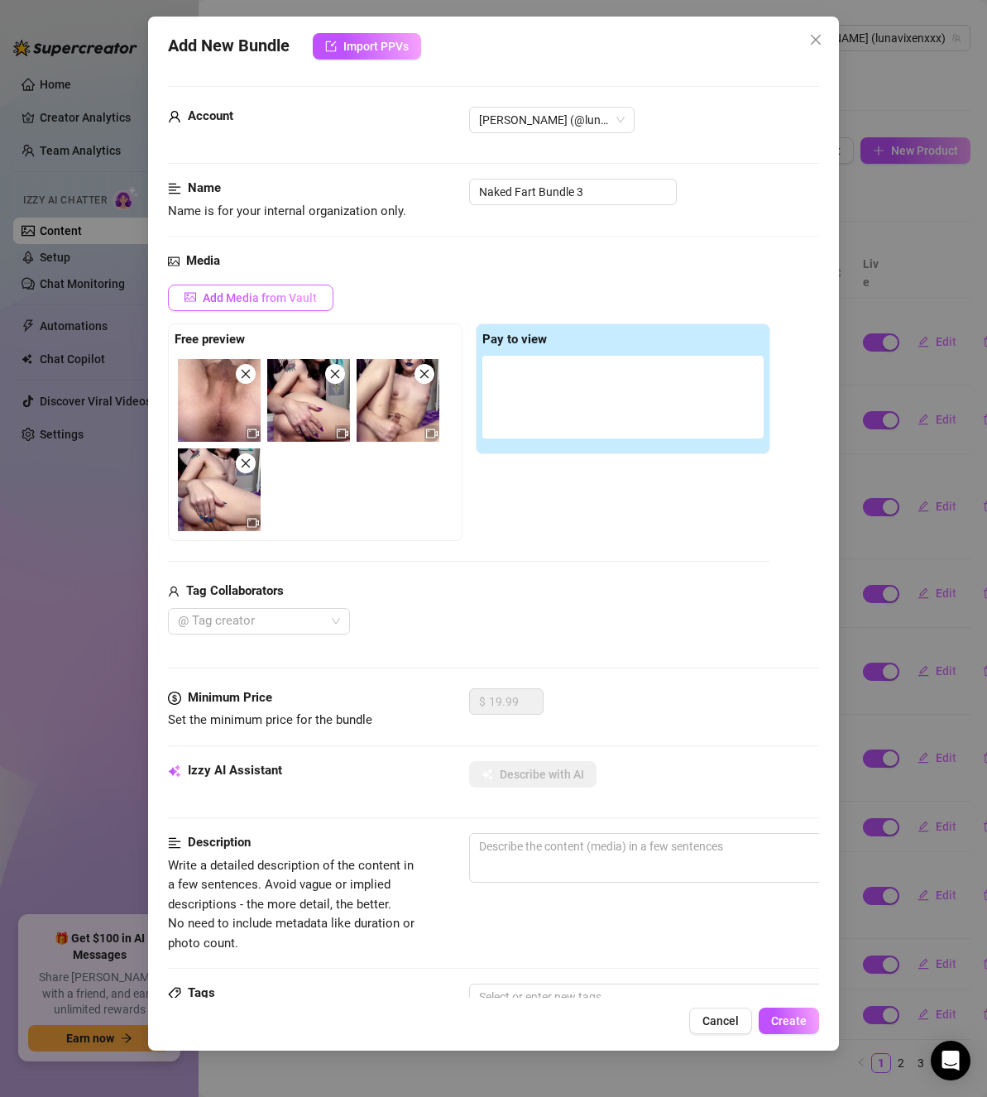
click at [266, 302] on span "Add Media from Vault" at bounding box center [260, 297] width 114 height 13
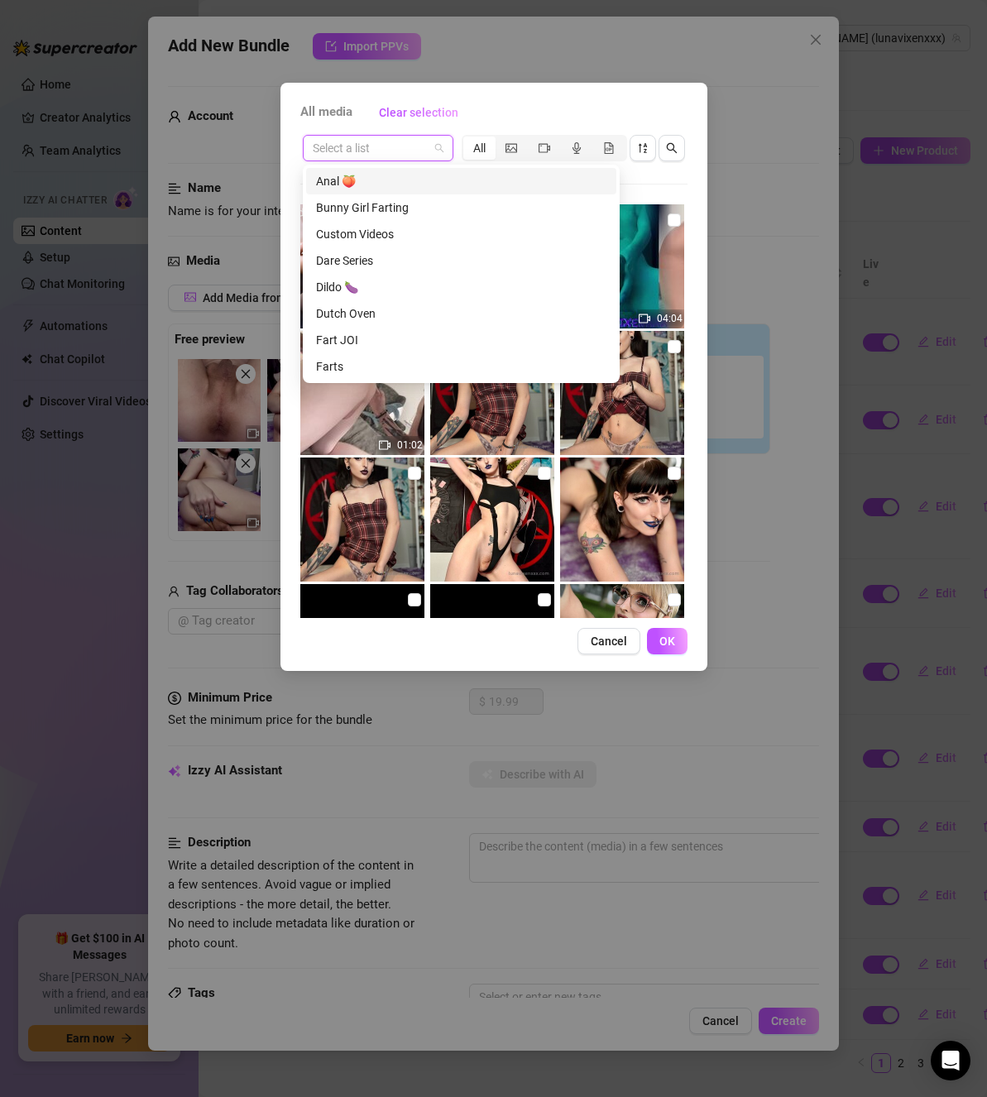
click at [407, 147] on input "search" at bounding box center [371, 148] width 116 height 25
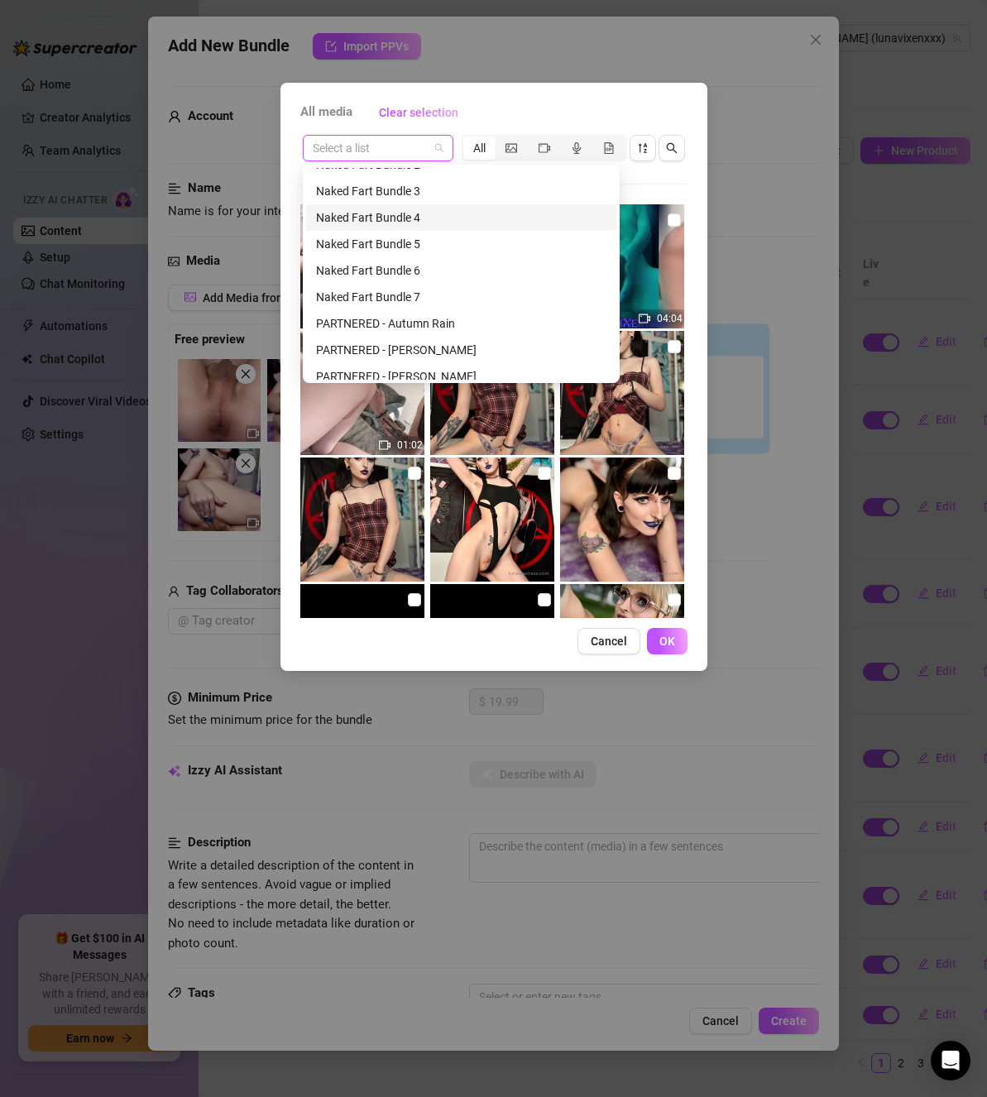
scroll to position [331, 0]
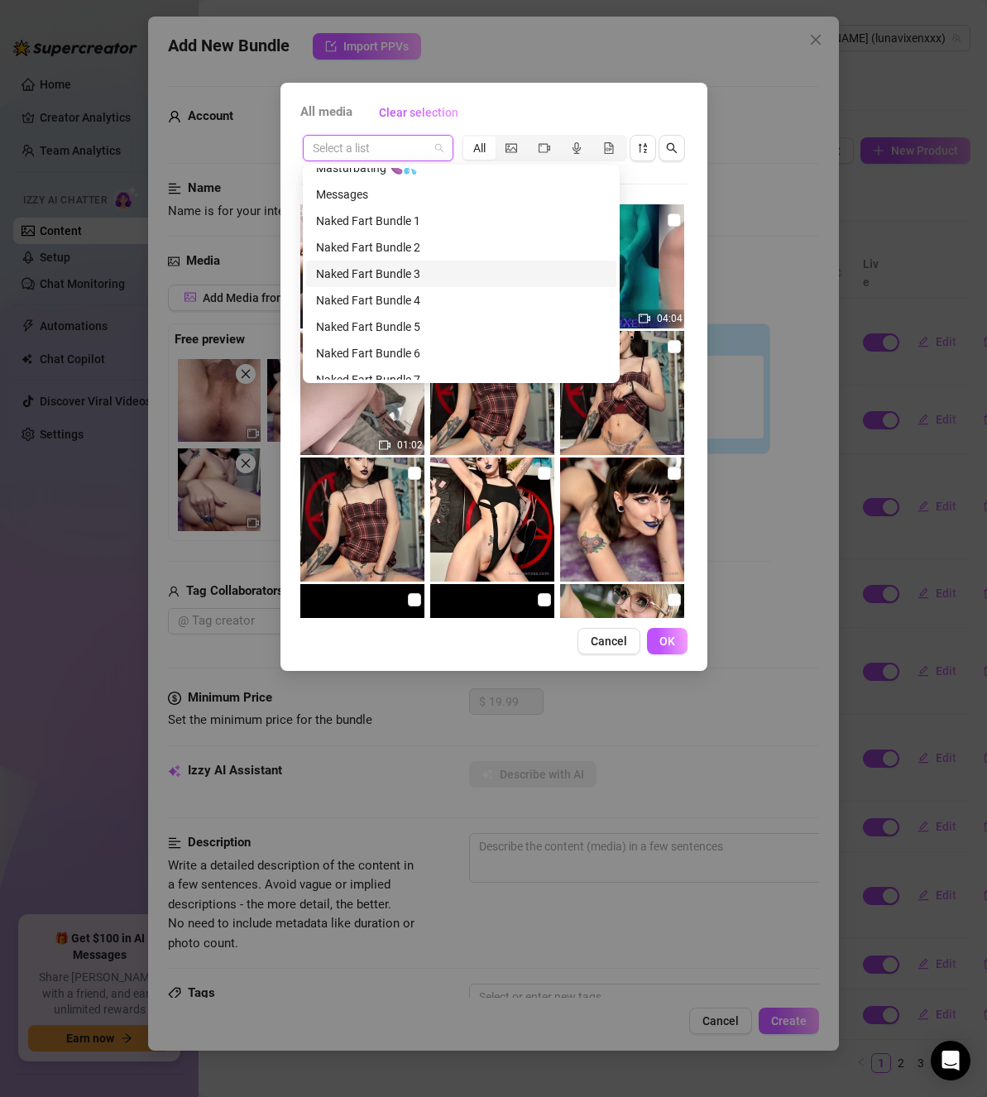
click at [406, 262] on div "Naked Fart Bundle 3" at bounding box center [461, 274] width 310 height 26
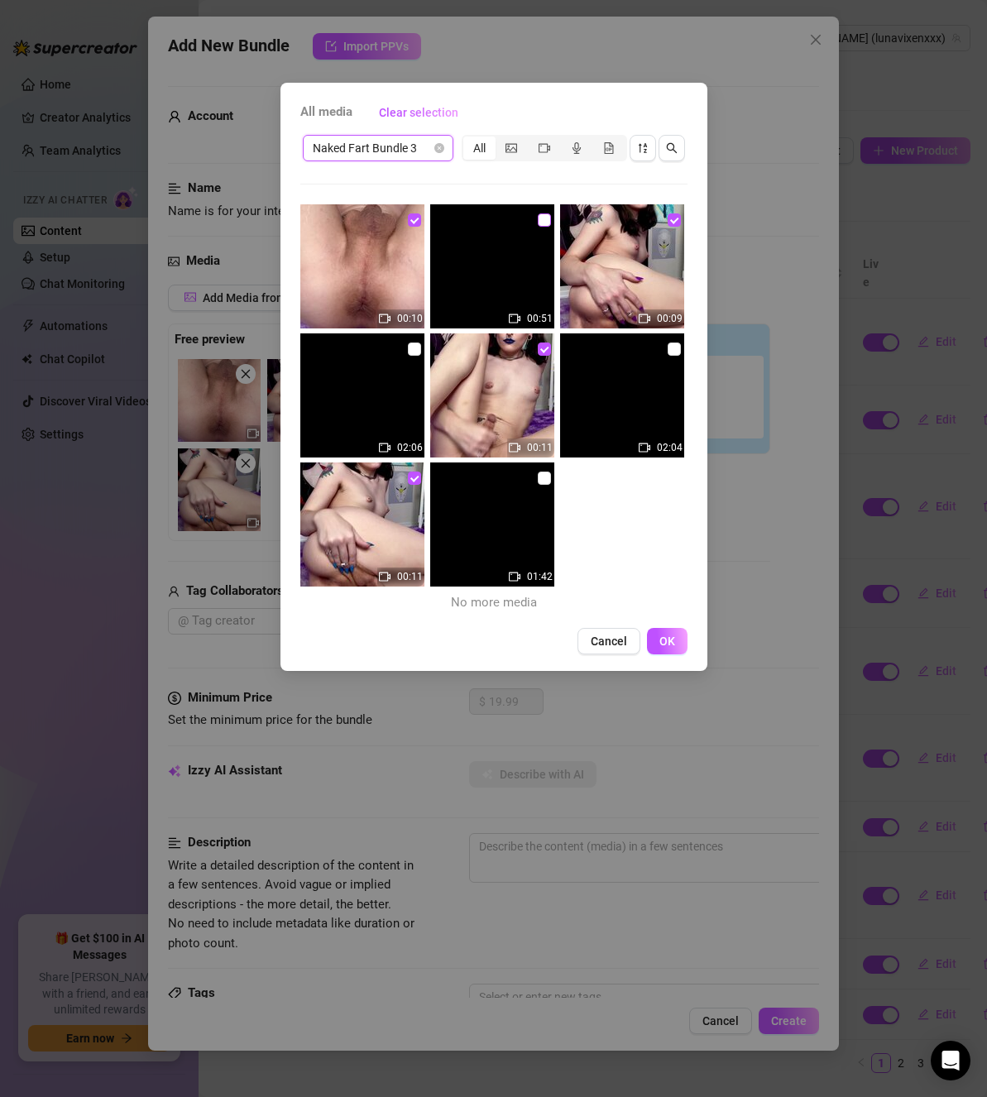
click at [542, 216] on input "checkbox" at bounding box center [544, 220] width 13 height 13
click at [668, 353] on input "checkbox" at bounding box center [674, 349] width 13 height 13
click at [415, 357] on label at bounding box center [414, 349] width 13 height 18
click at [415, 356] on input "checkbox" at bounding box center [414, 349] width 13 height 13
click at [538, 472] on input "checkbox" at bounding box center [544, 478] width 13 height 13
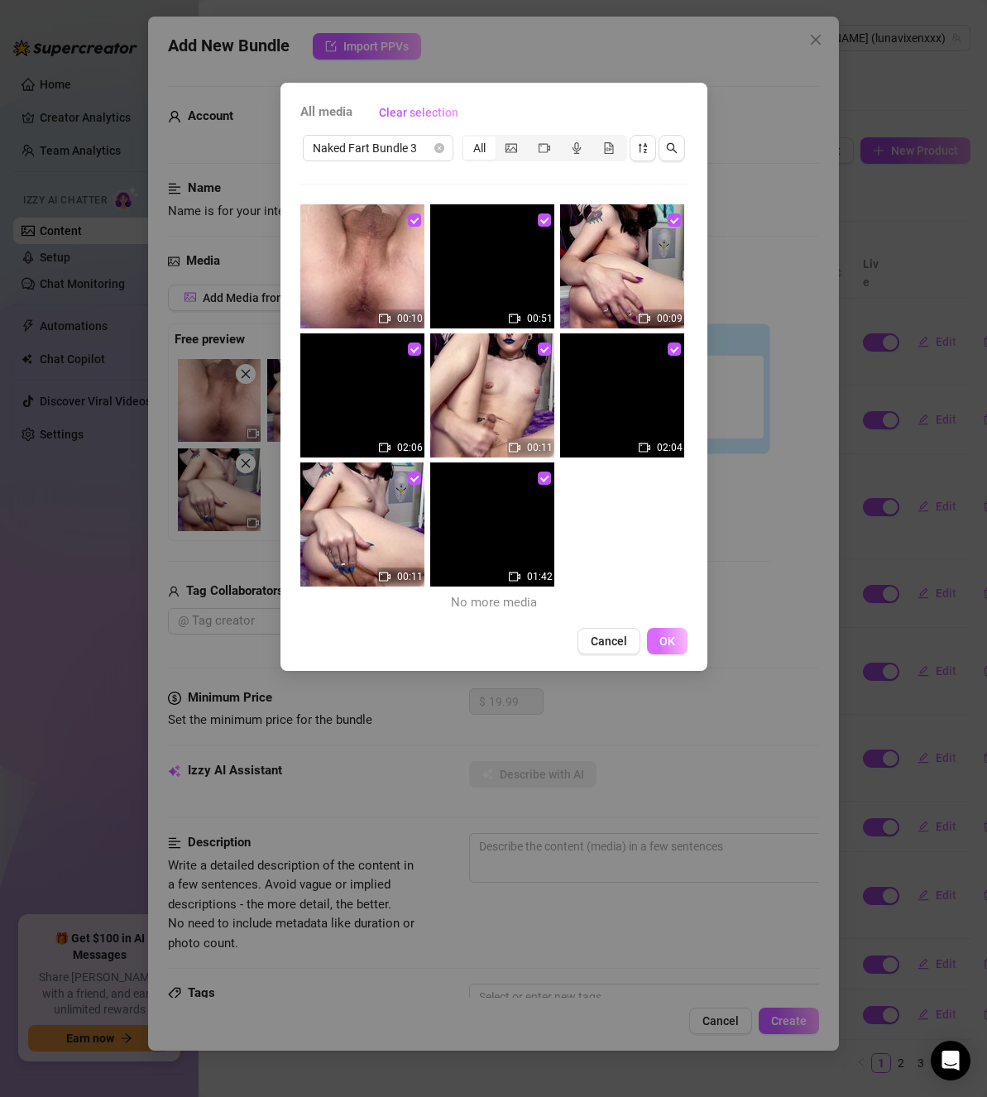
click at [678, 645] on button "OK" at bounding box center [667, 641] width 41 height 26
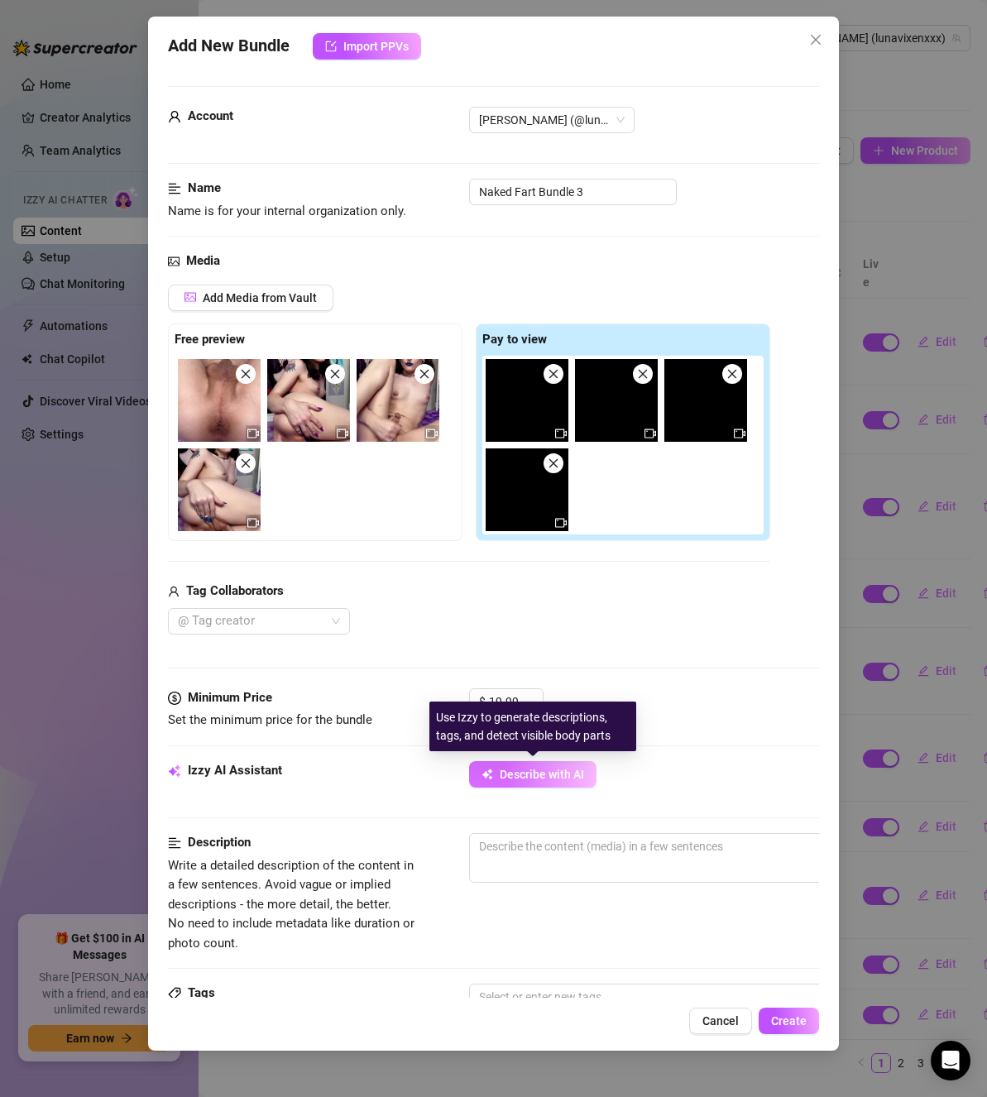
click at [559, 769] on span "Describe with AI" at bounding box center [542, 774] width 84 height 13
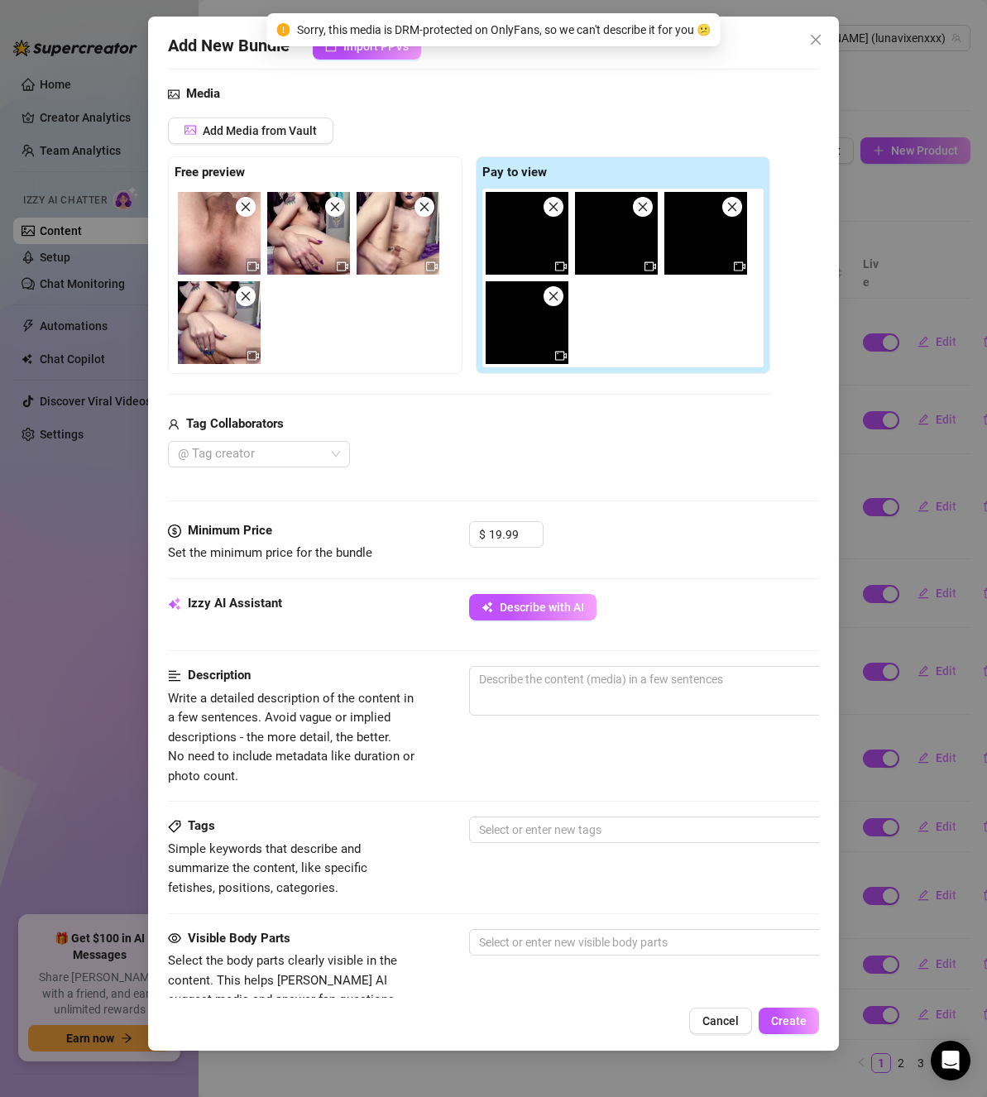
scroll to position [166, 0]
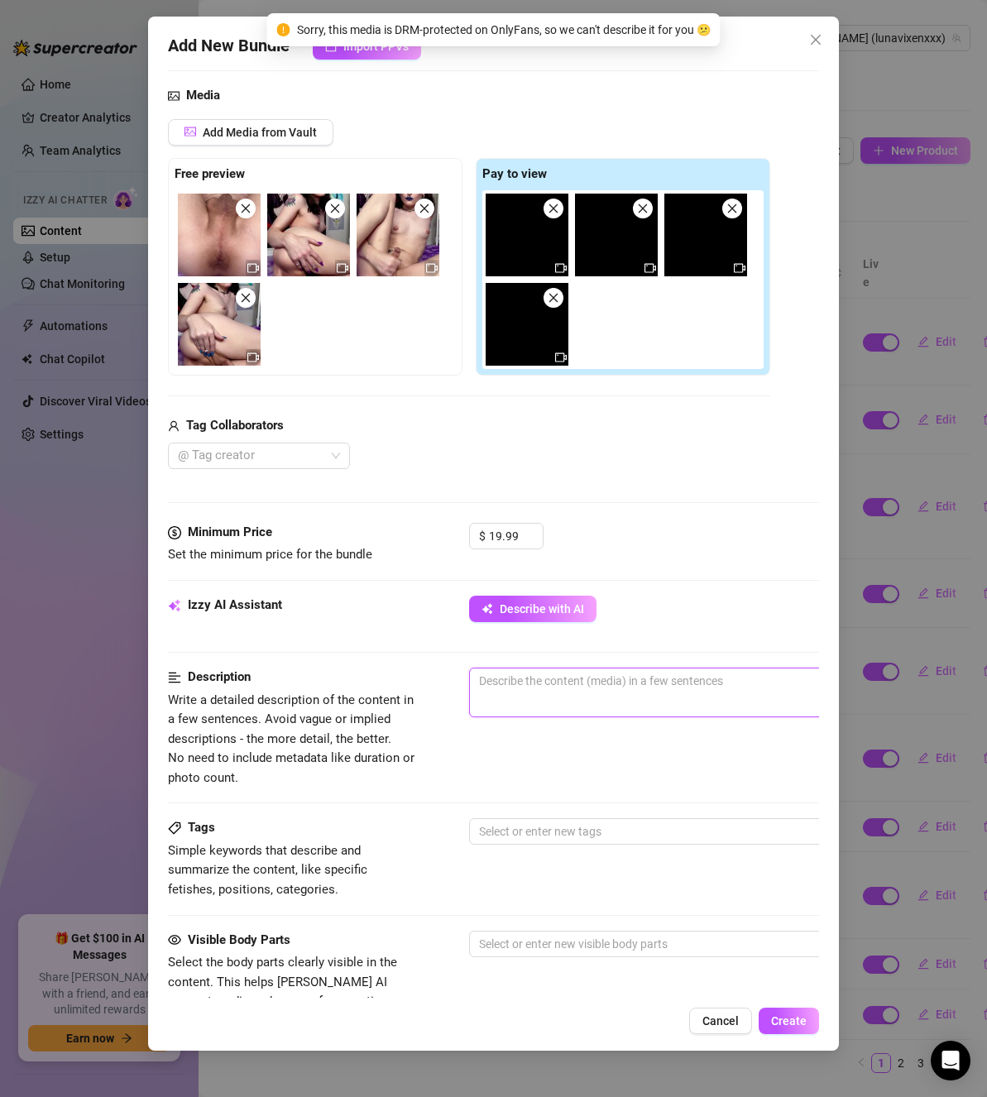
click at [525, 689] on textarea at bounding box center [759, 681] width 578 height 25
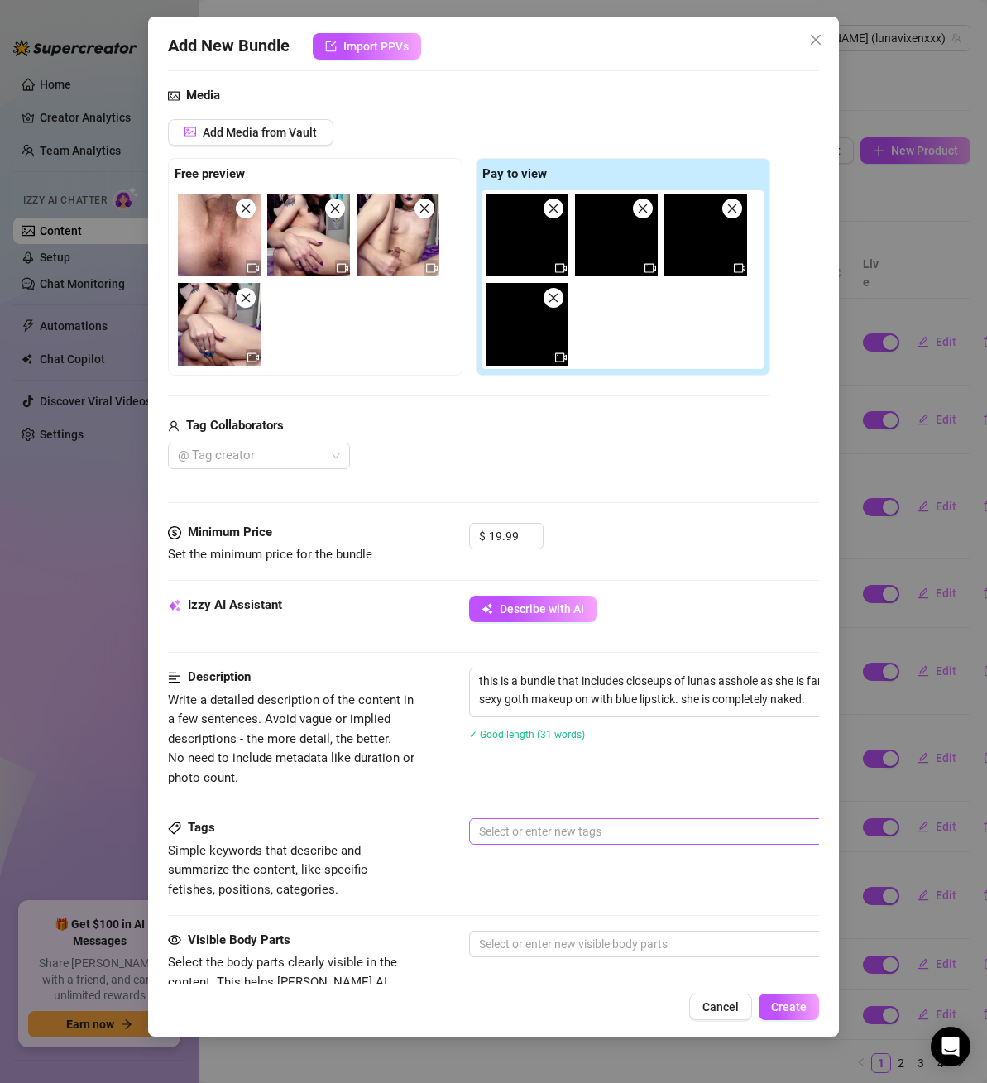
click at [536, 823] on div at bounding box center [750, 831] width 555 height 23
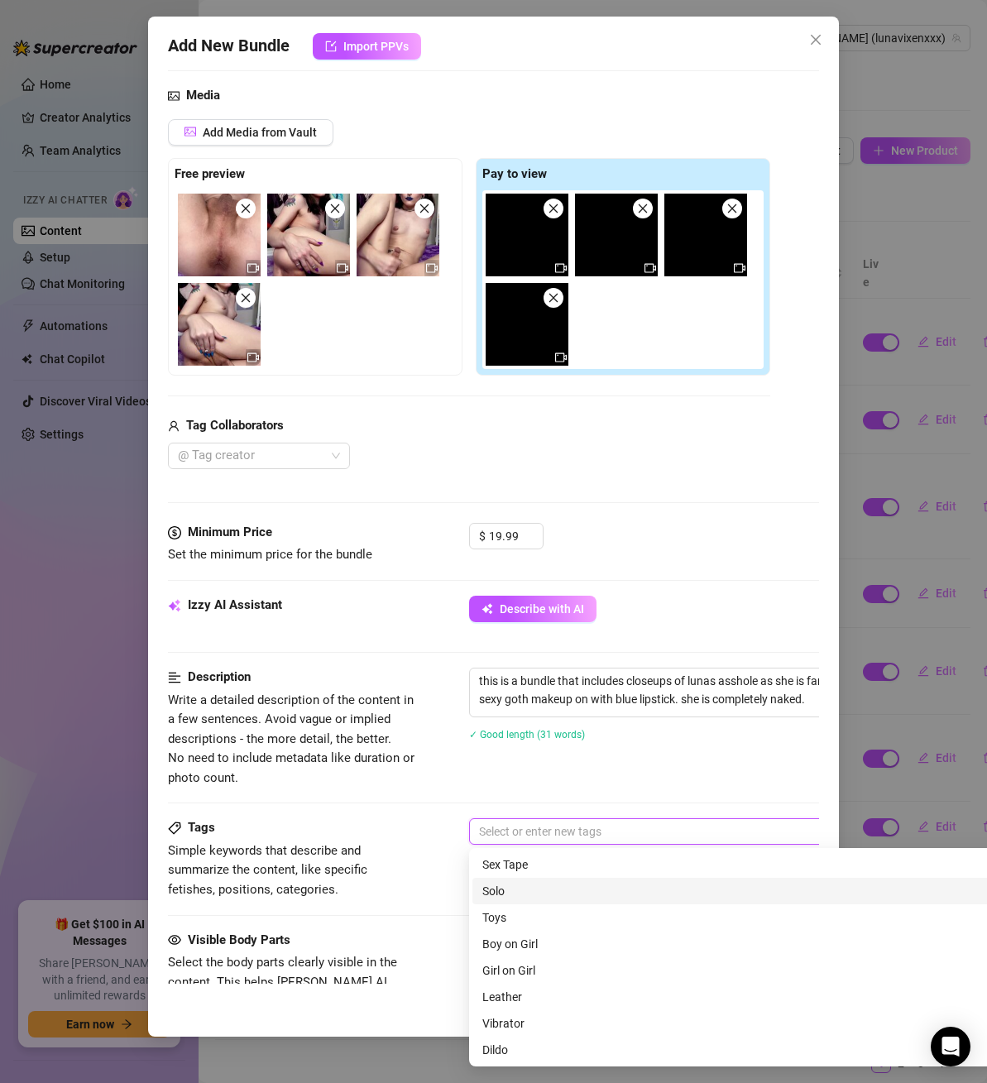
click at [540, 886] on div "Solo" at bounding box center [758, 891] width 553 height 18
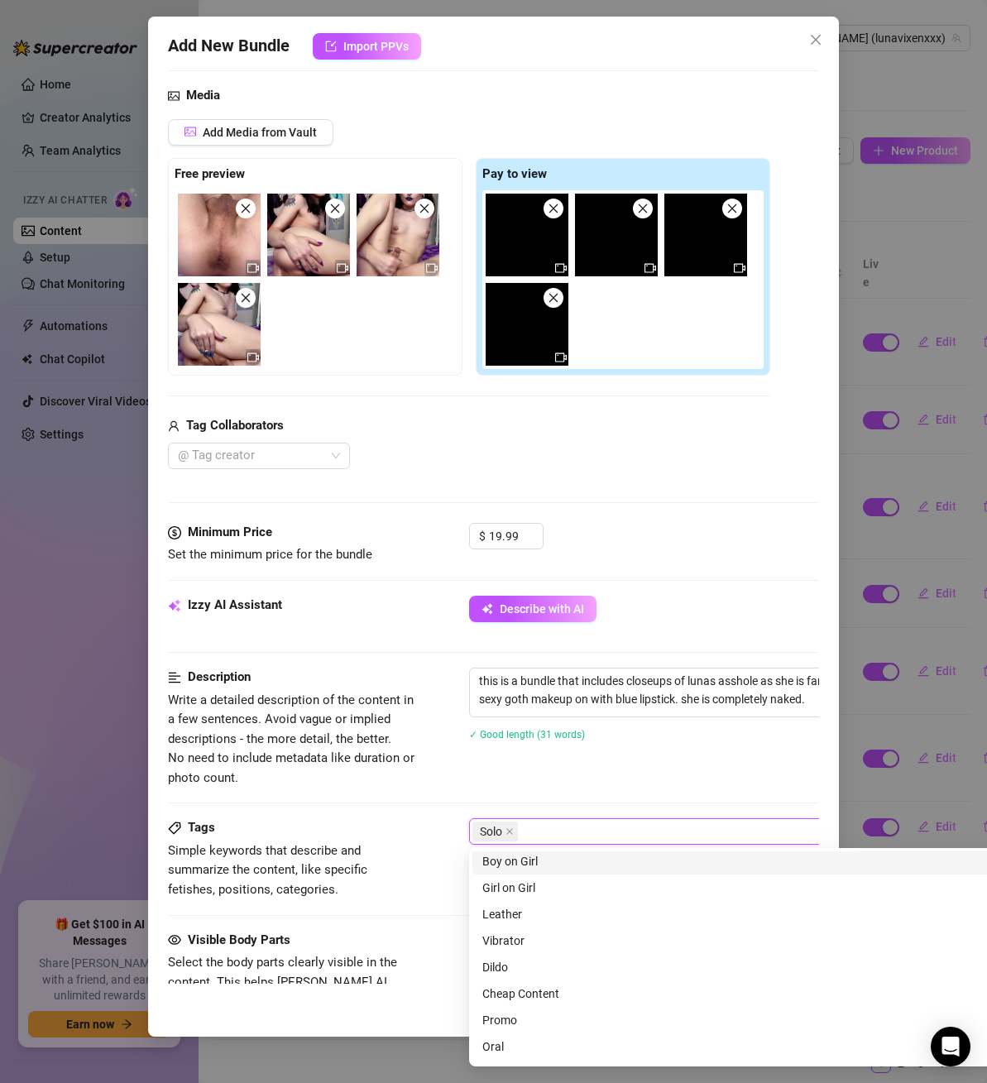
click at [575, 826] on div "Solo" at bounding box center [750, 831] width 555 height 23
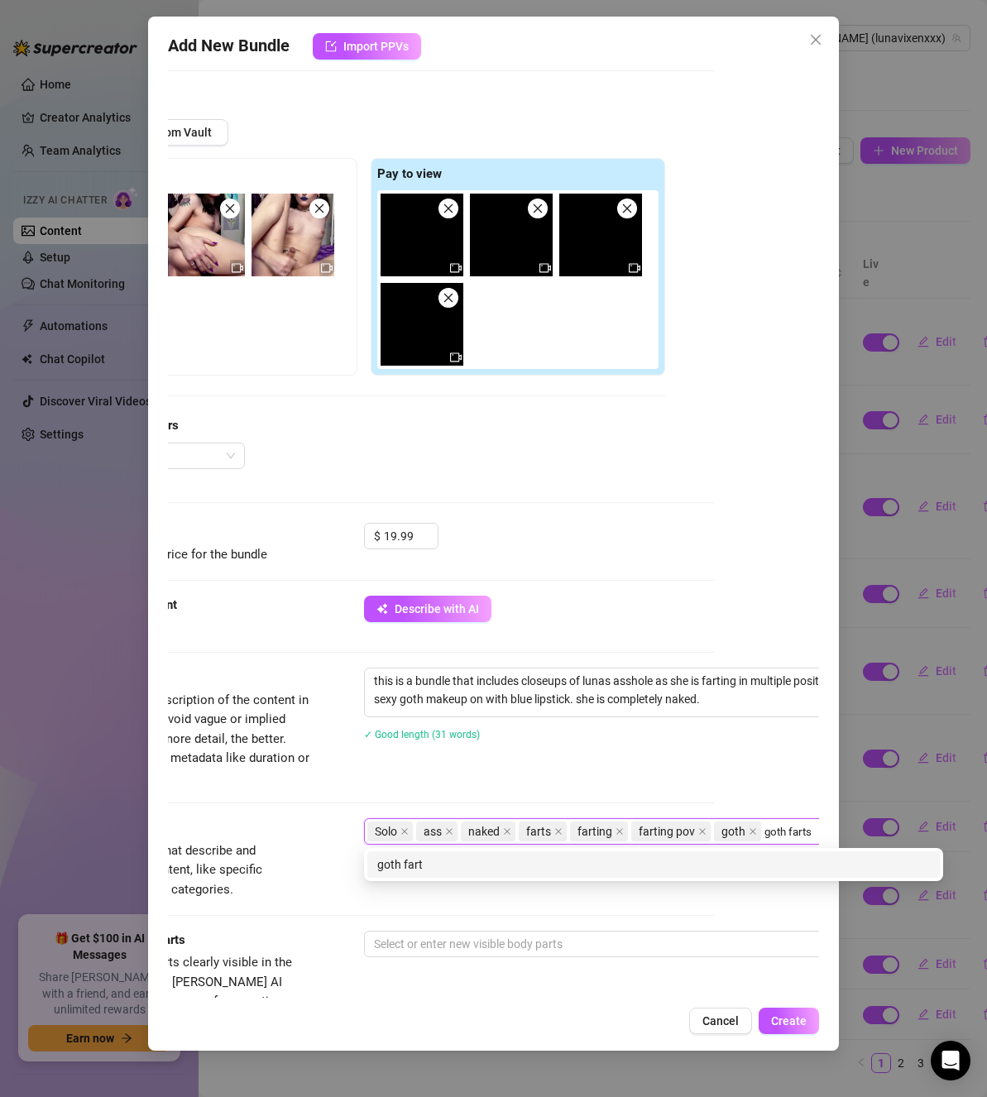
scroll to position [166, 111]
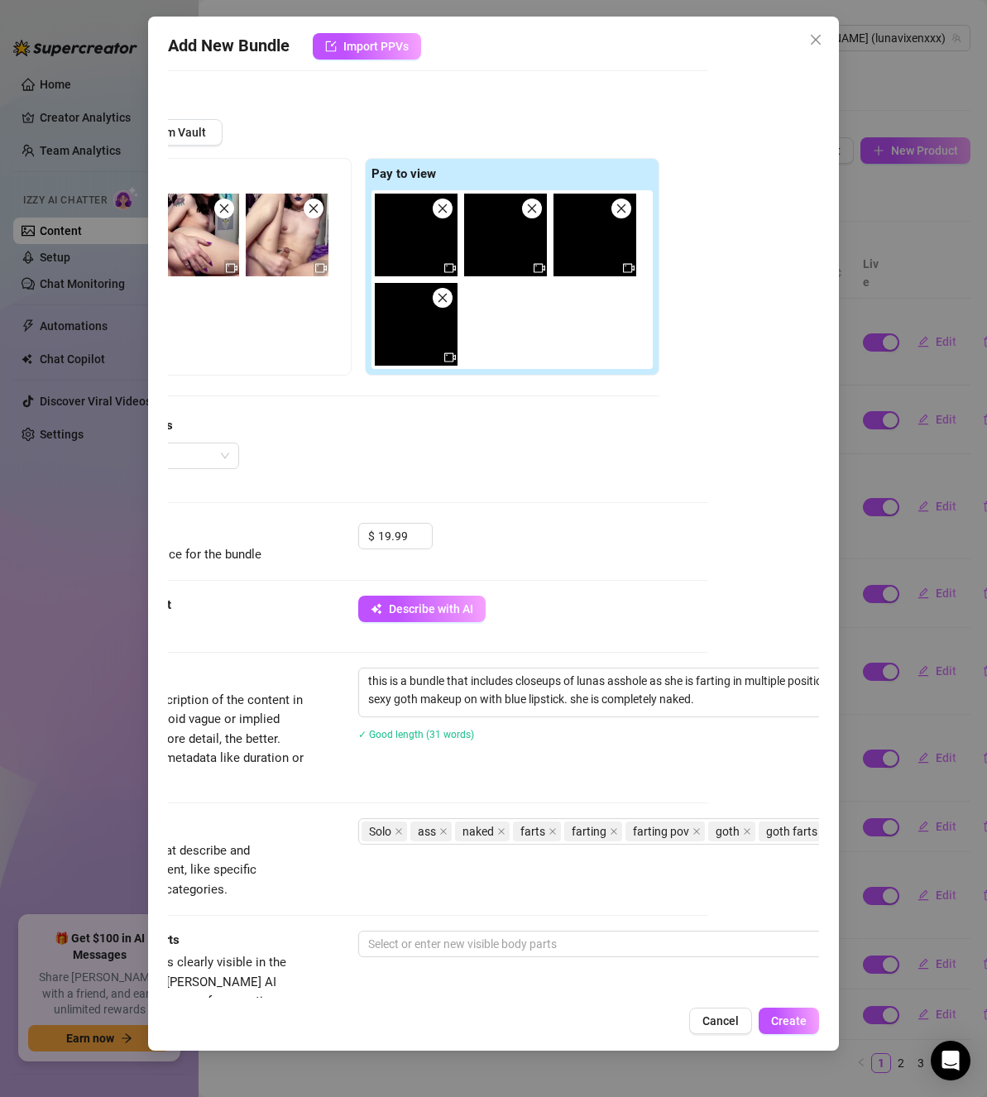
click at [477, 763] on div "Description Write a detailed description of the content in a few sentences. Avo…" at bounding box center [382, 728] width 651 height 120
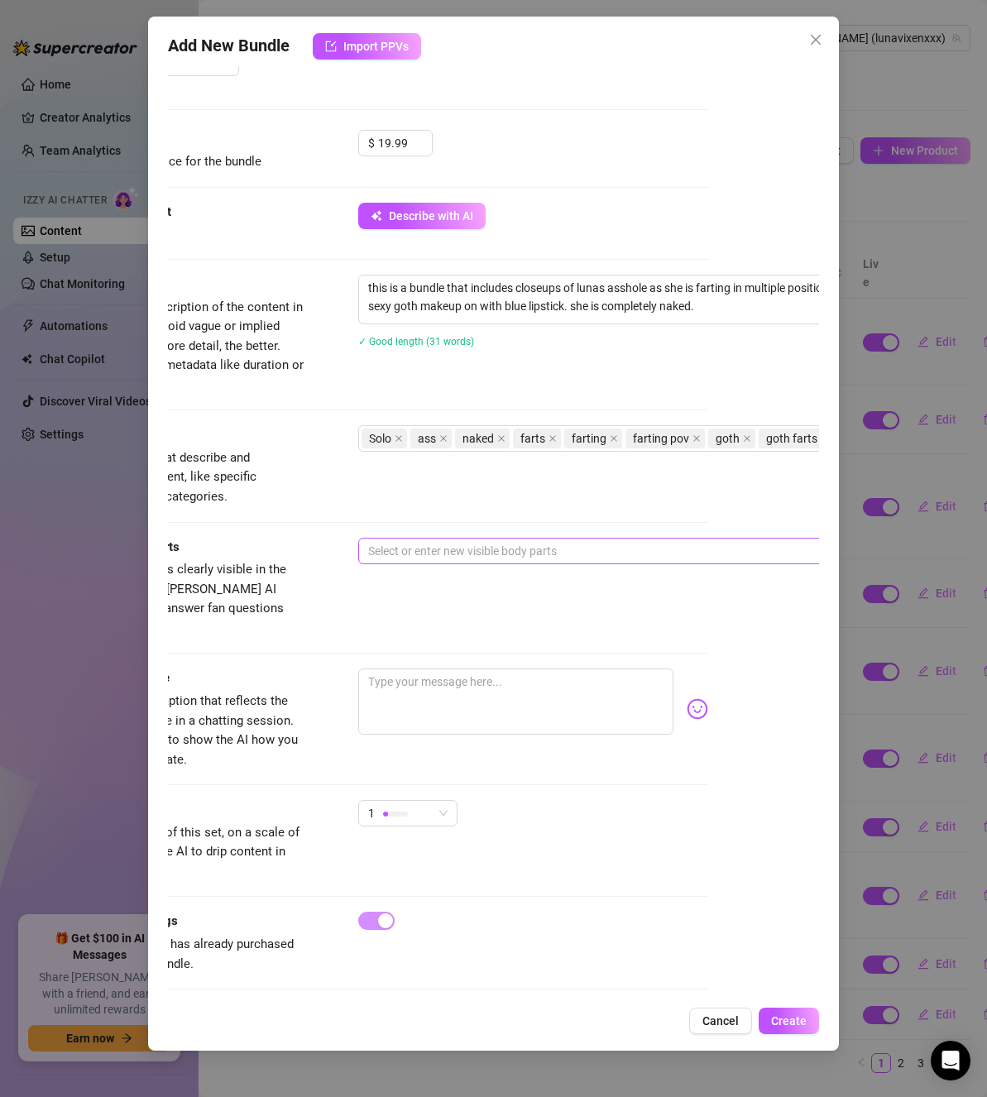
scroll to position [560, 111]
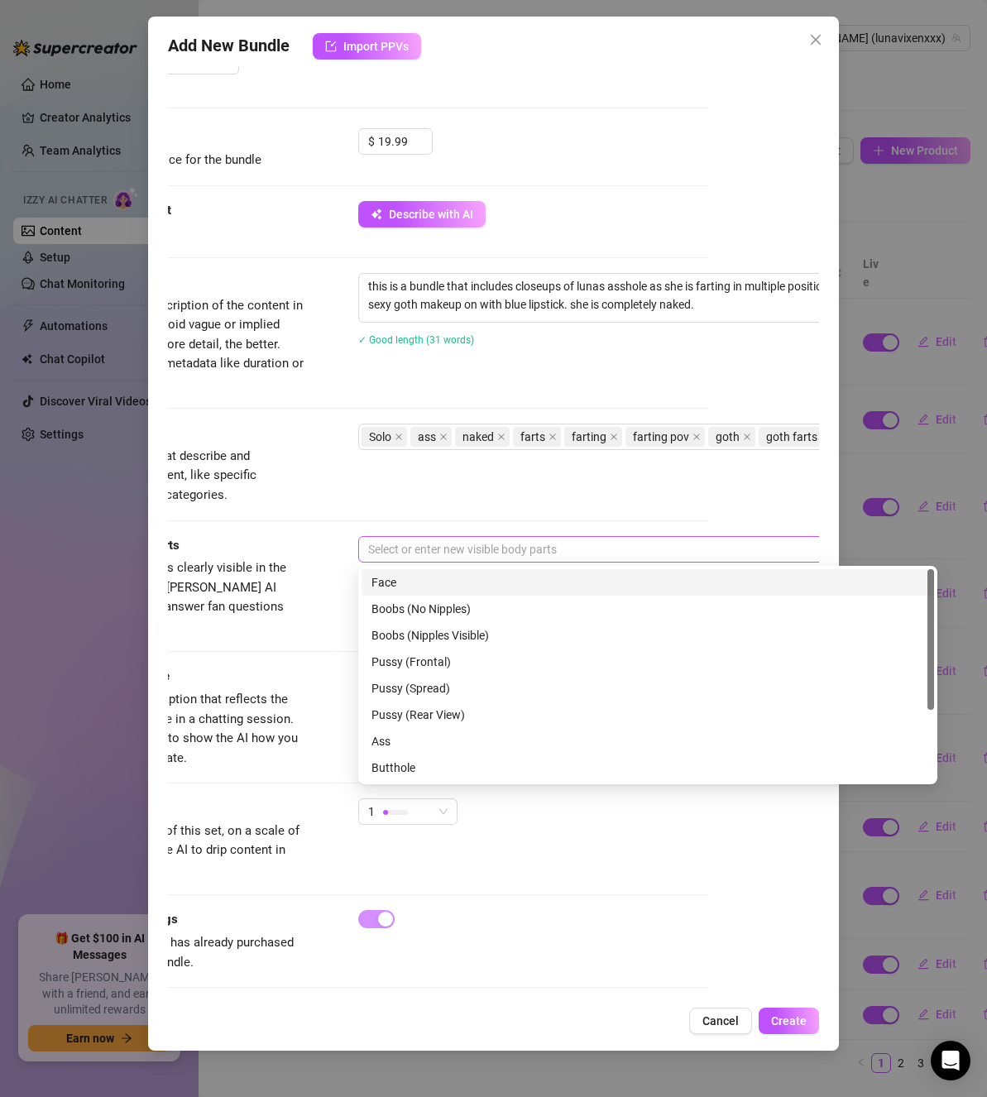
click at [415, 544] on div at bounding box center [639, 549] width 555 height 23
click at [392, 578] on div "Face" at bounding box center [648, 582] width 553 height 18
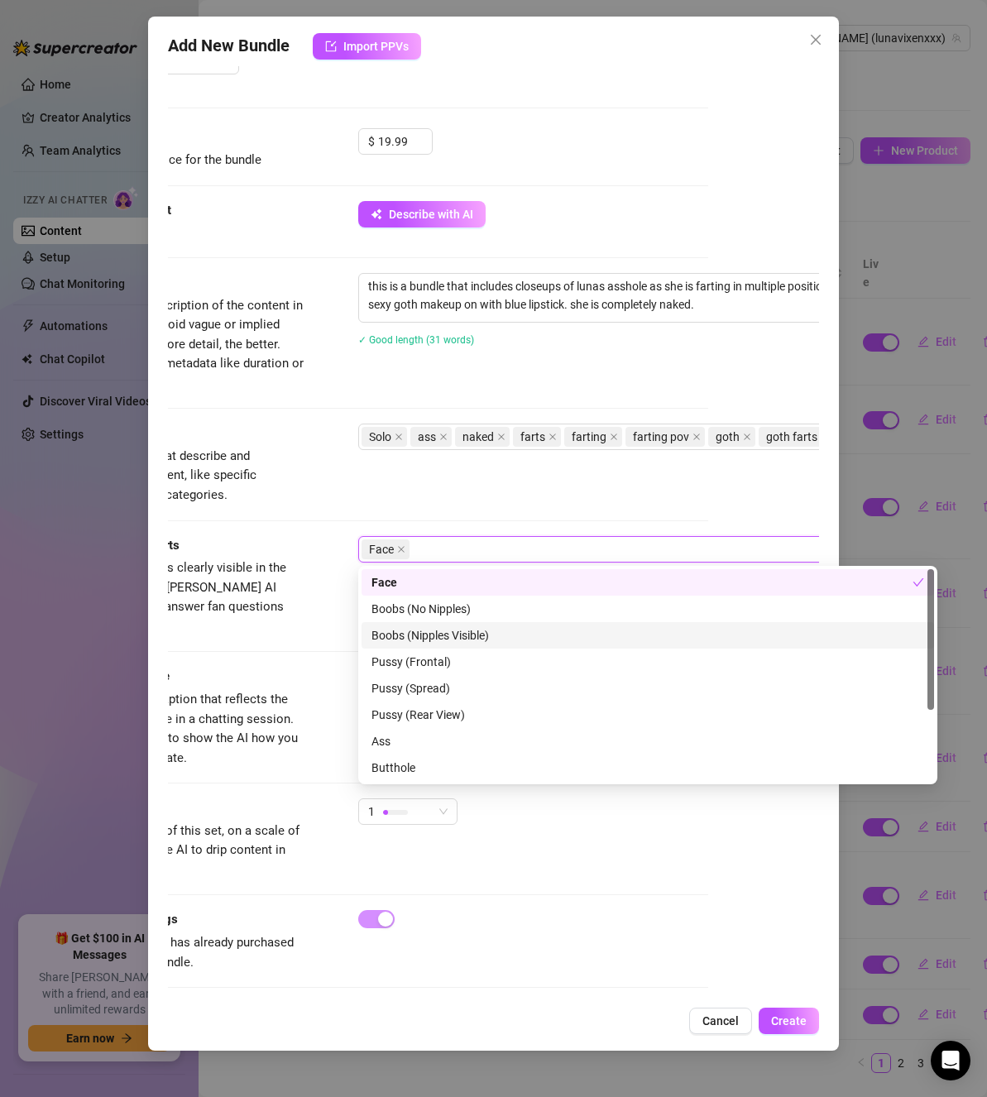
click at [414, 625] on div "Boobs (Nipples Visible)" at bounding box center [648, 635] width 573 height 26
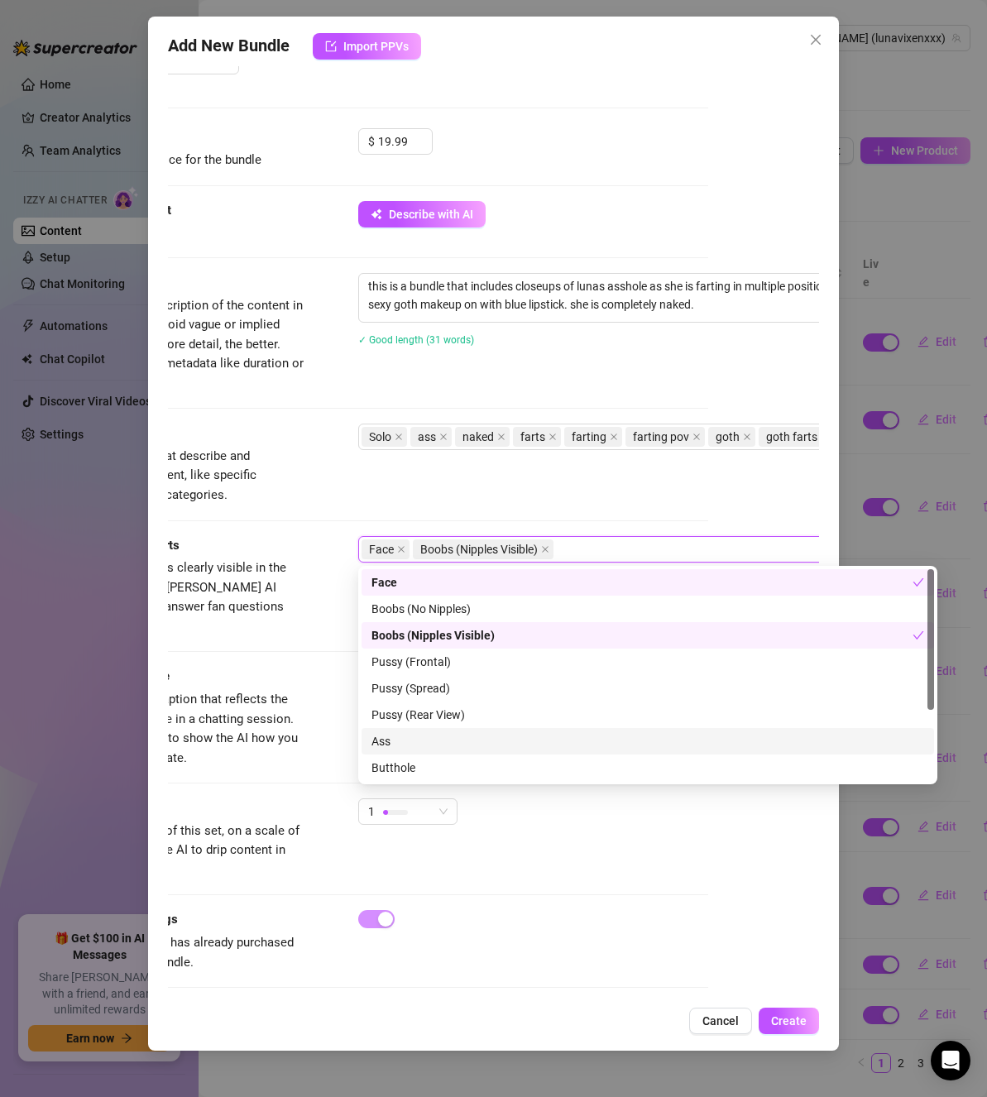
click at [429, 744] on div "Ass" at bounding box center [648, 741] width 553 height 18
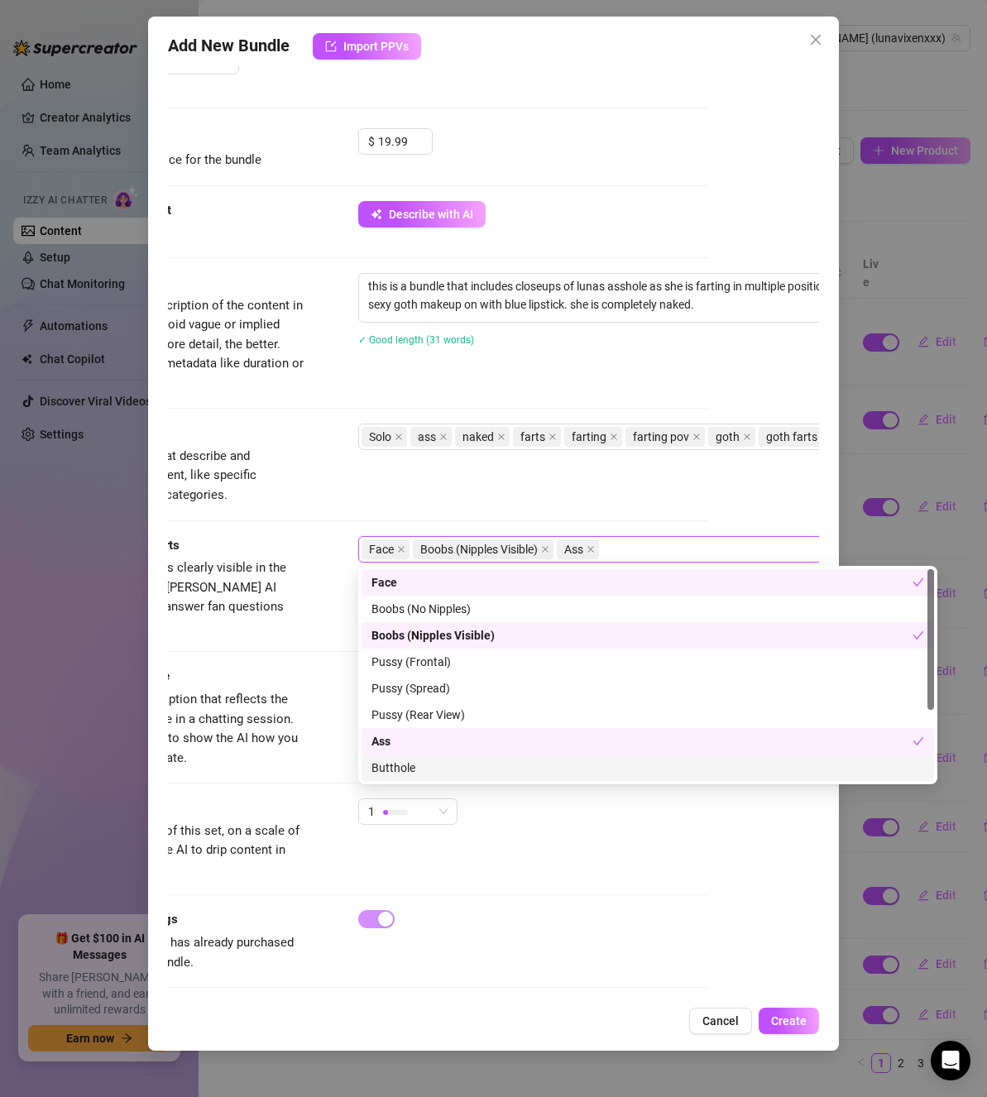
click at [432, 769] on div "Butthole" at bounding box center [648, 768] width 553 height 18
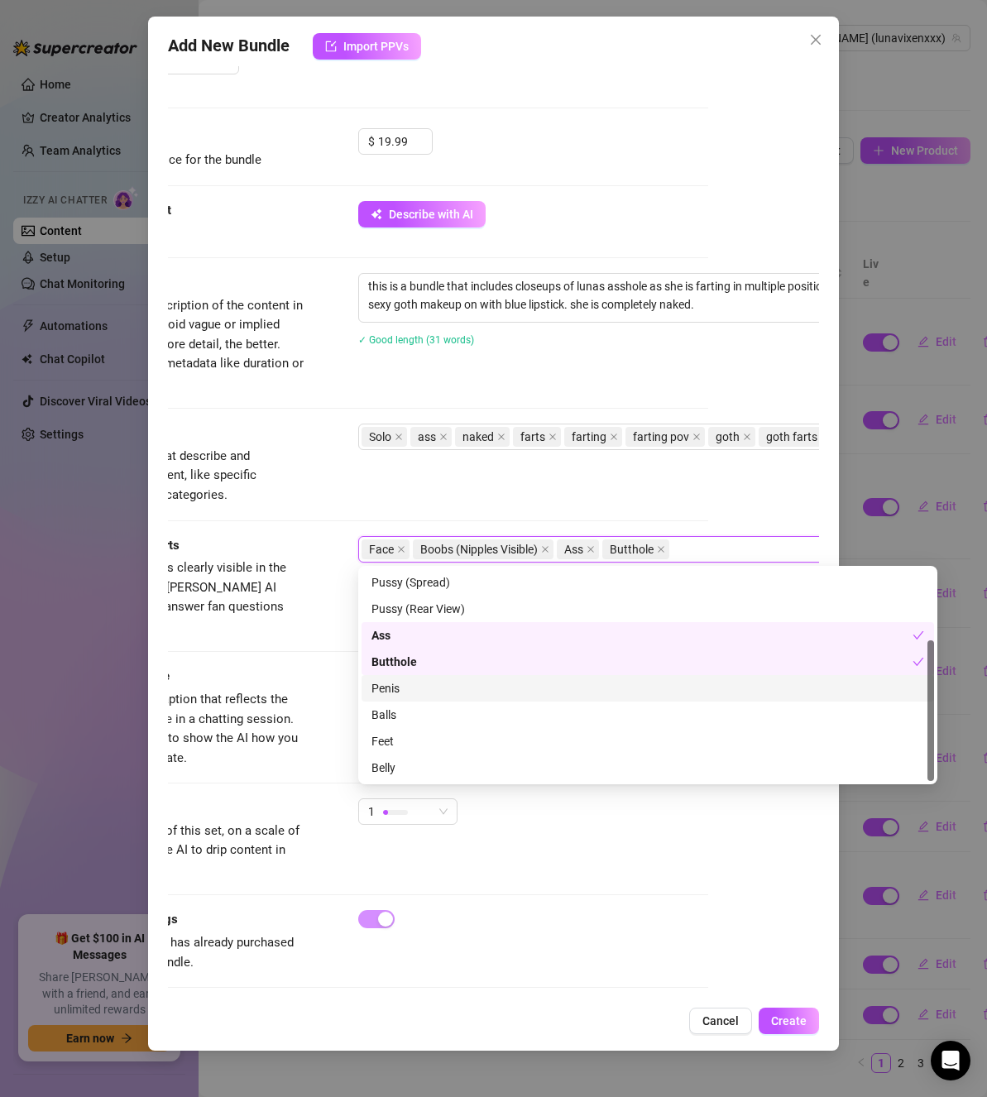
click at [389, 694] on div "Penis" at bounding box center [648, 688] width 553 height 18
click at [401, 732] on div "Feet" at bounding box center [648, 741] width 573 height 26
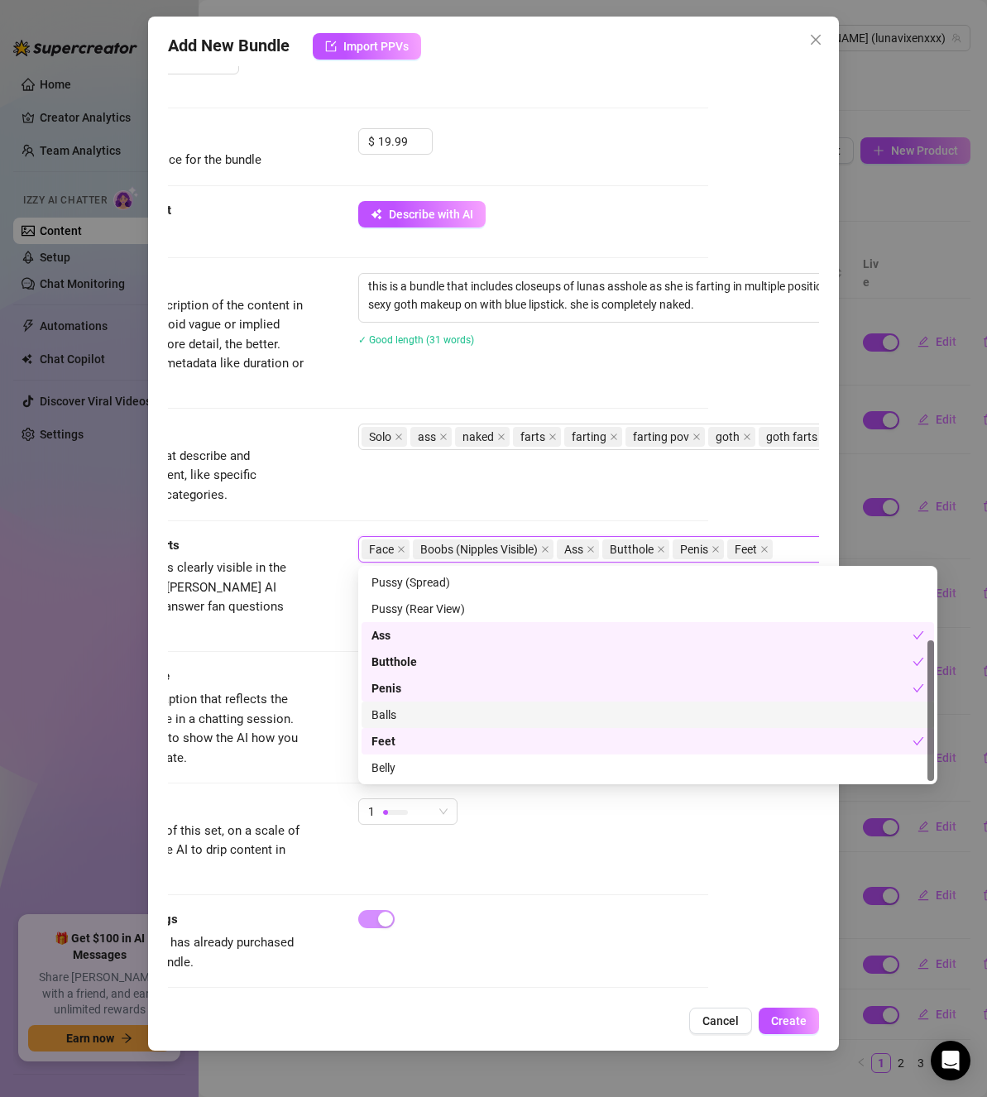
click at [396, 722] on div "Balls" at bounding box center [648, 715] width 553 height 18
click at [441, 732] on div "Feet" at bounding box center [642, 741] width 541 height 18
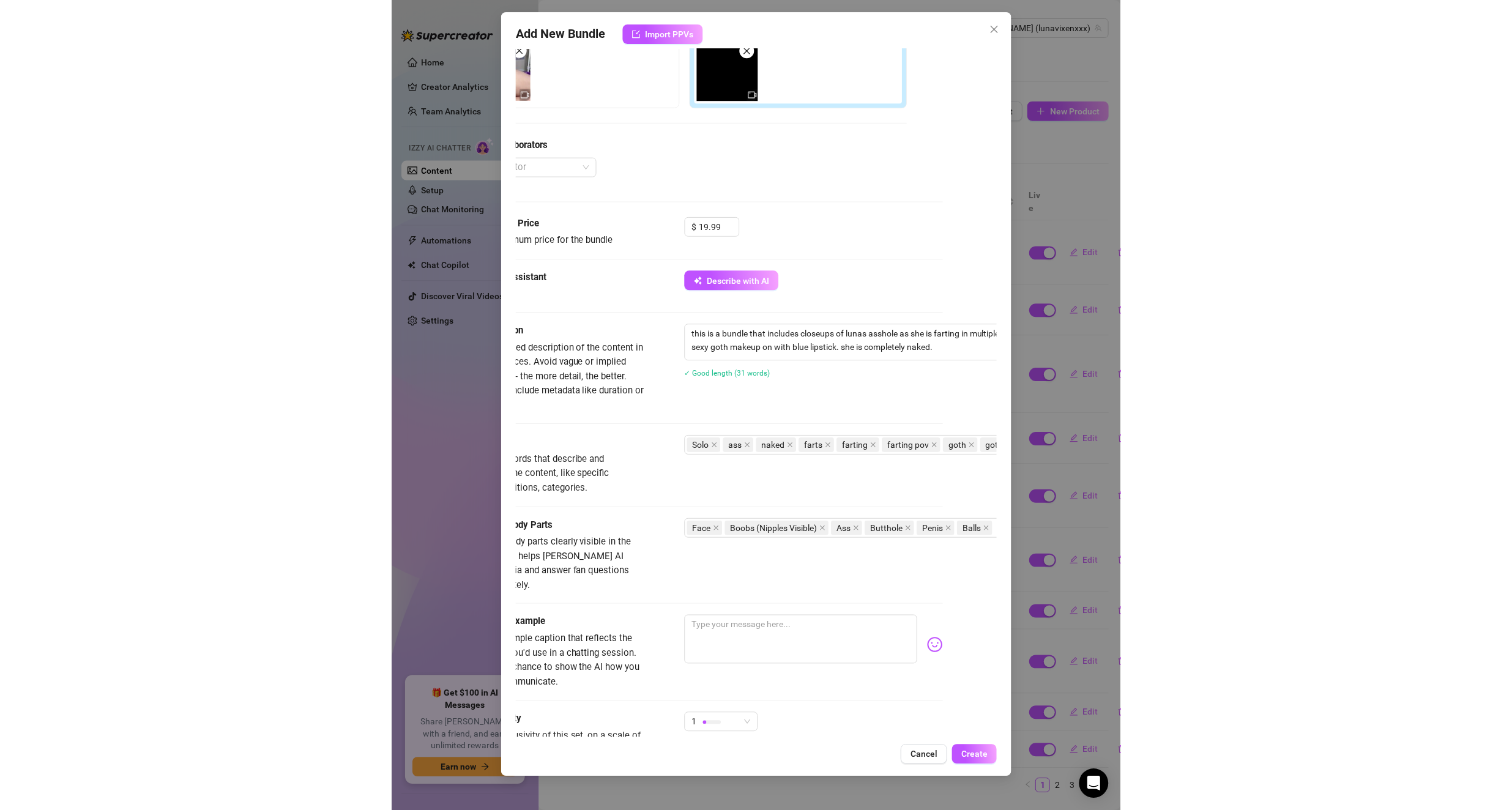
scroll to position [292, 138]
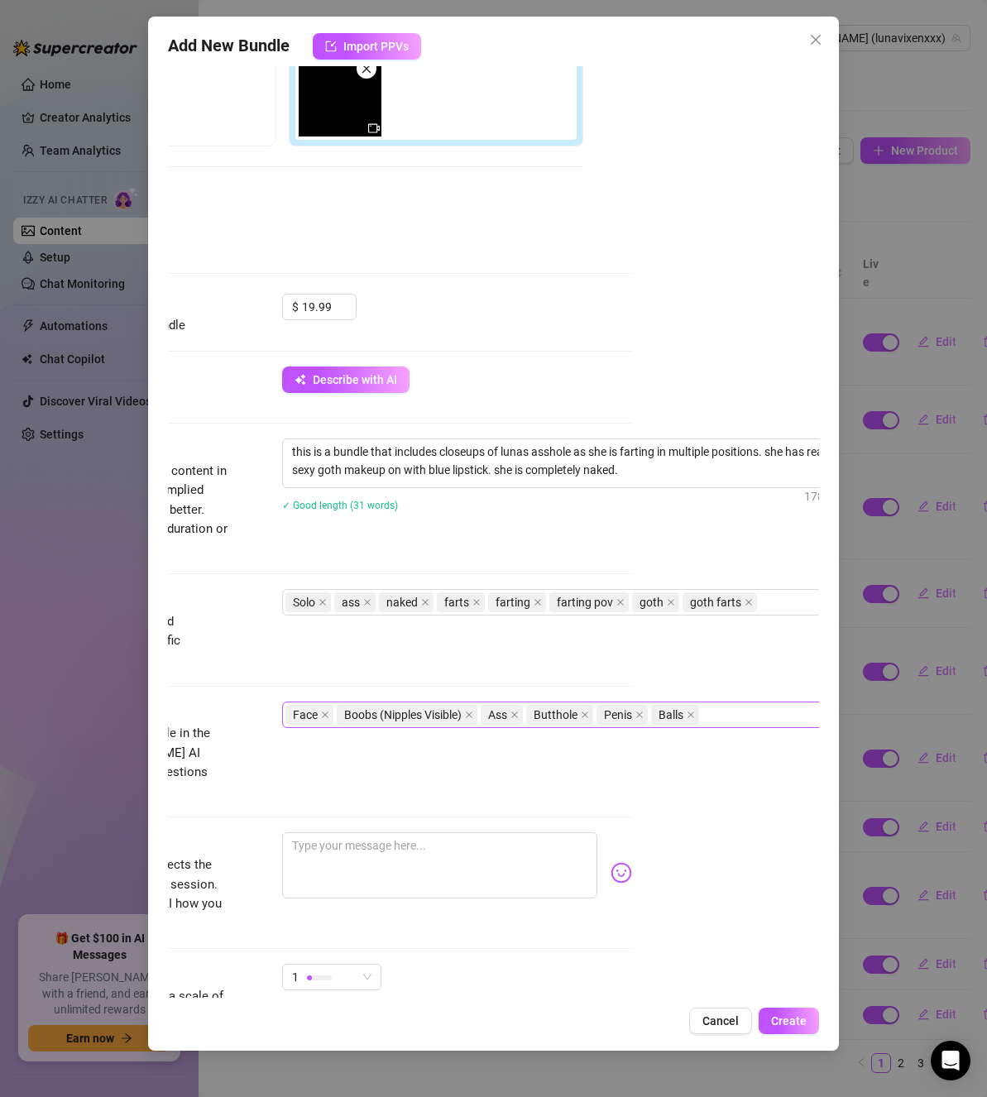
click at [715, 724] on div "Face Boobs (Nipples Visible) Ass Butthole Penis Balls" at bounding box center [562, 714] width 555 height 23
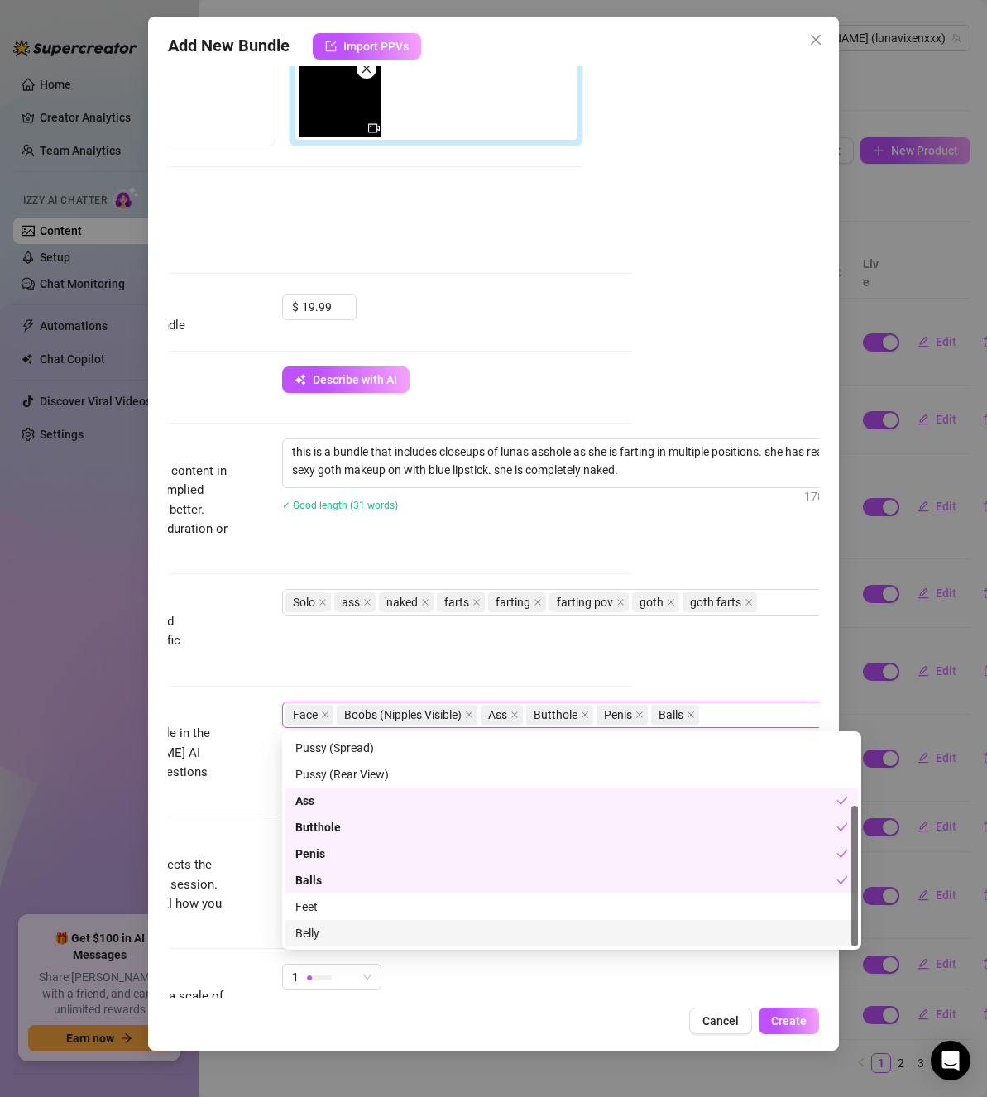
click at [460, 941] on div "Belly" at bounding box center [571, 933] width 553 height 18
click at [287, 674] on div "Tags Simple keywords that describe and summarize the content, like specific fet…" at bounding box center [306, 645] width 651 height 112
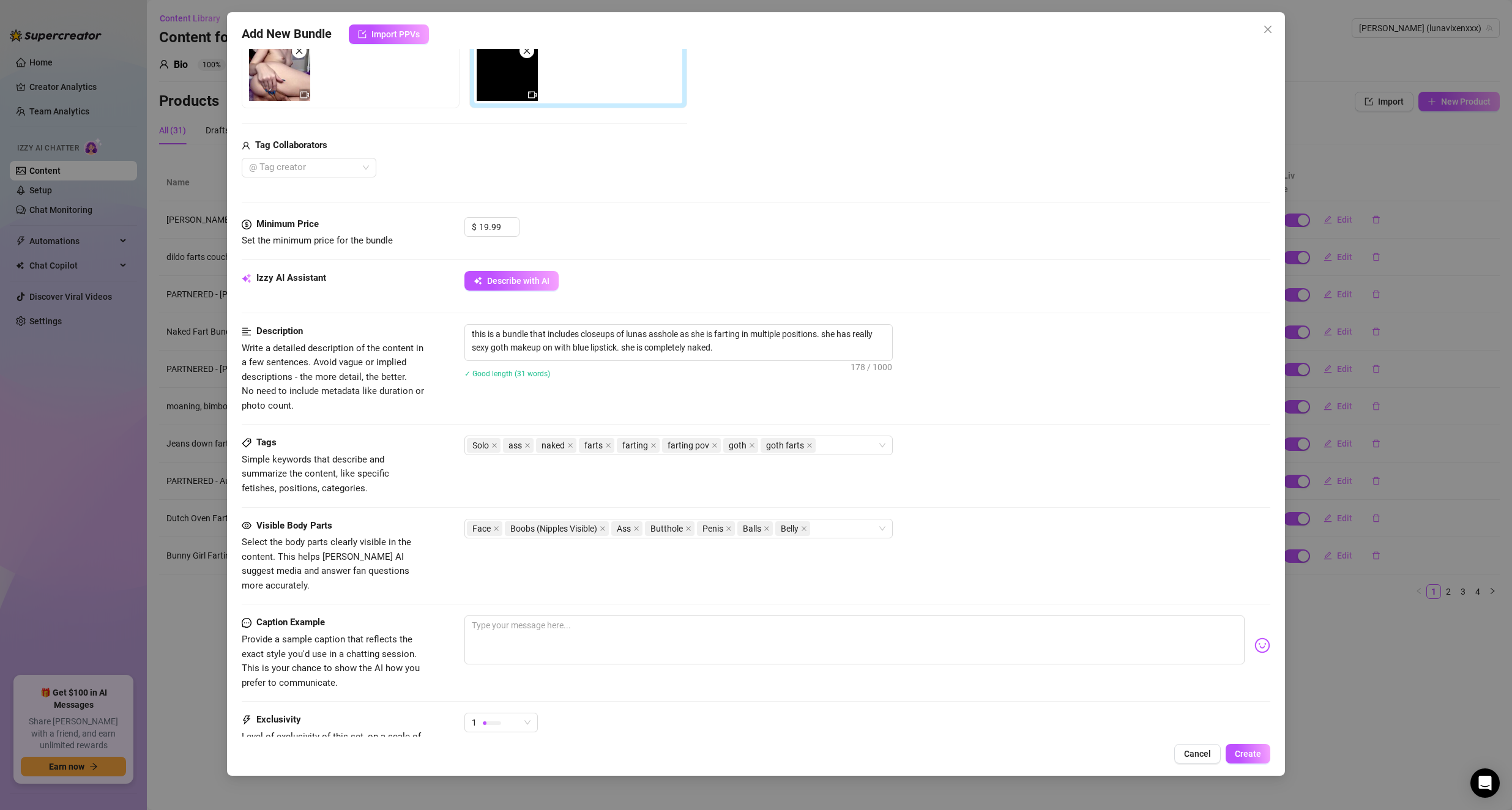
scroll to position [292, 0]
click at [703, 619] on textarea at bounding box center [855, 639] width 781 height 49
click at [729, 637] on img at bounding box center [1262, 645] width 16 height 16
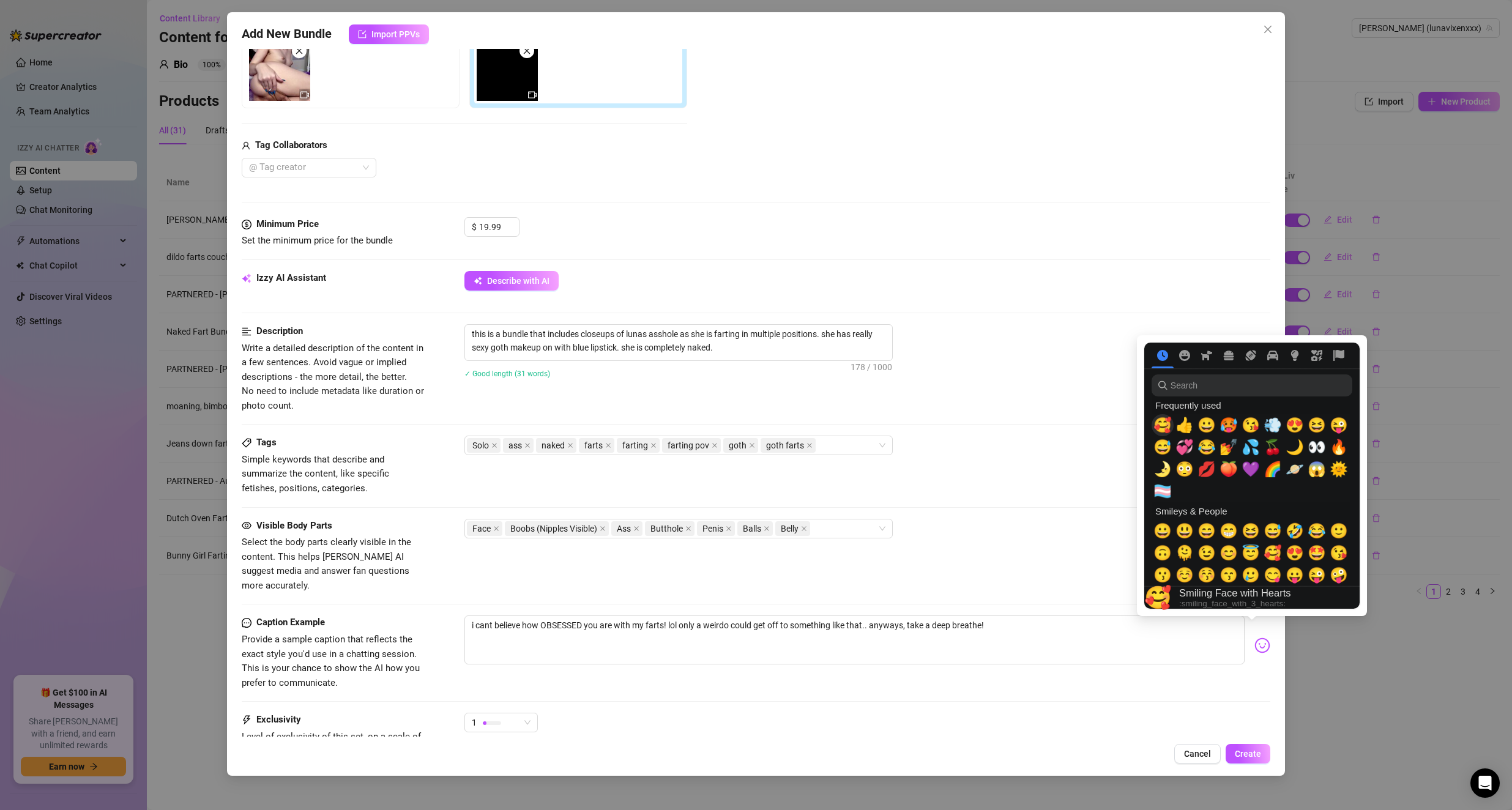
click at [729, 422] on span "🥰" at bounding box center [1162, 425] width 18 height 17
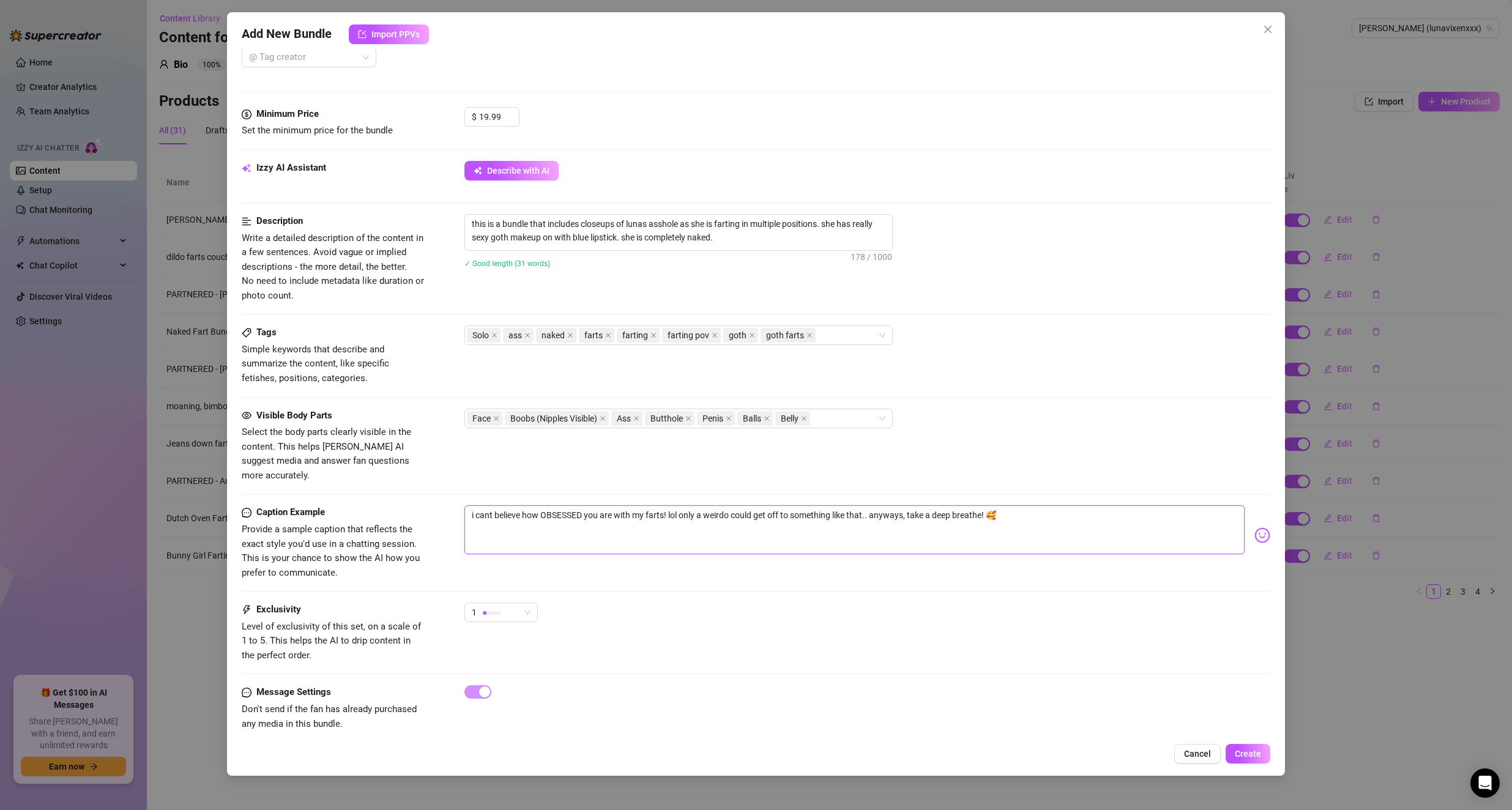
scroll to position [405, 0]
click at [480, 605] on div "1" at bounding box center [501, 609] width 73 height 19
click at [499, 640] on span "2" at bounding box center [514, 639] width 80 height 13
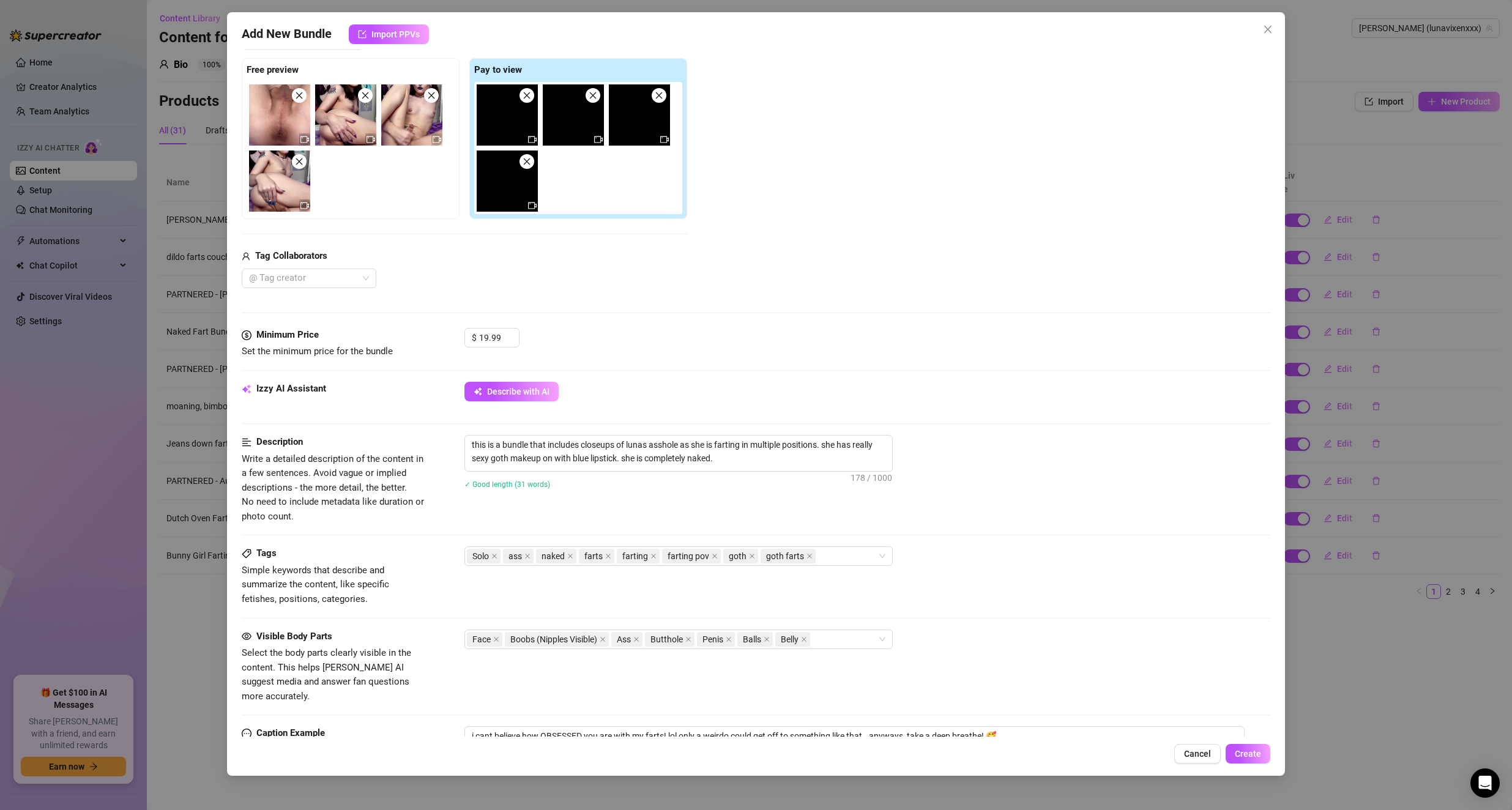
scroll to position [0, 0]
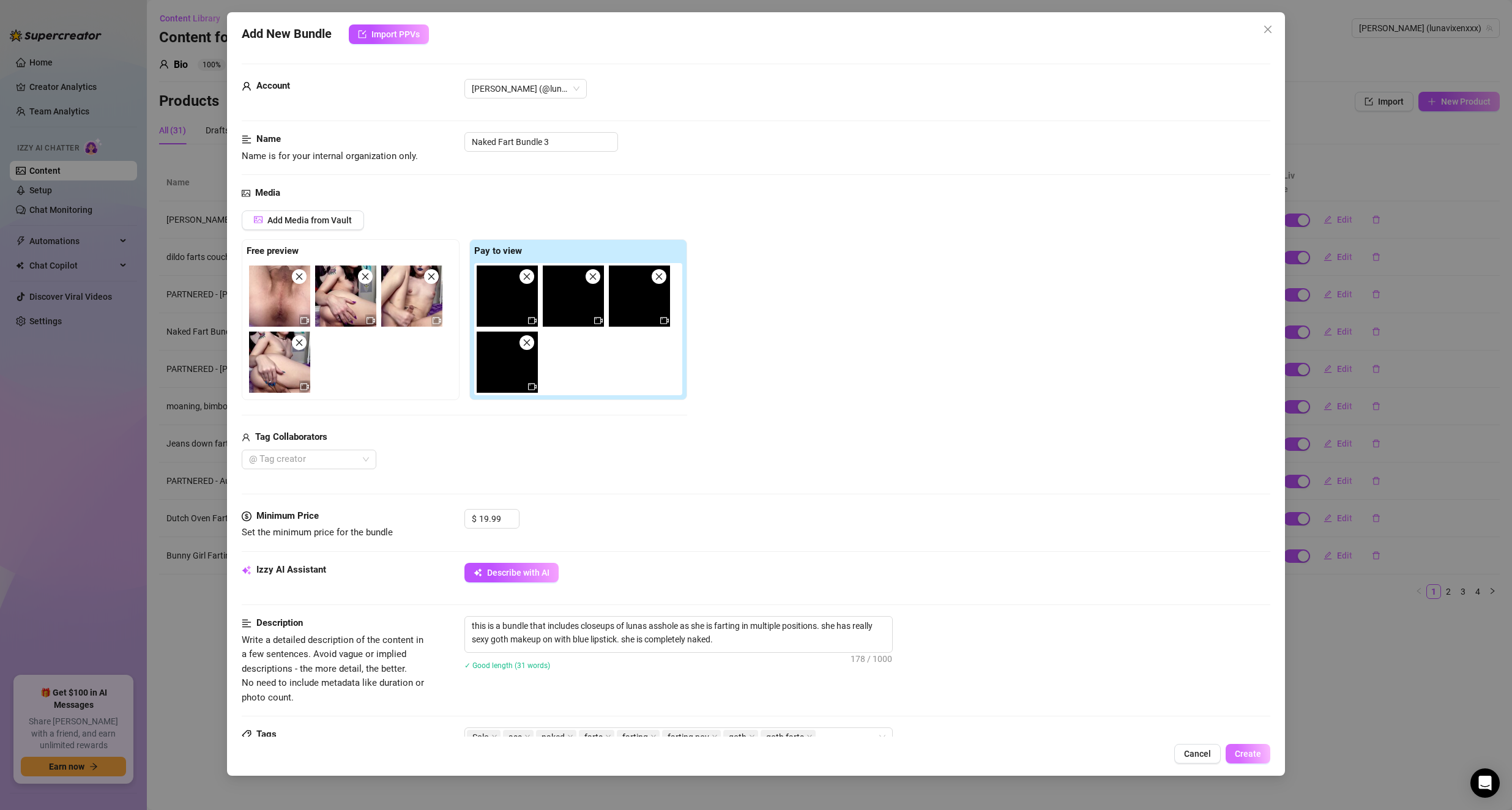
click at [729, 754] on span "Create" at bounding box center [1248, 753] width 27 height 10
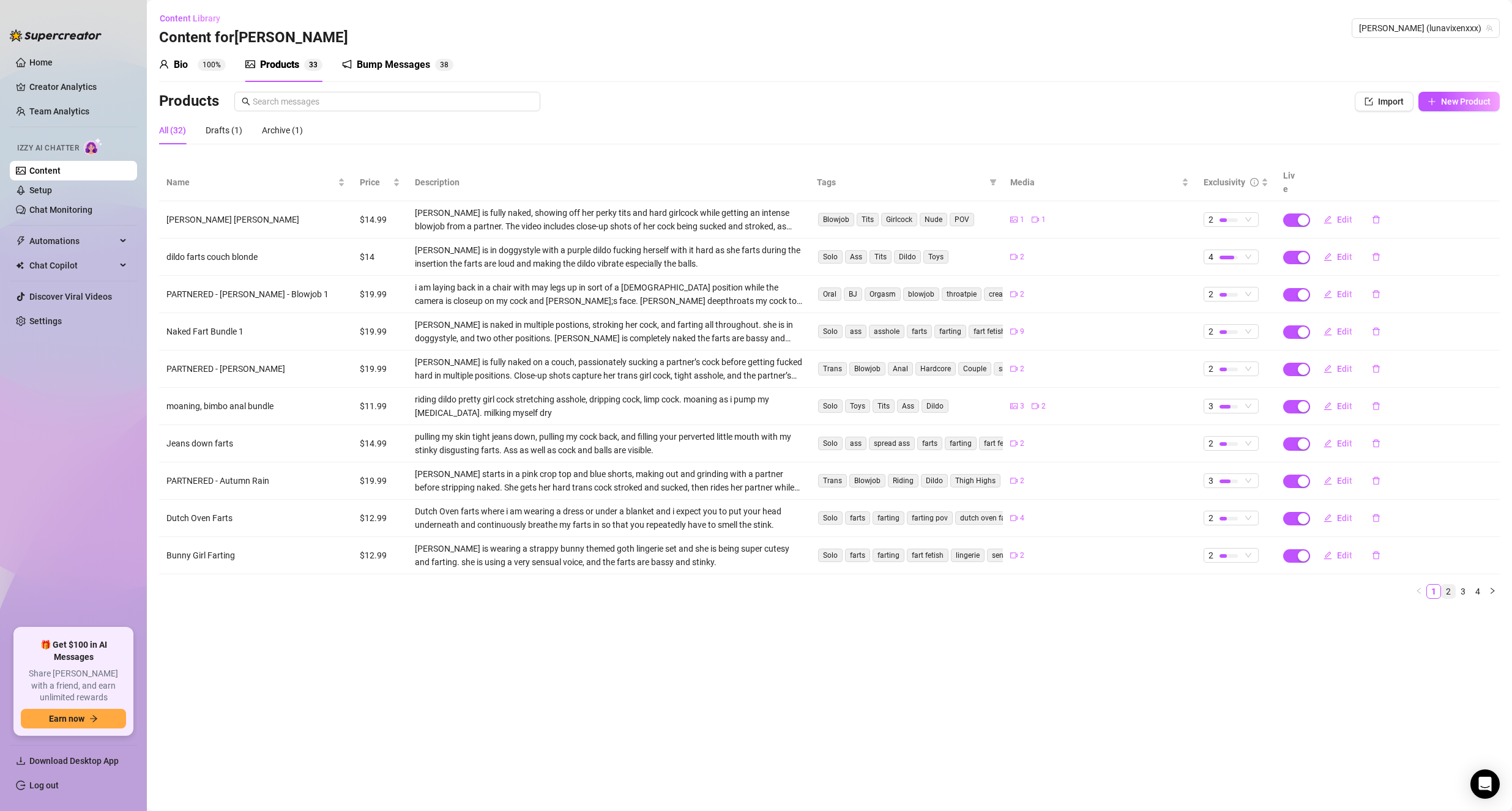
click at [1450, 585] on link "2" at bounding box center [1448, 591] width 13 height 13
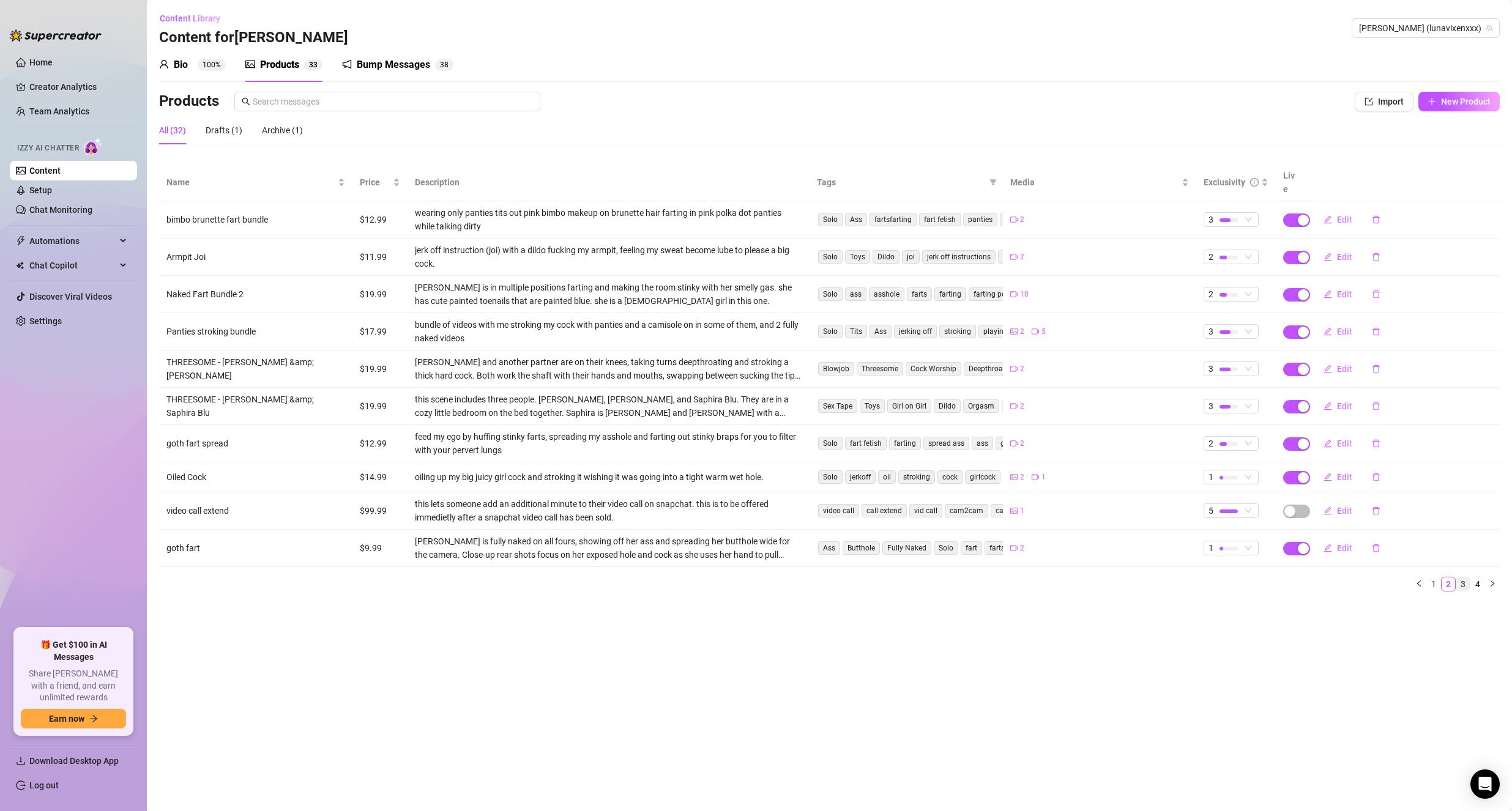
click at [1459, 577] on link "3" at bounding box center [1463, 584] width 13 height 13
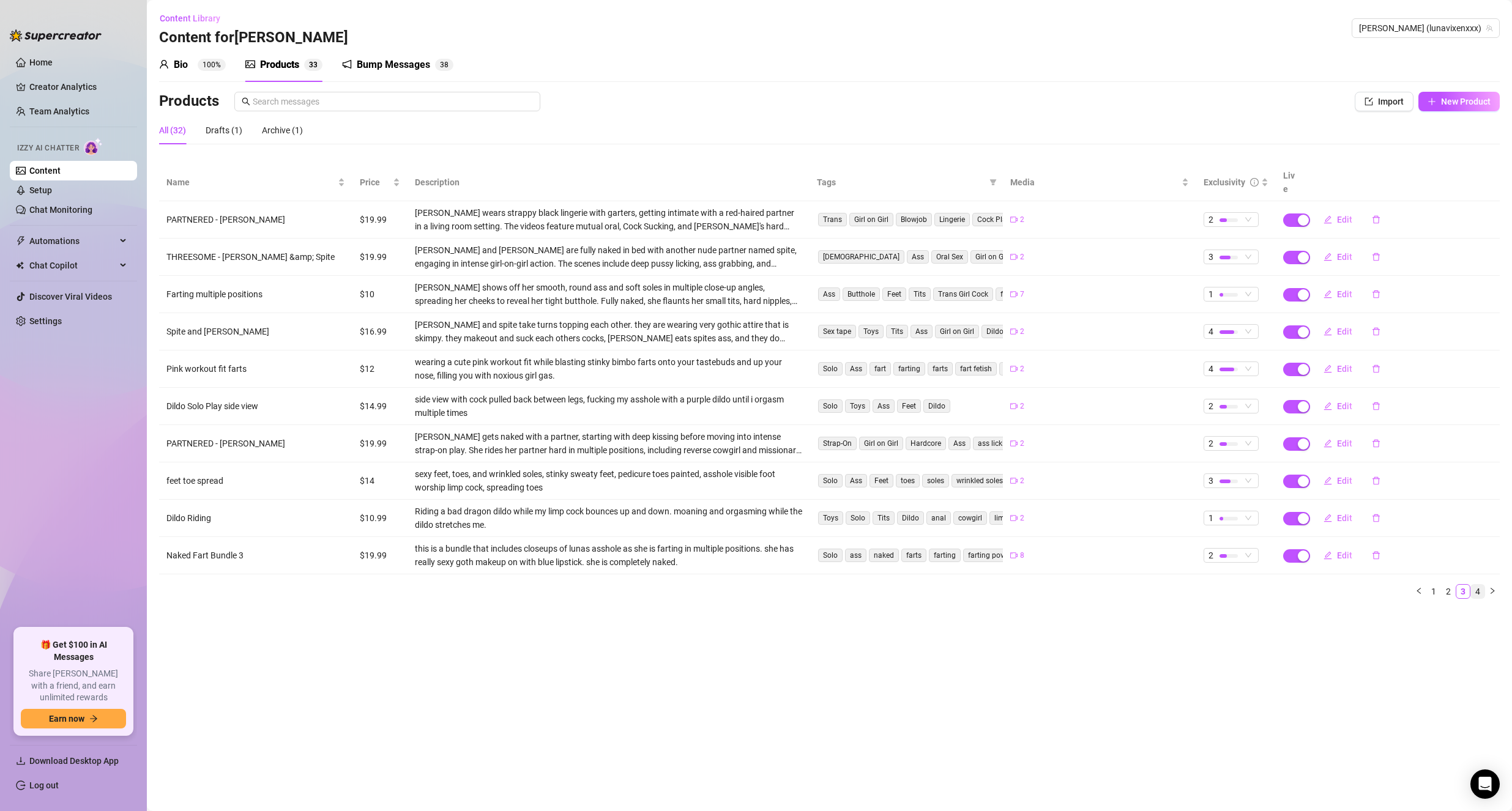
click at [1478, 585] on link "4" at bounding box center [1477, 591] width 13 height 13
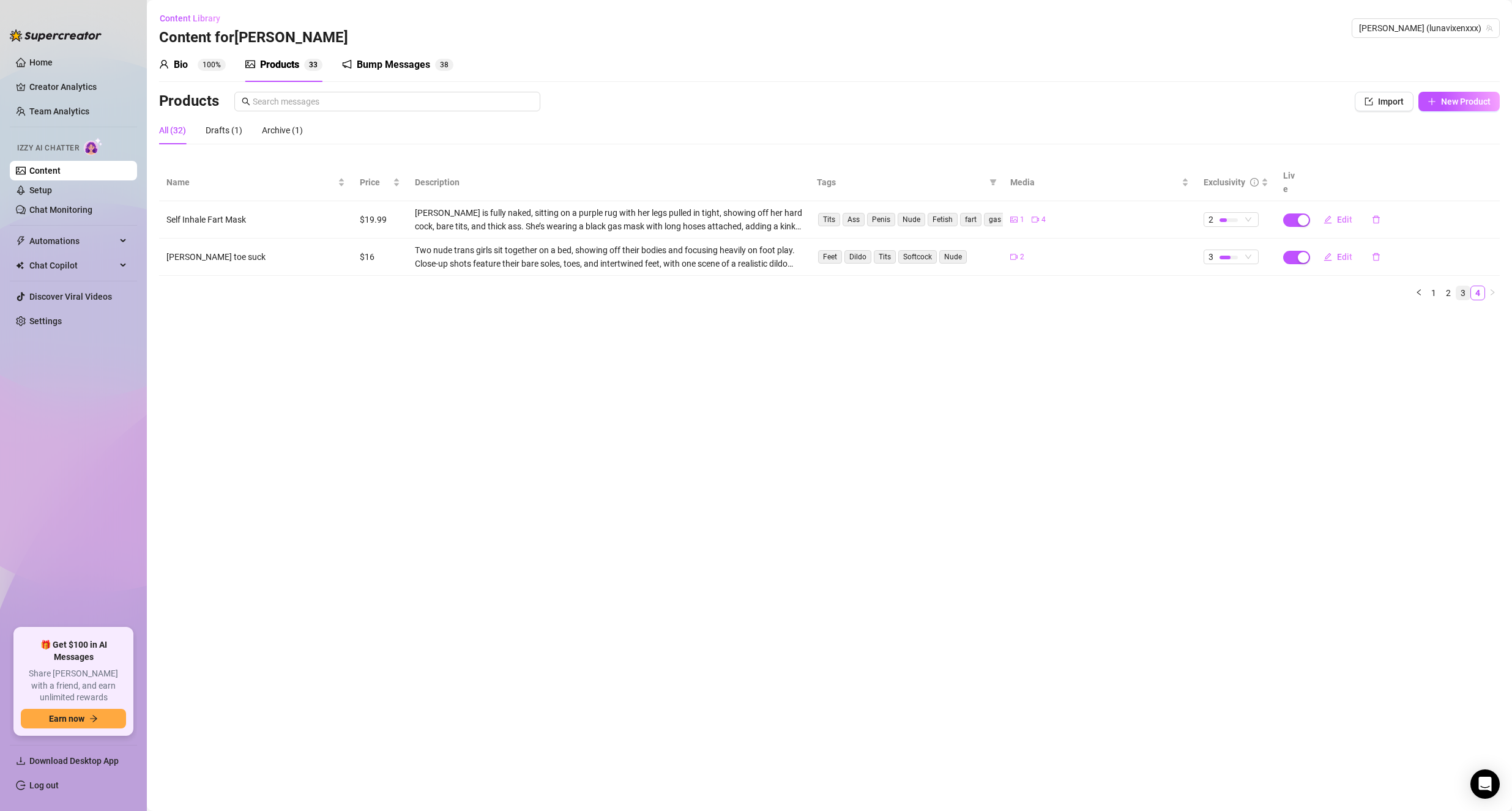
click at [1458, 286] on link "3" at bounding box center [1463, 293] width 13 height 13
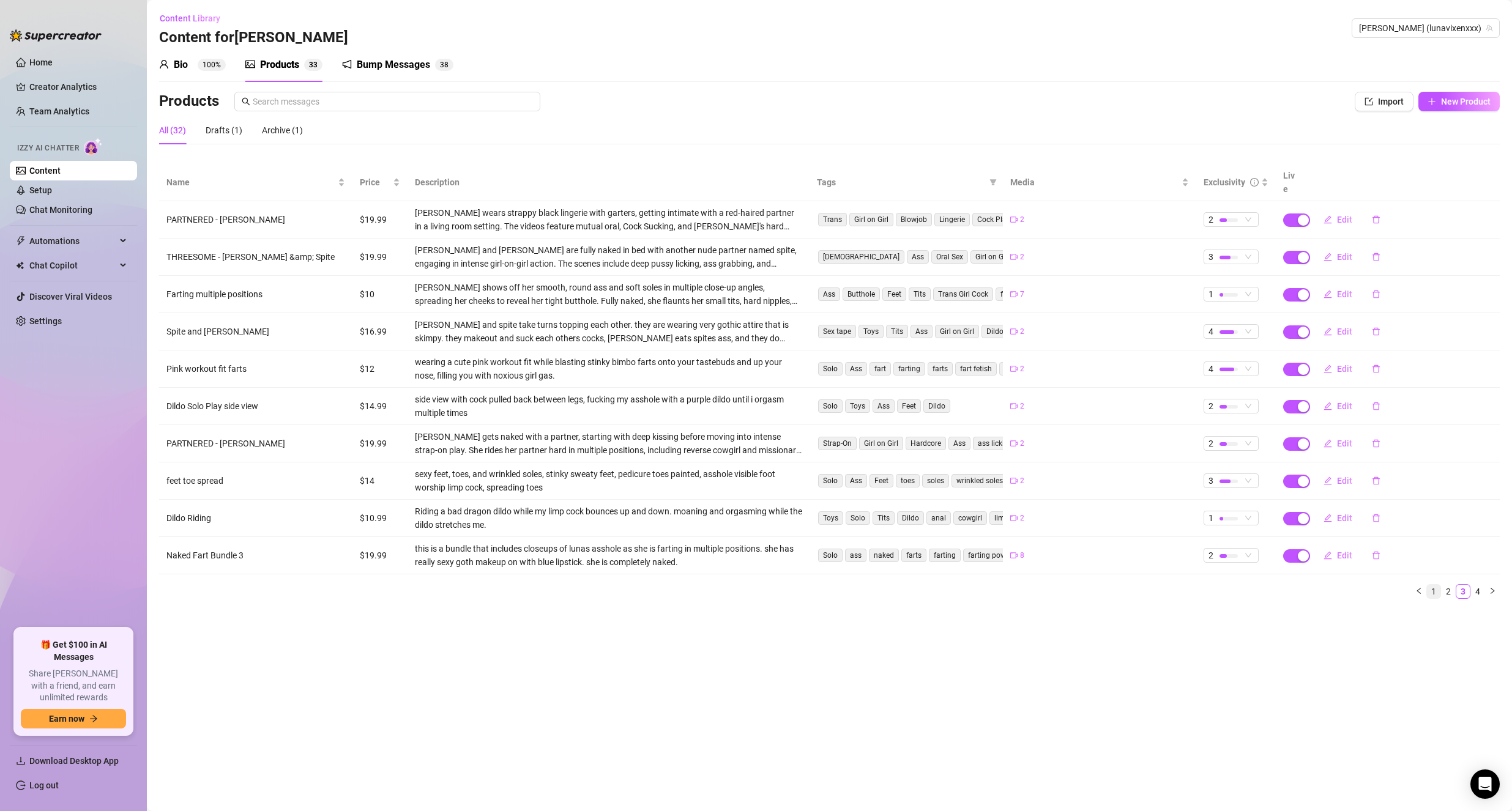
click at [1431, 585] on link "1" at bounding box center [1434, 591] width 13 height 13
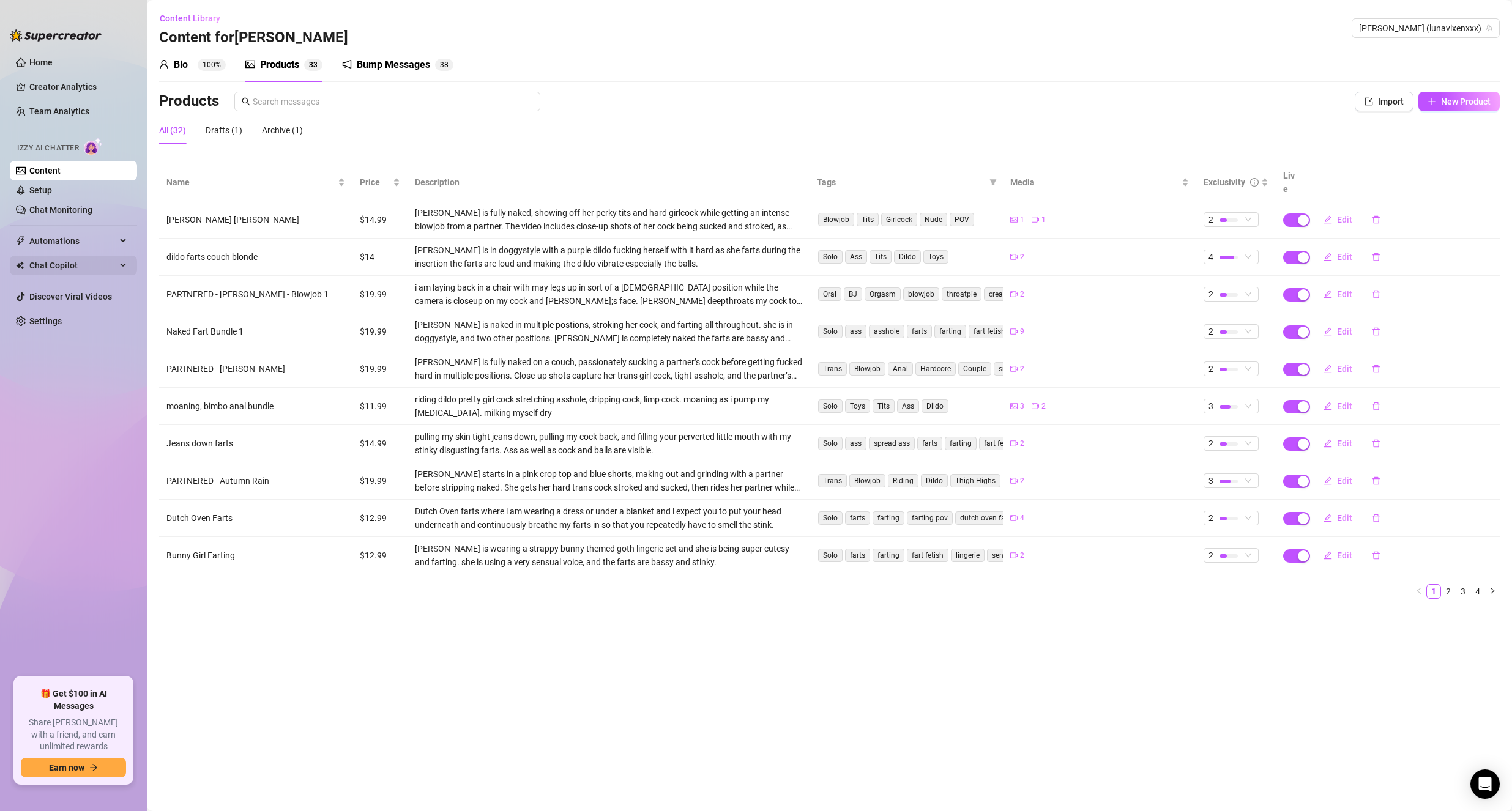
click at [50, 263] on span "Chat Copilot" at bounding box center [73, 265] width 87 height 19
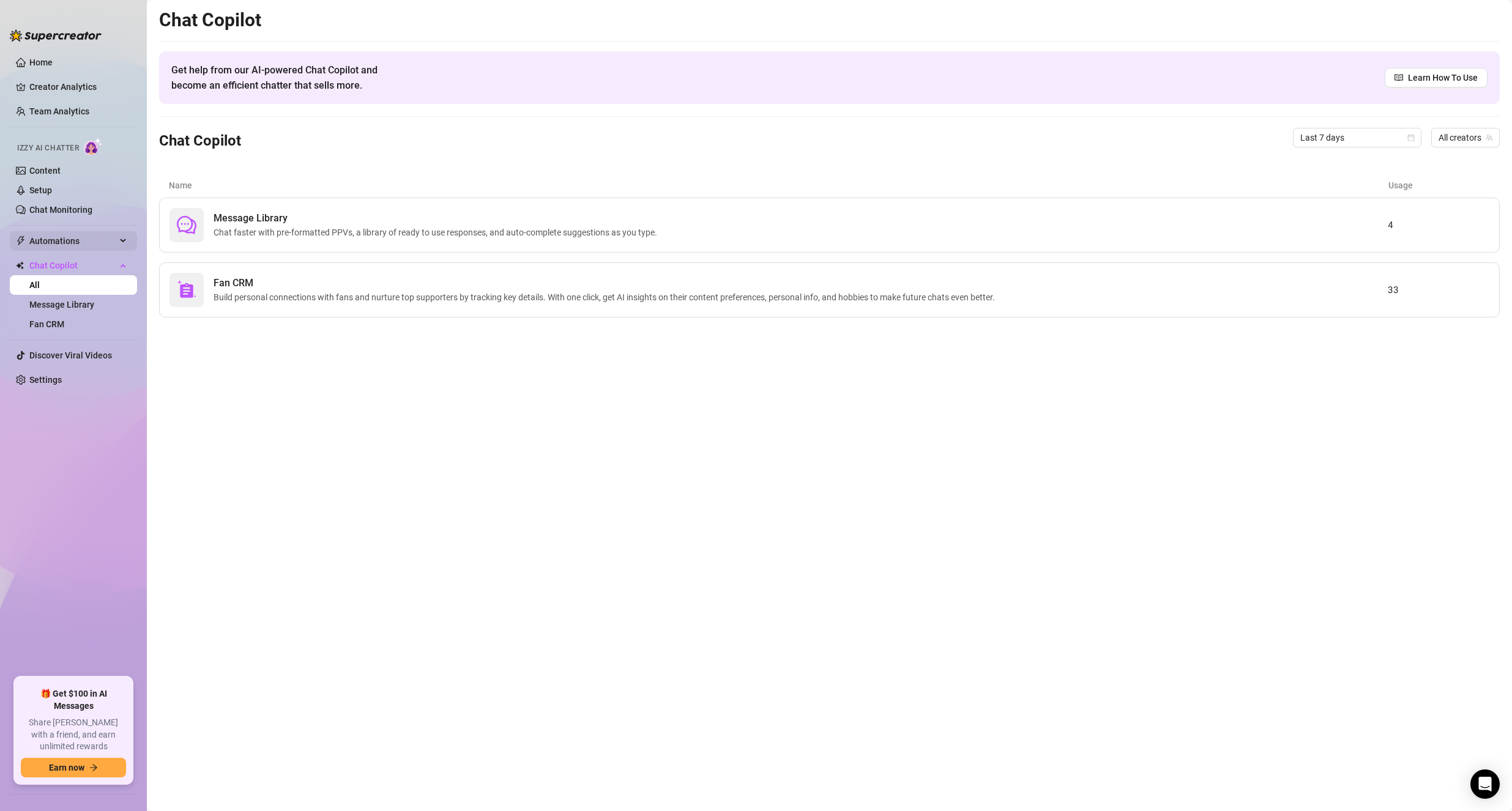
click at [59, 246] on span "Automations" at bounding box center [73, 241] width 87 height 19
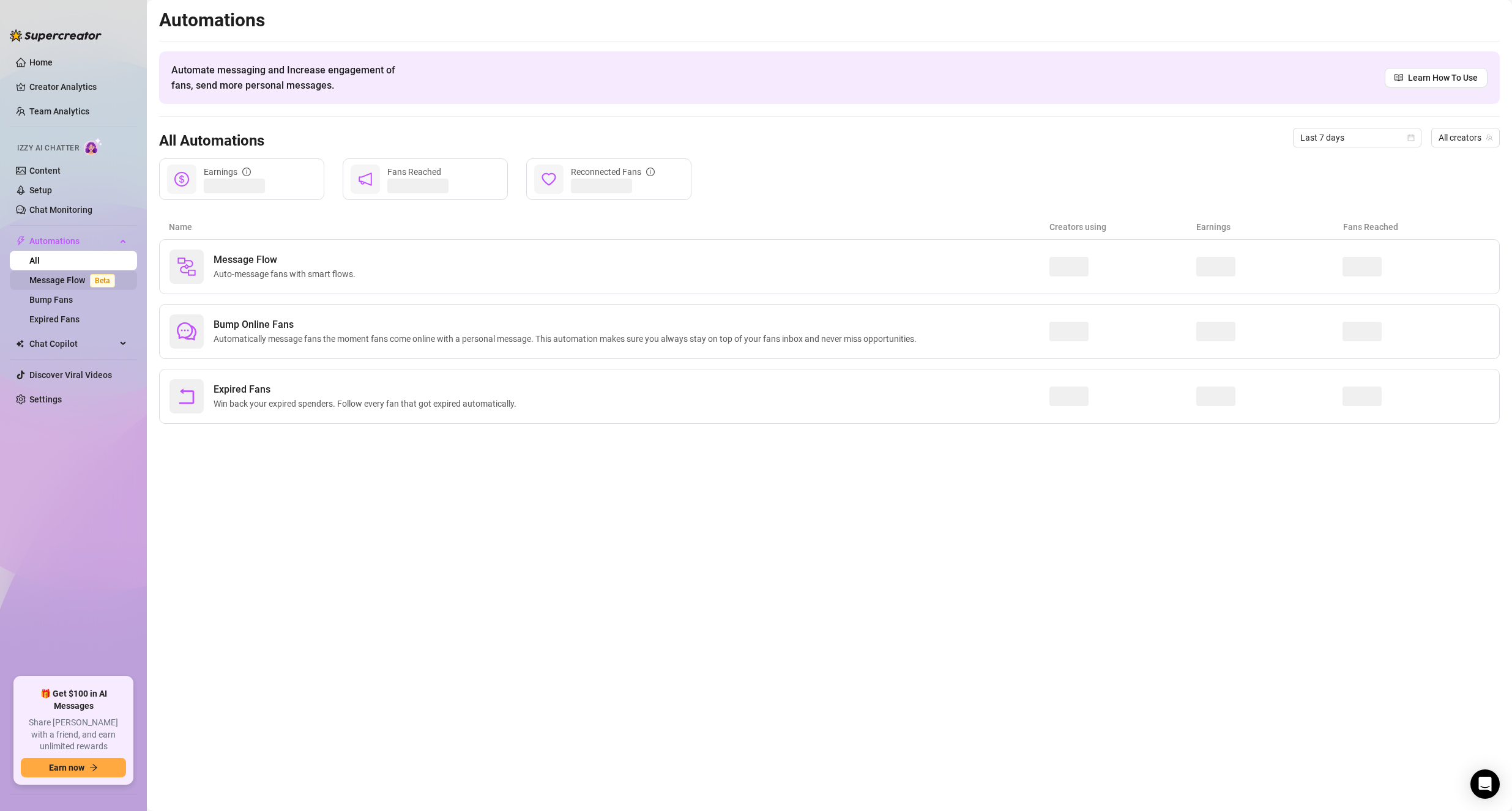
click at [84, 285] on link "Message Flow Beta" at bounding box center [75, 279] width 90 height 10
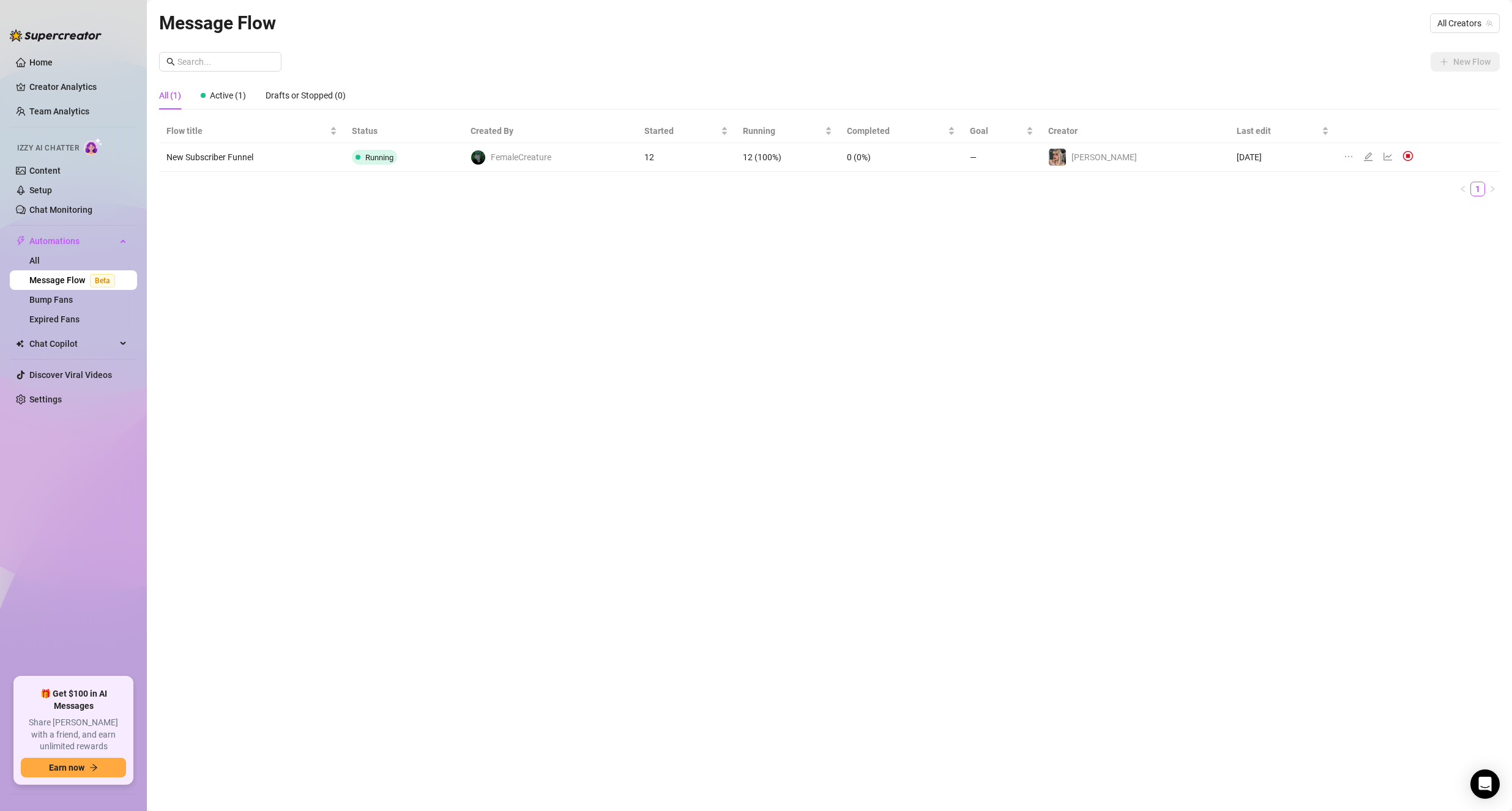
click at [307, 164] on td "New Subscriber Funnel" at bounding box center [251, 157] width 186 height 29
click at [1363, 152] on icon "edit" at bounding box center [1368, 156] width 10 height 10
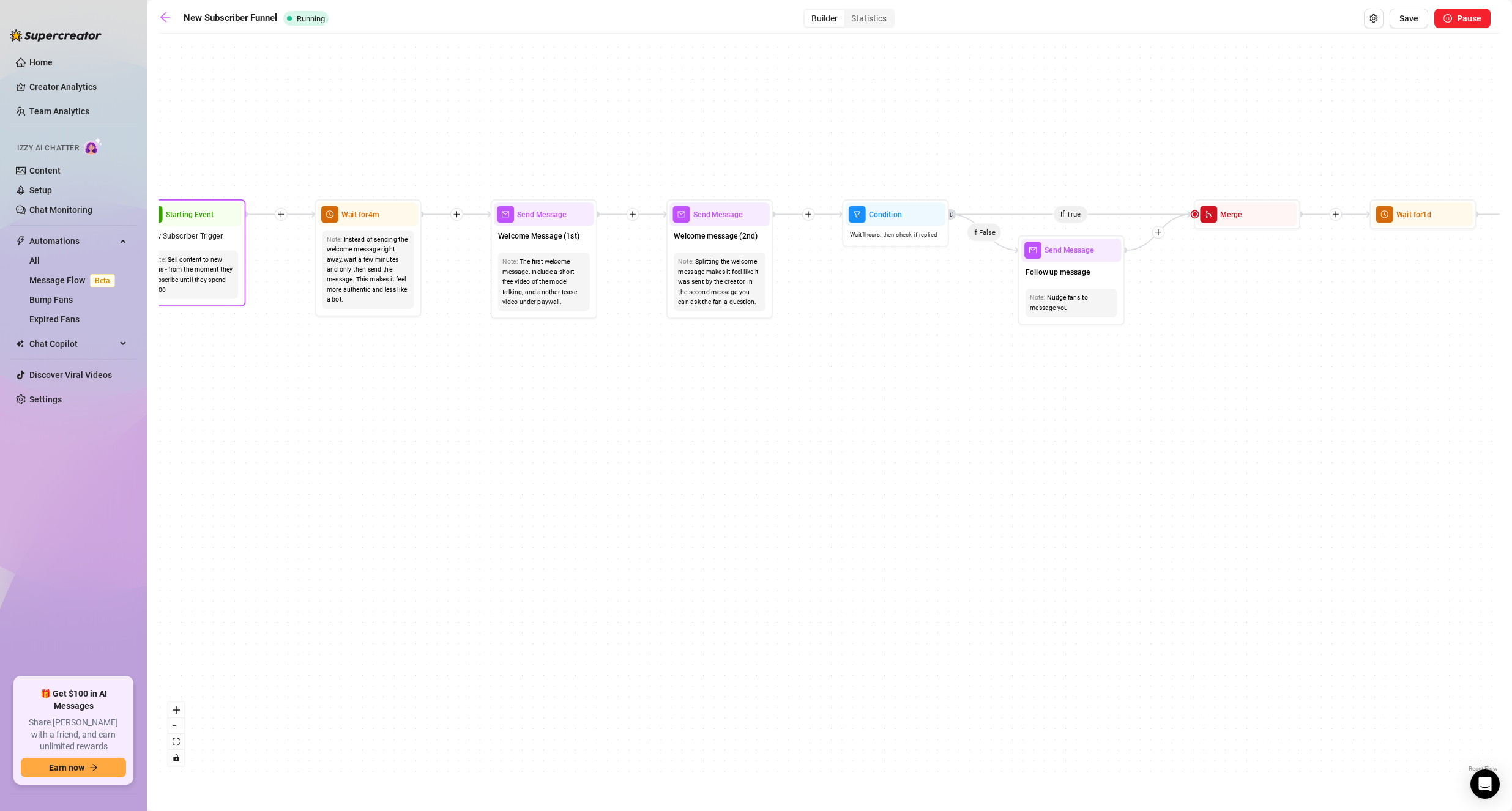
click at [189, 244] on div "New Subscriber Trigger" at bounding box center [192, 236] width 101 height 20
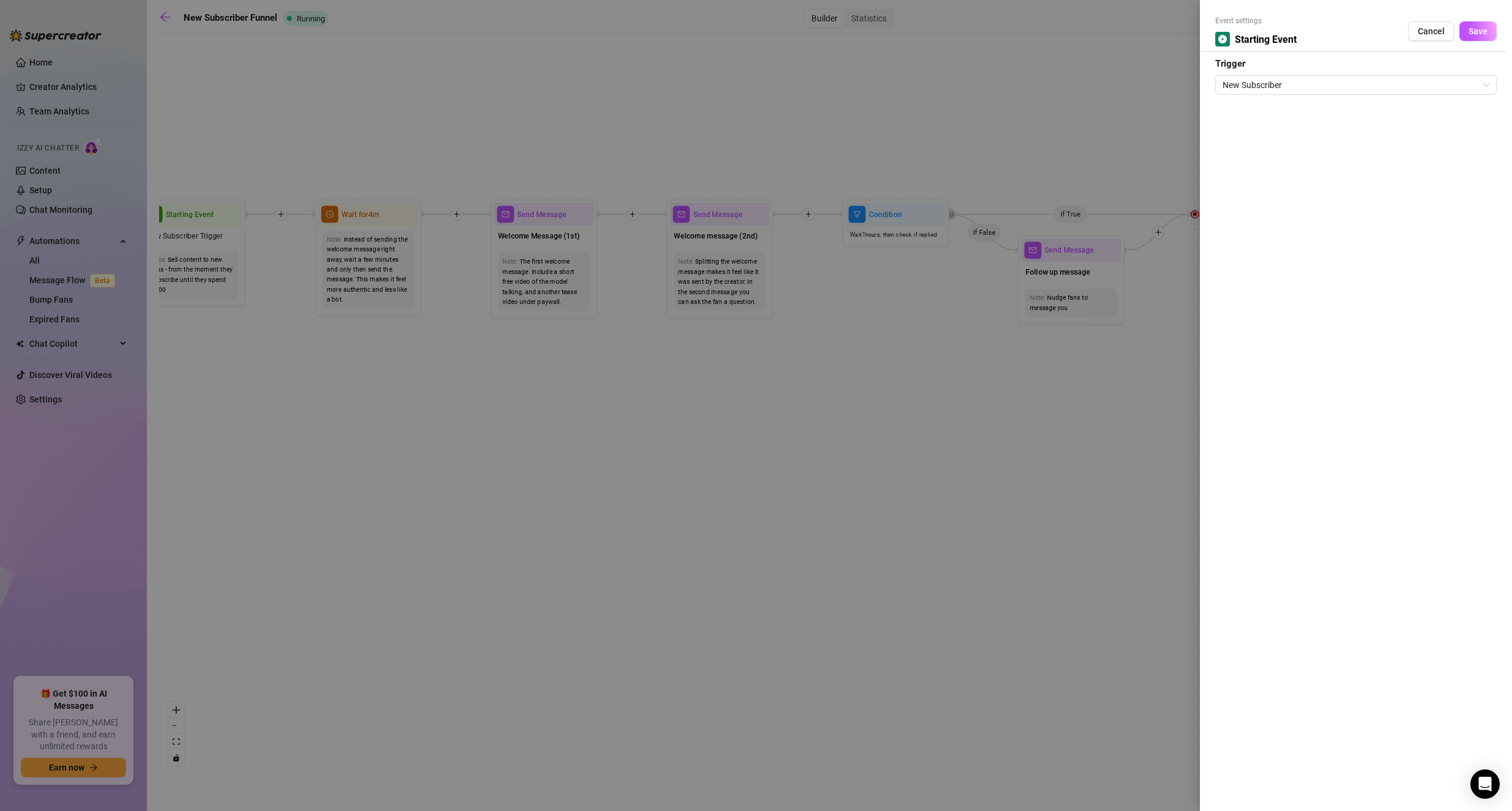
click at [801, 408] on div at bounding box center [756, 405] width 1512 height 811
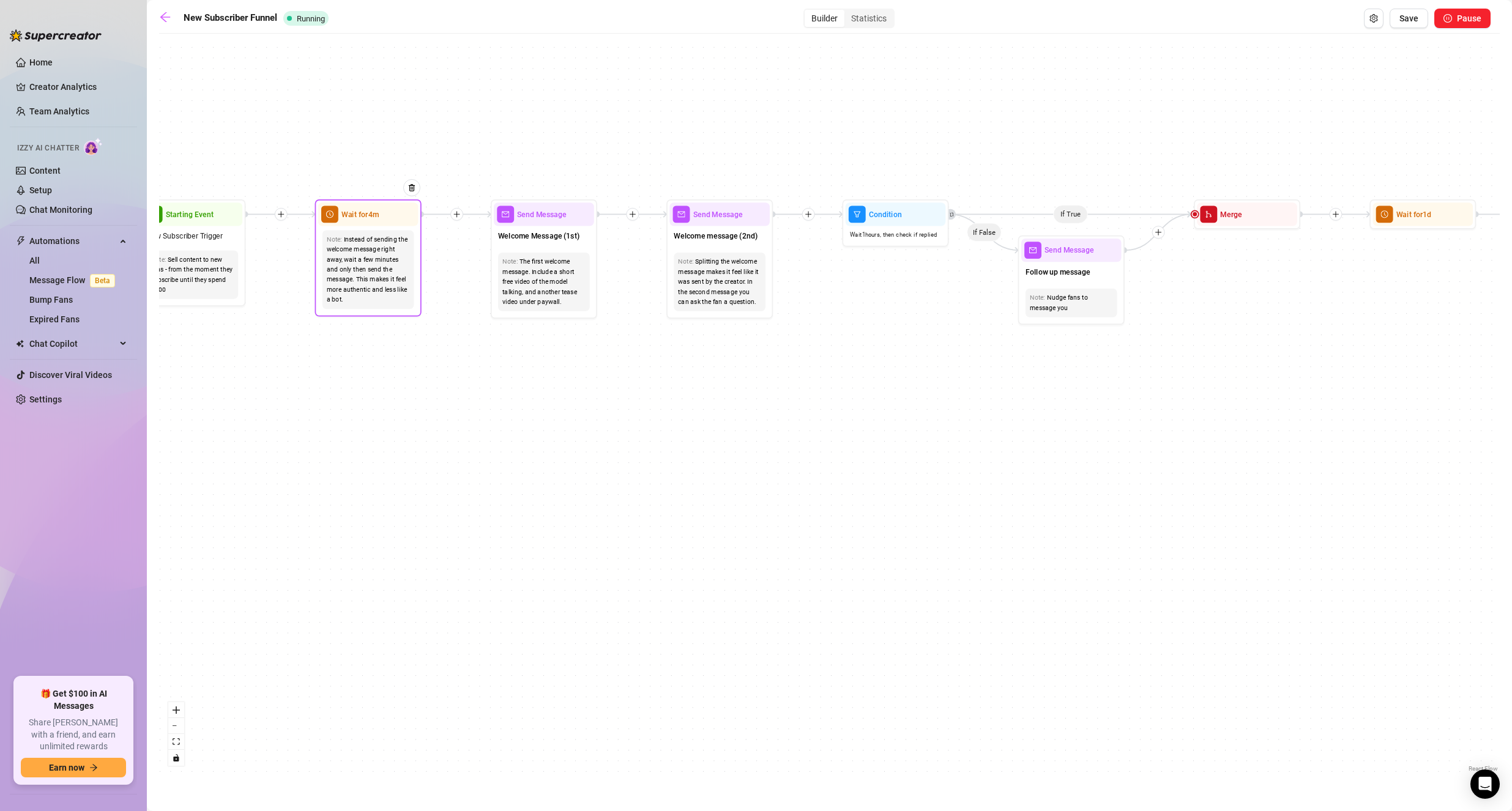
click at [345, 223] on div "Wait for 4m" at bounding box center [368, 214] width 101 height 23
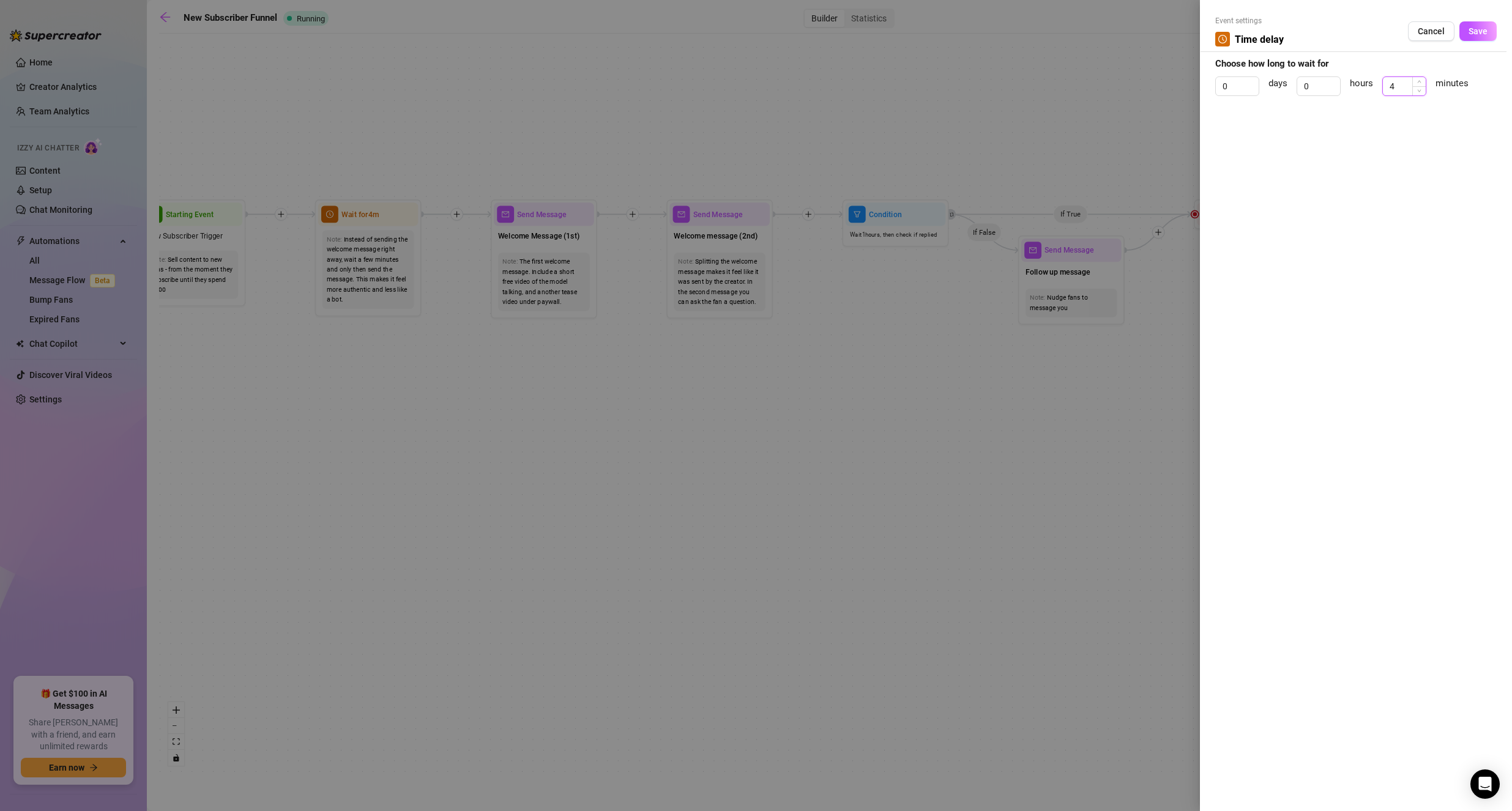
drag, startPoint x: 1400, startPoint y: 92, endPoint x: 1386, endPoint y: 93, distance: 14.0
click at [1386, 93] on input "4" at bounding box center [1404, 86] width 43 height 18
click at [1034, 421] on div at bounding box center [756, 405] width 1512 height 811
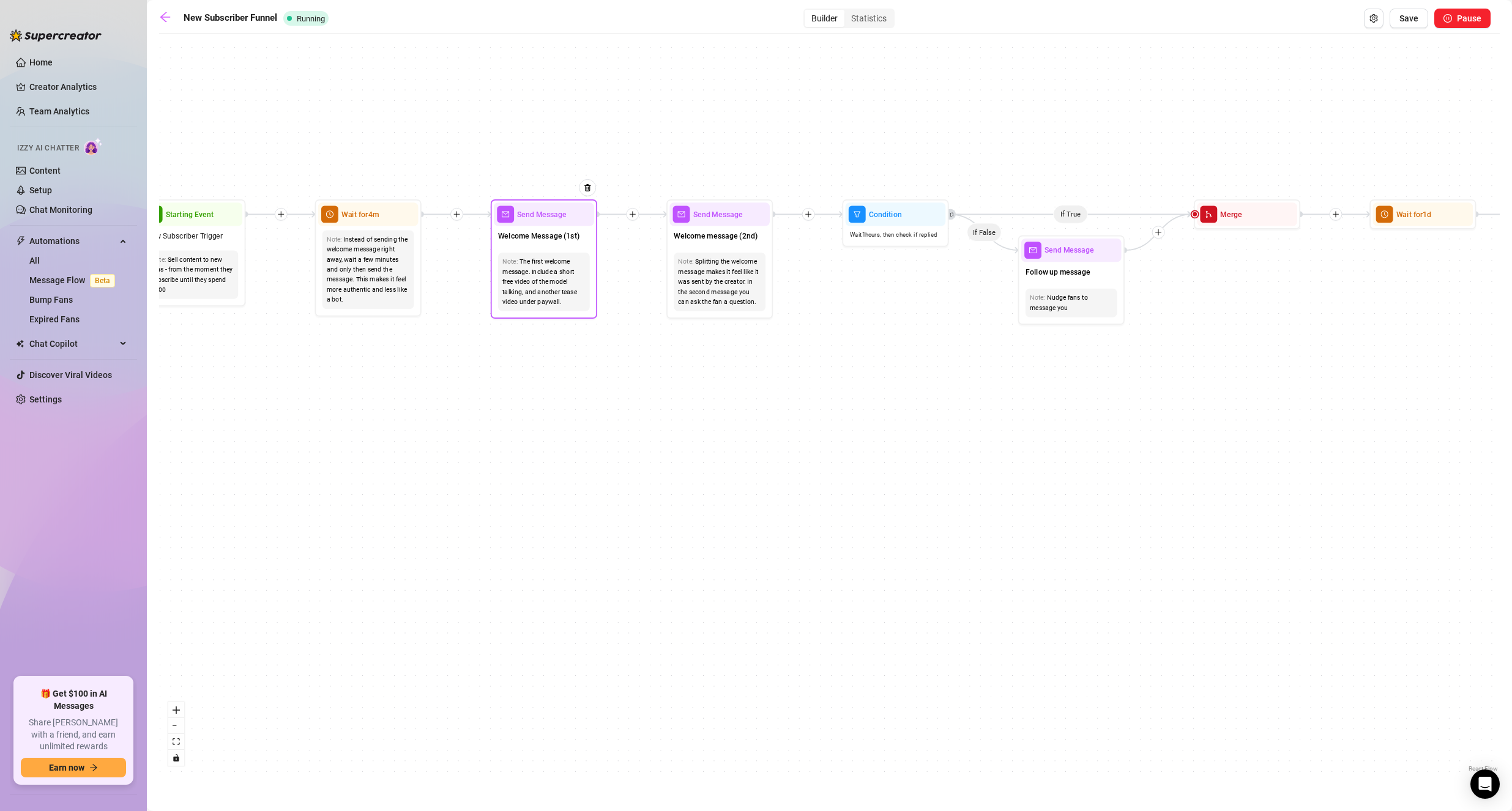
click at [563, 247] on div "Welcome Message (1st)" at bounding box center [544, 237] width 101 height 23
type textarea "OMG Thanks so much for subscribing, babe! I can't wait for us to get to know ea…"
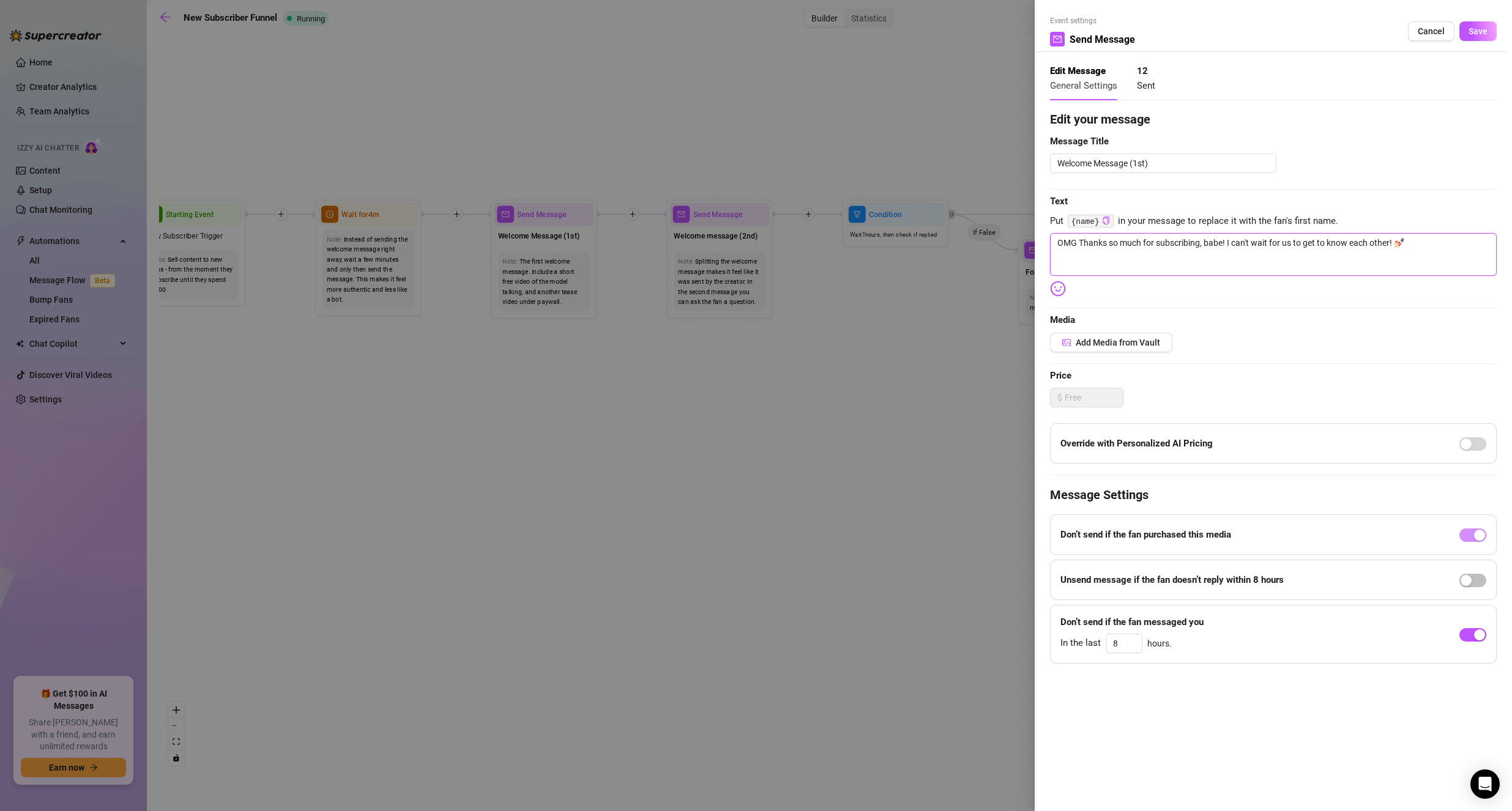
click at [1058, 245] on textarea "OMG Thanks so much for subscribing, babe! I can't wait for us to get to know ea…" at bounding box center [1273, 254] width 447 height 43
type textarea "lOMG Thanks so much for subscribing, babe! I can't wait for us to get to know e…"
type textarea "liOMG Thanks so much for subscribing, babe! I can't wait for us to get to know …"
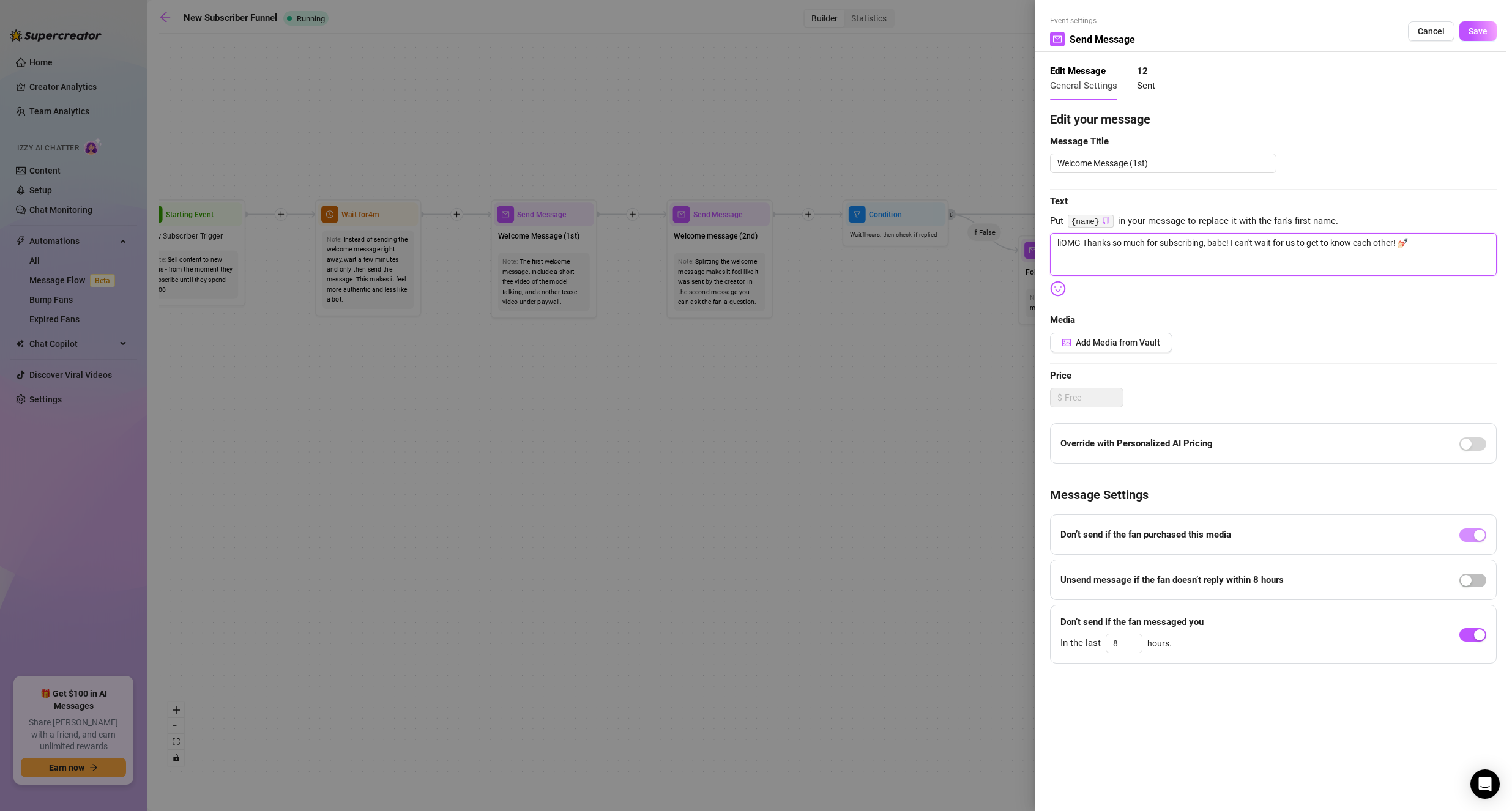
type textarea "likOMG Thanks so much for subscribing, babe! I can't wait for us to get to know…"
type textarea "likeOMG Thanks so much for subscribing, babe! I can't wait for us to get to kno…"
type textarea "like OMG Thanks so much for subscribing, babe! I can't wait for us to get to kn…"
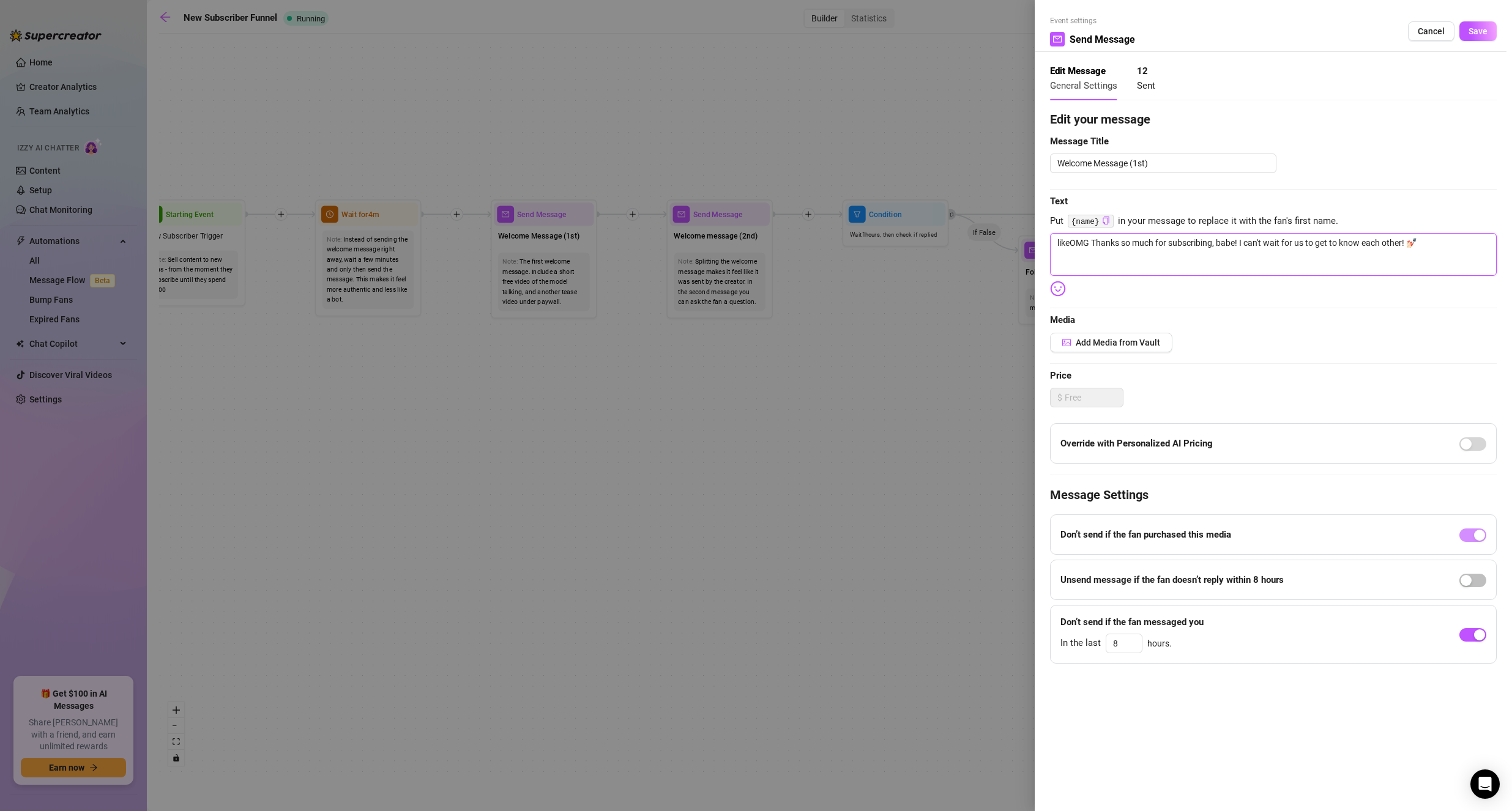
type textarea "like OMG Thanks so much for subscribing, babe! I can't wait for us to get to kn…"
click at [1487, 24] on button "Save" at bounding box center [1478, 31] width 37 height 19
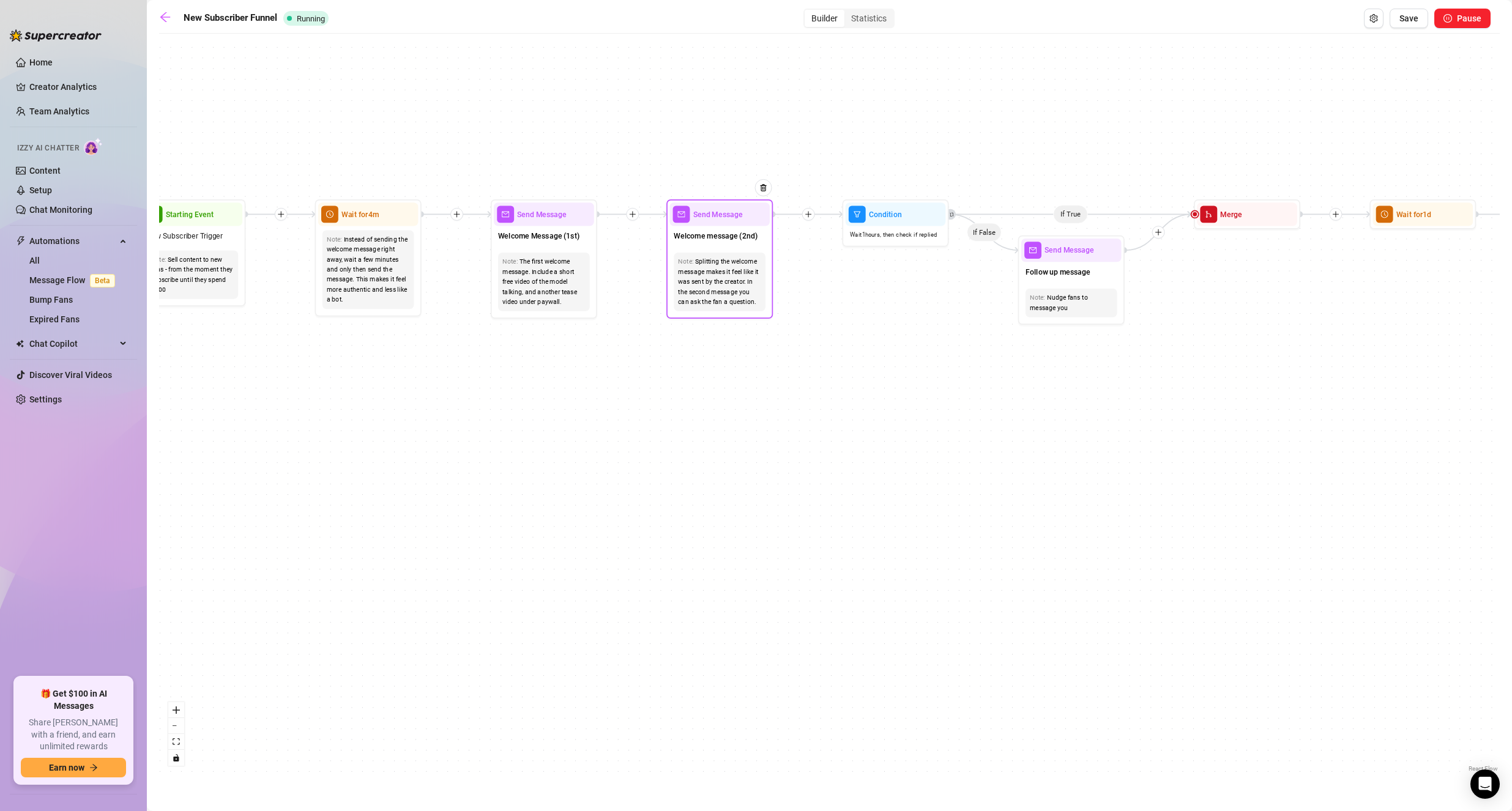
click at [706, 254] on div "Note: Splitting the welcome message makes it feel like it was sent by the creat…" at bounding box center [719, 282] width 92 height 58
type textarea "Are you ready to be a part of my bimbo experience?"
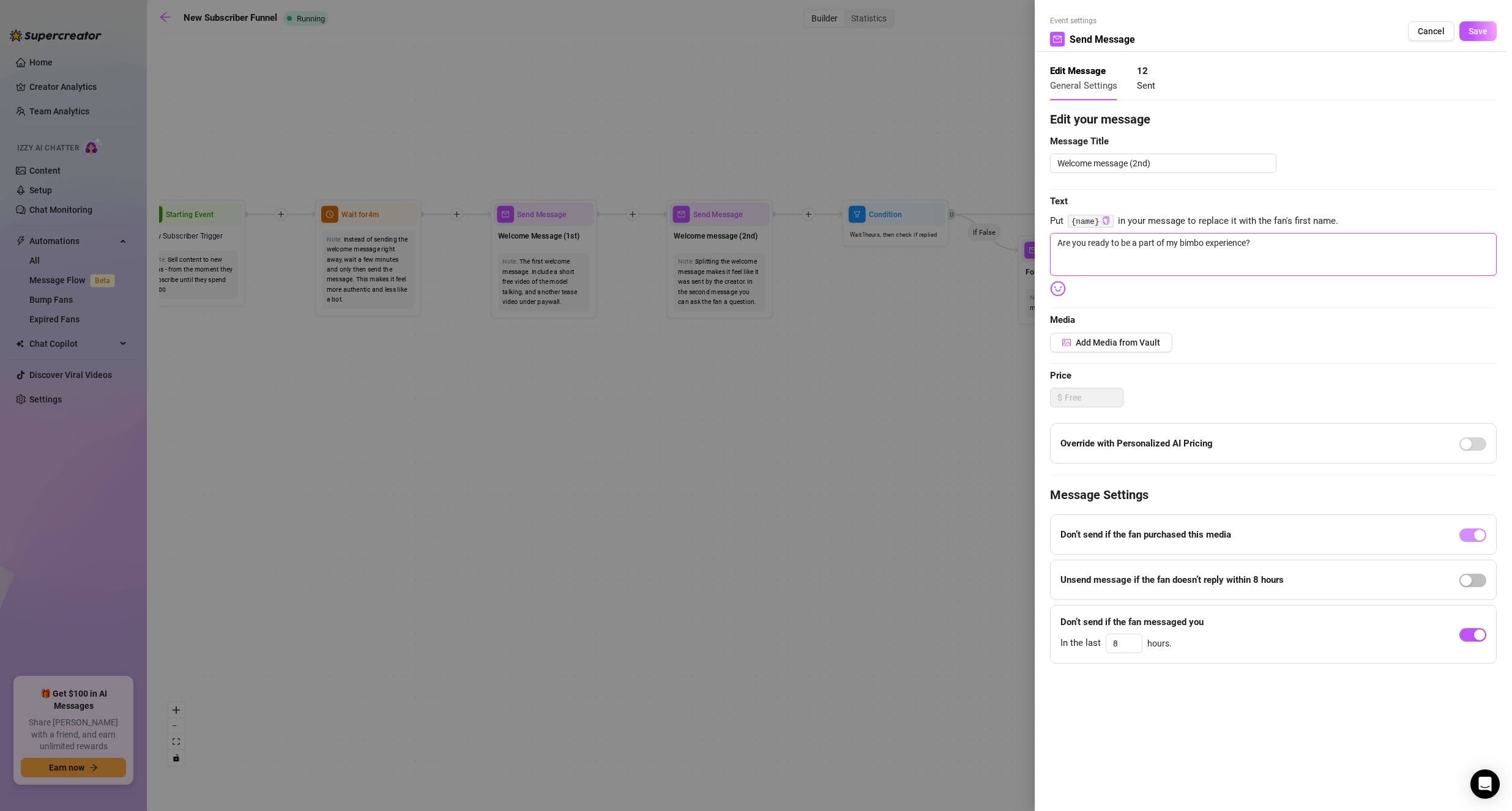
drag, startPoint x: 1252, startPoint y: 251, endPoint x: 985, endPoint y: 246, distance: 267.0
click at [985, 246] on div "Event settings Send Message Cancel Save Edit Message General Settings 12 Sent E…" at bounding box center [756, 405] width 1512 height 811
type textarea "H"
type textarea "Write your message here"
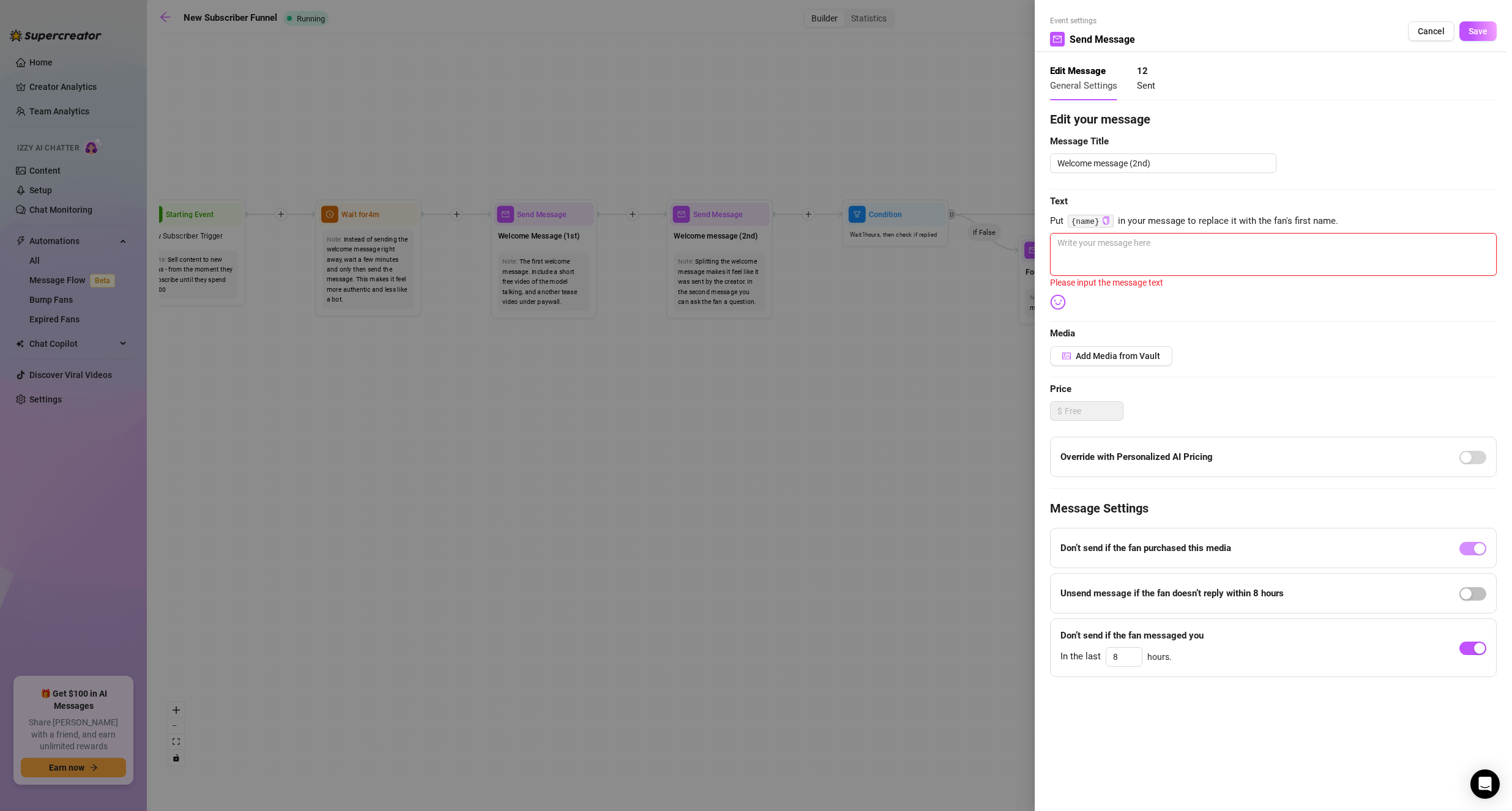
type textarea "H"
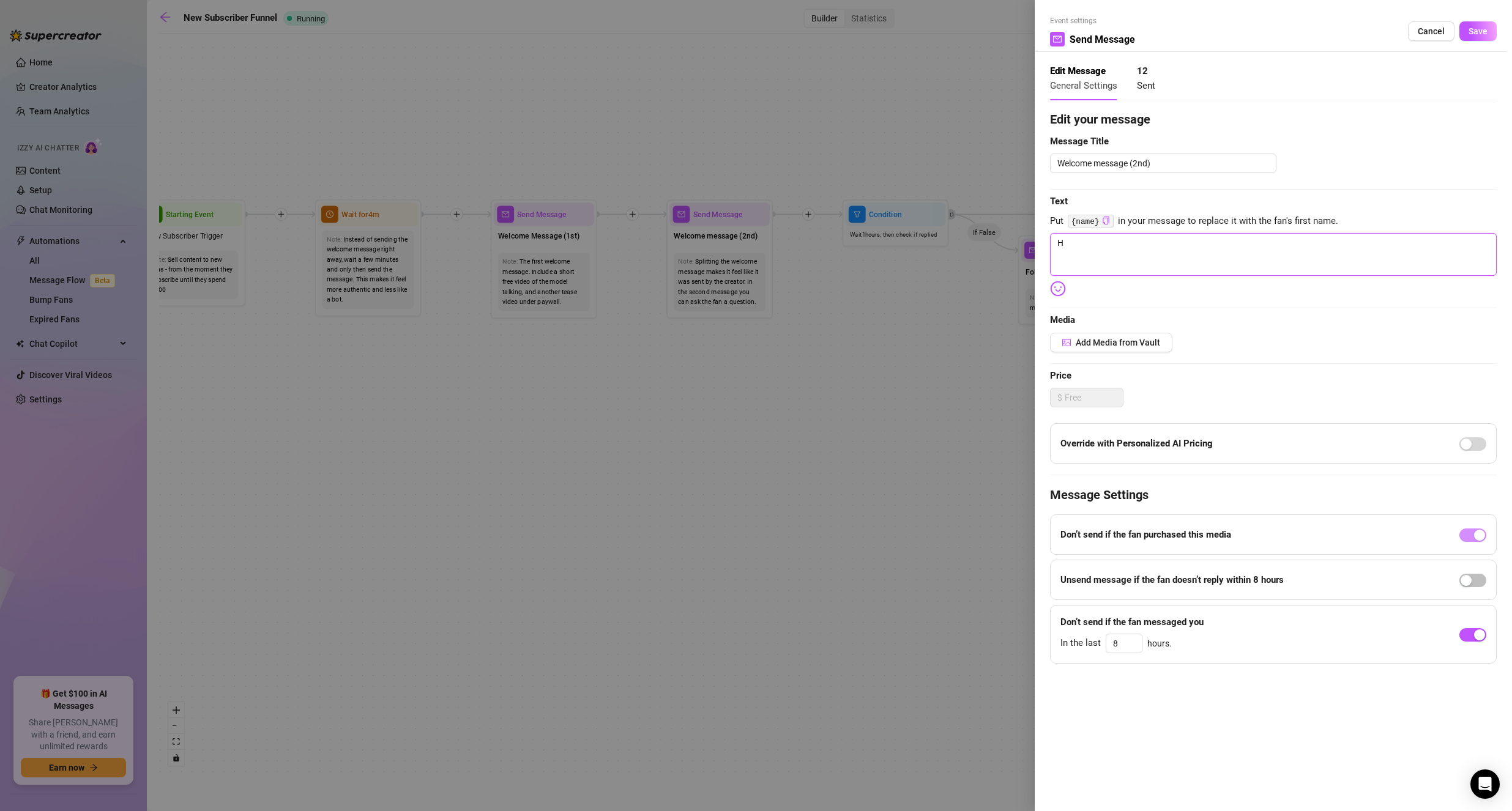
type textarea "Write your message here"
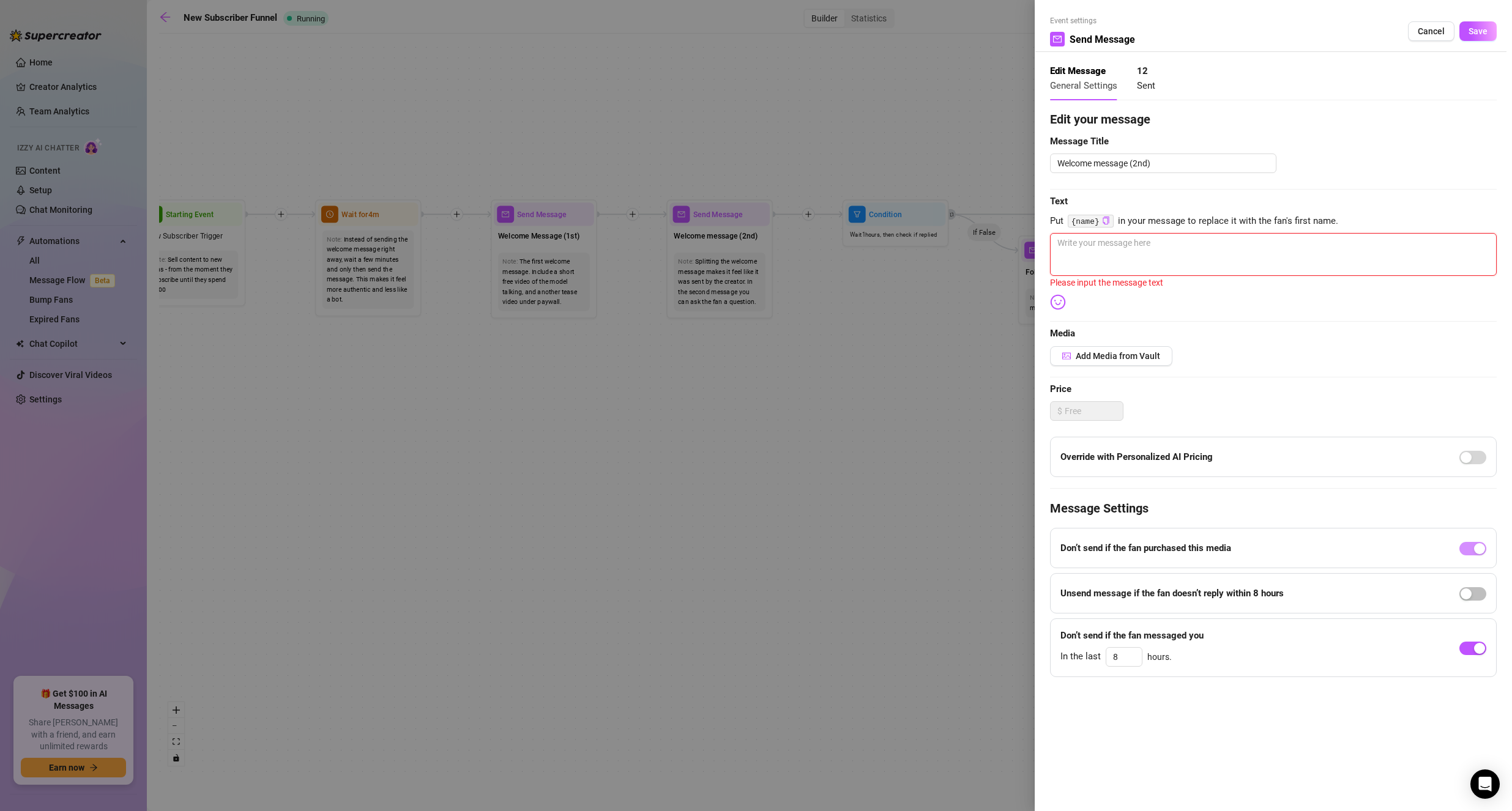
type textarea "W"
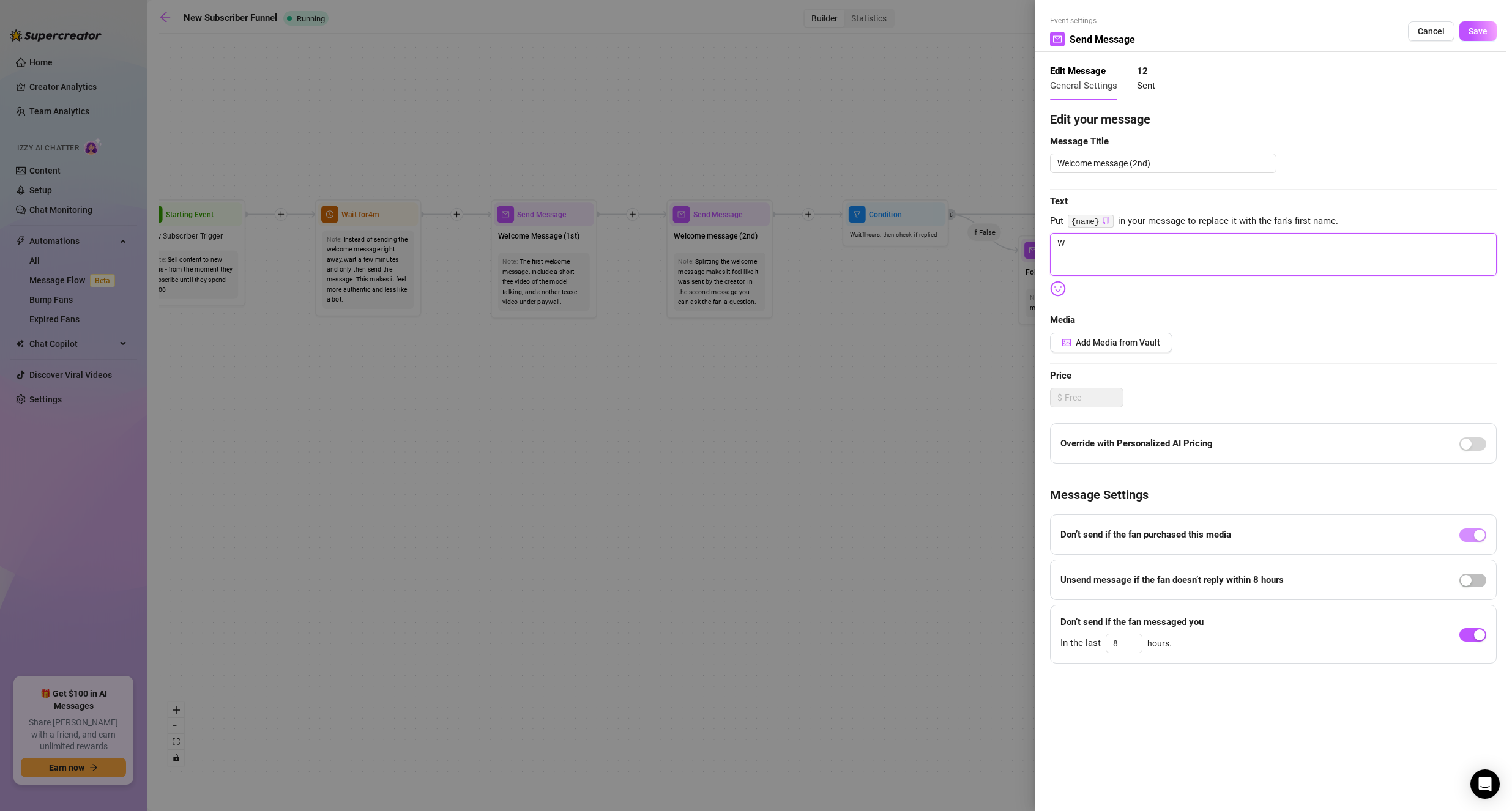
type textarea "Wh"
type textarea "Wha"
type textarea "What"
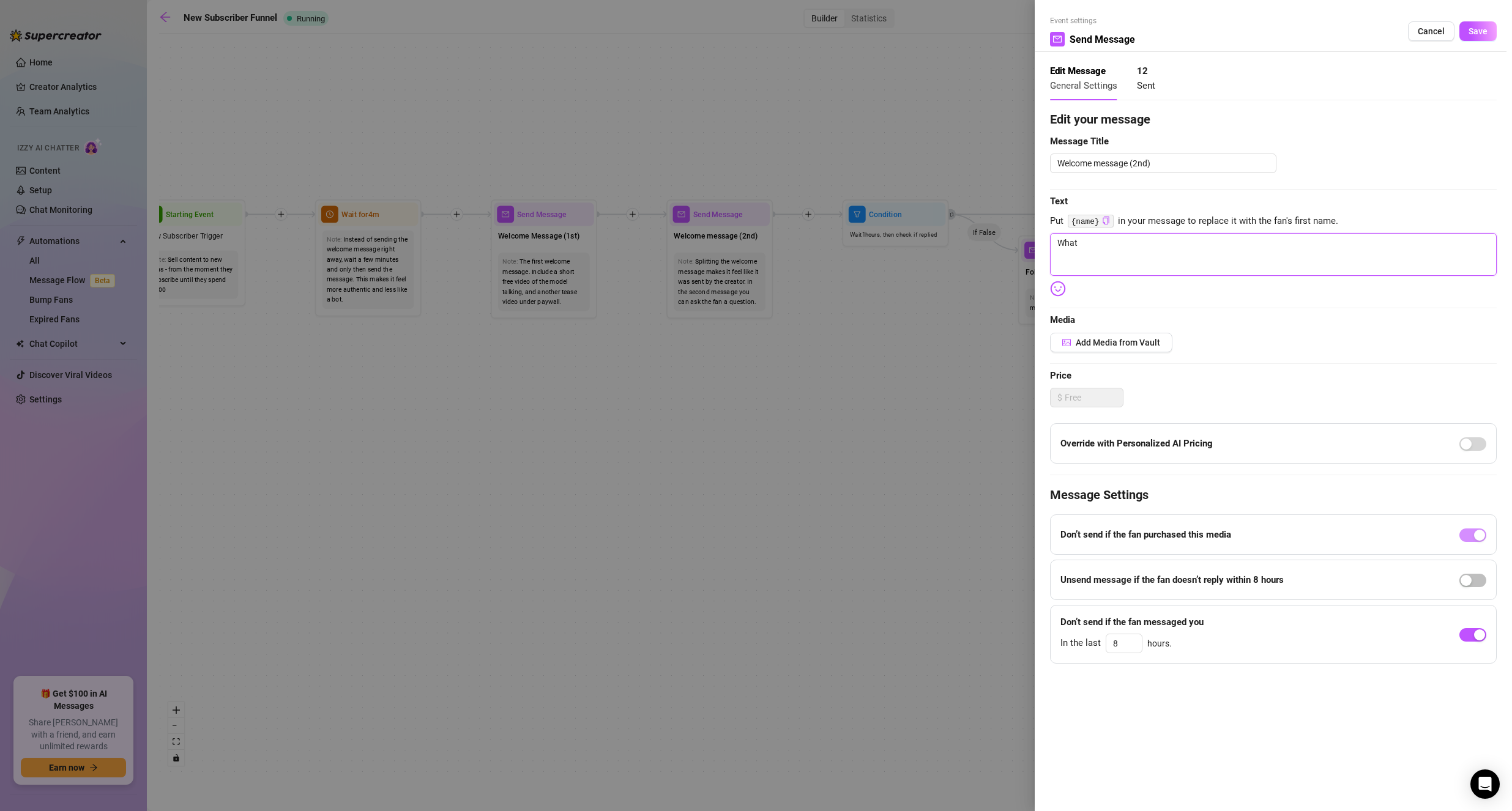
type textarea "What"
type textarea "What k"
type textarea "What ki"
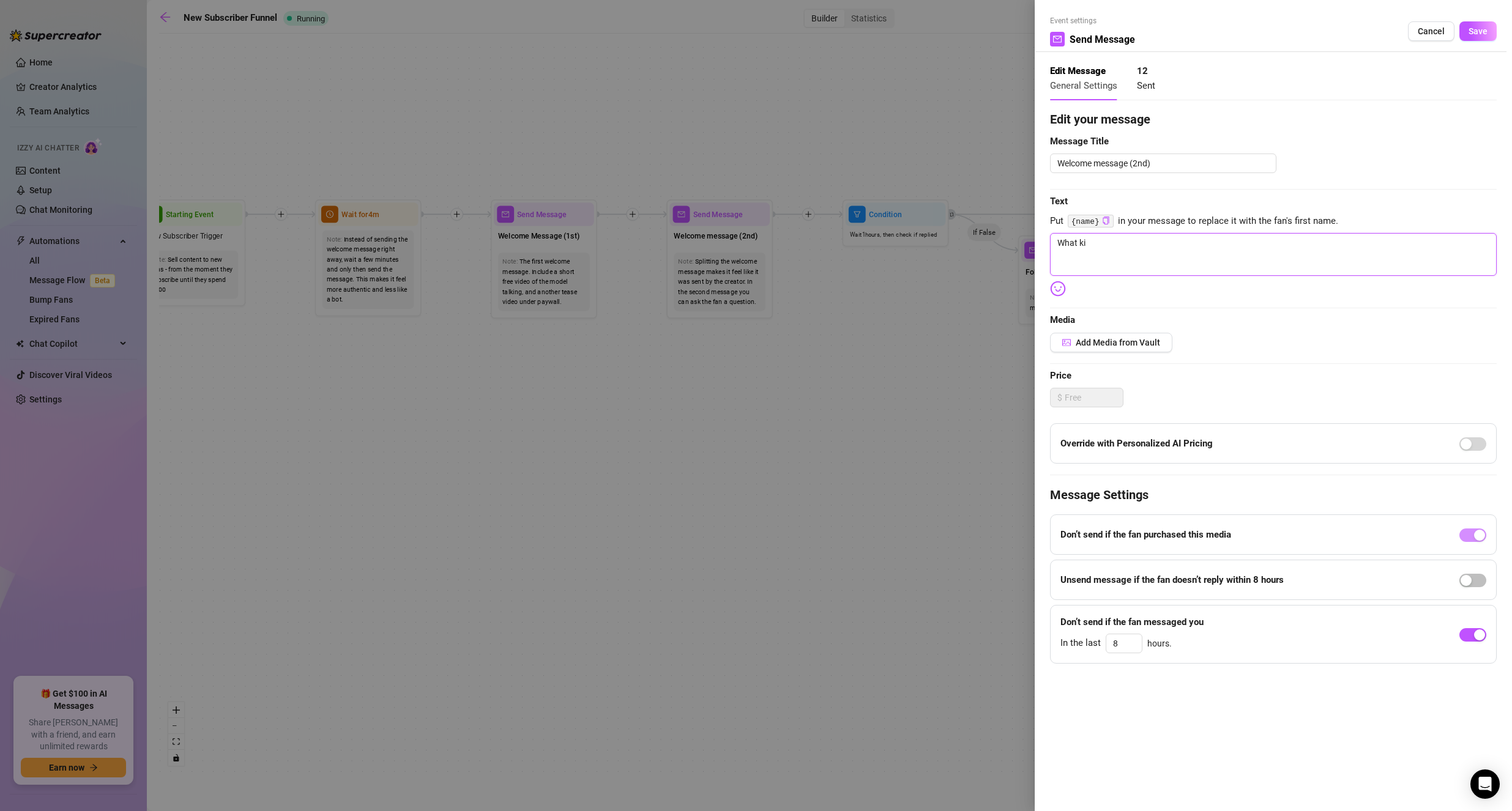
type textarea "What kin"
type textarea "What kind"
type textarea "What kinda"
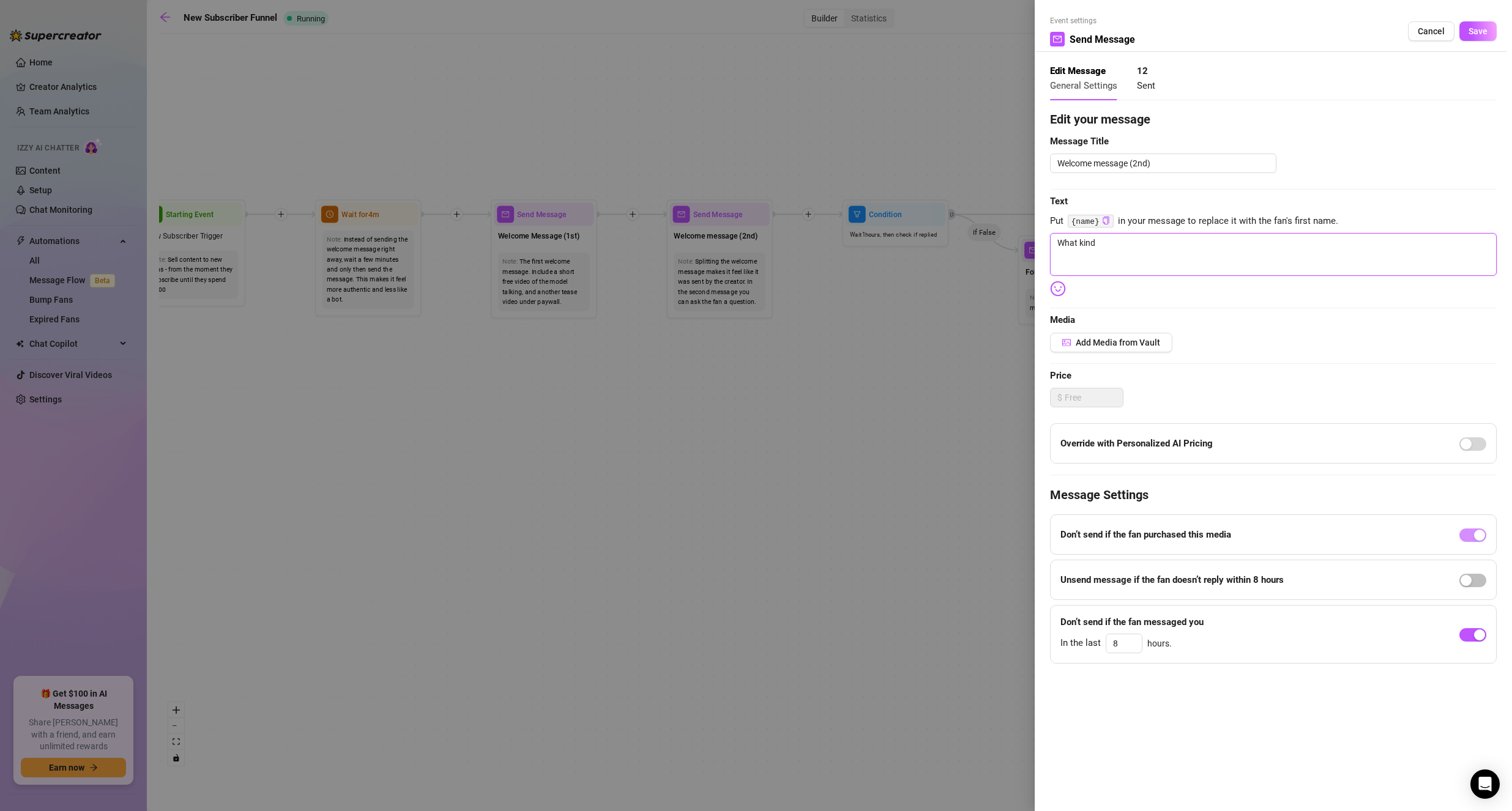
type textarea "What kinda"
type textarea "What kinda s"
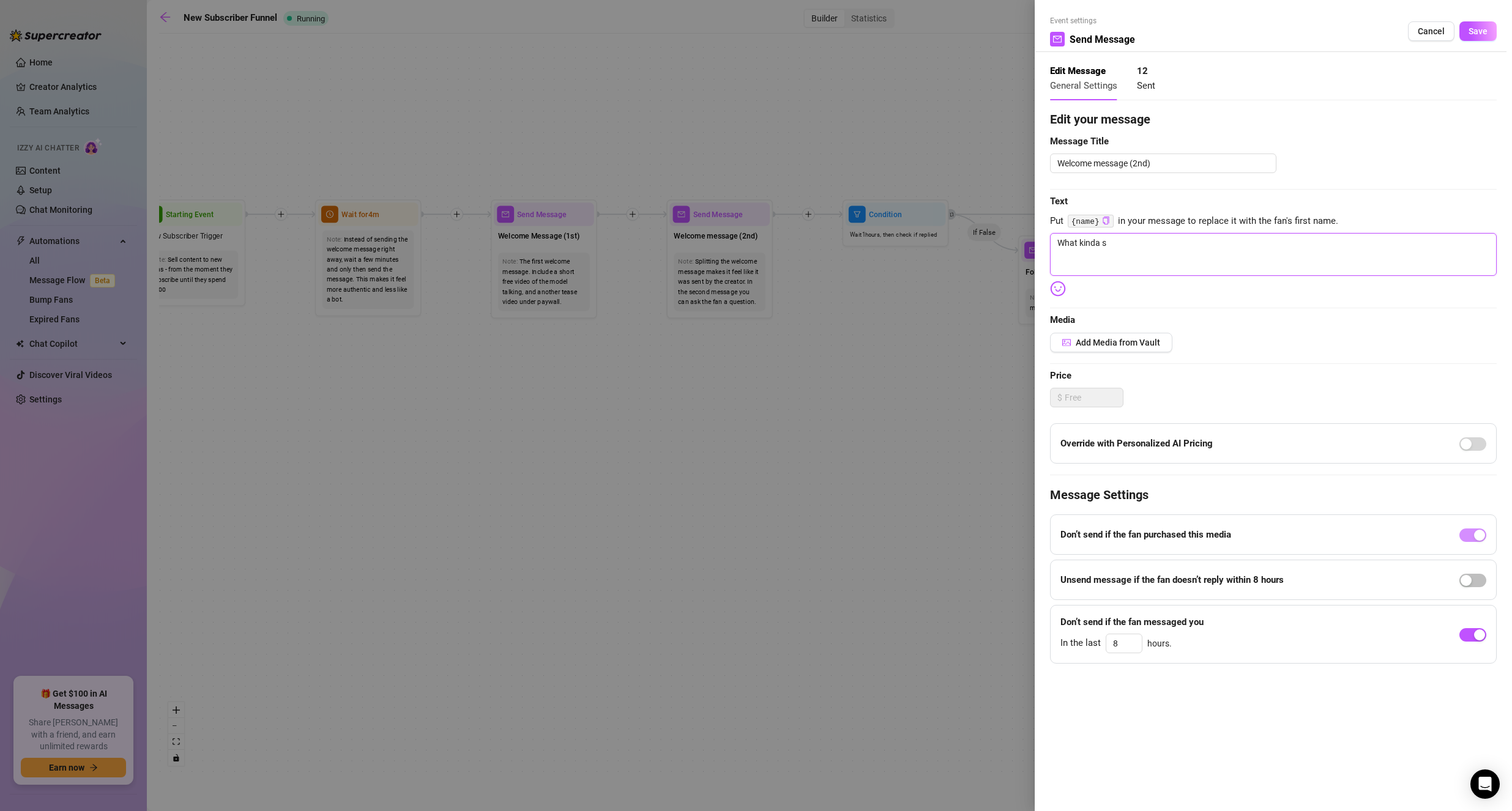
type textarea "What kinda st"
type textarea "What kinda stu"
type textarea "What kinda stuf"
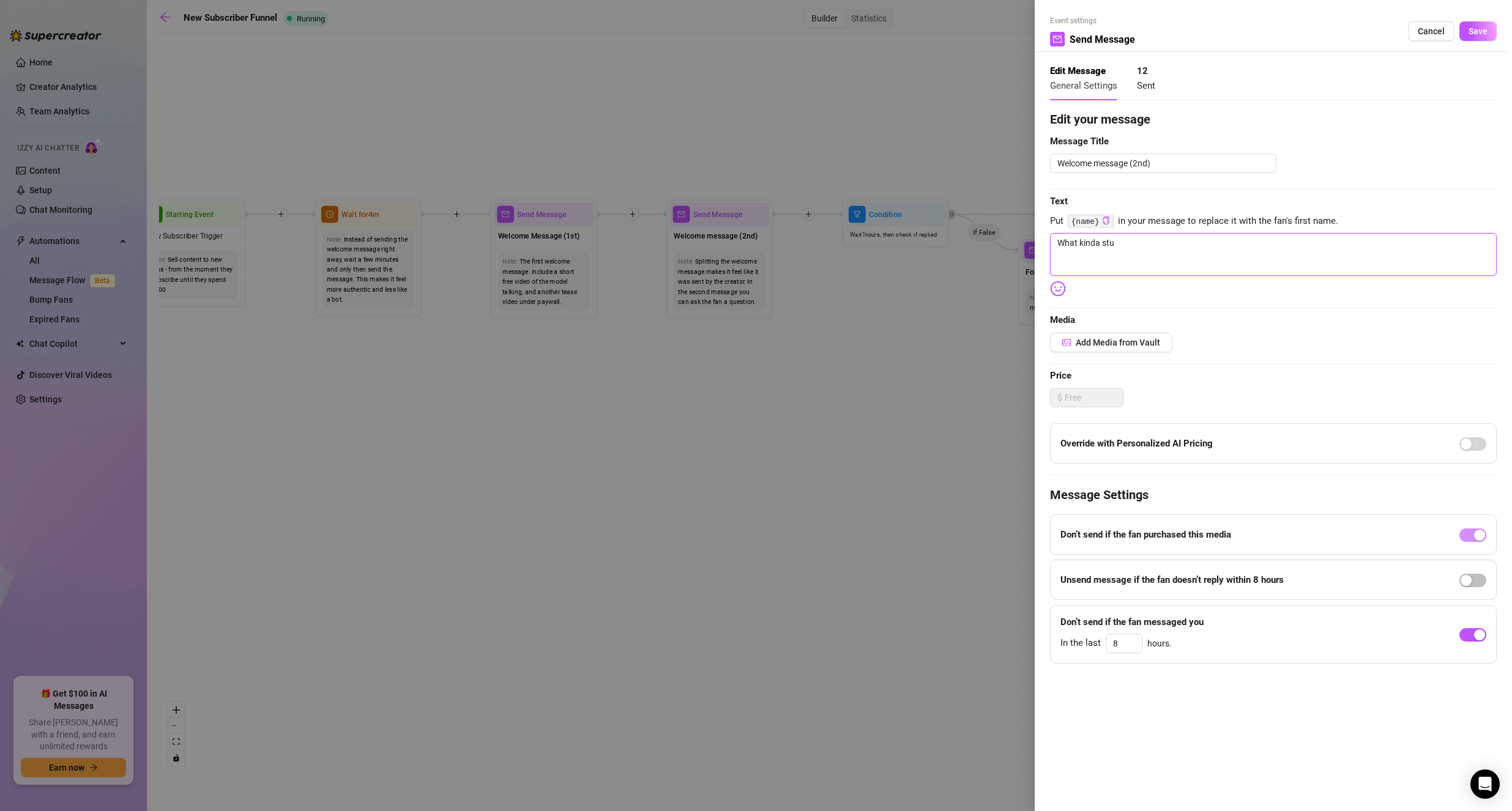
type textarea "What kinda stuf"
type textarea "What kinda stuff"
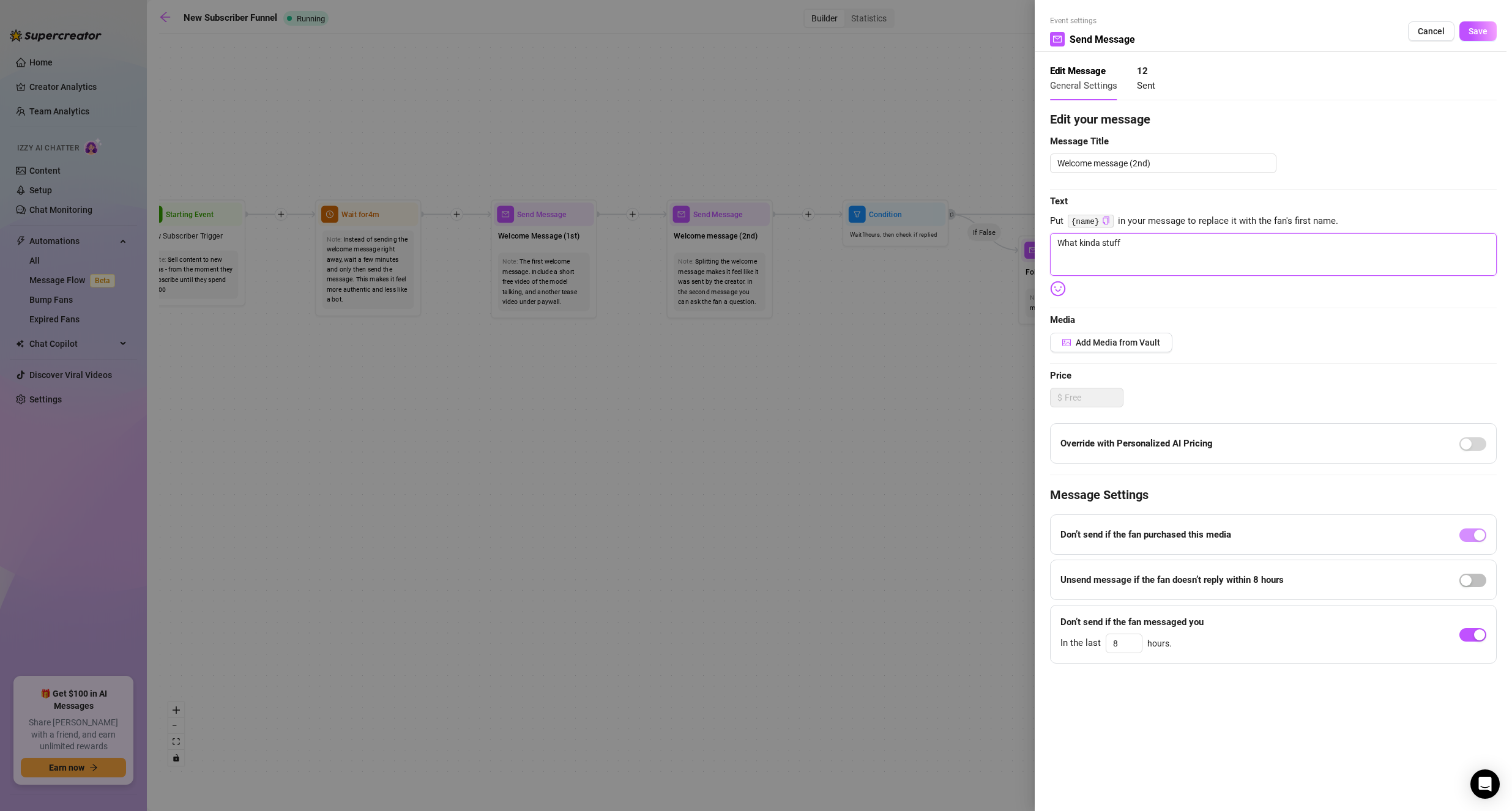
type textarea "What kinda stuff a"
type textarea "What kinda stuff ar"
type textarea "What kinda stuff are"
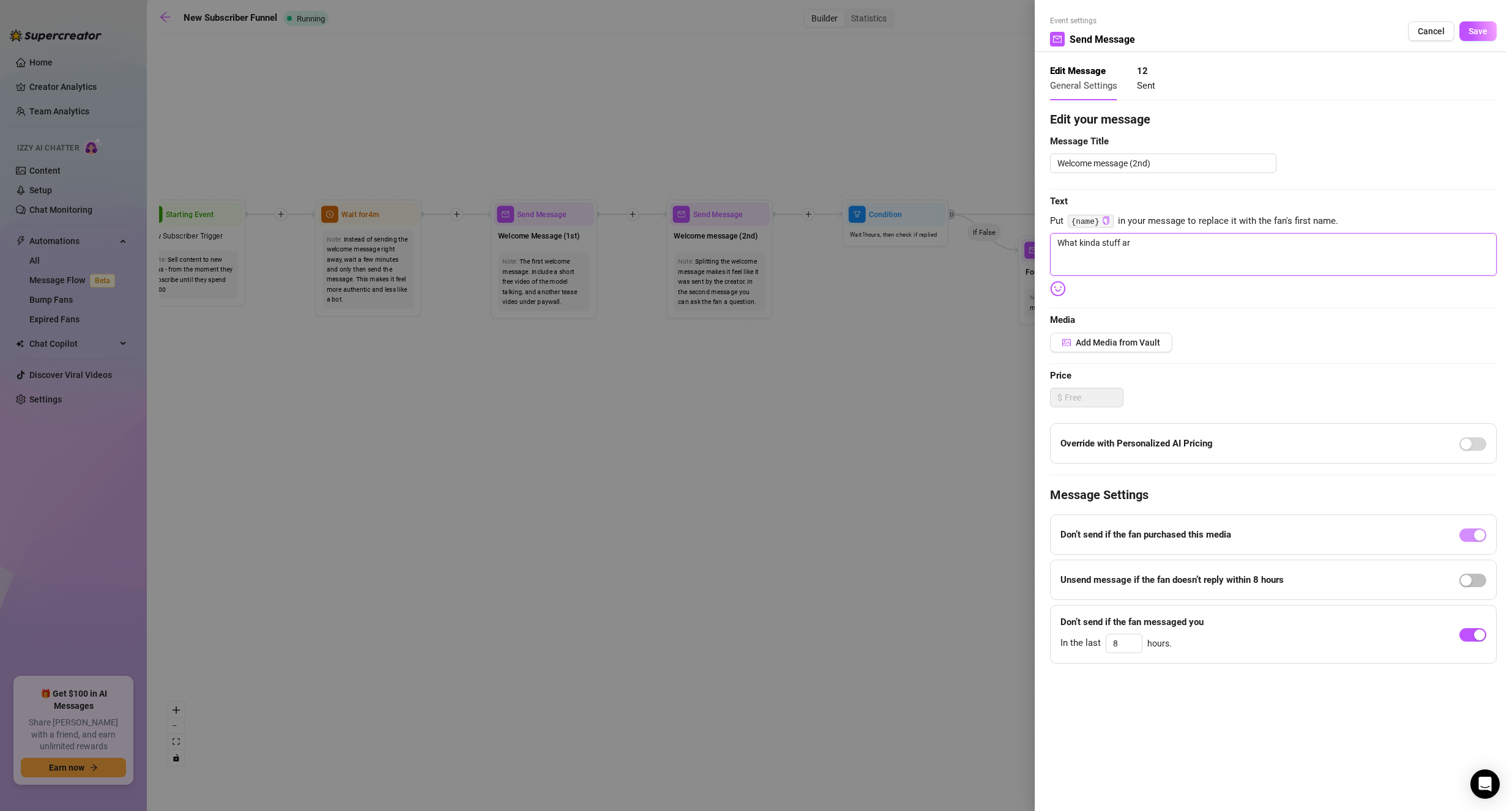
type textarea "What kinda stuff are"
type textarea "What kinda stuff are y"
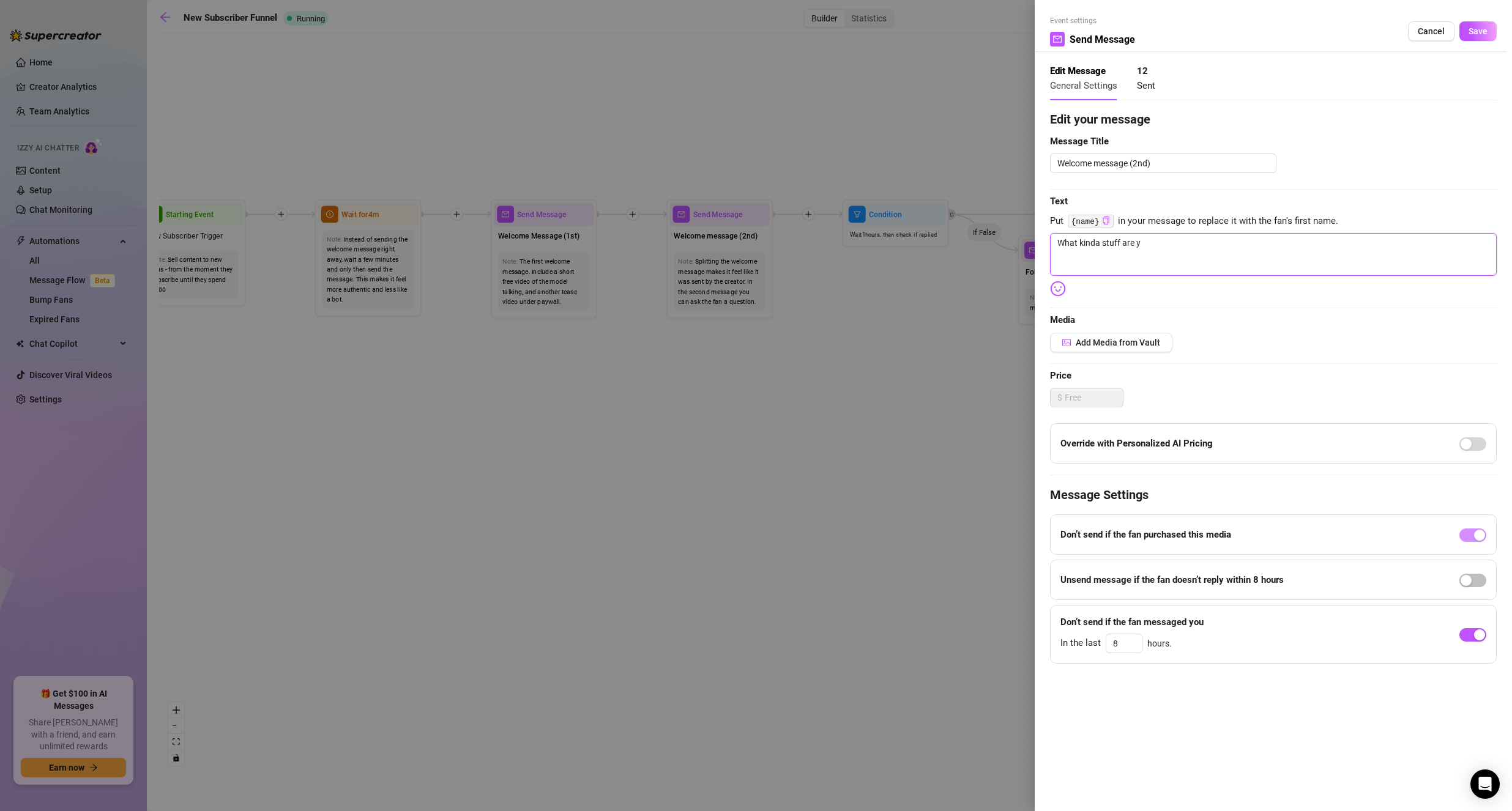
type textarea "What kinda stuff are yo"
type textarea "What kinda stuff are you"
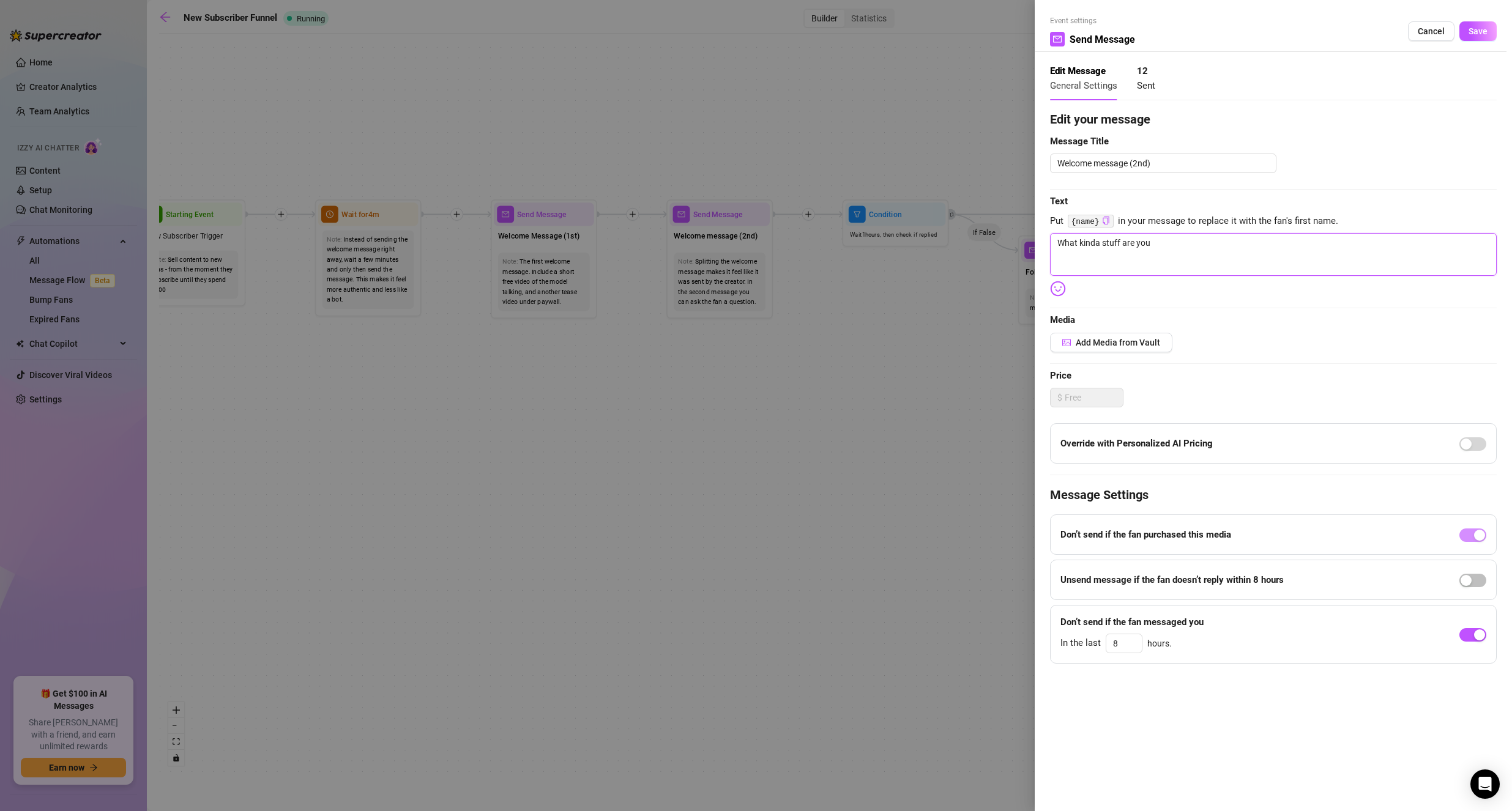
type textarea "What kinda stuff are you"
type textarea "What kinda stuff are you i"
type textarea "What kinda stuff are you in"
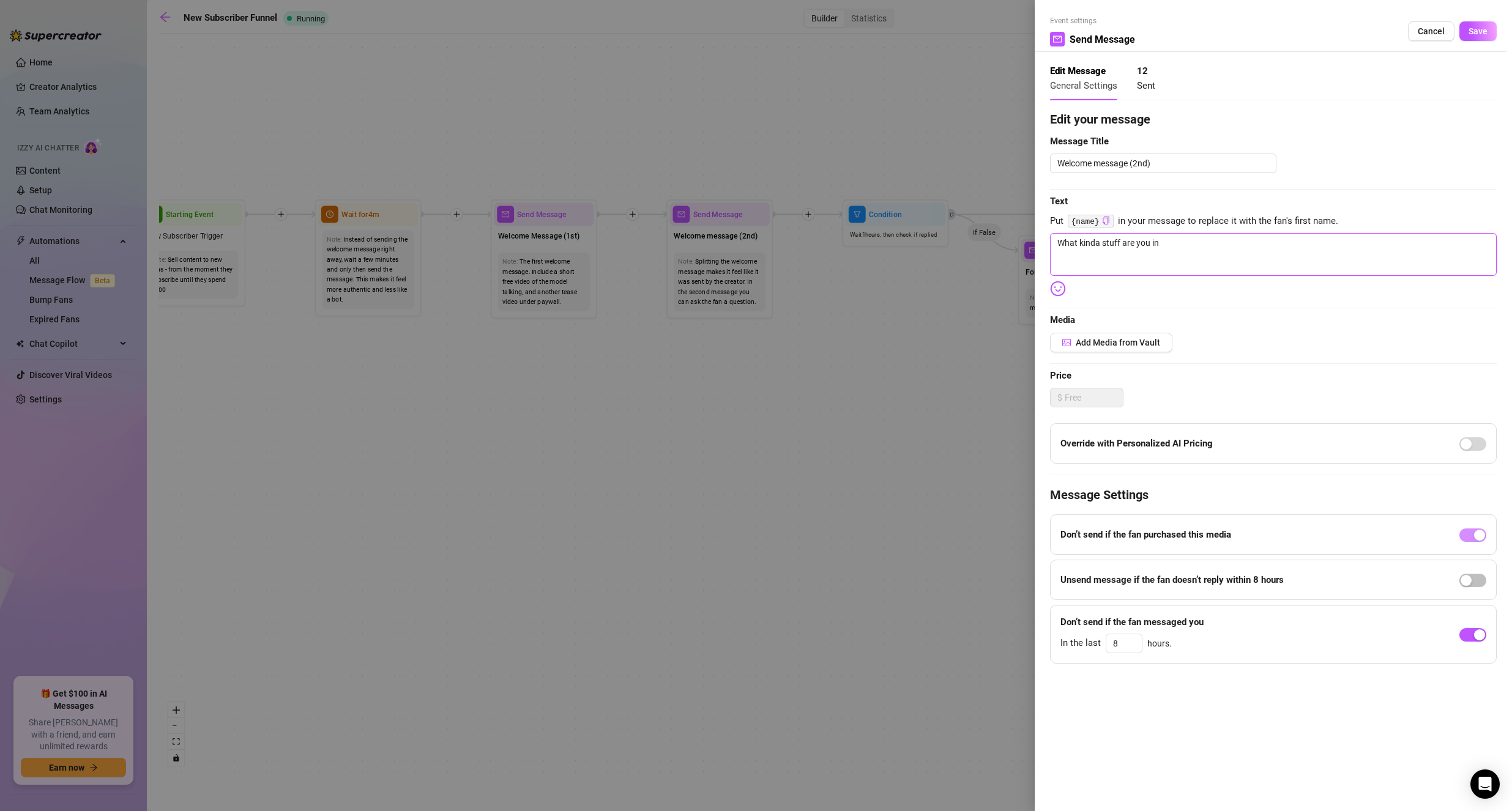
type textarea "What kinda stuff are you ino"
type textarea "What kinda stuff are you inot"
type textarea "What kinda stuff are you ino"
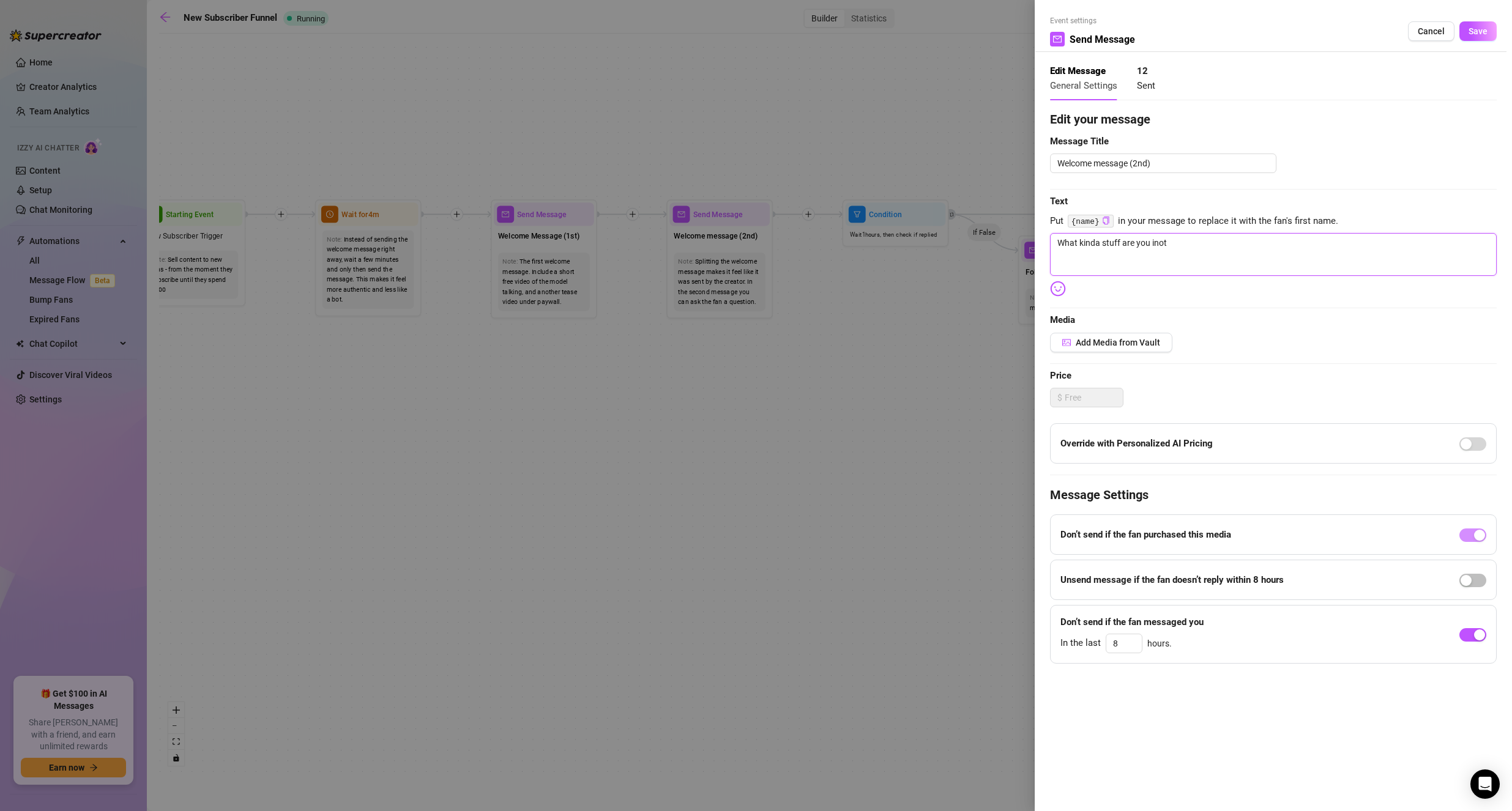
type textarea "What kinda stuff are you ino"
type textarea "What kinda stuff are you in"
type textarea "What kinda stuff are you int"
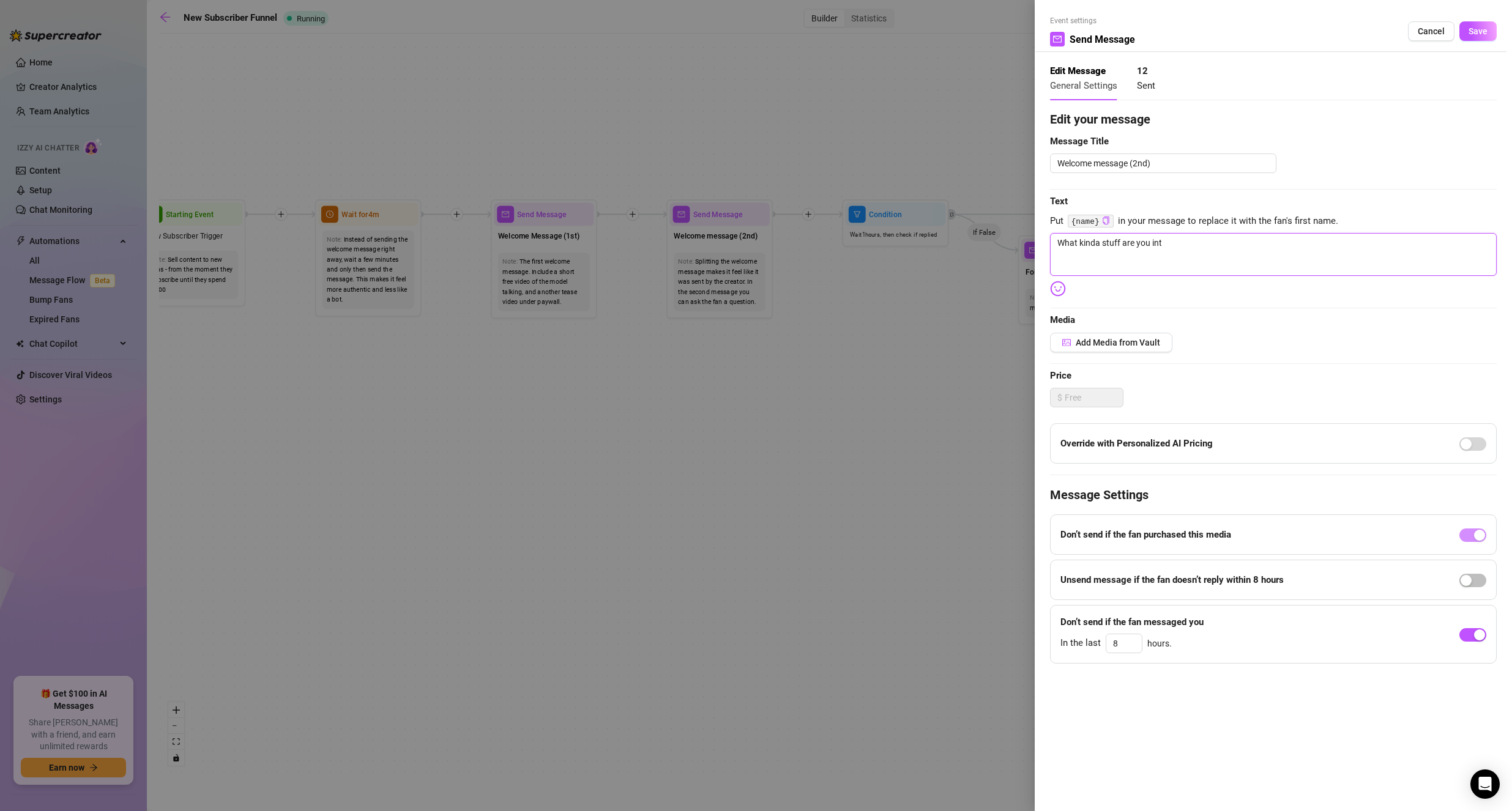
type textarea "What kinda stuff are you into"
type textarea "What kinda stuff are you into?"
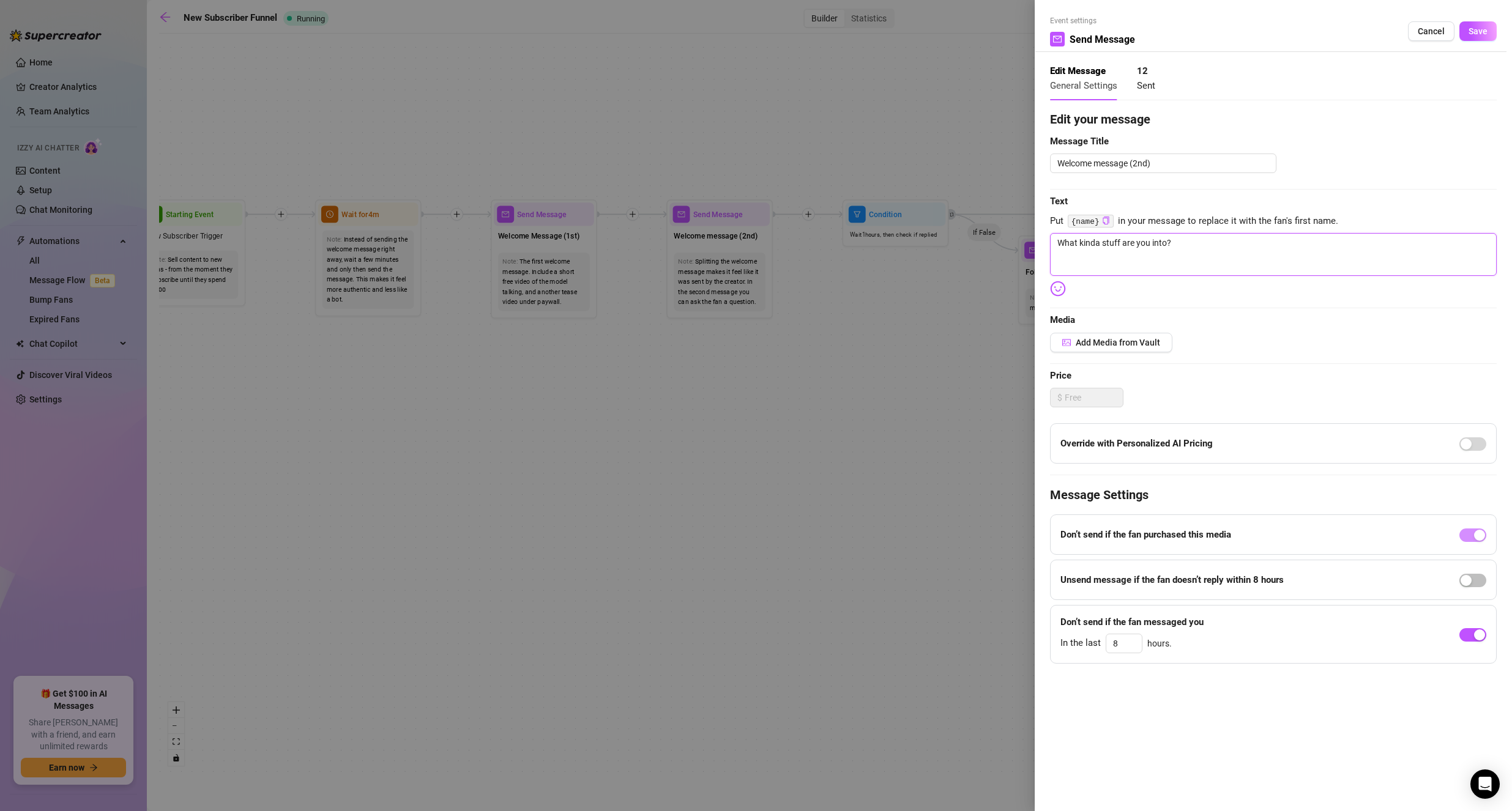
type textarea "What kinda stuff are you into?"
type textarea "What kinda stuff are you into? Y"
type textarea "What kinda stuff are you into? Yo"
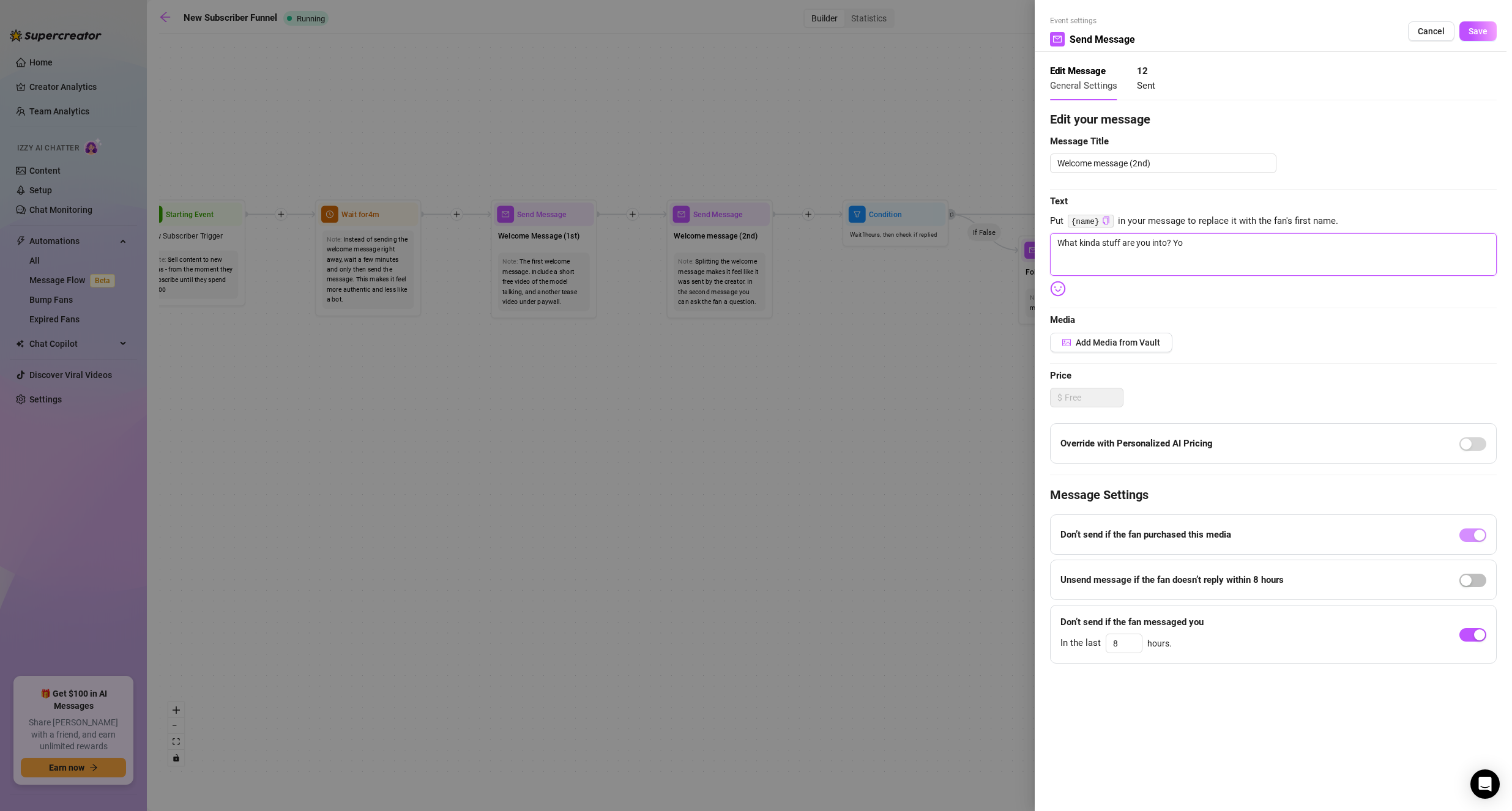
type textarea "What kinda stuff are you into? You"
type textarea "What kinda stuff are you into? You k"
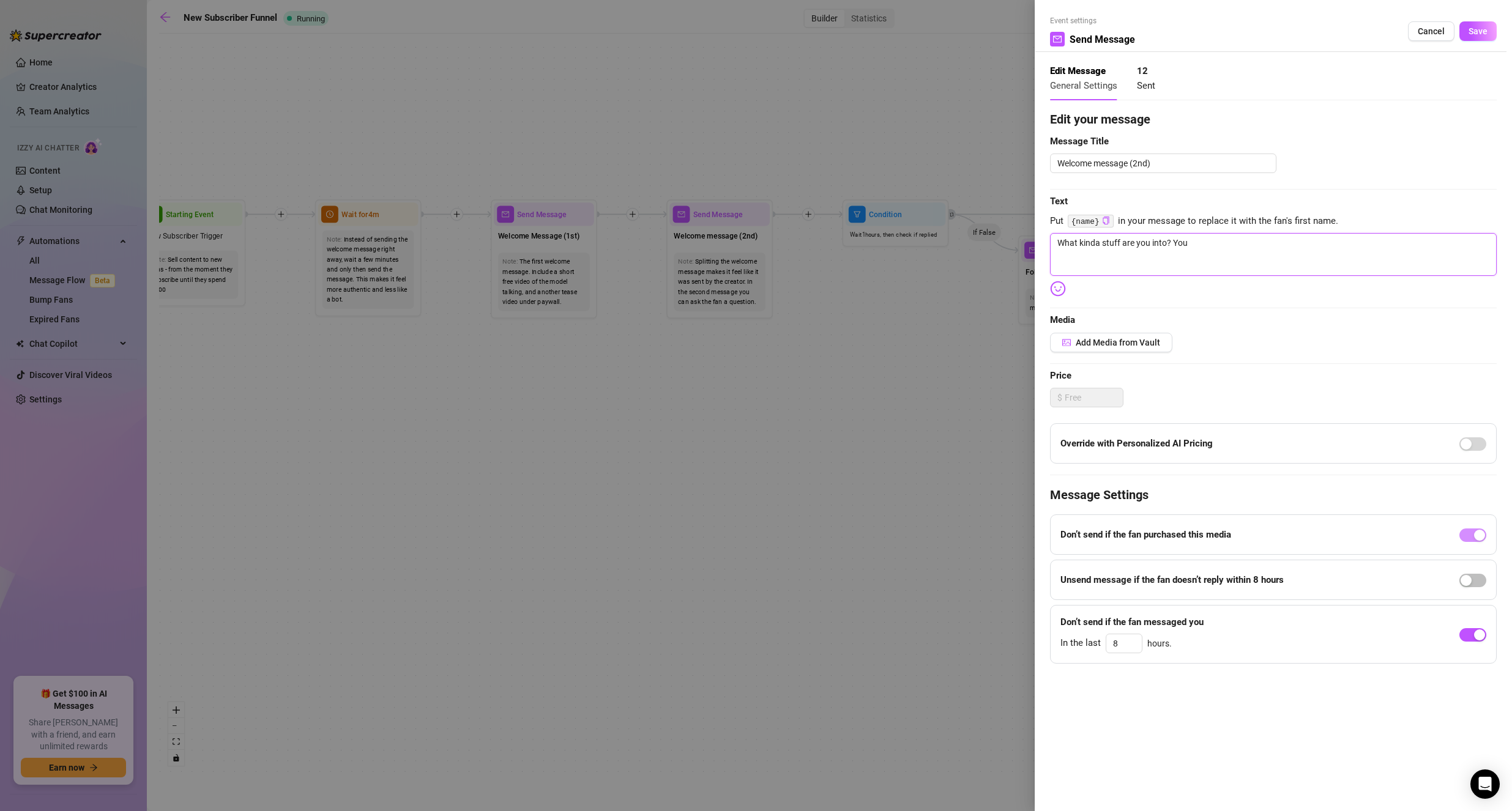
type textarea "What kinda stuff are you into? You k"
type textarea "What kinda stuff are you into? You kn"
type textarea "What kinda stuff are you into? You kno"
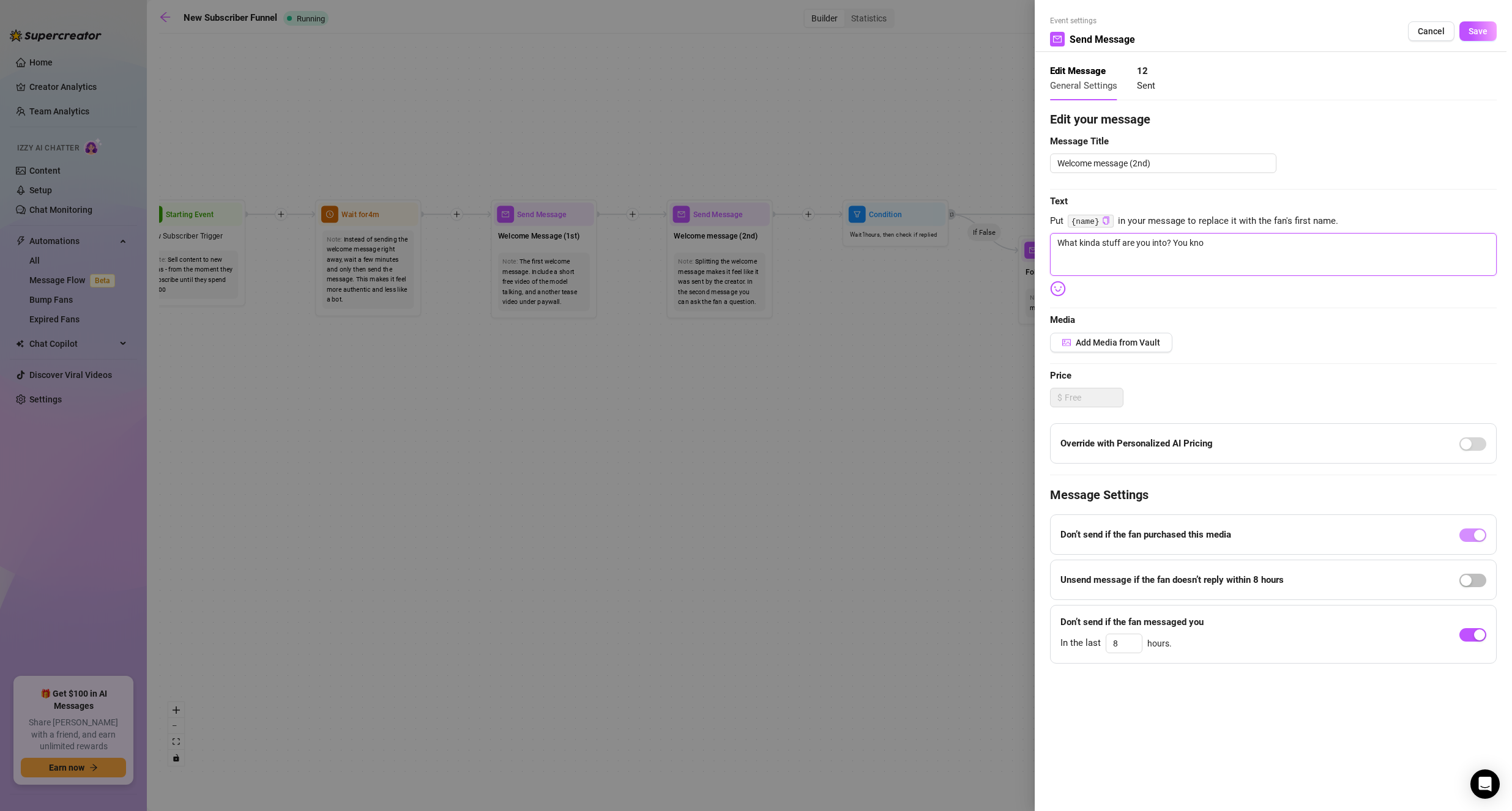
type textarea "What kinda stuff are you into? You know"
type textarea "What kinda stuff are you into? You know,"
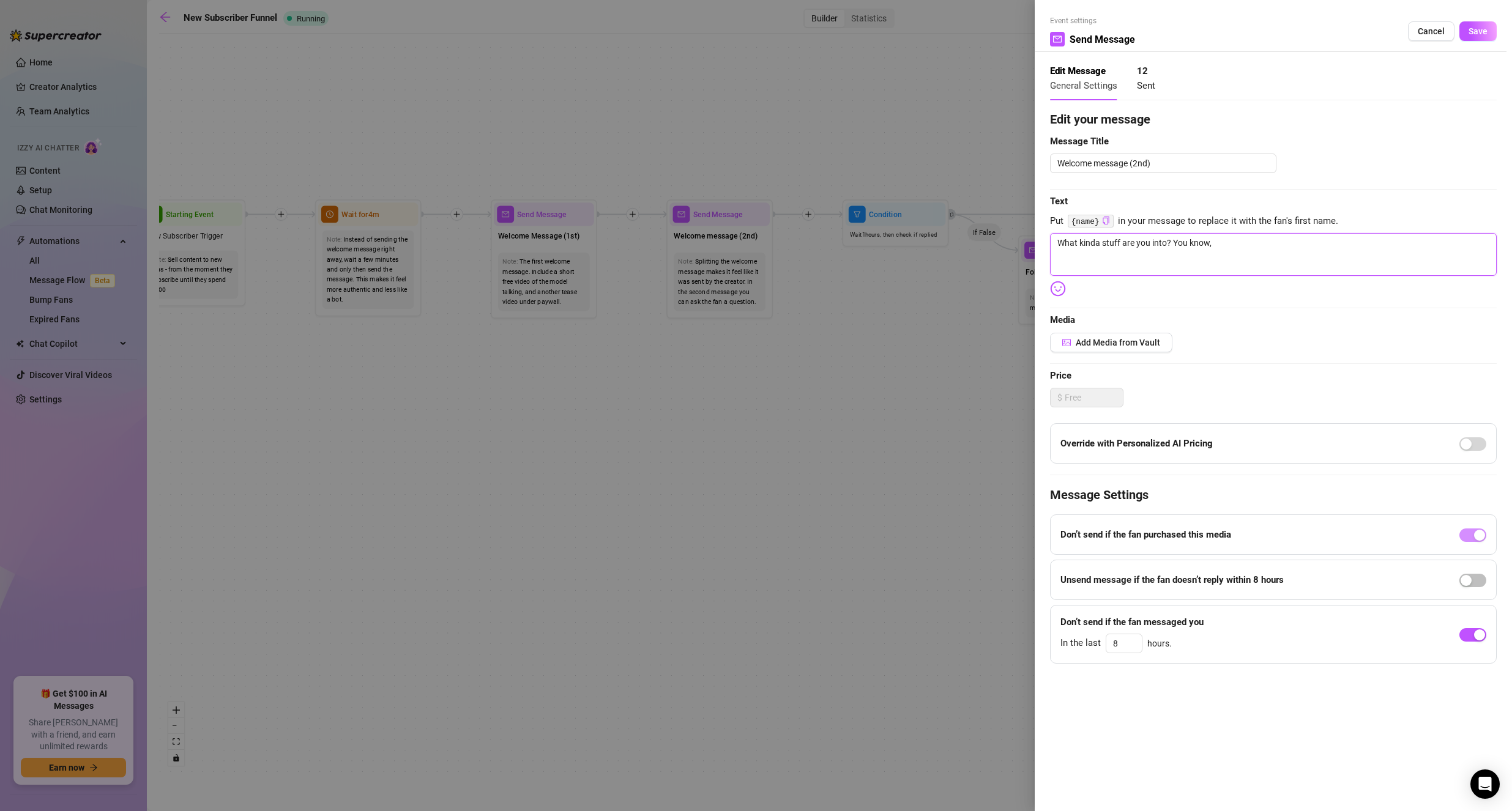
type textarea "What kinda stuff are you into? You know,"
type textarea "What kinda stuff are you into? You know, i"
type textarea "What kinda stuff are you into? You know, im"
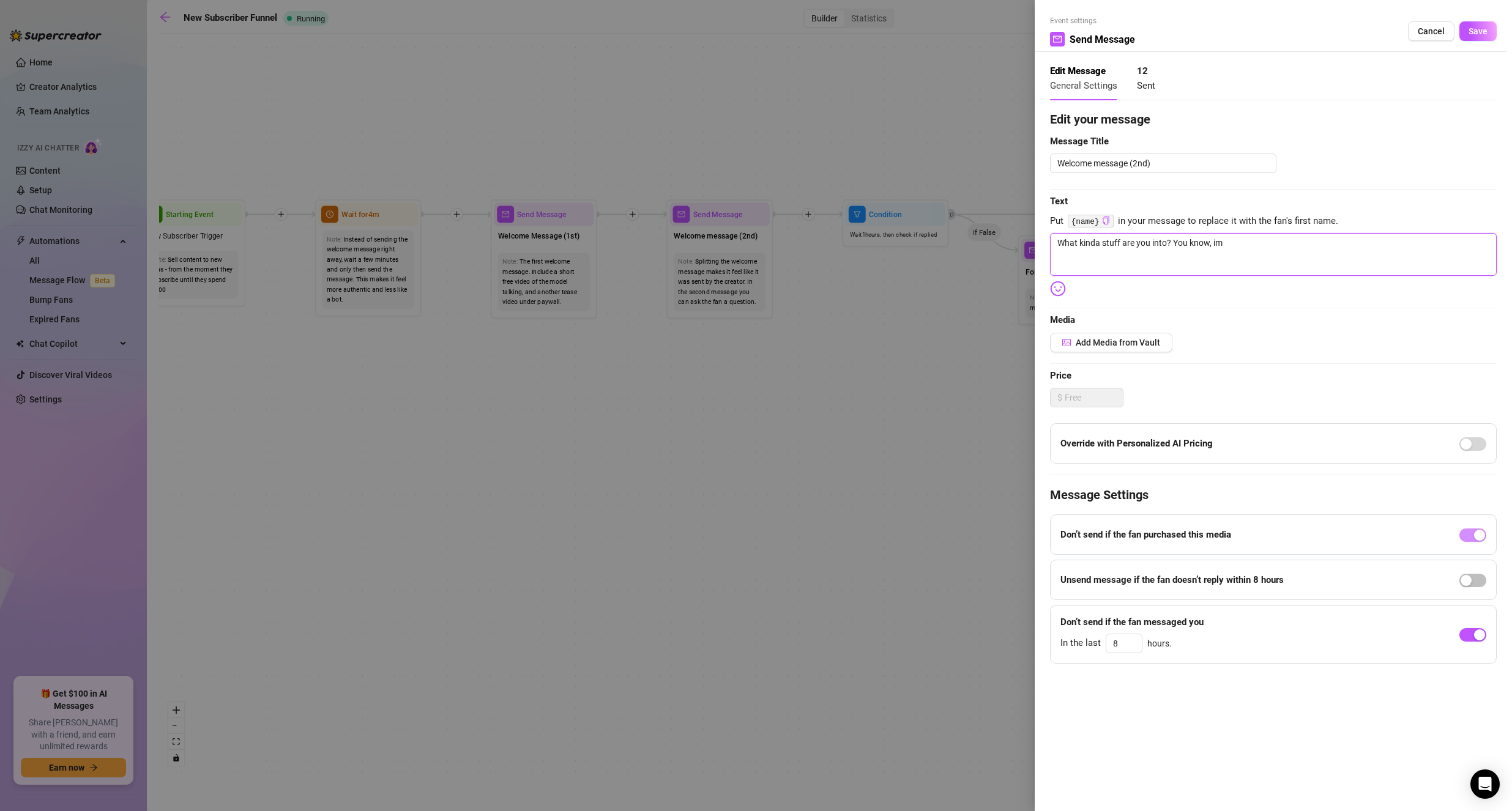
type textarea "What kinda stuff are you into? You know, im"
type textarea "What kinda stuff are you into? You know, im s"
type textarea "What kinda stuff are you into? You know, im su"
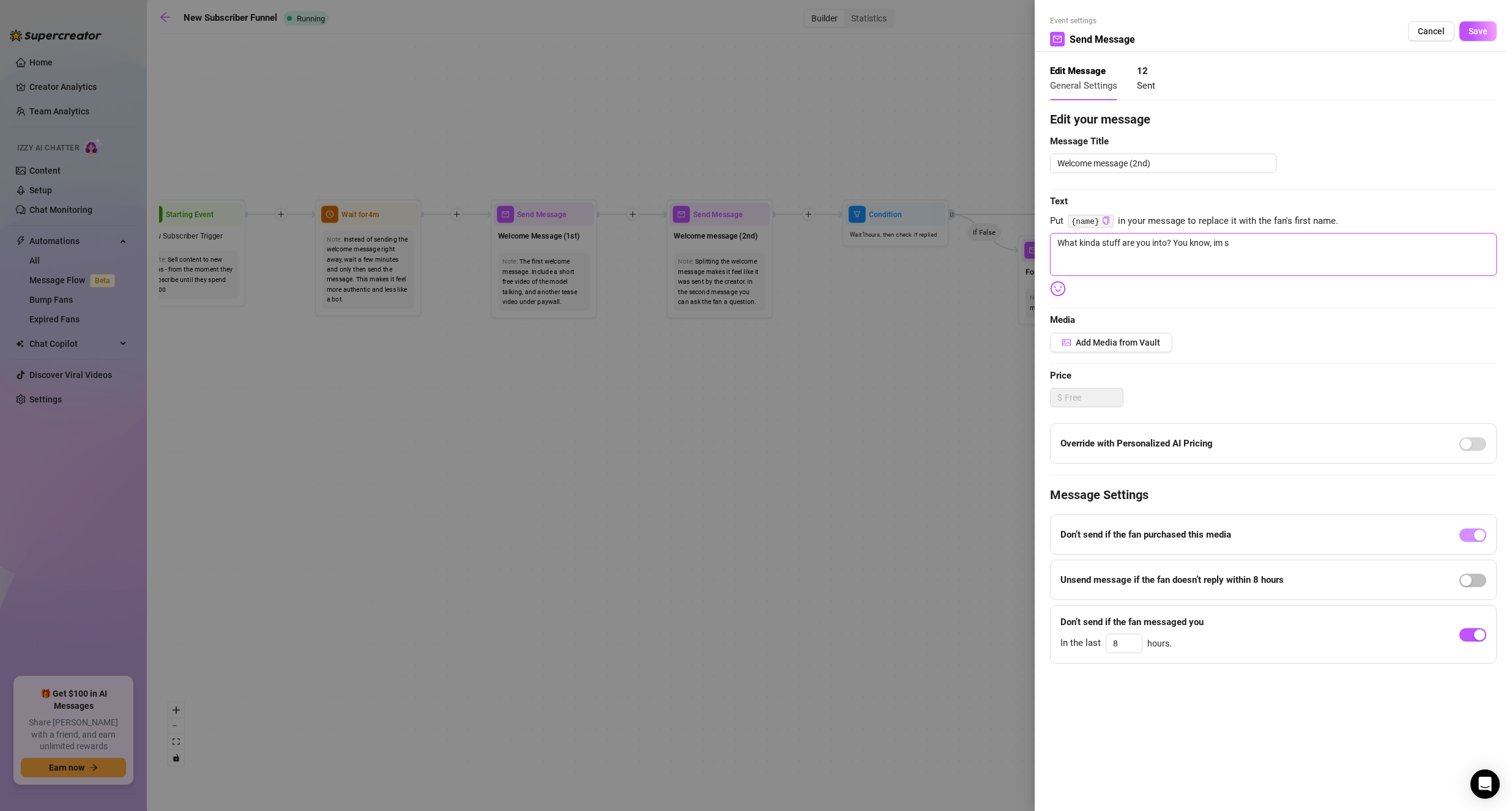
type textarea "What kinda stuff are you into? You know, im su"
type textarea "What kinda stuff are you into? You know, im sup"
type textarea "What kinda stuff are you into? You know, im supe"
type textarea "What kinda stuff are you into? You know, im super"
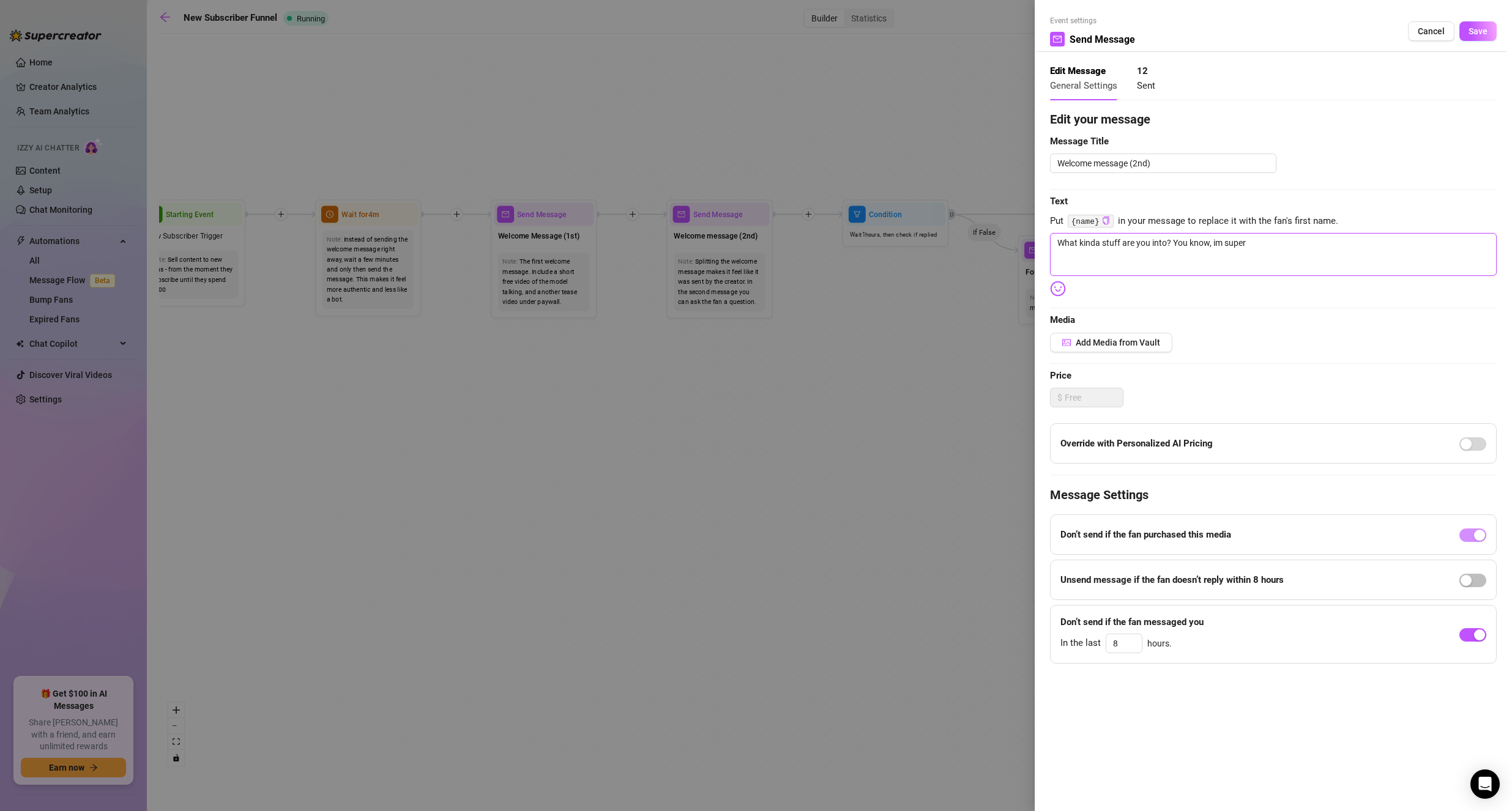
type textarea "What kinda stuff are you into? You know, im super"
type textarea "What kinda stuff are you into? You know, im super k"
type textarea "What kinda stuff are you into? You know, im super ki"
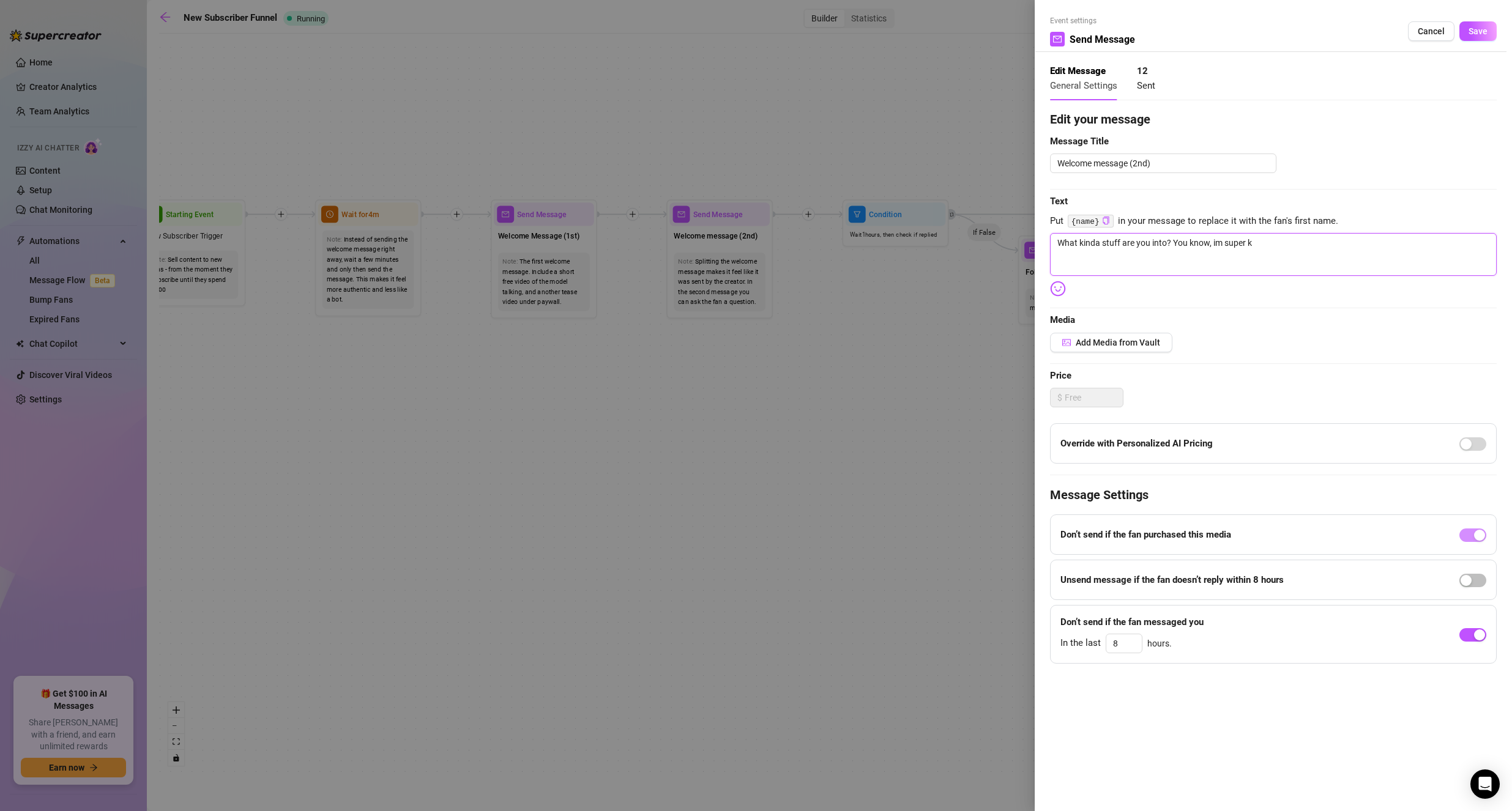
type textarea "What kinda stuff are you into? You know, im super ki"
type textarea "What kinda stuff are you into? You know, im super kin"
type textarea "What kinda stuff are you into? You know, im super kink"
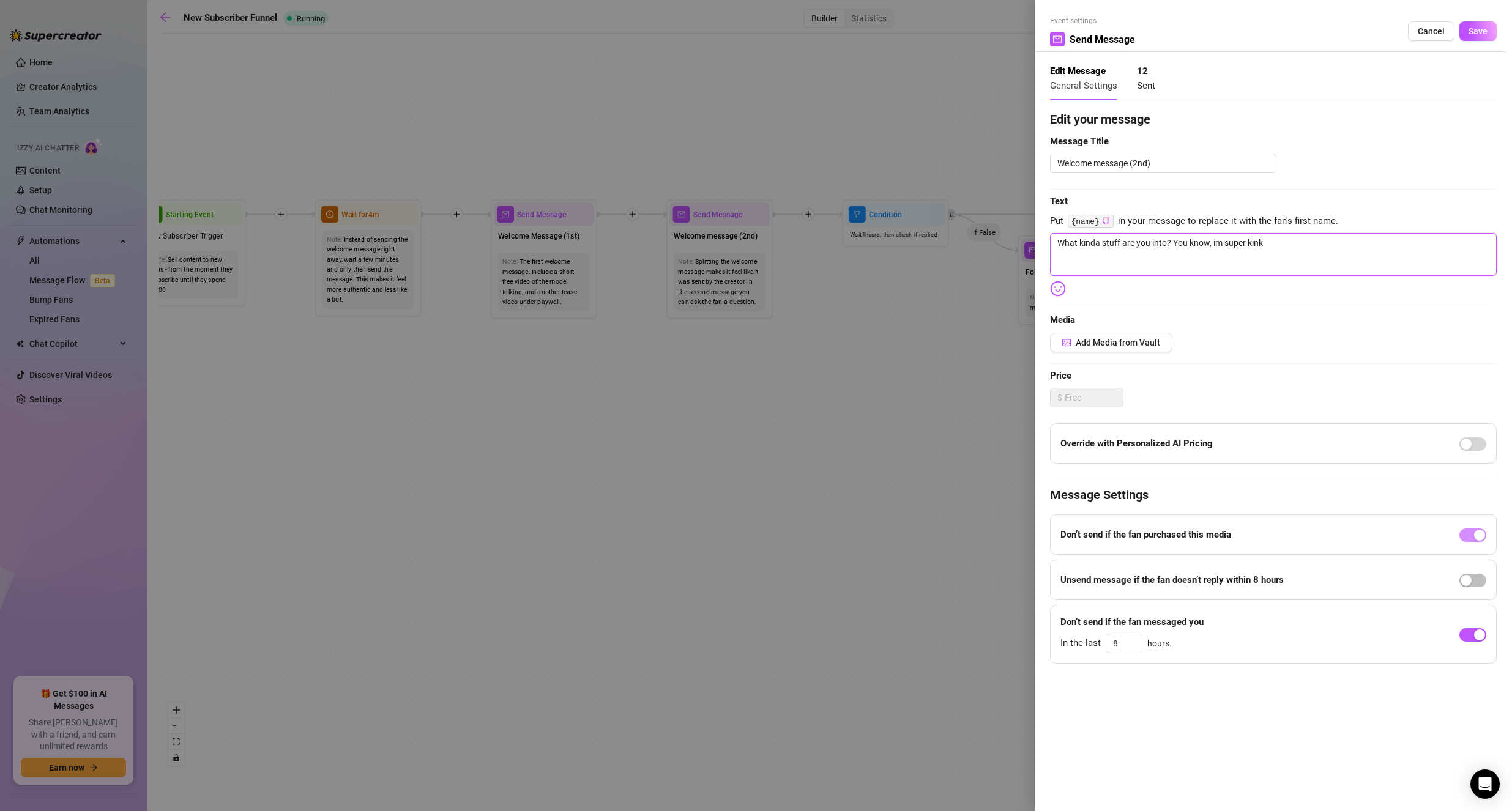
type textarea "What kinda stuff are you into? You know, im super kinky"
type textarea "What kinda stuff are you into? You know, im super kinky,"
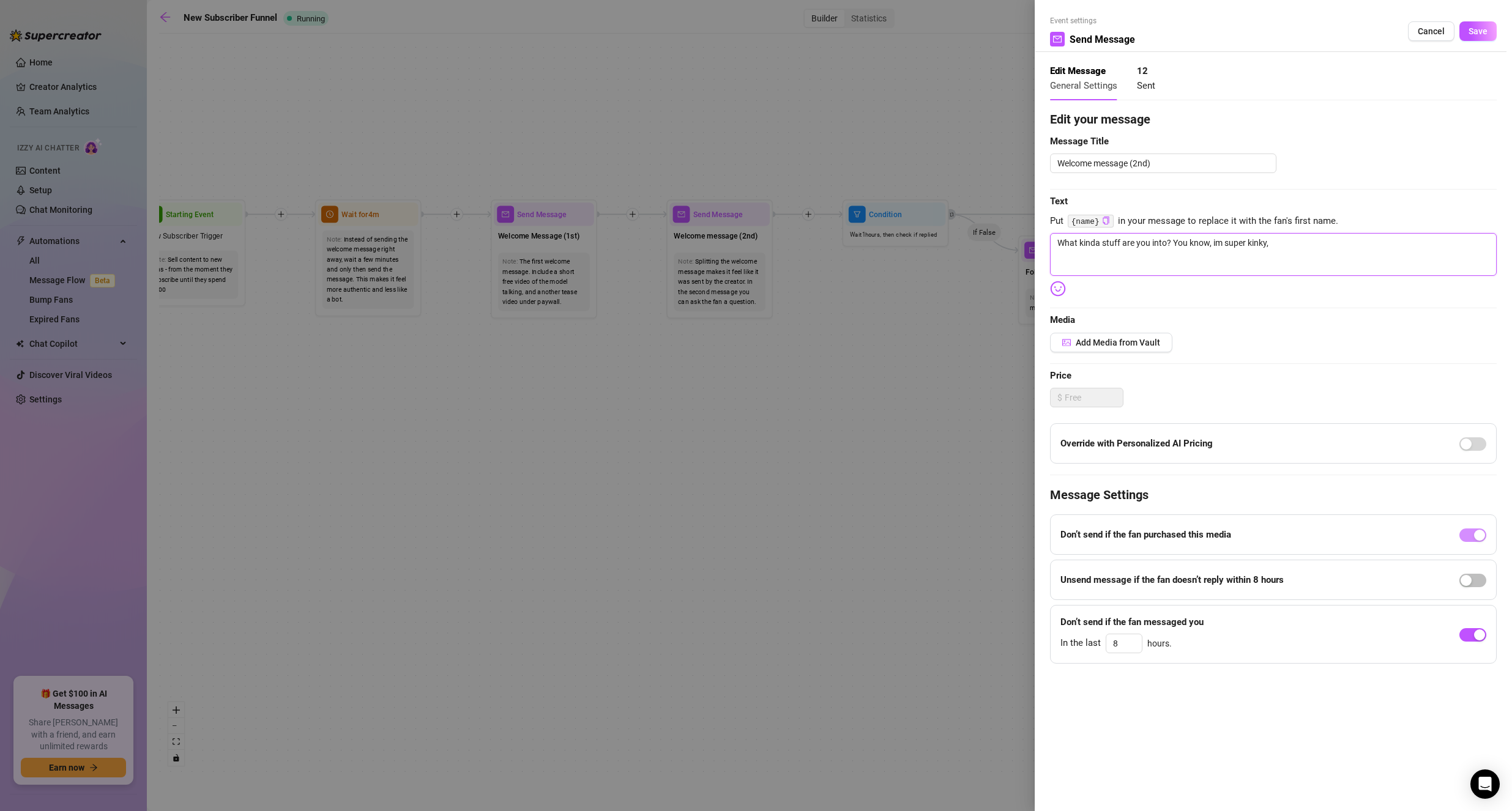
type textarea "What kinda stuff are you into? You know, im super kinky,"
type textarea "What kinda stuff are you into? You know, im super kinky, i"
type textarea "What kinda stuff are you into? You know, im super kinky, im"
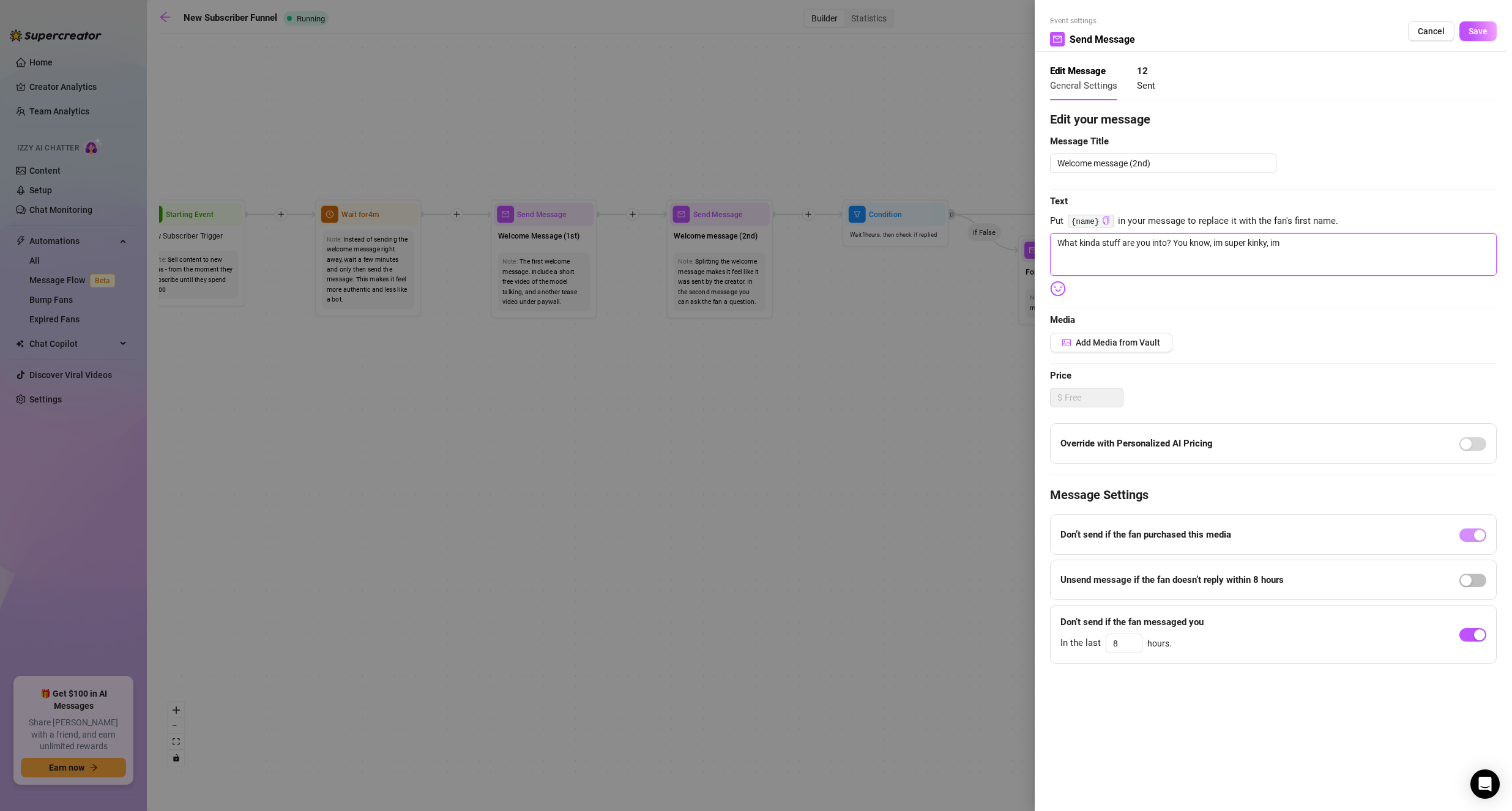
type textarea "What kinda stuff are you into? You know, im super kinky, im"
type textarea "What kinda stuff are you into? You know, im super kinky, im s"
type textarea "What kinda stuff are you into? You know, im super kinky, im su"
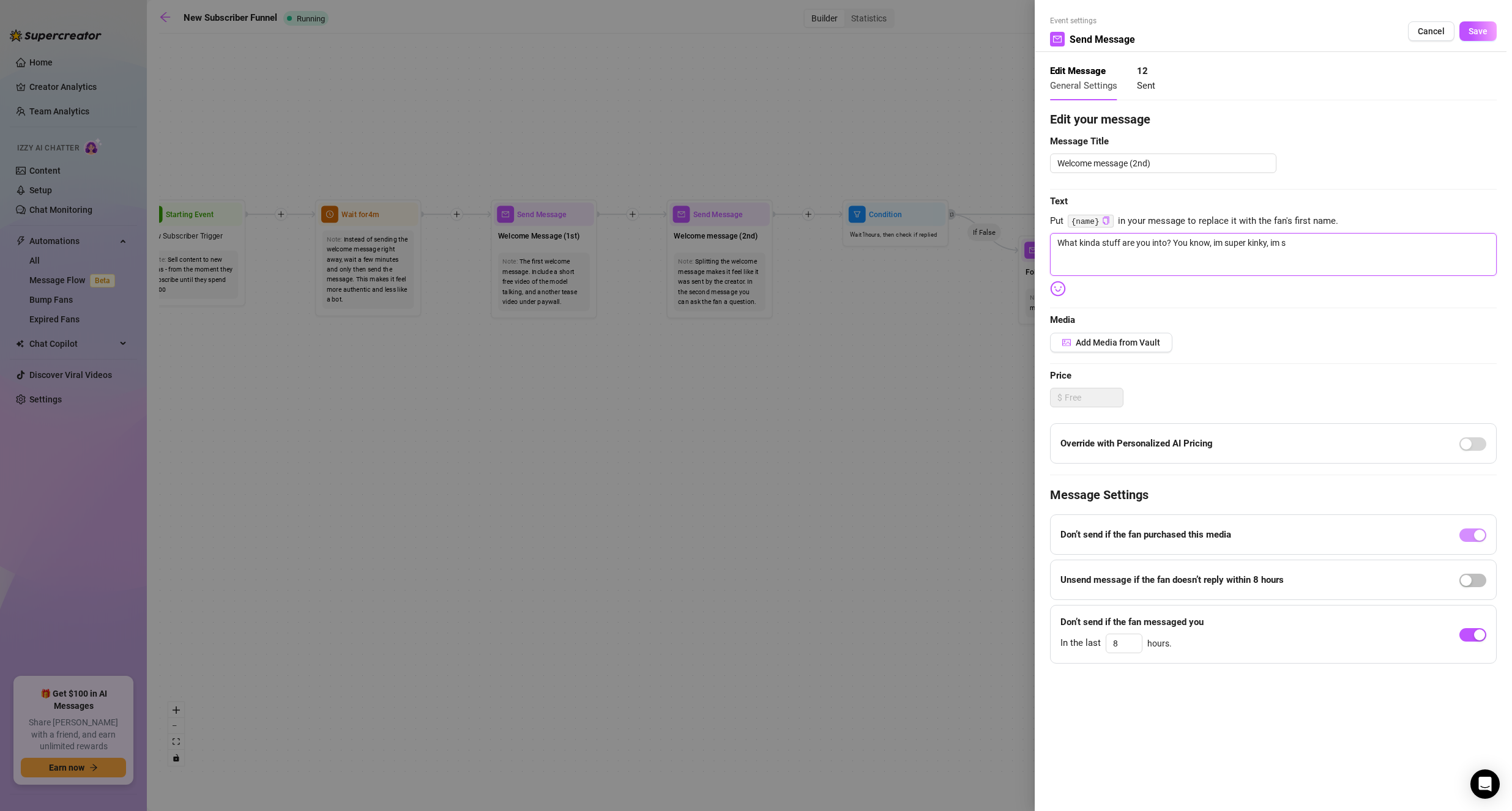
type textarea "What kinda stuff are you into? You know, im super kinky, im su"
type textarea "What kinda stuff are you into? You know, im super kinky, im sur"
type textarea "What kinda stuff are you into? You know, im super kinky, im sure"
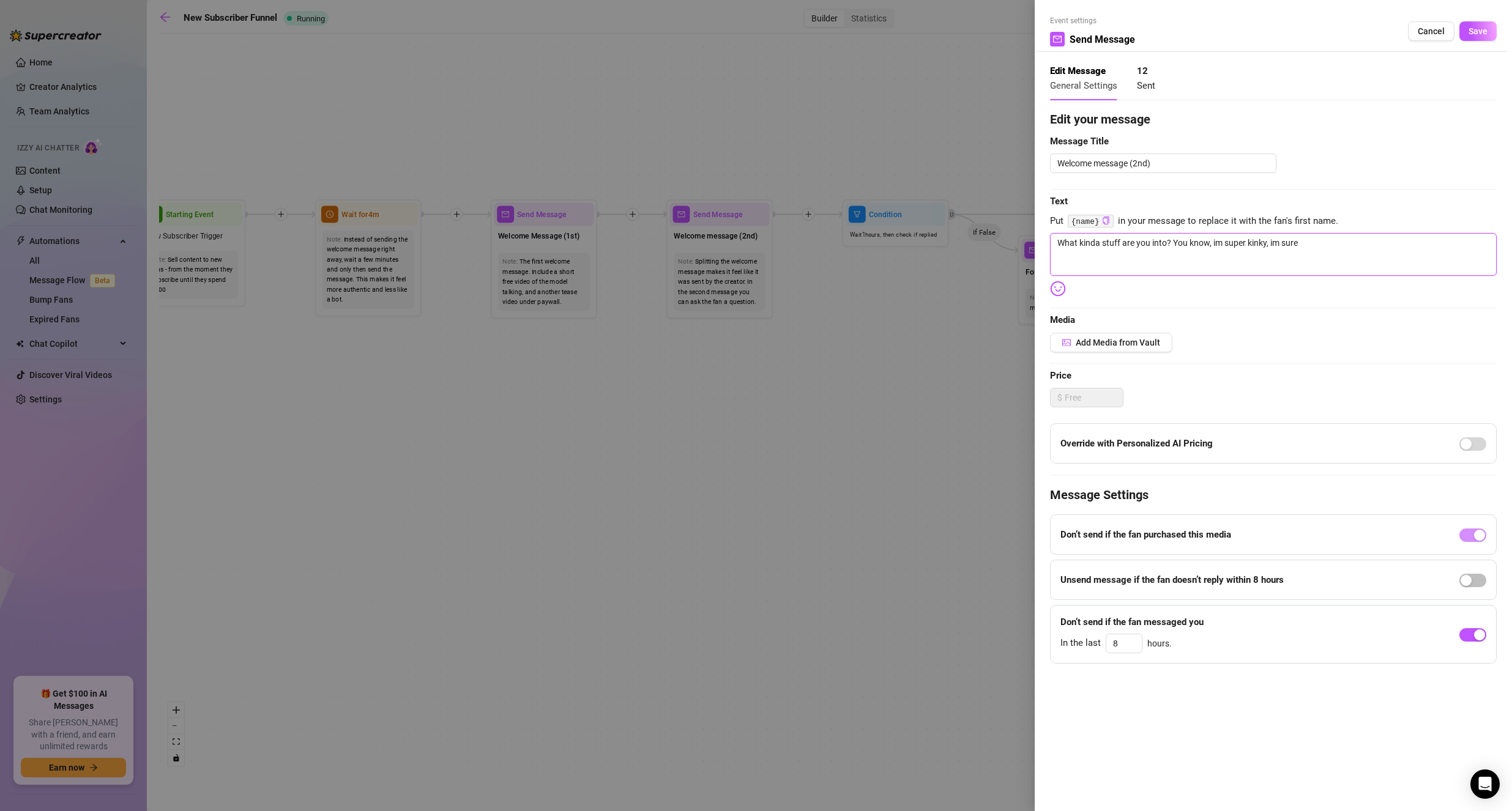
type textarea "What kinda stuff are you into? You know, im super kinky, im sure"
type textarea "What kinda stuff are you into? You know, im super kinky, im sure w"
type textarea "What kinda stuff are you into? You know, im super kinky, im sure we"
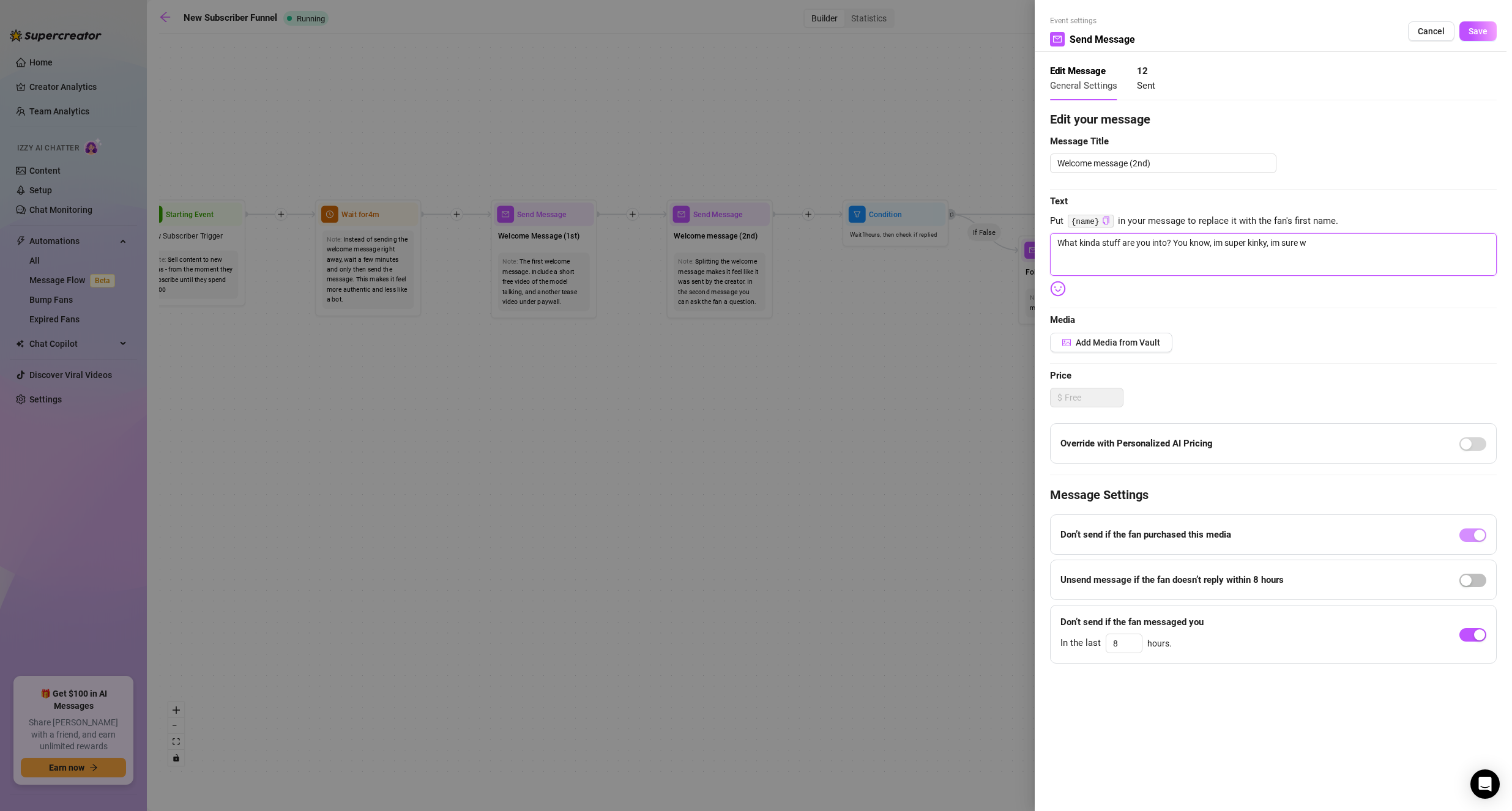
type textarea "What kinda stuff are you into? You know, im super kinky, im sure we"
type textarea "What kinda stuff are you into? You know, im super kinky, im sure we c"
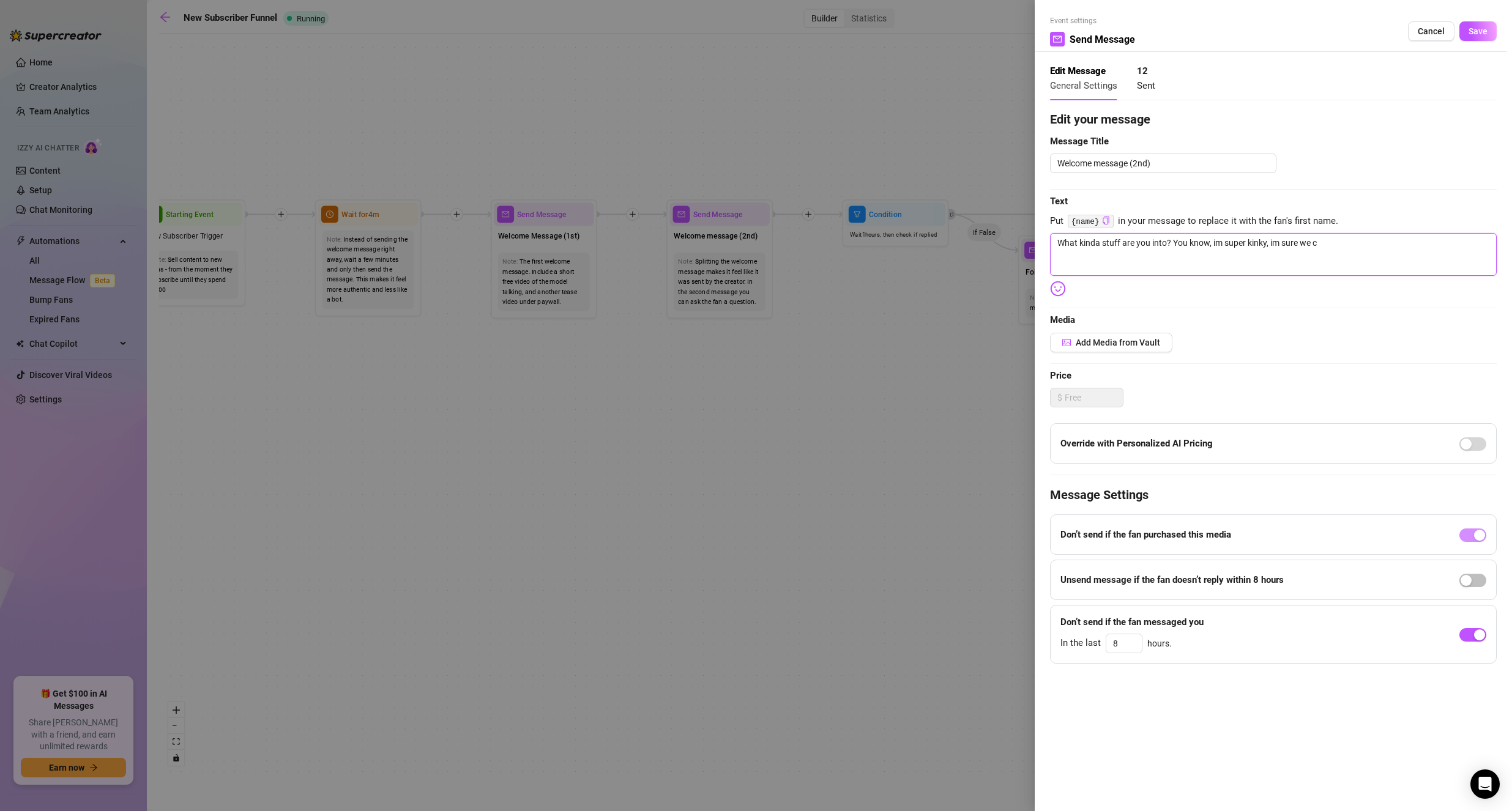
type textarea "What kinda stuff are you into? You know, im super kinky, im sure we ca"
type textarea "What kinda stuff are you into? You know, im super kinky, im sure we can"
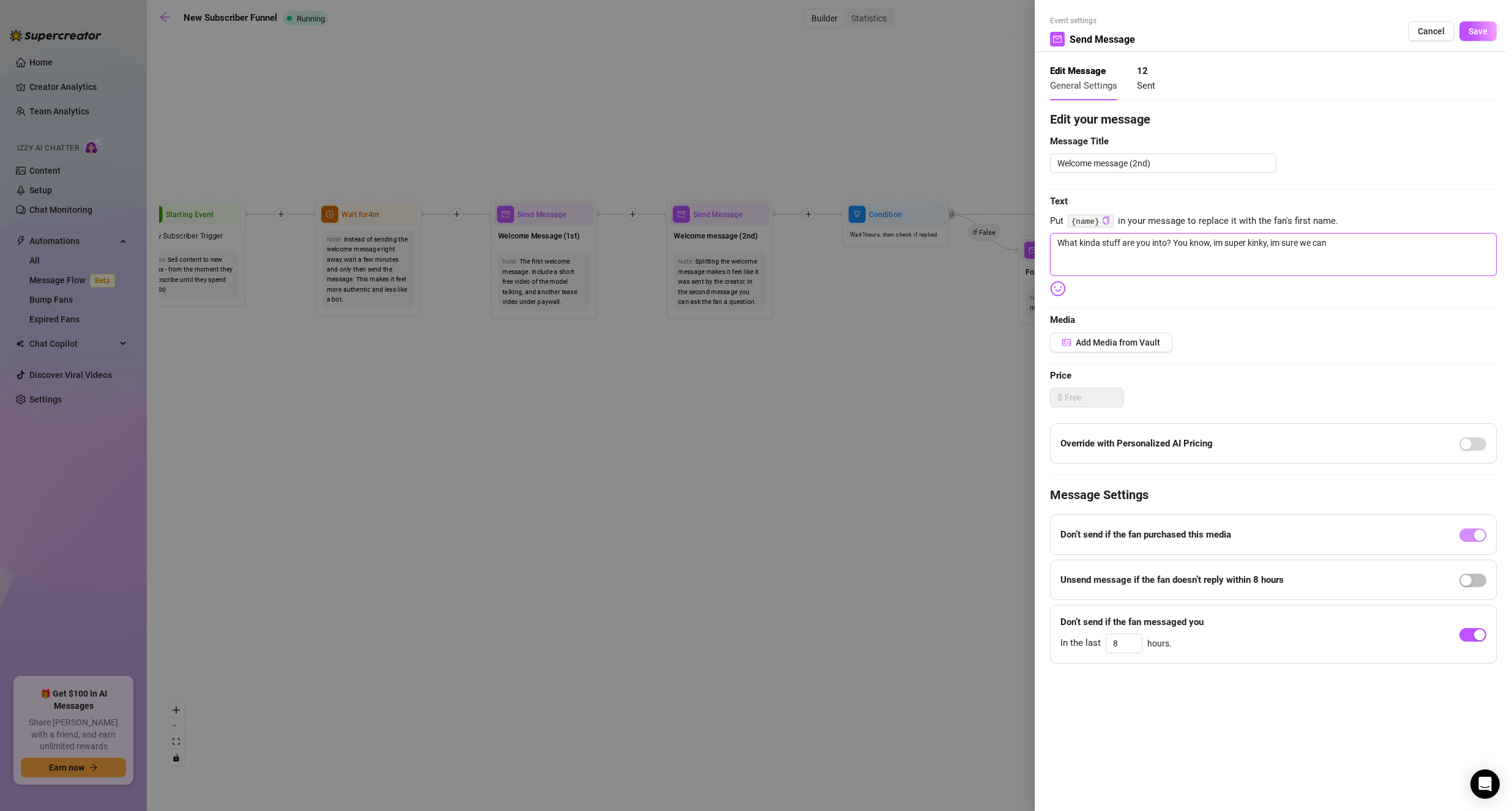
type textarea "What kinda stuff are you into? You know, im super kinky, im sure we can"
type textarea "What kinda stuff are you into? You know, im super kinky, im sure we ca"
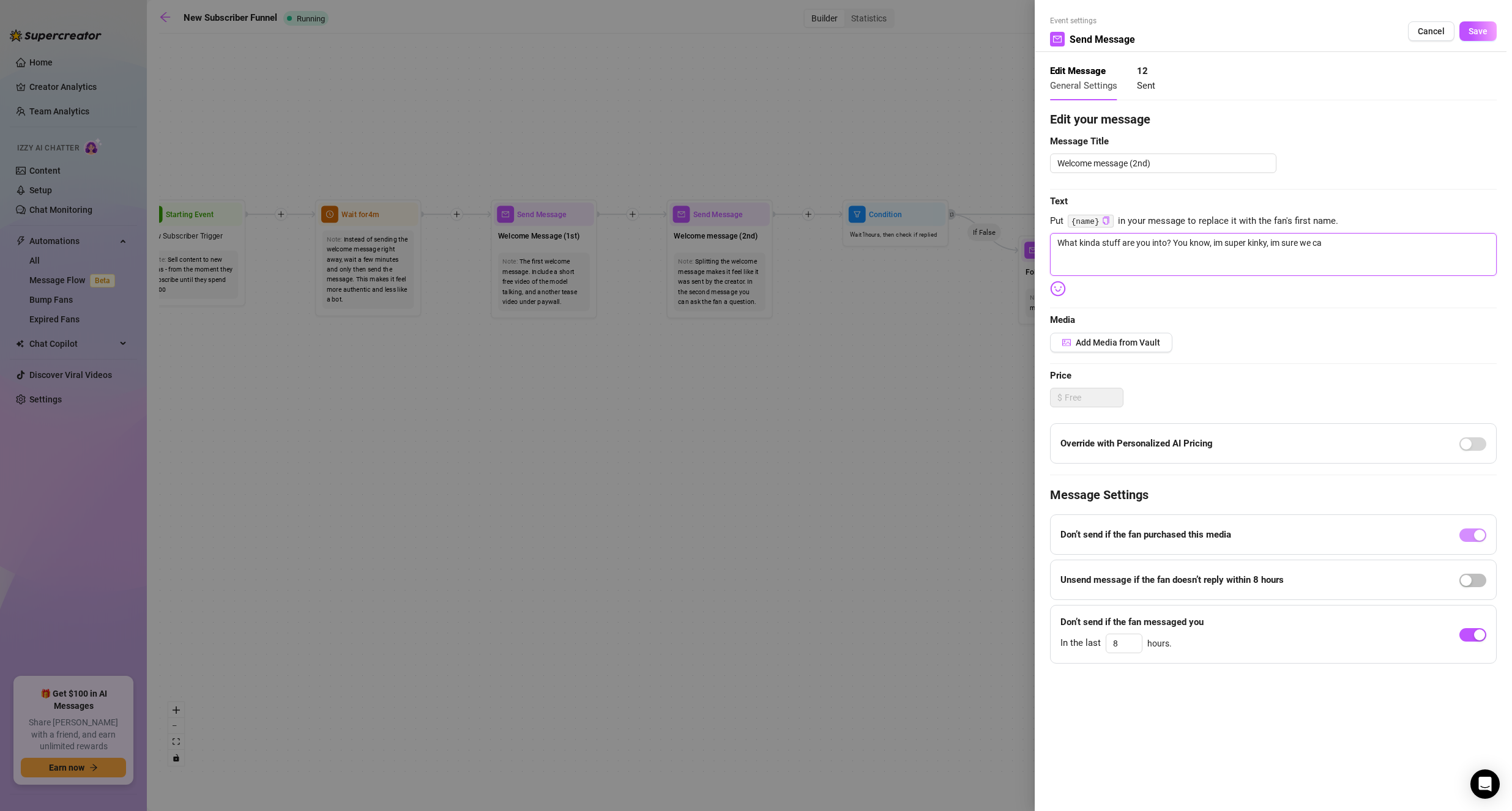
type textarea "What kinda stuff are you into? You know, im super kinky, im sure we c"
type textarea "What kinda stuff are you into? You know, im super kinky, im sure we"
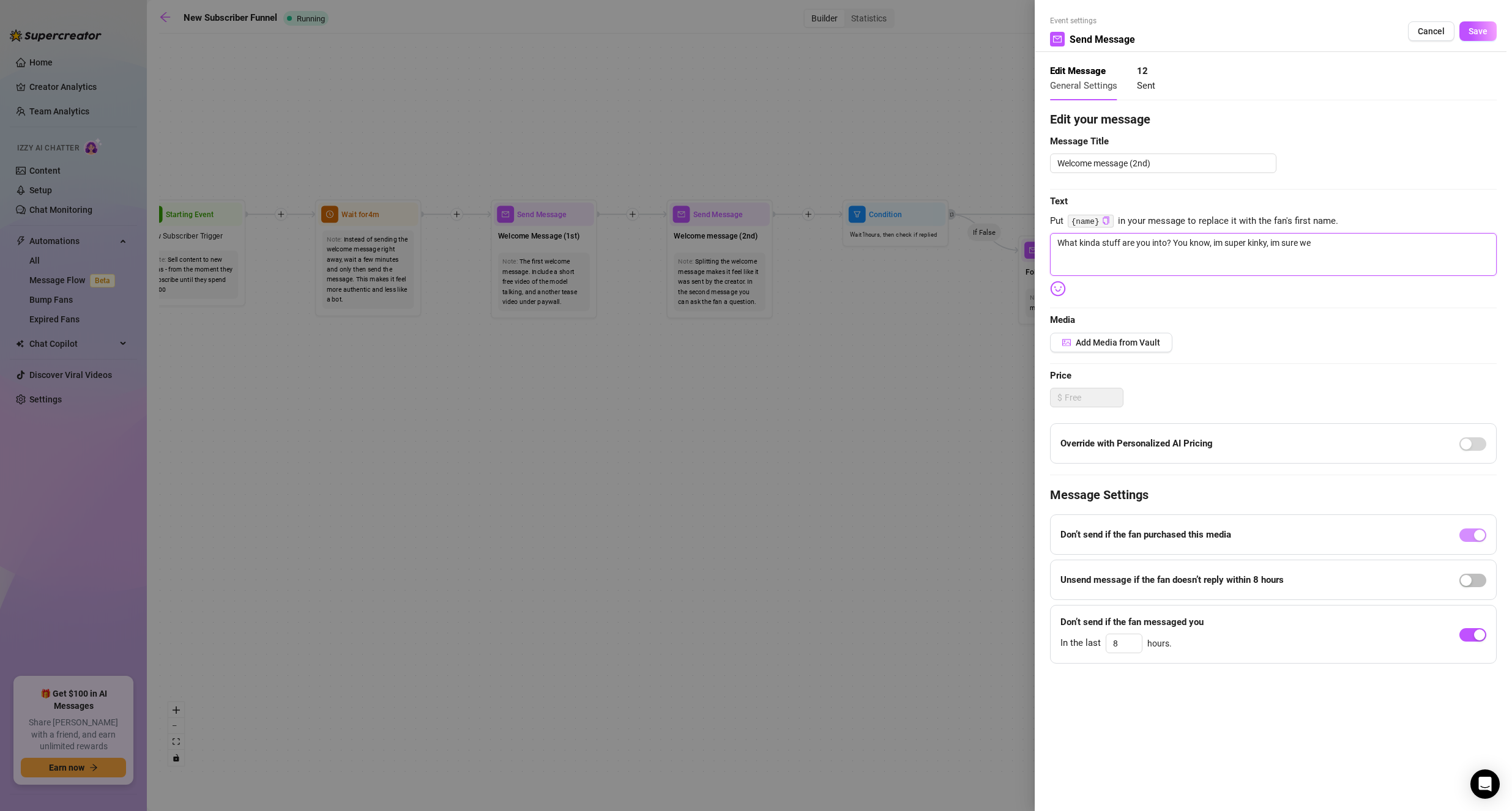
type textarea "What kinda stuff are you into? You know, im super kinky, im sure we"
type textarea "What kinda stuff are you into? You know, im super kinky, im sure w"
type textarea "What kinda stuff are you into? You know, im super kinky, im sure"
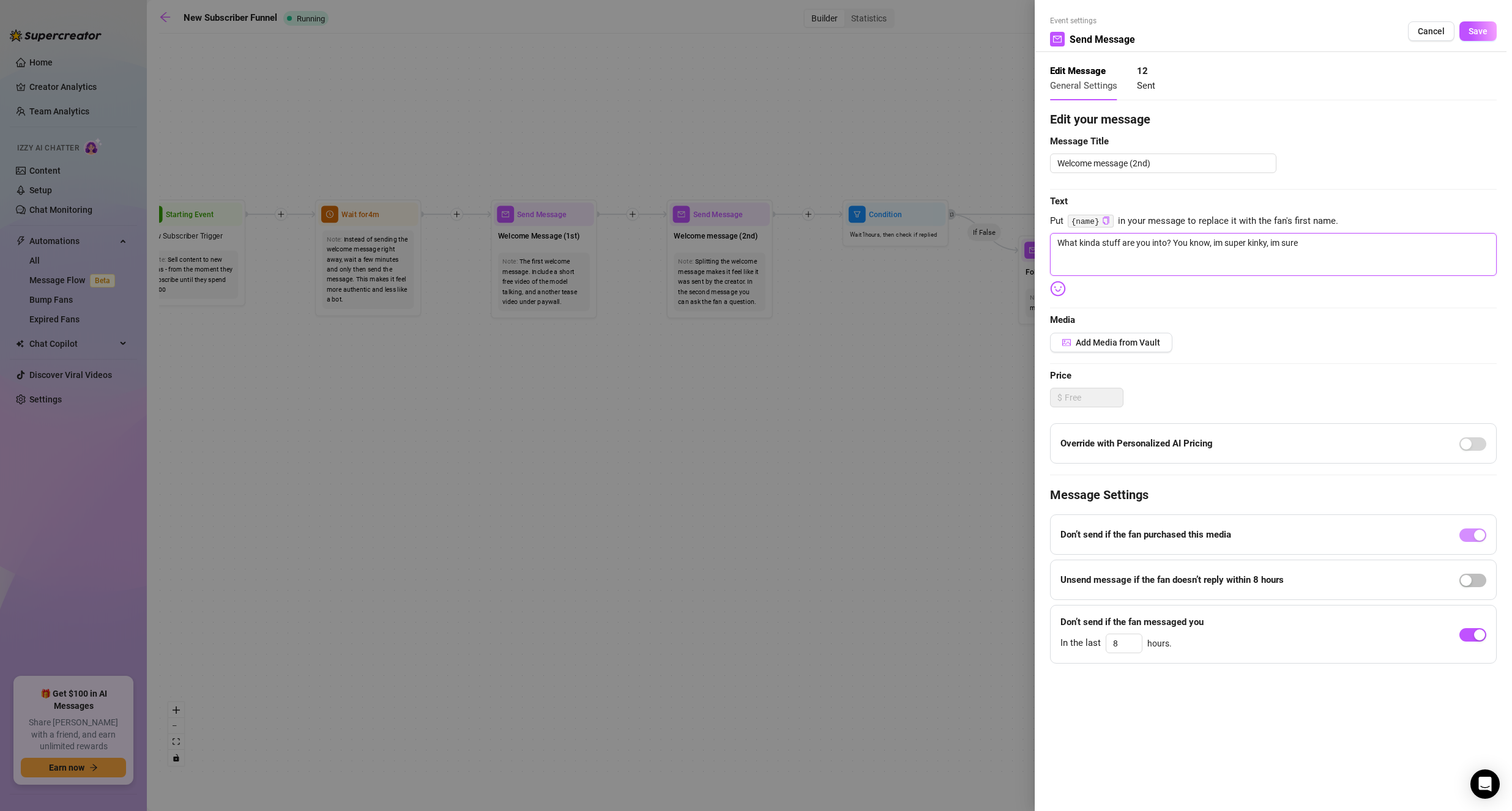
type textarea "What kinda stuff are you into? You know, im super kinky, im sure"
type textarea "What kinda stuff are you into? You know, im super kinky, im sur"
type textarea "What kinda stuff are you into? You know, im super kinky, im su"
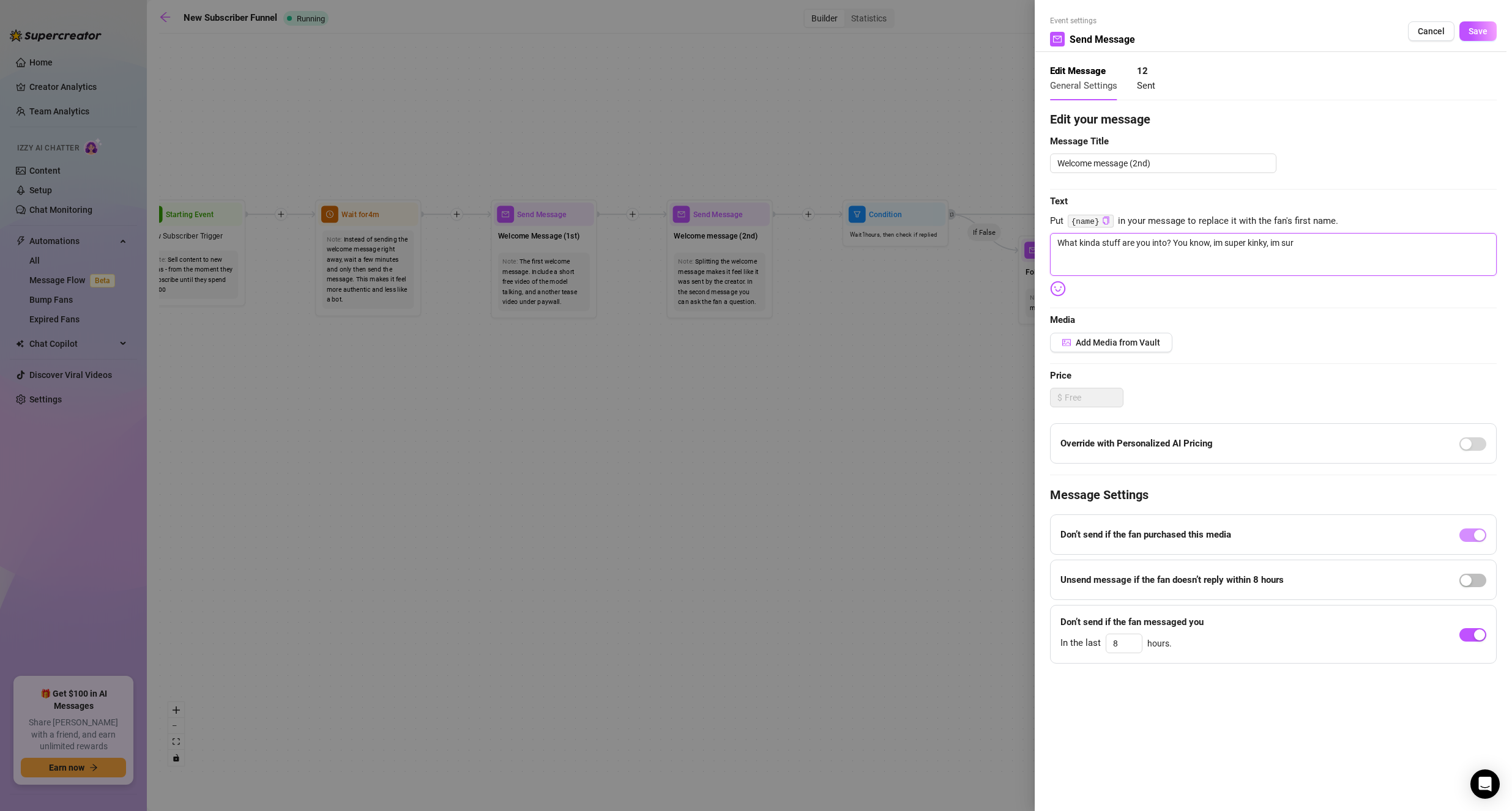
type textarea "What kinda stuff are you into? You know, im super kinky, im su"
type textarea "What kinda stuff are you into? You know, im super kinky, im s"
type textarea "What kinda stuff are you into? You know, im super kinky, im"
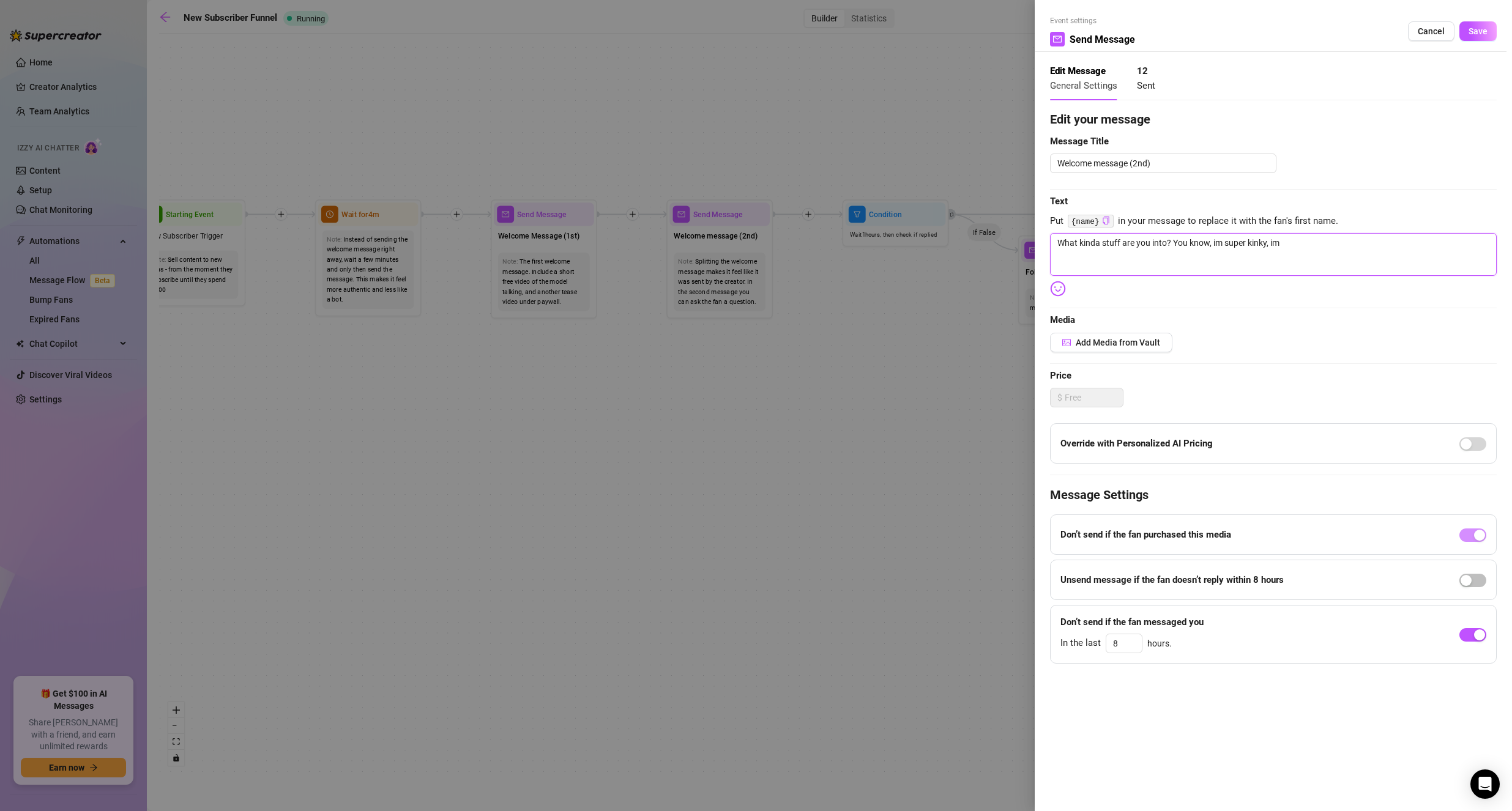
type textarea "What kinda stuff are you into? You know, im super kinky, im"
type textarea "What kinda stuff are you into? You know, im super kinky, i"
type textarea "What kinda stuff are you into? You know, im super kinky,"
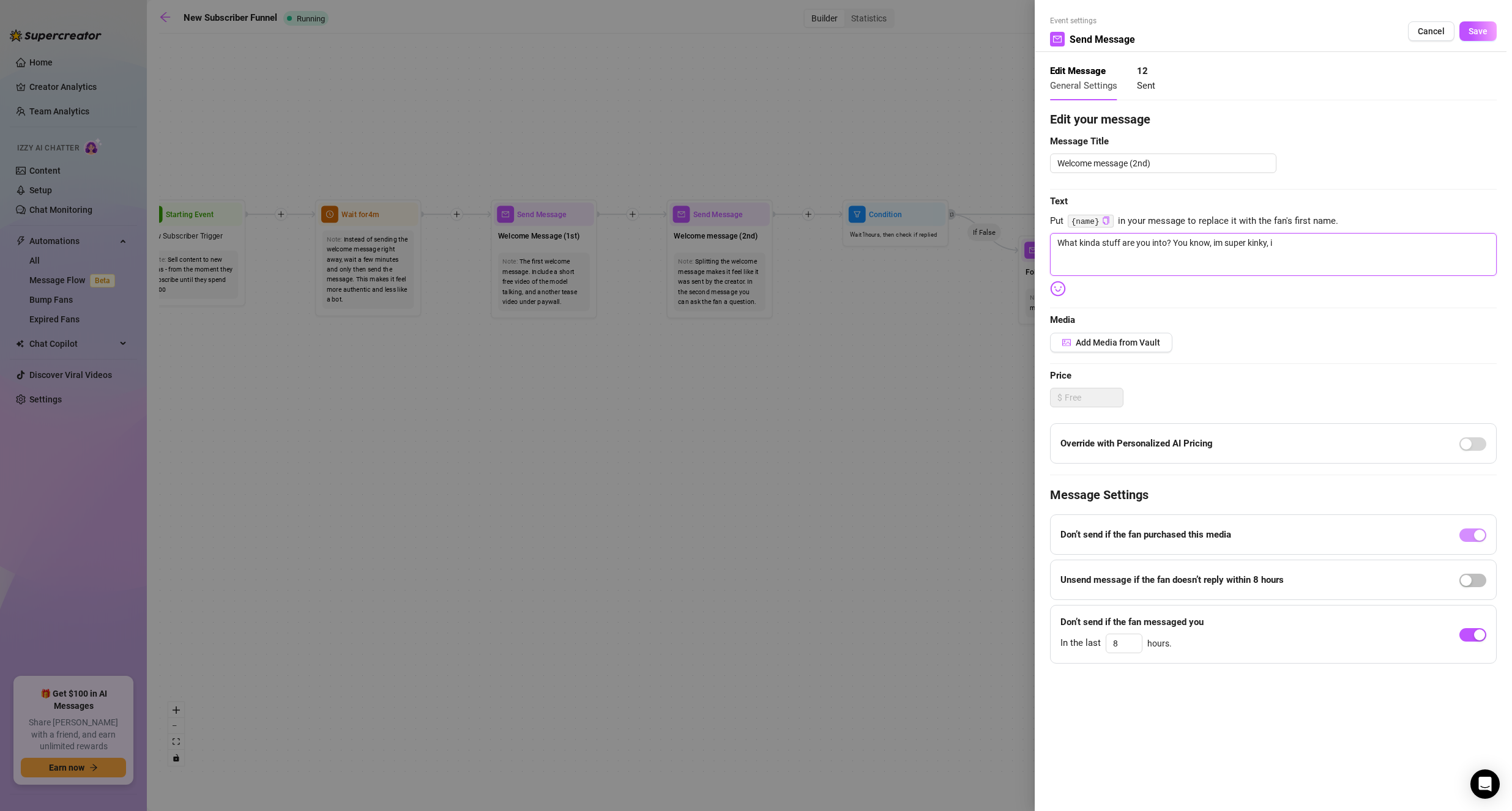
type textarea "What kinda stuff are you into? You know, im super kinky,"
click at [1301, 245] on textarea "What kinda stuff are you into? You know, im super kinky, so i like love getttin…" at bounding box center [1273, 254] width 447 height 43
click at [1222, 241] on textarea "What kinda stuff are you into? You know, im super kinky, so i love gettting to …" at bounding box center [1273, 254] width 447 height 43
click at [1215, 241] on textarea "What kinda stuff are you into? You know, im like super kinky, so i love getttin…" at bounding box center [1273, 254] width 447 height 43
click at [1442, 238] on textarea "What kinda stuff are you into? You know, I'm like super kinky, so i love gettti…" at bounding box center [1273, 254] width 447 height 43
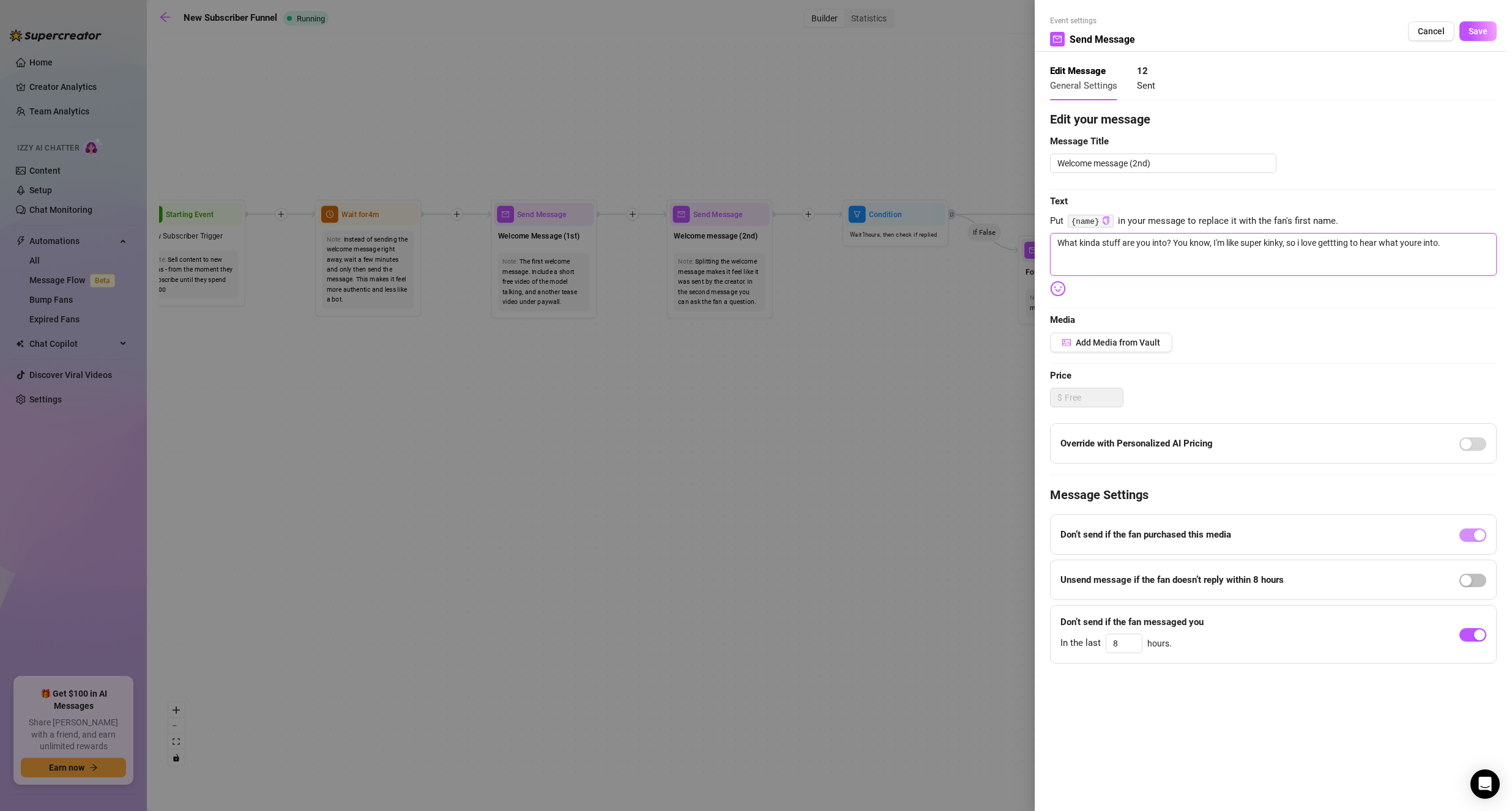
click at [1414, 239] on textarea "What kinda stuff are you into? You know, I'm like super kinky, so i love gettti…" at bounding box center [1273, 254] width 447 height 43
click at [1301, 245] on textarea "What kinda stuff are you into? You know, I'm like super kinky, so i love gettti…" at bounding box center [1273, 254] width 447 height 43
click at [1338, 243] on textarea "What kinda stuff are you into? You know, I'm like super kinky, so id love gettt…" at bounding box center [1273, 254] width 447 height 43
click at [1353, 240] on textarea "What kinda stuff are you into? You know, I'm like super kinky, so id love gettt…" at bounding box center [1273, 254] width 447 height 43
click at [1335, 243] on textarea "What kinda stuff are you into? You know, I'm like super kinky, so id love to he…" at bounding box center [1273, 254] width 447 height 43
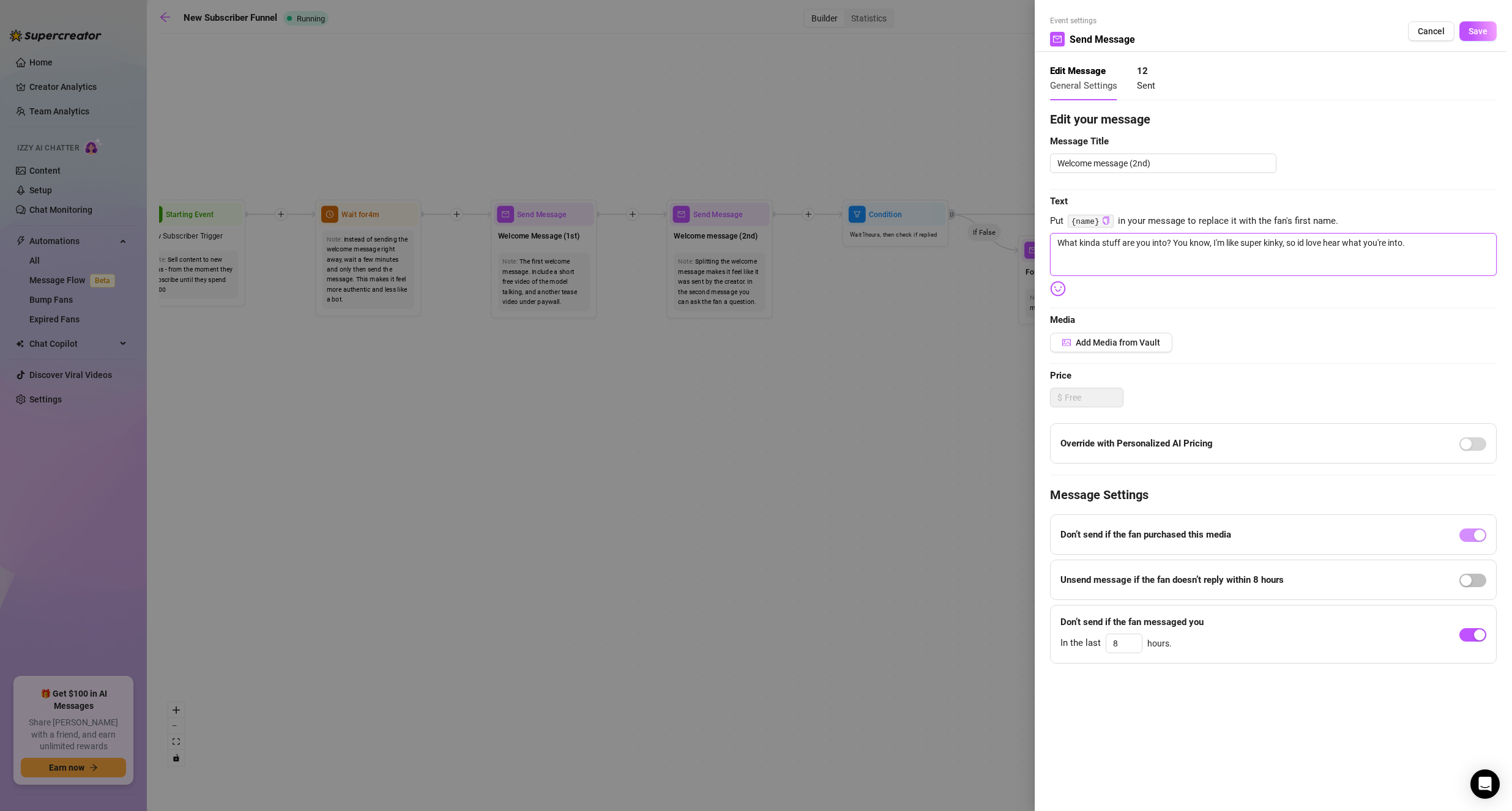
click at [1345, 242] on textarea "What kinda stuff are you into? You know, I'm like super kinky, so id love hear …" at bounding box center [1273, 254] width 447 height 43
click at [1301, 247] on textarea "What kinda stuff are you into? You know, I'm like super kinky, so id love heari…" at bounding box center [1273, 254] width 447 height 43
click at [1457, 262] on textarea "What kinda stuff are you into? You know, I'm like super kinky, so i'd love hear…" at bounding box center [1273, 254] width 447 height 43
click at [1354, 240] on textarea "What kinda stuff are you into? You know, I'm like super kinky, so i'd love hear…" at bounding box center [1273, 254] width 447 height 43
click at [1471, 253] on textarea "What kinda stuff are you into? You know, I'm like super kinky, so i'd love to k…" at bounding box center [1273, 254] width 447 height 43
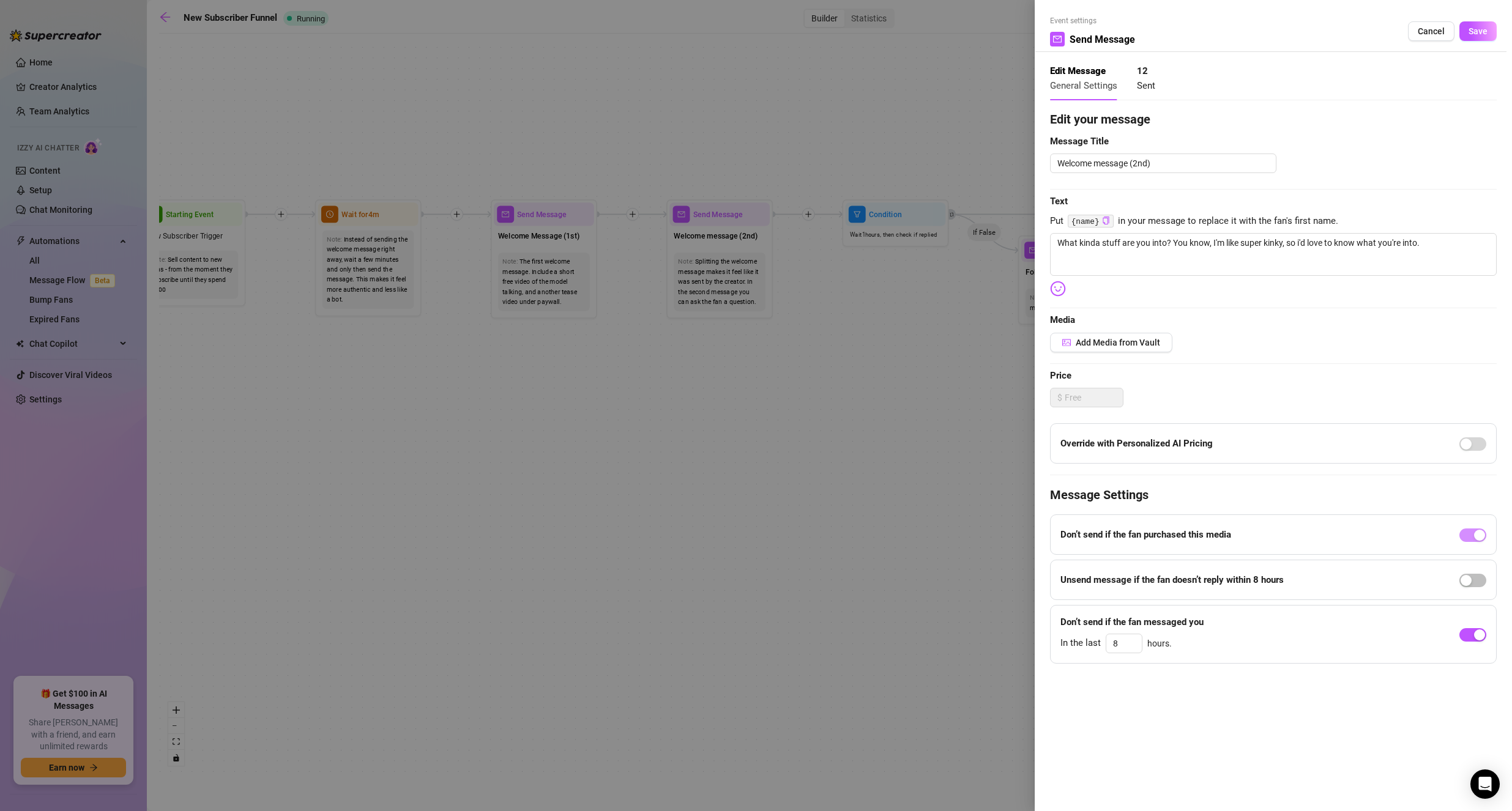
click at [1050, 295] on img at bounding box center [1058, 289] width 16 height 16
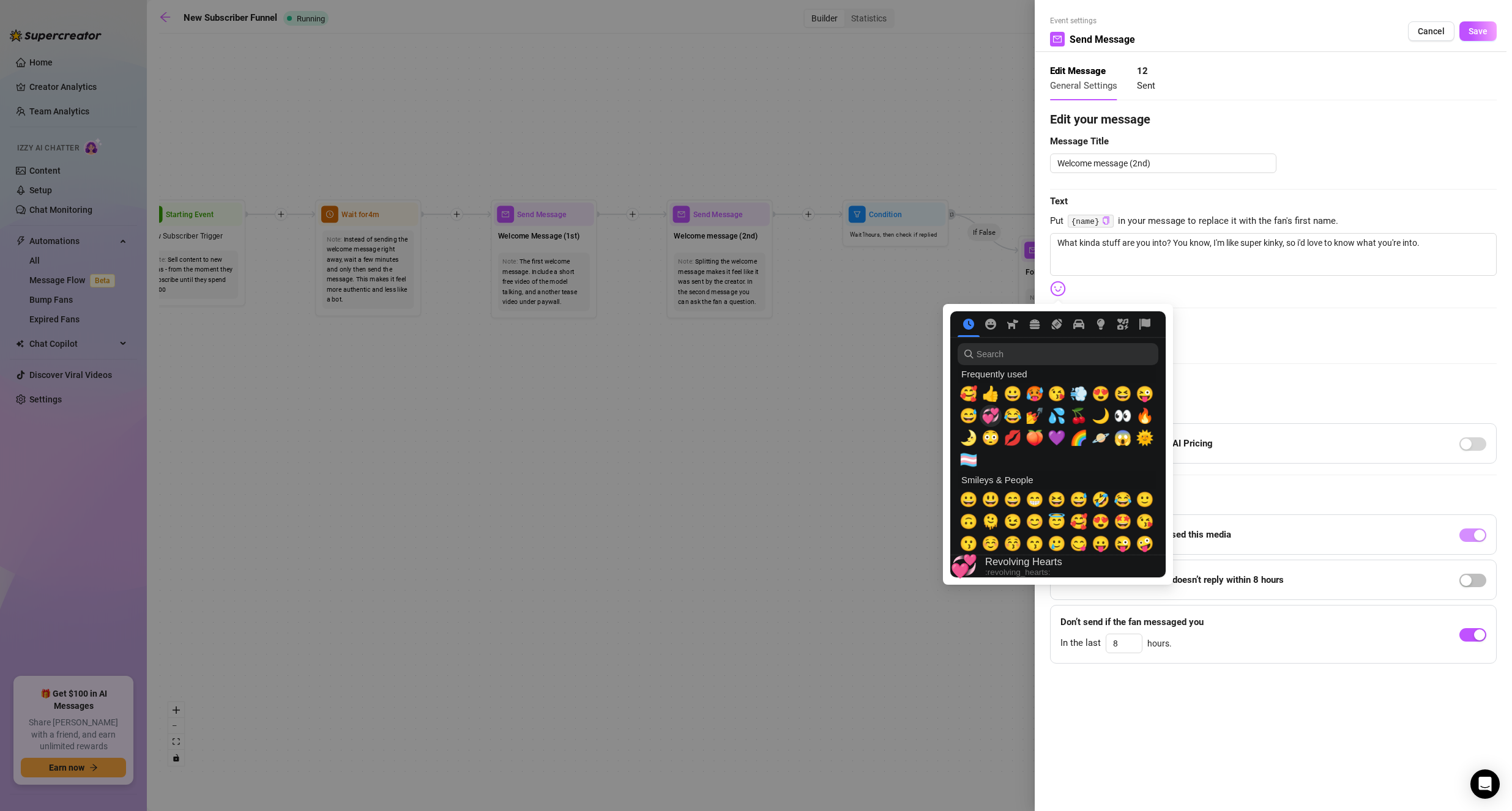
click at [987, 424] on span "💞" at bounding box center [990, 415] width 18 height 17
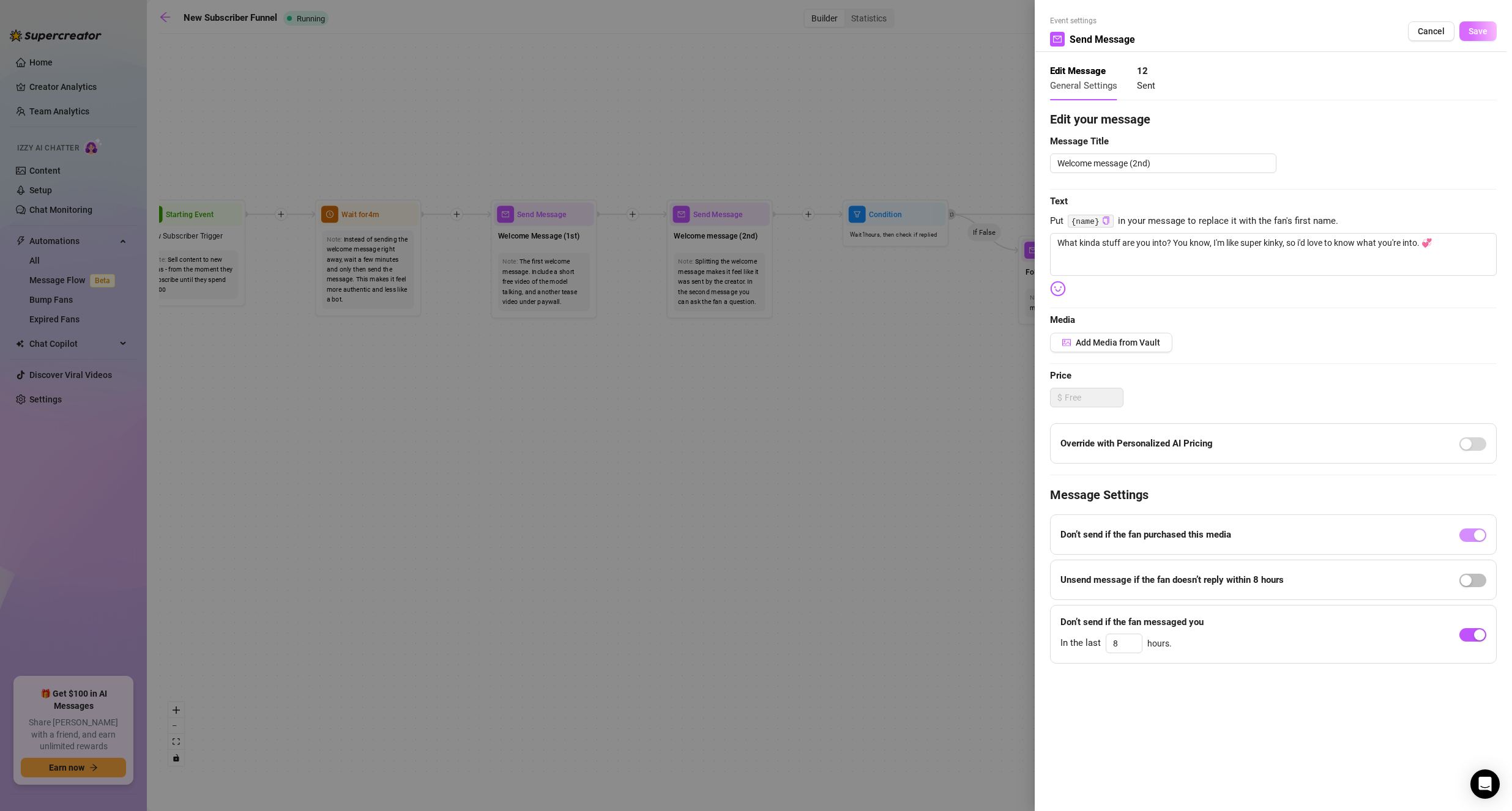
click at [1474, 37] on button "Save" at bounding box center [1478, 31] width 37 height 19
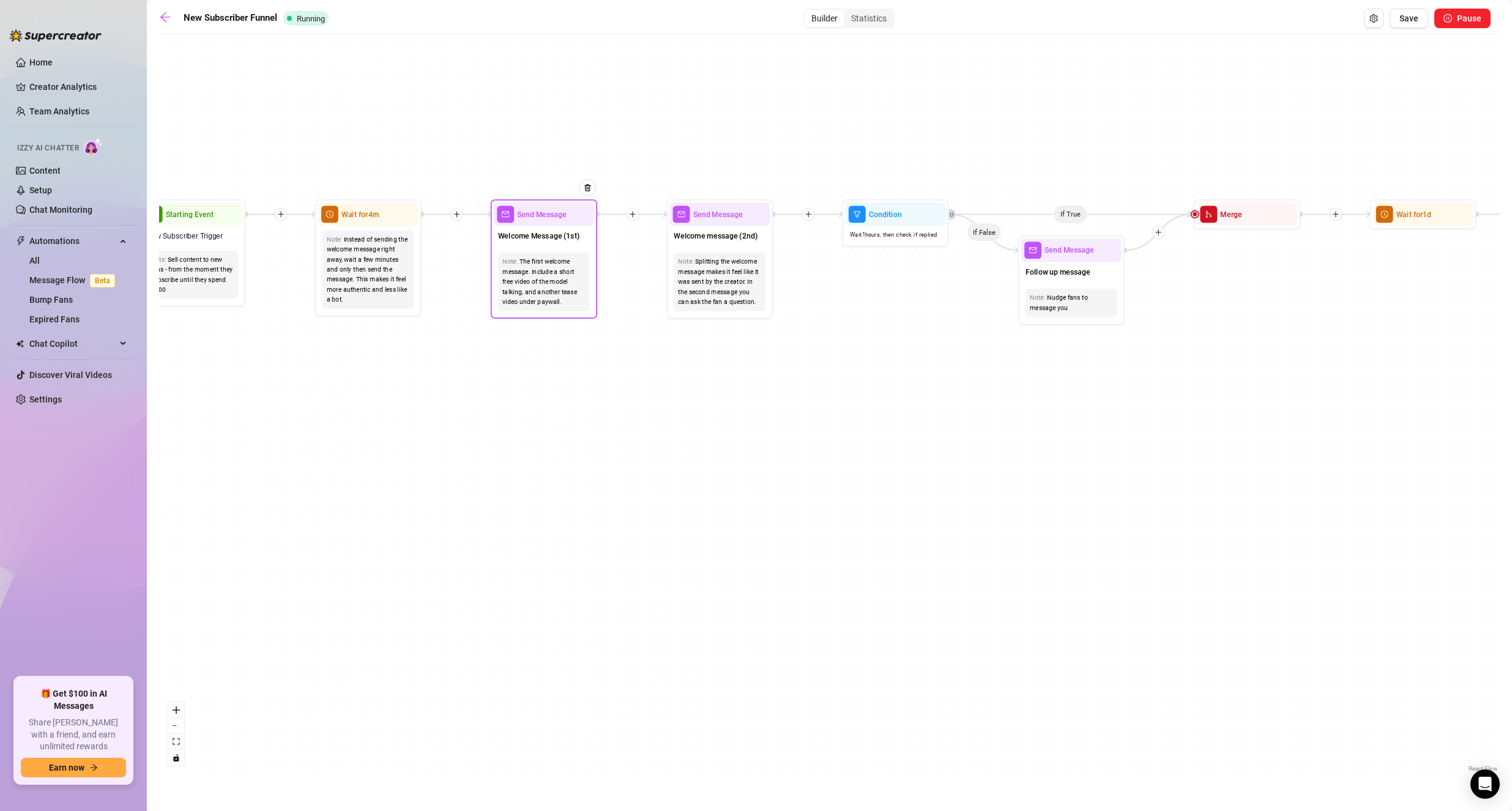
click at [534, 289] on div "The first welcome message. Include a short free video of the model talking, and…" at bounding box center [543, 282] width 84 height 50
click at [545, 245] on div "Welcome Message (1st)" at bounding box center [544, 237] width 101 height 23
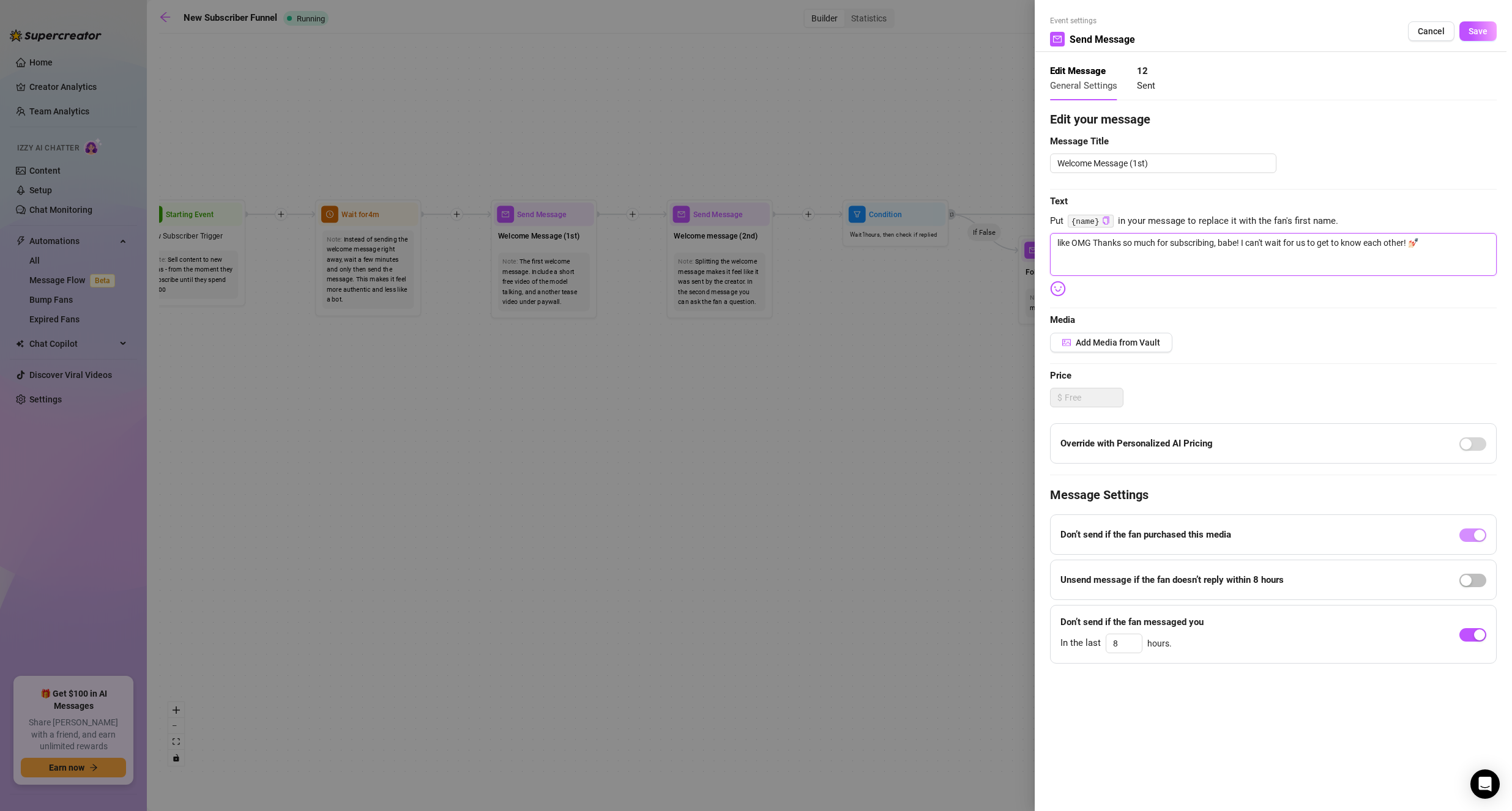
click at [1417, 253] on textarea "like OMG Thanks so much for subscribing, babe! I can't wait for us to get to kn…" at bounding box center [1273, 254] width 447 height 43
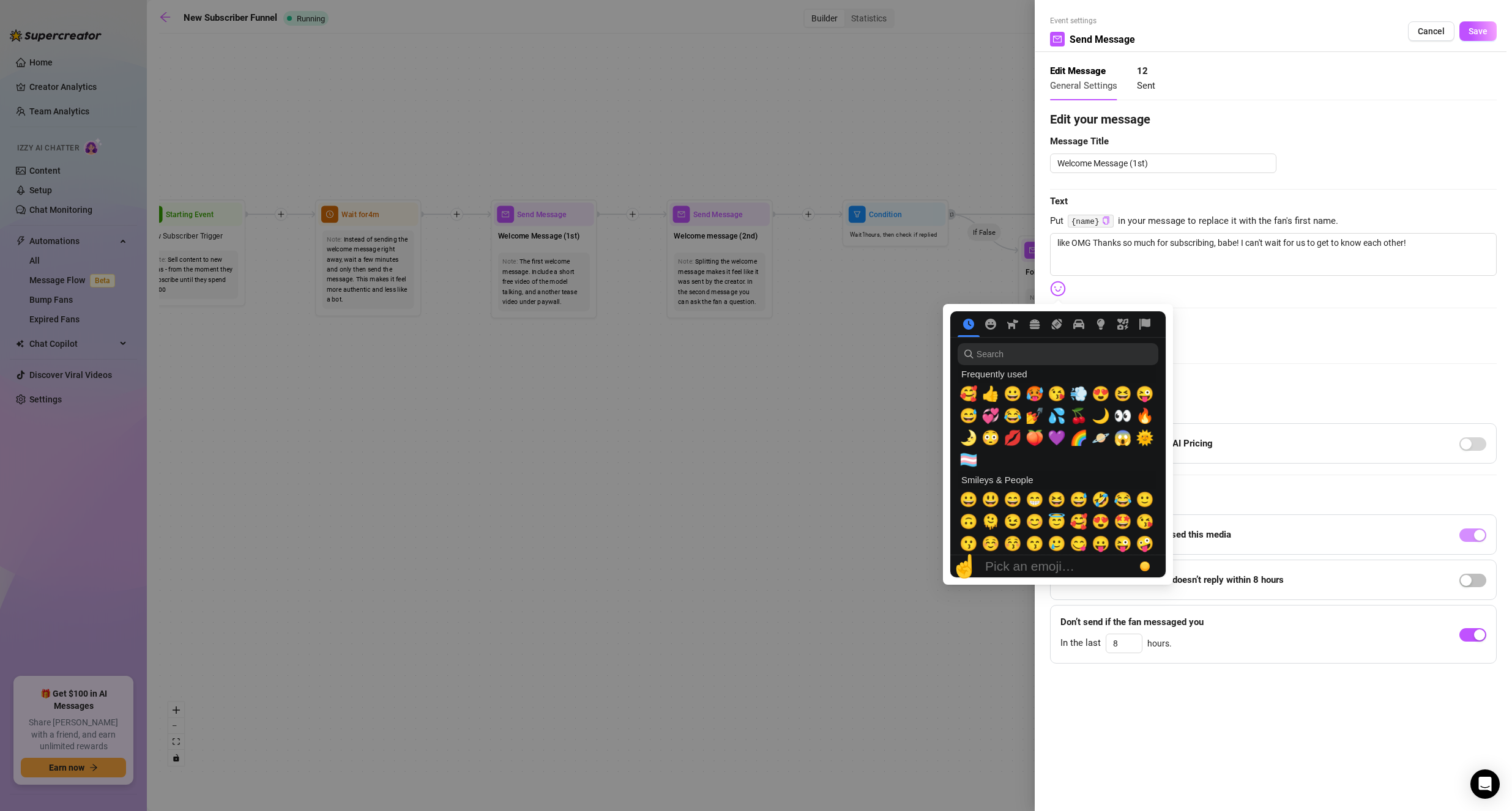
click at [1060, 285] on img at bounding box center [1058, 289] width 16 height 16
click at [970, 398] on span "🥰" at bounding box center [969, 393] width 18 height 17
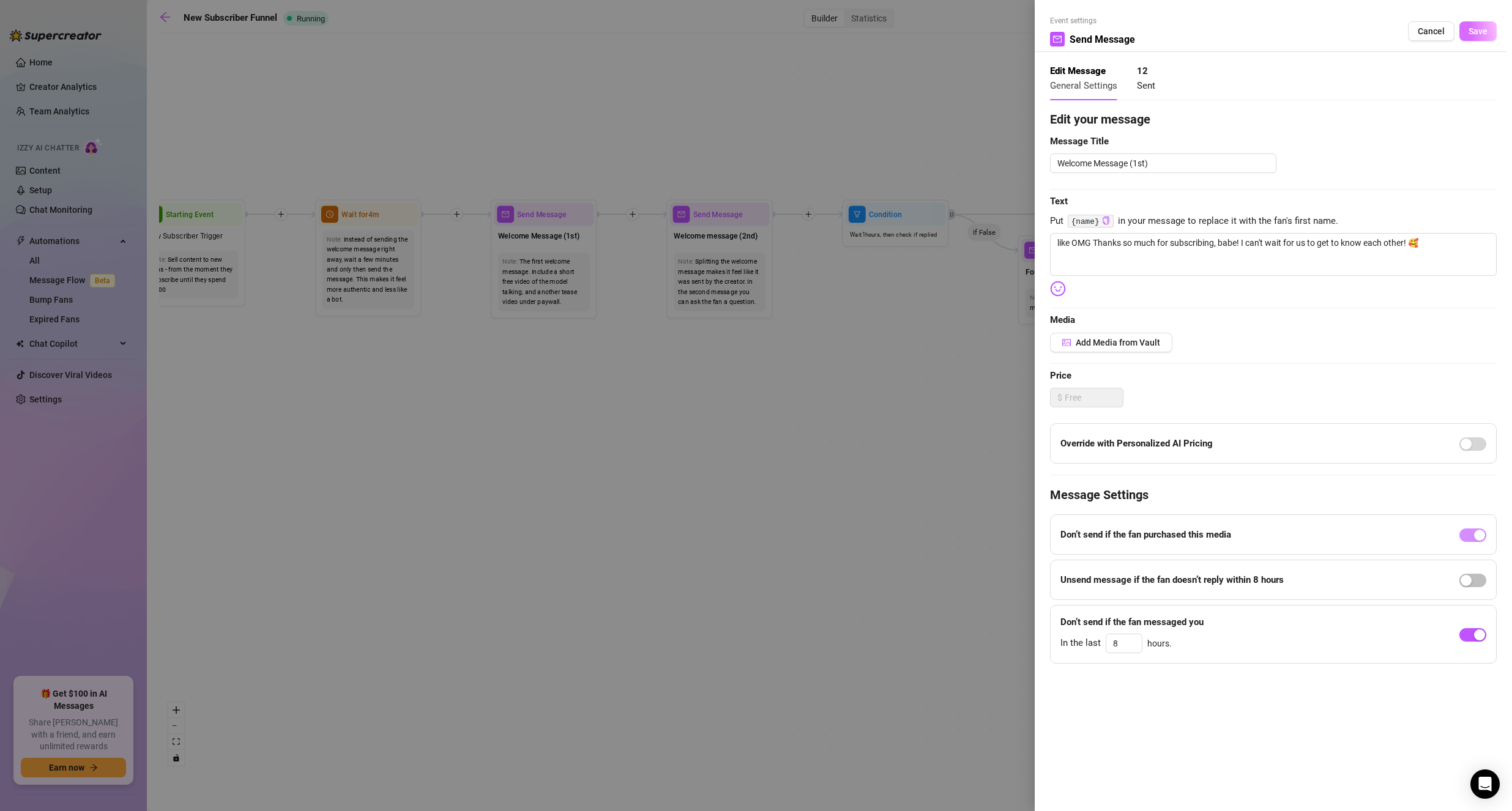
click at [1488, 33] on button "Save" at bounding box center [1478, 31] width 37 height 19
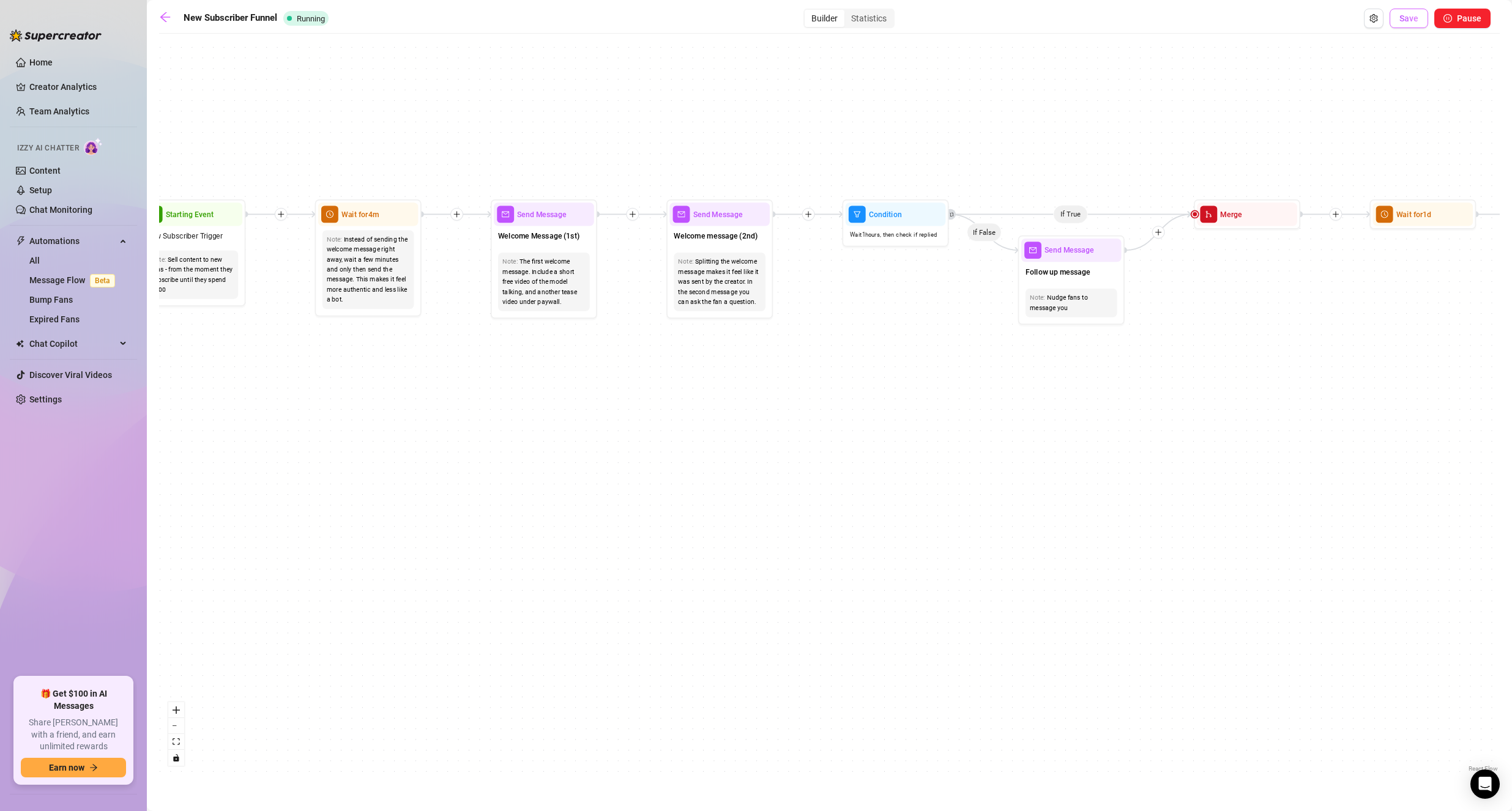
click at [1403, 23] on span "Save" at bounding box center [1409, 18] width 19 height 10
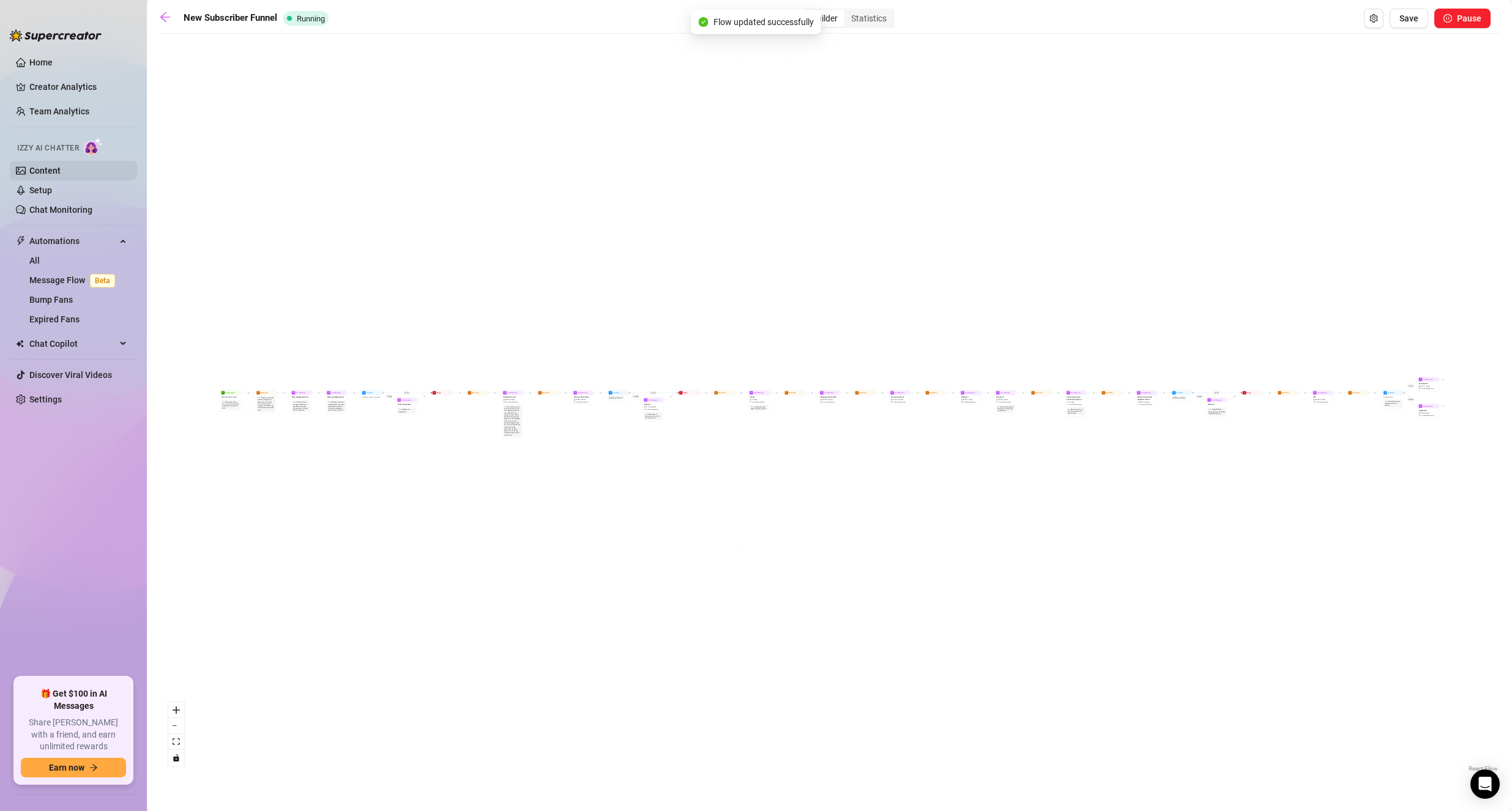
click at [61, 166] on link "Content" at bounding box center [45, 170] width 31 height 10
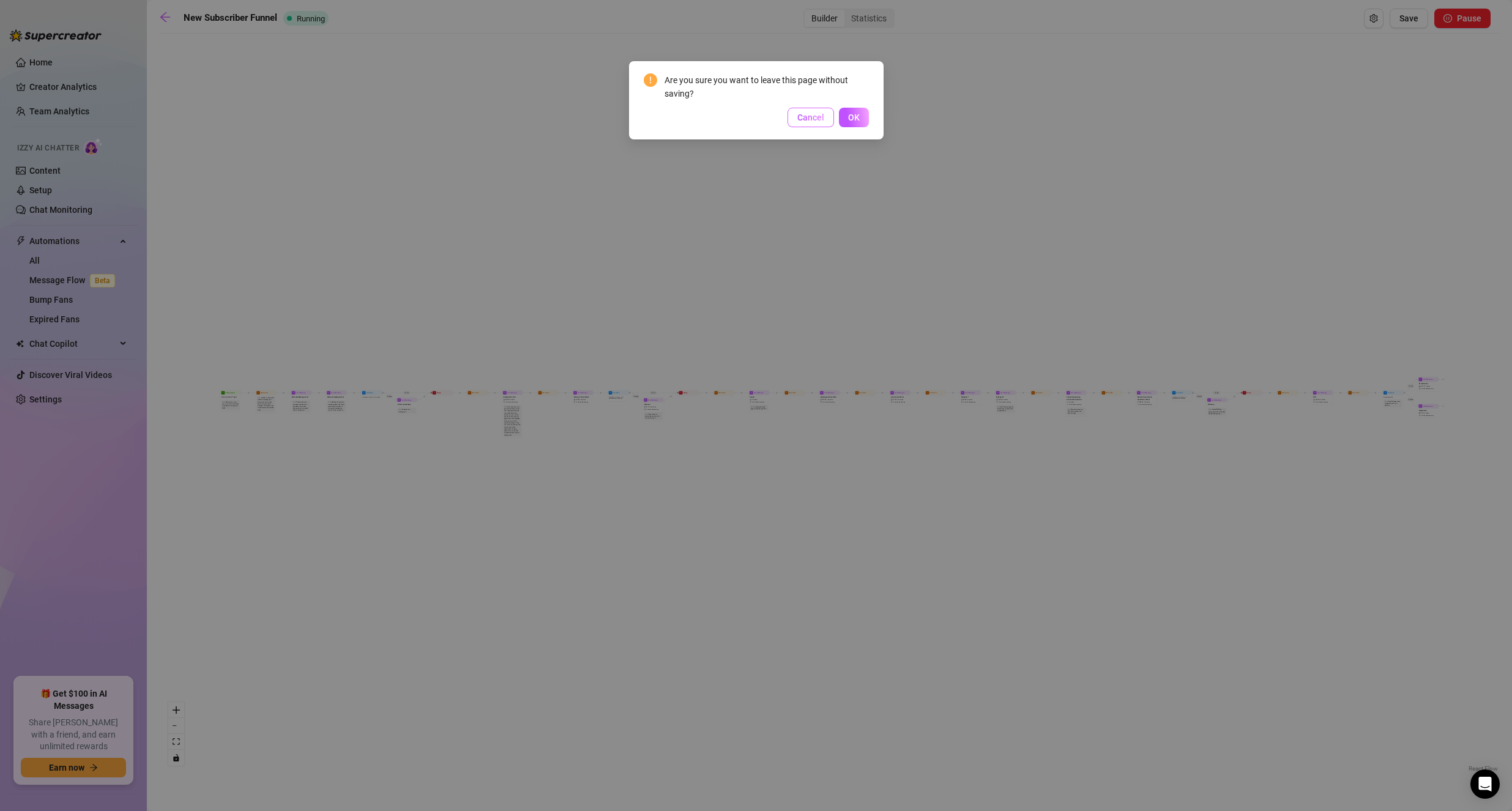
click at [813, 112] on span "Cancel" at bounding box center [810, 117] width 27 height 10
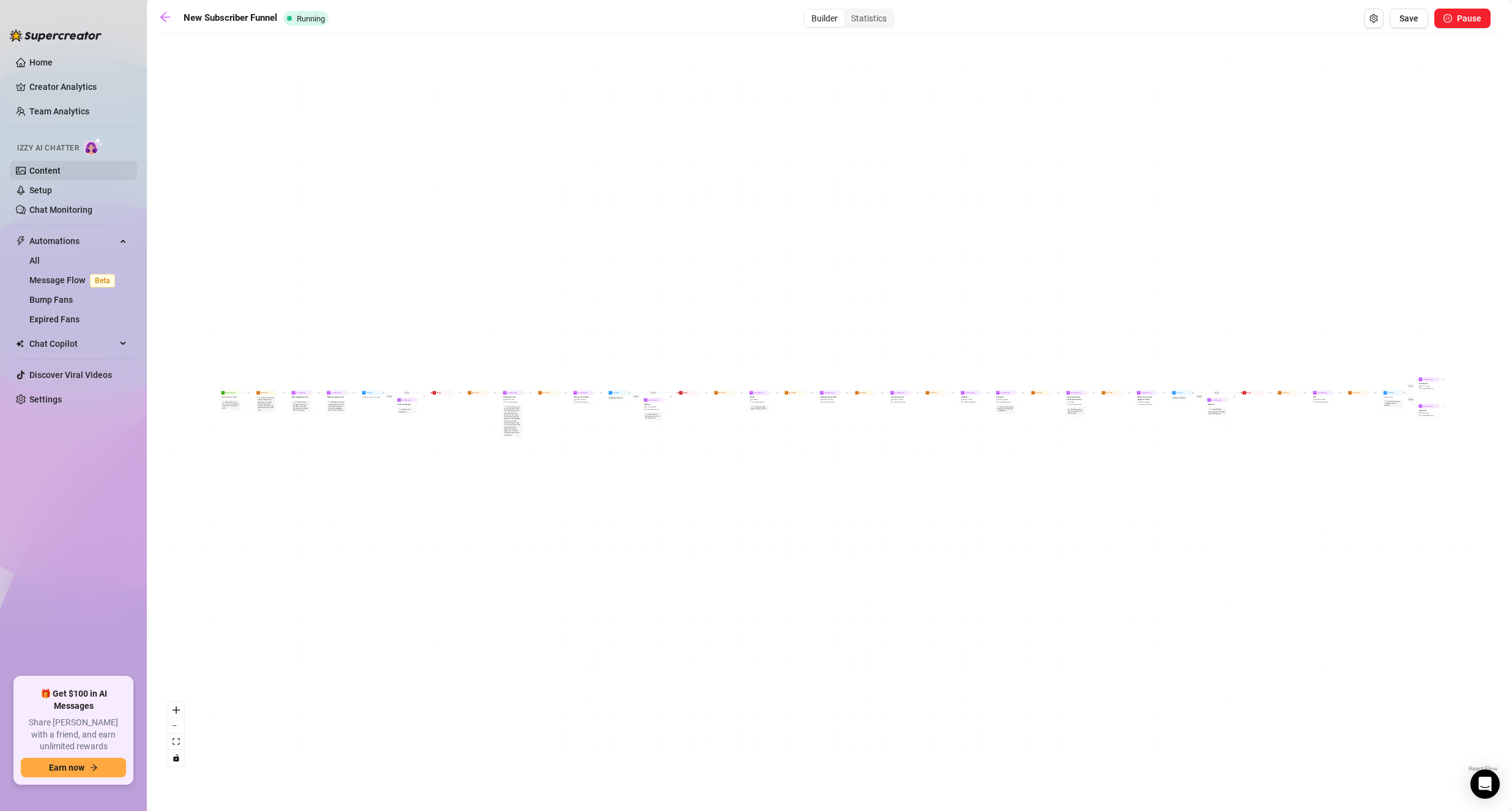
click at [61, 172] on link "Content" at bounding box center [45, 170] width 31 height 10
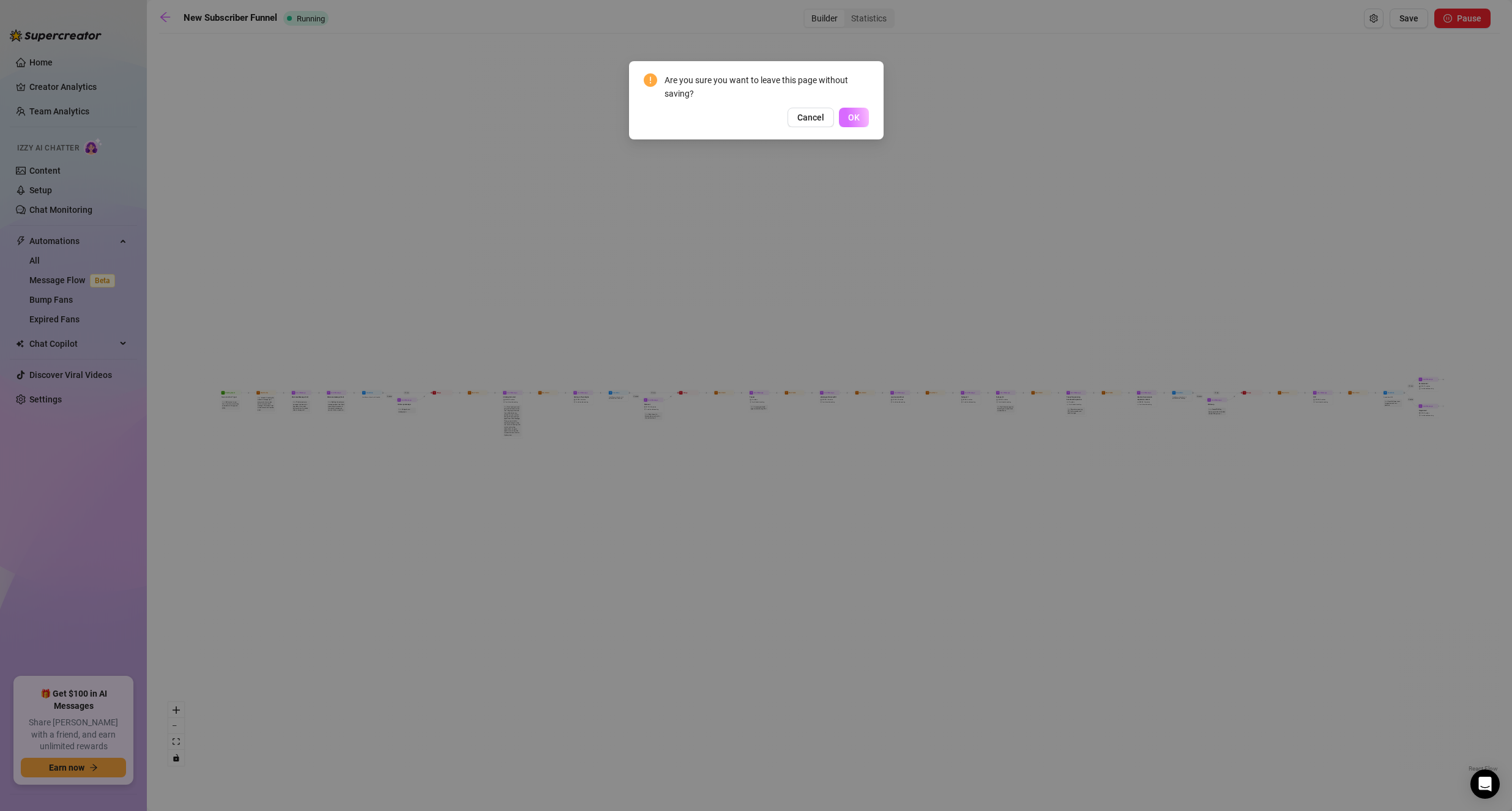
click at [851, 115] on span "OK" at bounding box center [854, 117] width 12 height 10
